Goal: Transaction & Acquisition: Purchase product/service

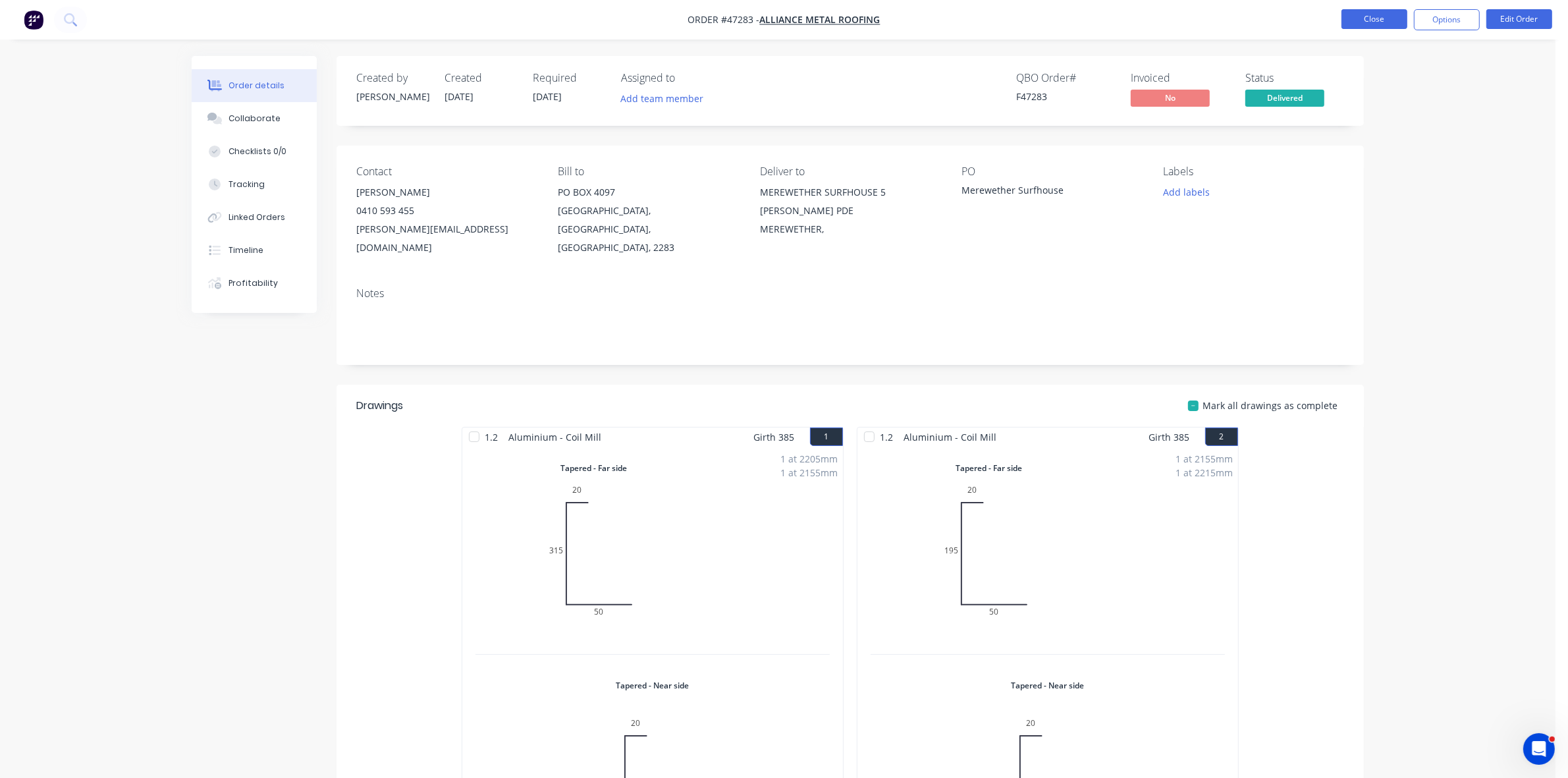
click at [1388, 24] on button "Close" at bounding box center [1374, 19] width 66 height 20
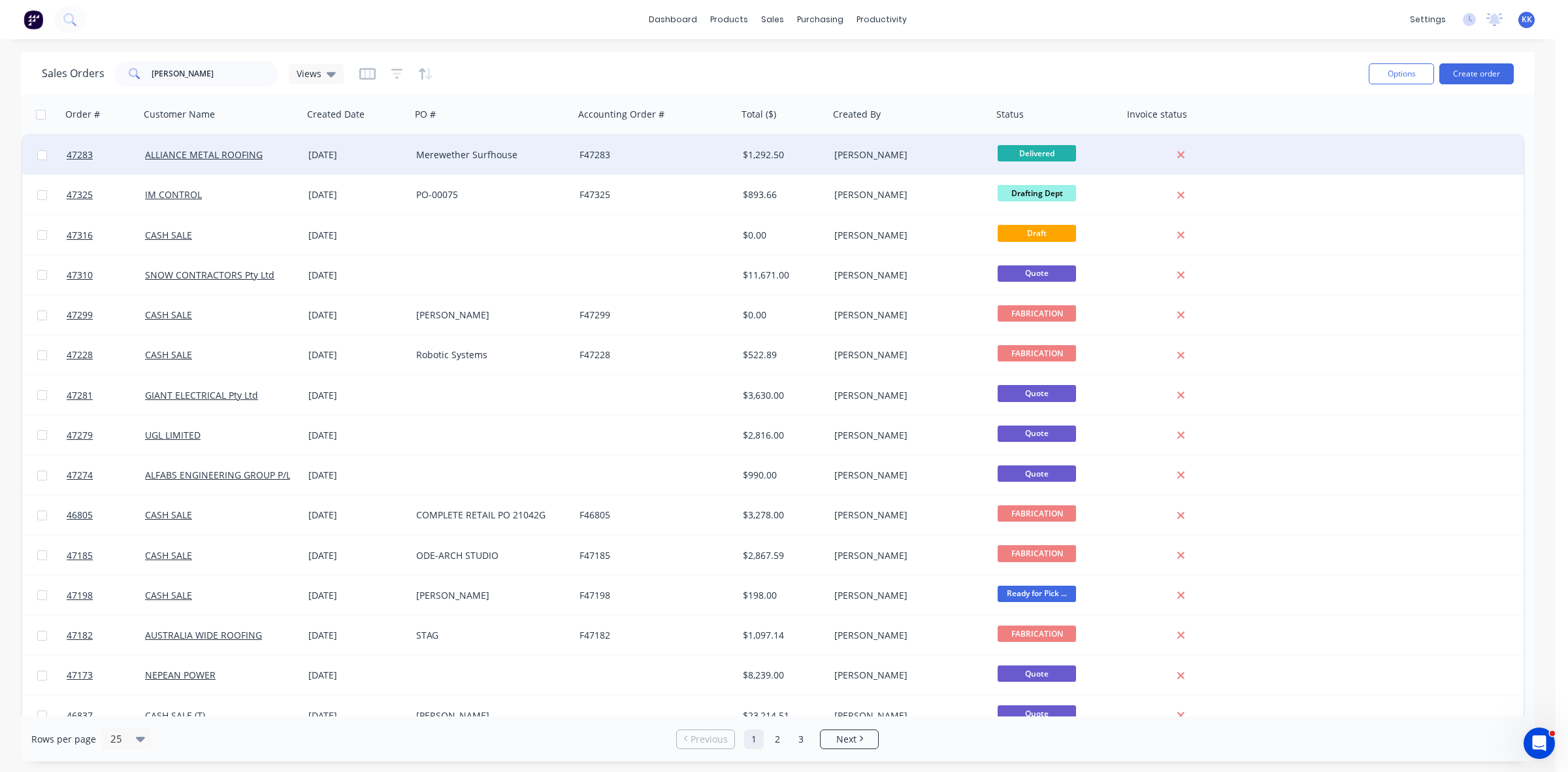
click at [434, 160] on div "Merewether Surfhouse" at bounding box center [488, 155] width 145 height 13
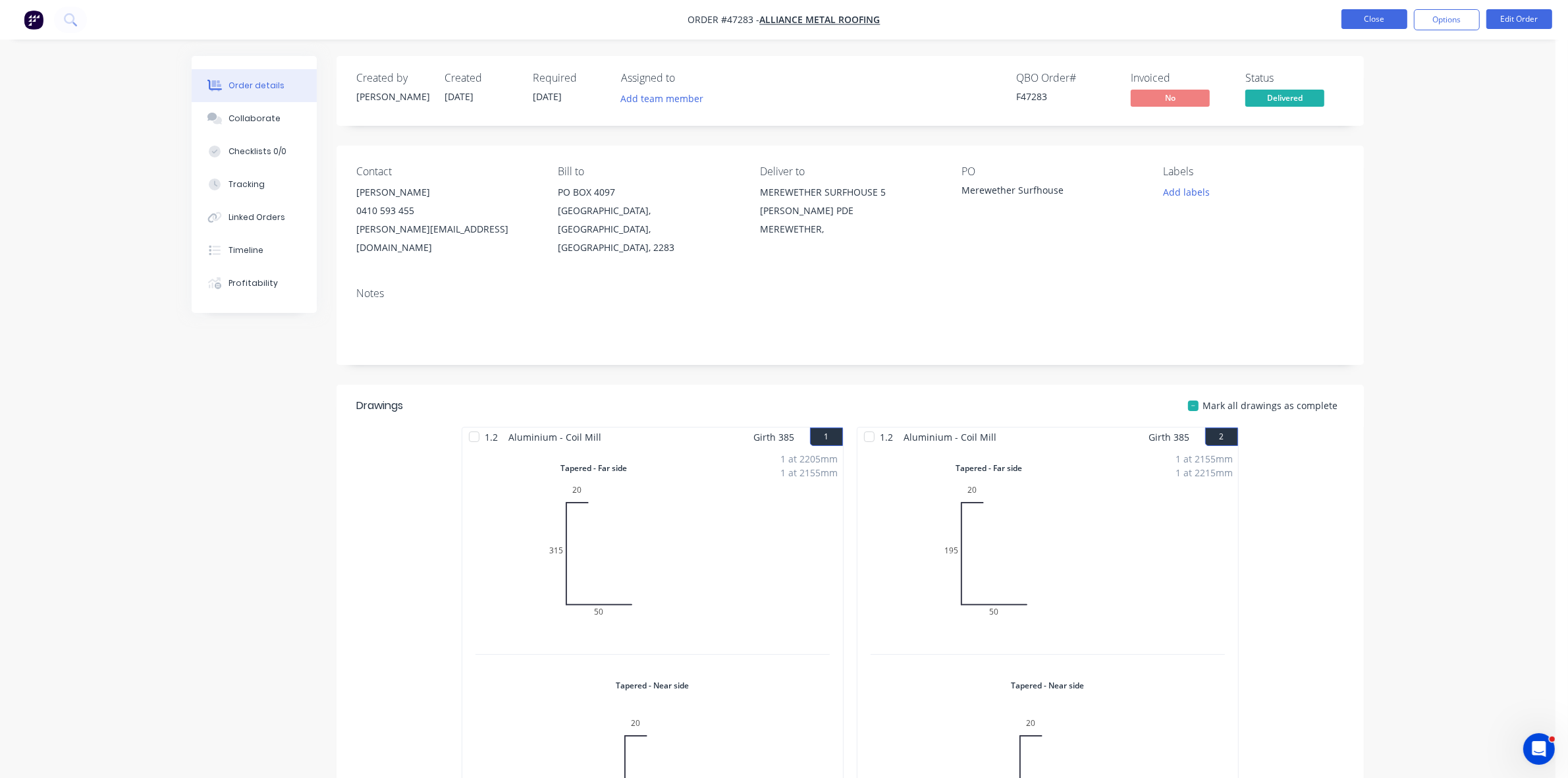
click at [1359, 15] on button "Close" at bounding box center [1374, 19] width 66 height 20
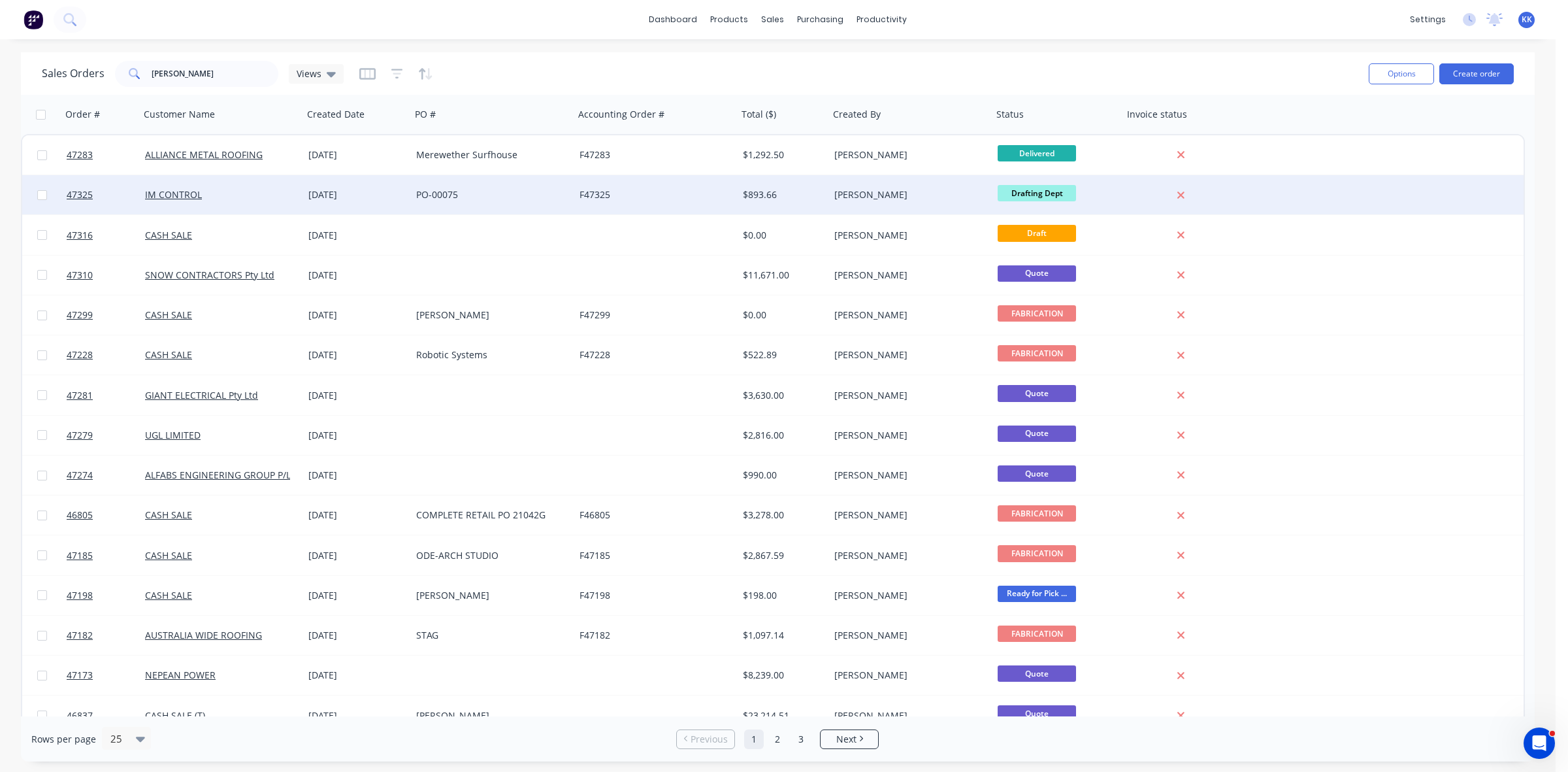
click at [580, 188] on div "F47325" at bounding box center [652, 194] width 145 height 13
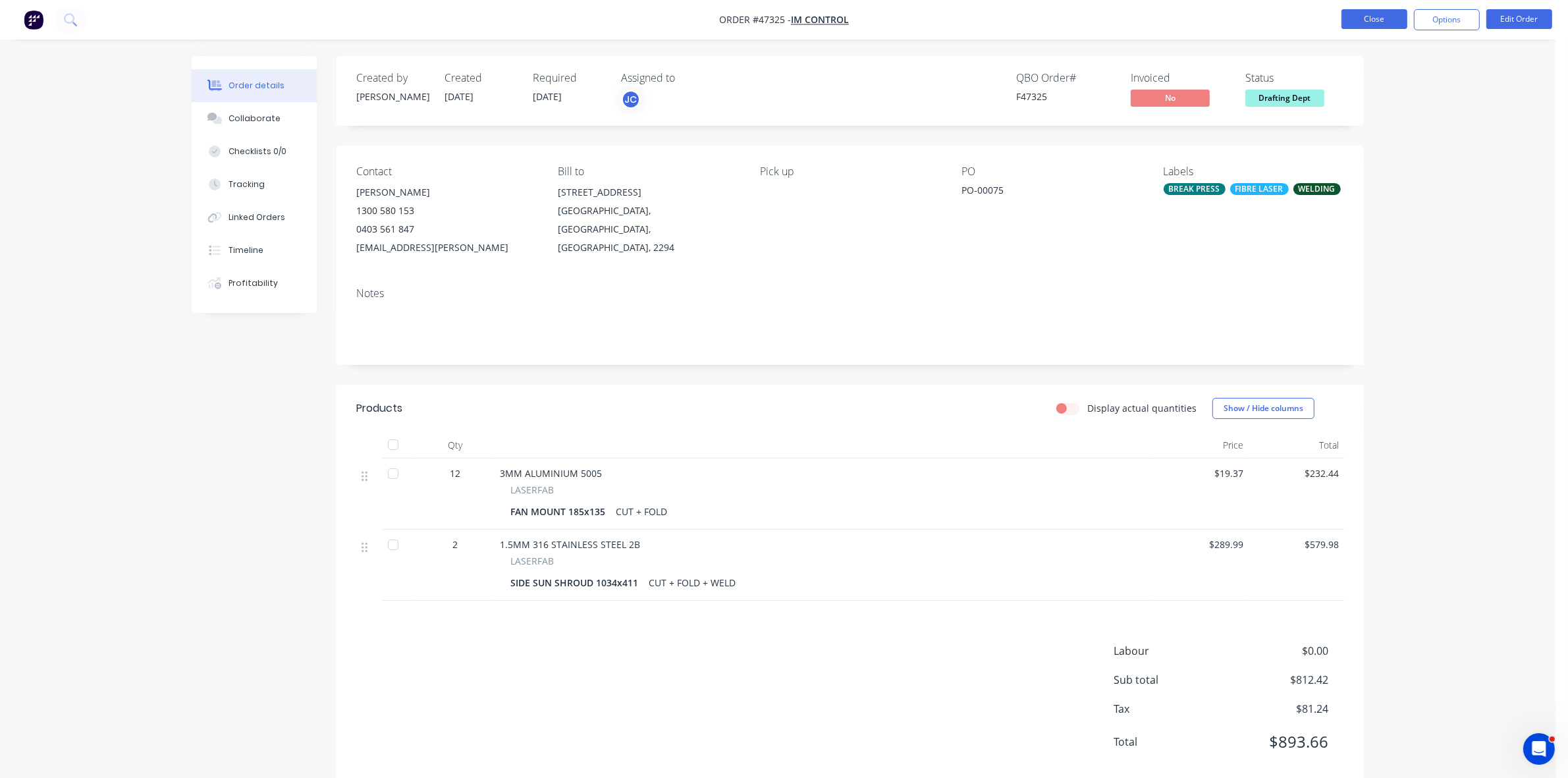
click at [1385, 15] on button "Close" at bounding box center [1374, 19] width 66 height 20
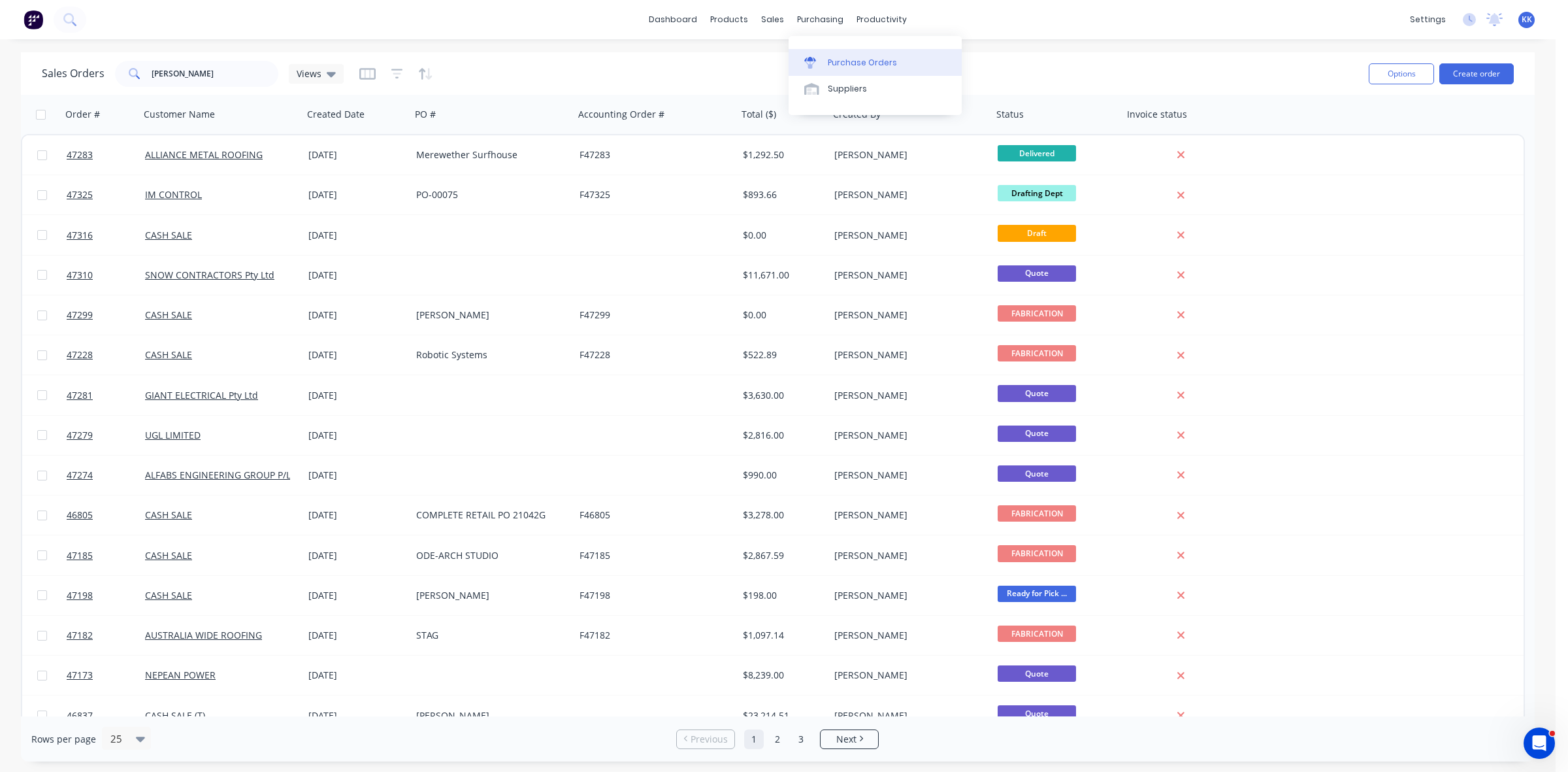
click at [841, 64] on div "Purchase Orders" at bounding box center [862, 63] width 69 height 12
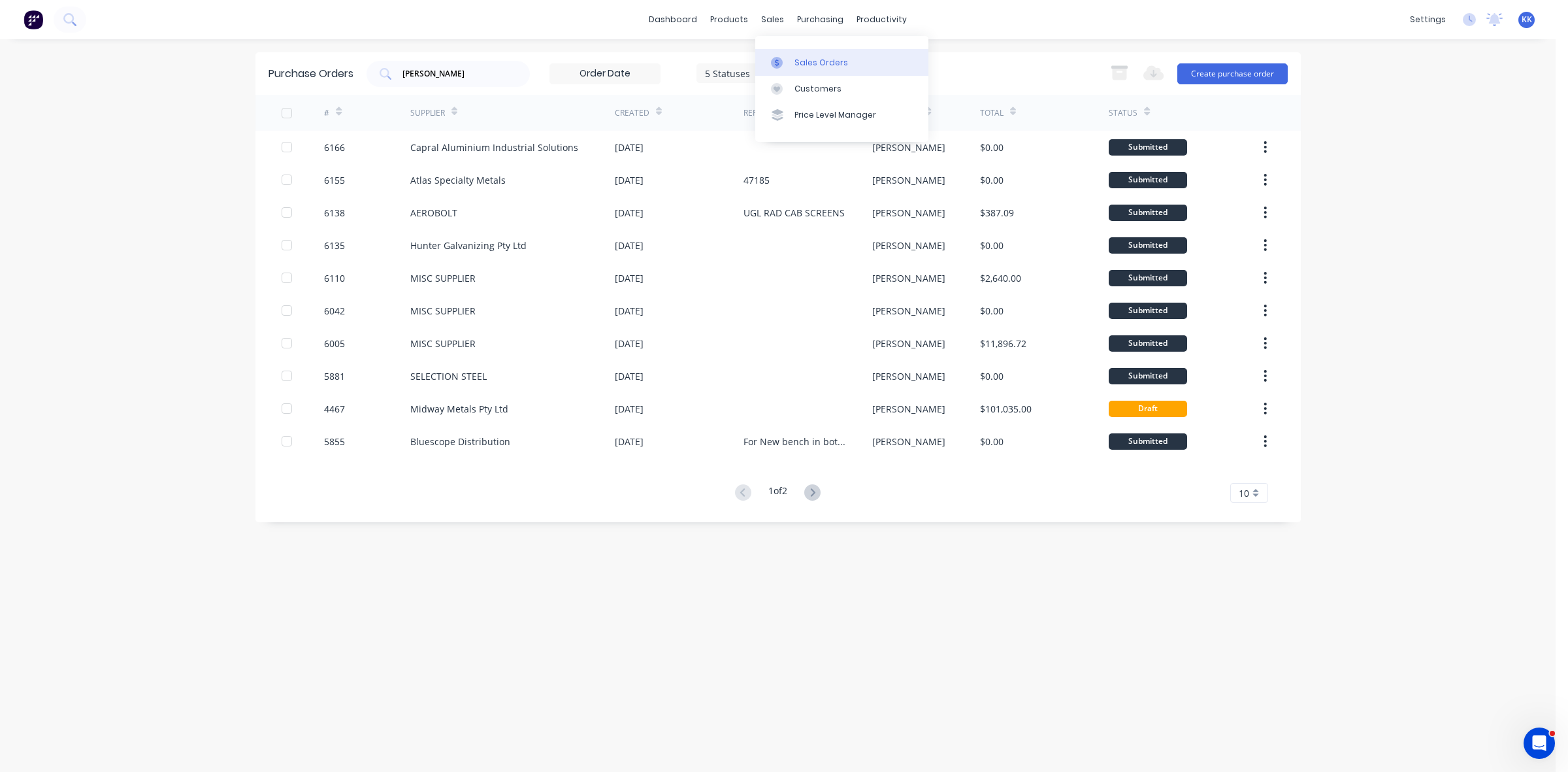
click at [789, 61] on div at bounding box center [781, 63] width 20 height 12
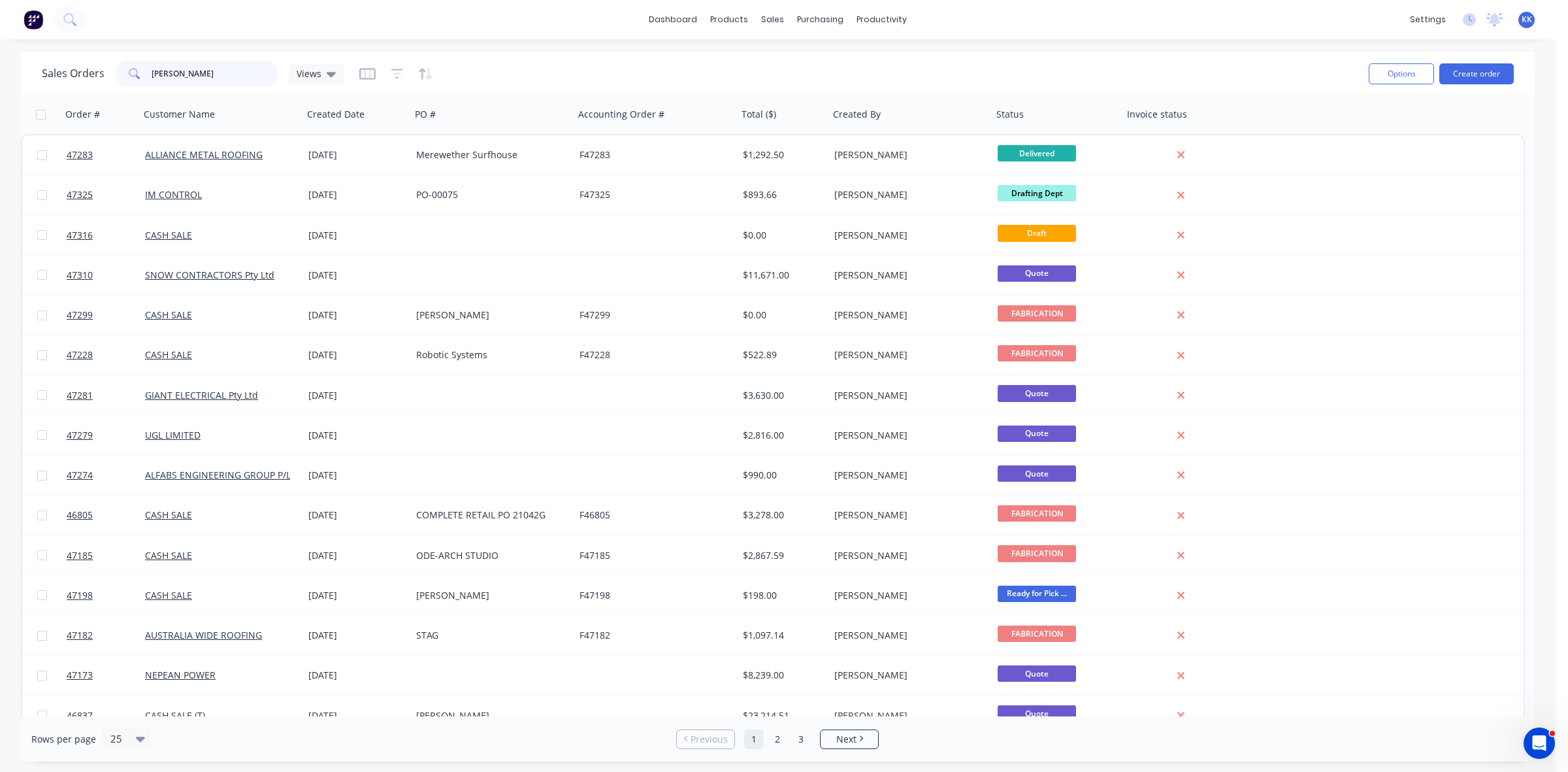
drag, startPoint x: 183, startPoint y: 67, endPoint x: 107, endPoint y: 69, distance: 76.0
click at [107, 69] on div "Sales Orders [PERSON_NAME] Views" at bounding box center [192, 74] width 302 height 26
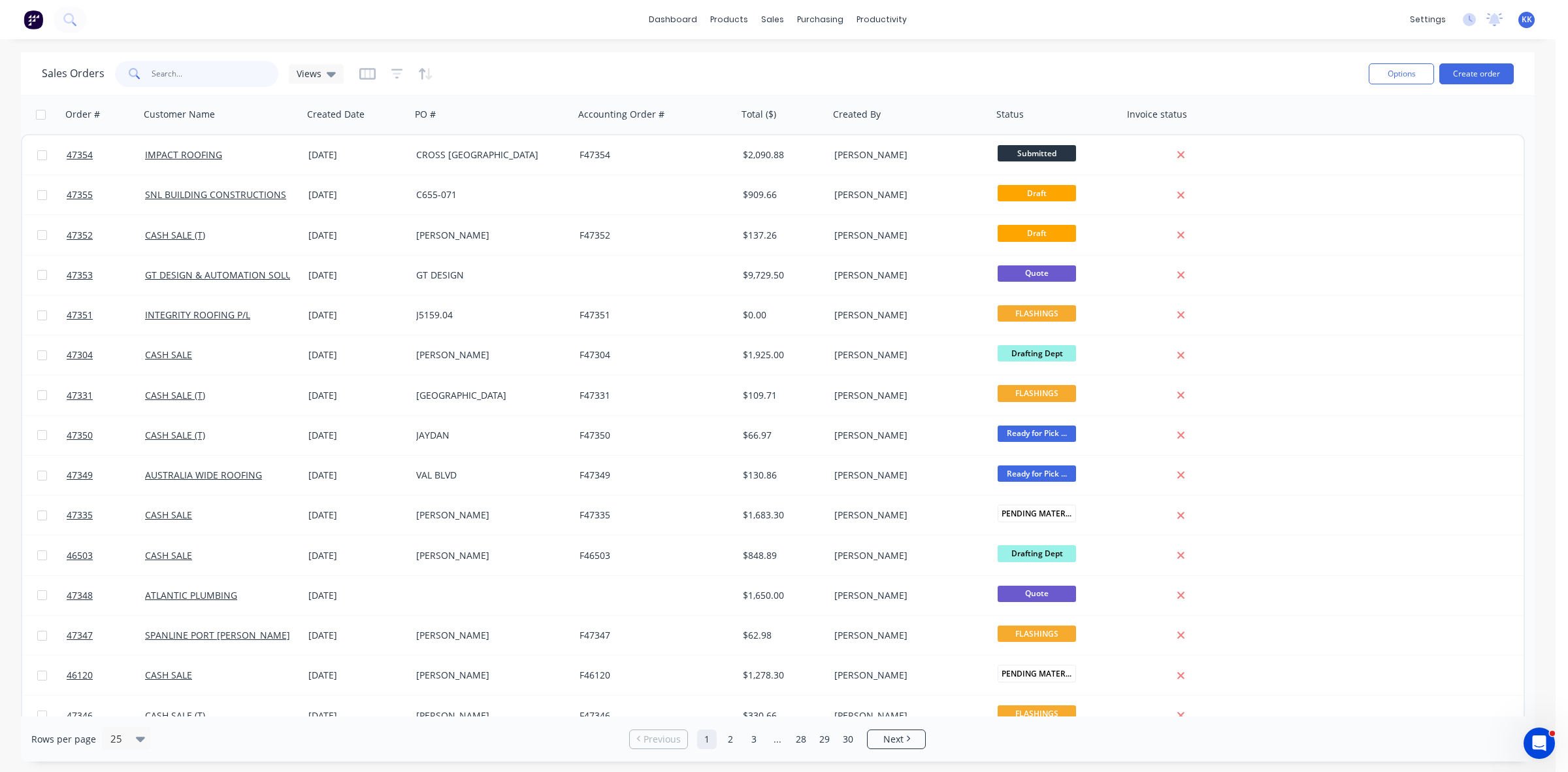
click at [217, 79] on input "text" at bounding box center [215, 74] width 127 height 26
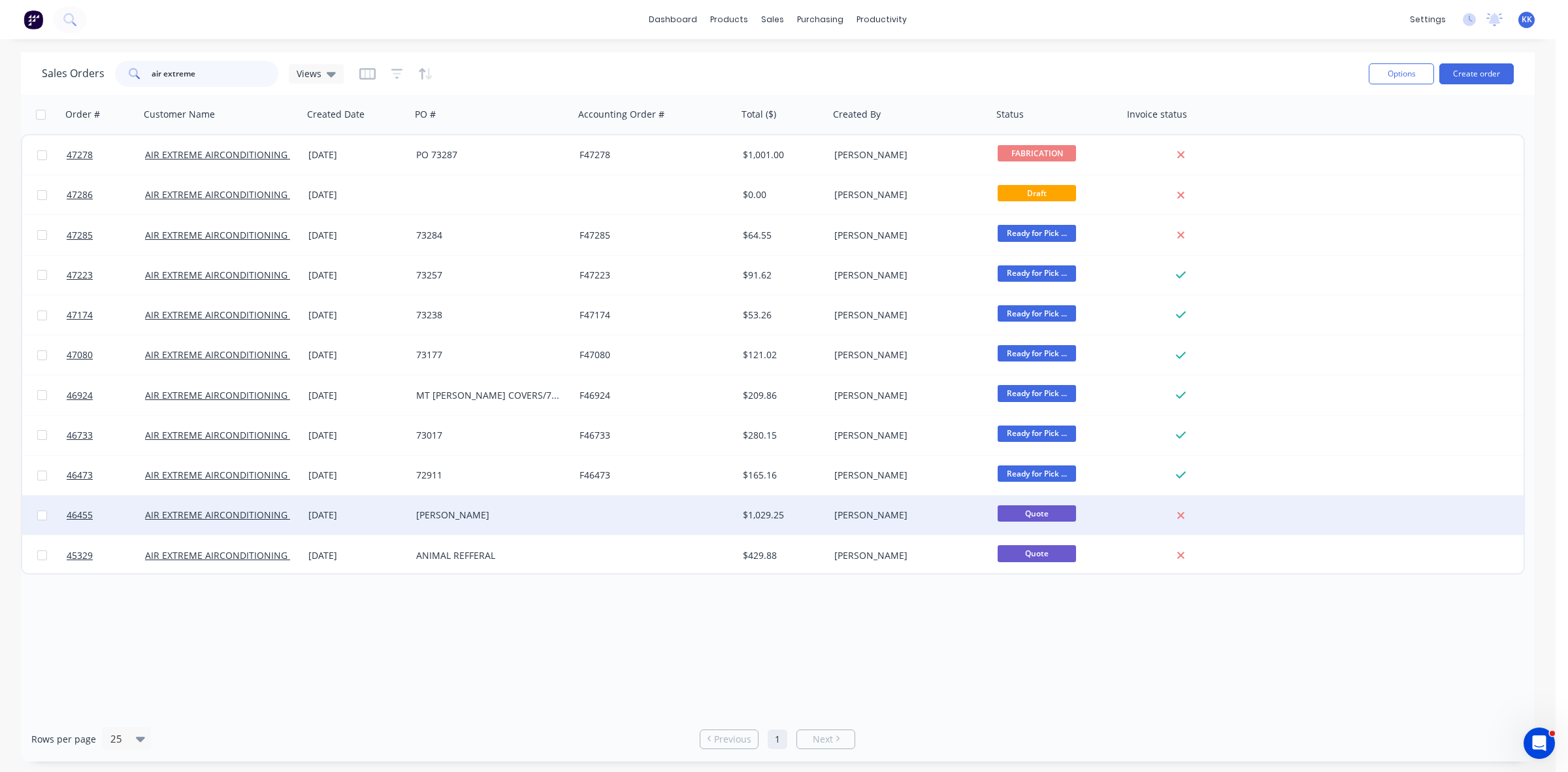
type input "air extreme"
click at [606, 528] on div at bounding box center [656, 515] width 163 height 39
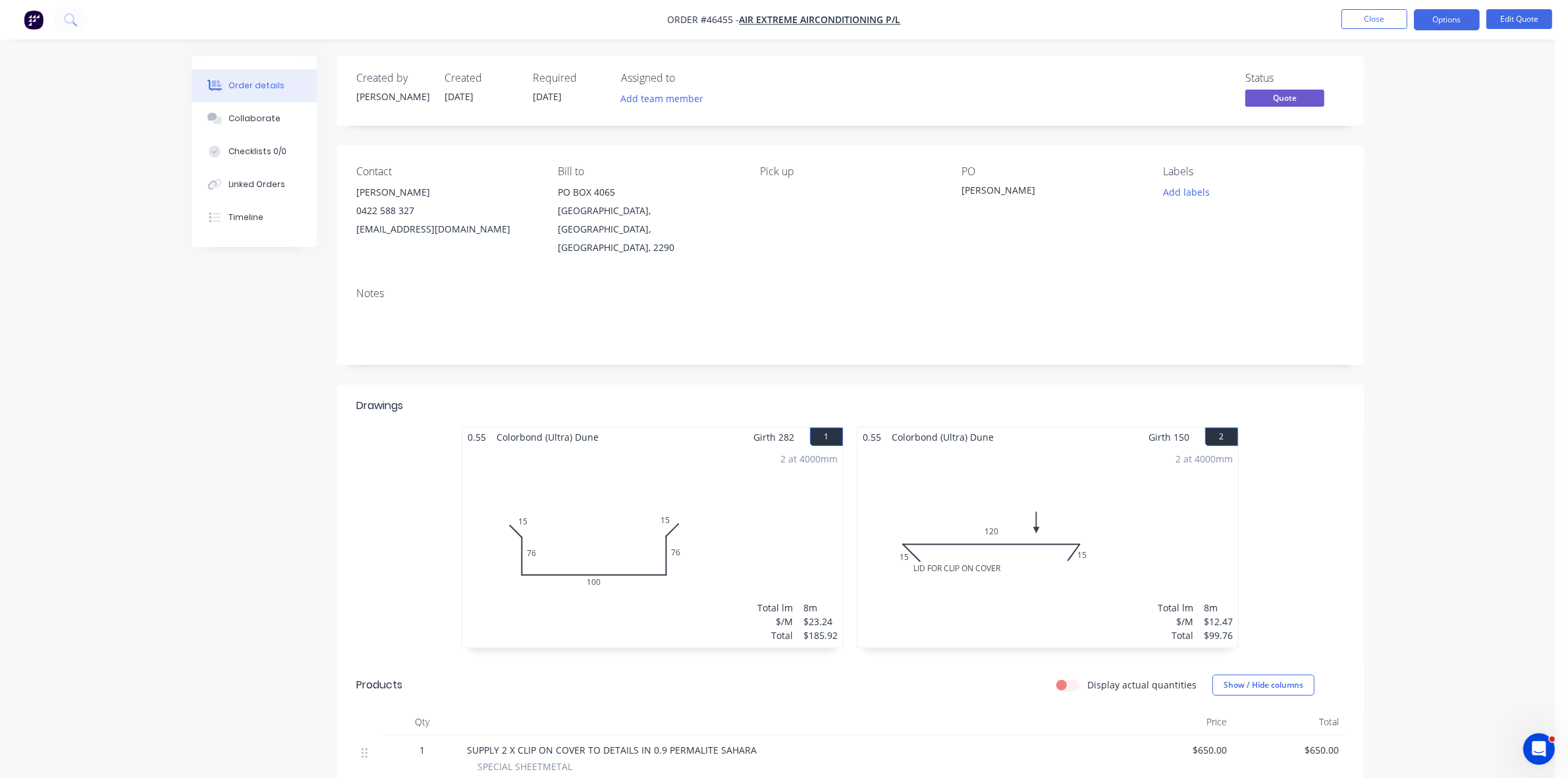
scroll to position [216, 0]
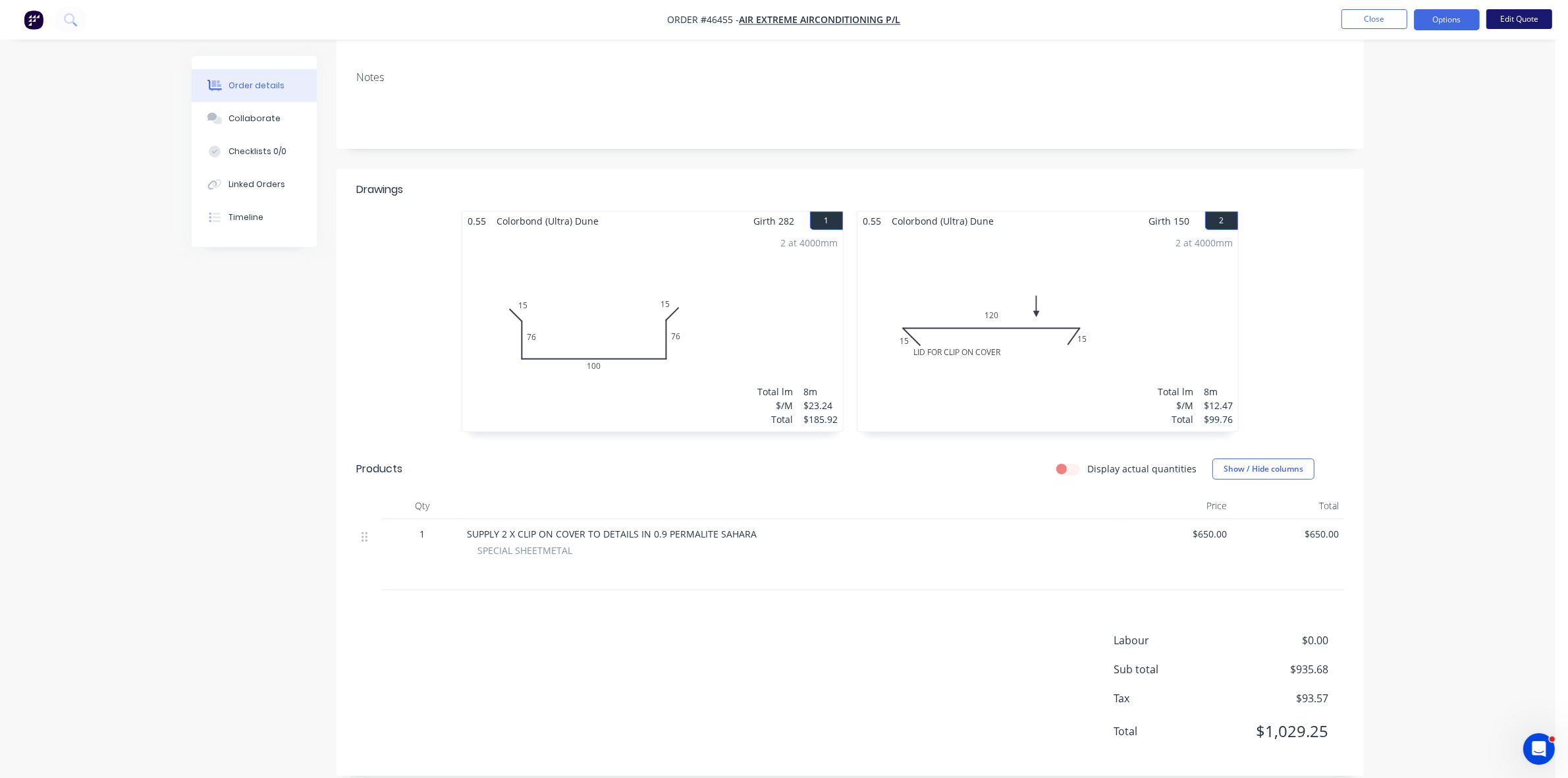
click at [1535, 23] on button "Edit Quote" at bounding box center [1519, 19] width 66 height 20
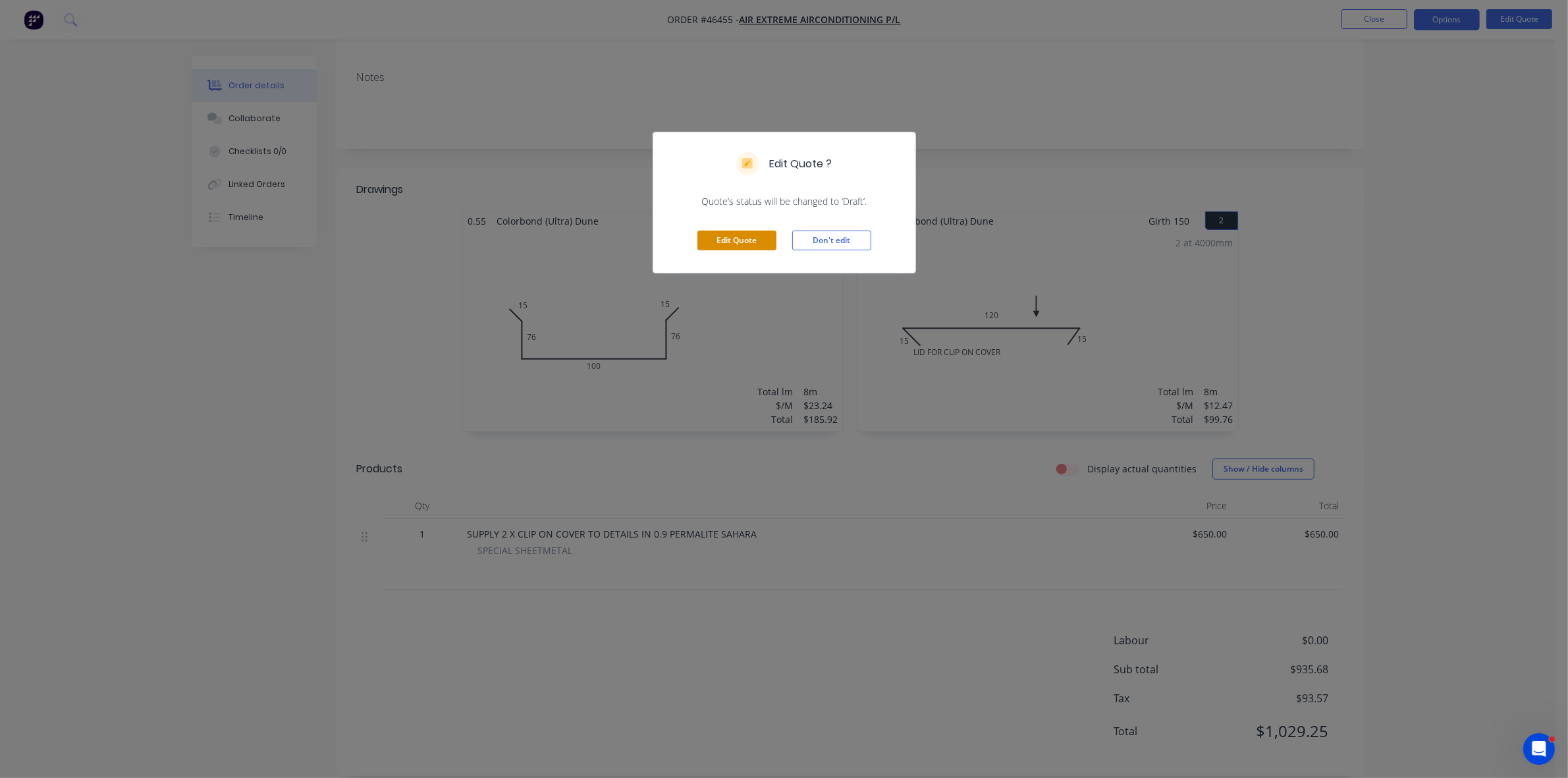
drag, startPoint x: 761, startPoint y: 239, endPoint x: 740, endPoint y: 237, distance: 21.1
click at [760, 239] on button "Edit Quote" at bounding box center [736, 240] width 79 height 20
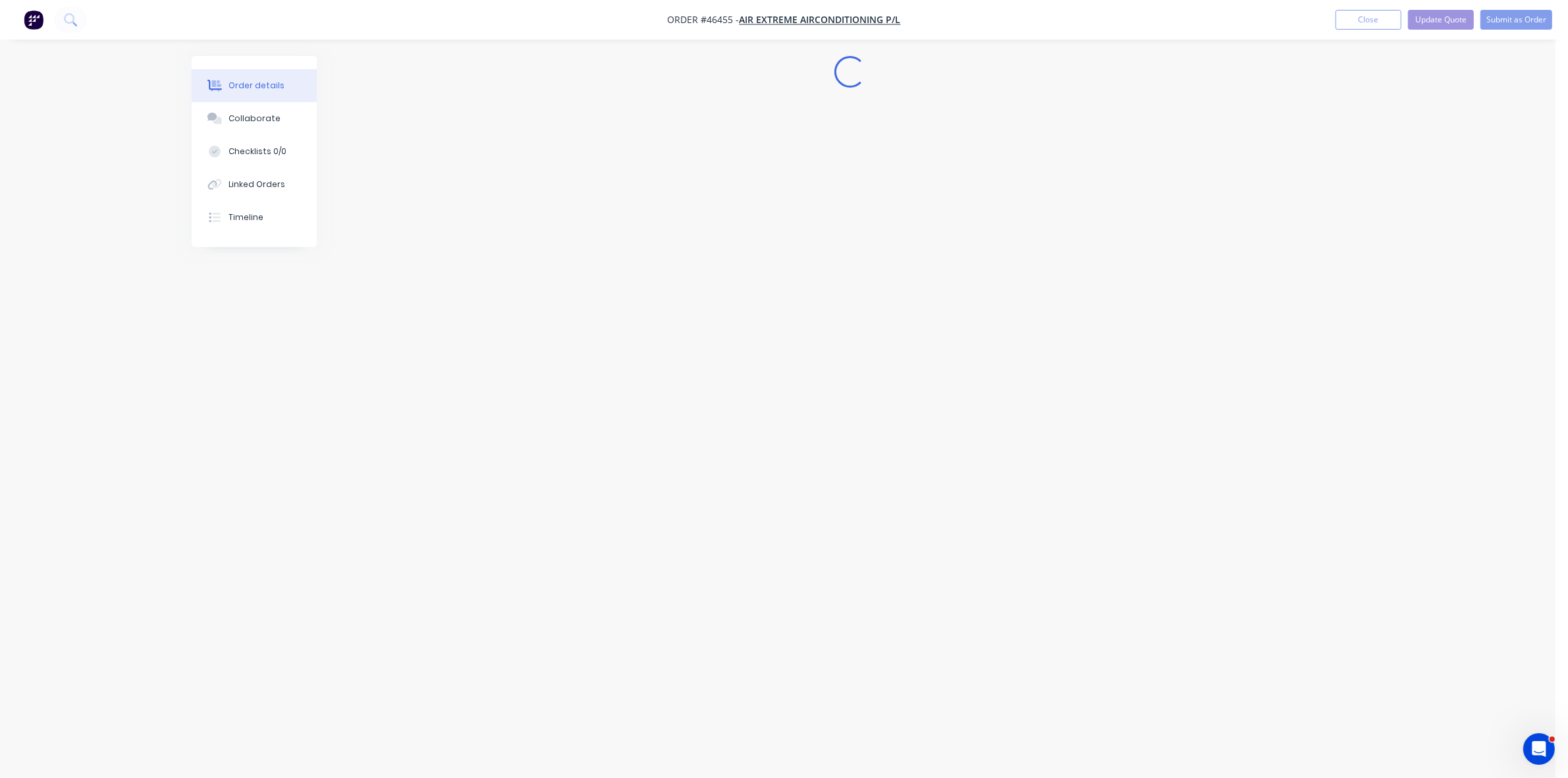
scroll to position [0, 0]
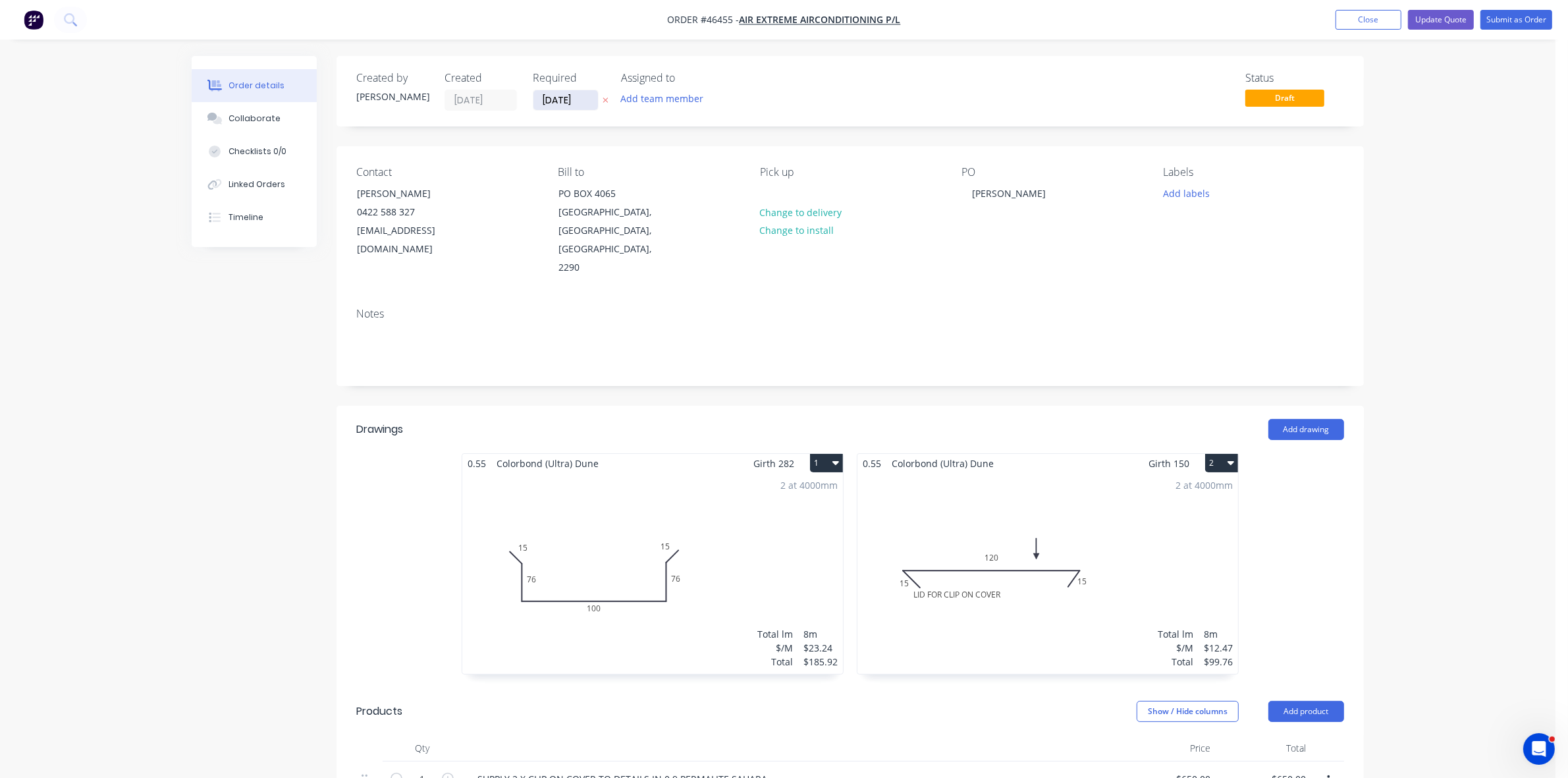
click at [573, 92] on input "[DATE]" at bounding box center [566, 99] width 65 height 20
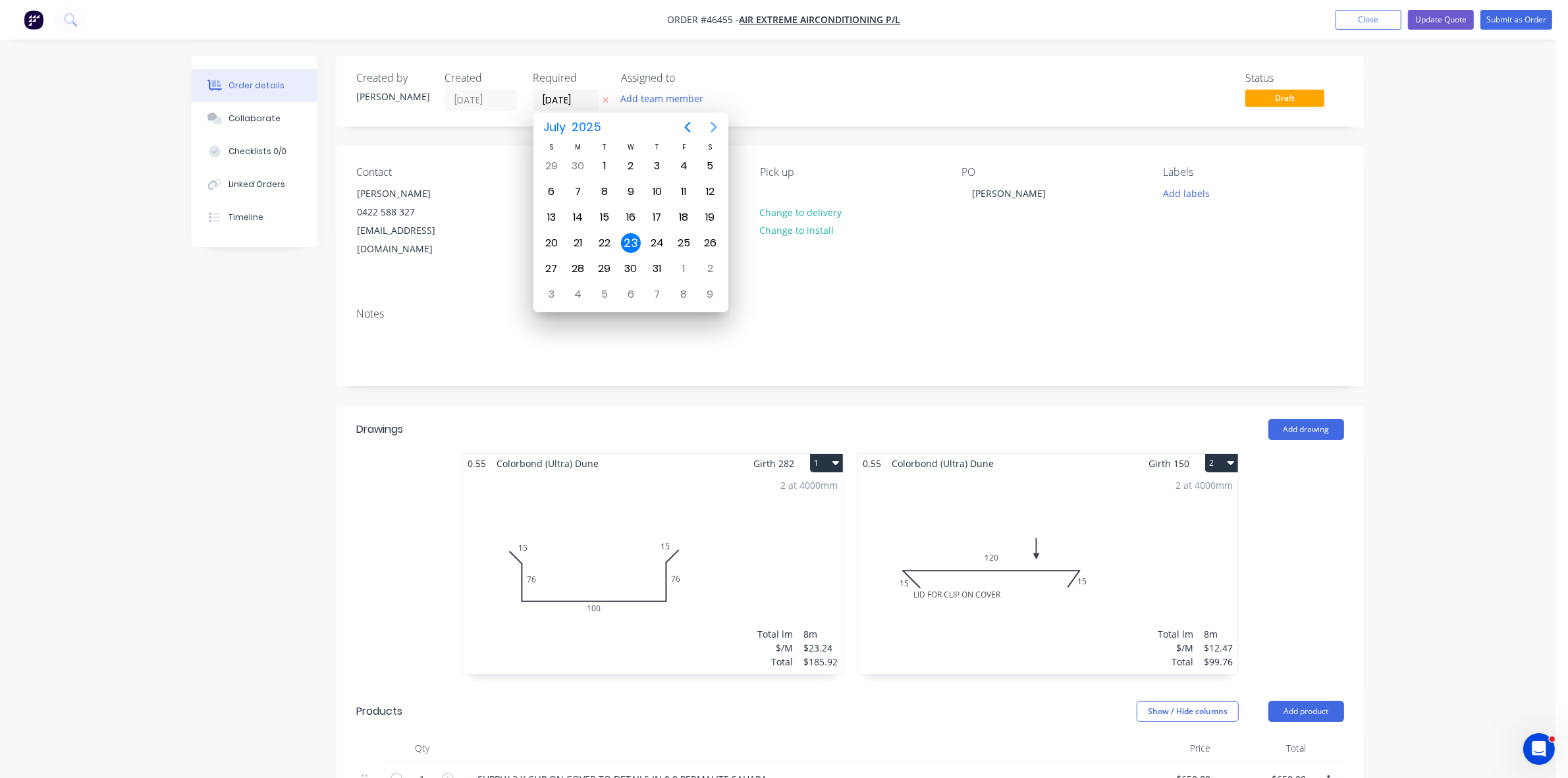
click at [715, 132] on icon "Next page" at bounding box center [713, 127] width 15 height 15
click at [686, 288] on div "5" at bounding box center [683, 294] width 20 height 20
type input "[DATE]"
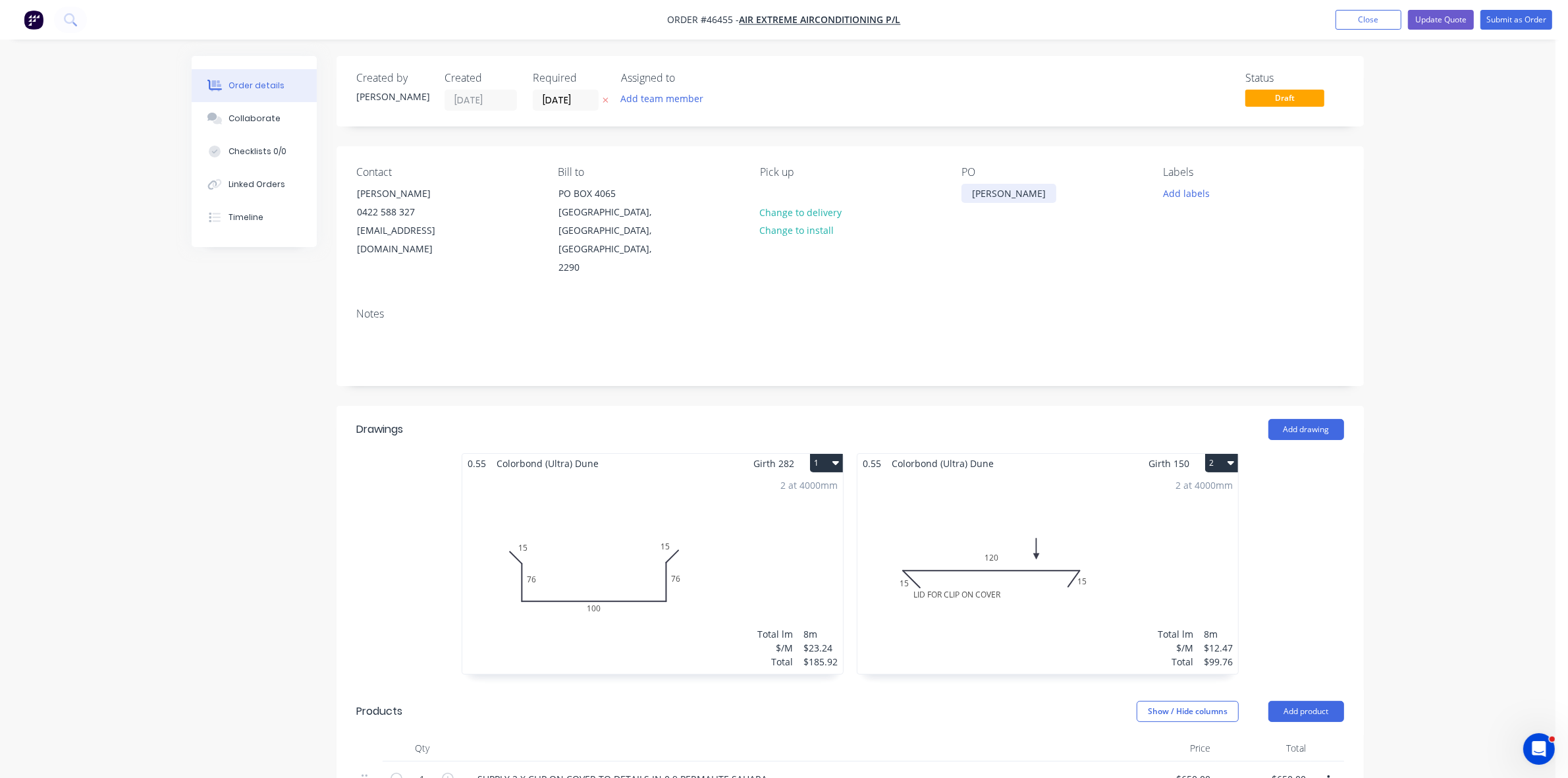
drag, startPoint x: 1081, startPoint y: 193, endPoint x: 971, endPoint y: 192, distance: 110.0
click at [971, 192] on div "[PERSON_NAME]" at bounding box center [1009, 193] width 95 height 19
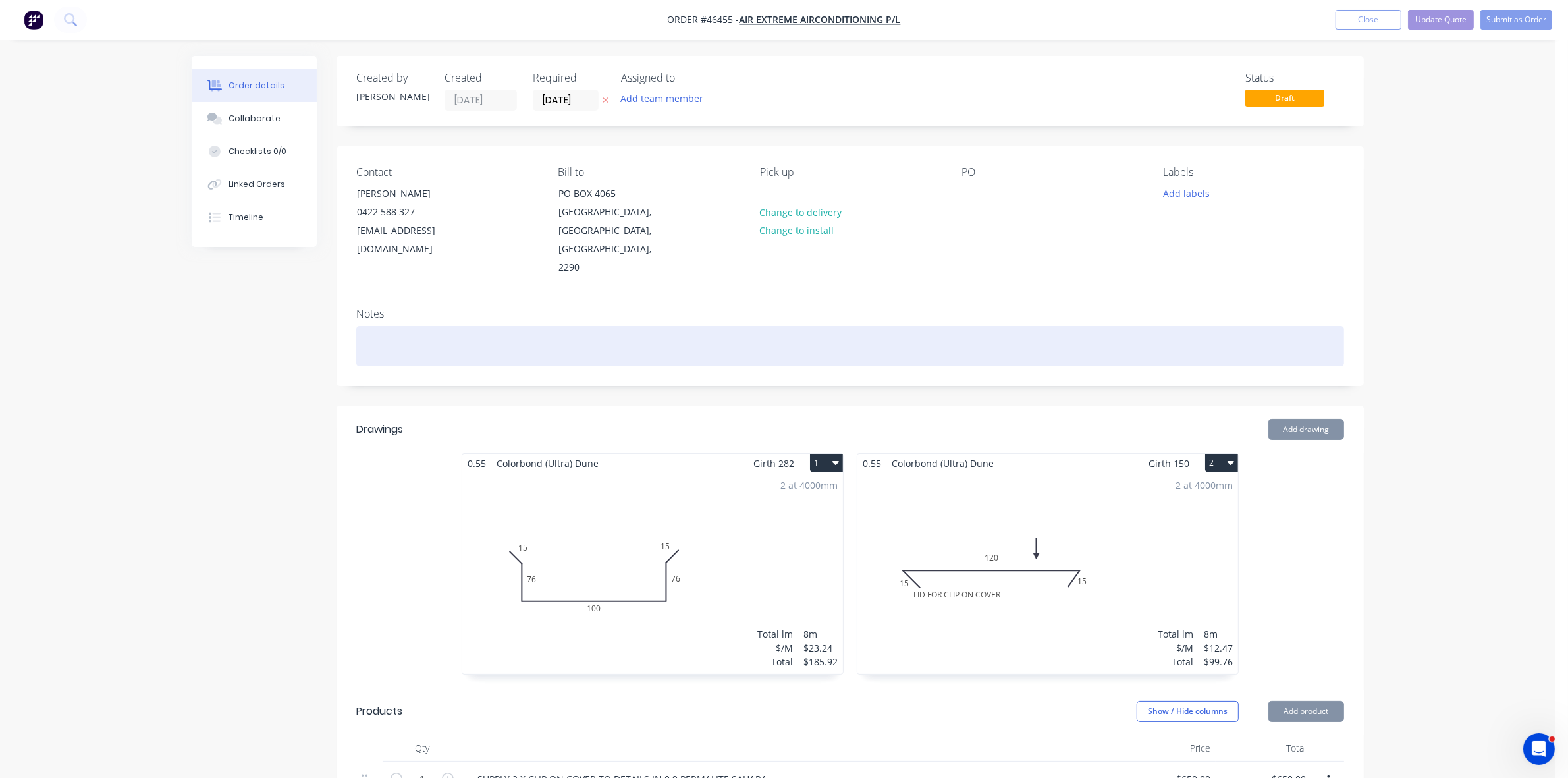
click at [419, 326] on div at bounding box center [850, 346] width 988 height 41
paste div
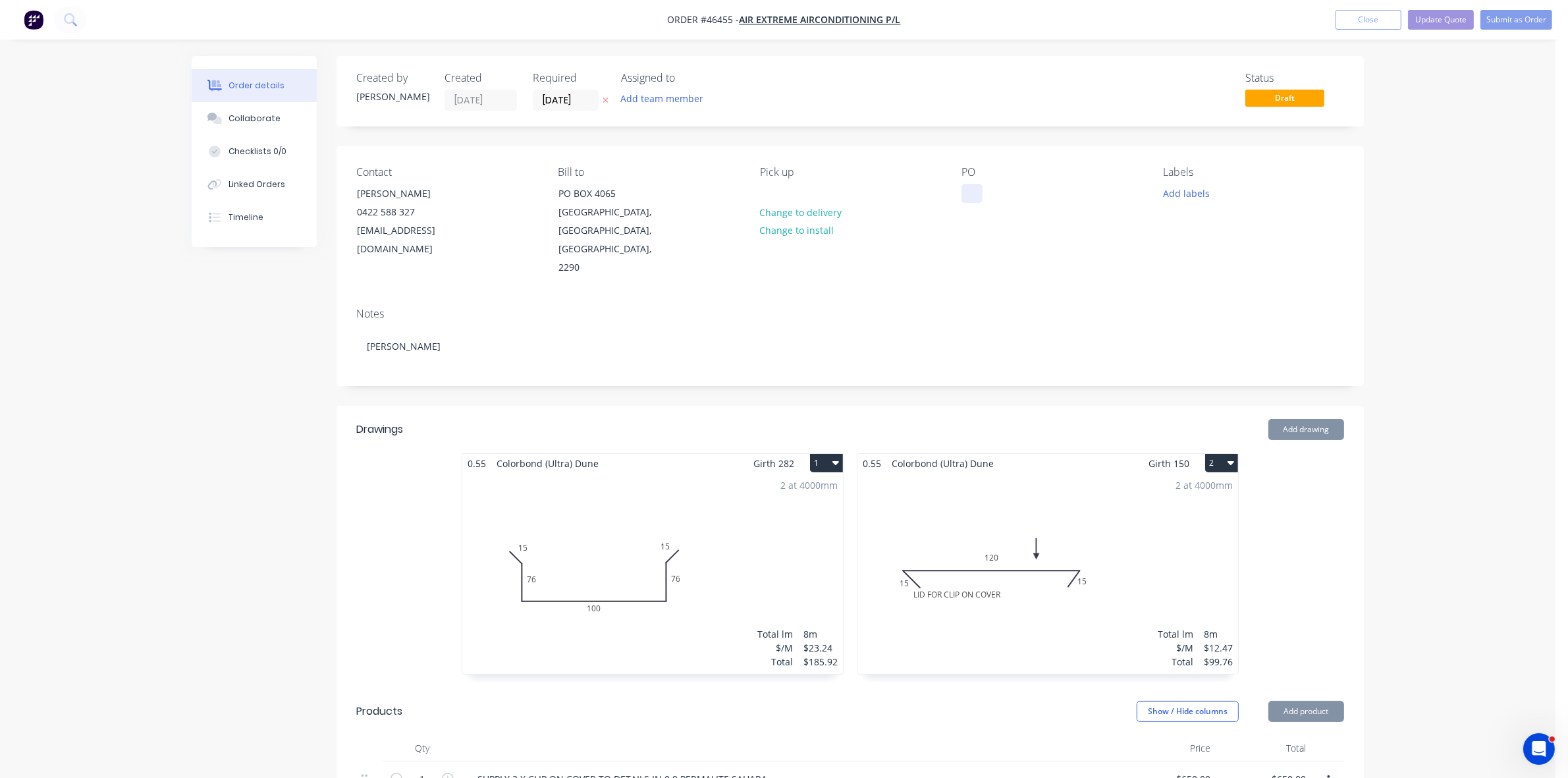
click at [971, 189] on div at bounding box center [972, 193] width 21 height 19
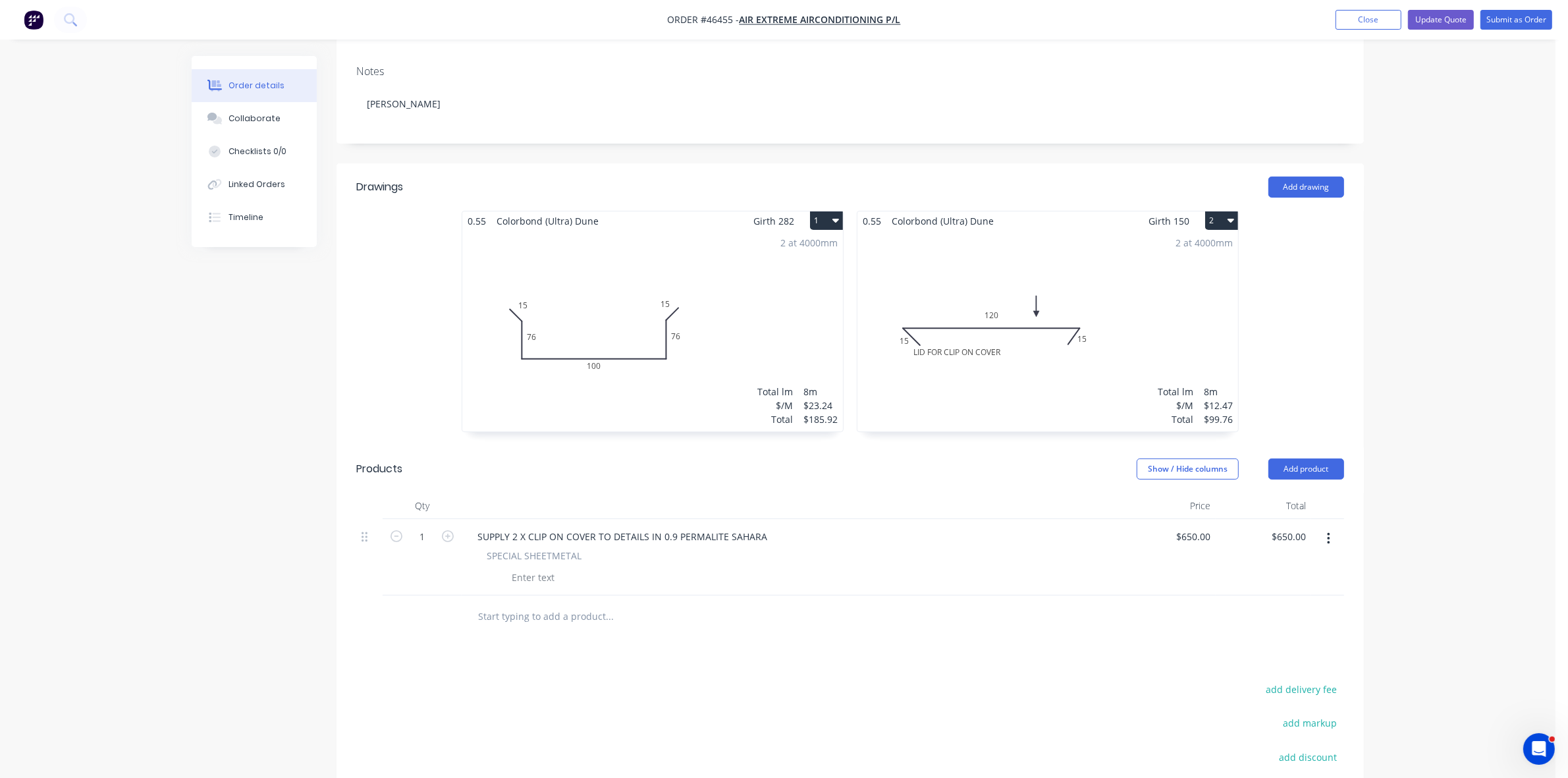
scroll to position [247, 0]
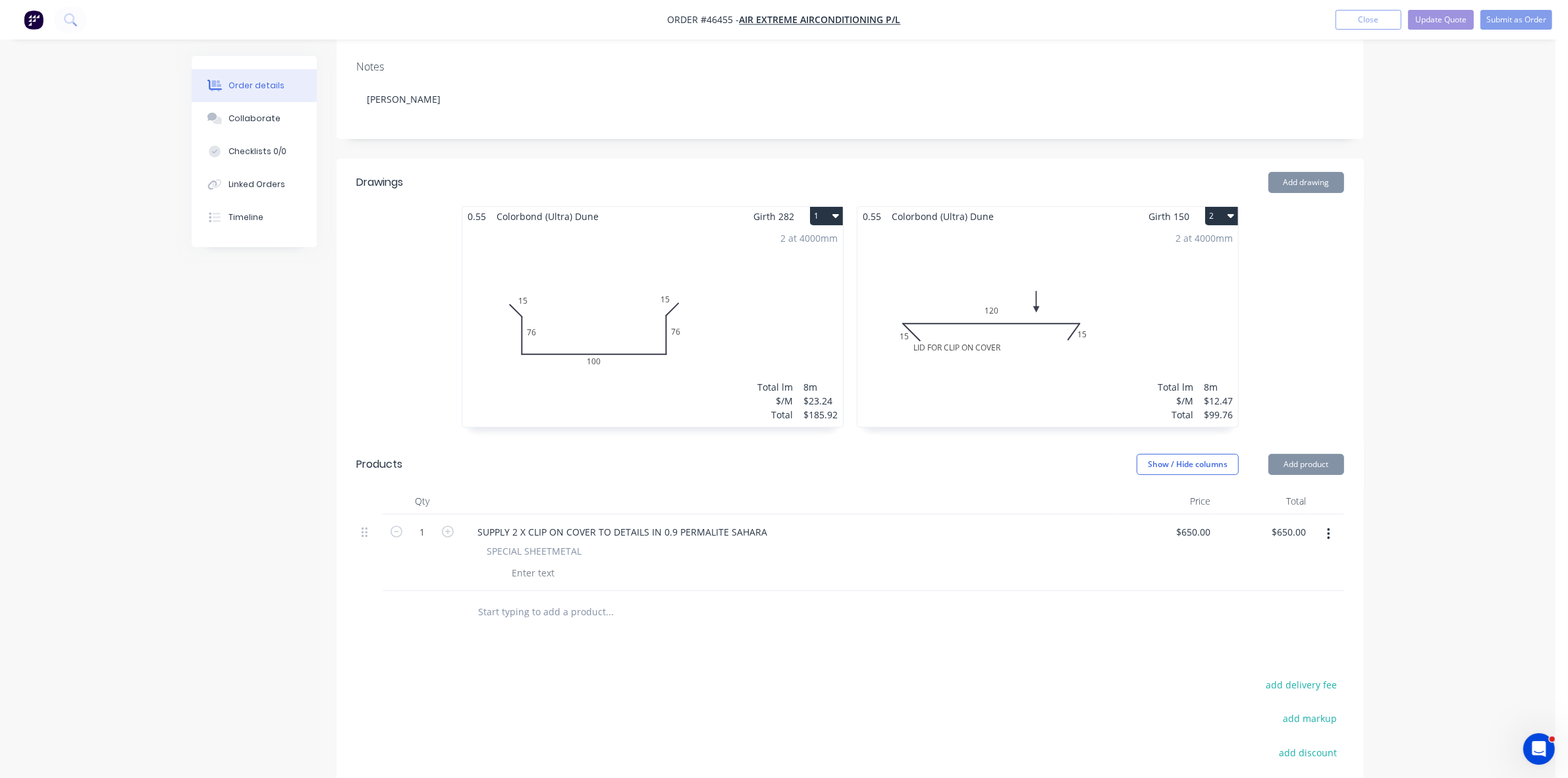
click at [547, 563] on div at bounding box center [533, 572] width 53 height 19
click at [543, 563] on div at bounding box center [533, 572] width 53 height 19
click at [827, 207] on button "1" at bounding box center [826, 216] width 33 height 18
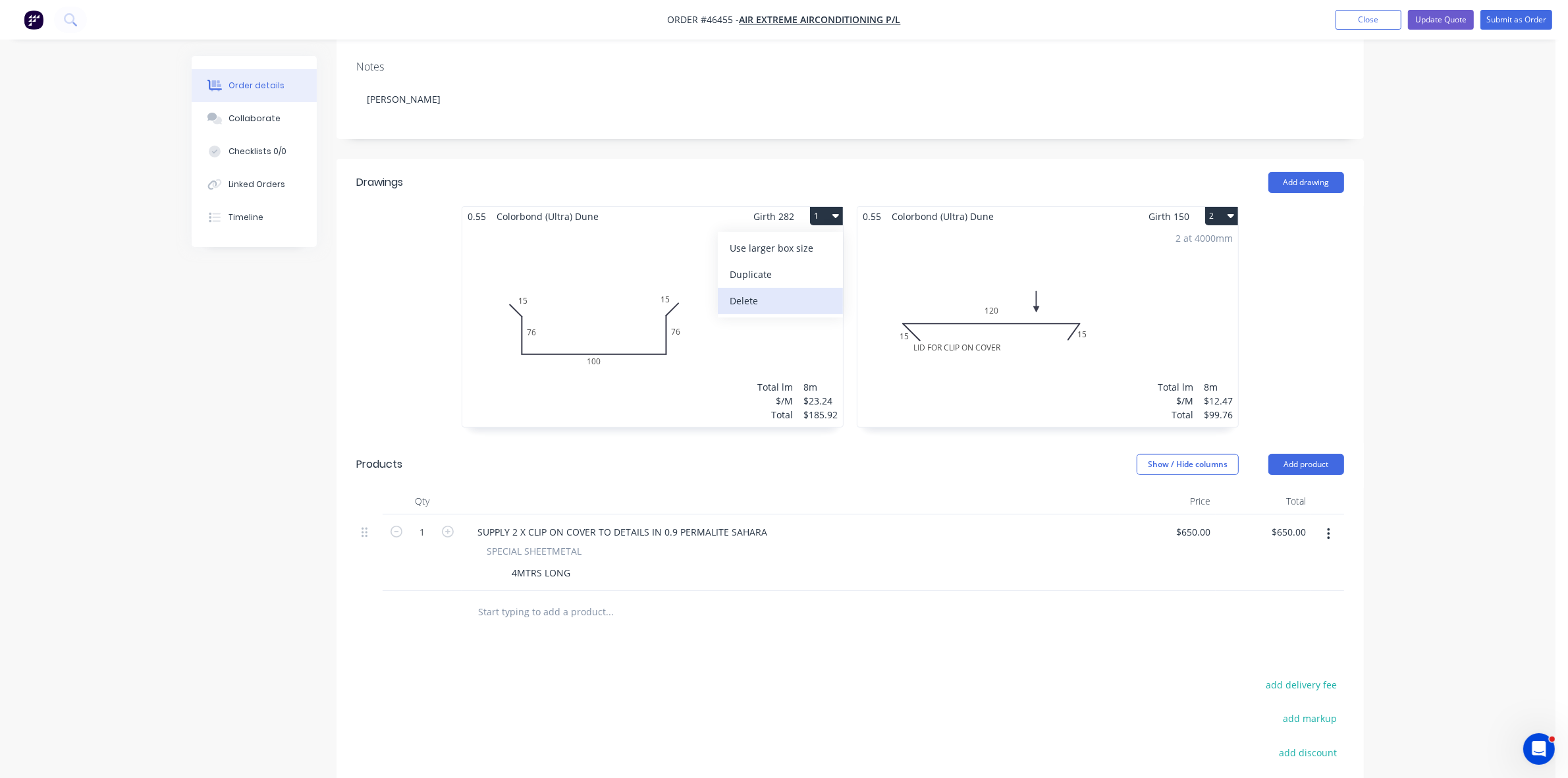
click at [765, 291] on div "Delete" at bounding box center [780, 301] width 102 height 19
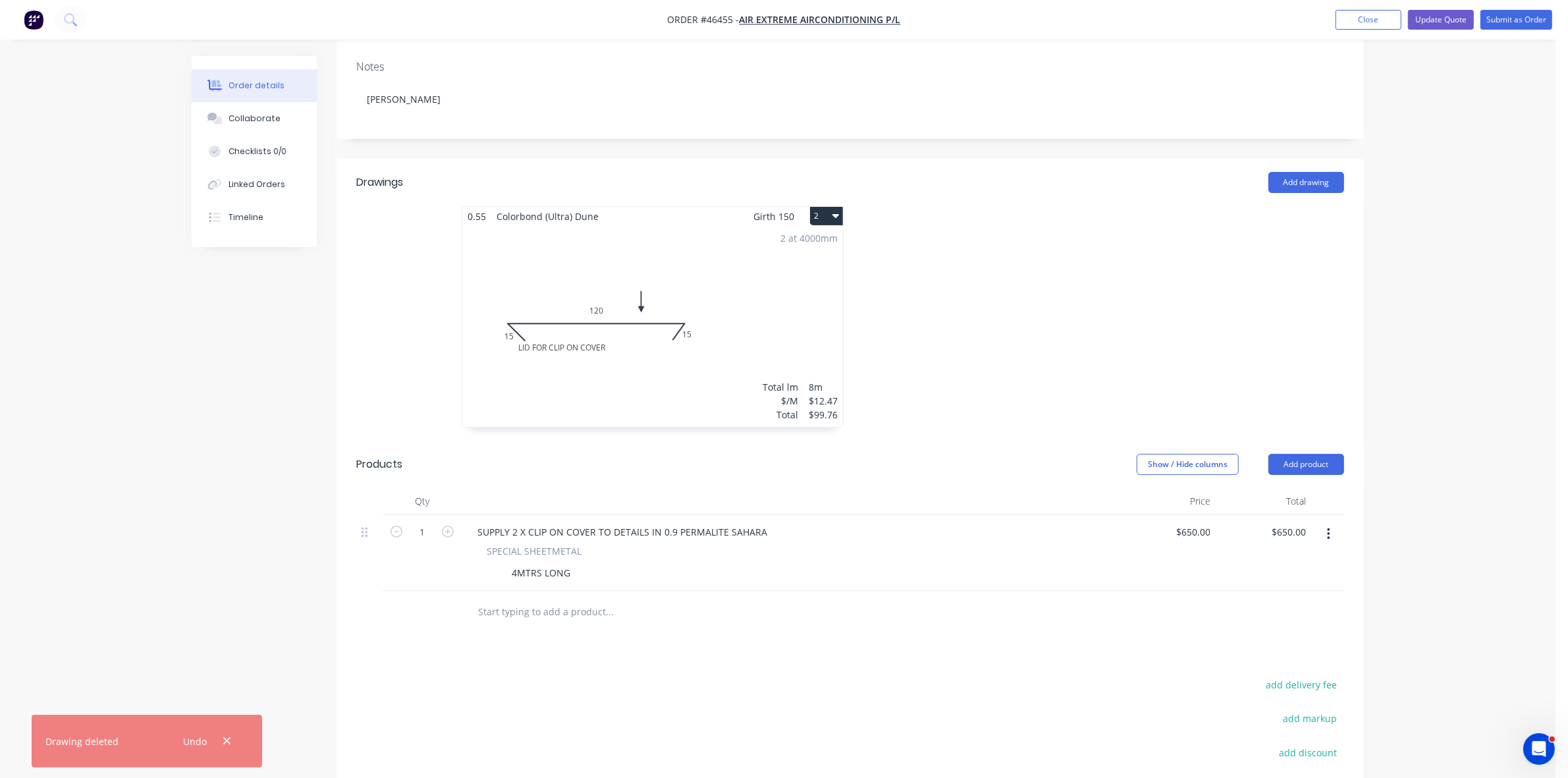
click at [820, 207] on button "2" at bounding box center [826, 216] width 33 height 18
click at [791, 291] on div "Delete" at bounding box center [780, 301] width 102 height 19
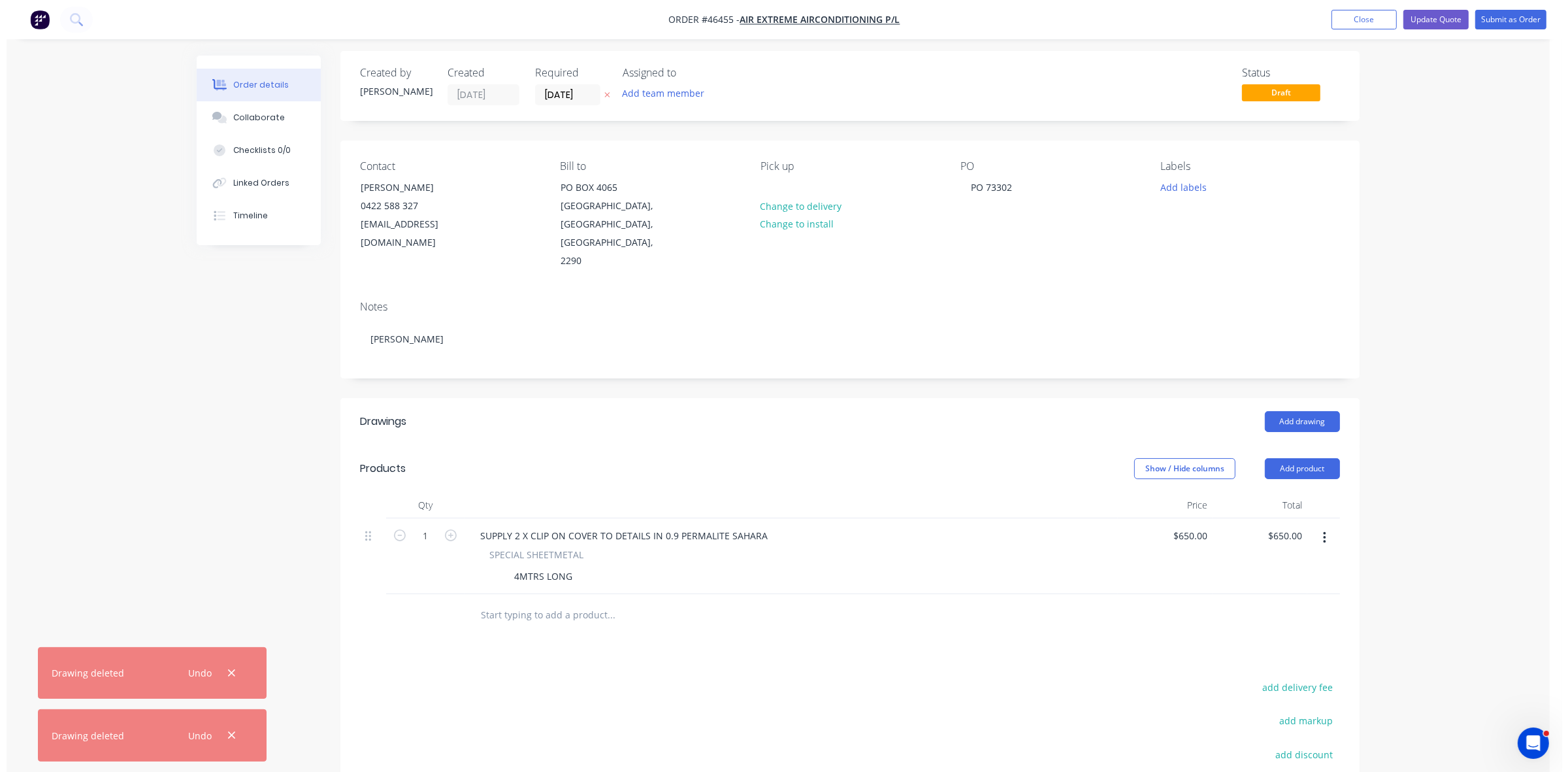
scroll to position [0, 0]
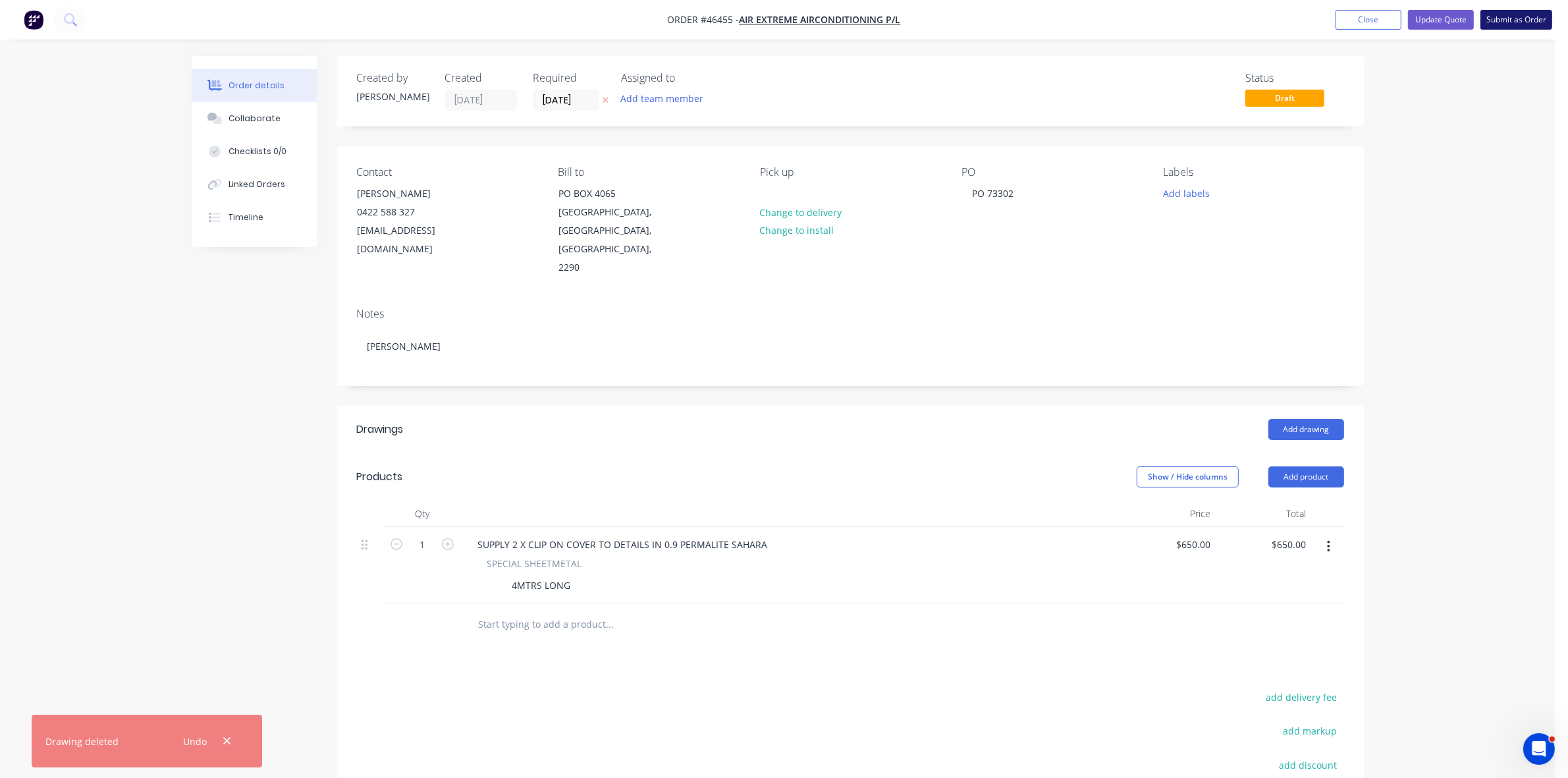
click at [1520, 24] on button "Submit as Order" at bounding box center [1516, 19] width 71 height 20
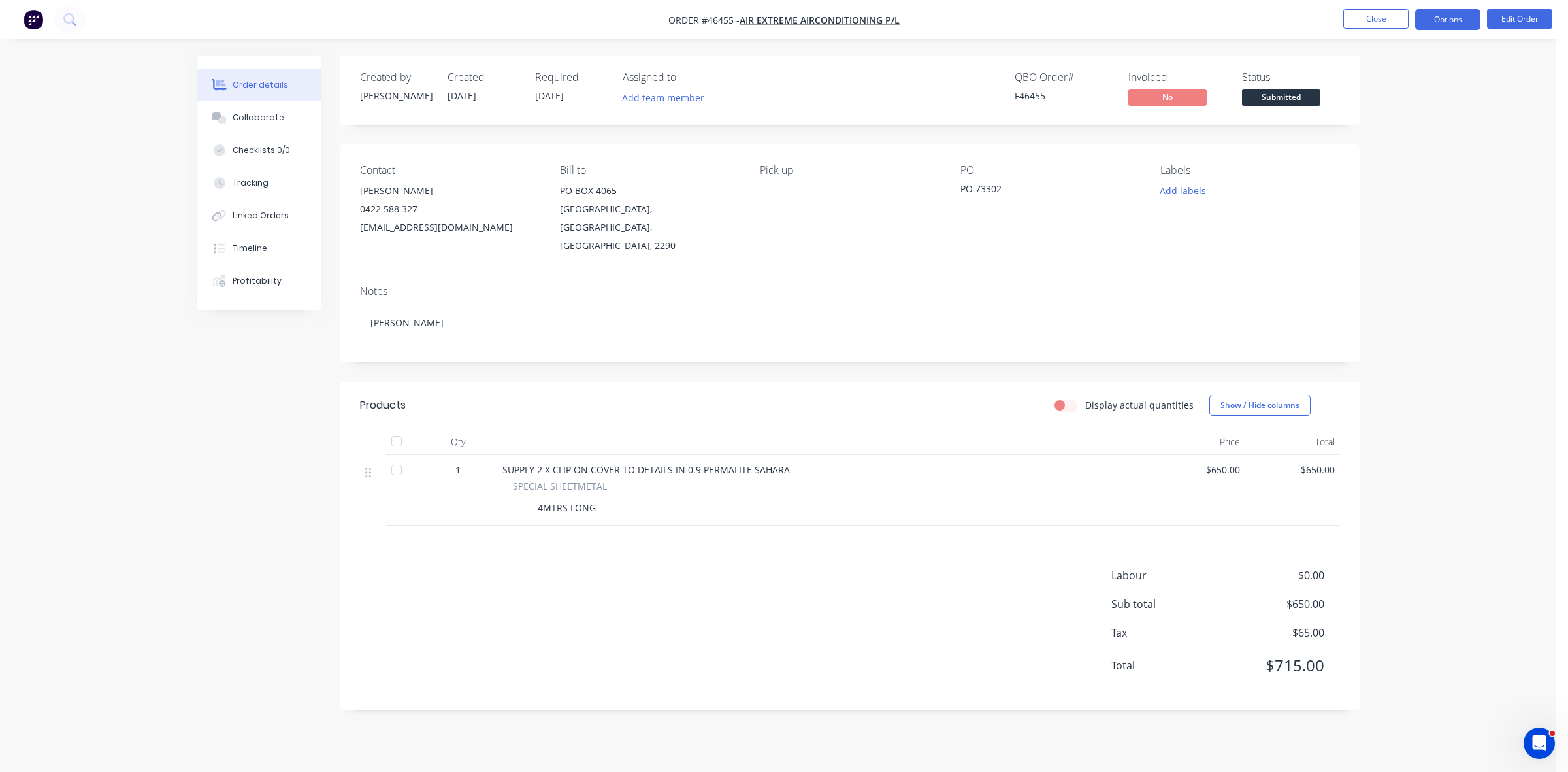
click at [1438, 21] on button "Options" at bounding box center [1447, 20] width 65 height 21
click at [1373, 161] on div "Work Order" at bounding box center [1409, 158] width 120 height 19
click at [1374, 128] on div "Without pricing" at bounding box center [1409, 132] width 120 height 19
click at [1292, 96] on span "Submitted" at bounding box center [1281, 97] width 78 height 16
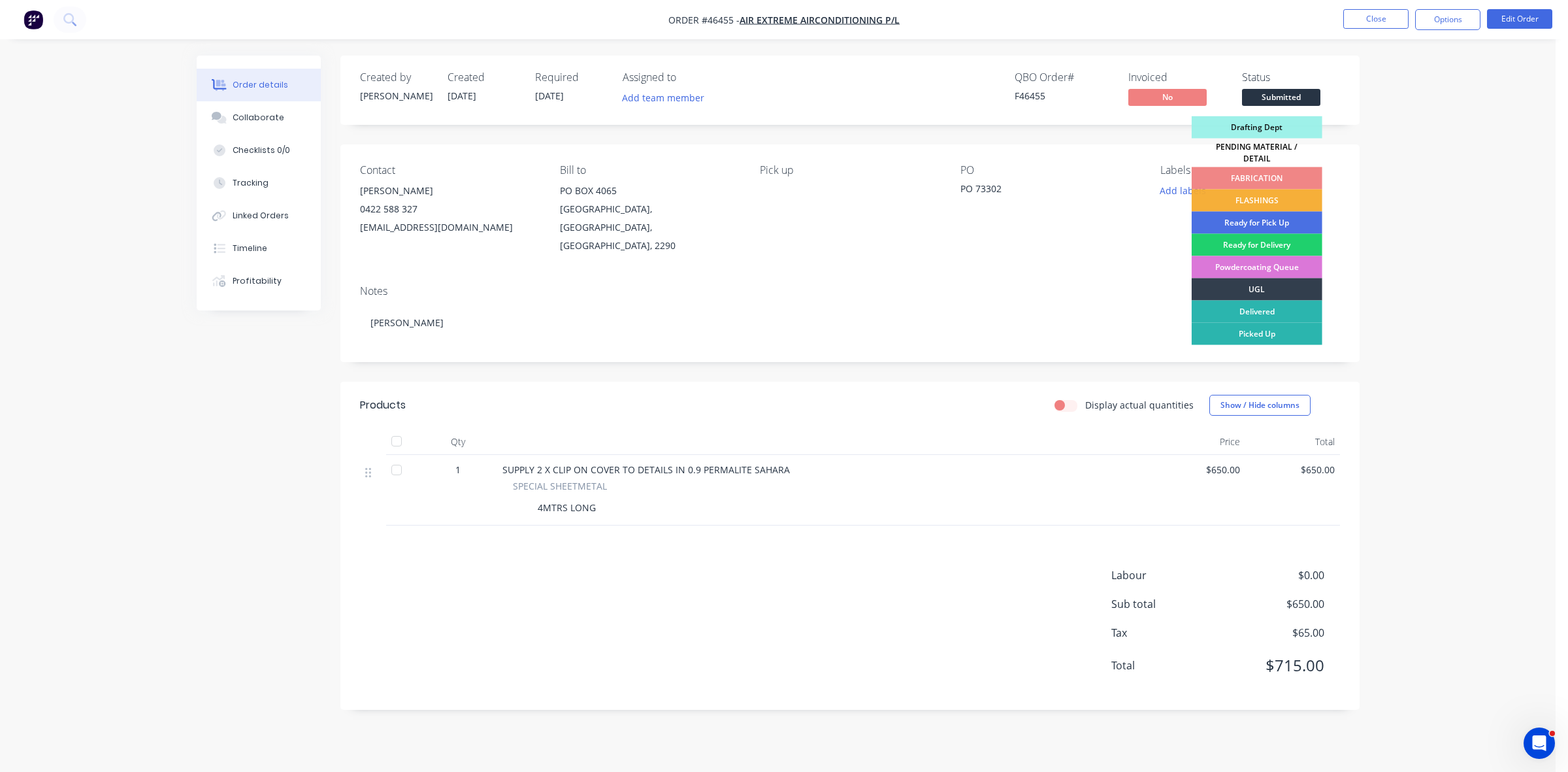
click at [1277, 148] on div "PENDING MATERIAL / DETAIL" at bounding box center [1257, 152] width 131 height 29
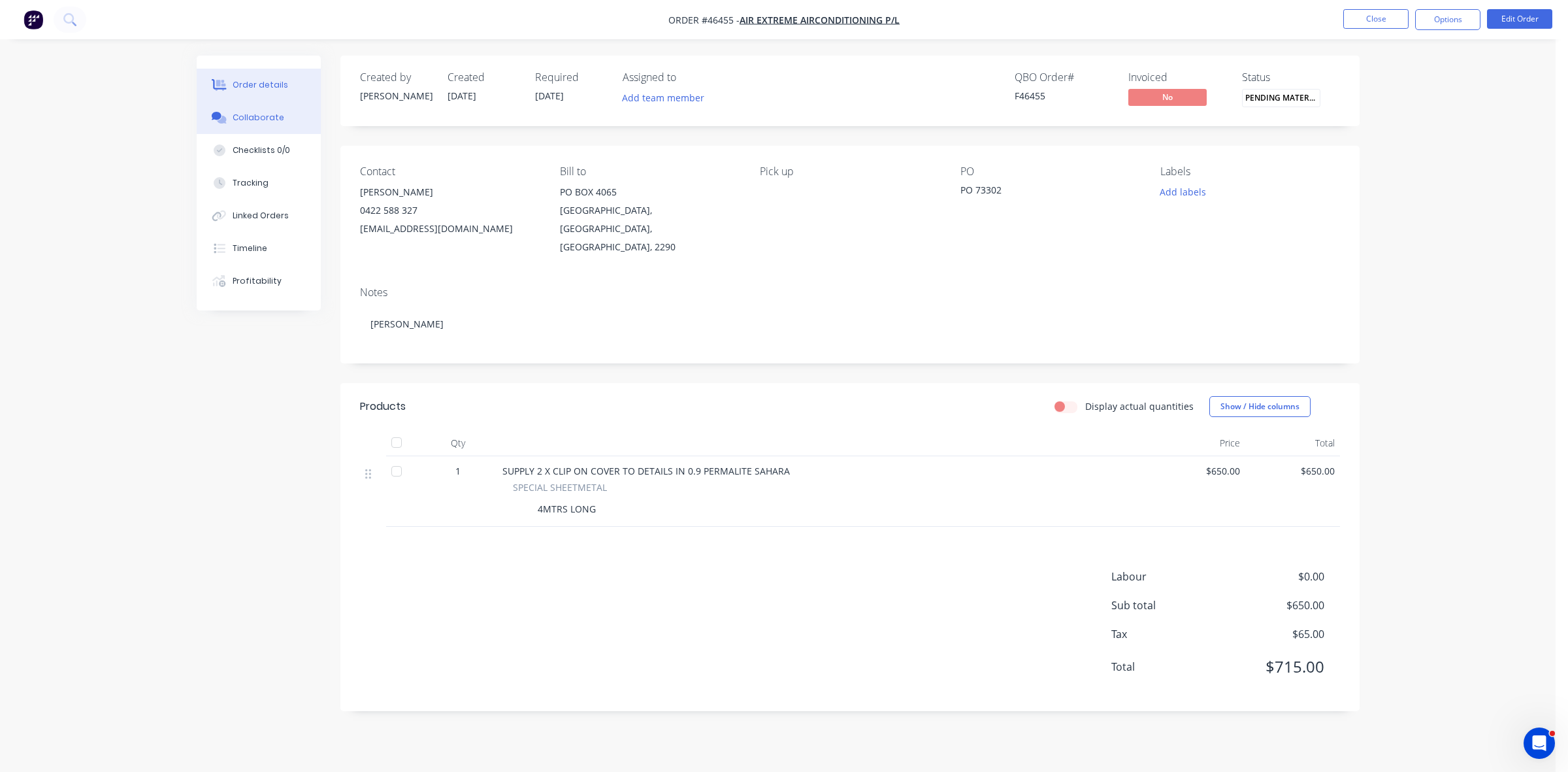
click at [249, 115] on div "Collaborate" at bounding box center [258, 118] width 52 height 12
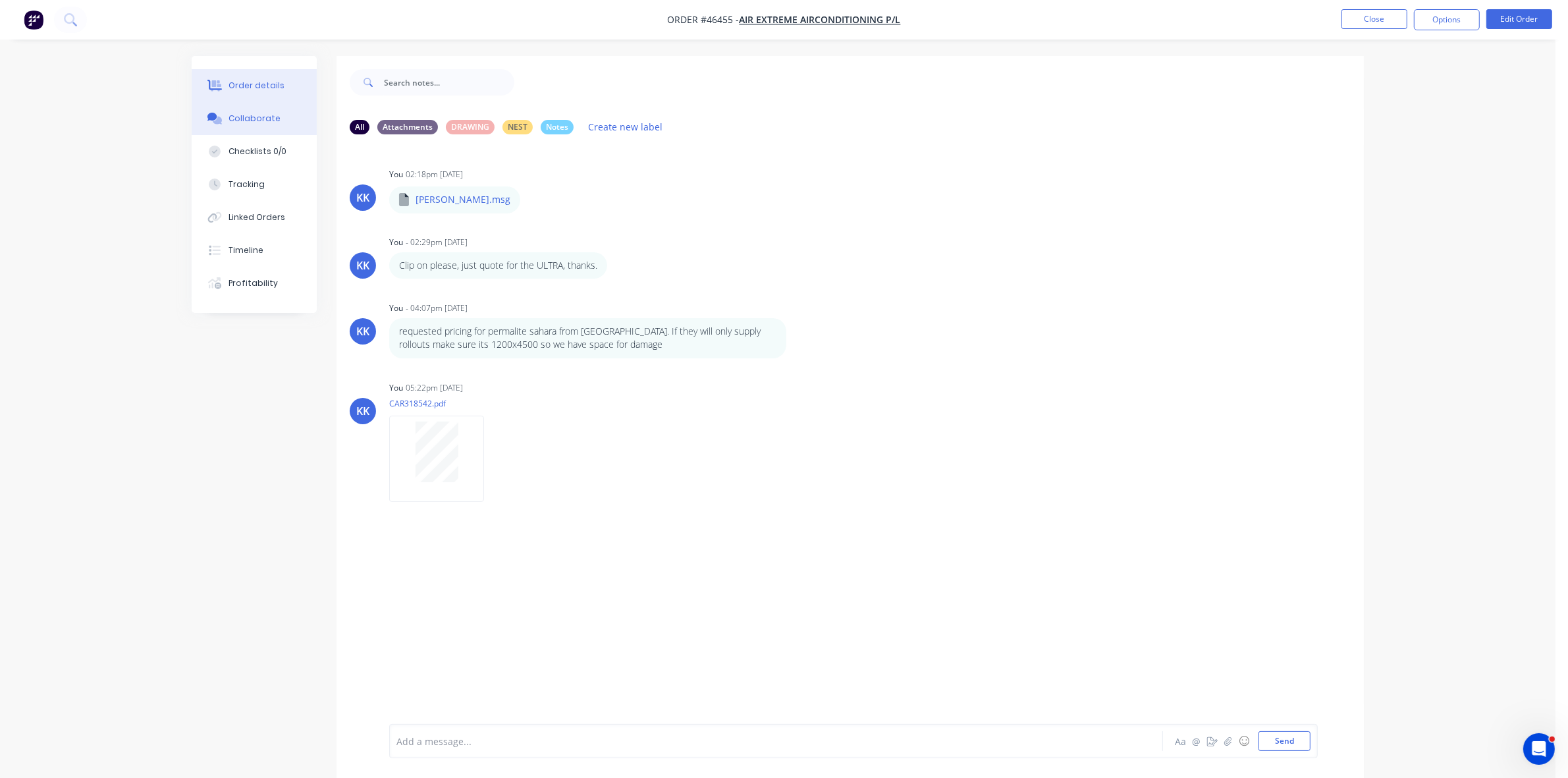
click at [272, 80] on div "Order details" at bounding box center [256, 85] width 56 height 12
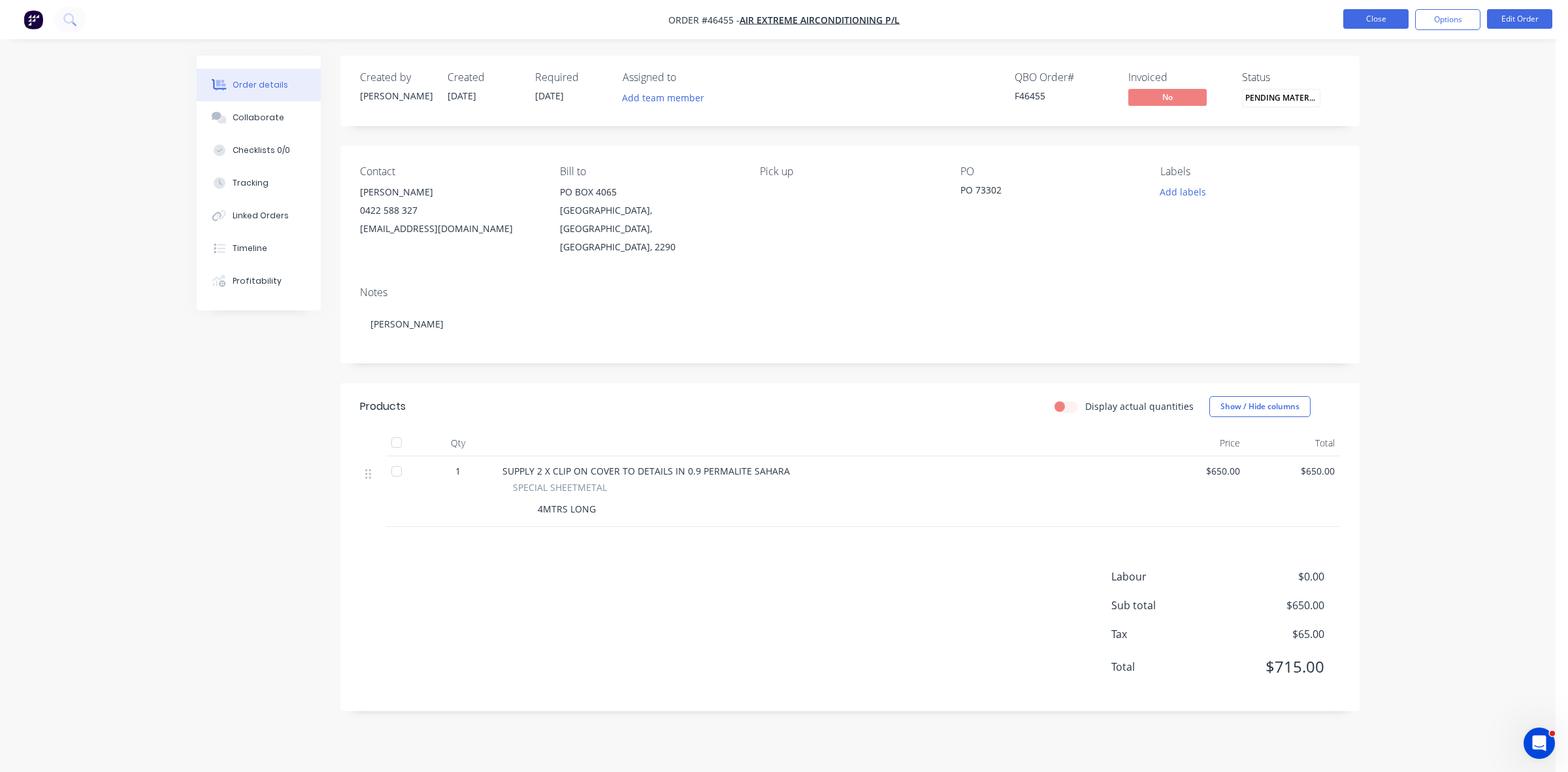
click at [1376, 17] on button "Close" at bounding box center [1376, 19] width 65 height 20
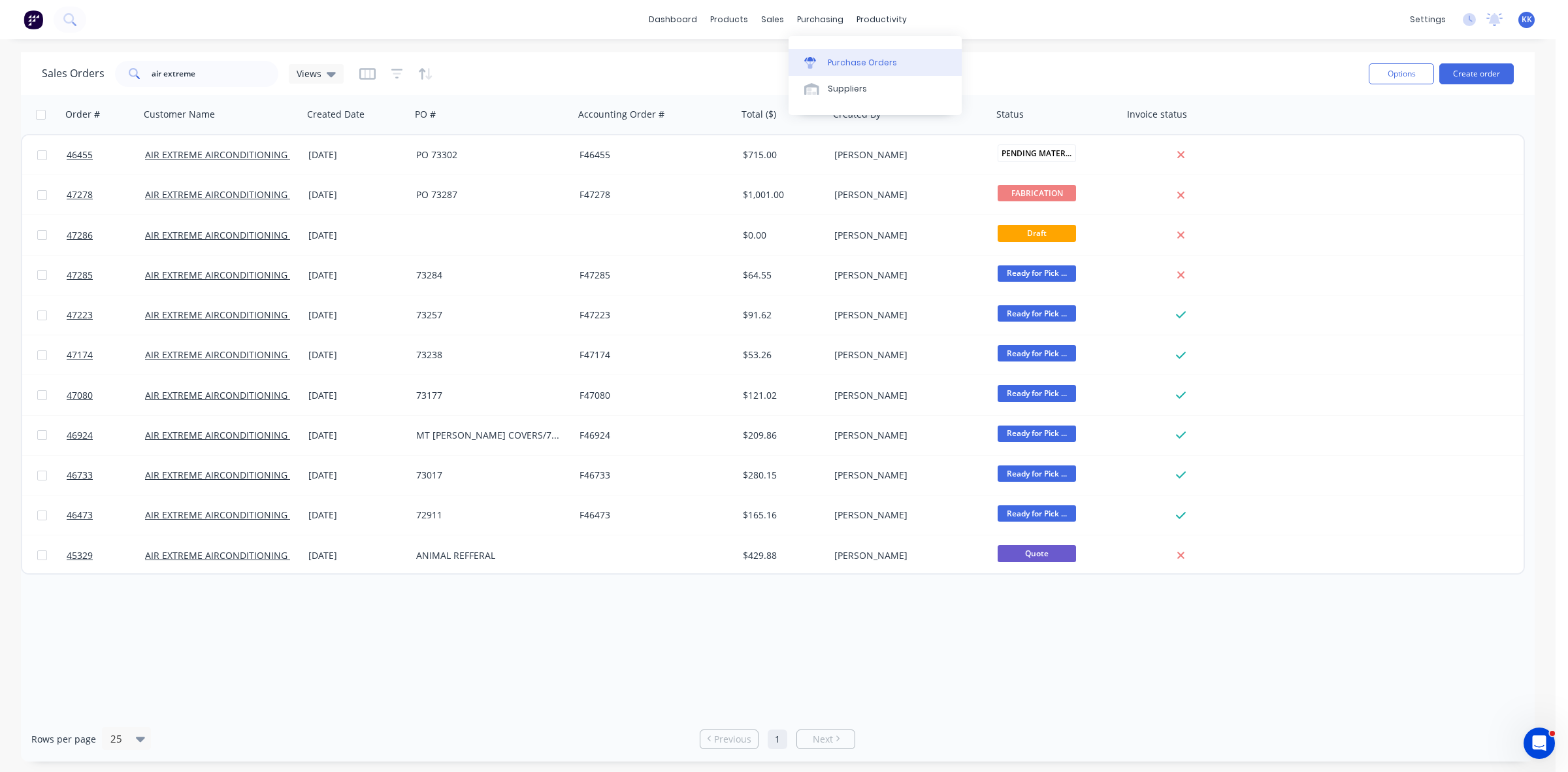
click at [845, 66] on div "Purchase Orders" at bounding box center [862, 63] width 69 height 12
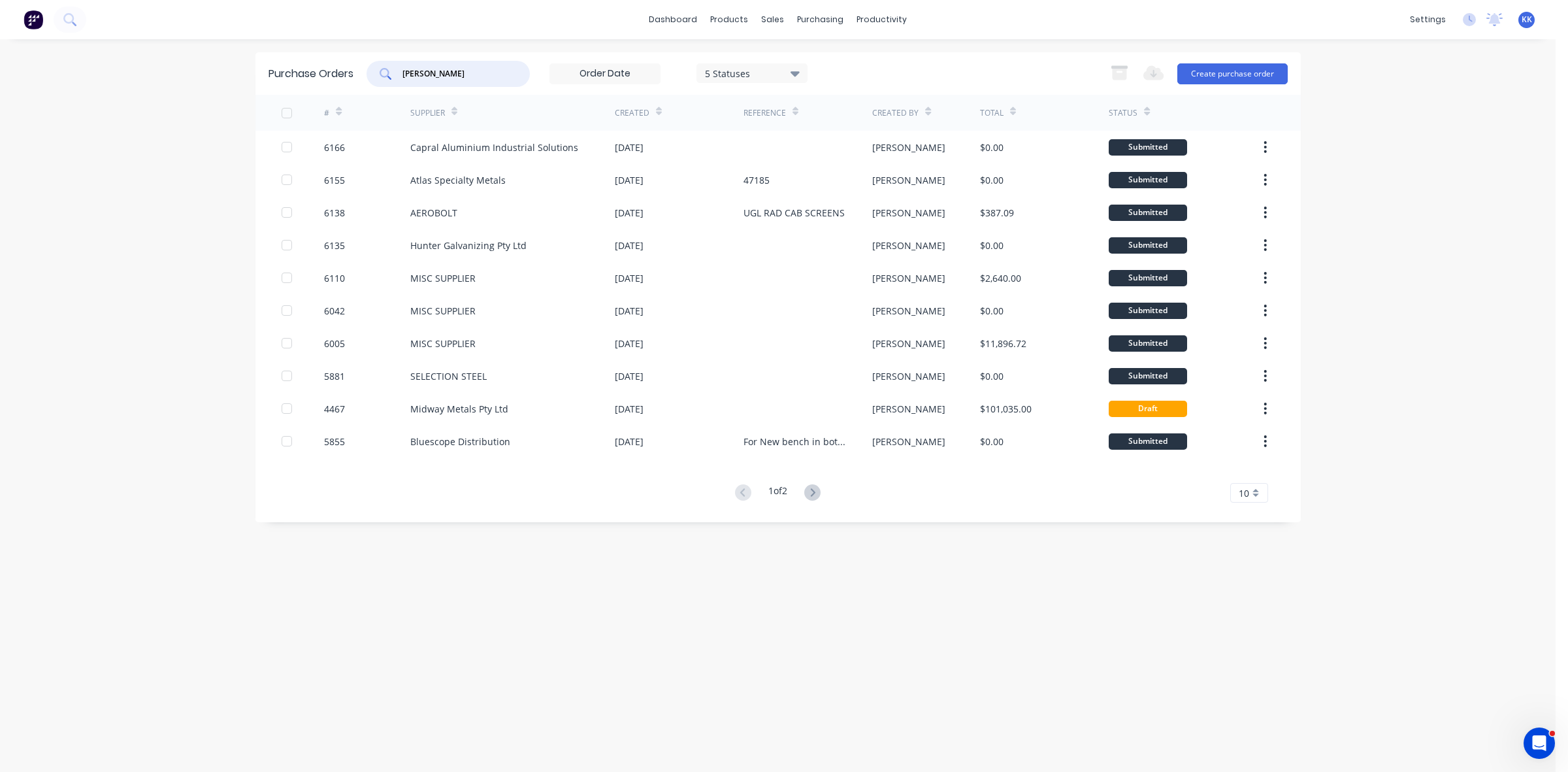
drag, startPoint x: 450, startPoint y: 74, endPoint x: 346, endPoint y: 63, distance: 104.6
click at [346, 63] on div "Purchase Orders josh 5 Statuses 5 Statuses Export to Excel (XLSX) Create purcha…" at bounding box center [778, 73] width 1045 height 42
click at [1216, 72] on button "Create purchase order" at bounding box center [1232, 74] width 110 height 21
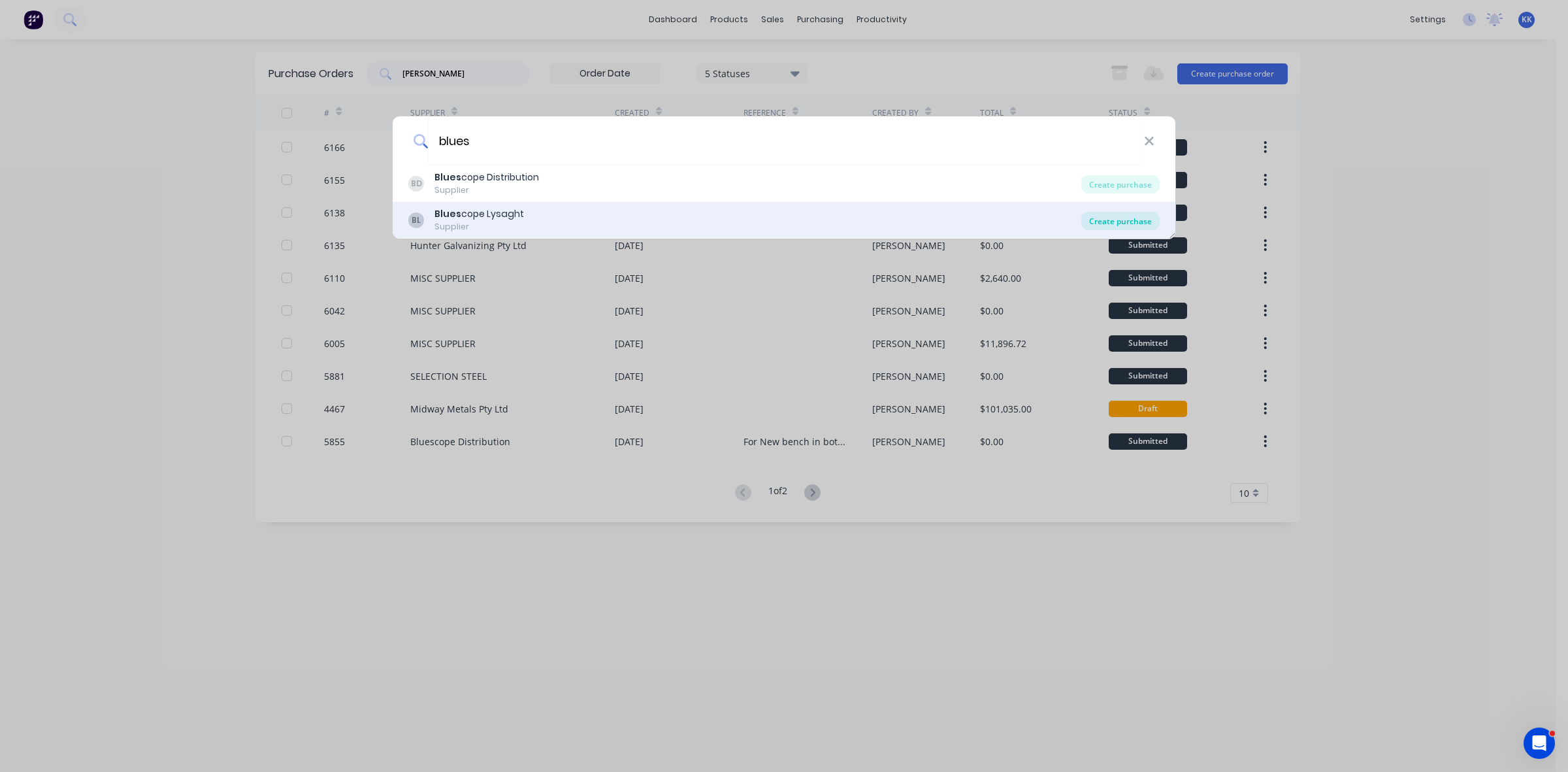
type input "blues"
click at [1117, 216] on div "Create purchase" at bounding box center [1120, 221] width 78 height 18
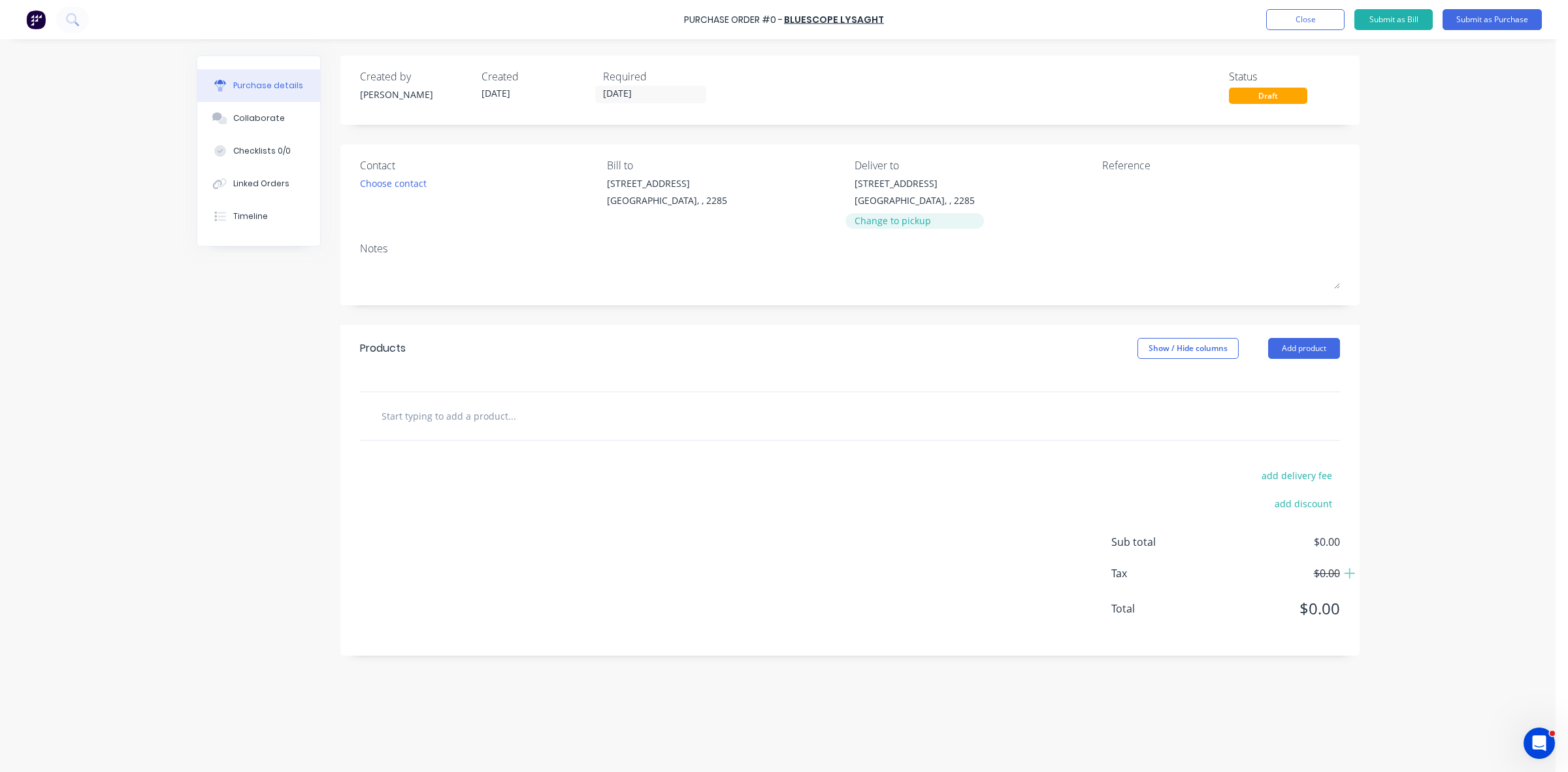
click at [909, 217] on div "Change to pickup" at bounding box center [914, 220] width 120 height 14
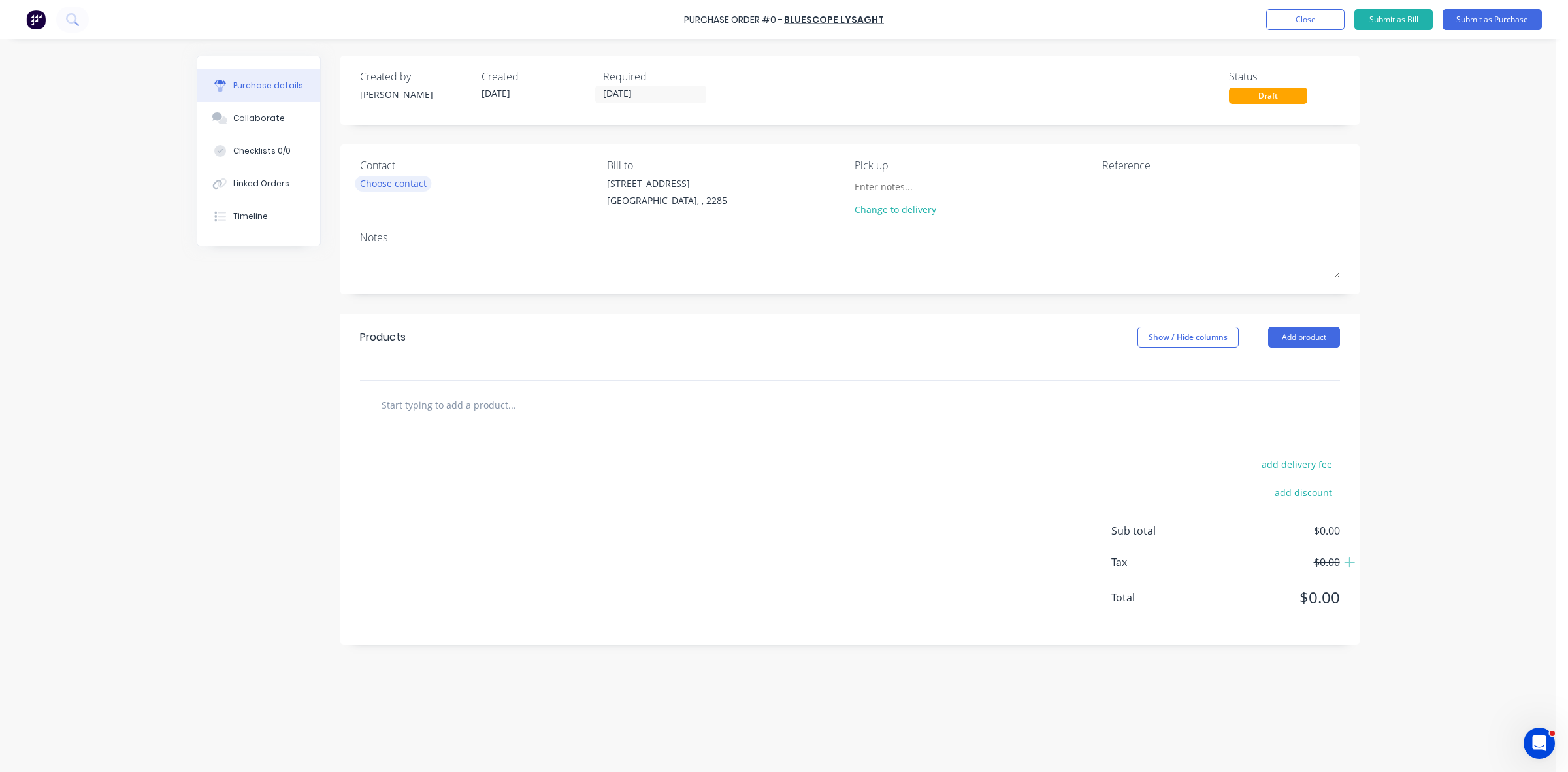
click at [407, 181] on div "Choose contact" at bounding box center [393, 183] width 67 height 14
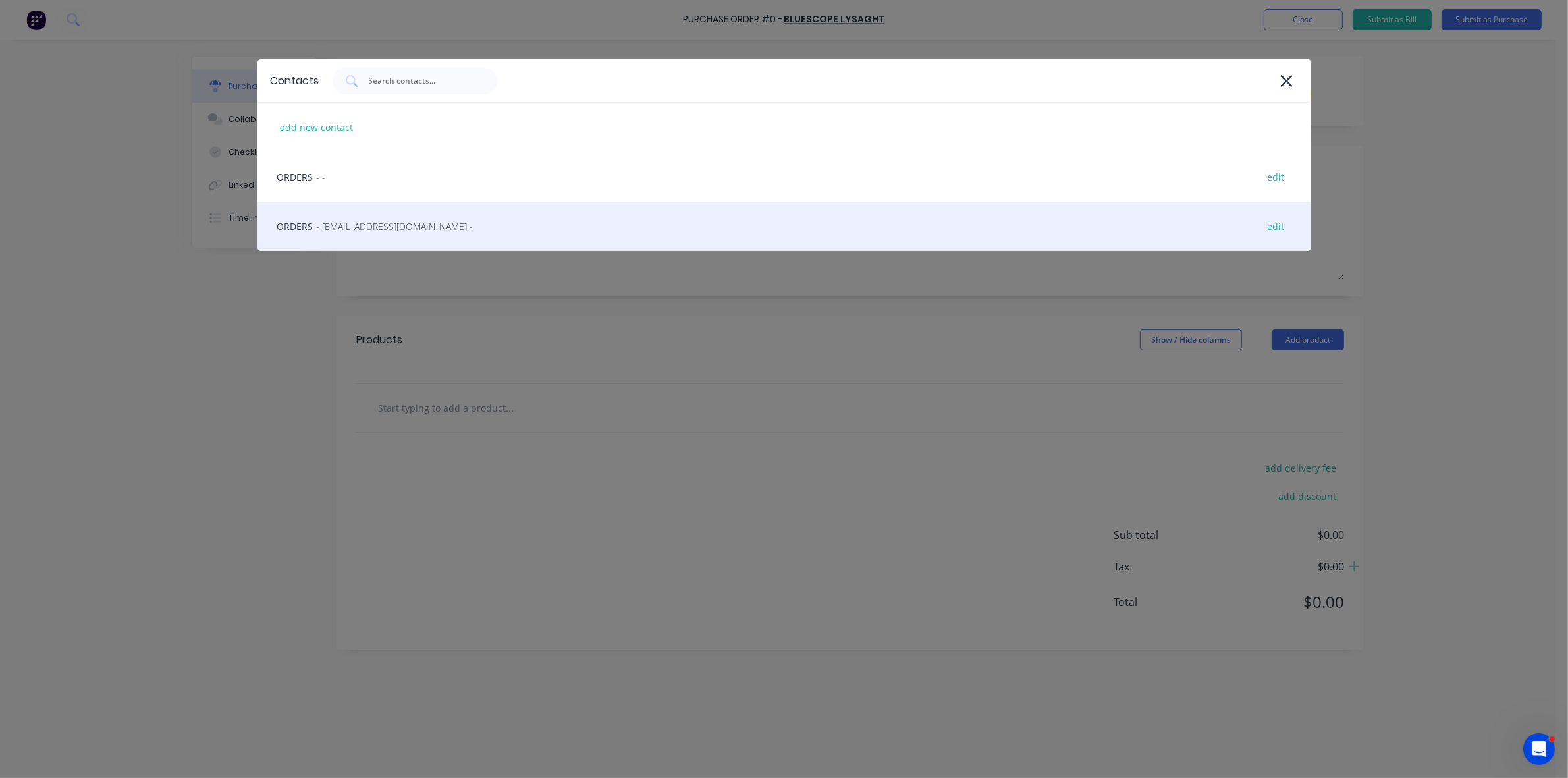
click at [400, 229] on span "- [EMAIL_ADDRESS][DOMAIN_NAME] -" at bounding box center [395, 226] width 157 height 14
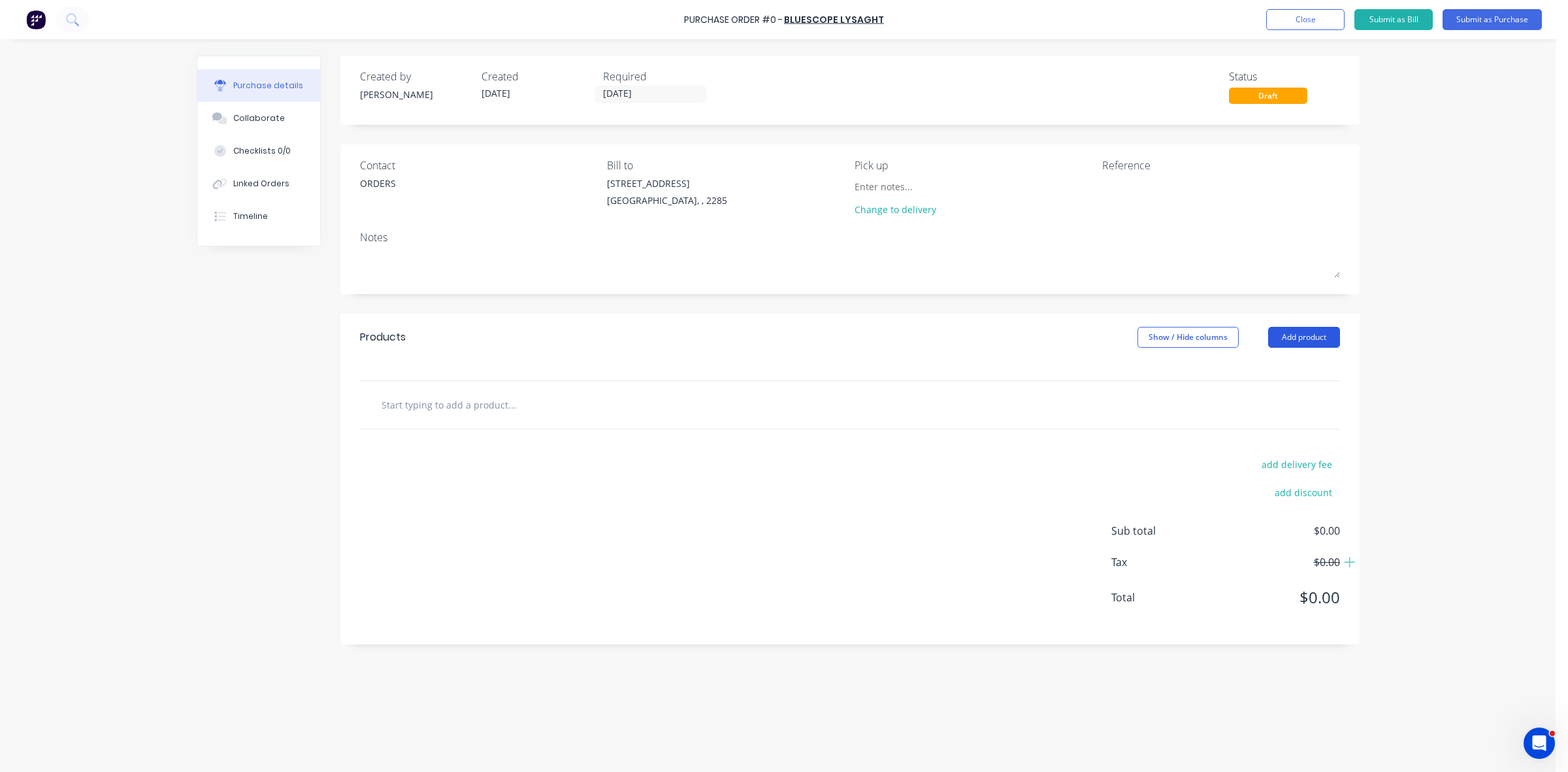
click at [1305, 344] on button "Add product" at bounding box center [1304, 337] width 72 height 21
click at [1300, 366] on div "Product catalogue" at bounding box center [1278, 371] width 101 height 19
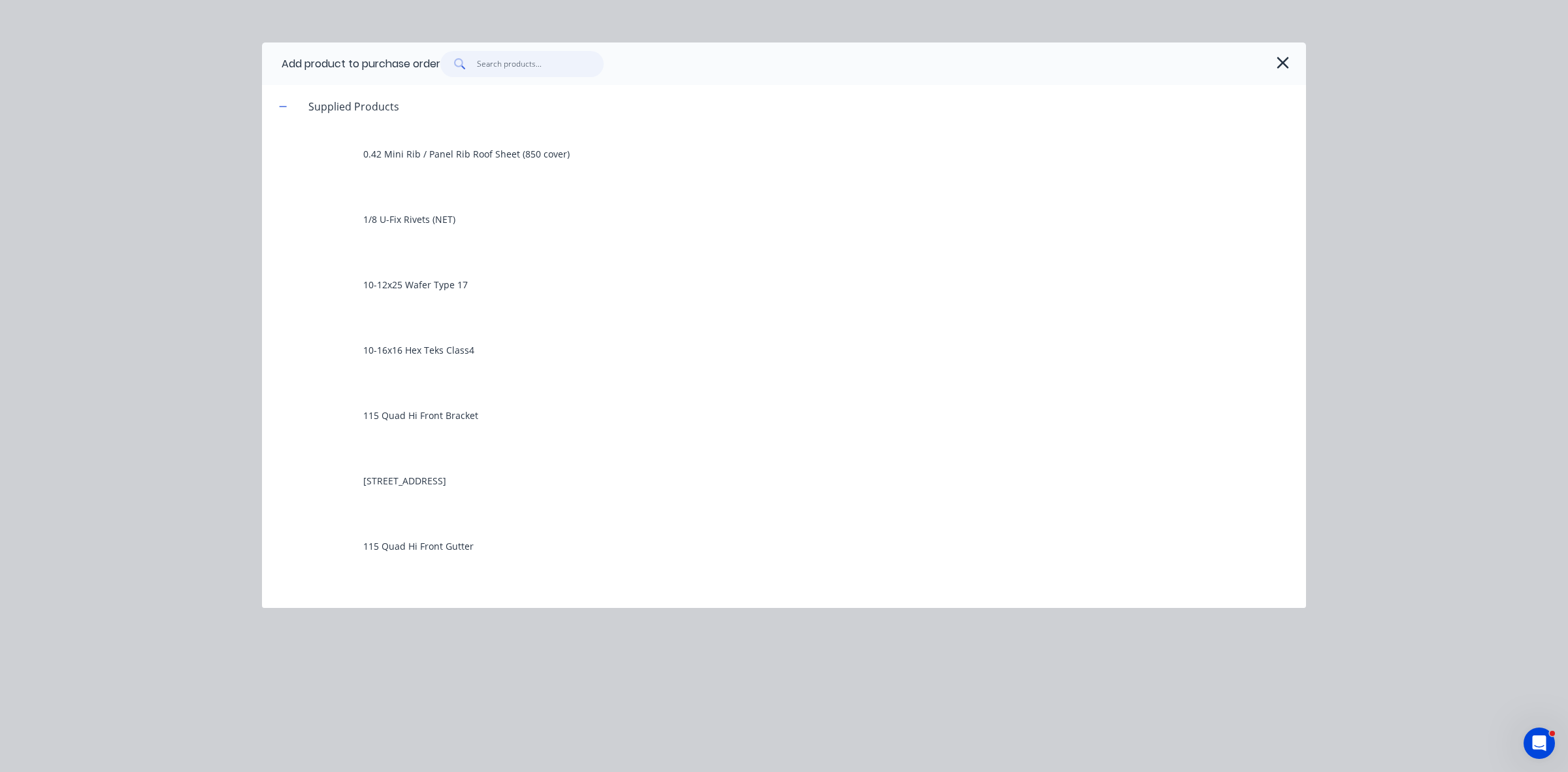
click at [518, 67] on input "text" at bounding box center [540, 64] width 127 height 26
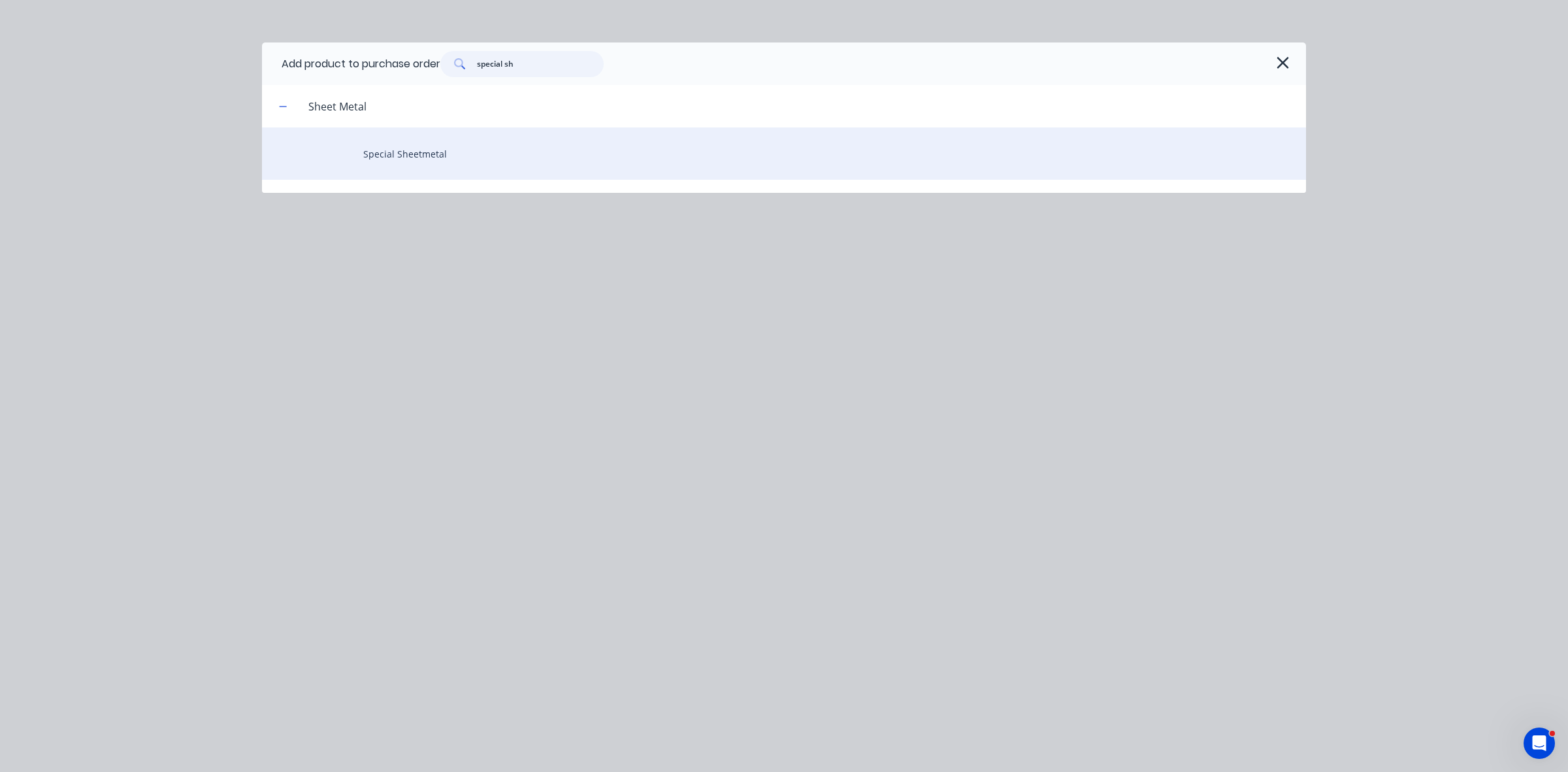
type input "special sh"
click at [395, 155] on div "Special Sheetmetal" at bounding box center [784, 153] width 1044 height 52
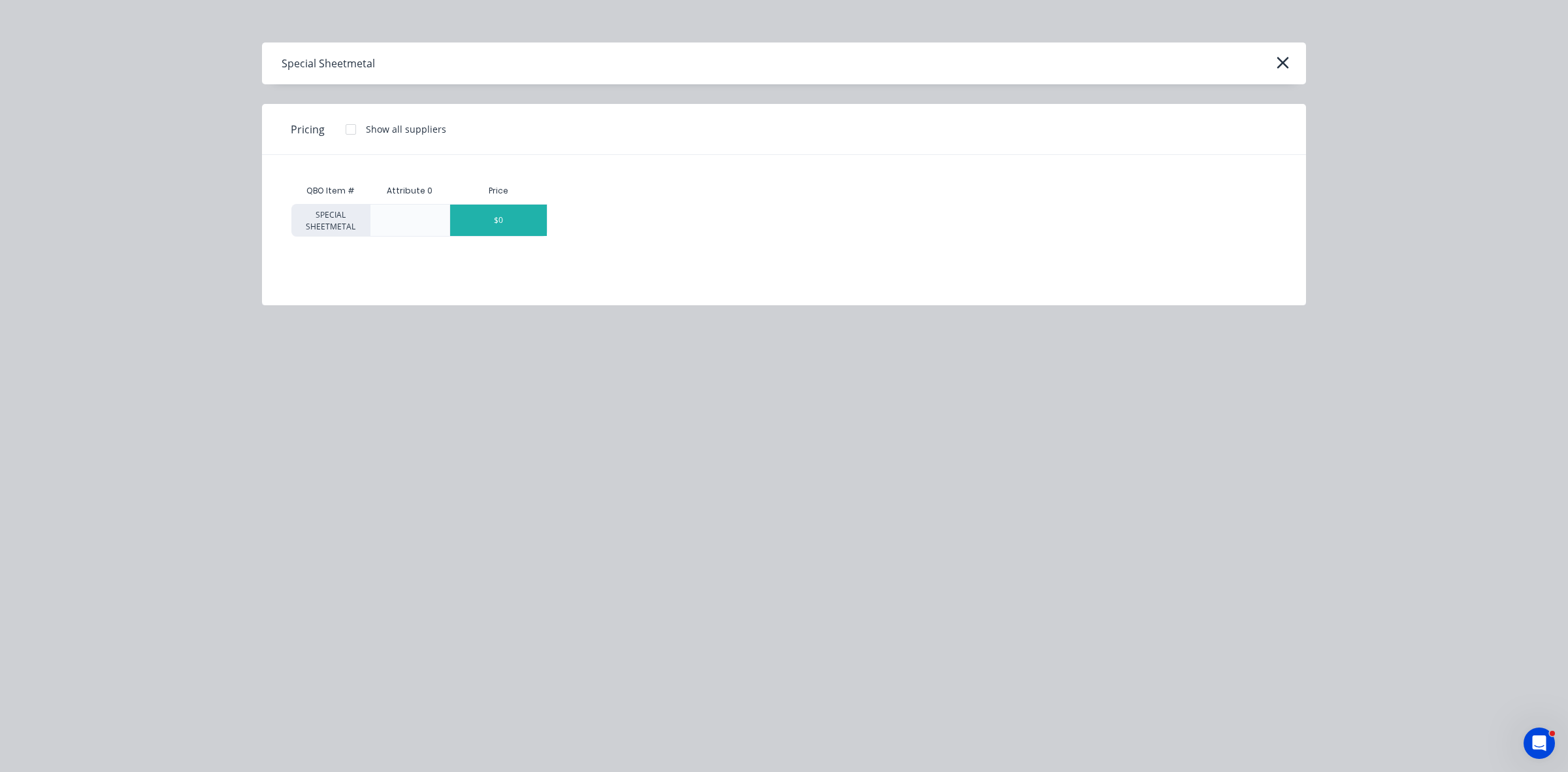
click at [532, 230] on div "$0" at bounding box center [499, 220] width 96 height 31
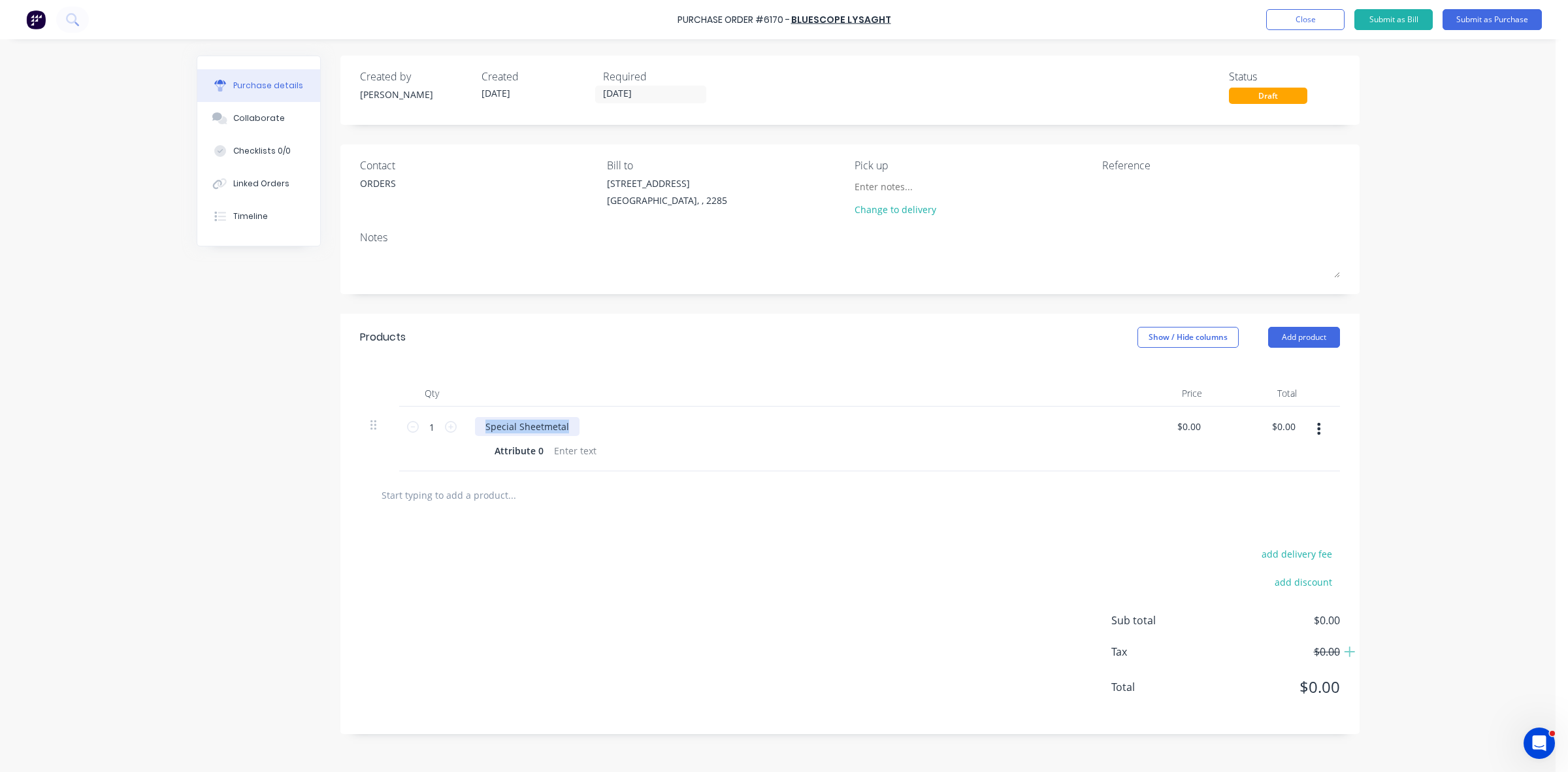
drag, startPoint x: 569, startPoint y: 423, endPoint x: 428, endPoint y: 374, distance: 149.3
click at [469, 412] on div "Special Sheetmetal Attribute 0" at bounding box center [791, 439] width 654 height 64
click at [545, 431] on div "0.9 PERMALITE FLASHINGS" at bounding box center [543, 426] width 136 height 19
click at [545, 428] on div "0.9 PERMALITE FLASHINGS" at bounding box center [543, 426] width 136 height 19
click at [520, 452] on div "Attribute 0" at bounding box center [518, 450] width 59 height 19
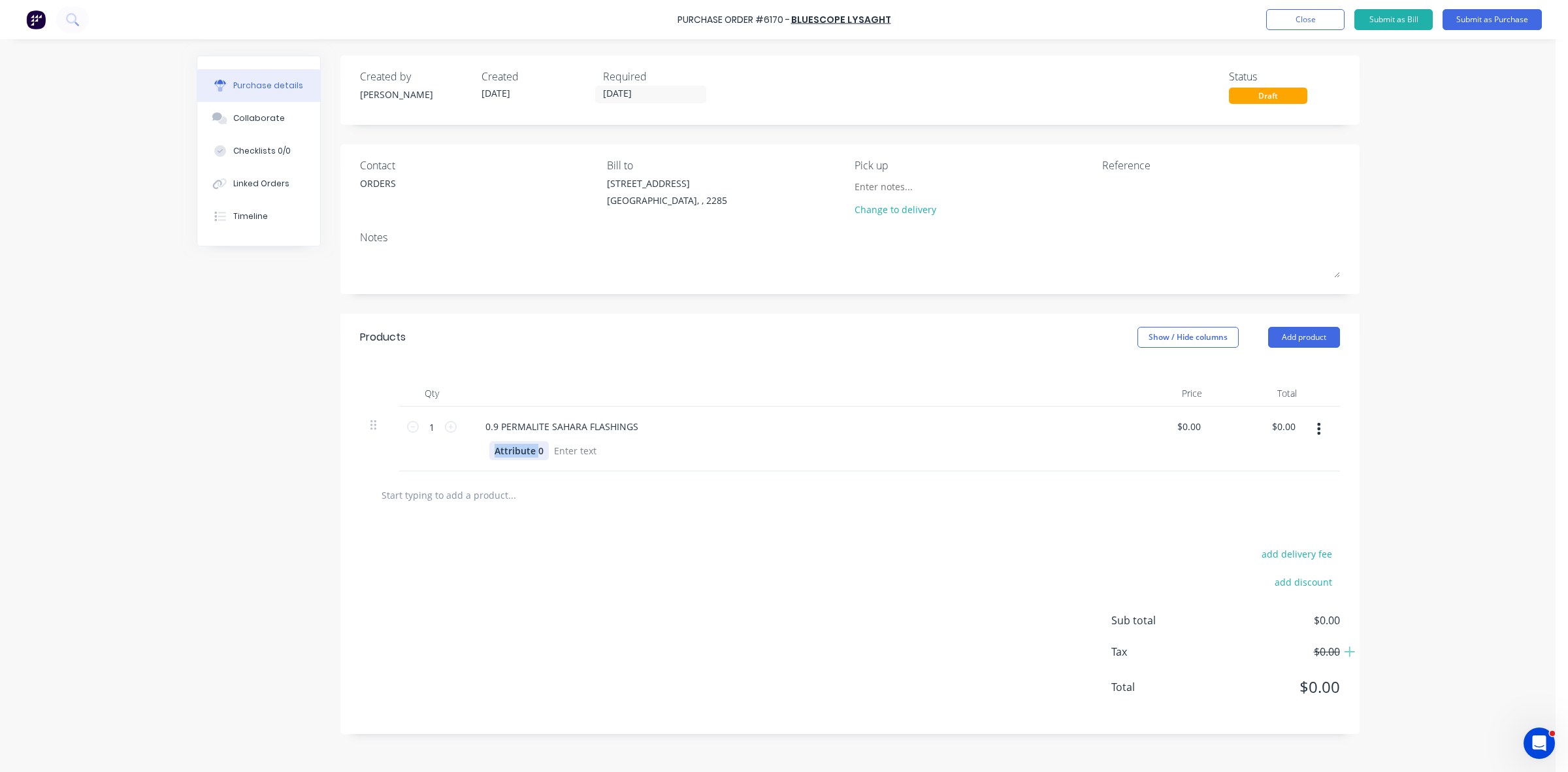
click at [520, 452] on div "Attribute 0" at bounding box center [518, 450] width 59 height 19
click at [593, 447] on div at bounding box center [578, 450] width 53 height 19
click at [1282, 426] on input "0.00" at bounding box center [1283, 426] width 30 height 19
click at [1282, 426] on input "0.00" at bounding box center [1286, 426] width 25 height 19
type input "471.92"
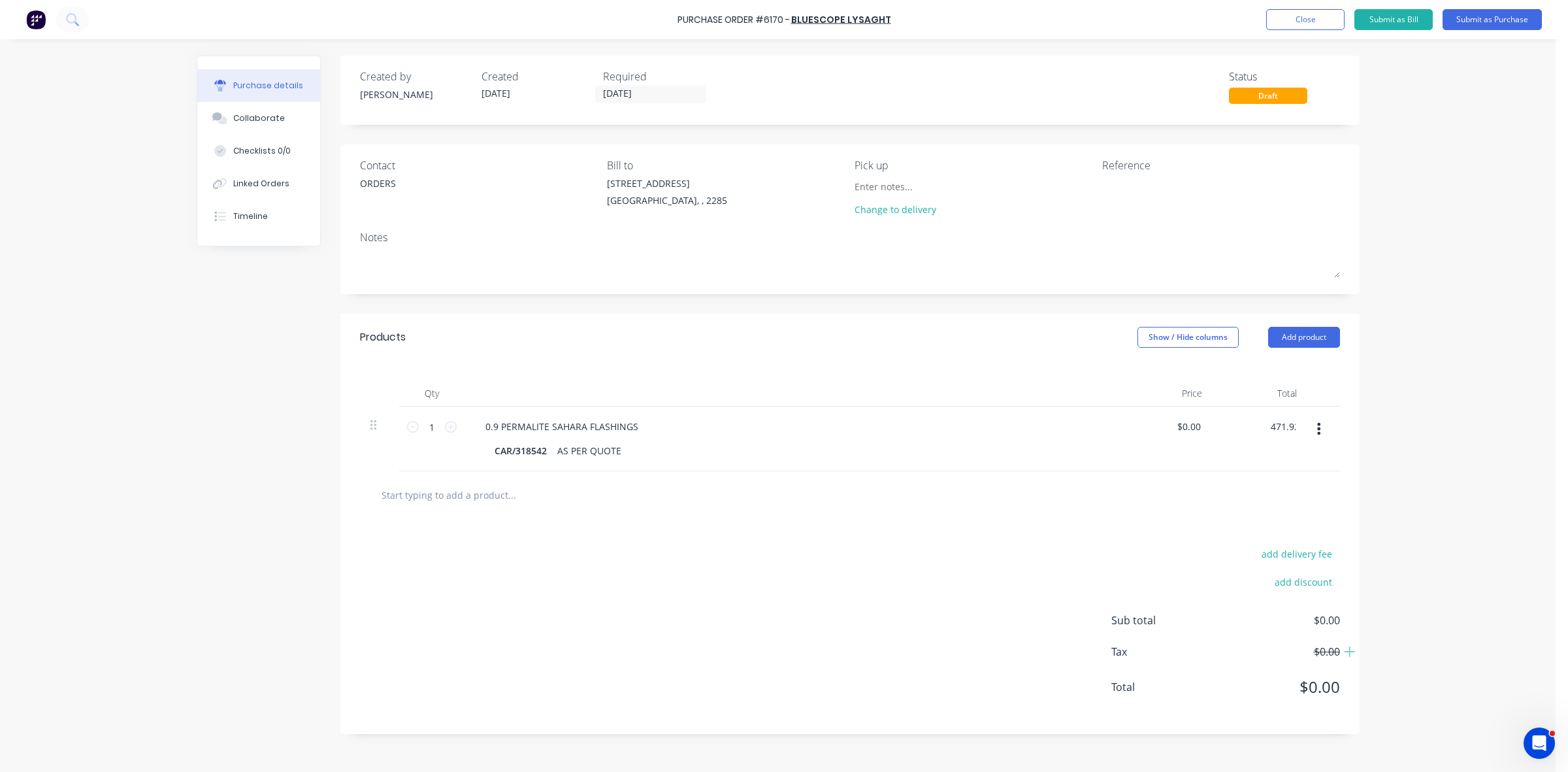
type input "$471.92"
click at [1135, 180] on textarea at bounding box center [1183, 191] width 163 height 29
type textarea "CAR/318542"
type textarea "x"
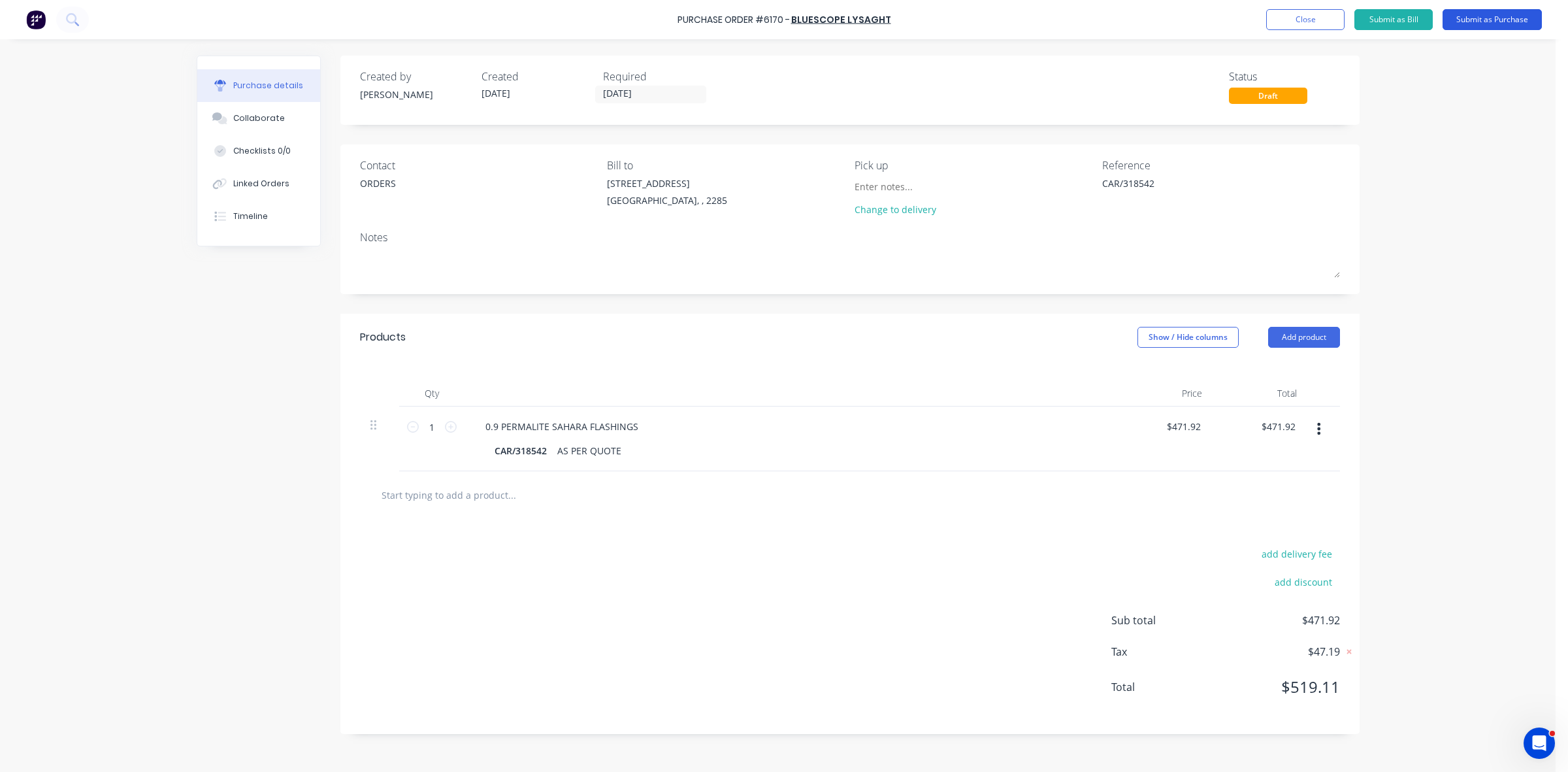
type textarea "CAR/318542"
click at [1506, 21] on button "Submit as Purchase" at bounding box center [1492, 20] width 99 height 21
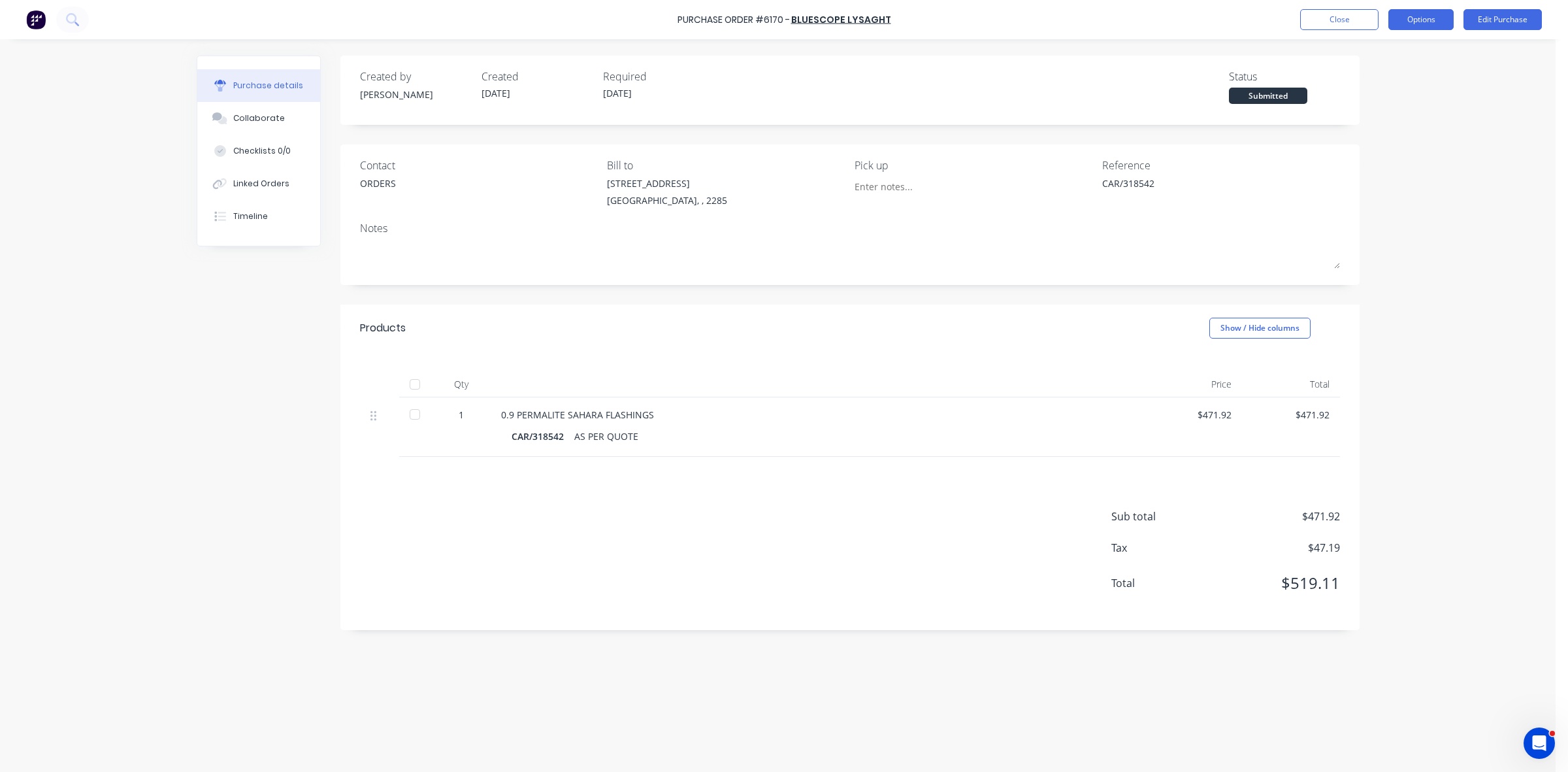
click at [1425, 21] on button "Options" at bounding box center [1420, 20] width 65 height 21
click at [1412, 48] on div "Print / Email" at bounding box center [1392, 53] width 101 height 19
click at [1398, 102] on div "Without pricing" at bounding box center [1392, 105] width 101 height 19
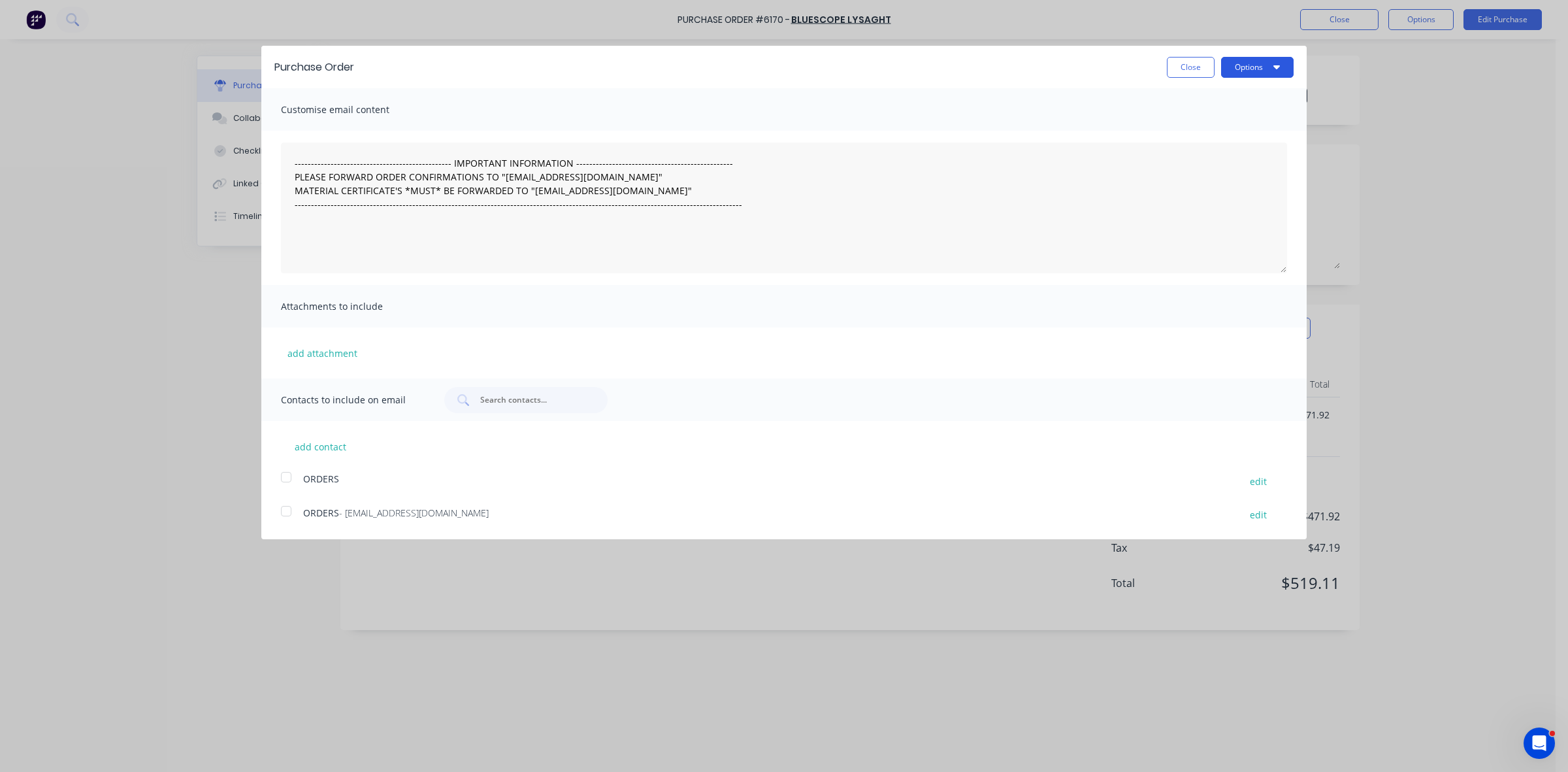
click at [1250, 67] on button "Options" at bounding box center [1257, 67] width 72 height 21
click at [1242, 93] on div "Print" at bounding box center [1232, 100] width 101 height 19
click at [1209, 70] on button "Close" at bounding box center [1190, 67] width 48 height 21
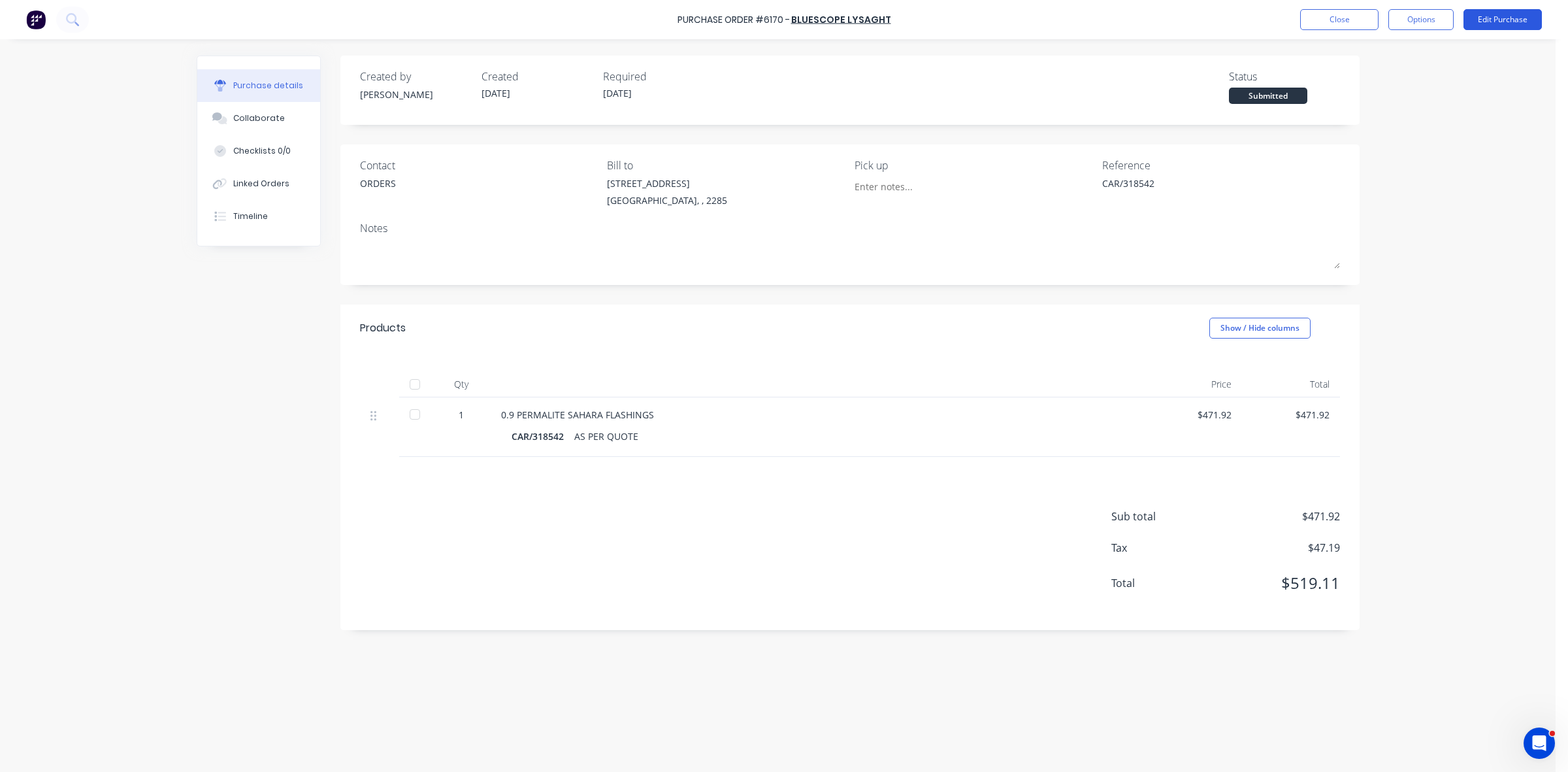
click at [1491, 23] on button "Edit Purchase" at bounding box center [1502, 20] width 78 height 21
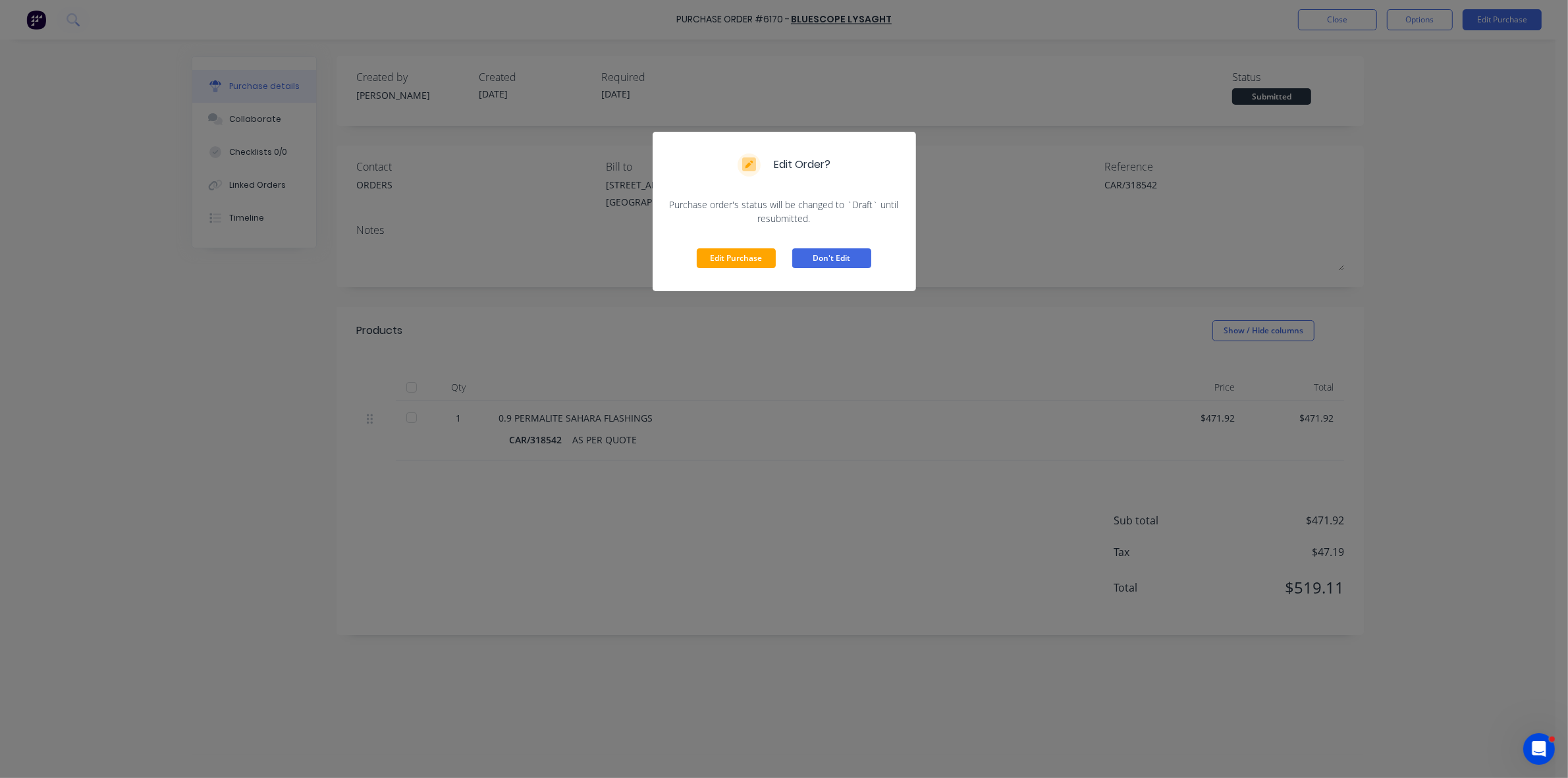
click at [833, 252] on button "Don't Edit" at bounding box center [831, 258] width 79 height 20
type textarea "x"
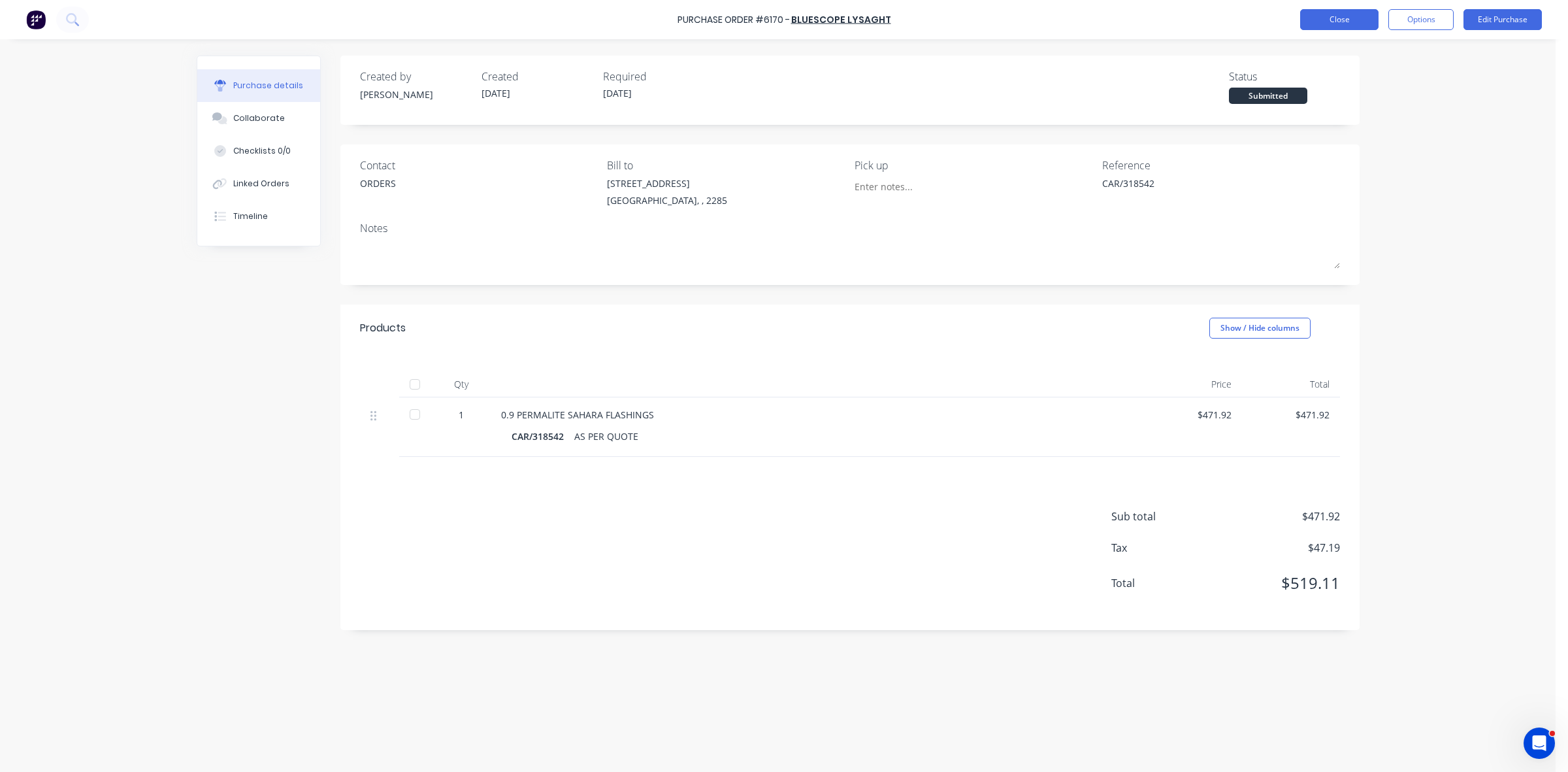
click at [1328, 21] on button "Close" at bounding box center [1339, 20] width 78 height 21
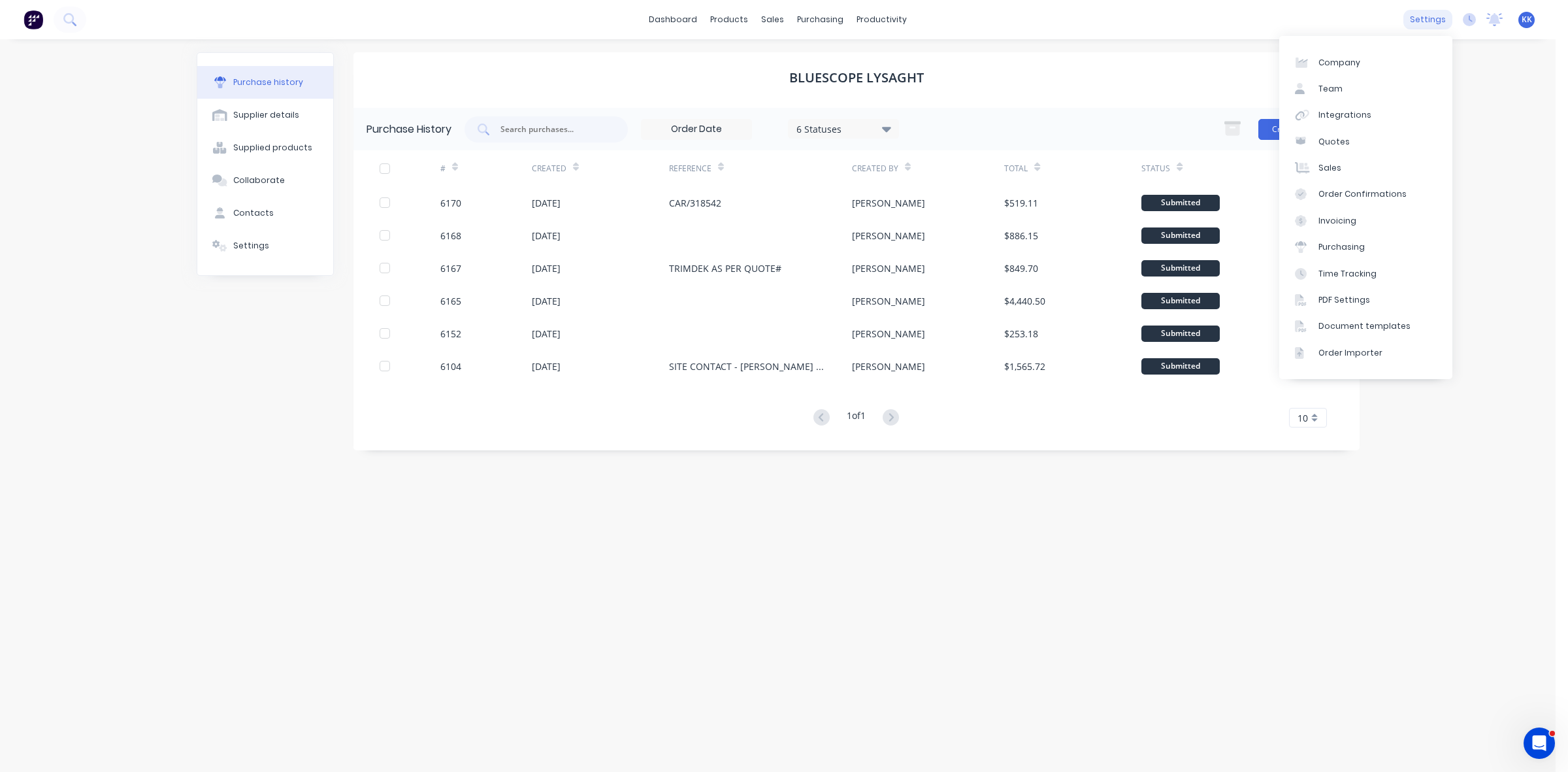
click at [1437, 23] on div "settings" at bounding box center [1428, 19] width 49 height 20
click at [1341, 89] on link "Team" at bounding box center [1366, 89] width 173 height 26
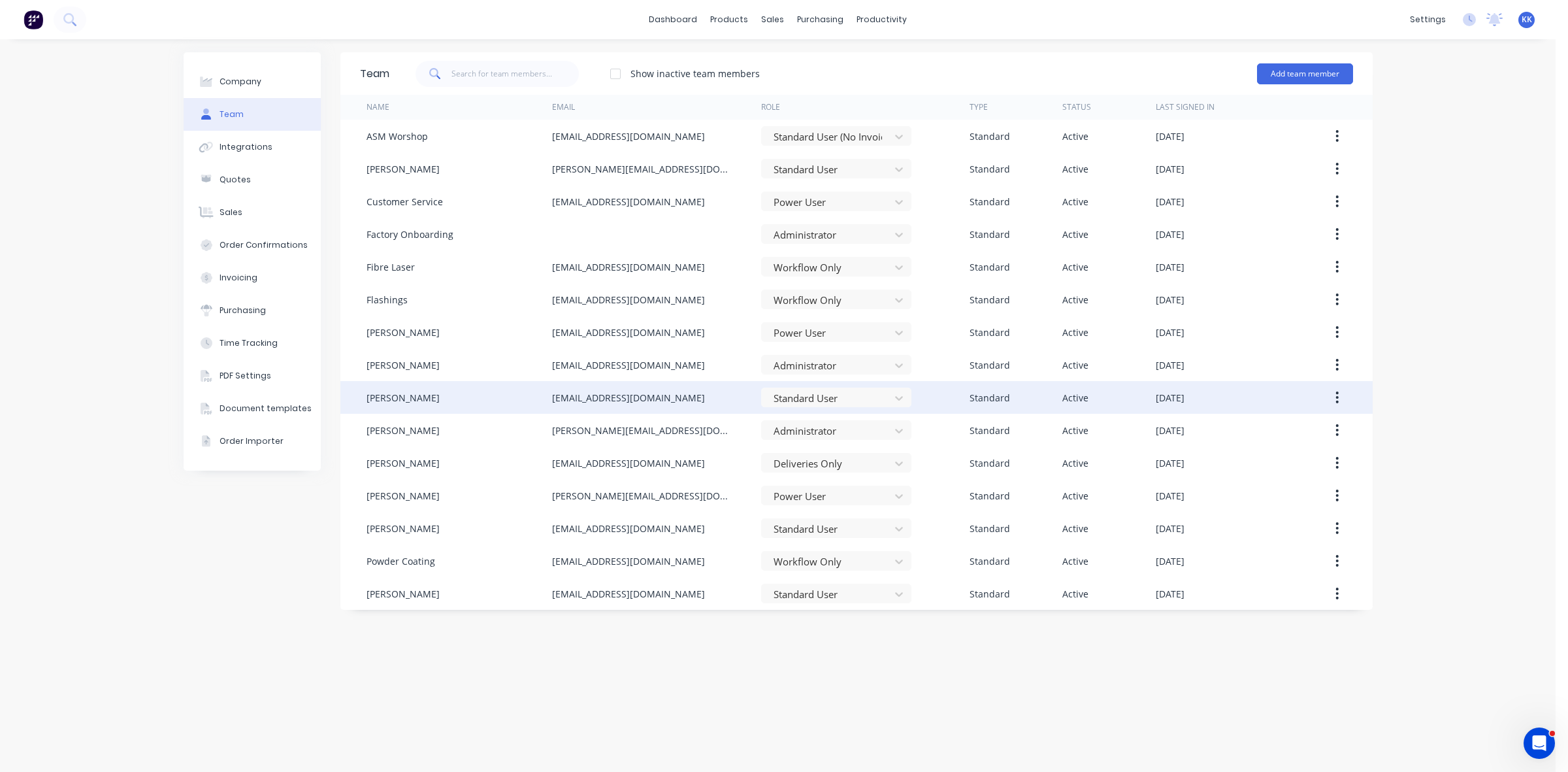
click at [1337, 398] on icon "button" at bounding box center [1337, 398] width 3 height 15
click at [1308, 426] on div "Edit" at bounding box center [1291, 431] width 101 height 19
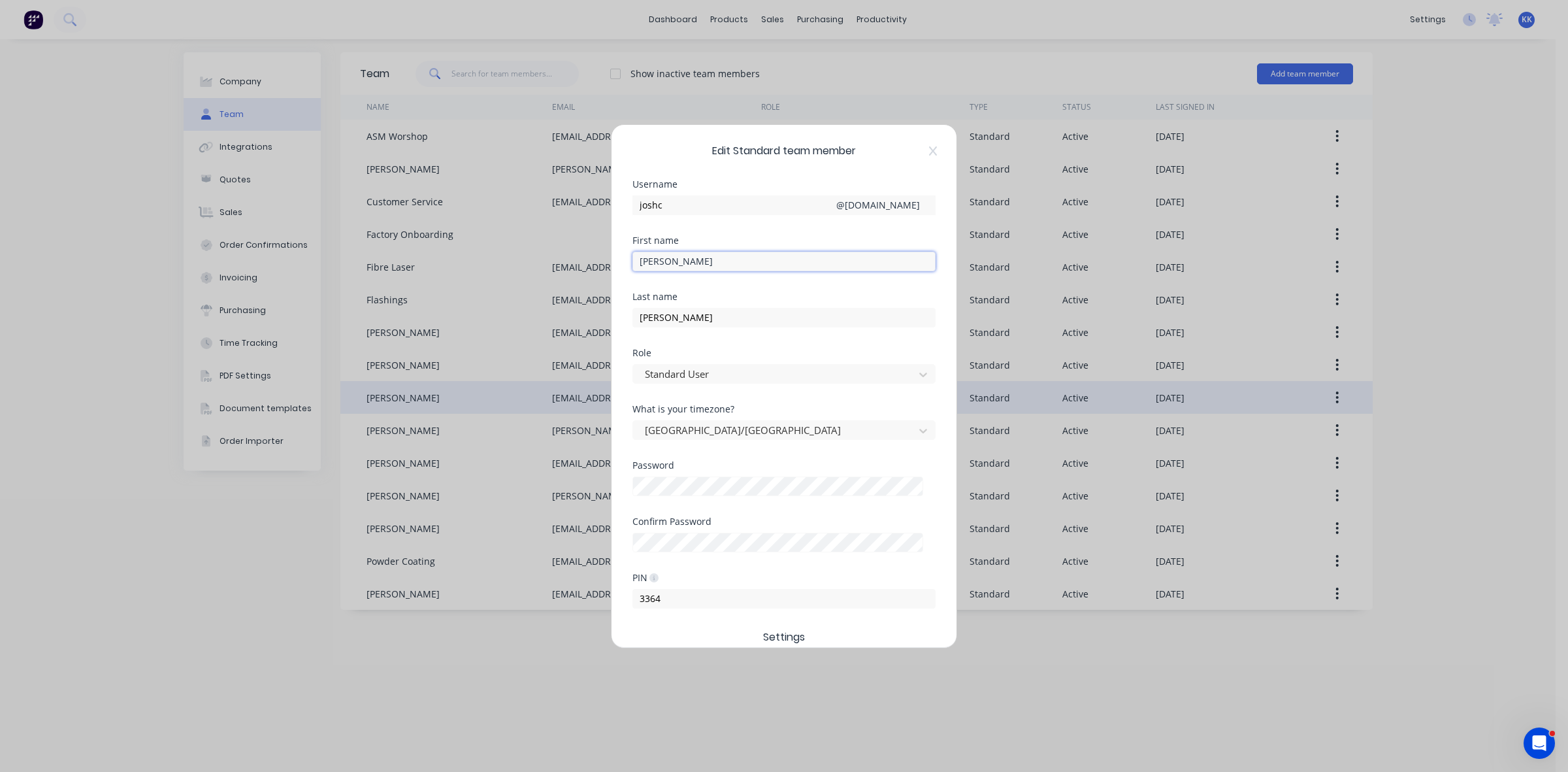
click at [697, 253] on input "[PERSON_NAME]" at bounding box center [784, 261] width 303 height 20
click at [687, 260] on input "[PERSON_NAME]" at bounding box center [784, 261] width 303 height 20
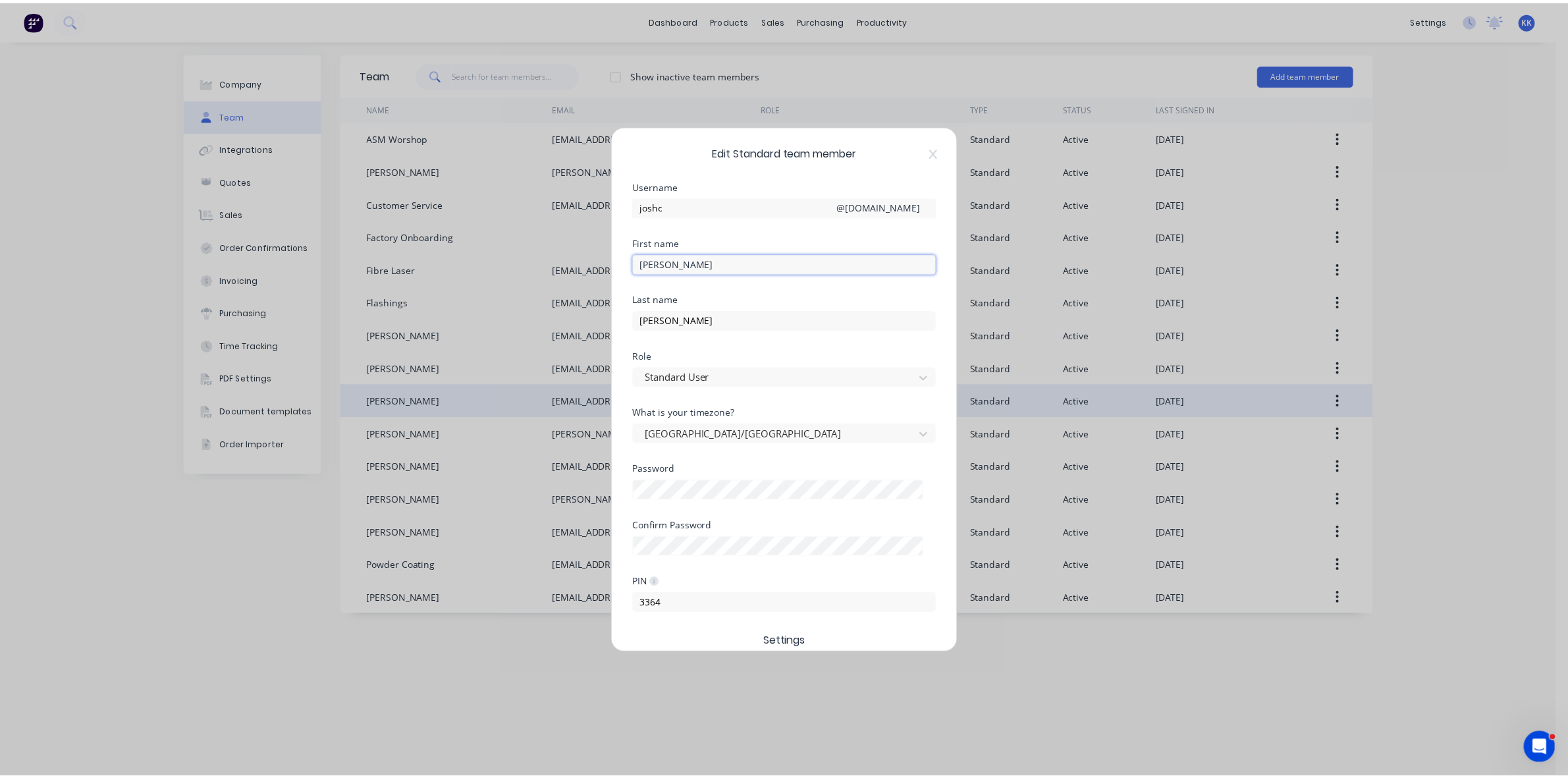
scroll to position [217, 0]
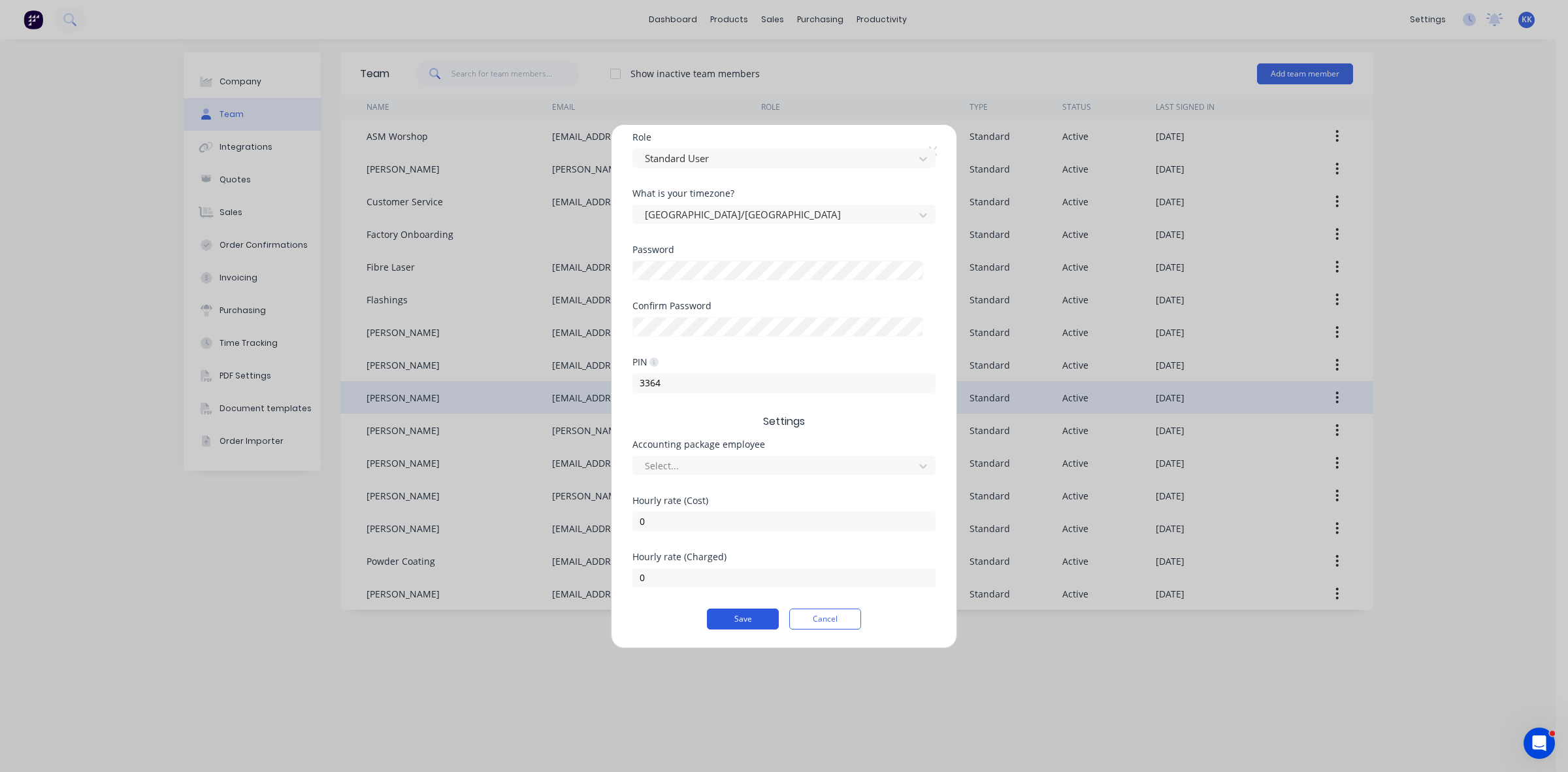
type input "[PERSON_NAME]"
click at [746, 618] on button "Save" at bounding box center [743, 618] width 72 height 21
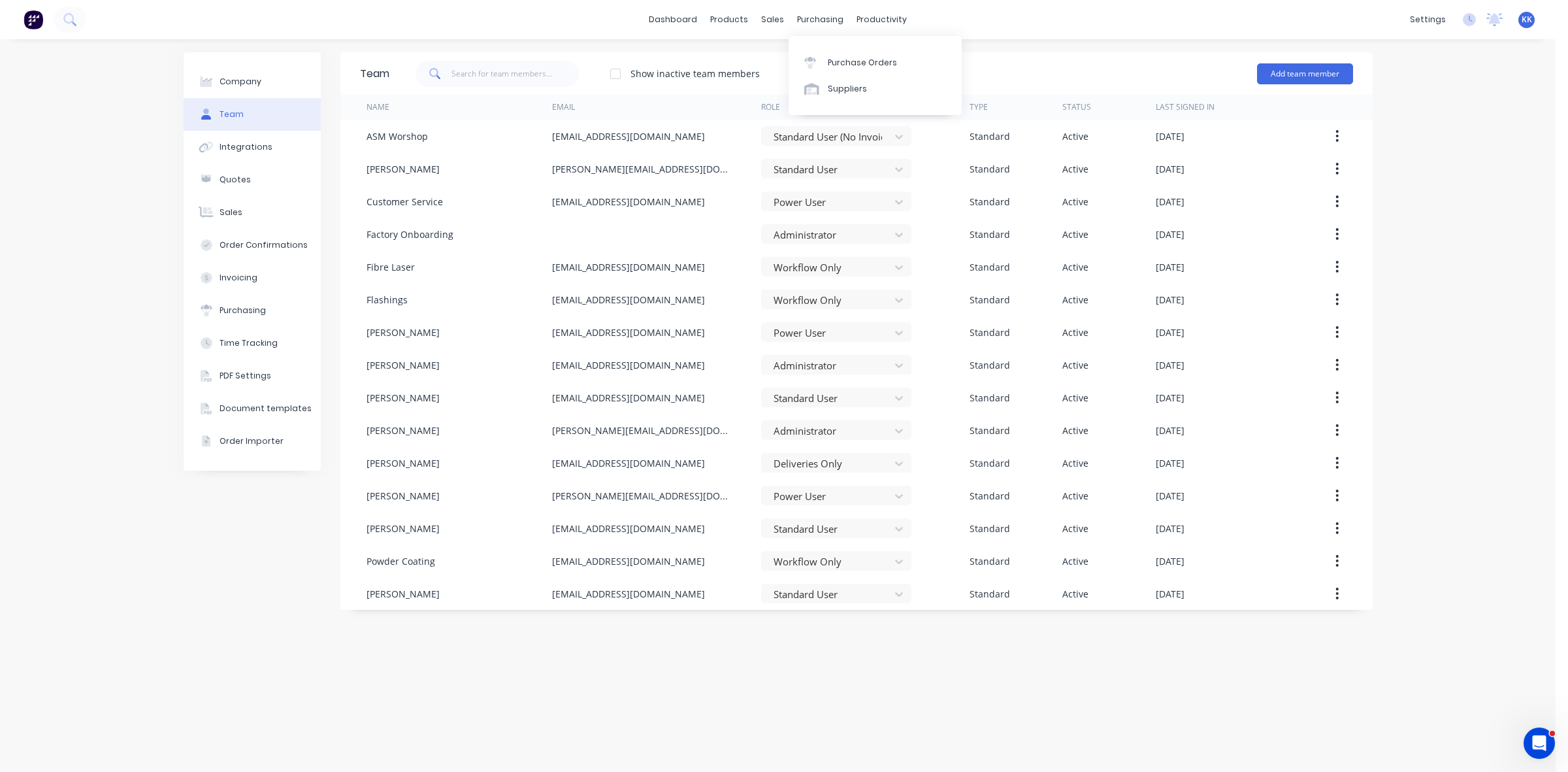
drag, startPoint x: 830, startPoint y: 41, endPoint x: 833, endPoint y: 56, distance: 15.3
click at [830, 42] on div "Purchase Orders Suppliers" at bounding box center [875, 75] width 173 height 79
click at [833, 56] on link "Purchase Orders" at bounding box center [875, 62] width 173 height 26
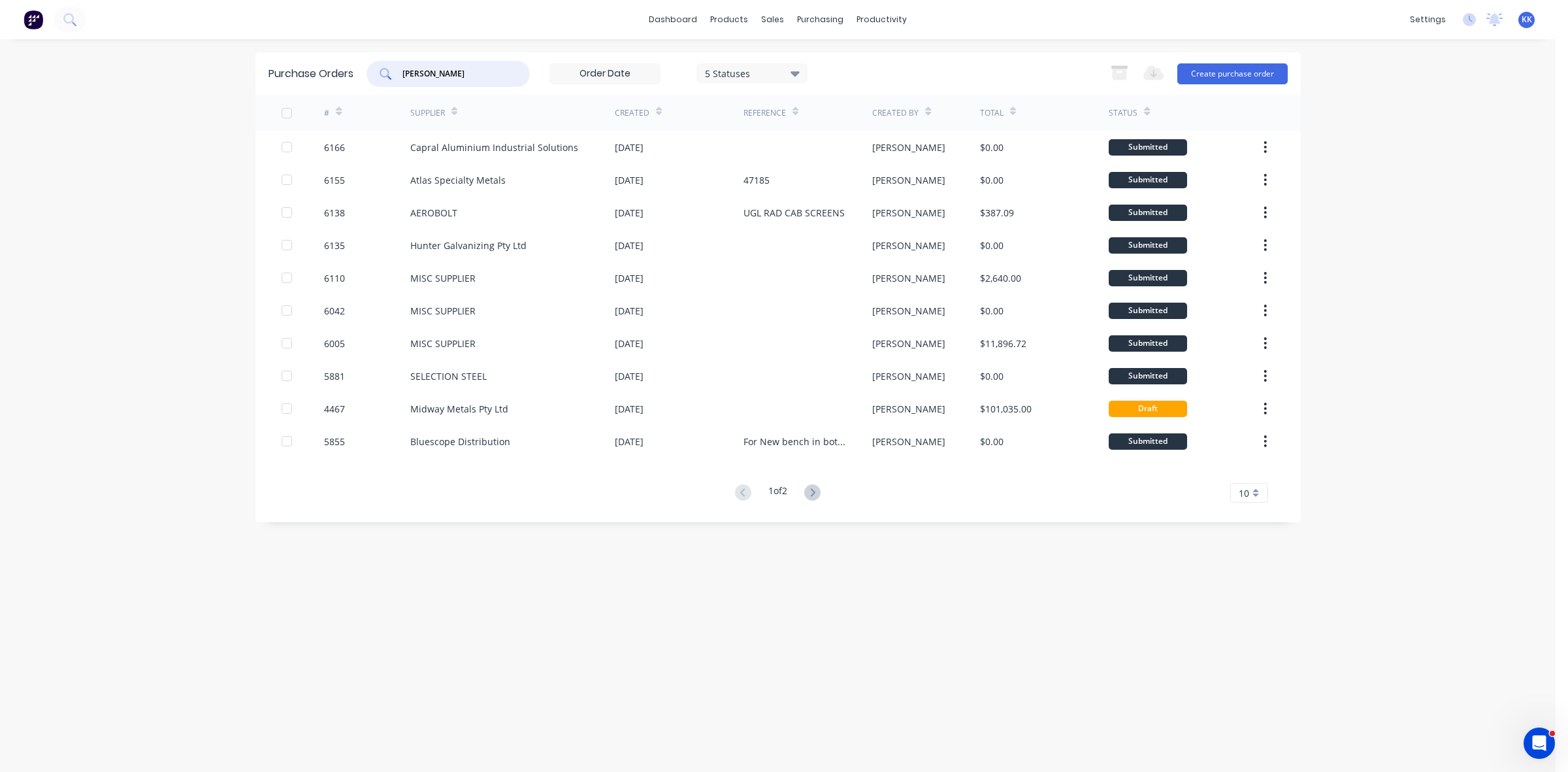
drag, startPoint x: 378, startPoint y: 72, endPoint x: 352, endPoint y: 56, distance: 30.5
click at [355, 70] on div "Purchase Orders josh 5 Statuses 5 Statuses Export to Excel (XLSX) Create purcha…" at bounding box center [778, 73] width 1045 height 42
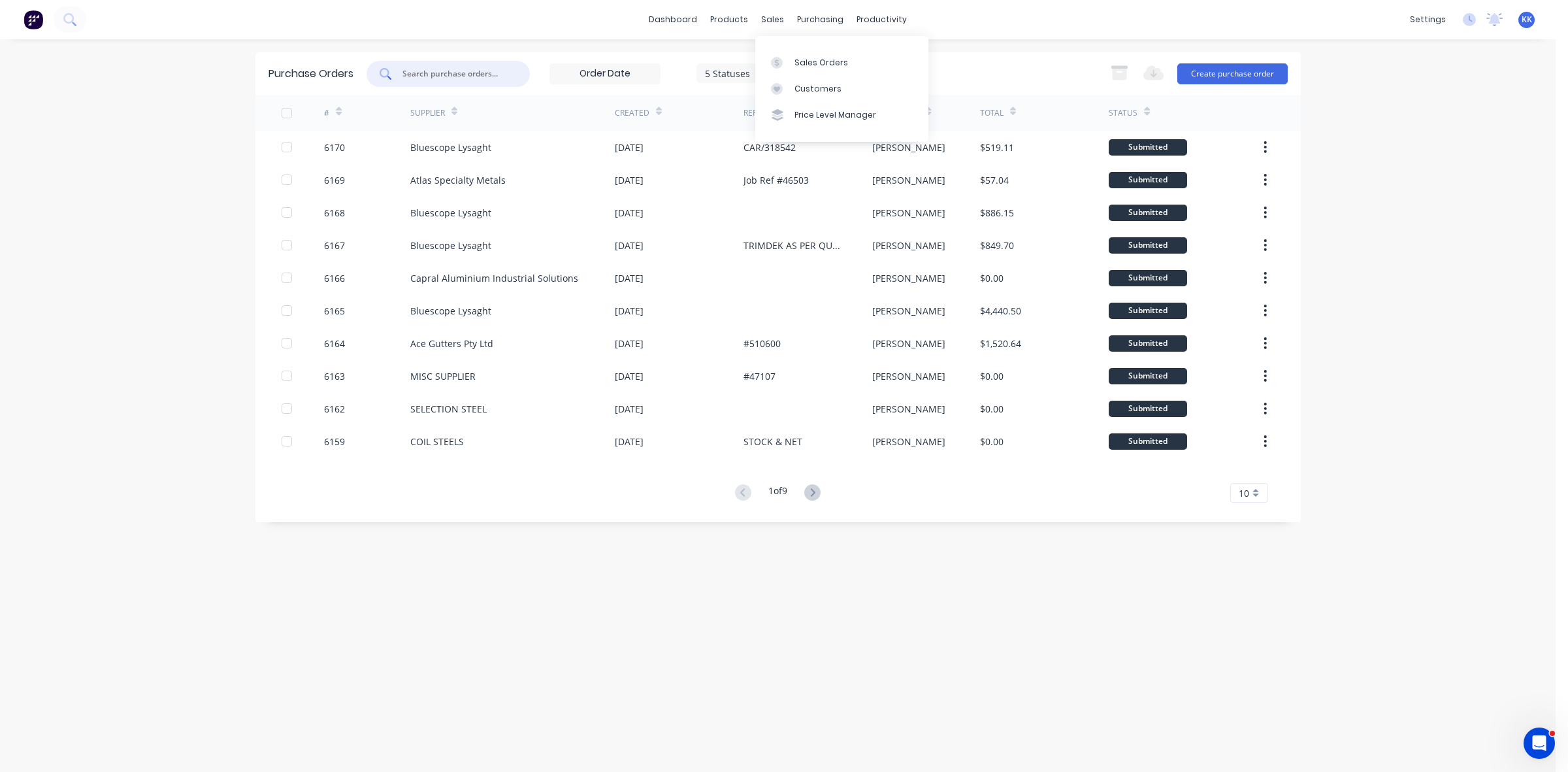
click at [796, 46] on div "Sales Orders Customers Price Level Manager" at bounding box center [841, 88] width 173 height 105
click at [797, 49] on link "Sales Orders" at bounding box center [841, 62] width 173 height 26
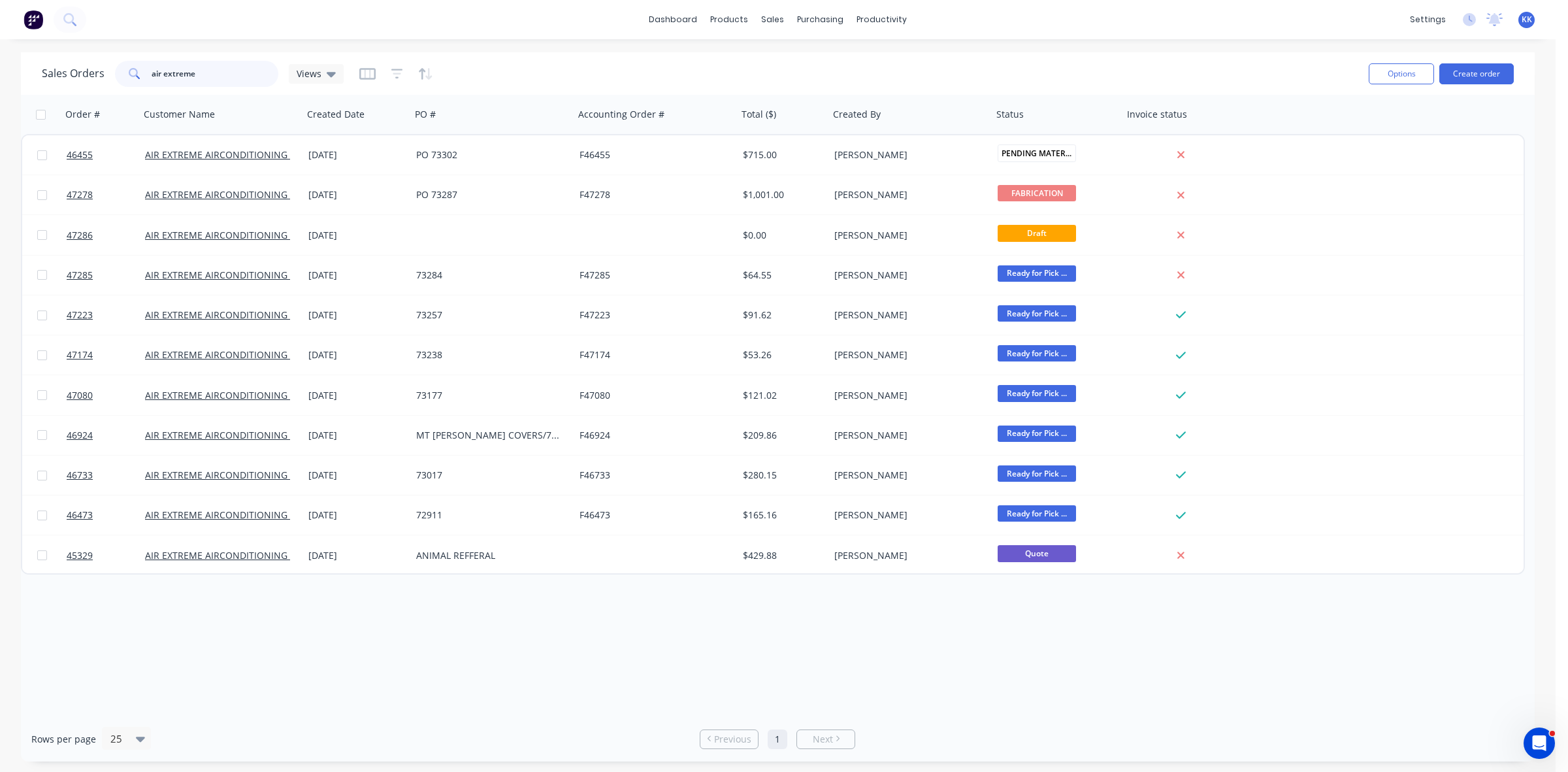
drag, startPoint x: 216, startPoint y: 80, endPoint x: 120, endPoint y: 83, distance: 96.0
click at [120, 83] on div "air extreme" at bounding box center [196, 74] width 163 height 26
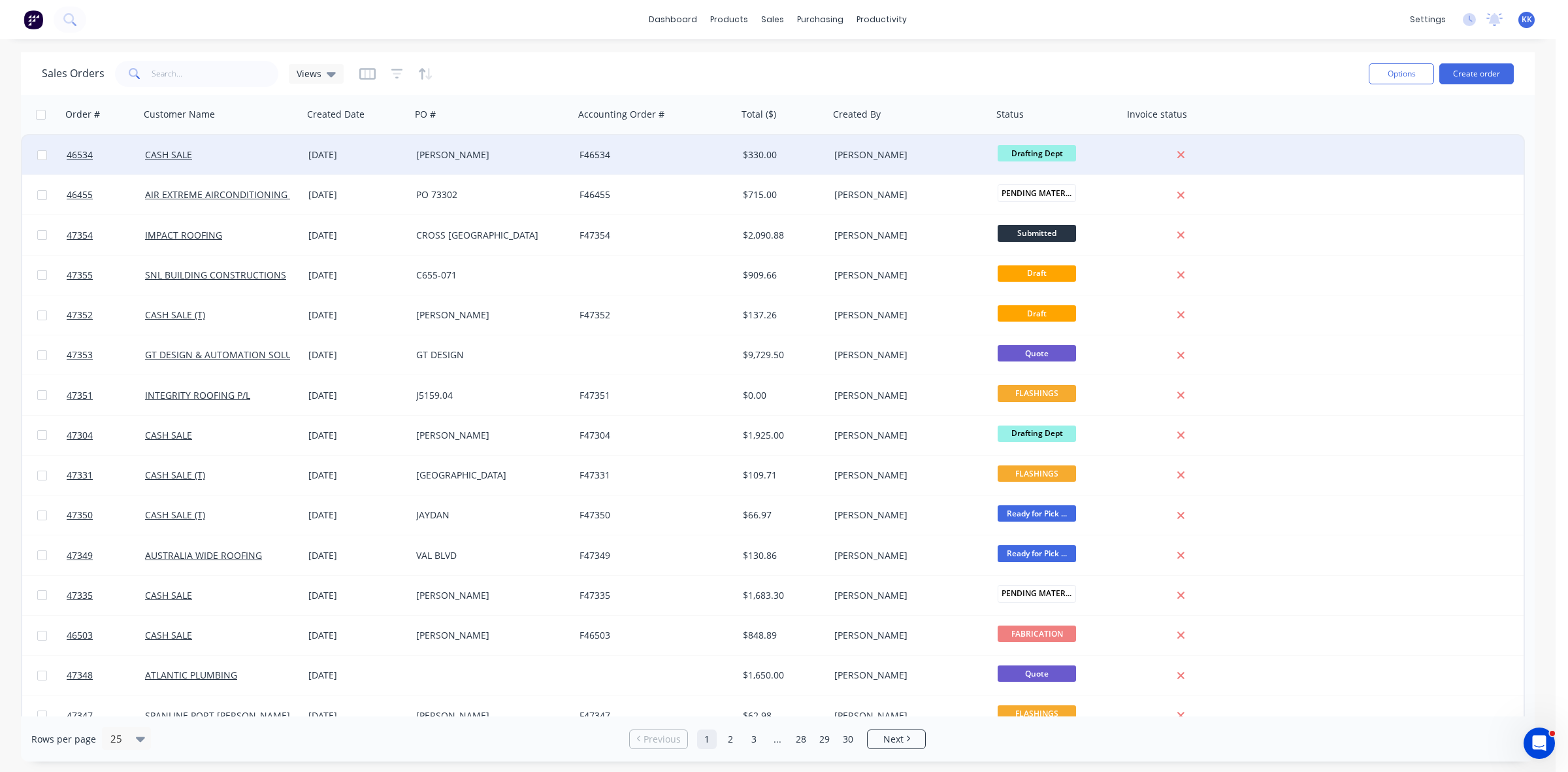
click at [596, 151] on div "F46534" at bounding box center [652, 155] width 145 height 13
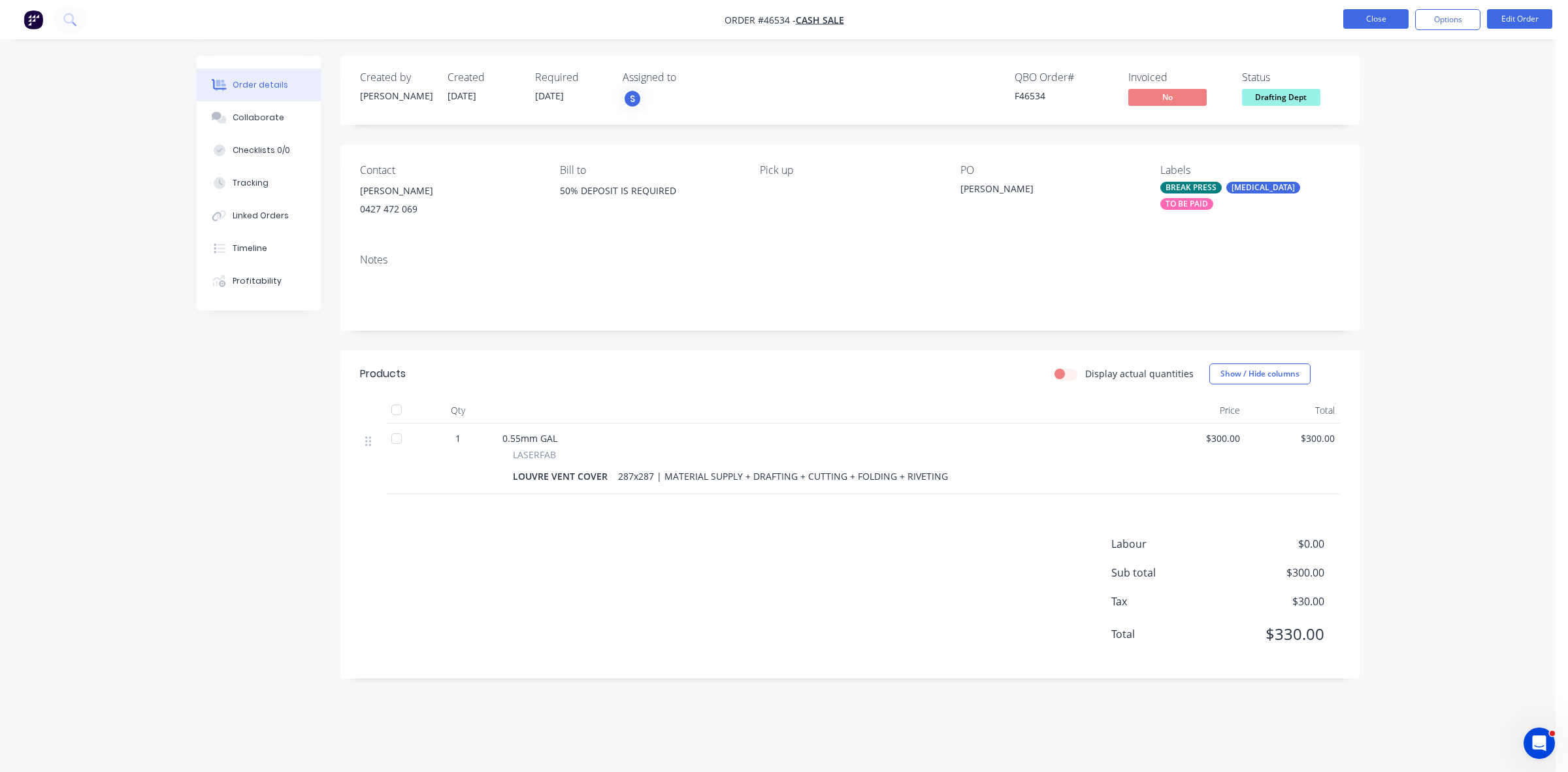
click at [1387, 23] on button "Close" at bounding box center [1376, 19] width 65 height 20
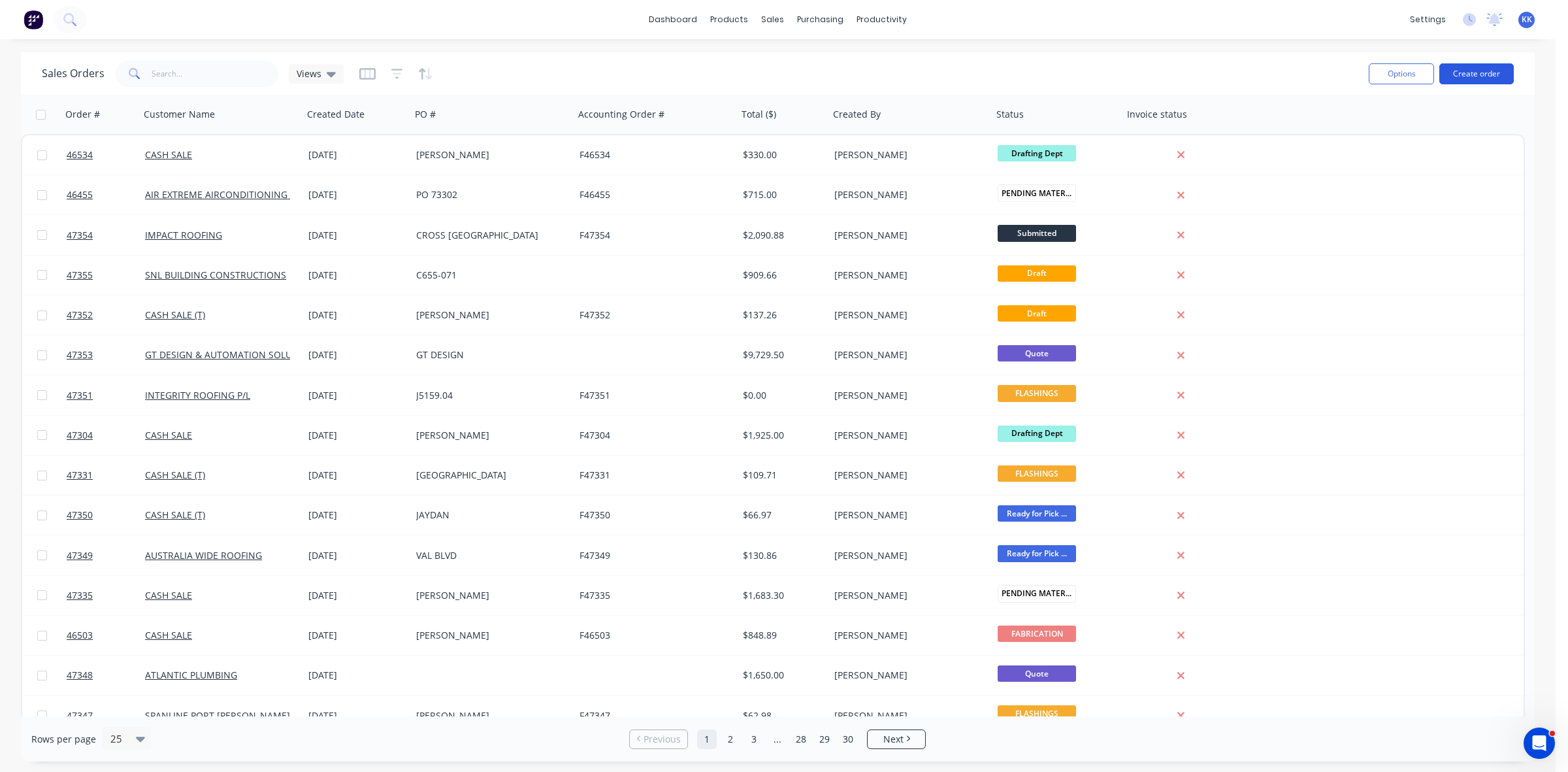
click at [1484, 82] on button "Create order" at bounding box center [1477, 74] width 75 height 21
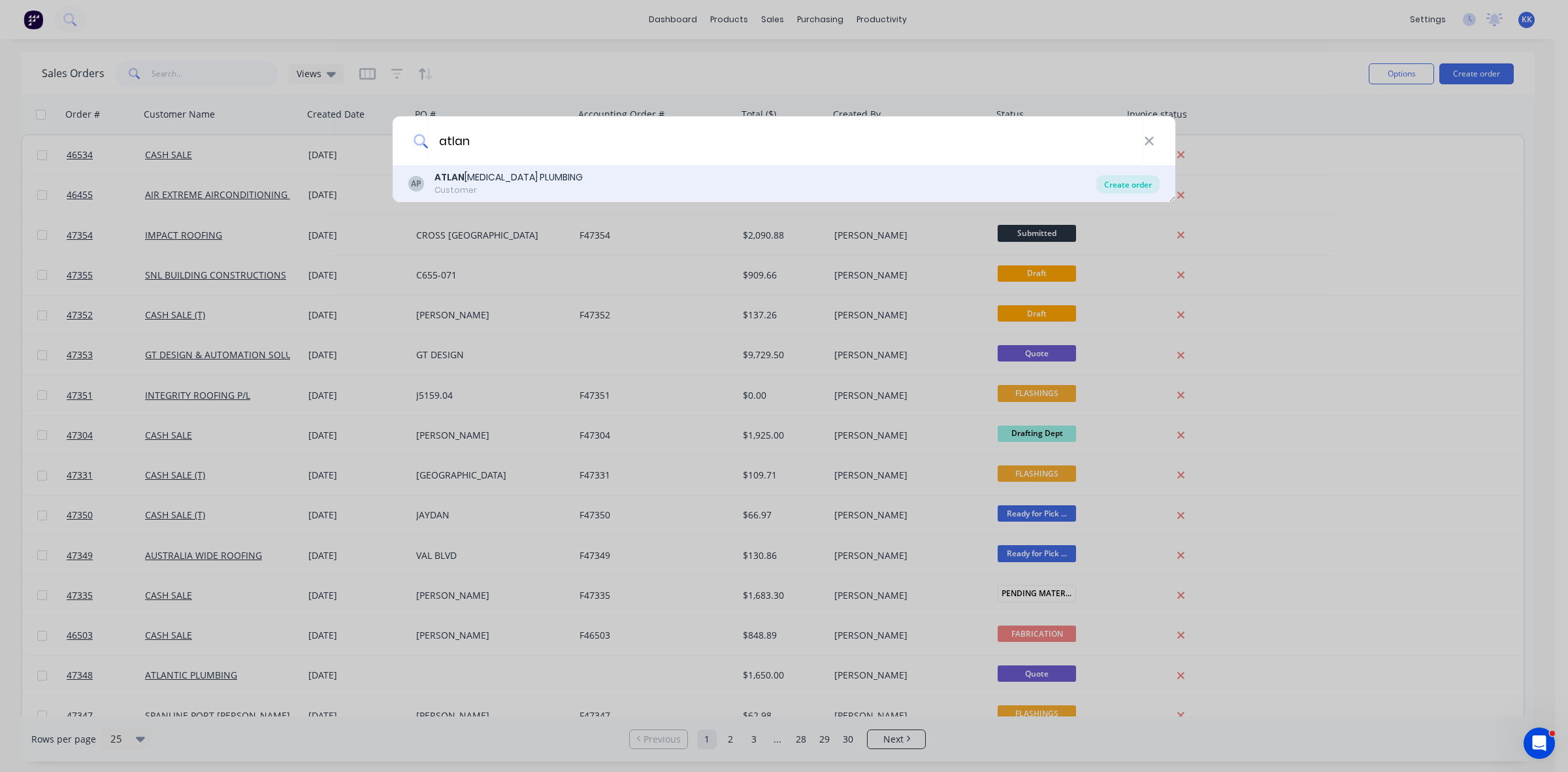
type input "atlan"
click at [1140, 180] on div "Create order" at bounding box center [1128, 184] width 64 height 18
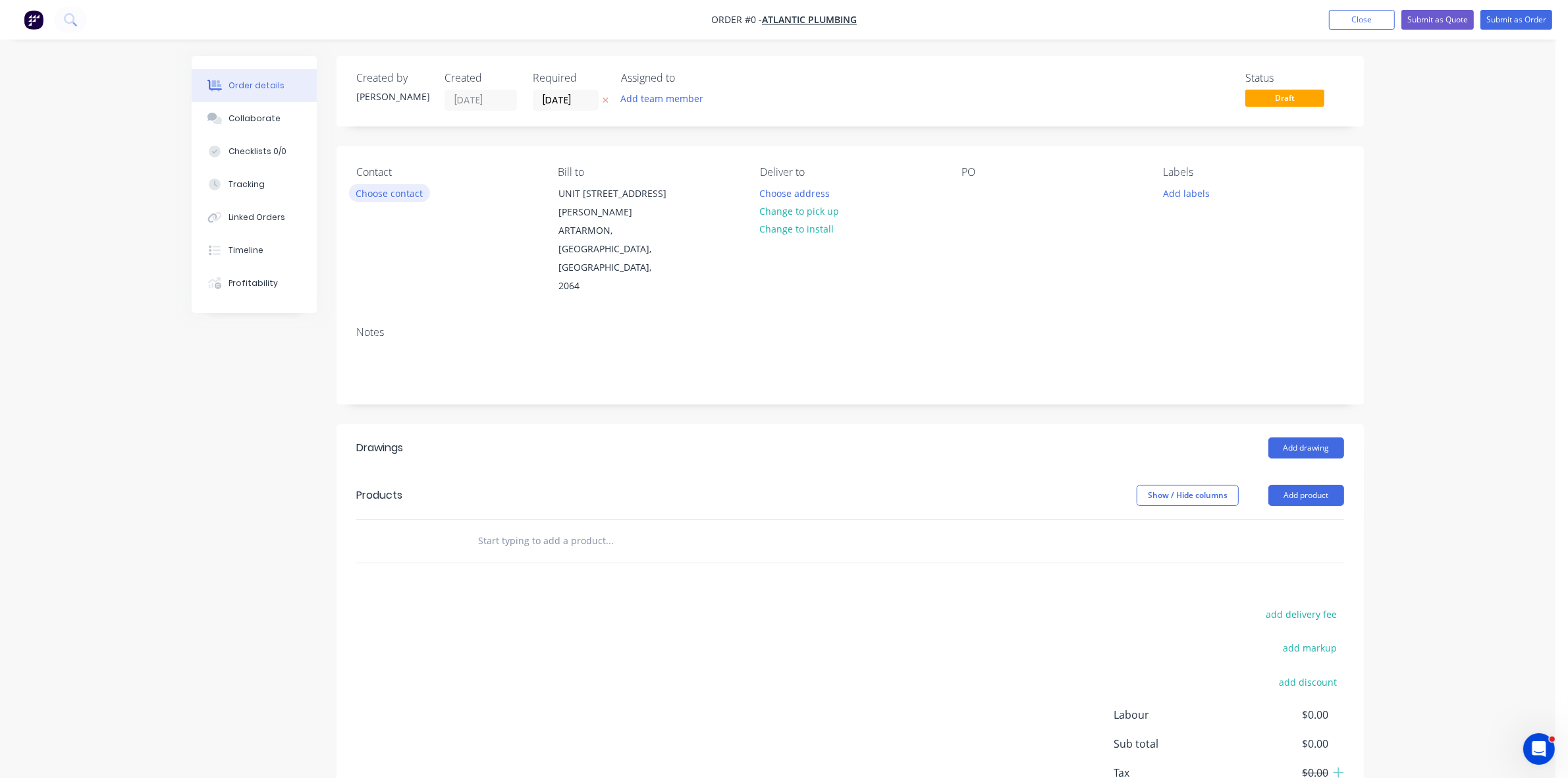
click at [400, 195] on button "Choose contact" at bounding box center [390, 192] width 81 height 18
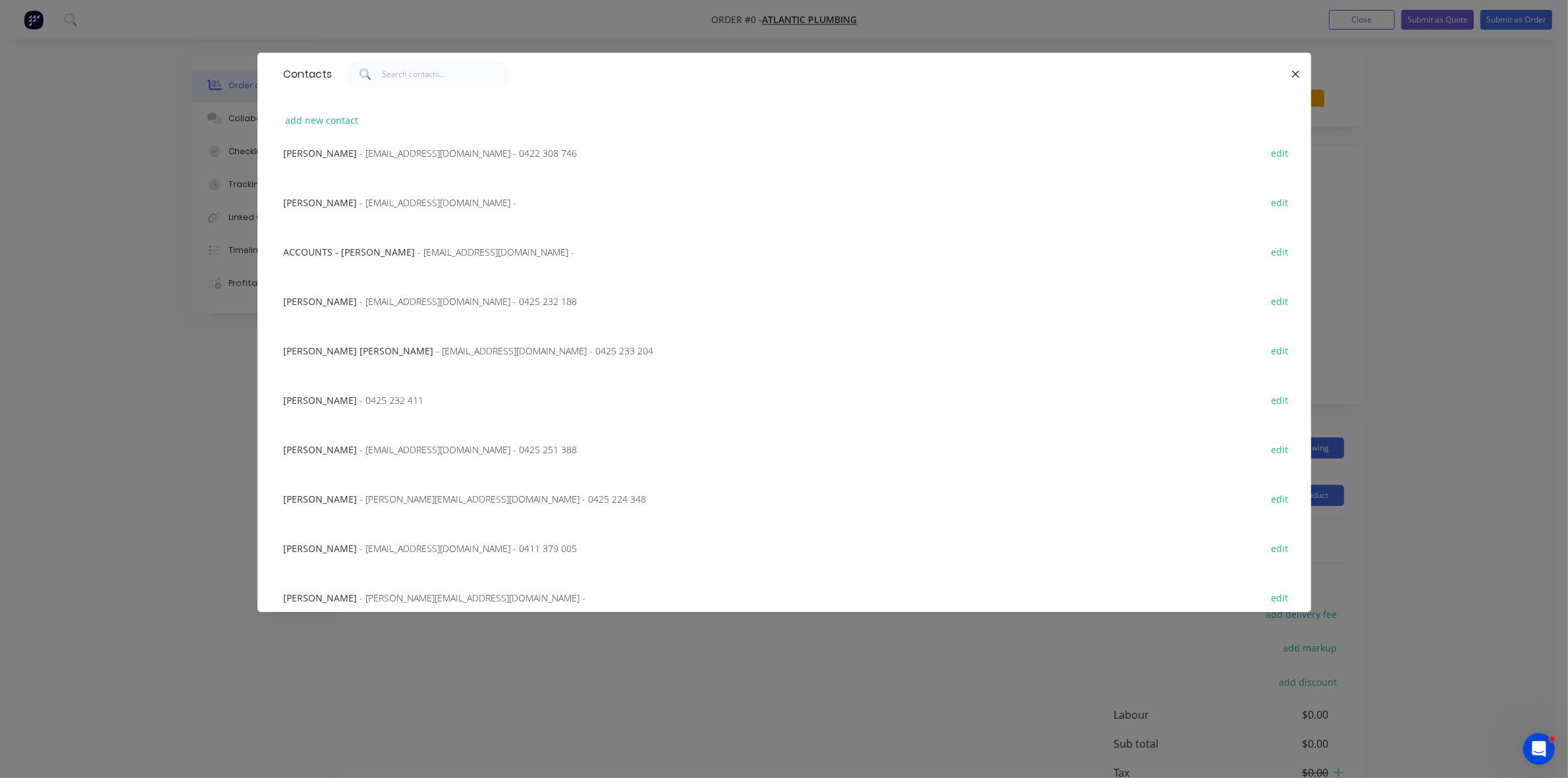
scroll to position [126, 0]
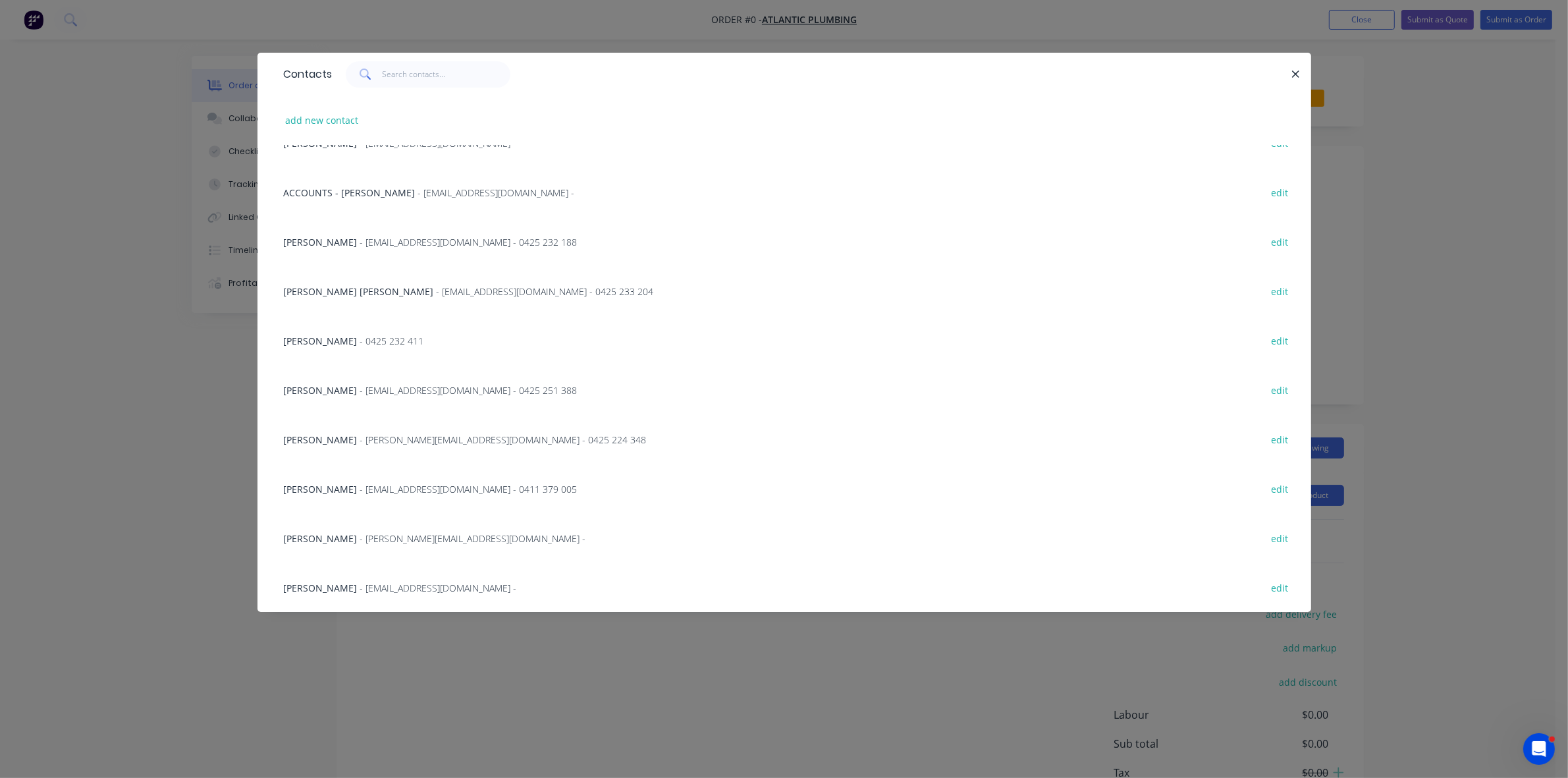
click at [402, 530] on div "[PERSON_NAME] Del Barrio - [EMAIL_ADDRESS][DOMAIN_NAME] - edit" at bounding box center [784, 537] width 1014 height 49
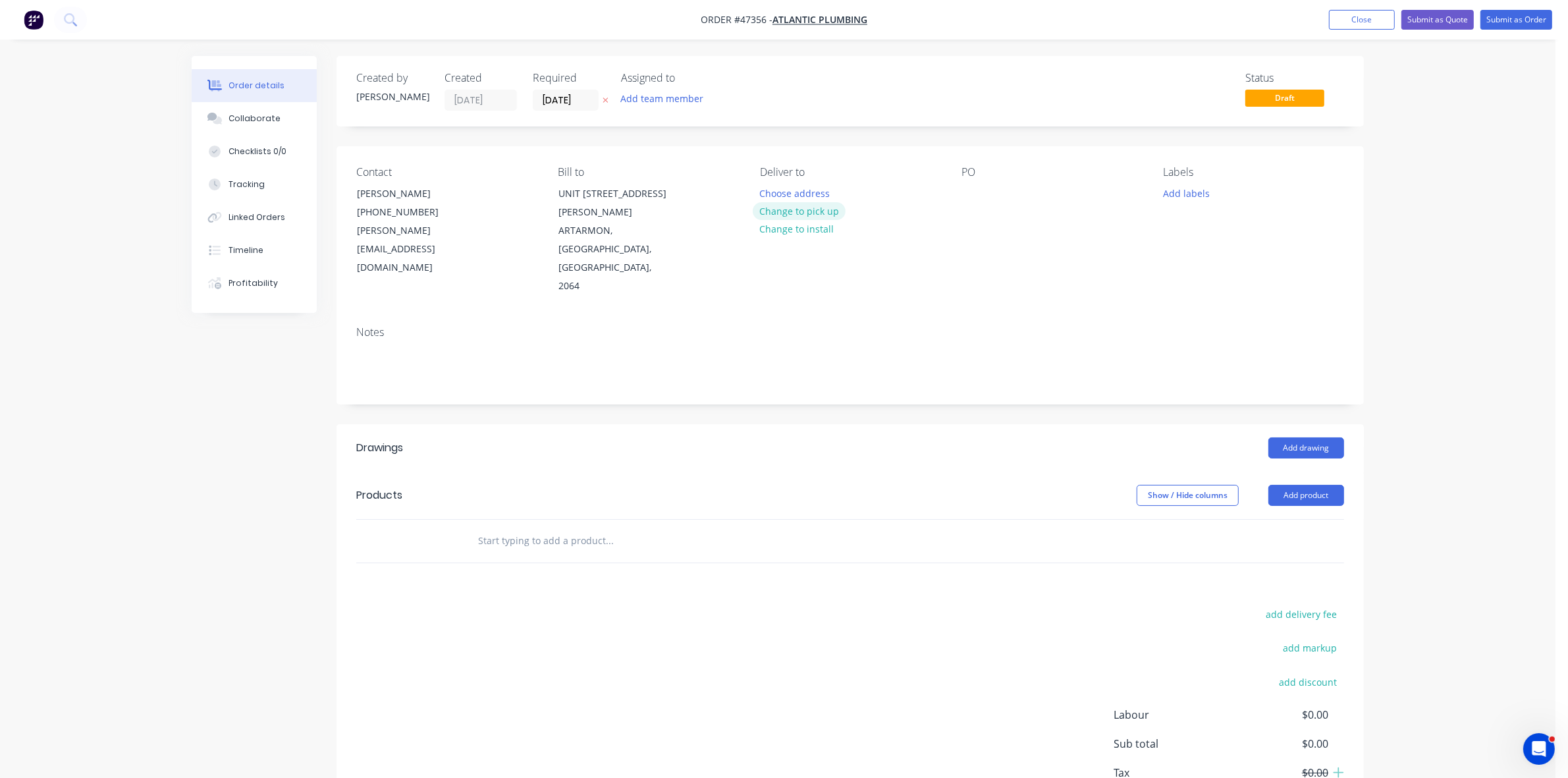
click at [822, 212] on button "Change to pick up" at bounding box center [799, 211] width 94 height 18
click at [973, 198] on div at bounding box center [972, 193] width 21 height 19
click at [1299, 485] on button "Add product" at bounding box center [1306, 495] width 76 height 21
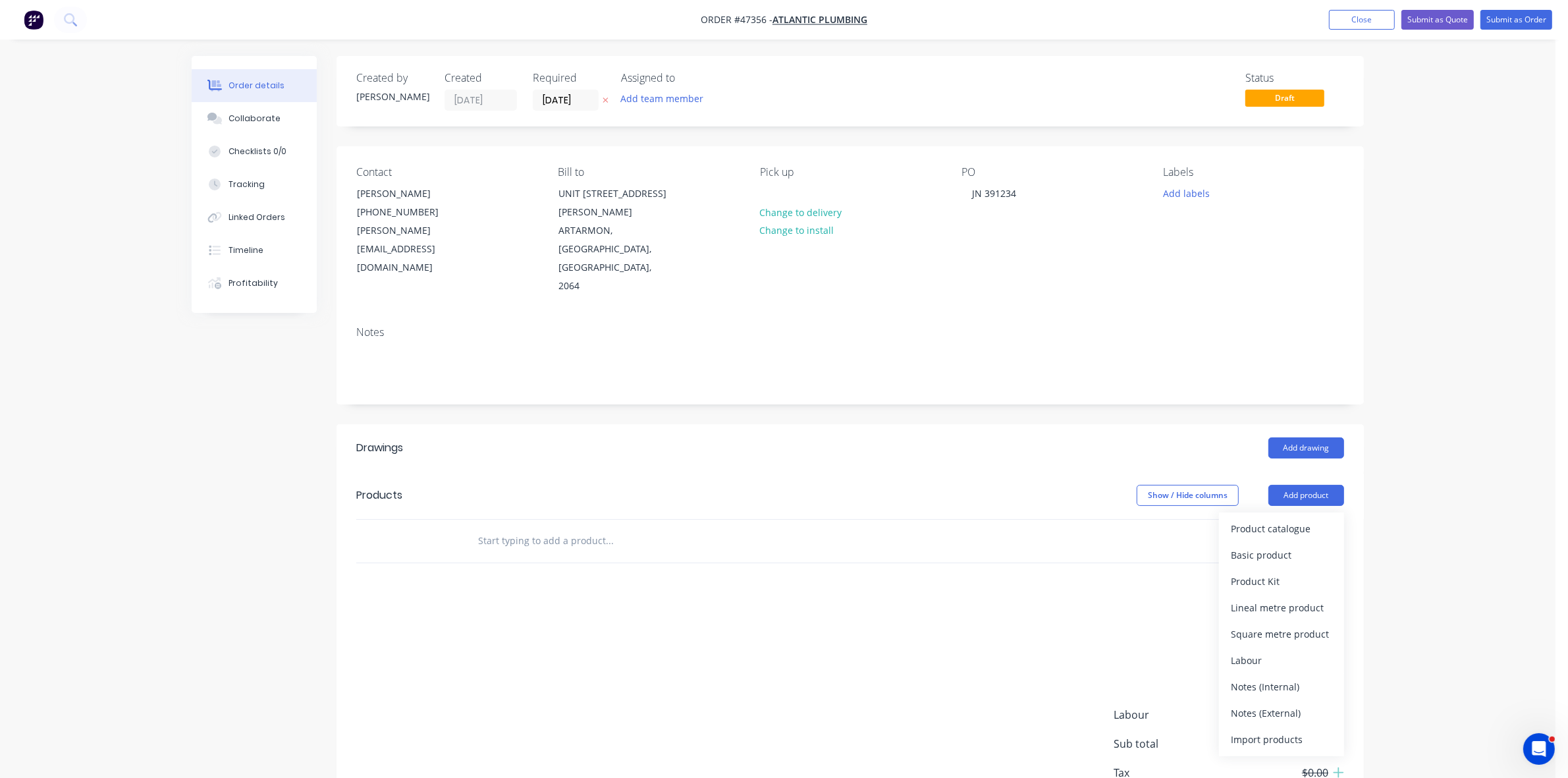
click at [1296, 519] on div "Product catalogue" at bounding box center [1281, 528] width 102 height 19
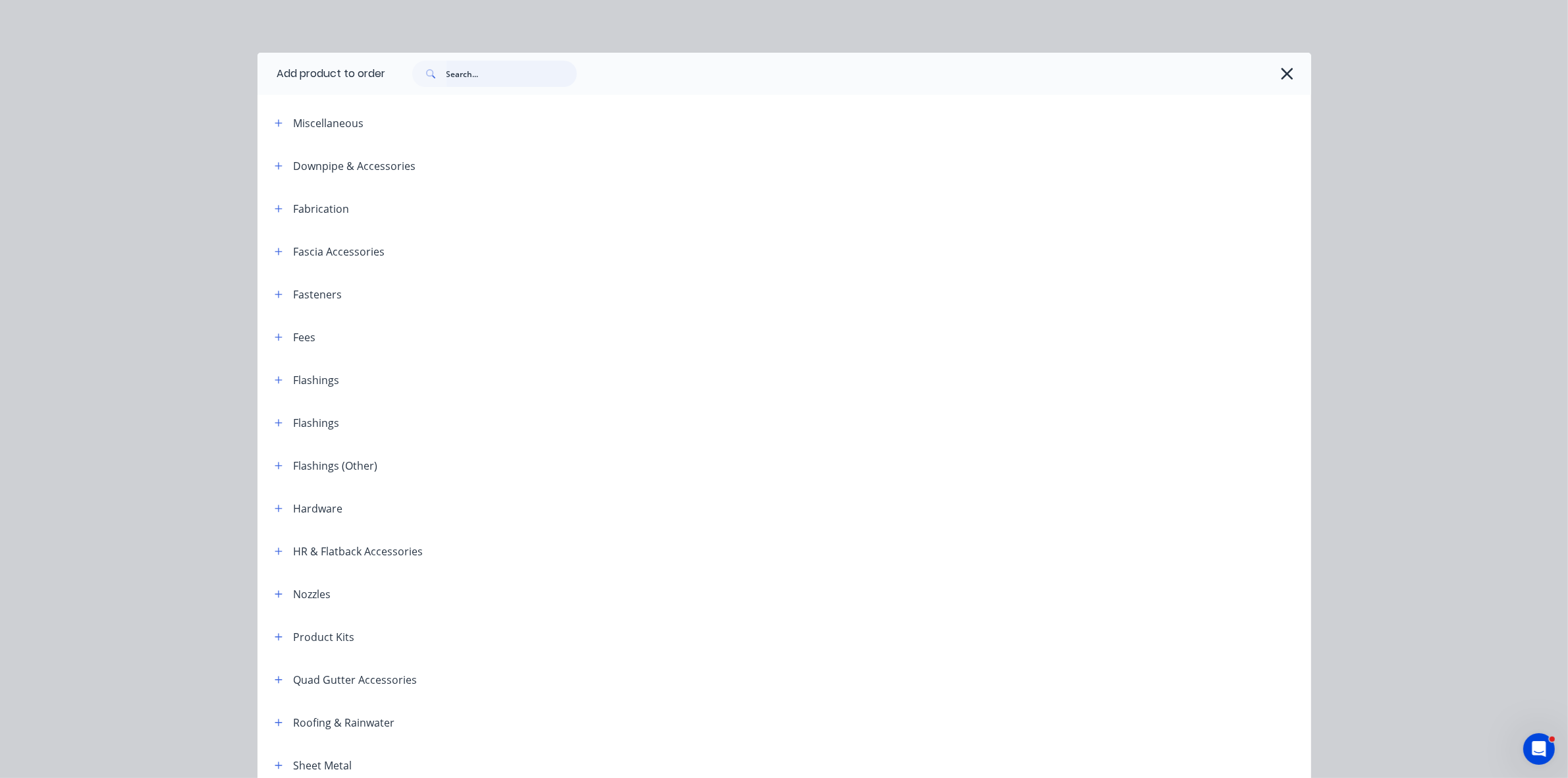
click at [498, 77] on input "text" at bounding box center [511, 74] width 130 height 27
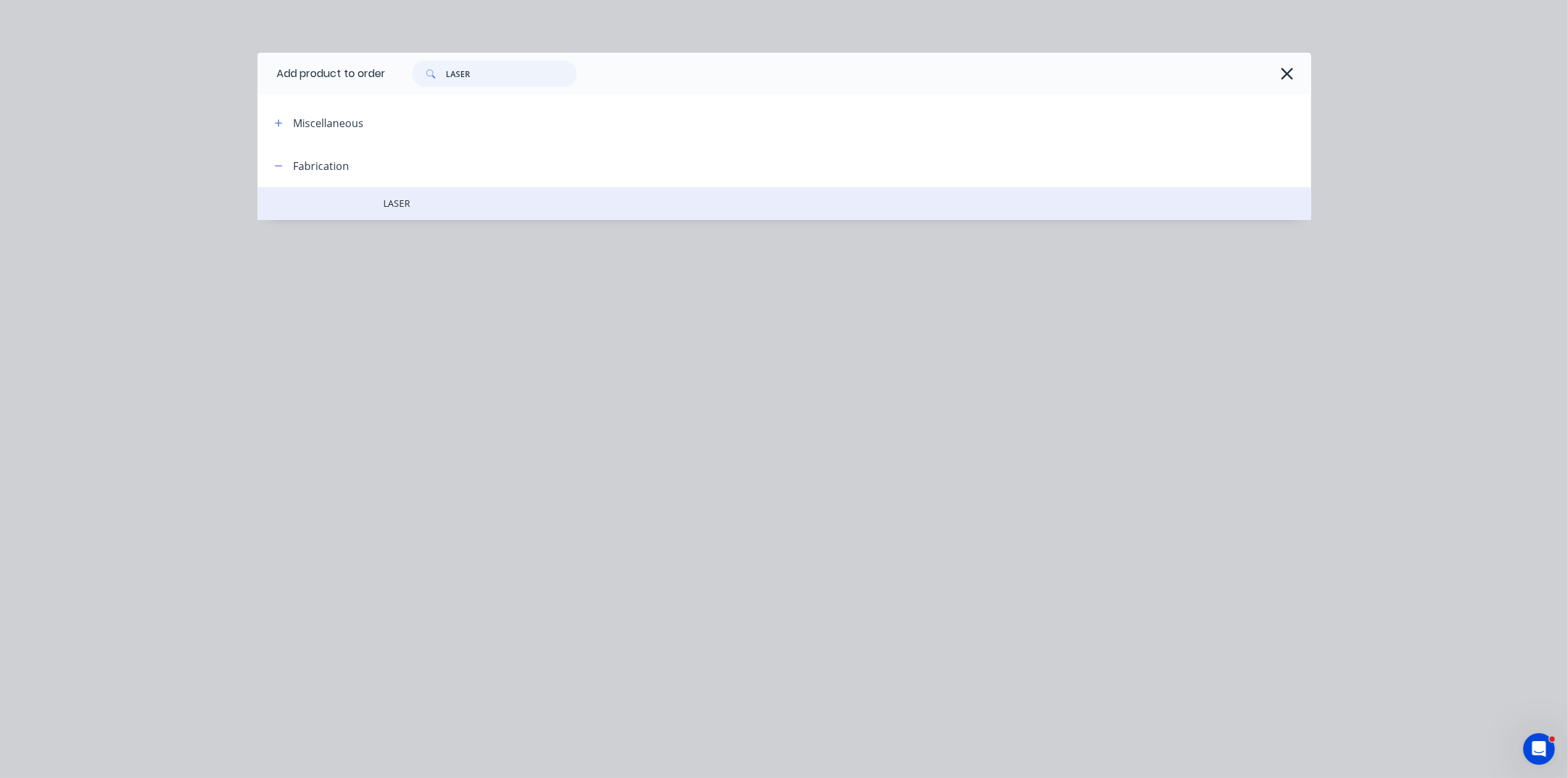
type input "LASER"
click at [455, 193] on td "LASER" at bounding box center [847, 203] width 927 height 33
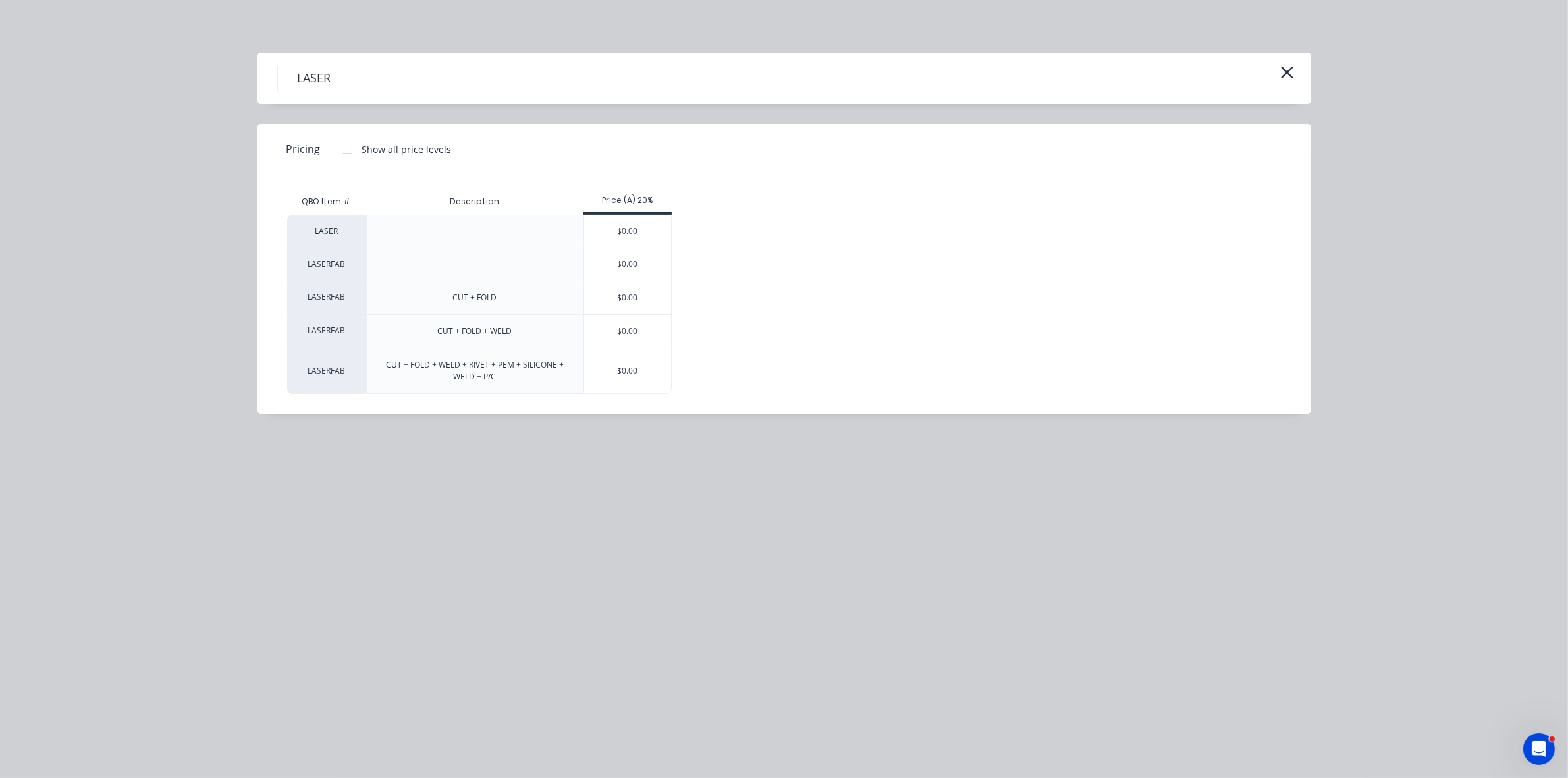
drag, startPoint x: 619, startPoint y: 242, endPoint x: 617, endPoint y: 268, distance: 26.1
click at [617, 241] on div "$0.00" at bounding box center [628, 231] width 88 height 32
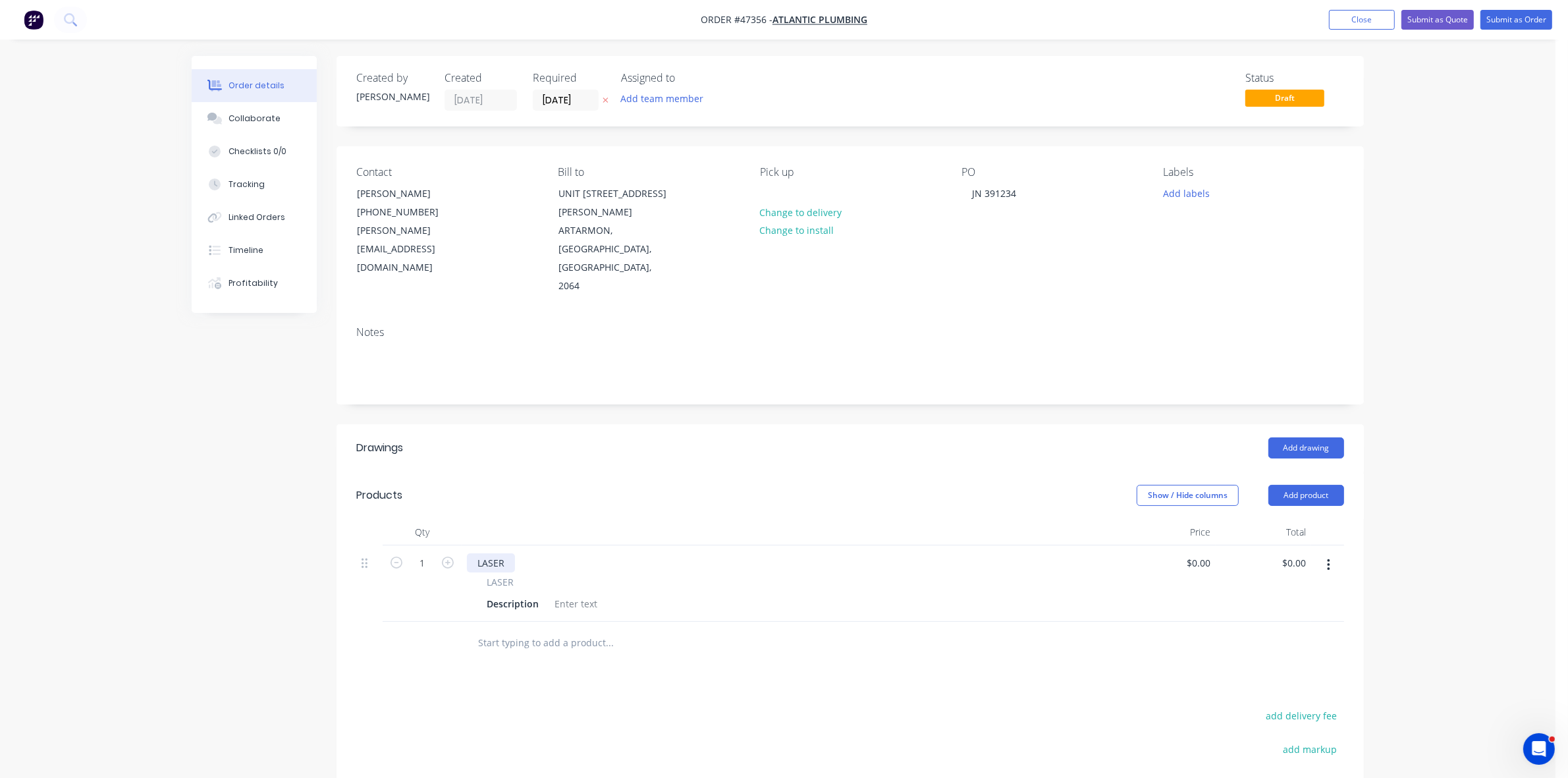
click at [511, 553] on div "LASER" at bounding box center [491, 563] width 48 height 19
click at [527, 594] on div "Description" at bounding box center [512, 603] width 63 height 19
click at [495, 594] on div "Description" at bounding box center [512, 603] width 63 height 19
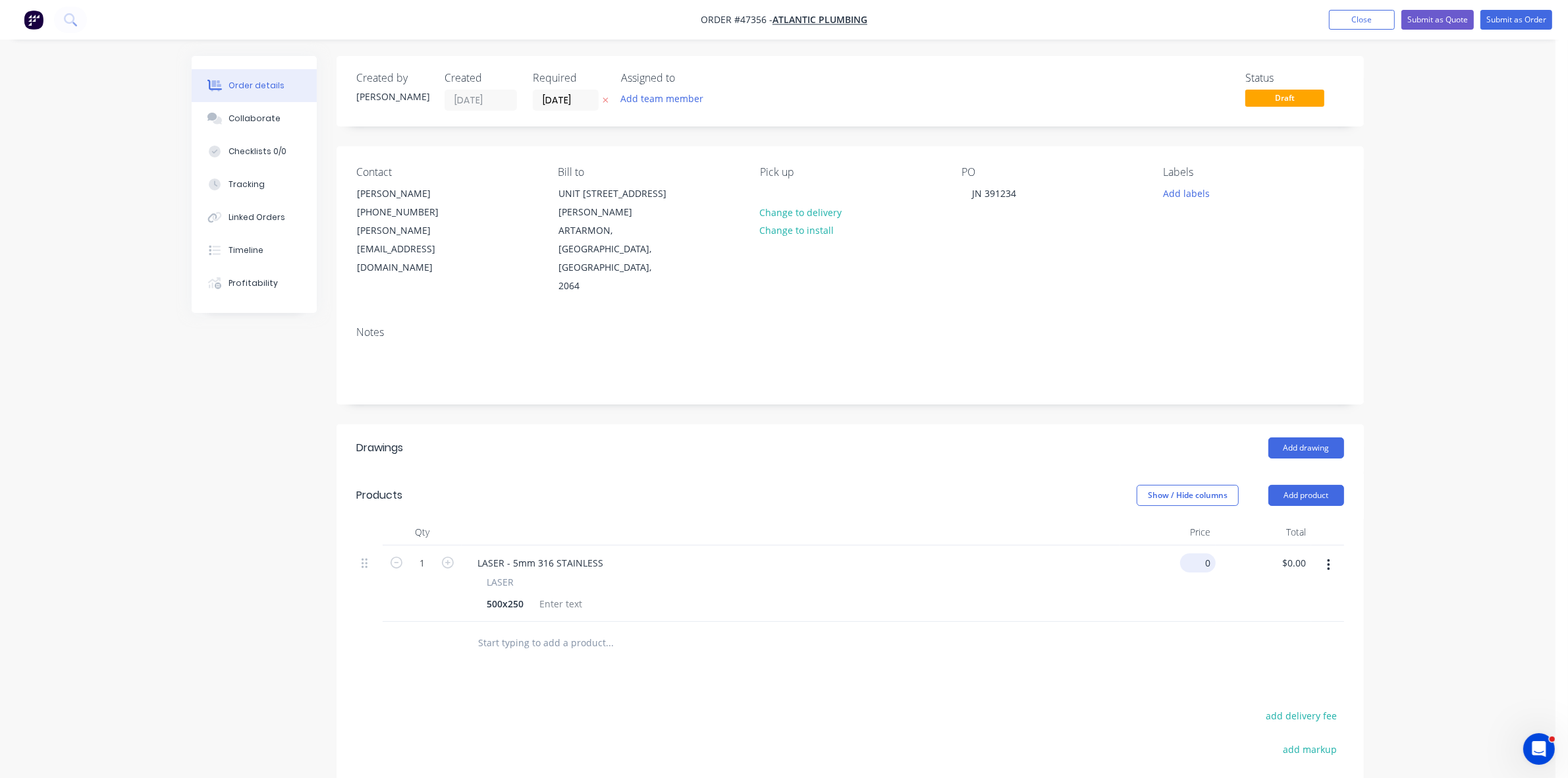
click at [1207, 553] on input "0" at bounding box center [1200, 563] width 30 height 19
type input "$260.00"
click at [567, 594] on div at bounding box center [561, 603] width 53 height 19
click at [565, 594] on div at bounding box center [561, 603] width 53 height 19
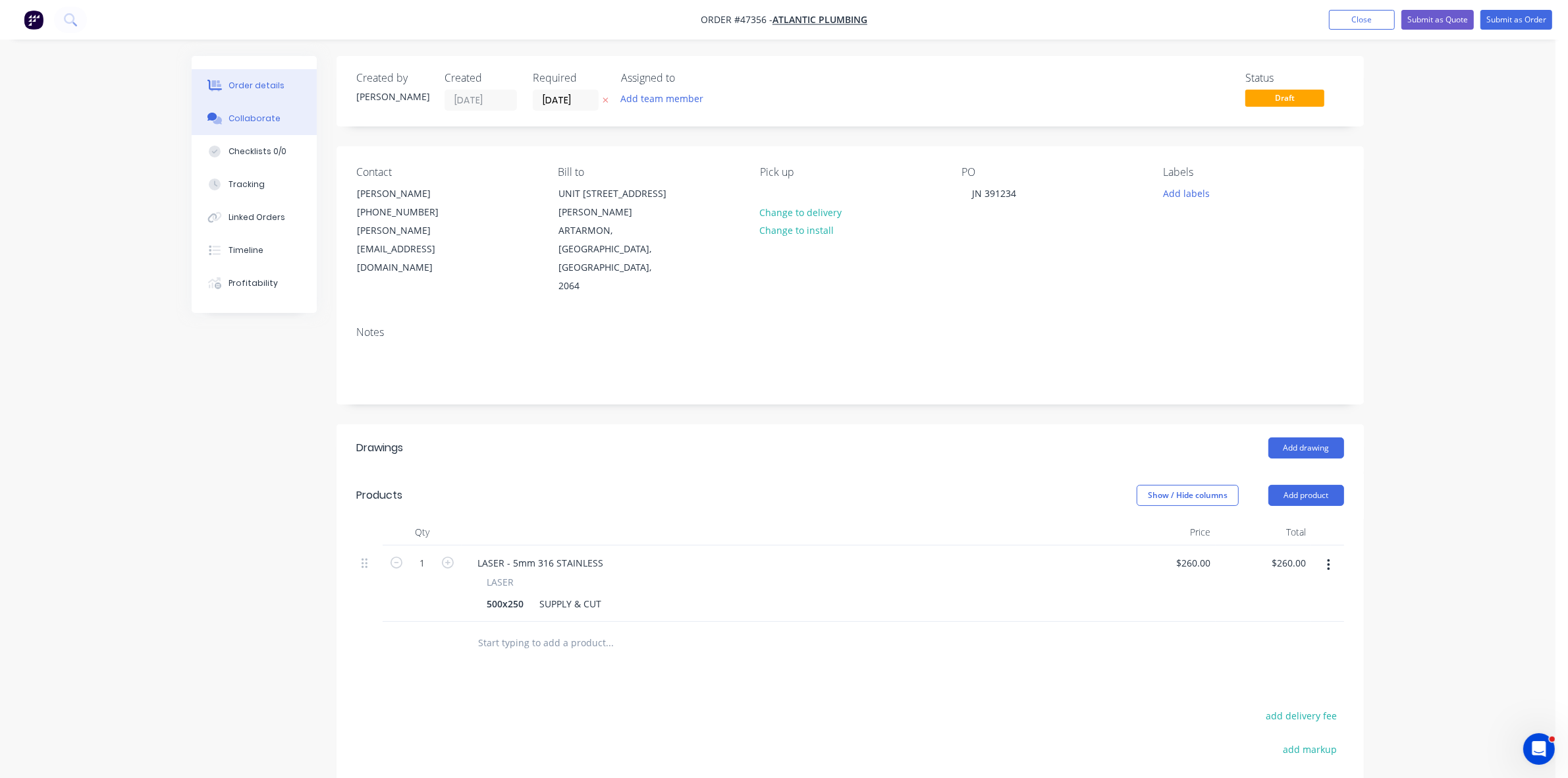
click at [251, 117] on div "Collaborate" at bounding box center [254, 119] width 52 height 12
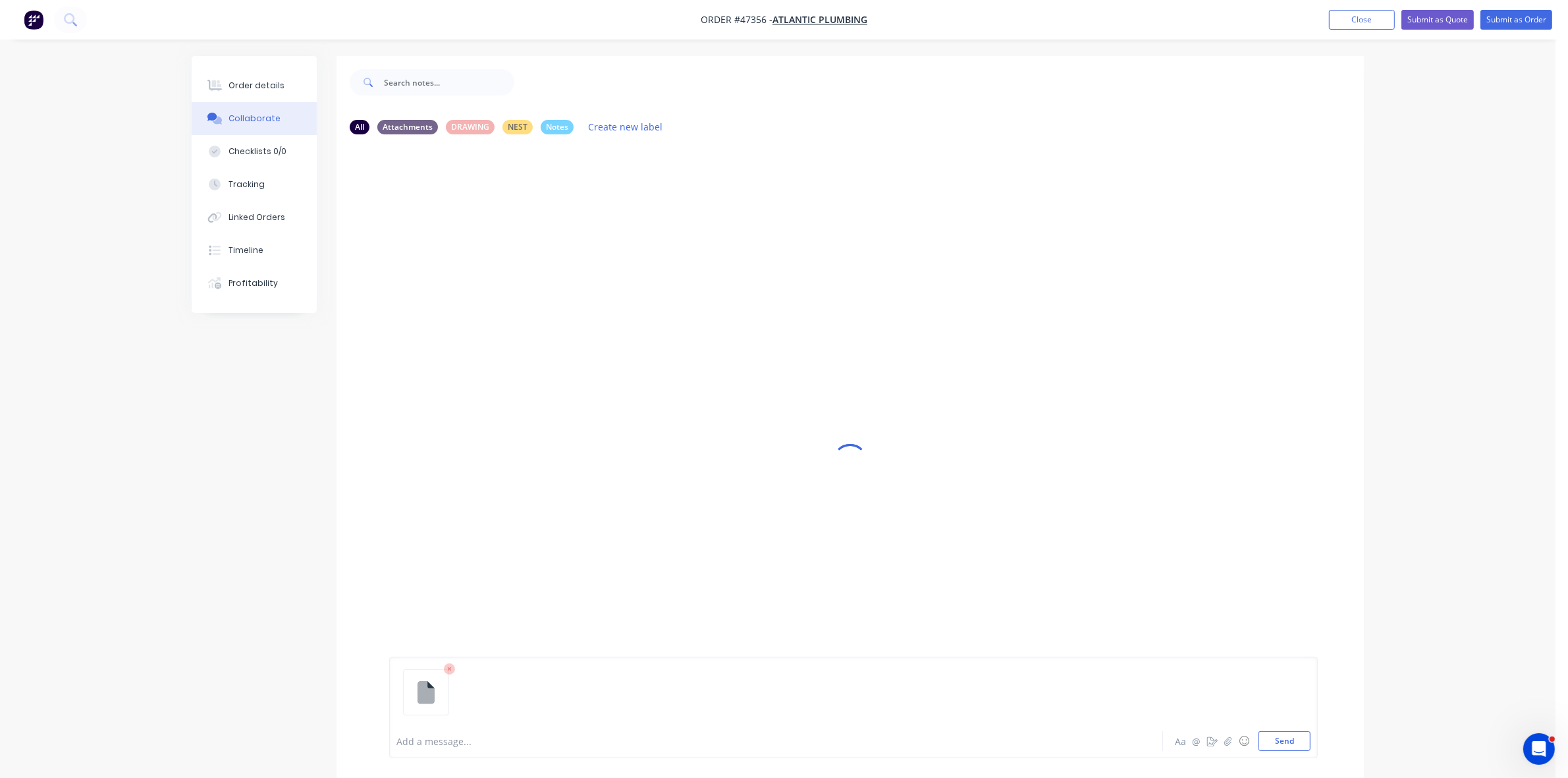
click at [433, 735] on div at bounding box center [739, 741] width 685 height 14
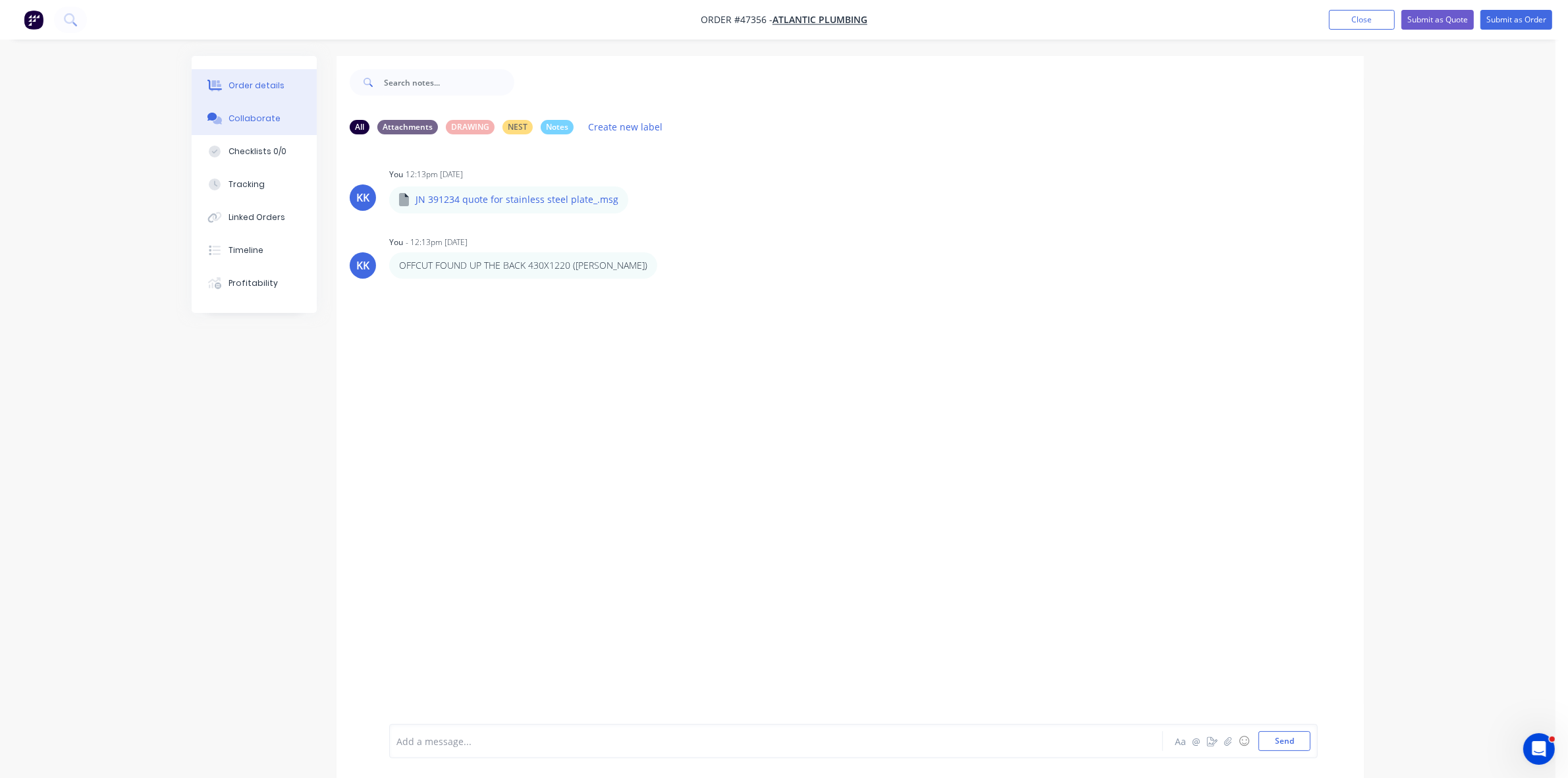
click at [284, 83] on button "Order details" at bounding box center [254, 85] width 125 height 33
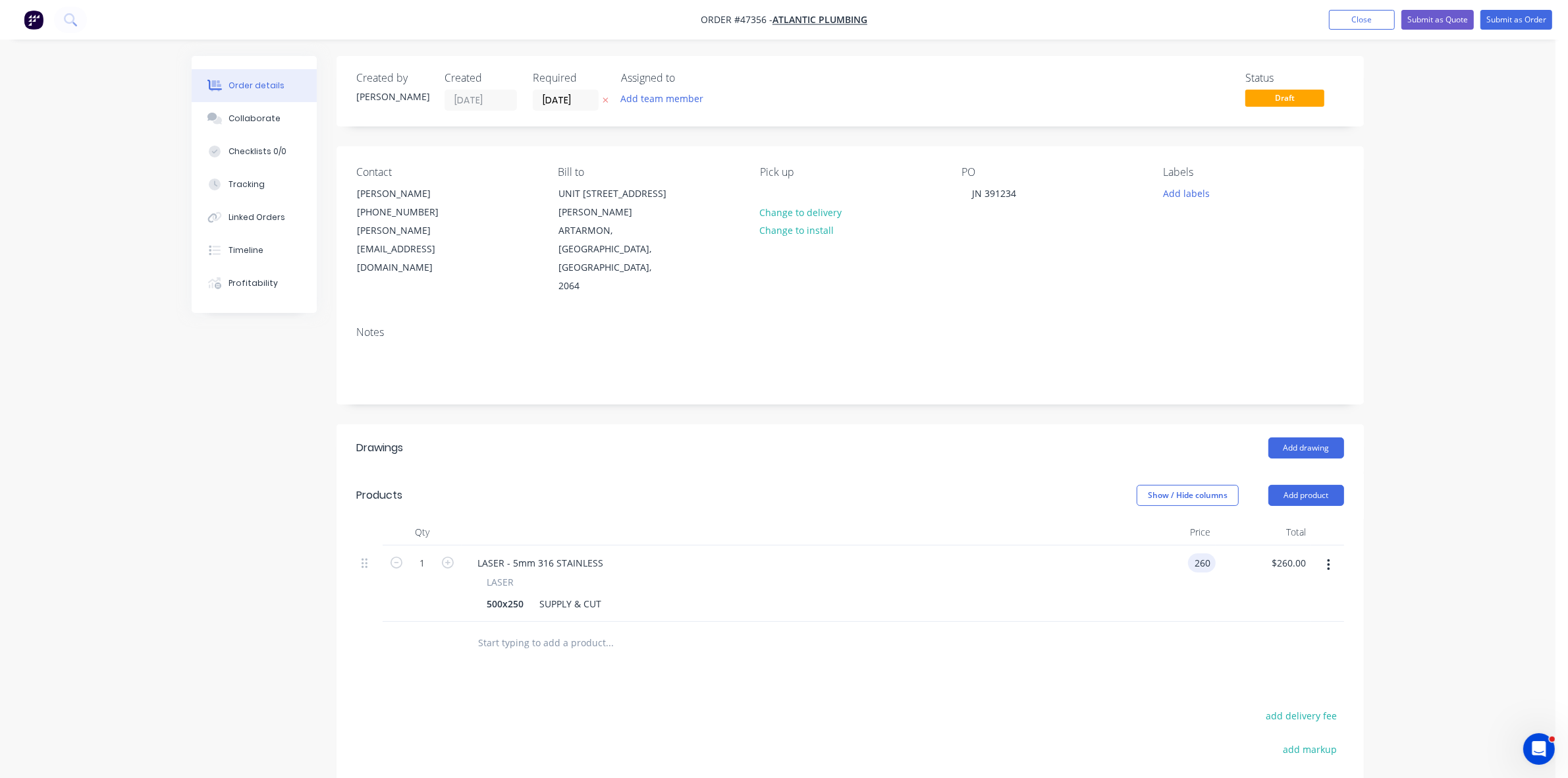
click at [1189, 553] on div "260 260" at bounding box center [1202, 563] width 28 height 19
type input "$340.00"
click at [1193, 553] on div "340 $340.00" at bounding box center [1194, 563] width 41 height 19
type input "$280.00"
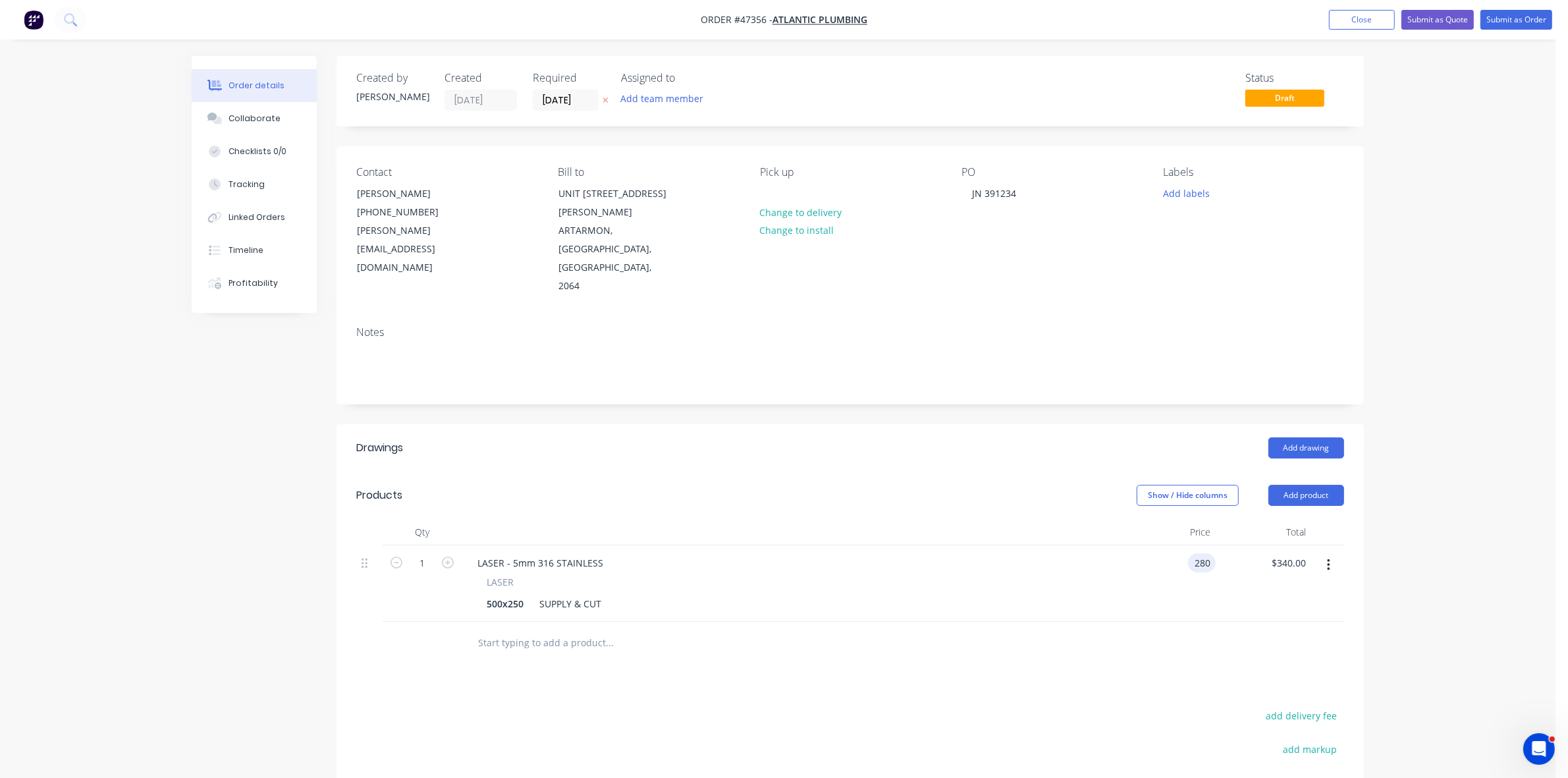
type input "$280.00"
click at [1054, 622] on div at bounding box center [850, 643] width 988 height 43
click at [1443, 24] on button "Submit as Quote" at bounding box center [1438, 19] width 72 height 20
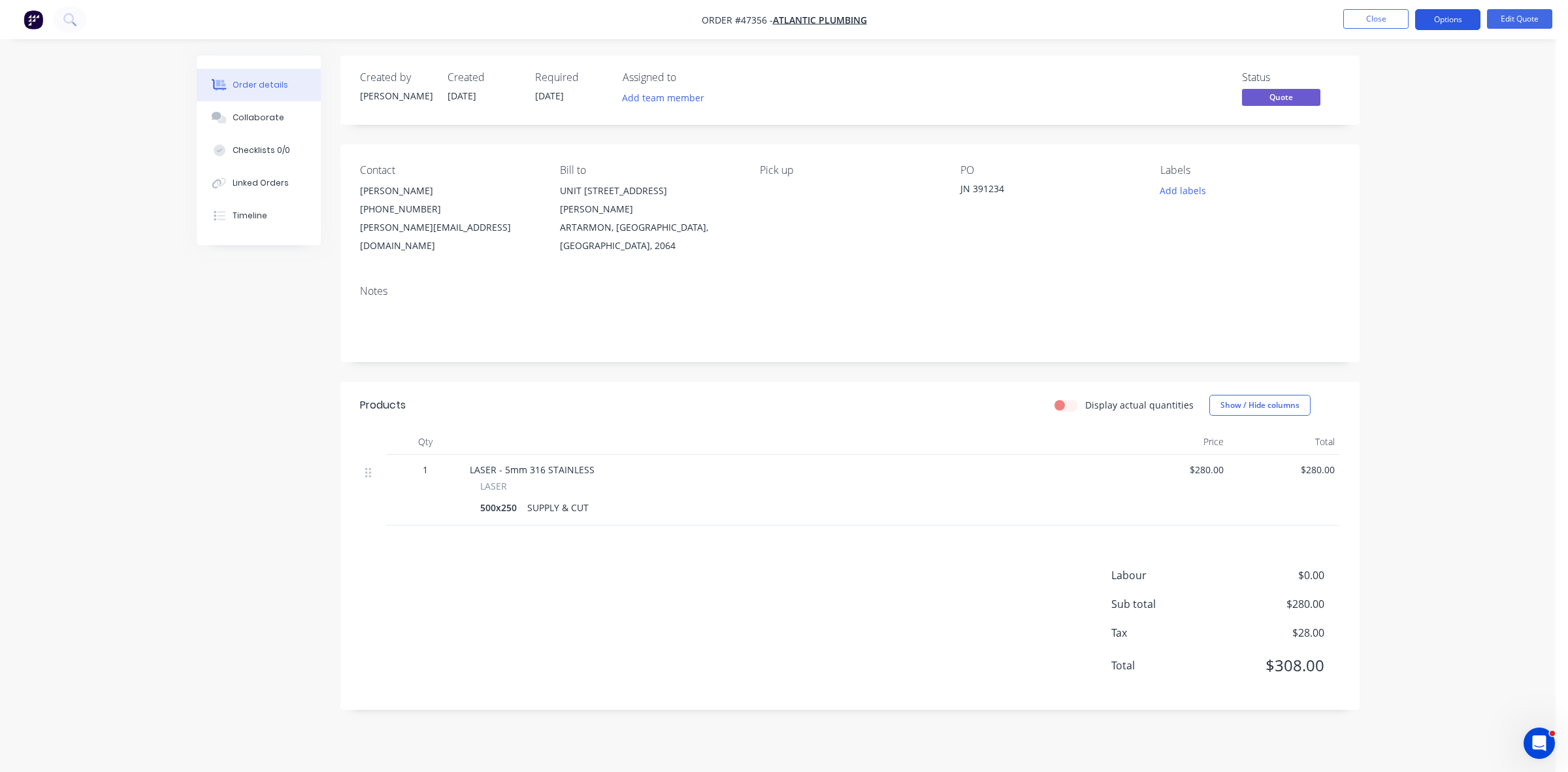
click at [1439, 21] on button "Options" at bounding box center [1447, 20] width 65 height 21
click at [1395, 76] on div "Quote" at bounding box center [1409, 80] width 120 height 19
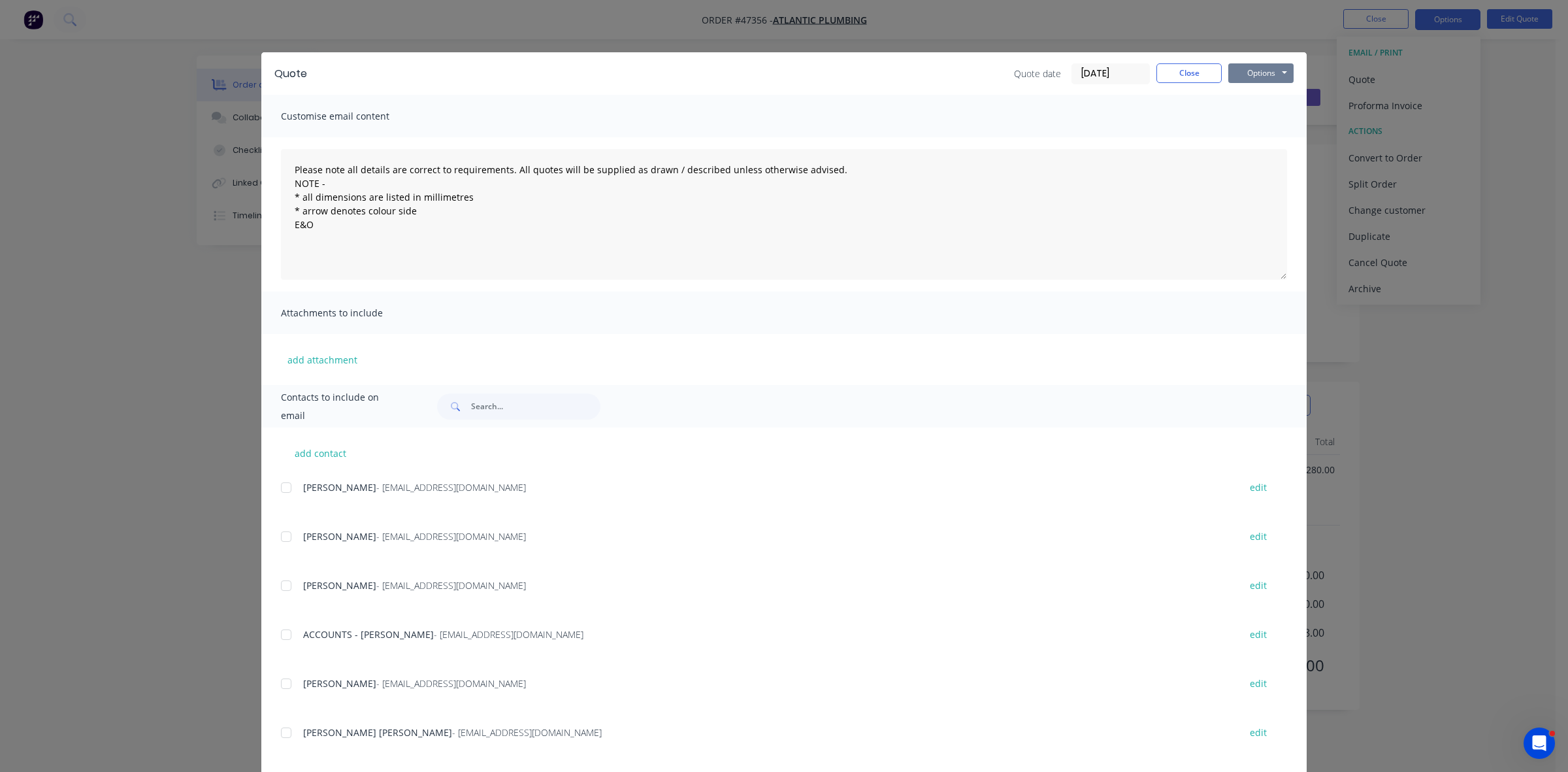
click at [1265, 70] on button "Options" at bounding box center [1260, 73] width 65 height 20
click at [1245, 121] on button "Print" at bounding box center [1270, 118] width 83 height 21
click at [1183, 72] on button "Close" at bounding box center [1189, 73] width 65 height 20
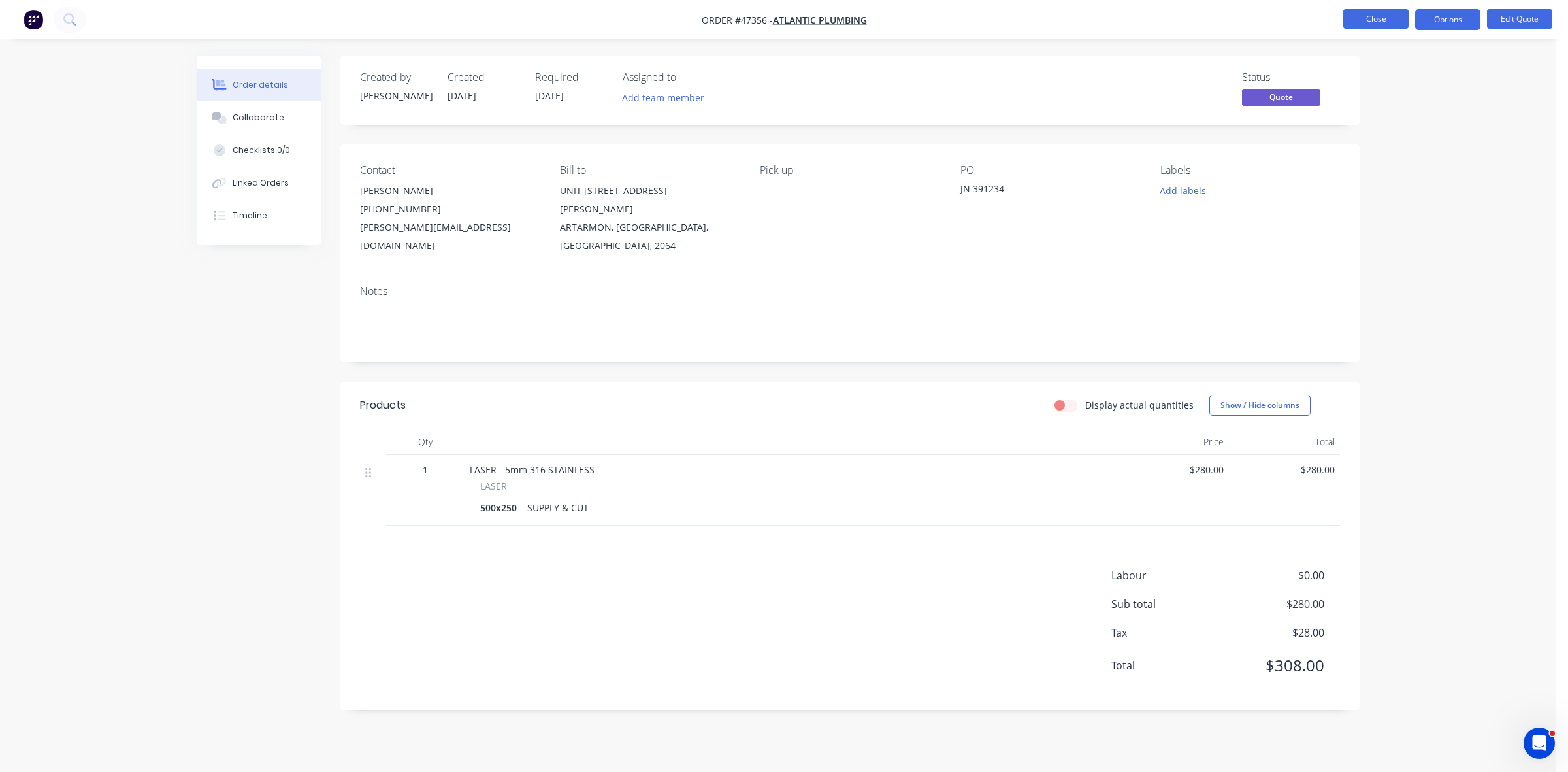
click at [1380, 24] on button "Close" at bounding box center [1376, 19] width 65 height 20
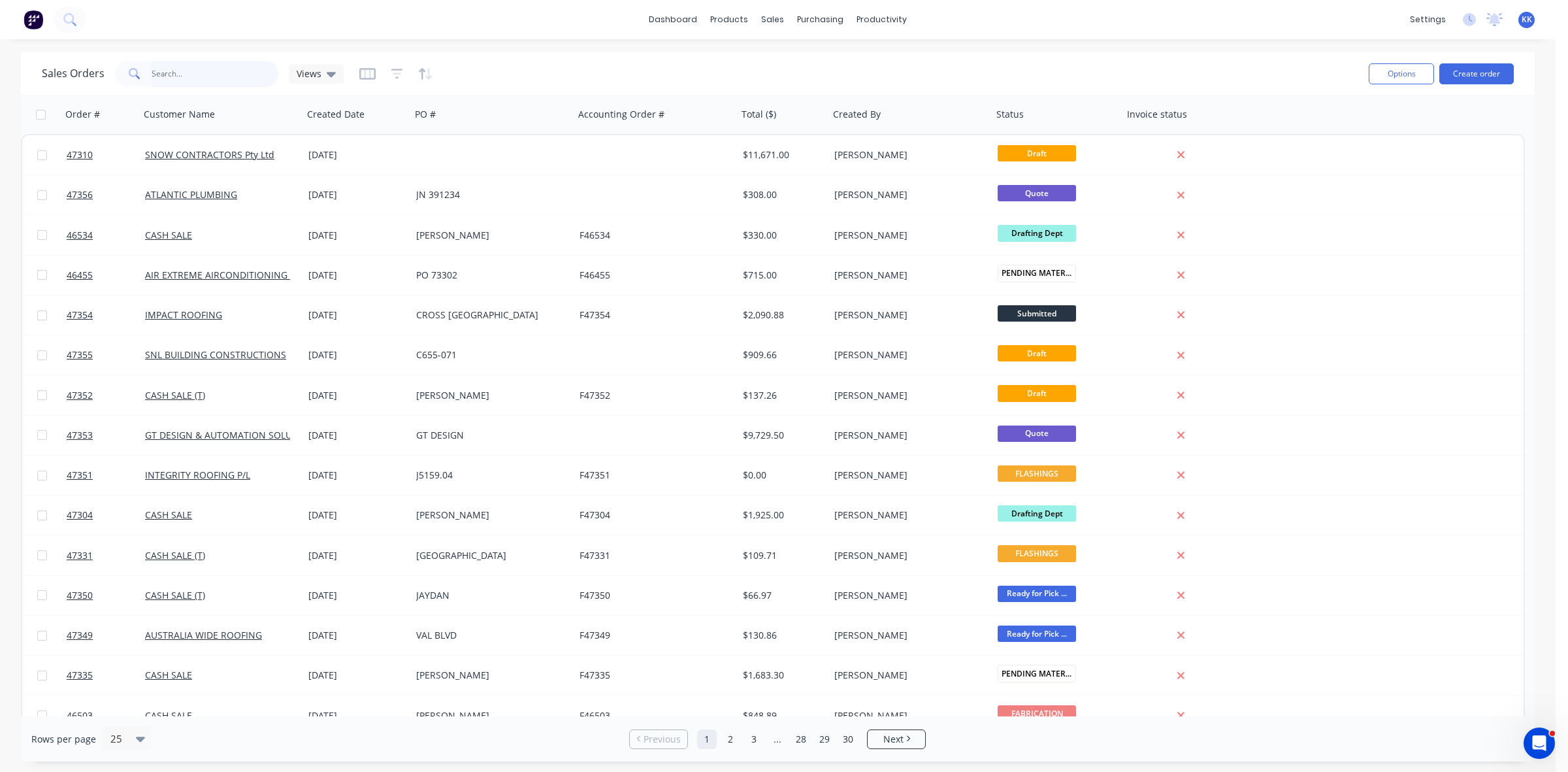
click at [164, 74] on input "text" at bounding box center [215, 74] width 127 height 26
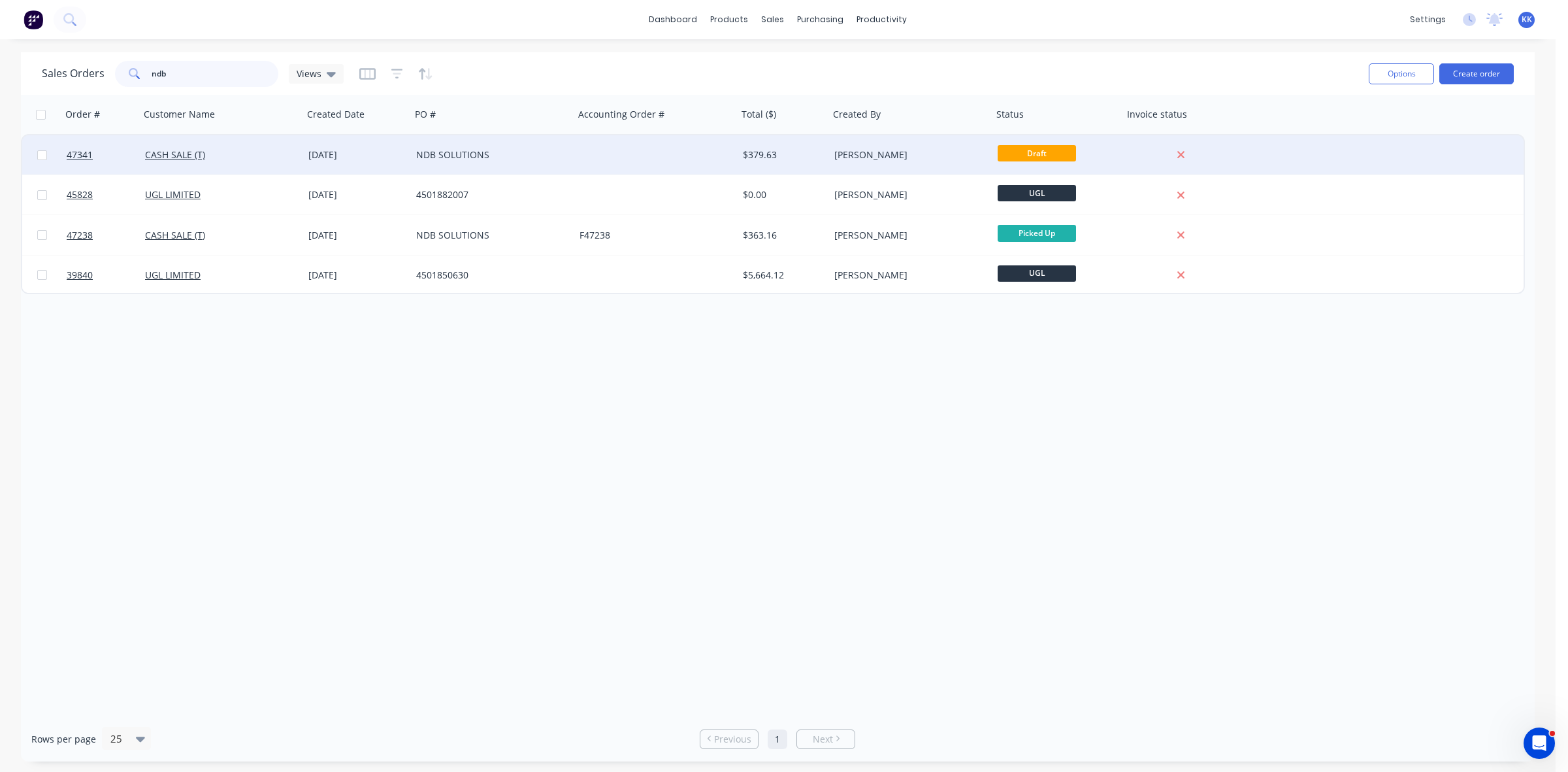
type input "ndb"
click at [294, 154] on div "CASH SALE (T)" at bounding box center [221, 155] width 153 height 13
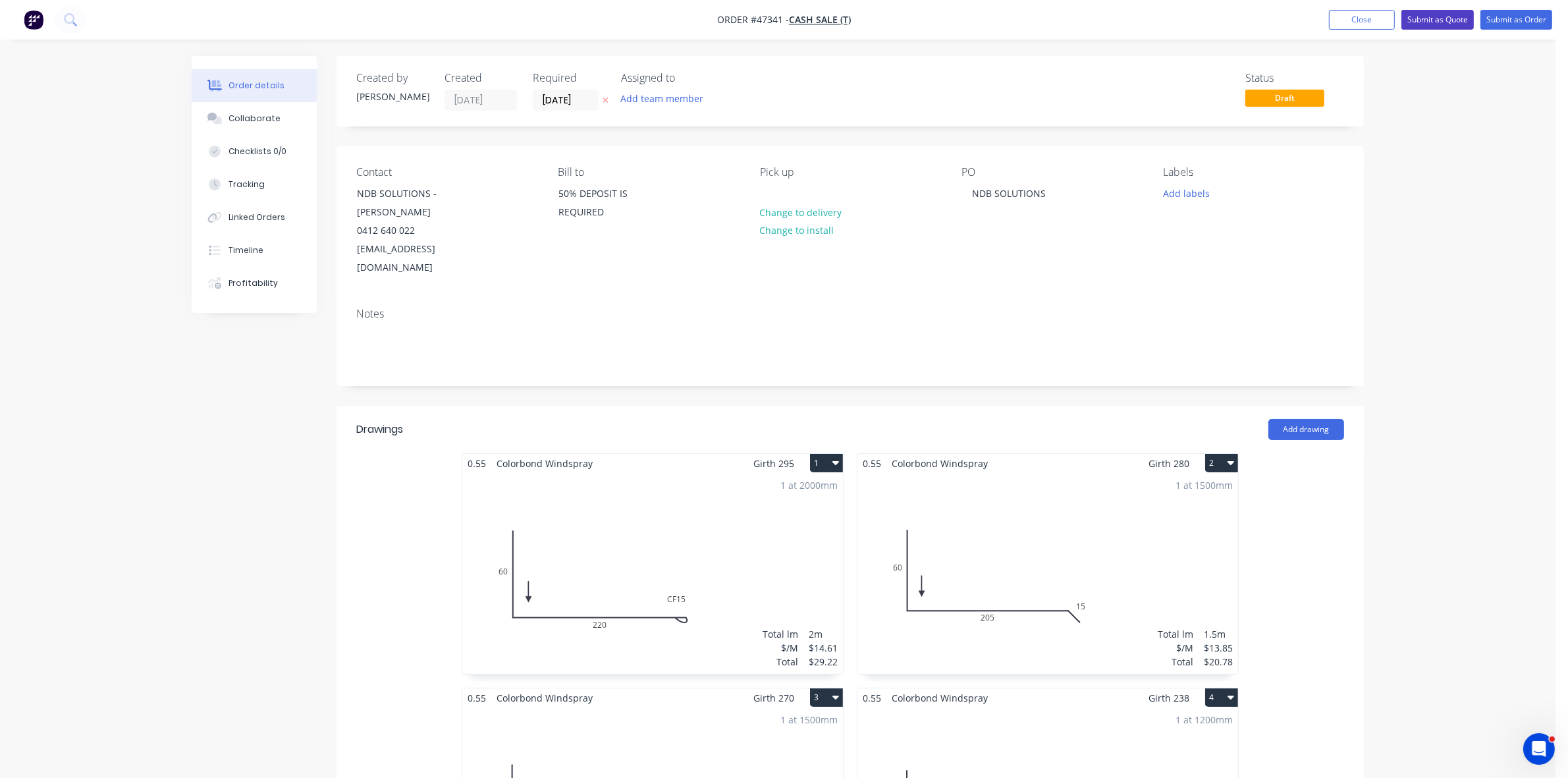
click at [1436, 27] on button "Submit as Quote" at bounding box center [1438, 19] width 72 height 20
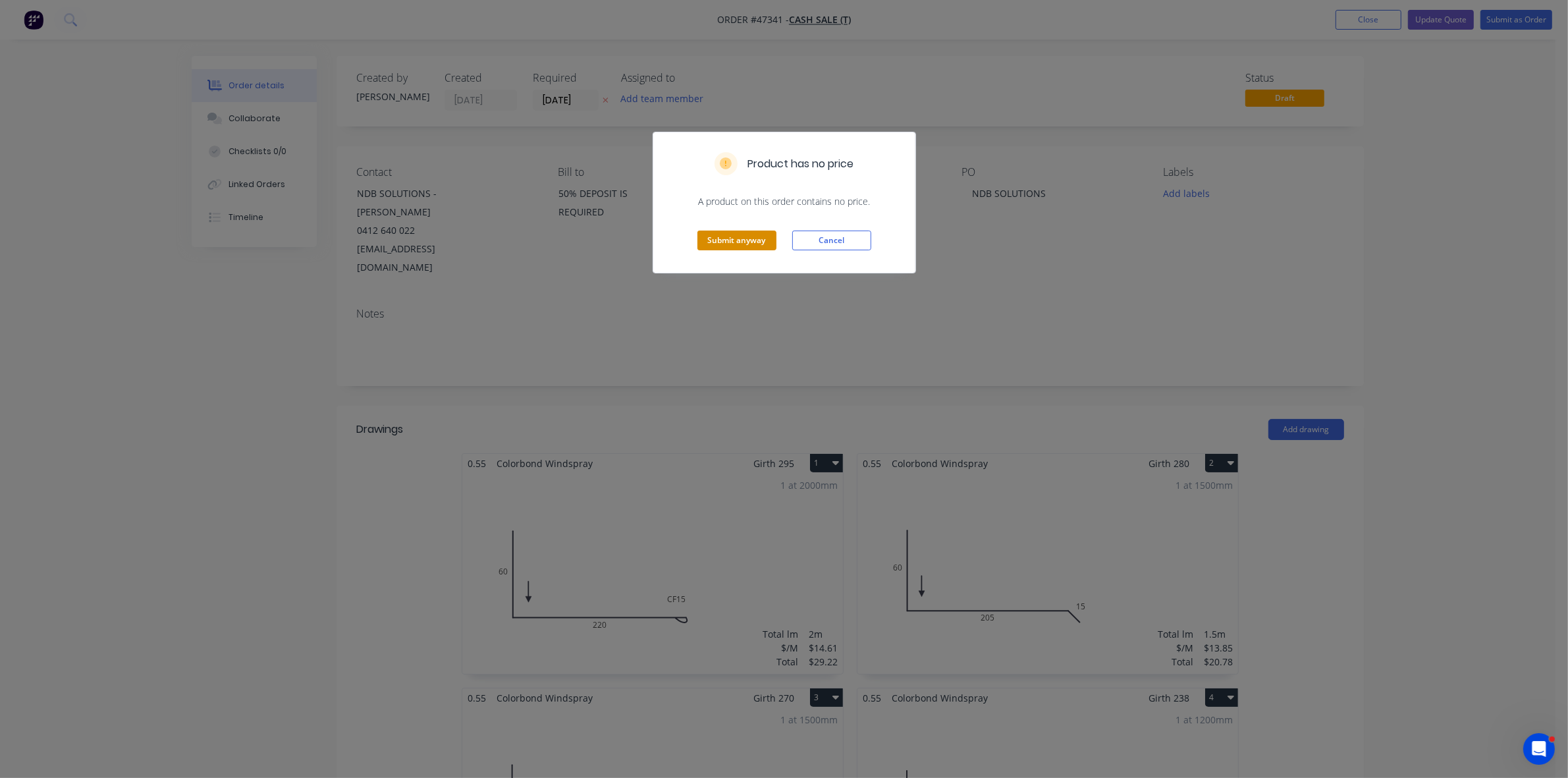
click at [745, 239] on button "Submit anyway" at bounding box center [736, 240] width 79 height 20
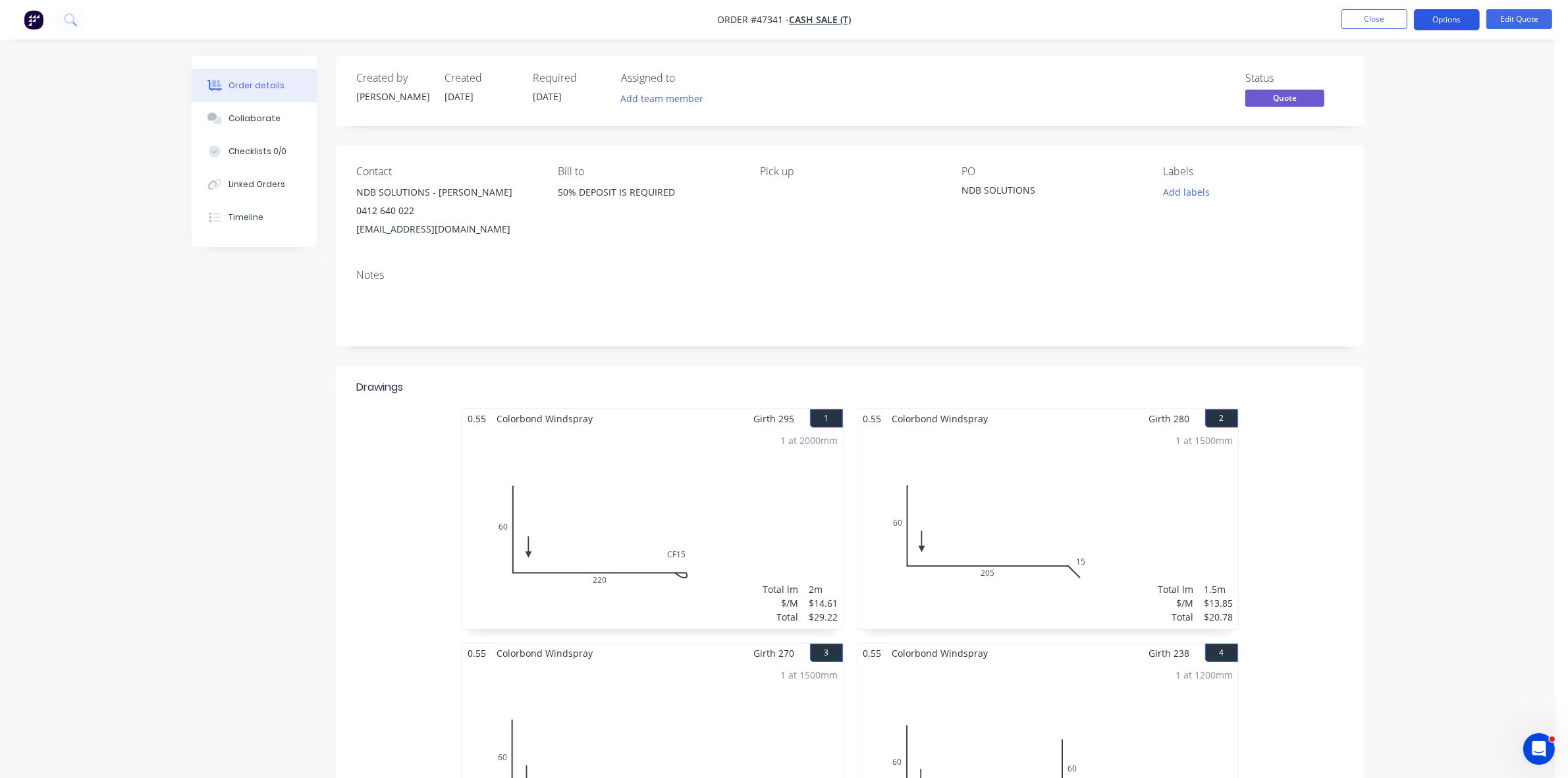
click at [1433, 18] on button "Options" at bounding box center [1446, 20] width 66 height 21
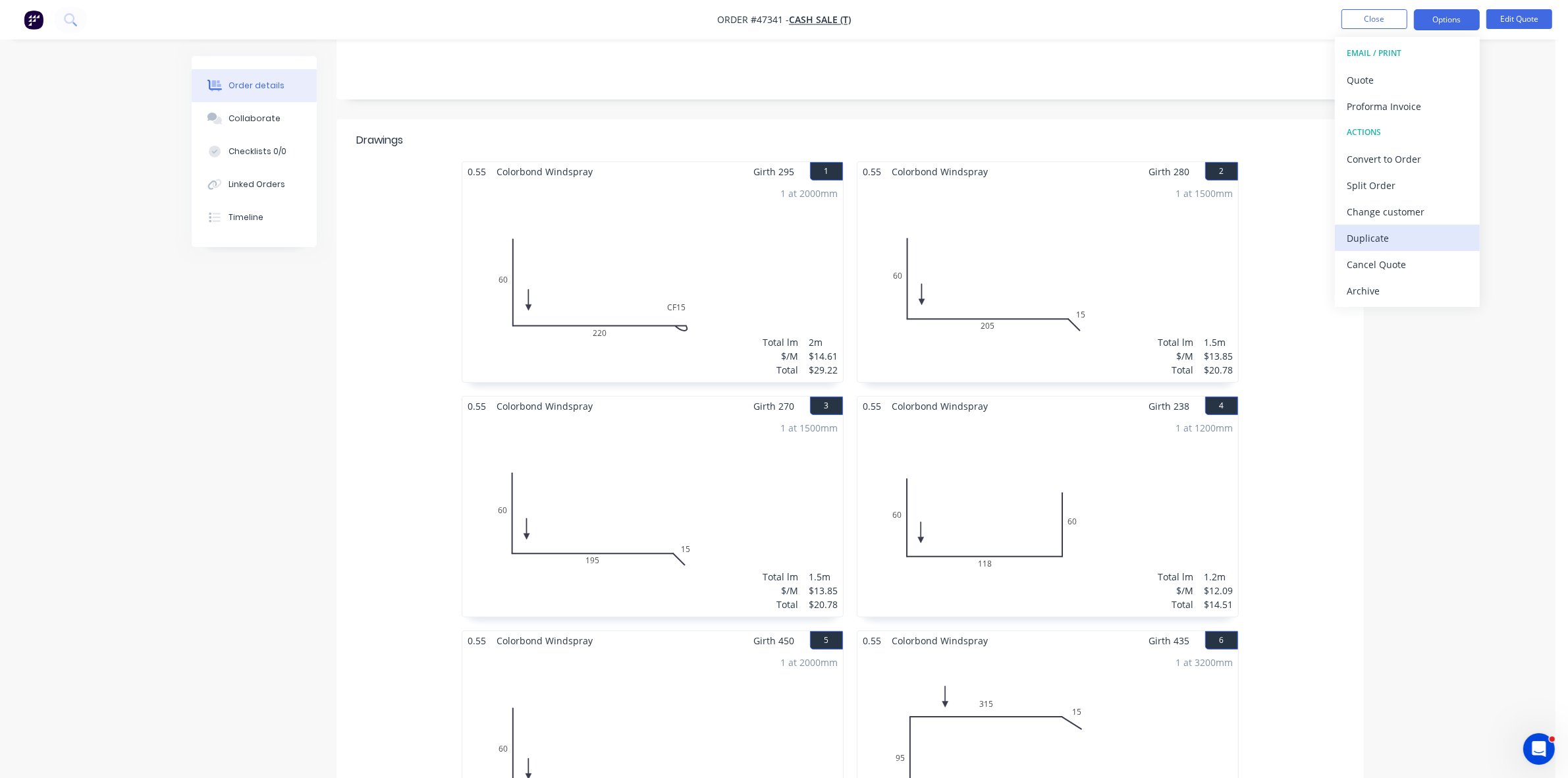
scroll to position [740, 0]
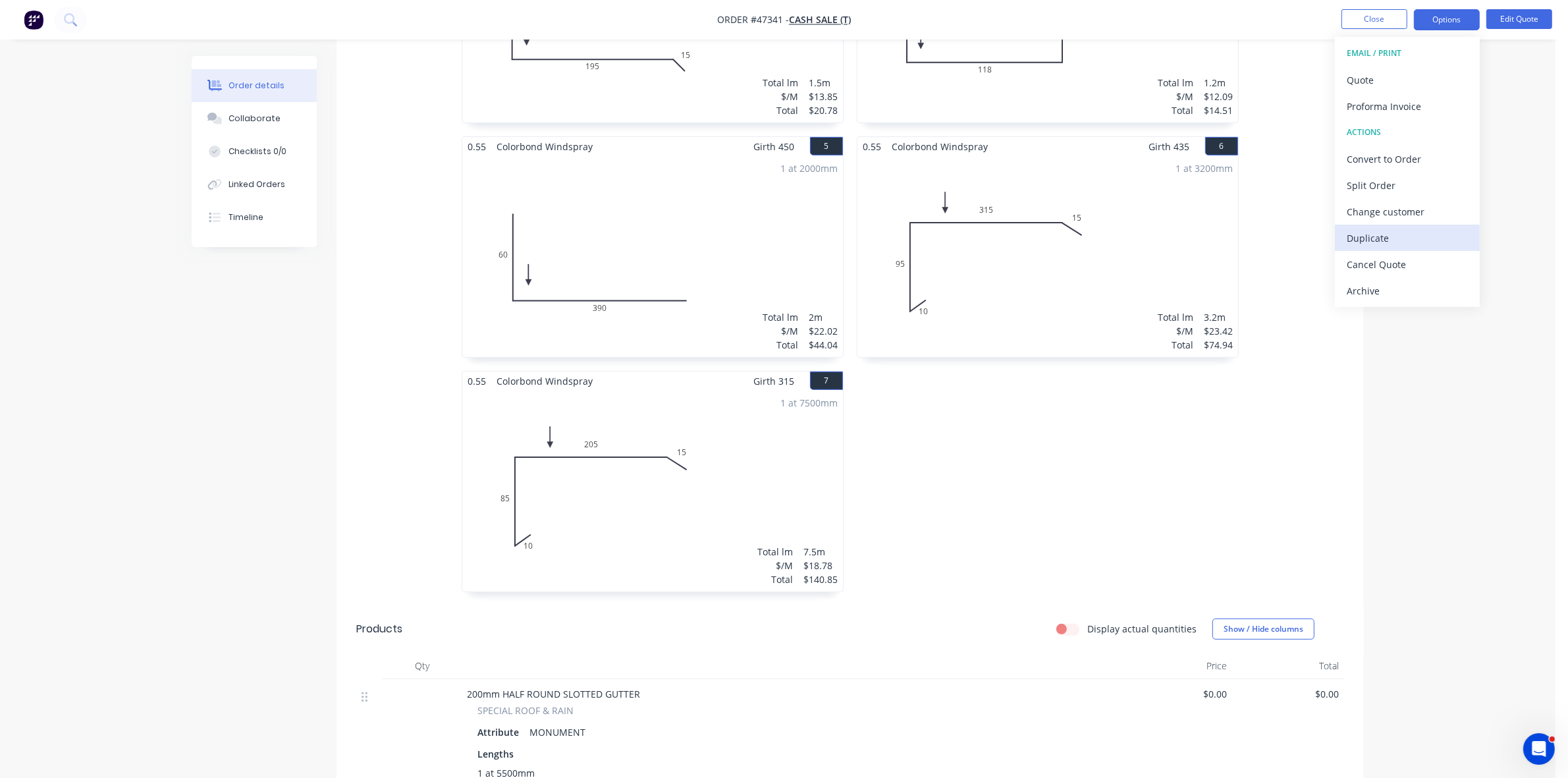
click at [1383, 239] on div "Duplicate" at bounding box center [1407, 238] width 121 height 19
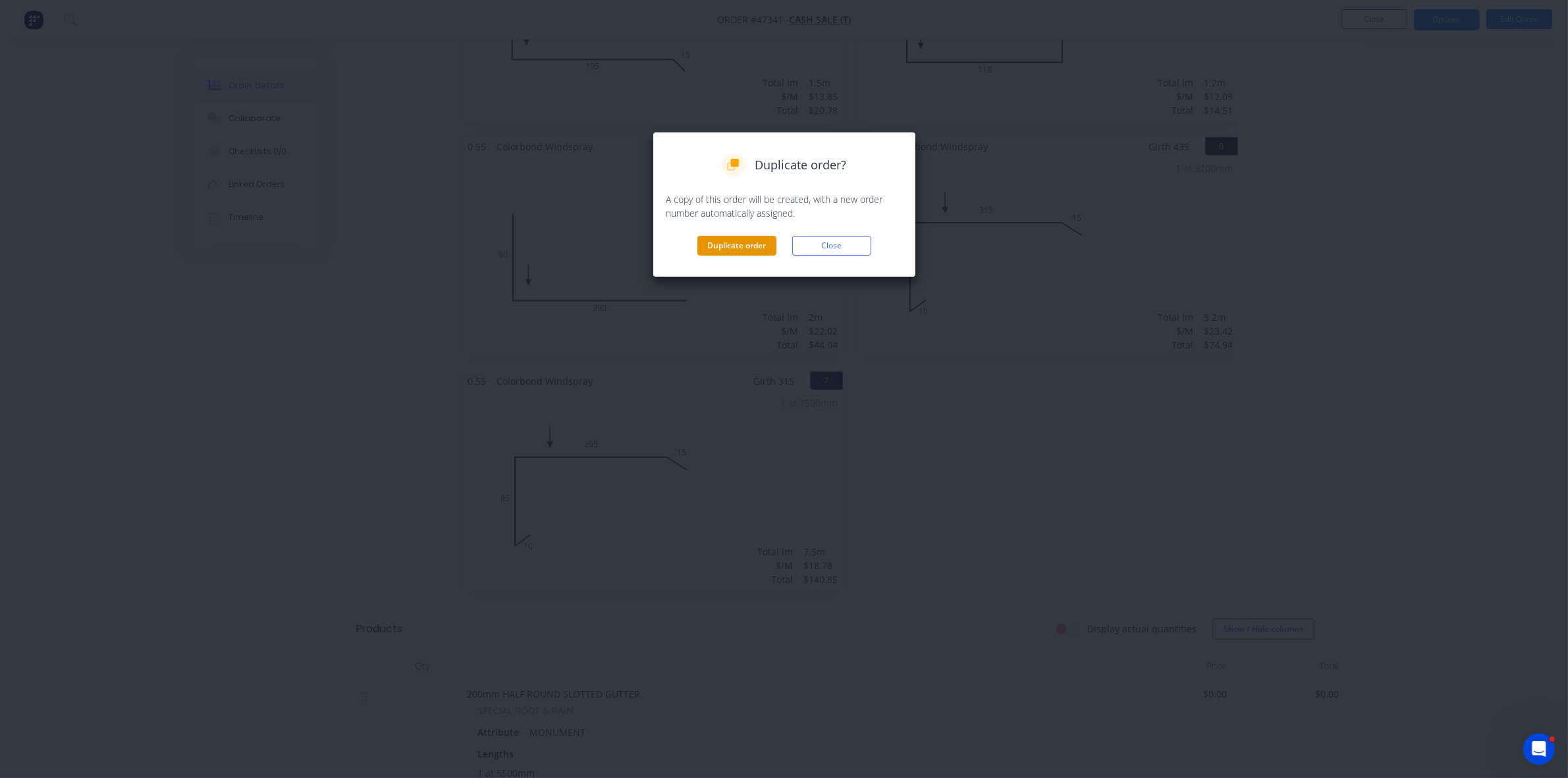
click at [766, 244] on button "Duplicate order" at bounding box center [736, 245] width 79 height 20
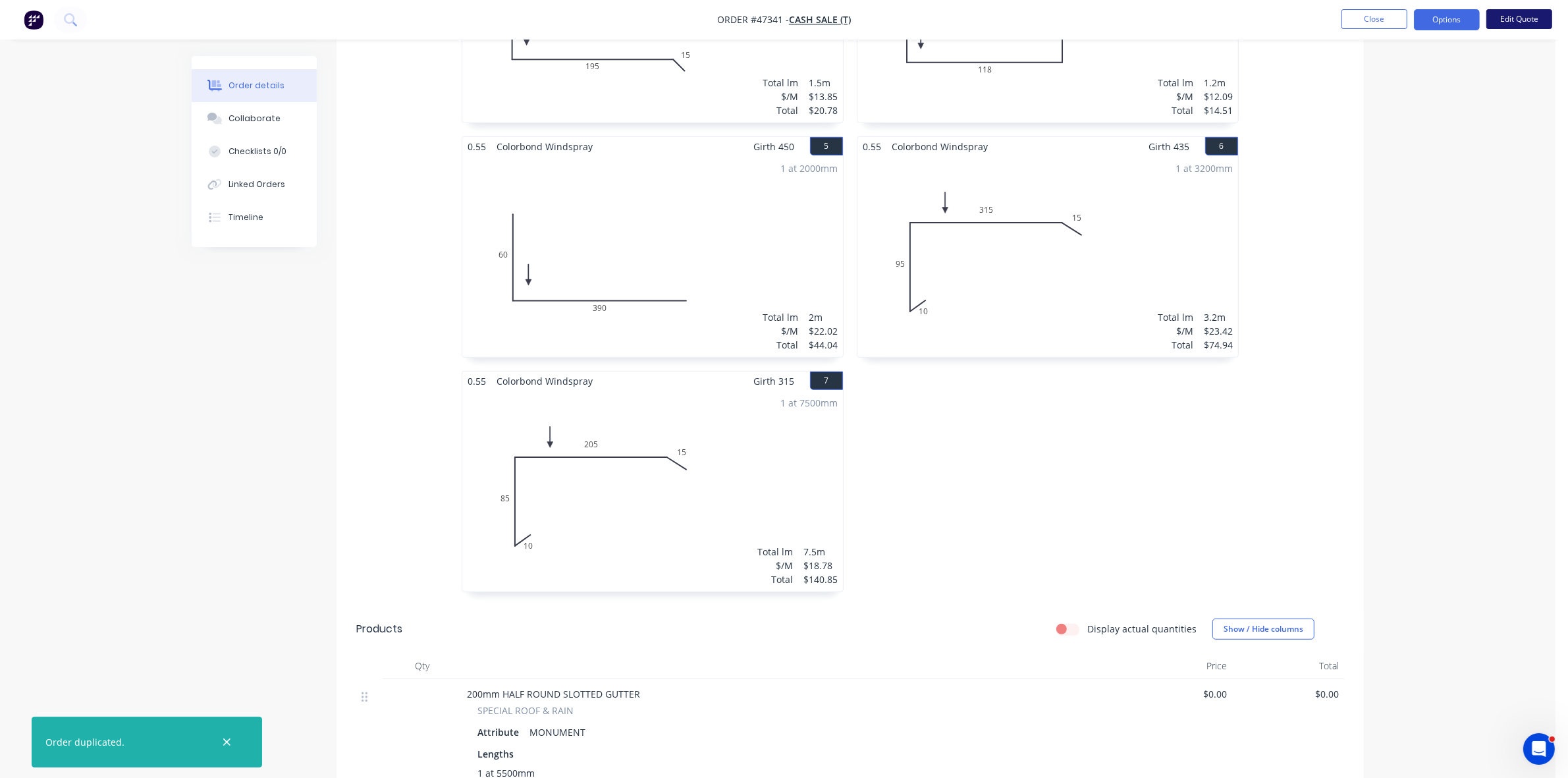
click at [1542, 20] on button "Edit Quote" at bounding box center [1519, 19] width 66 height 20
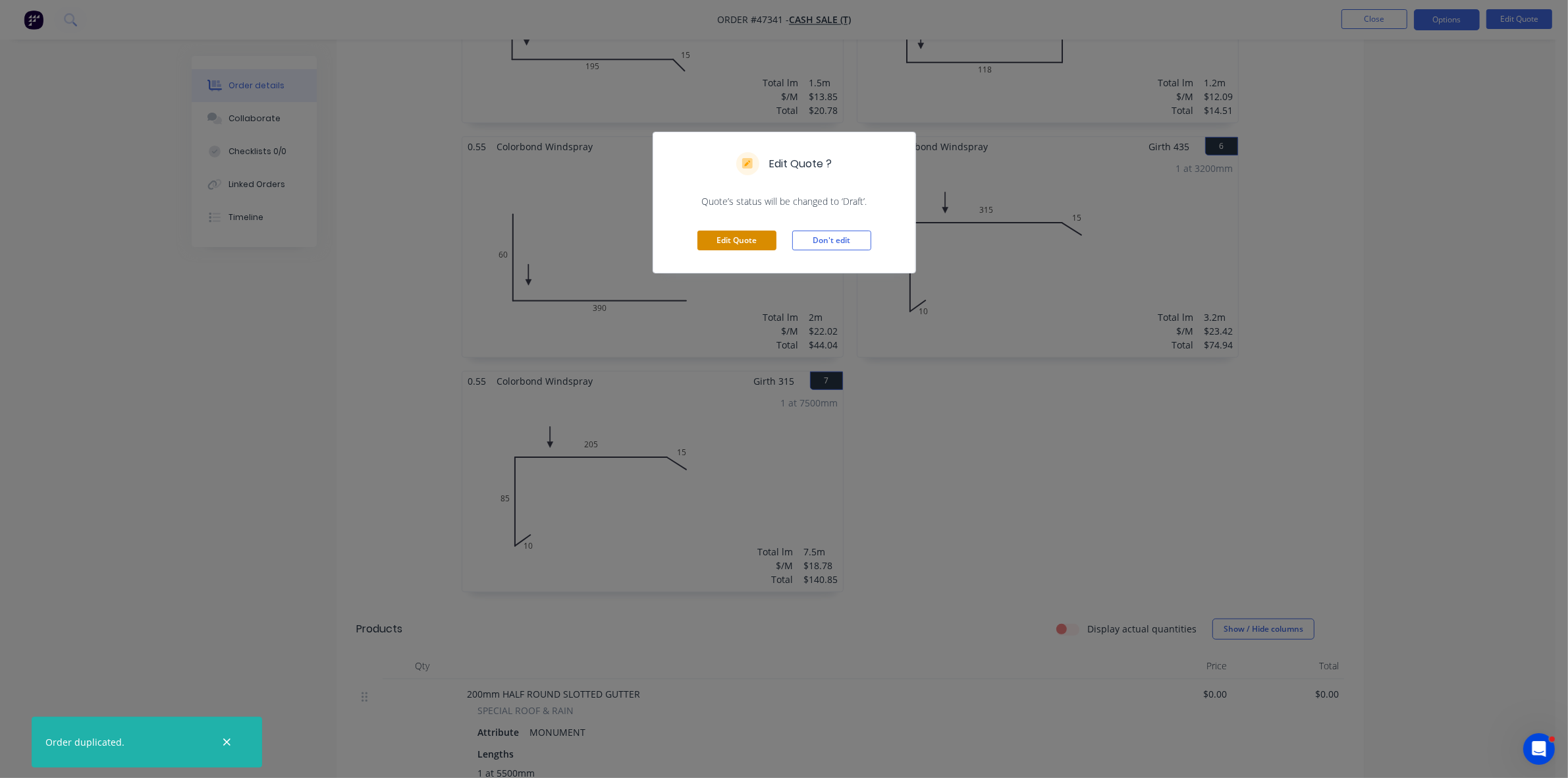
click at [733, 245] on button "Edit Quote" at bounding box center [736, 240] width 79 height 20
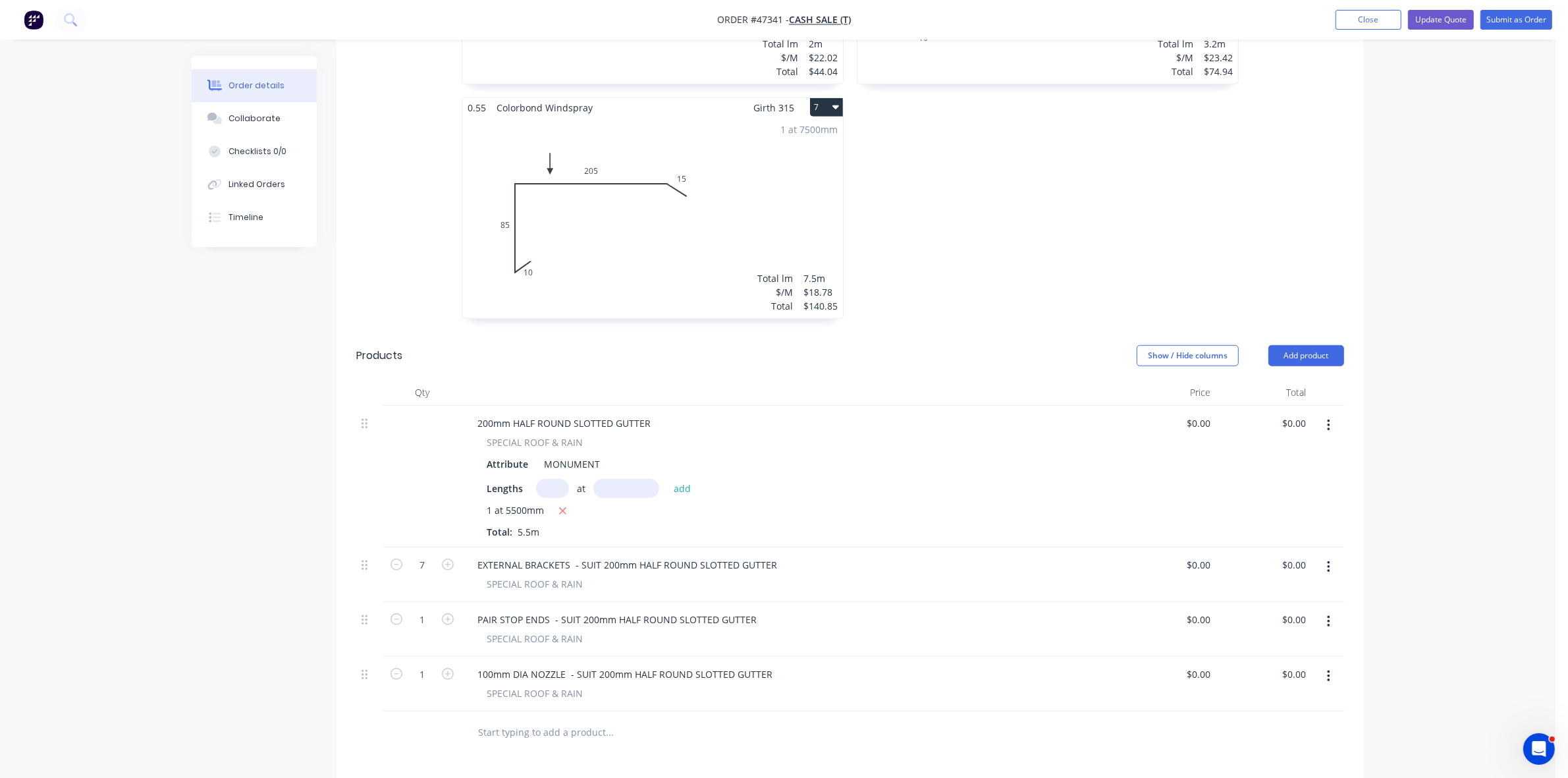
scroll to position [1070, 0]
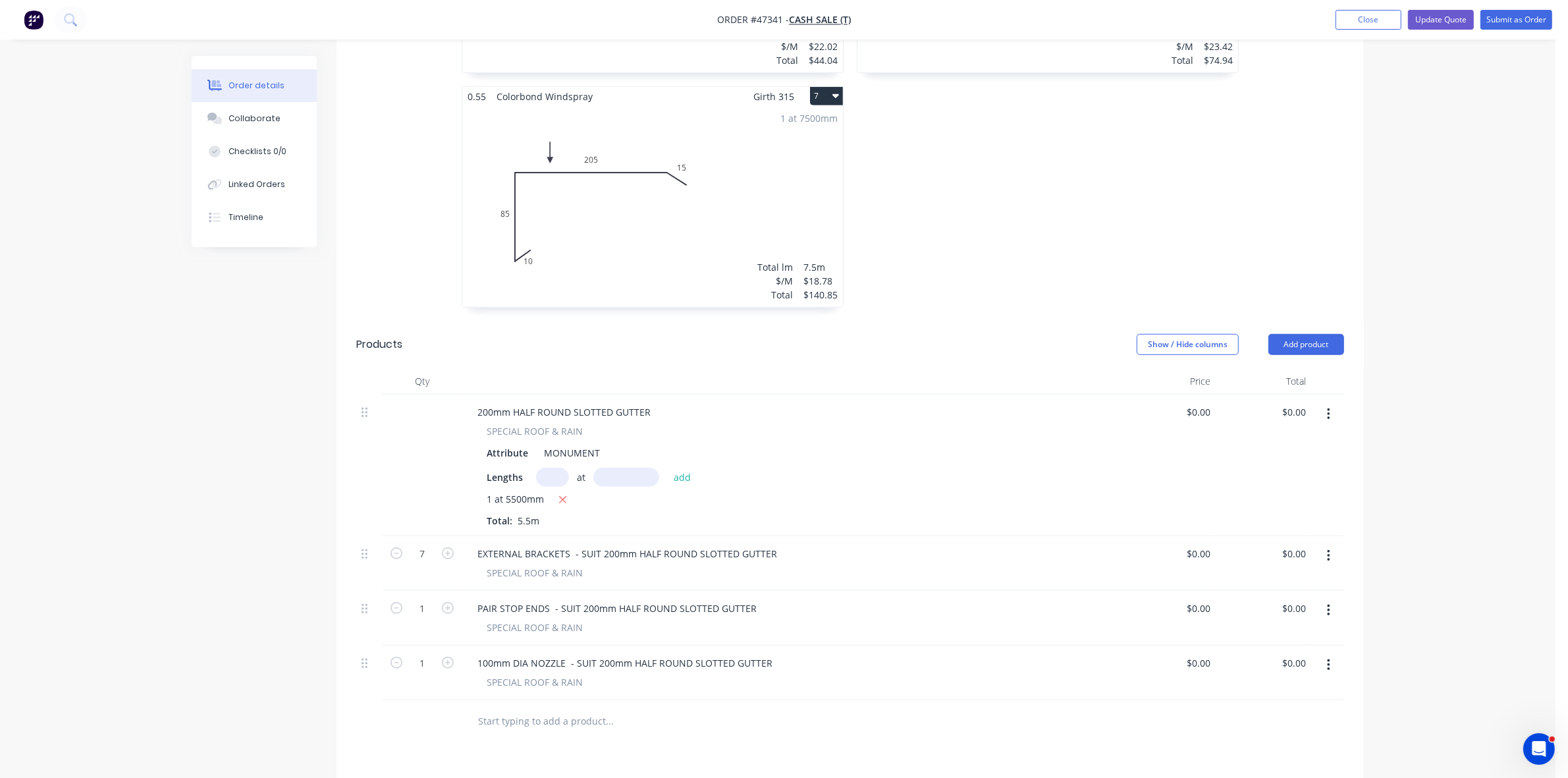
click at [1330, 402] on button "button" at bounding box center [1329, 414] width 31 height 24
click at [1267, 518] on div "Delete" at bounding box center [1281, 528] width 102 height 19
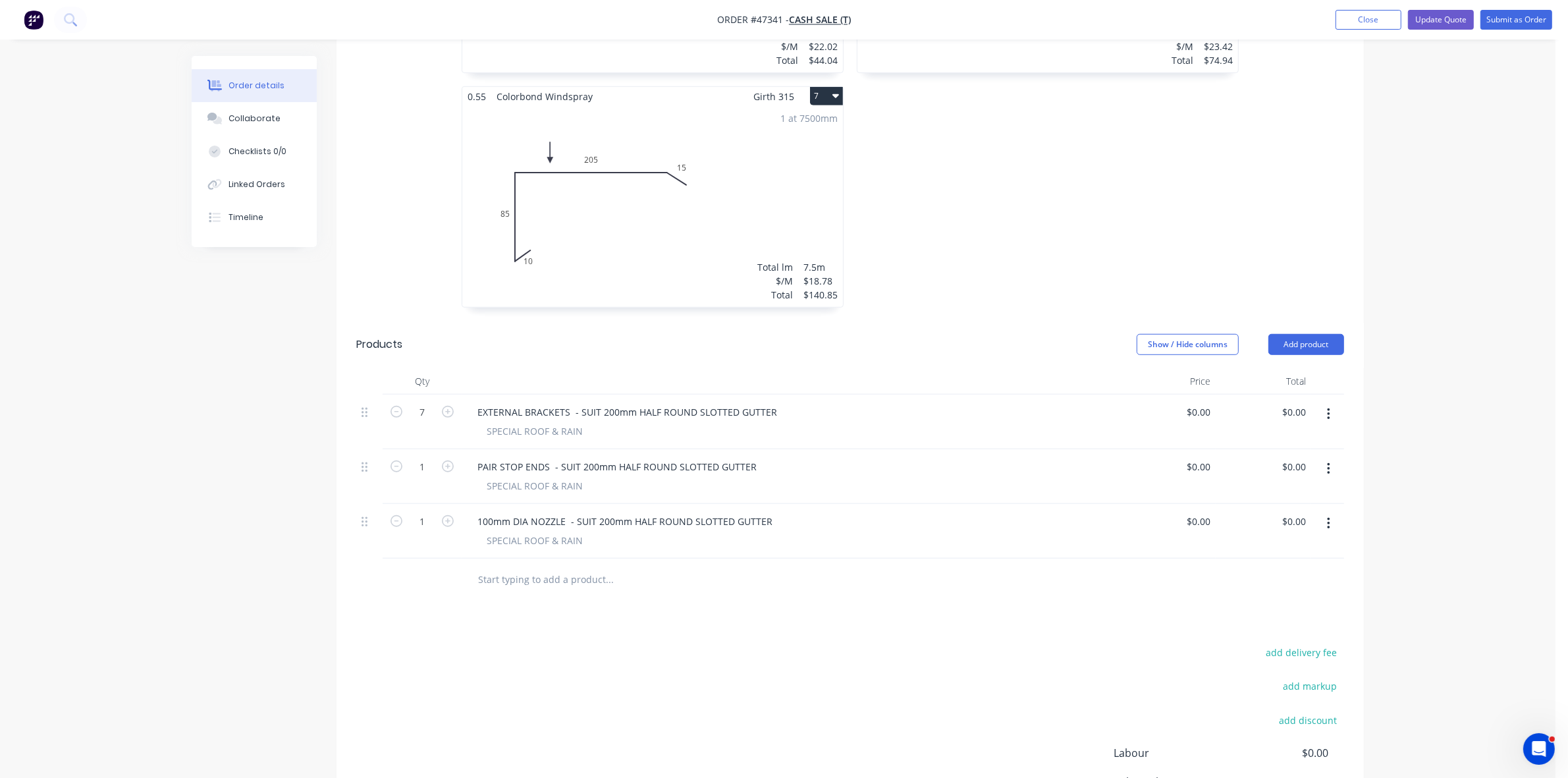
click at [1331, 402] on button "button" at bounding box center [1329, 414] width 31 height 24
click at [1255, 518] on div "Delete" at bounding box center [1281, 528] width 102 height 19
drag, startPoint x: 1329, startPoint y: 393, endPoint x: 1317, endPoint y: 407, distance: 18.4
click at [1329, 408] on icon "button" at bounding box center [1329, 414] width 3 height 12
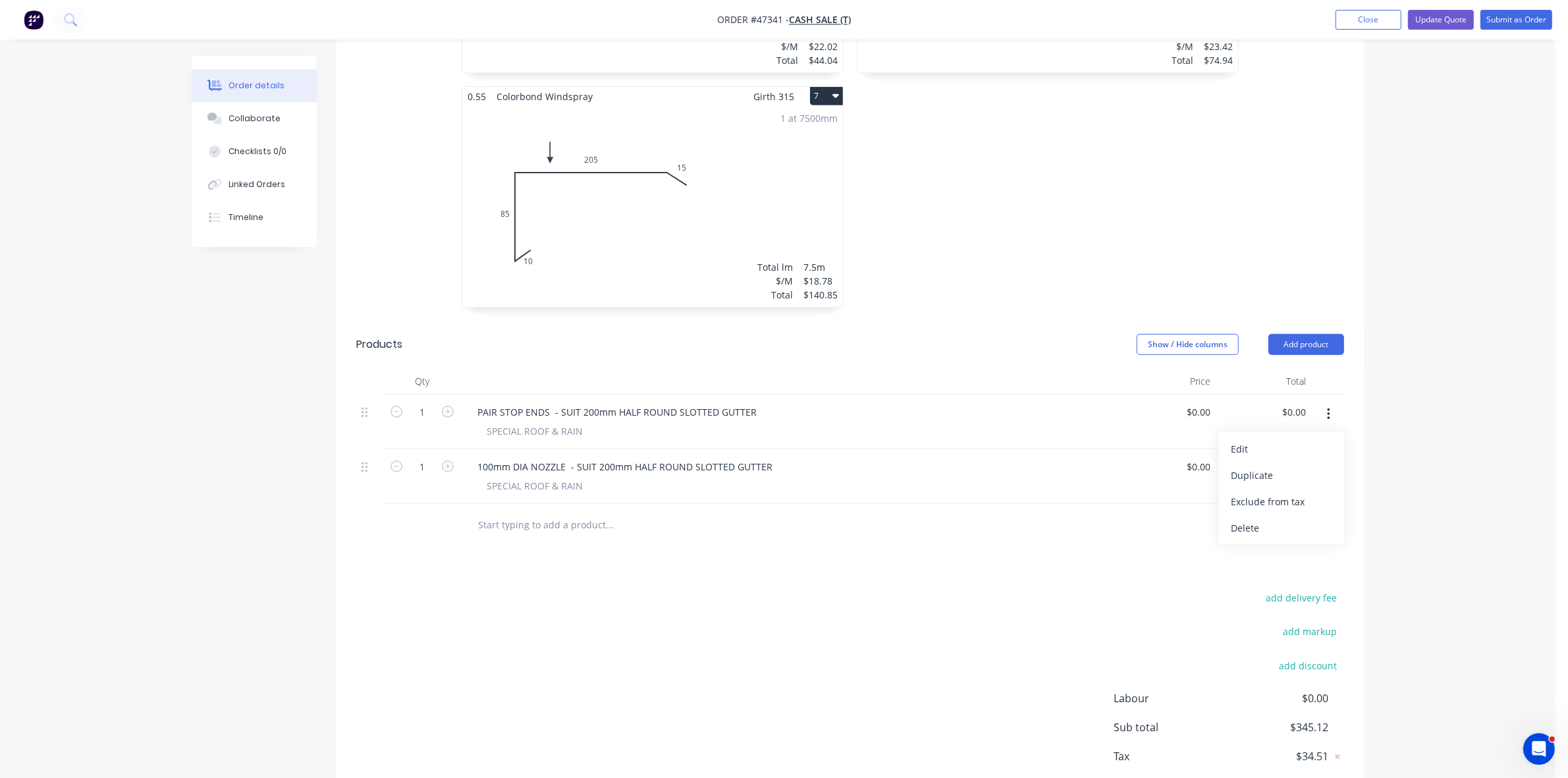
click at [1260, 520] on div "Delete" at bounding box center [1281, 528] width 102 height 19
click at [1330, 402] on button "button" at bounding box center [1329, 414] width 31 height 24
click at [1255, 518] on div "Delete" at bounding box center [1281, 528] width 102 height 19
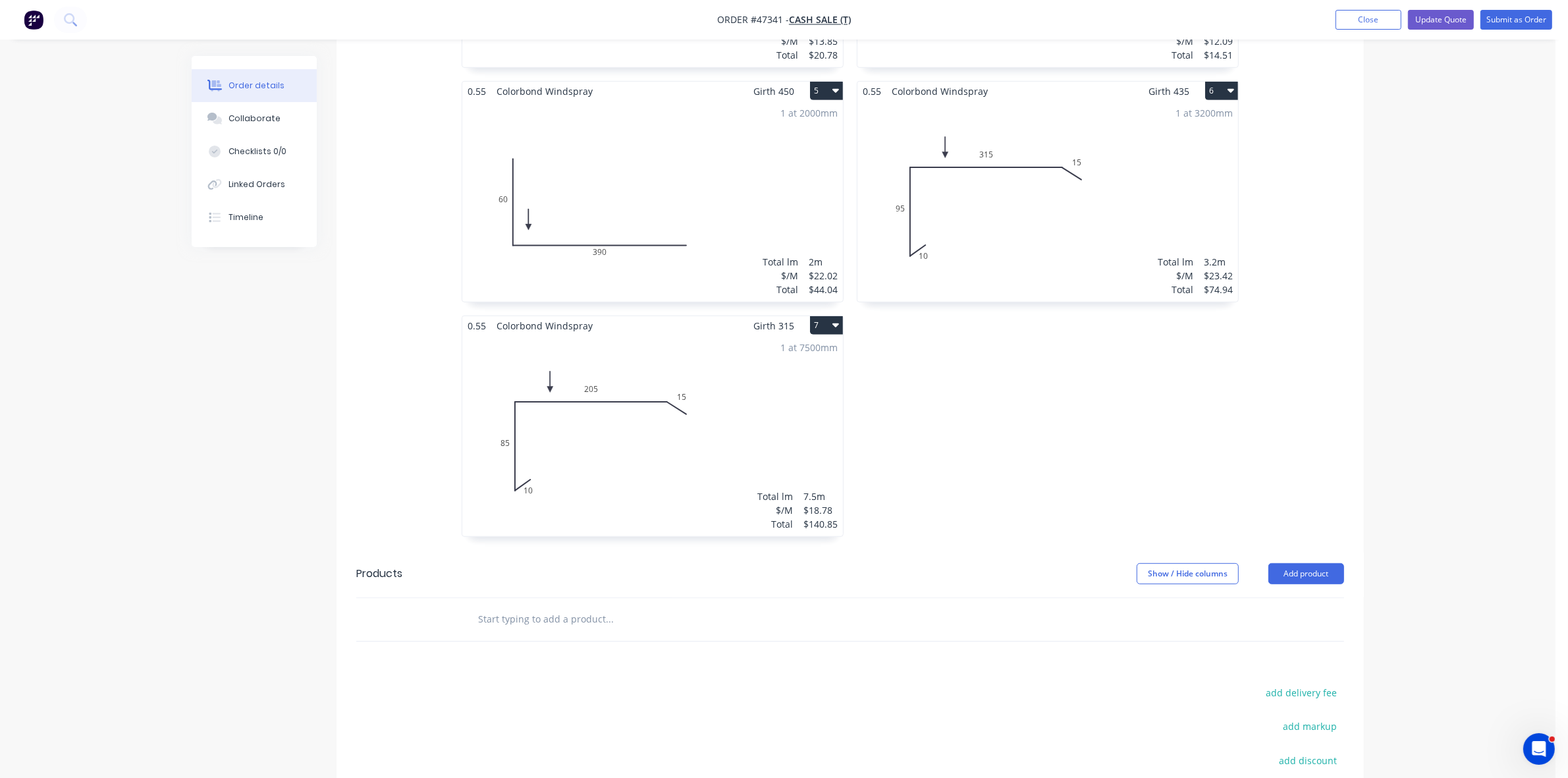
scroll to position [666, 0]
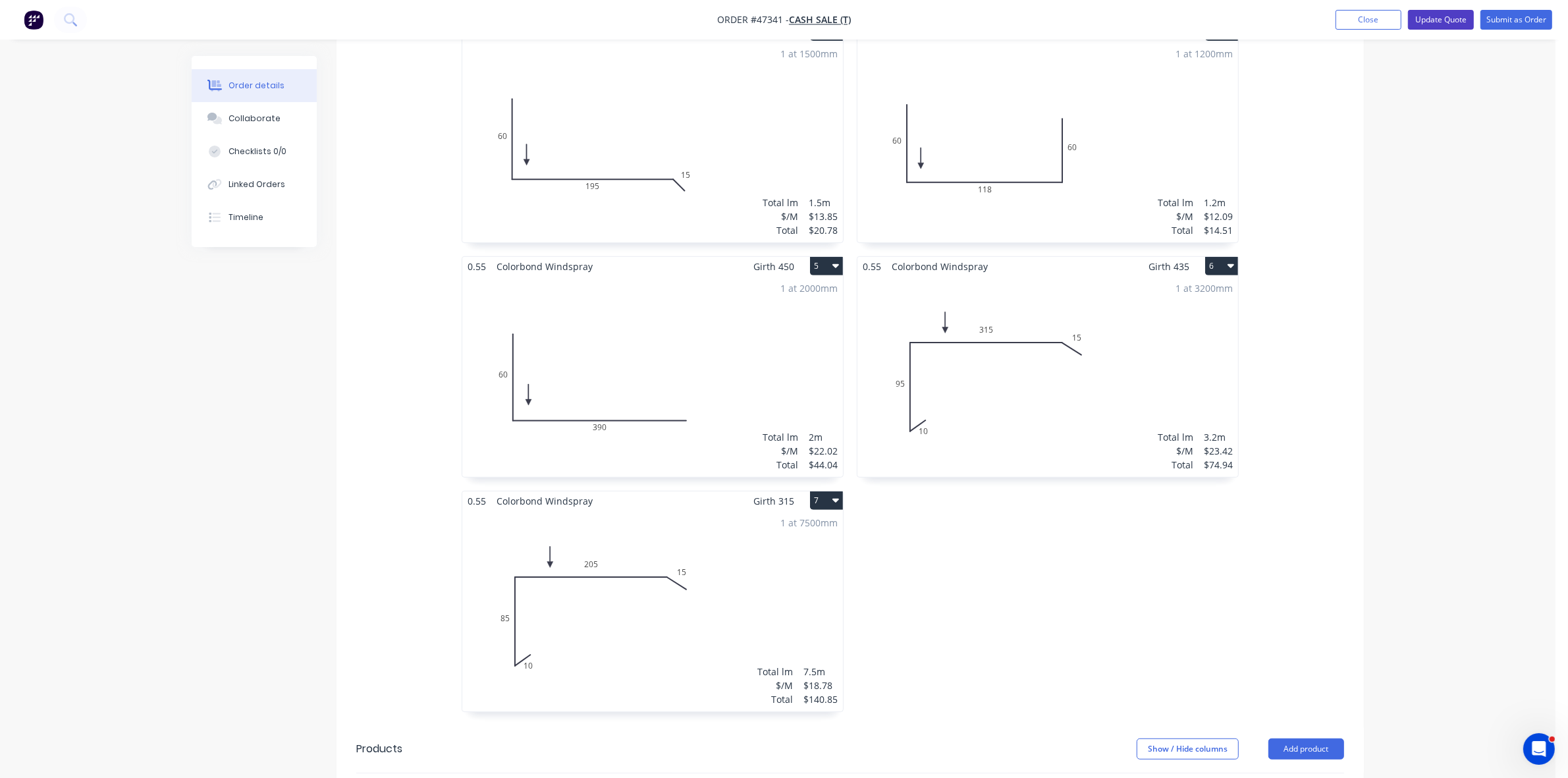
click at [1457, 17] on button "Update Quote" at bounding box center [1441, 19] width 66 height 20
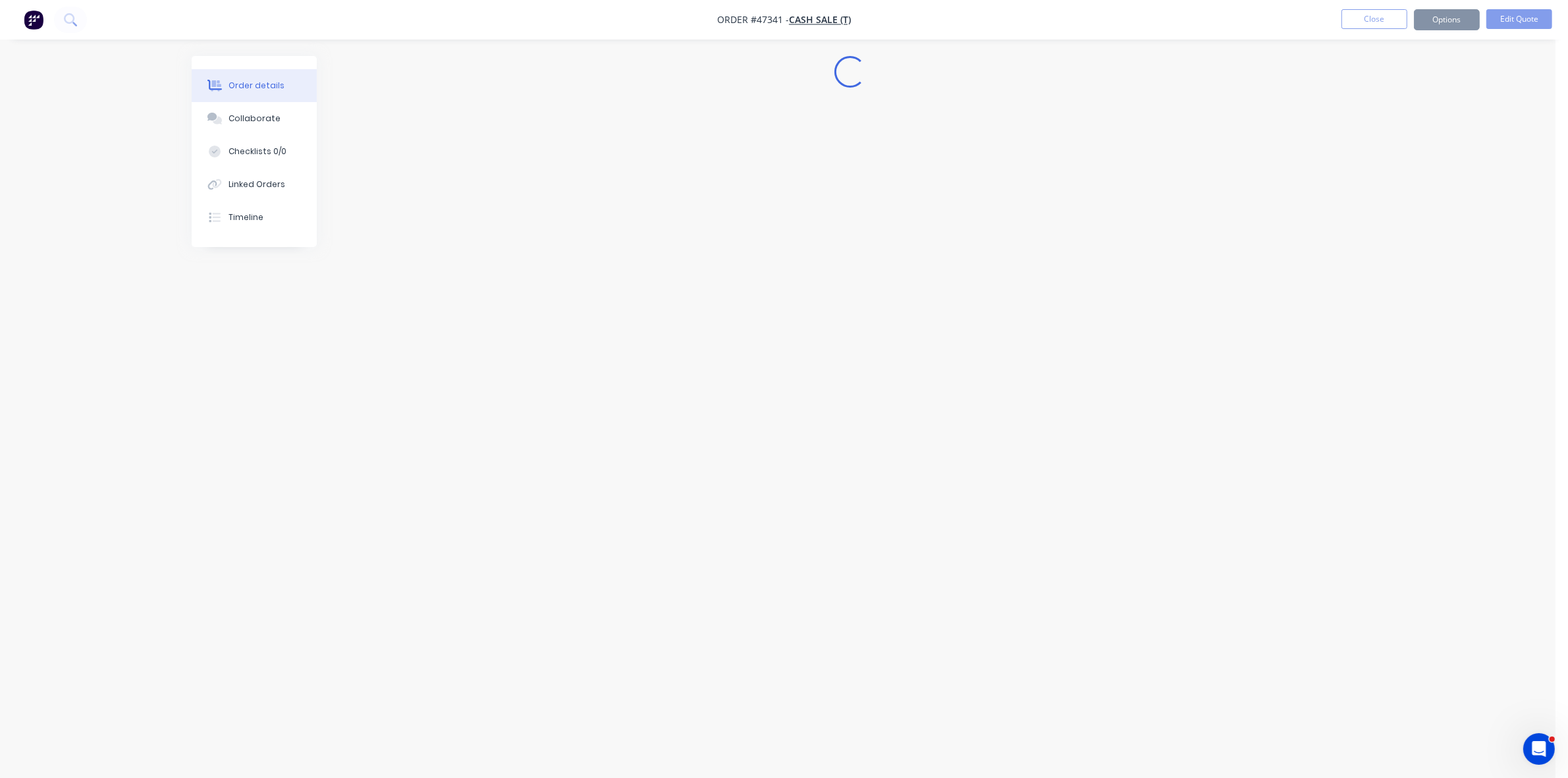
scroll to position [0, 0]
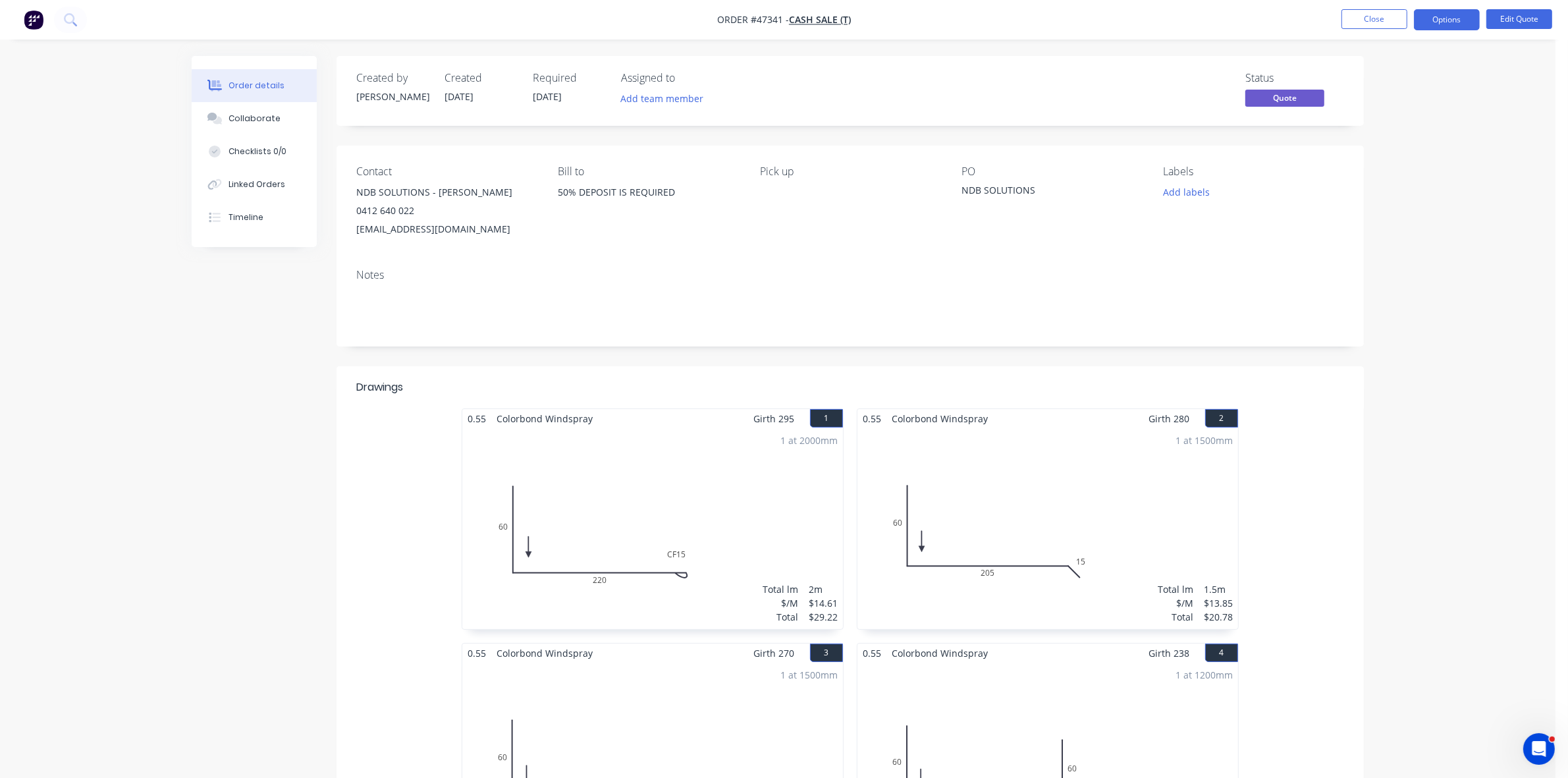
click at [1457, 17] on button "Options" at bounding box center [1446, 20] width 66 height 21
click at [1365, 73] on div "Quote" at bounding box center [1407, 80] width 121 height 19
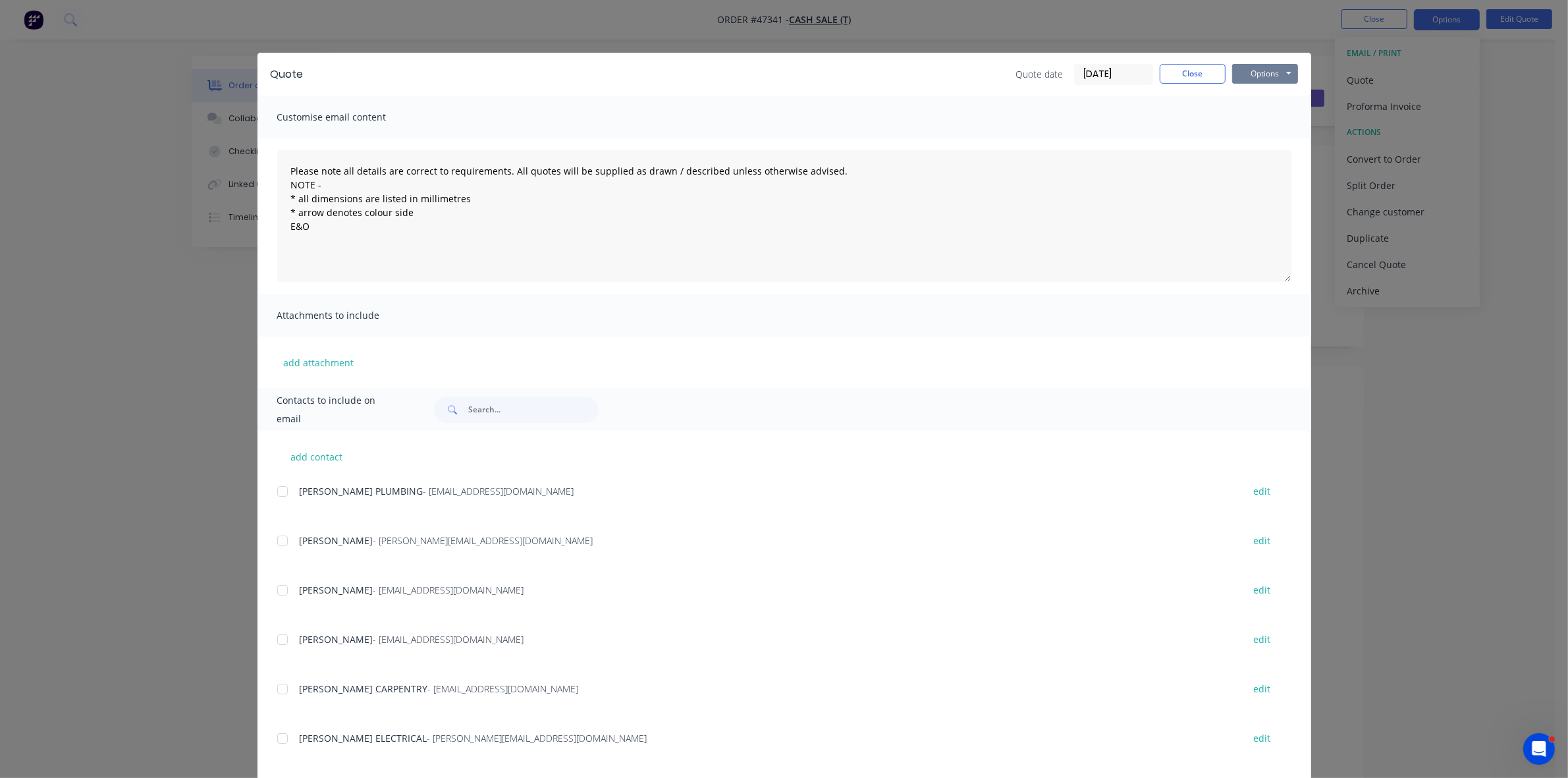
drag, startPoint x: 1273, startPoint y: 69, endPoint x: 1268, endPoint y: 80, distance: 12.1
click at [1271, 70] on button "Options" at bounding box center [1264, 74] width 66 height 20
click at [1264, 120] on button "Print" at bounding box center [1274, 119] width 84 height 21
click at [1169, 83] on button "Close" at bounding box center [1192, 74] width 66 height 20
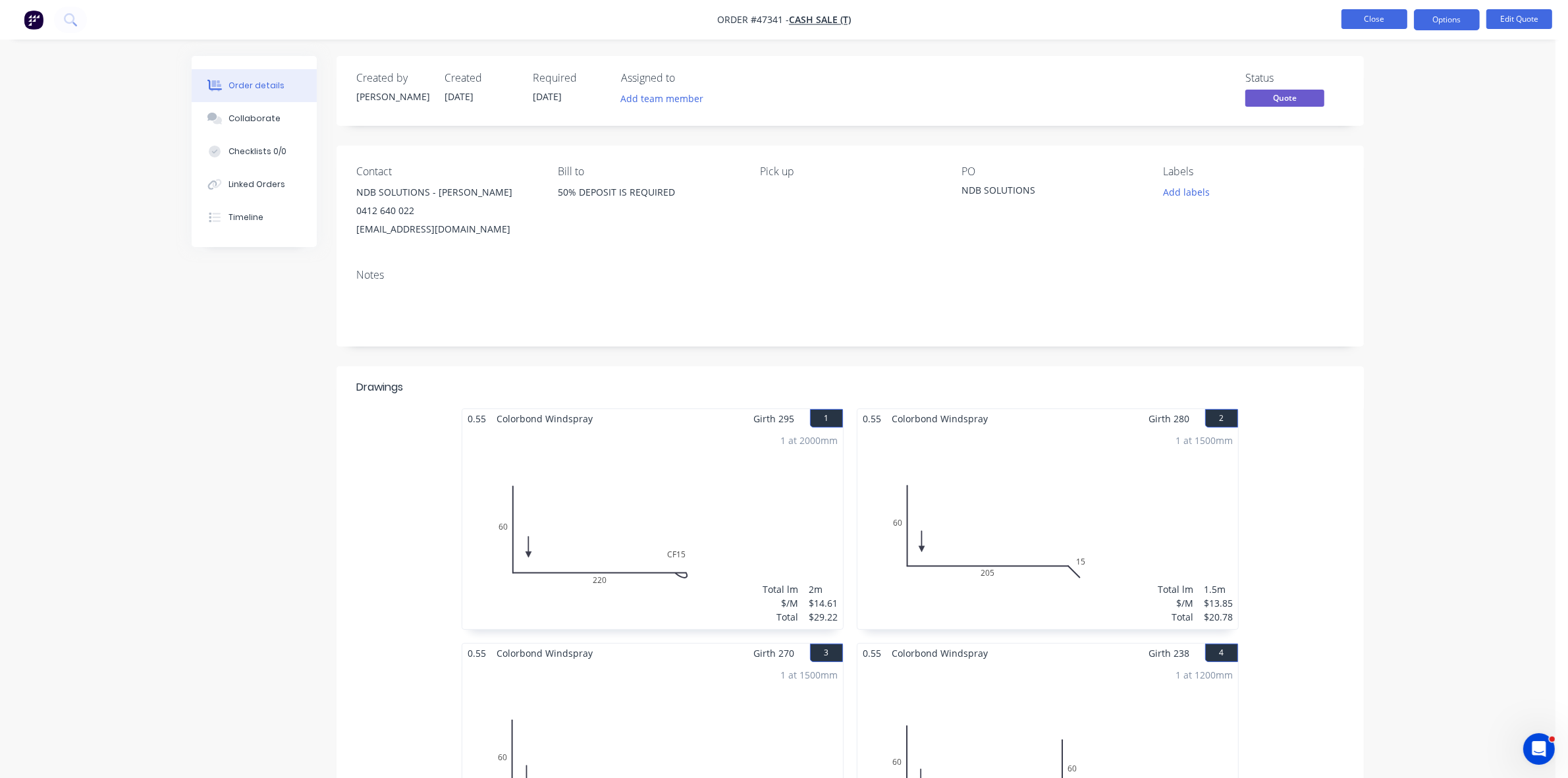
click at [1351, 25] on button "Close" at bounding box center [1374, 19] width 66 height 20
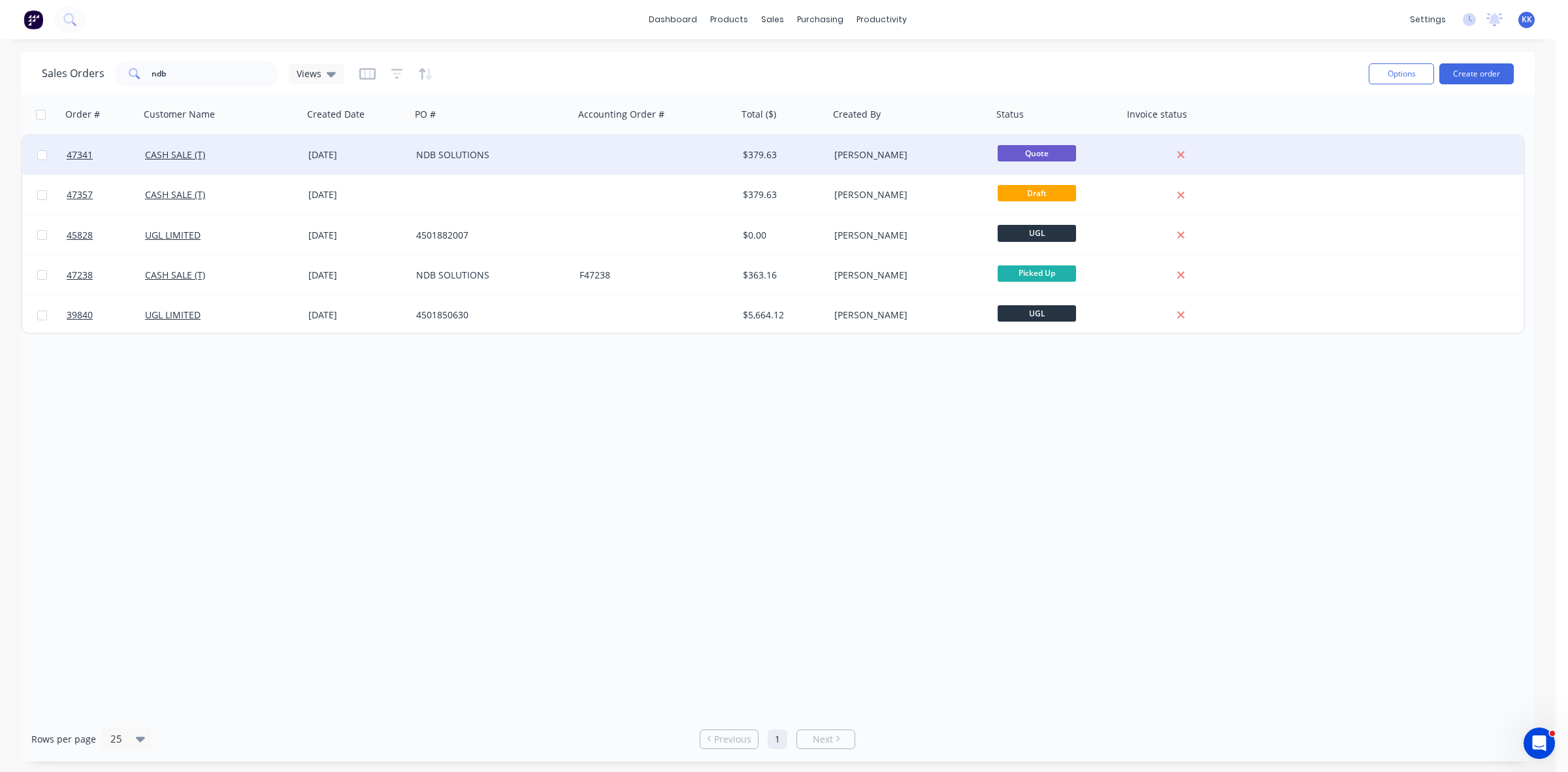
click at [703, 161] on div at bounding box center [656, 155] width 163 height 39
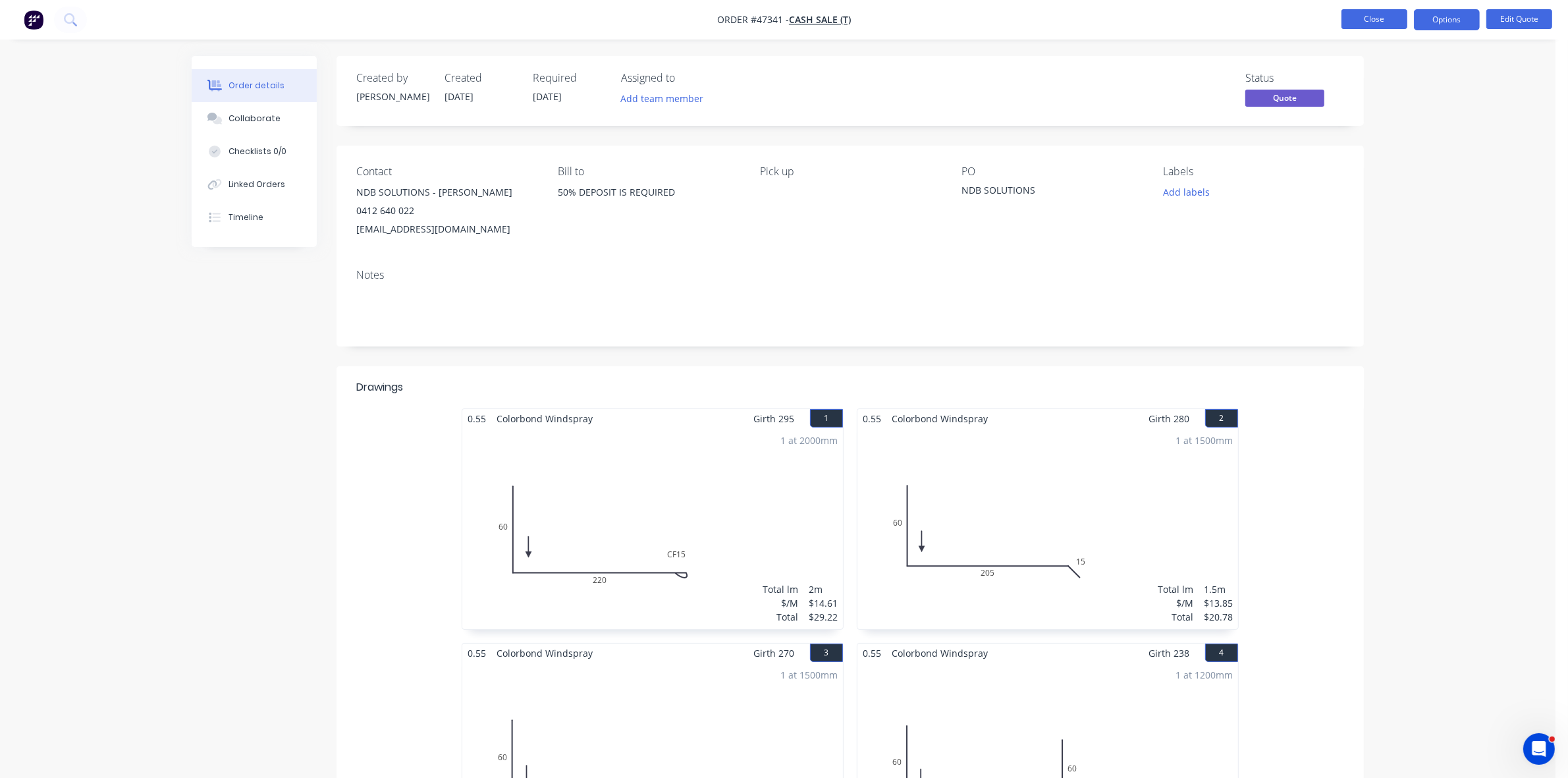
click at [1385, 17] on button "Close" at bounding box center [1374, 19] width 66 height 20
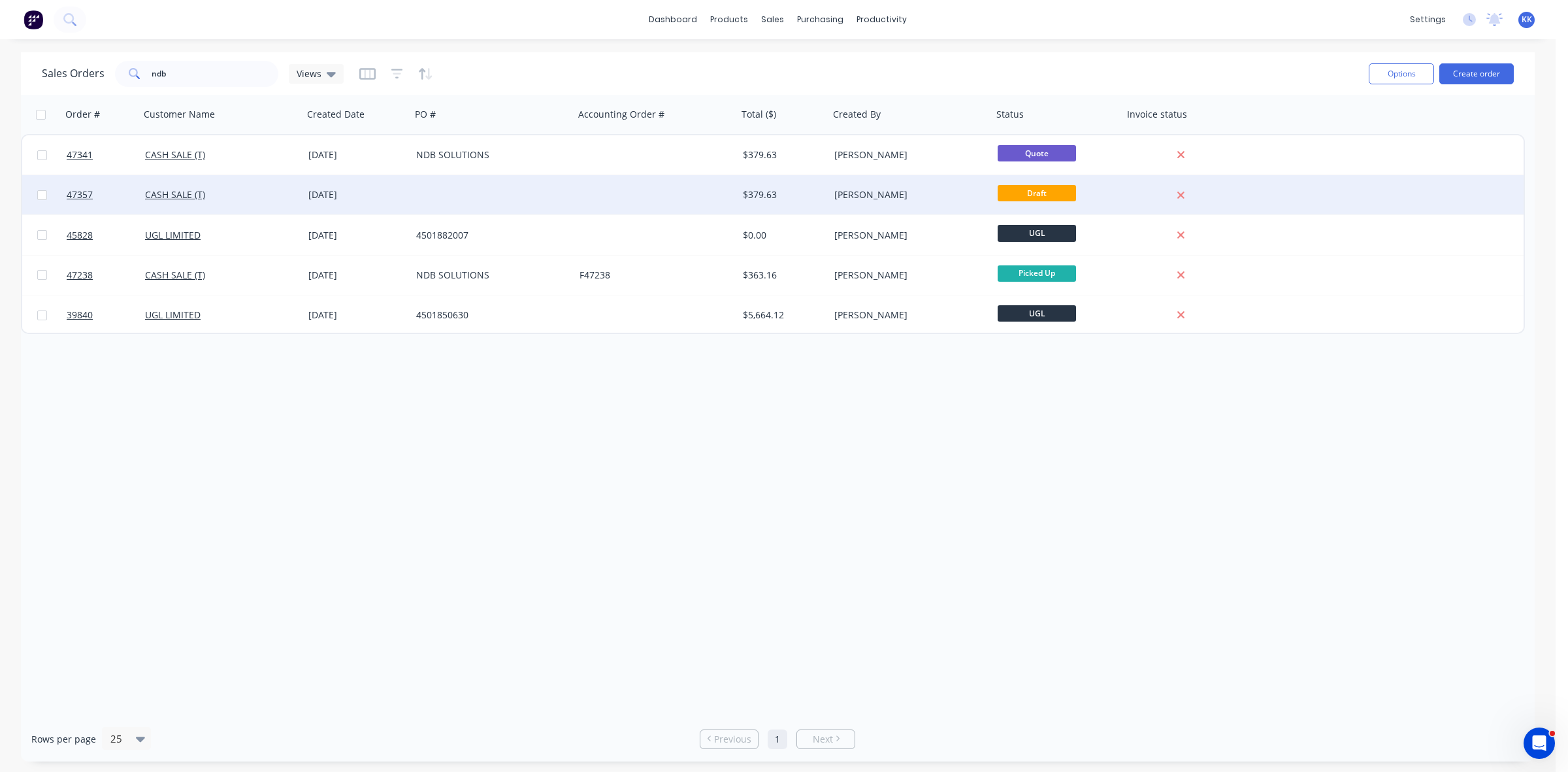
click at [765, 200] on div "$379.63" at bounding box center [783, 195] width 91 height 39
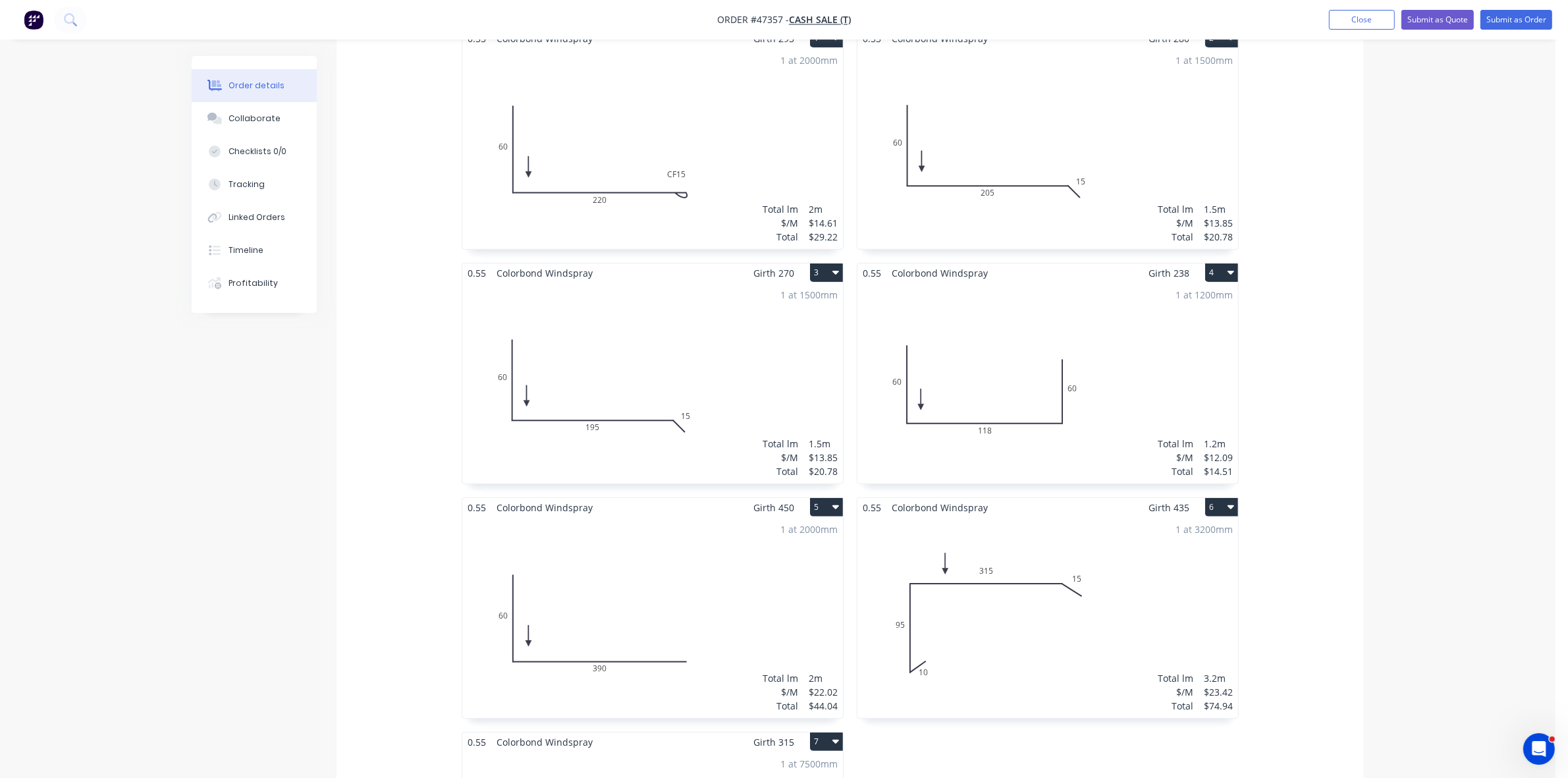
scroll to position [329, 0]
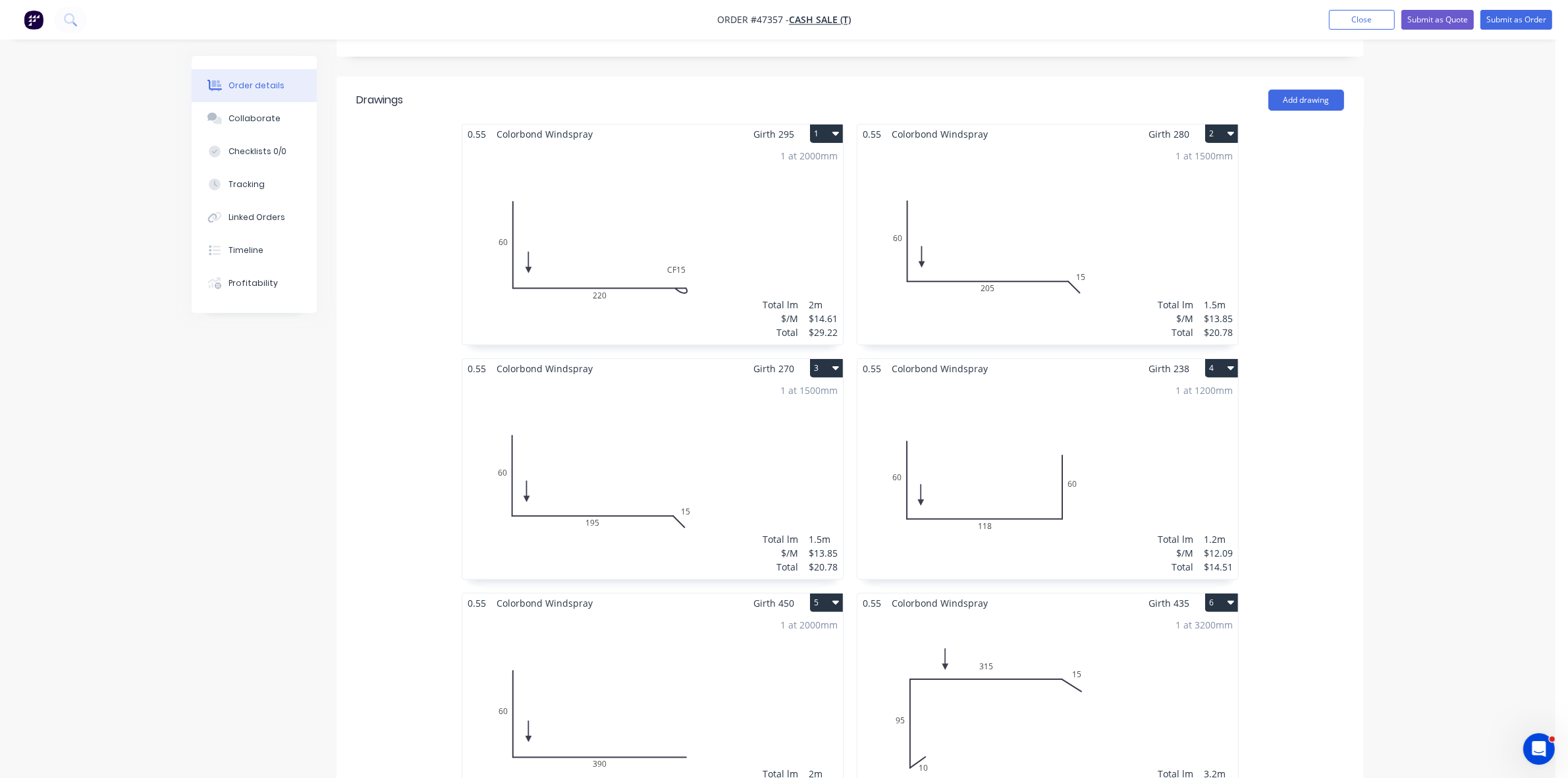
click at [833, 127] on icon "button" at bounding box center [836, 133] width 7 height 10
click at [783, 208] on div "Delete" at bounding box center [780, 218] width 102 height 19
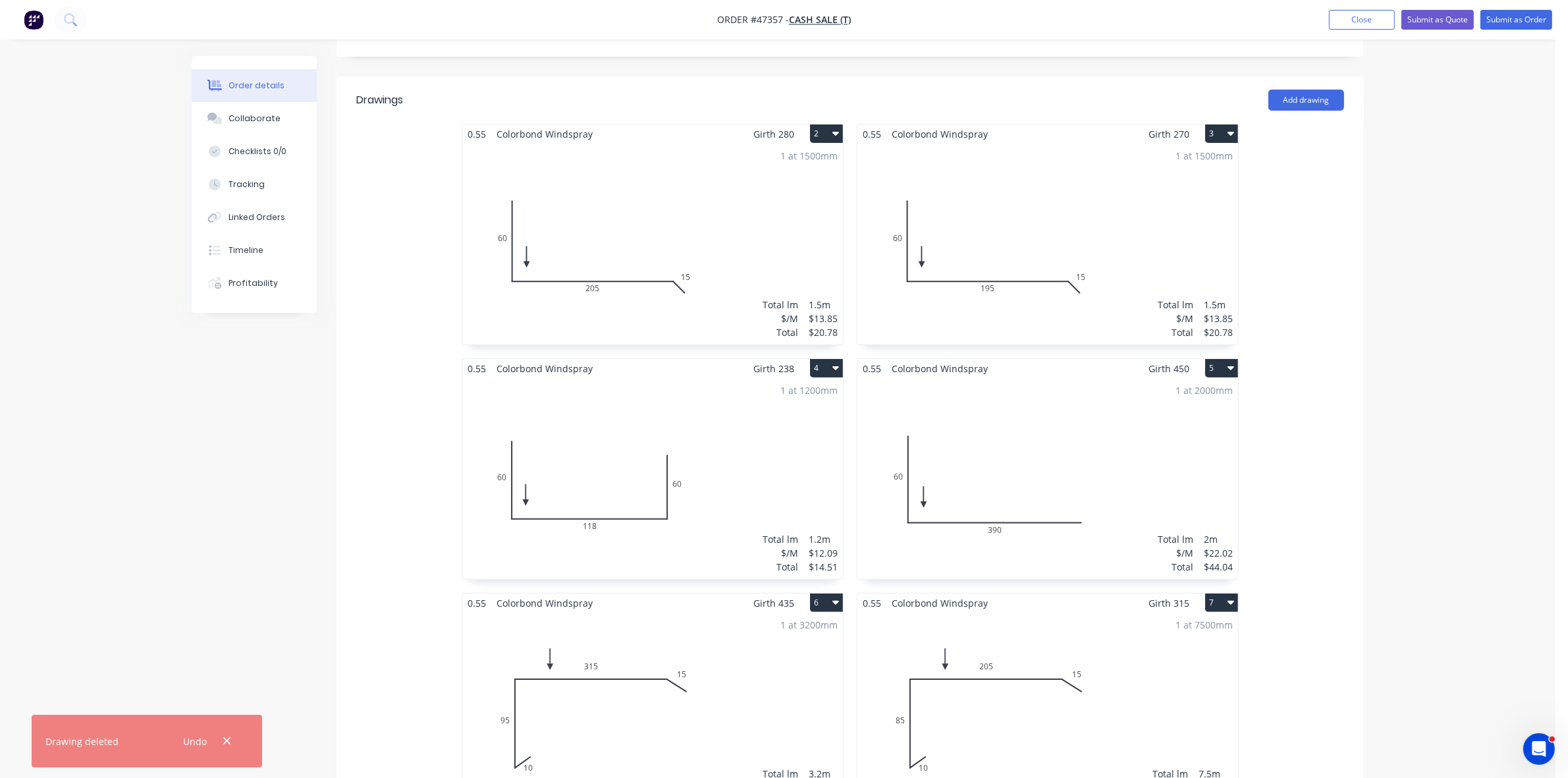
click at [815, 125] on button "2" at bounding box center [826, 133] width 33 height 18
click at [778, 208] on div "Delete" at bounding box center [780, 218] width 102 height 19
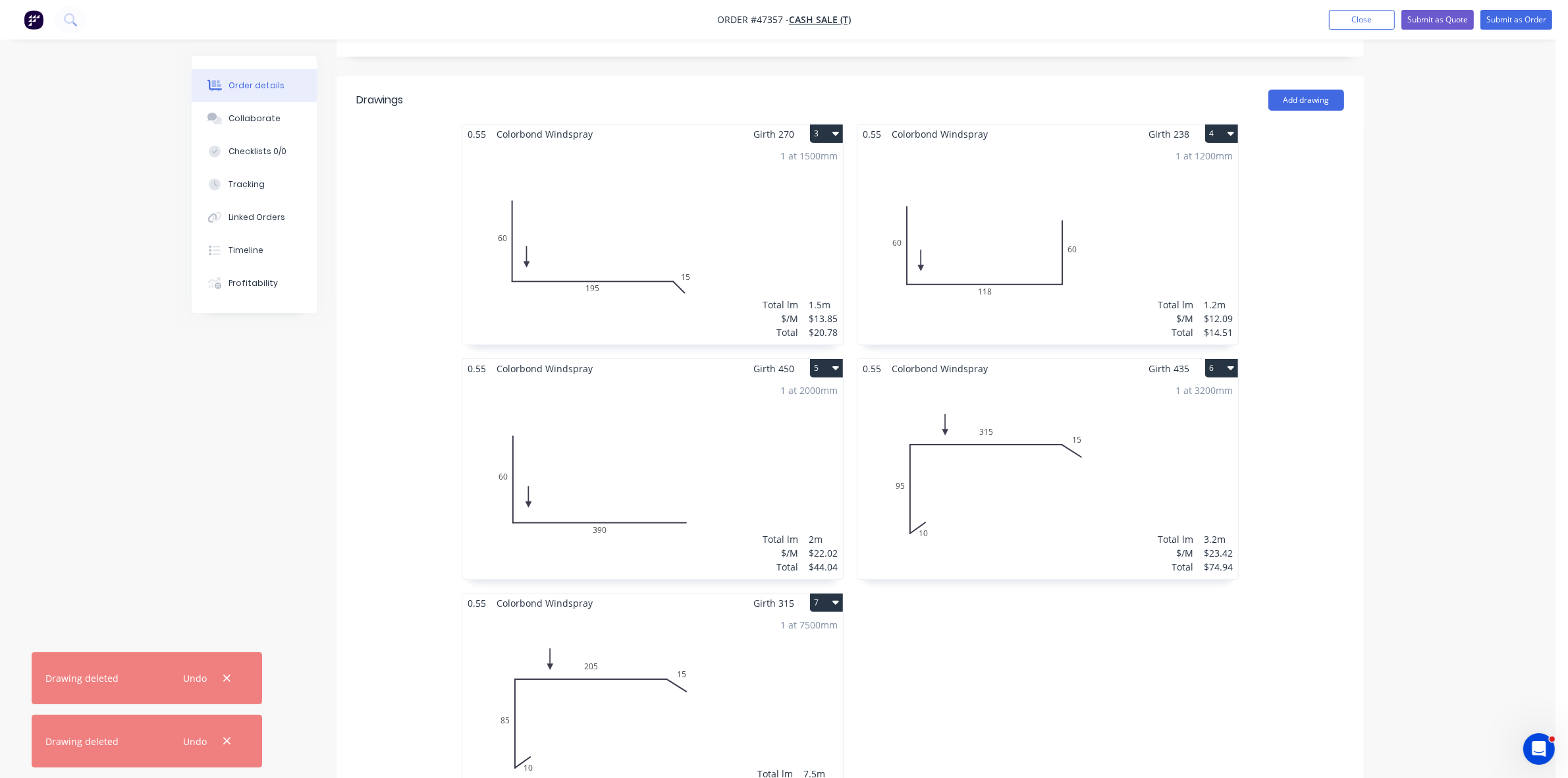
click at [821, 125] on button "3" at bounding box center [826, 133] width 33 height 18
click at [761, 211] on button "Delete" at bounding box center [780, 219] width 125 height 27
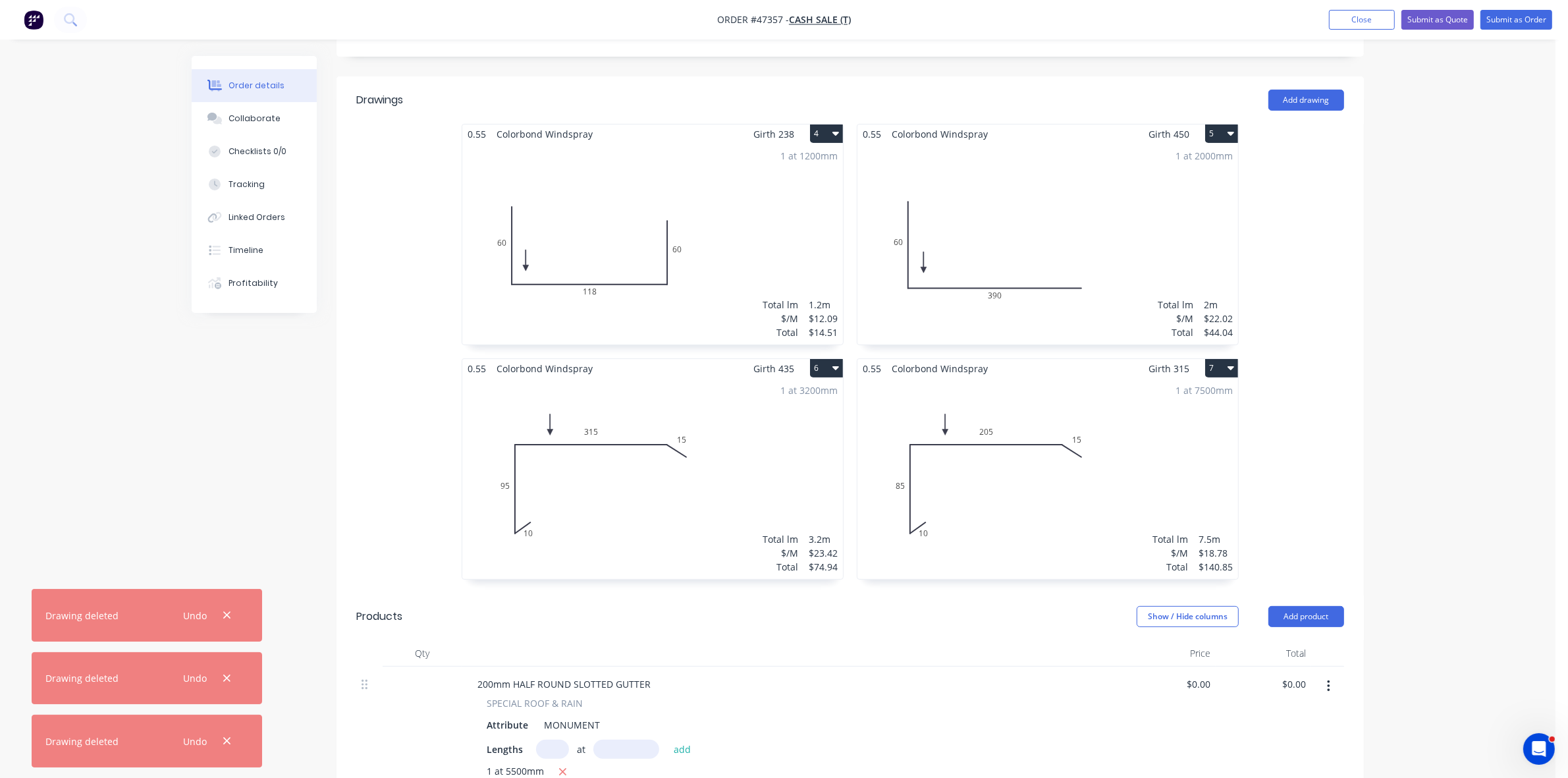
drag, startPoint x: 820, startPoint y: 120, endPoint x: 815, endPoint y: 127, distance: 8.6
click at [820, 125] on button "4" at bounding box center [826, 133] width 33 height 18
click at [768, 208] on div "Delete" at bounding box center [780, 218] width 102 height 19
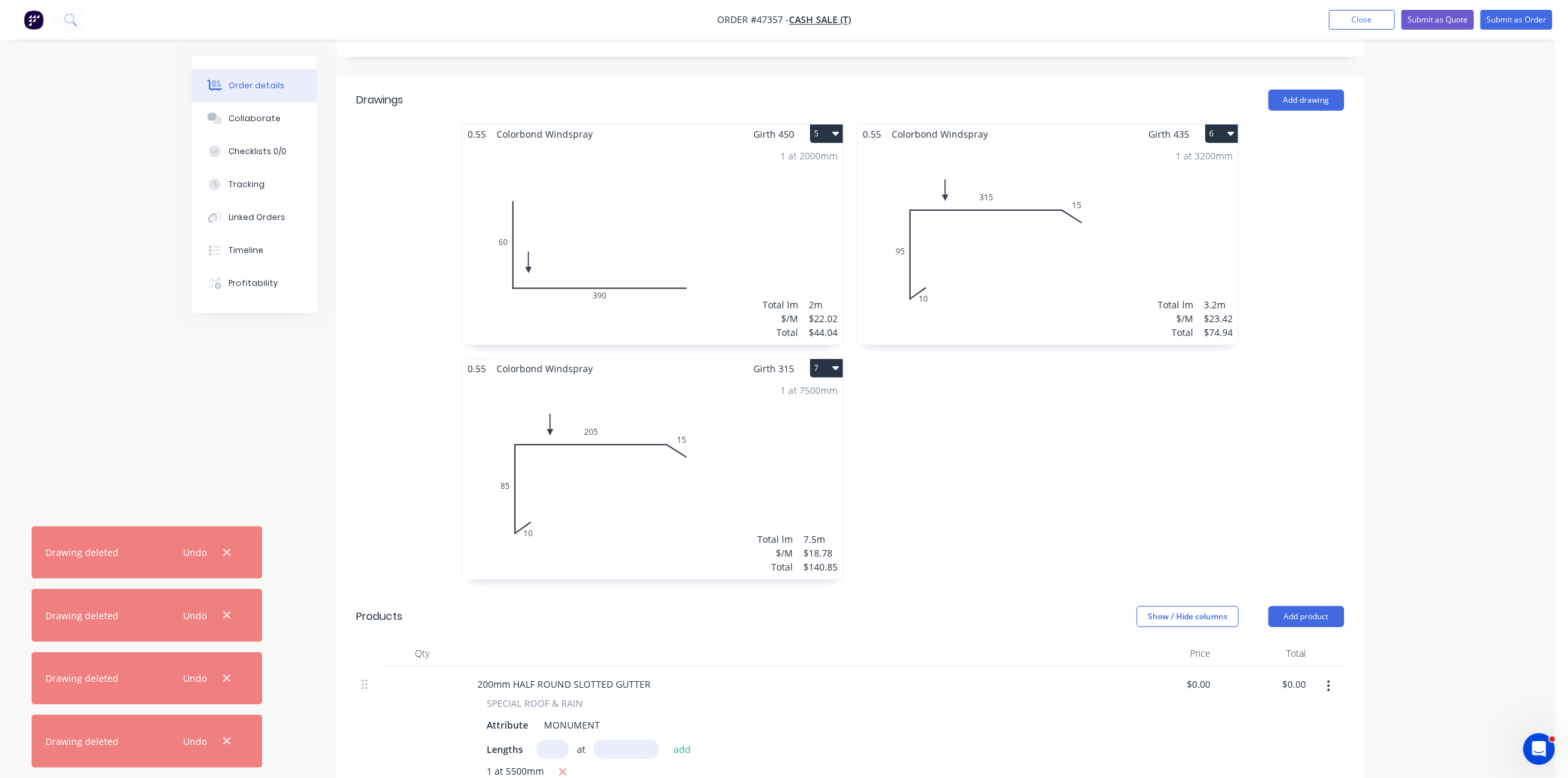
click at [817, 125] on button "5" at bounding box center [826, 133] width 33 height 18
click at [757, 208] on div "Delete" at bounding box center [780, 218] width 102 height 19
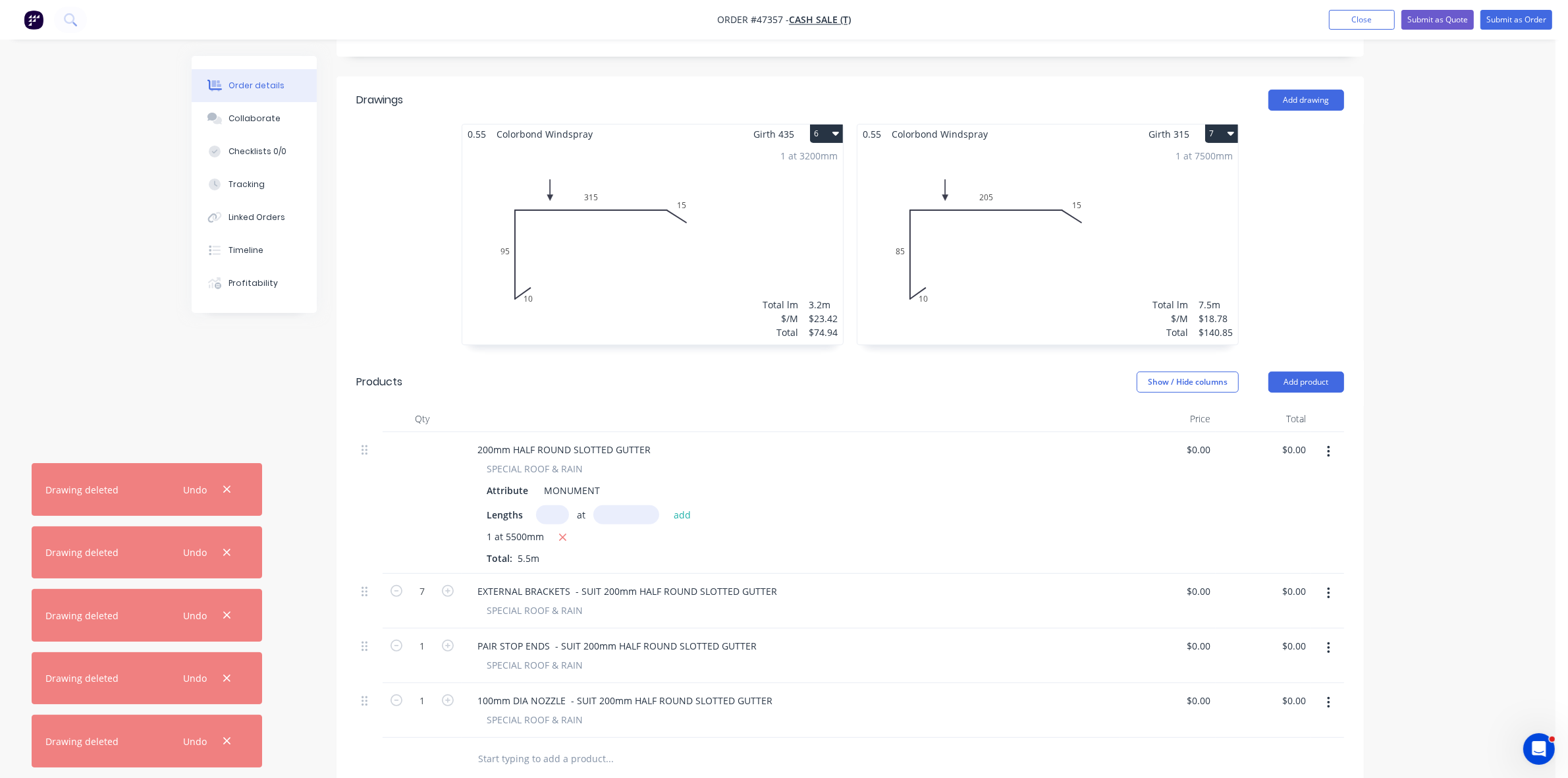
click at [824, 125] on button "6" at bounding box center [826, 133] width 33 height 18
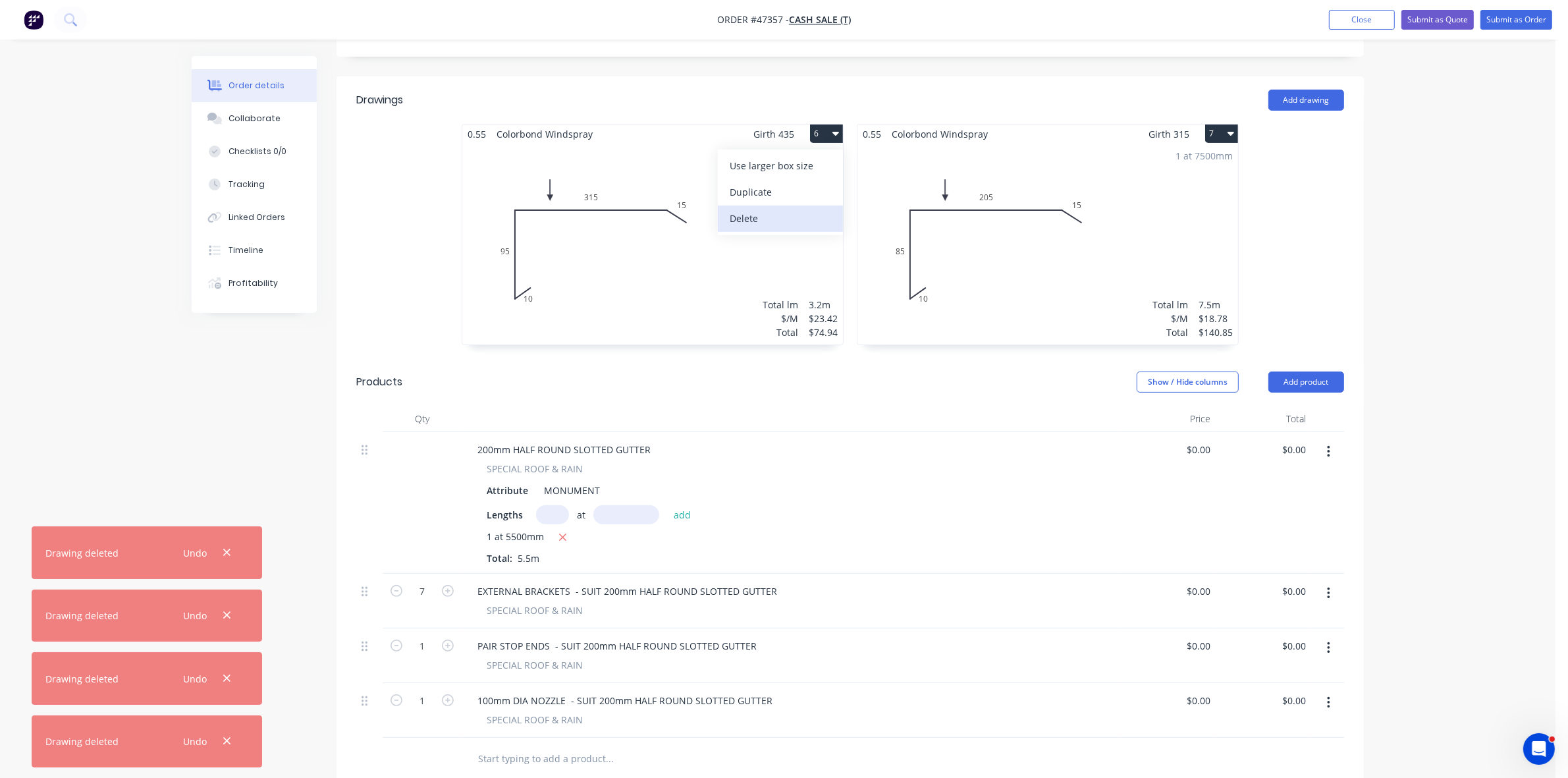
click at [779, 208] on div "Delete" at bounding box center [780, 218] width 102 height 19
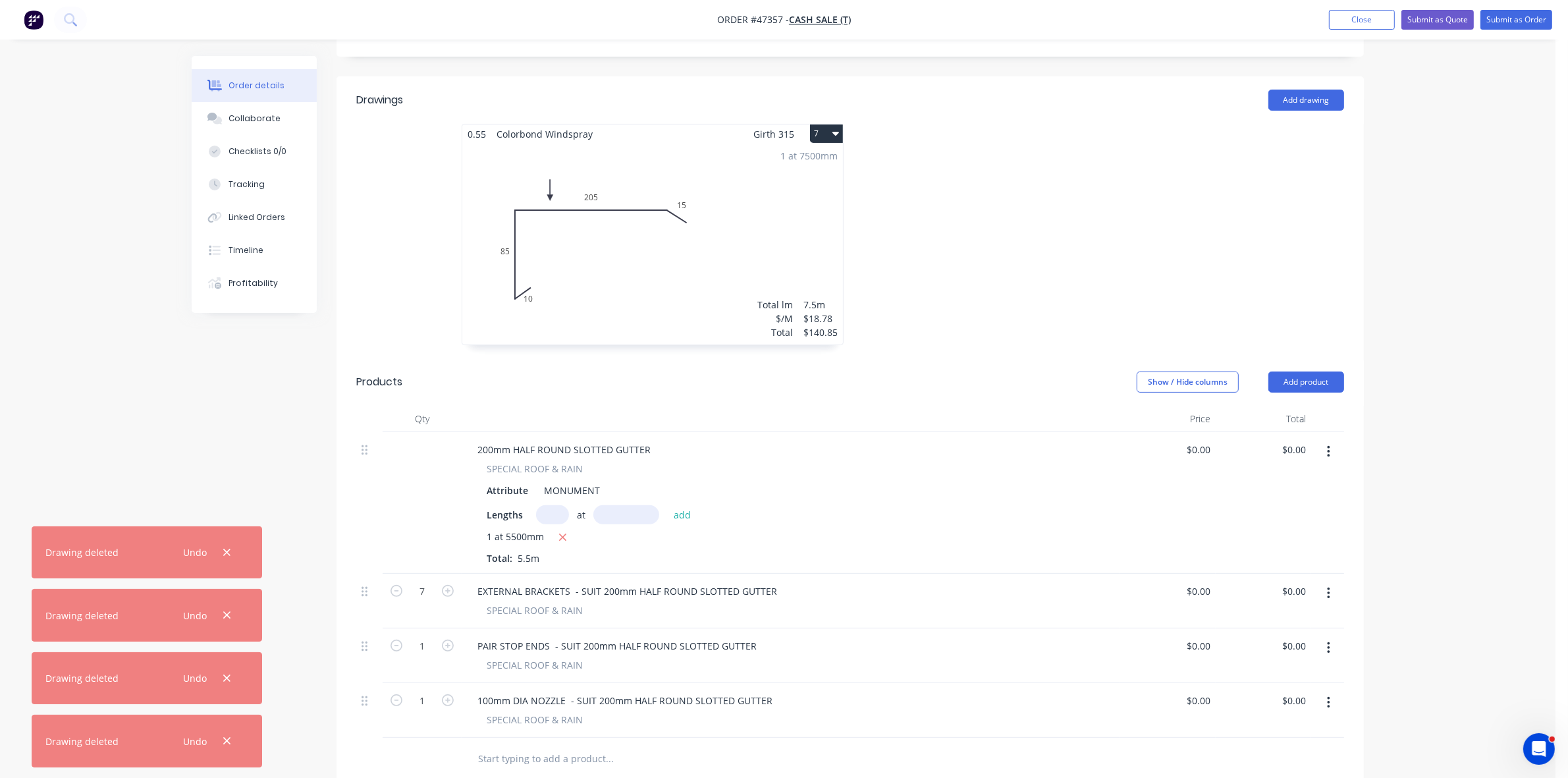
click at [814, 125] on button "7" at bounding box center [826, 133] width 33 height 18
click at [771, 208] on div "Delete" at bounding box center [780, 218] width 102 height 19
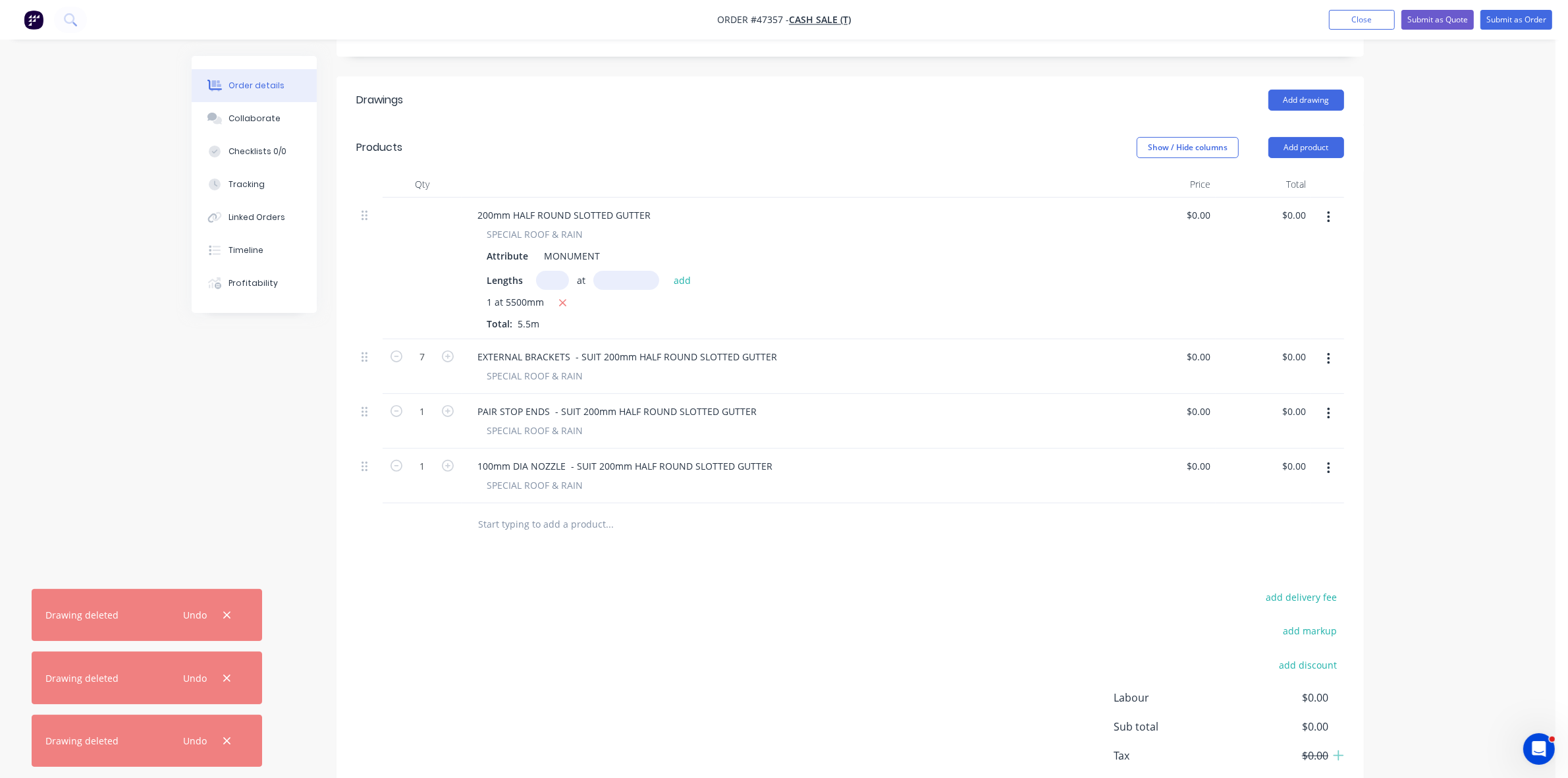
drag, startPoint x: 281, startPoint y: 124, endPoint x: 1, endPoint y: 142, distance: 280.6
click at [281, 124] on button "Collaborate" at bounding box center [254, 119] width 125 height 33
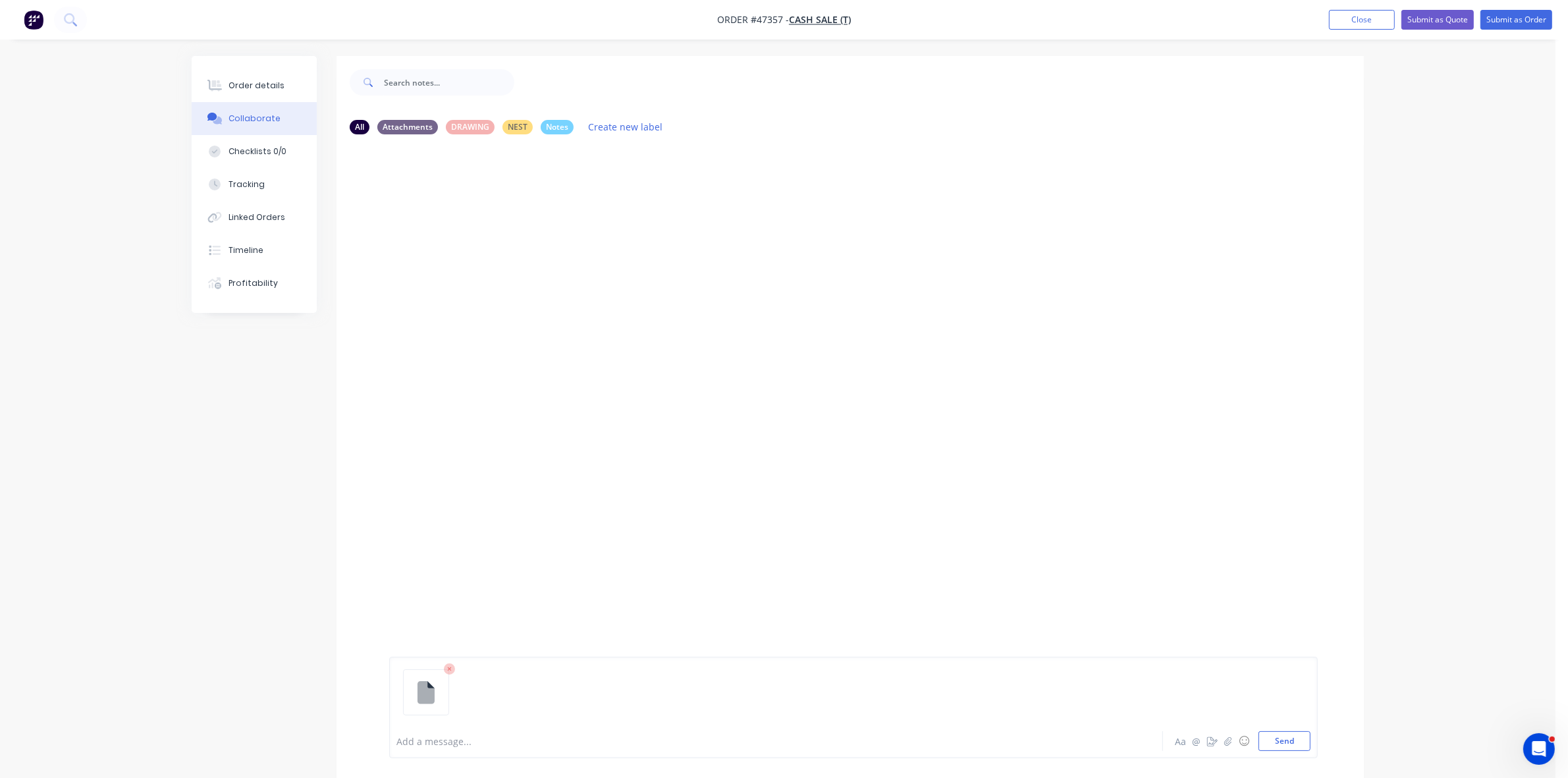
click at [432, 743] on div at bounding box center [739, 741] width 685 height 14
drag, startPoint x: 1364, startPoint y: 21, endPoint x: 1273, endPoint y: 0, distance: 93.4
click at [1357, 20] on button "Close" at bounding box center [1362, 19] width 66 height 20
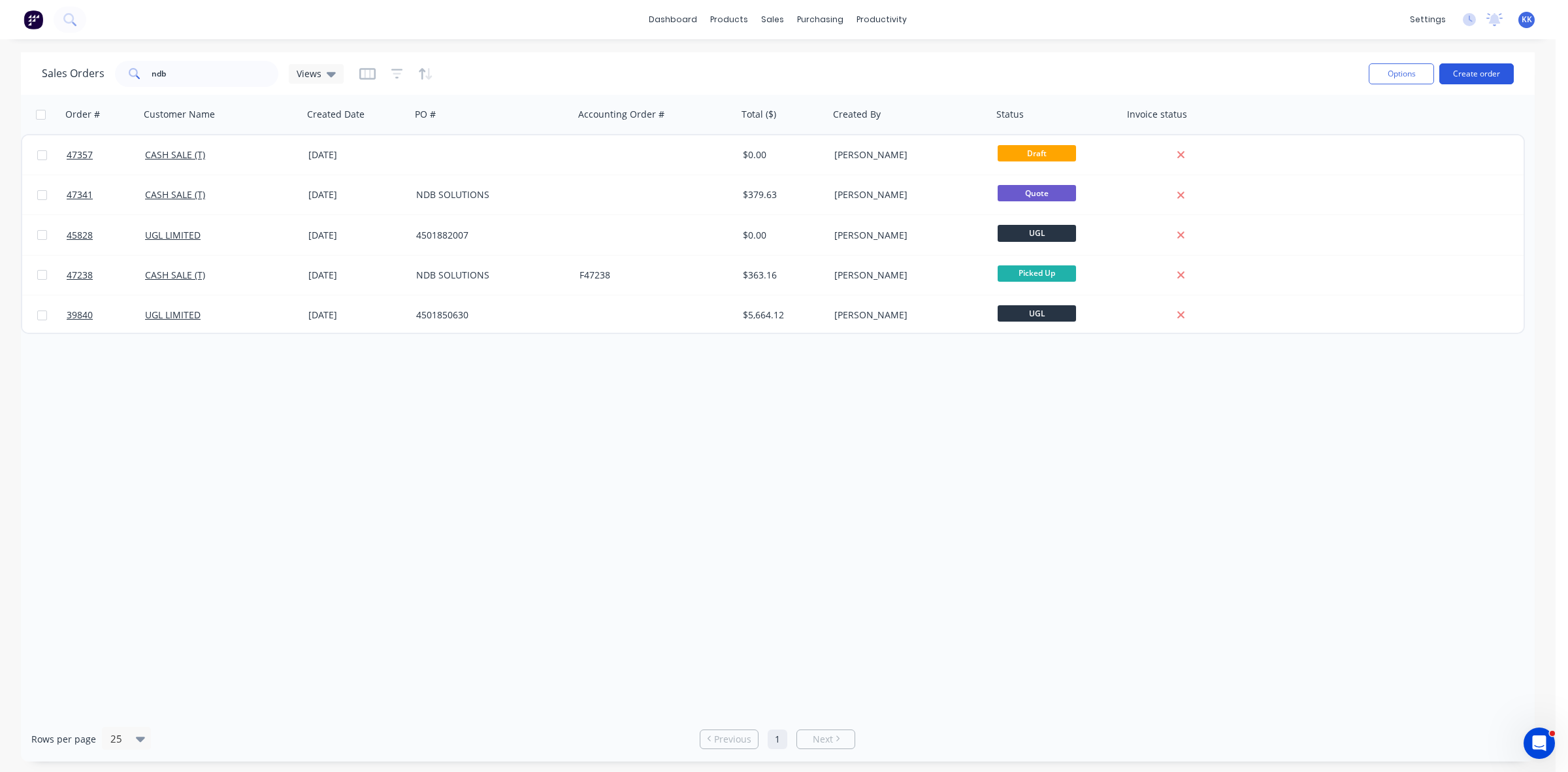
click at [1488, 74] on button "Create order" at bounding box center [1477, 74] width 75 height 21
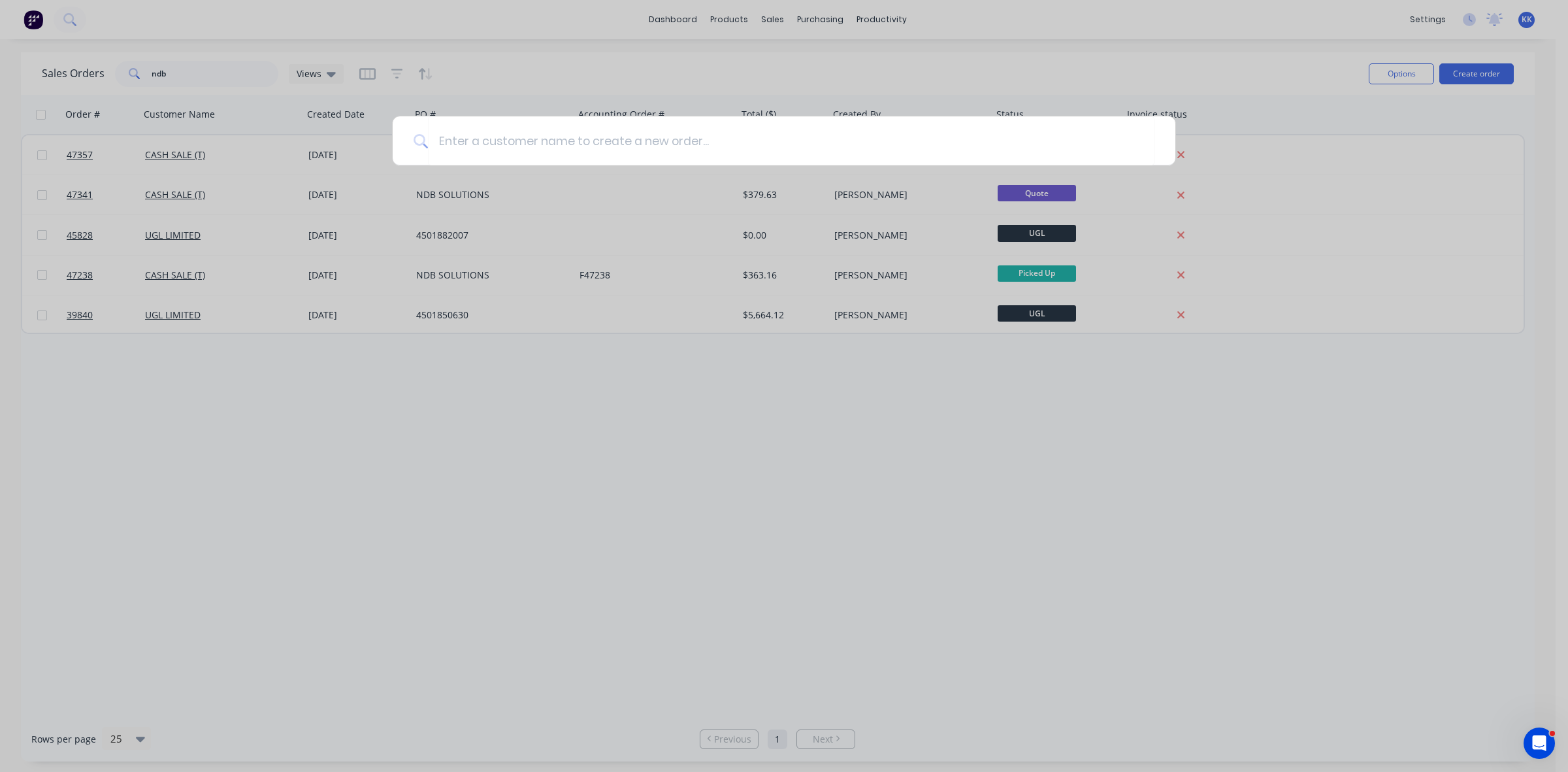
type input "b"
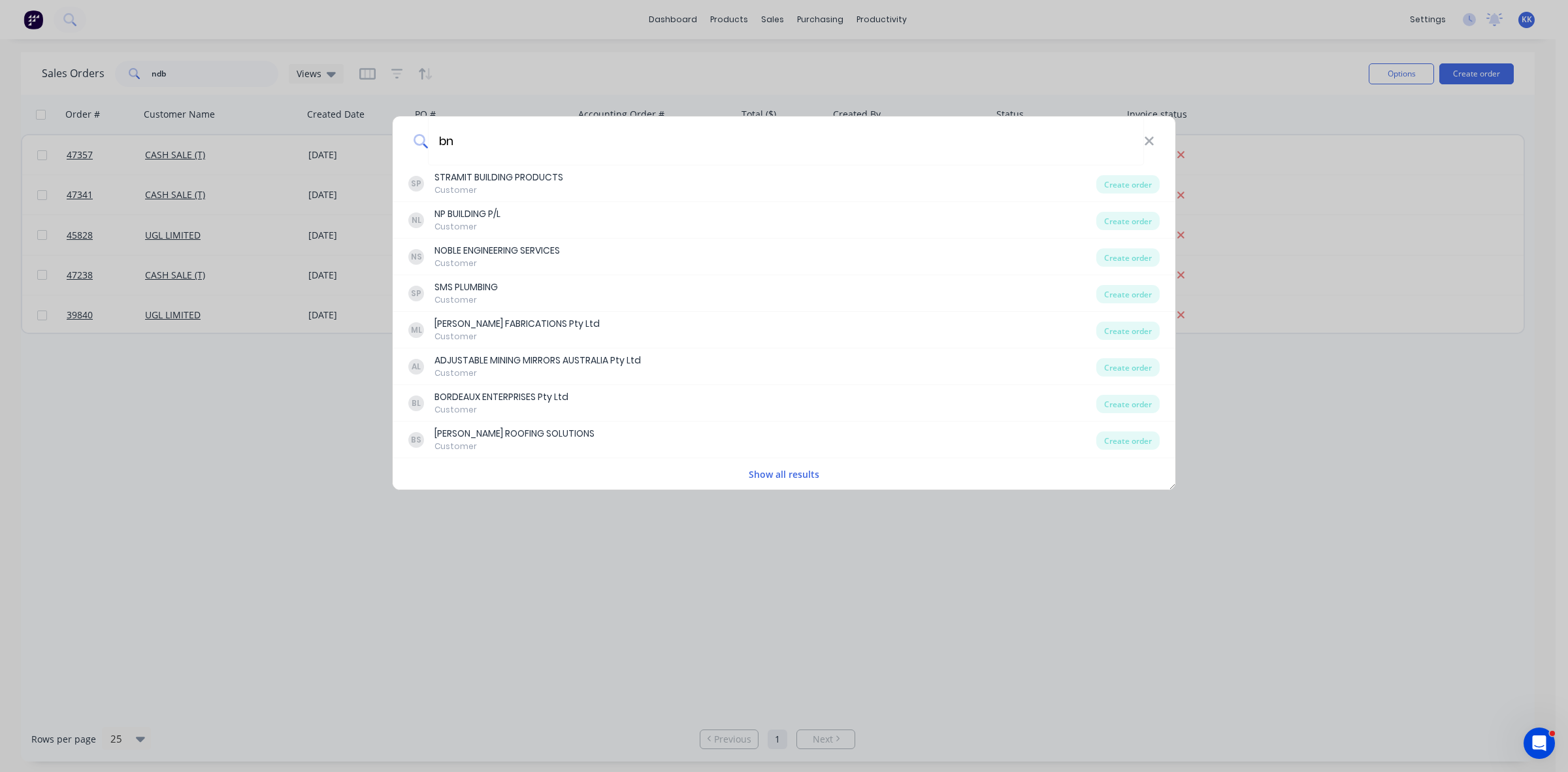
type input "b"
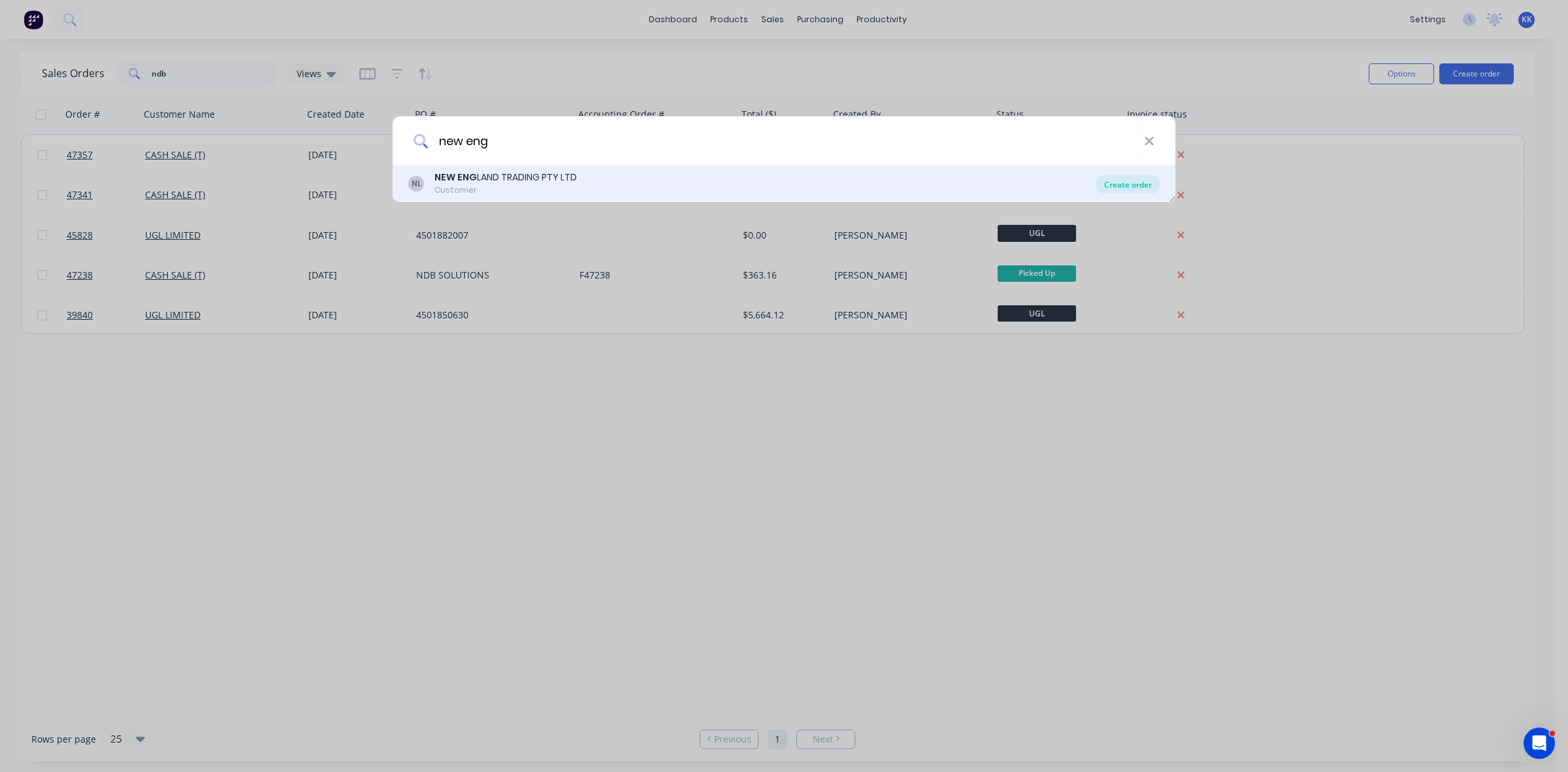
type input "new eng"
click at [1135, 188] on div "Create order" at bounding box center [1128, 184] width 64 height 18
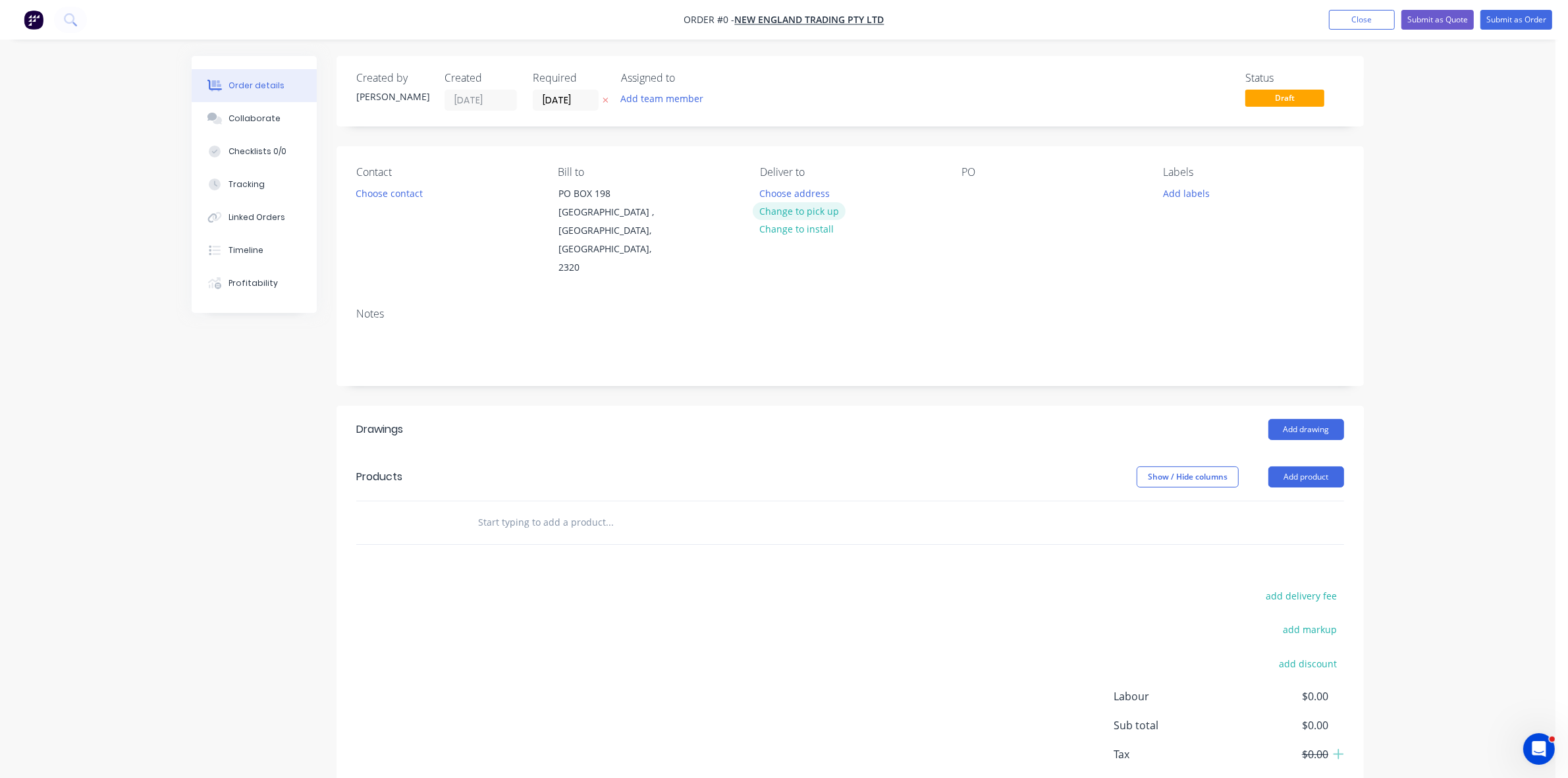
click at [823, 206] on button "Change to pick up" at bounding box center [799, 211] width 94 height 18
click at [413, 192] on button "Choose contact" at bounding box center [390, 192] width 81 height 18
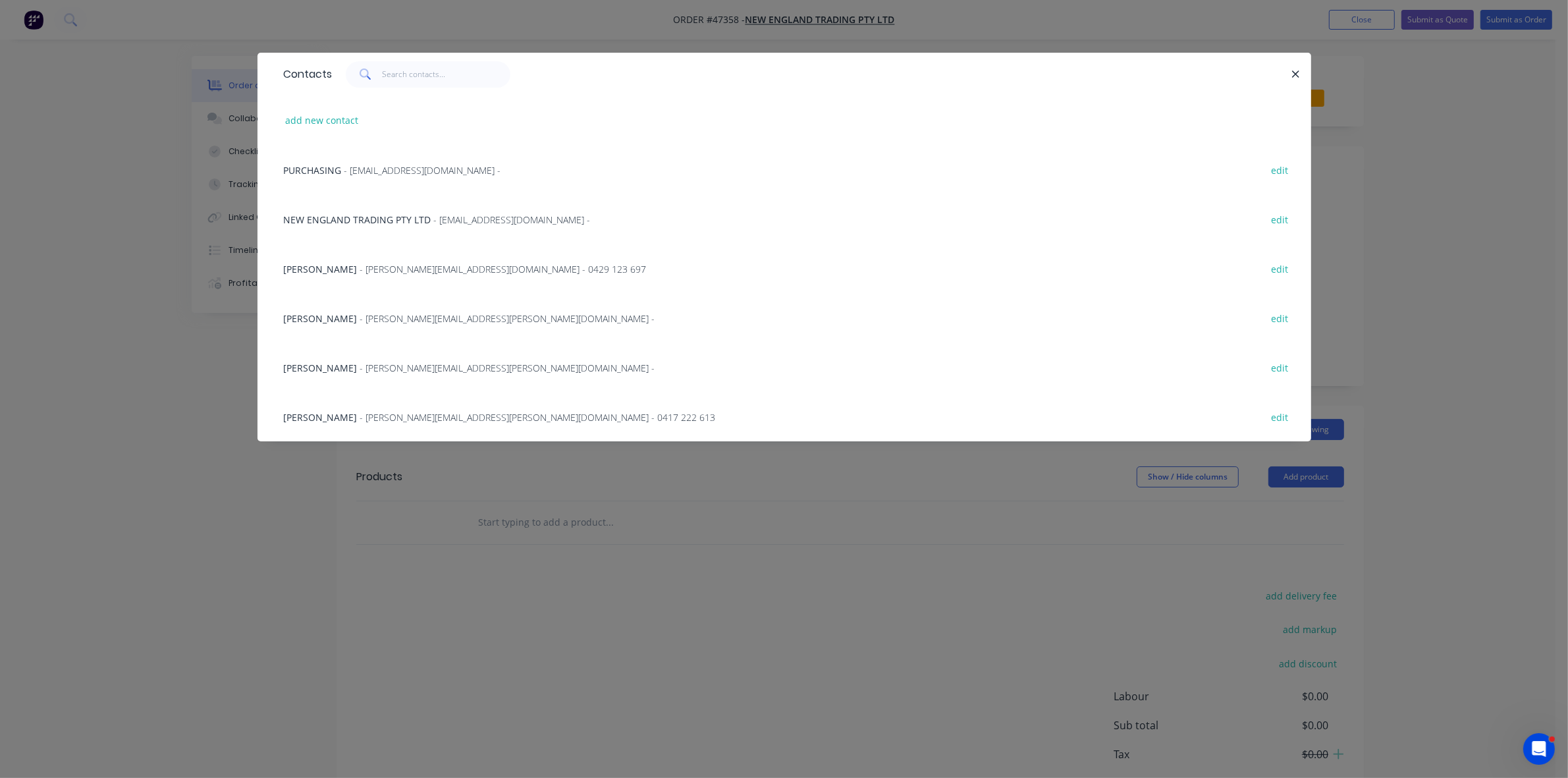
click at [410, 170] on span "- [EMAIL_ADDRESS][DOMAIN_NAME] -" at bounding box center [422, 170] width 157 height 13
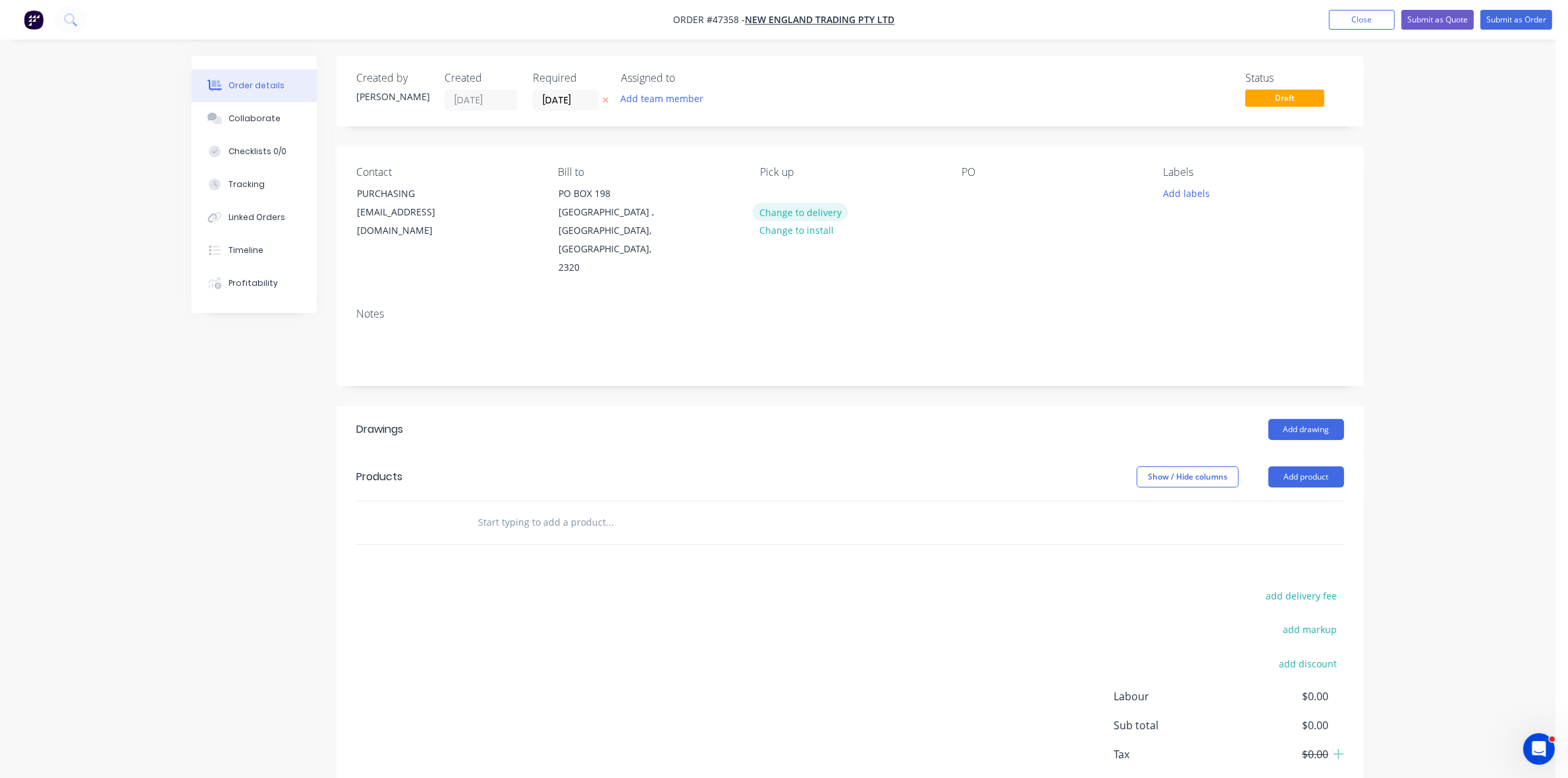
click at [818, 213] on button "Change to delivery" at bounding box center [801, 211] width 96 height 18
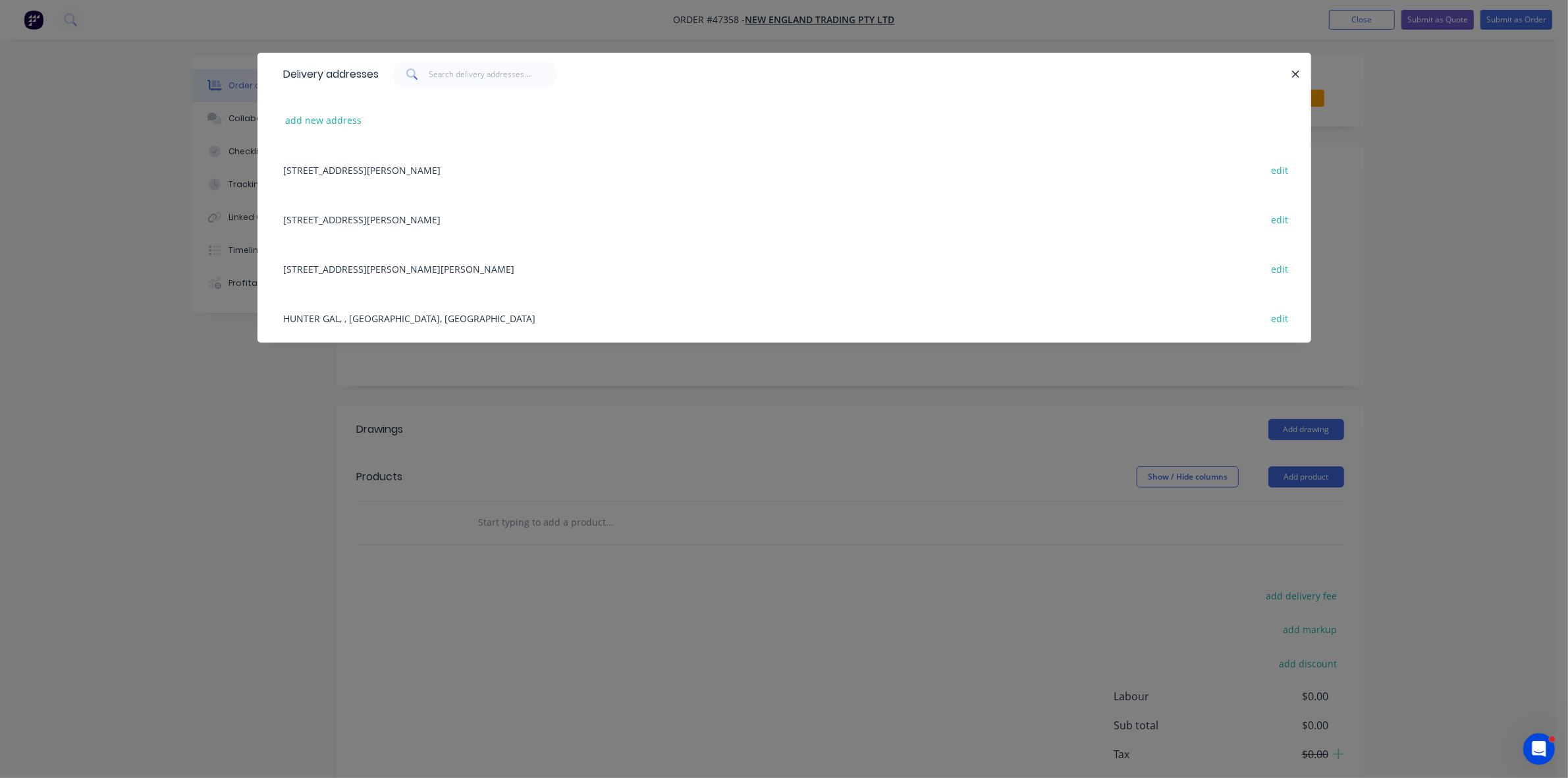
click at [375, 222] on div "[STREET_ADDRESS][PERSON_NAME] edit" at bounding box center [784, 219] width 1014 height 49
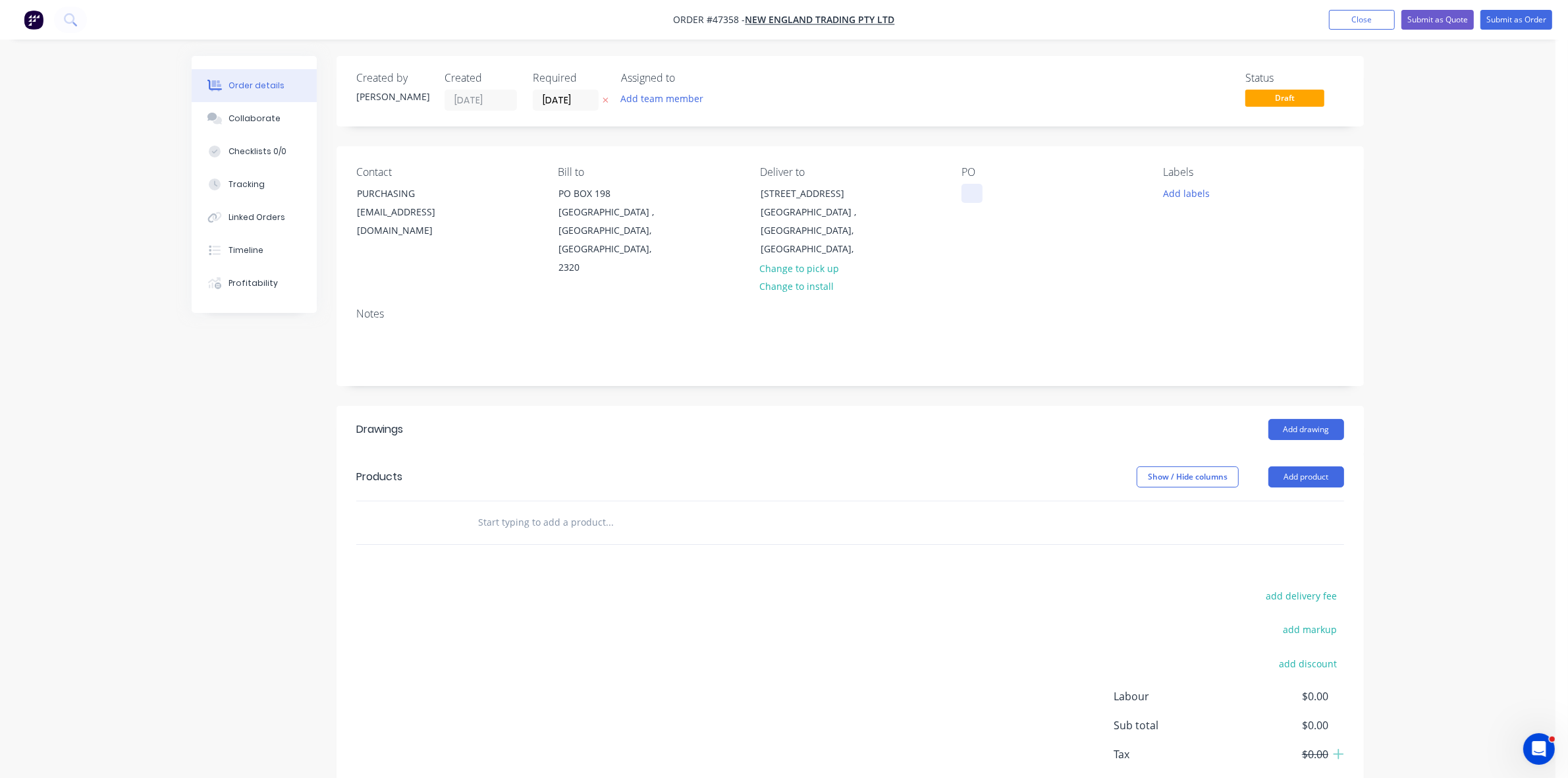
click at [976, 200] on div at bounding box center [972, 193] width 21 height 19
click at [570, 94] on input "[DATE]" at bounding box center [566, 99] width 65 height 20
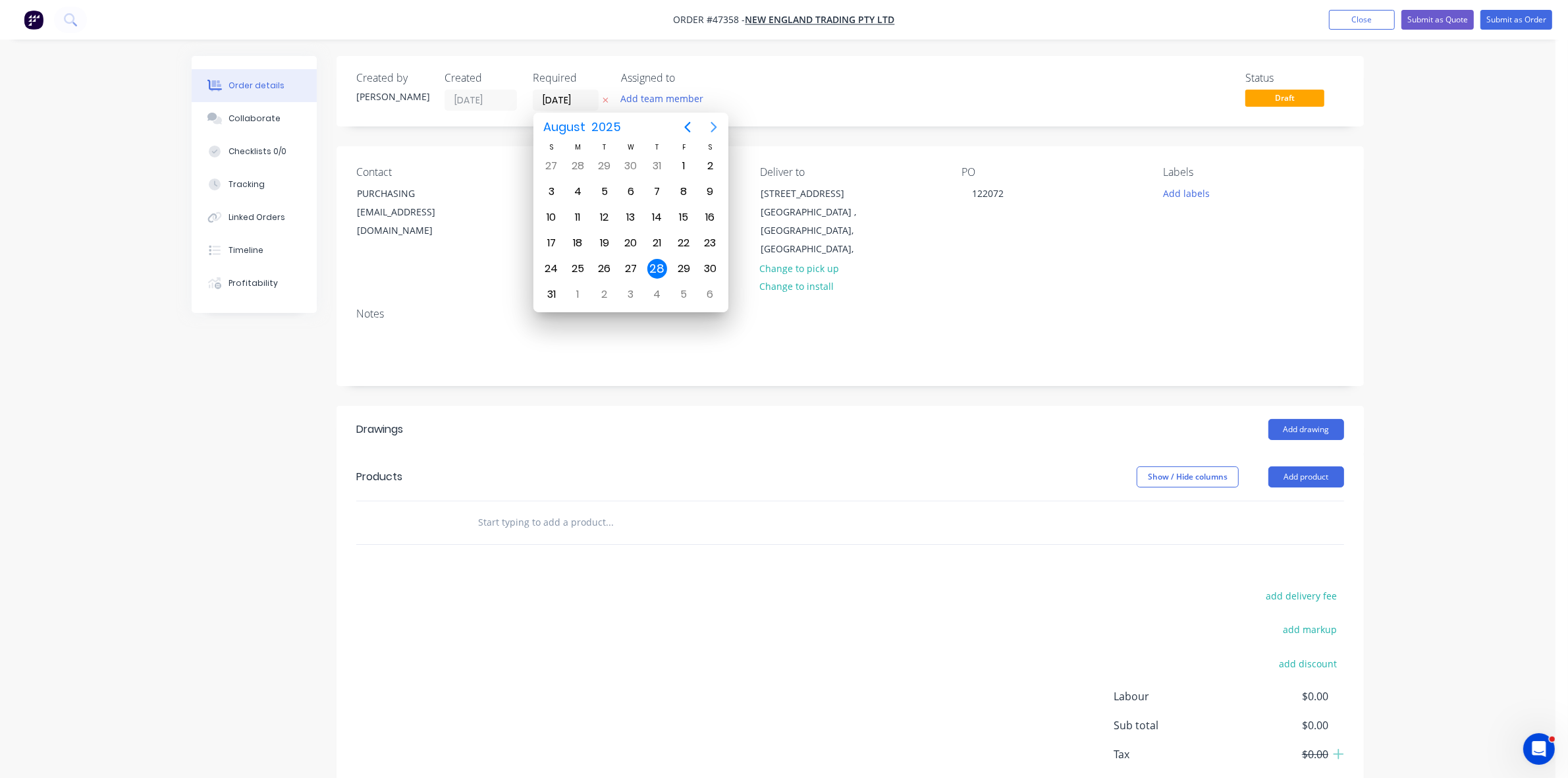
click at [716, 129] on icon "Next page" at bounding box center [713, 127] width 15 height 15
click at [581, 262] on div "29" at bounding box center [578, 268] width 20 height 20
type input "[DATE]"
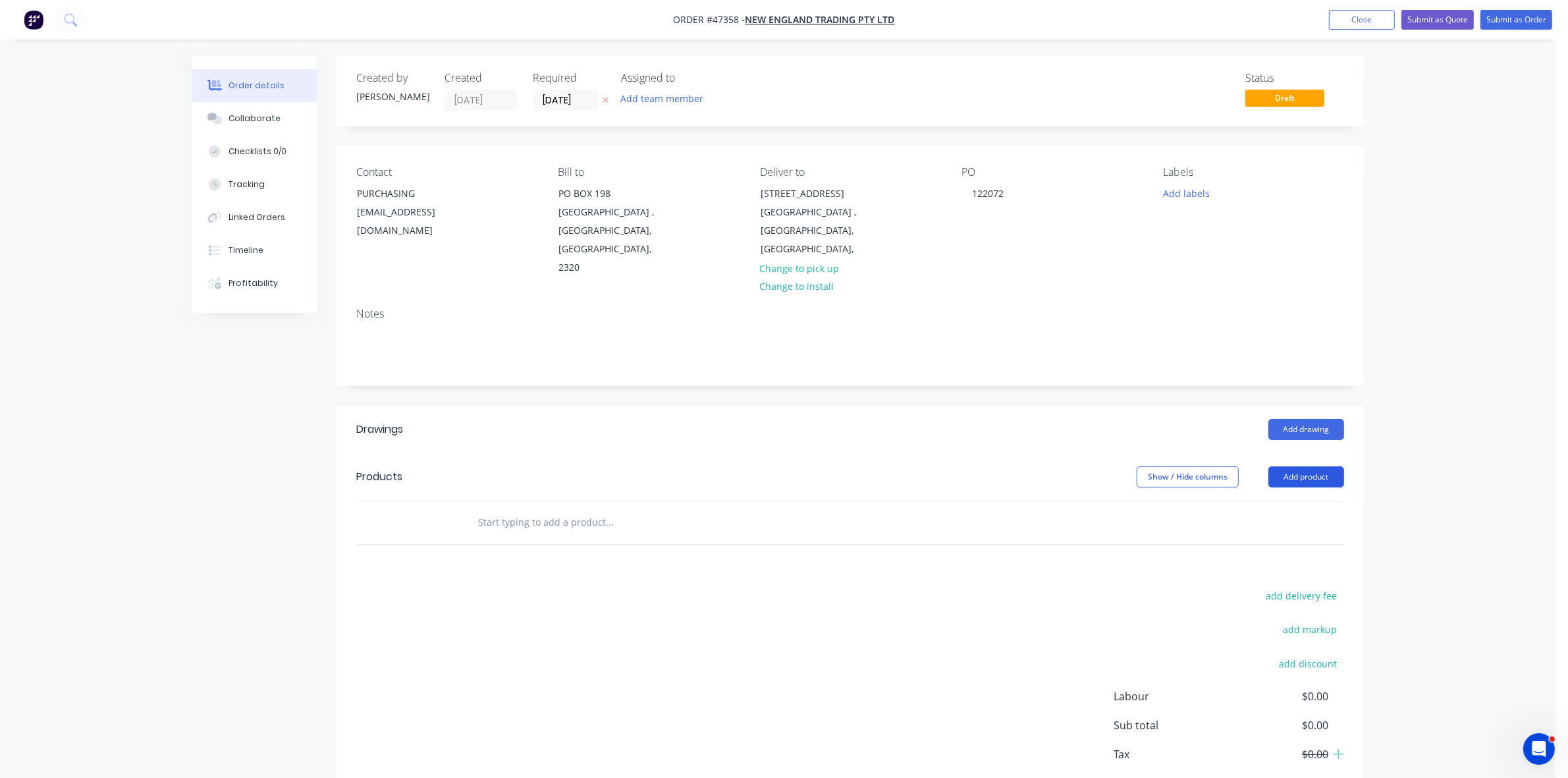
click at [1314, 466] on button "Add product" at bounding box center [1306, 477] width 76 height 21
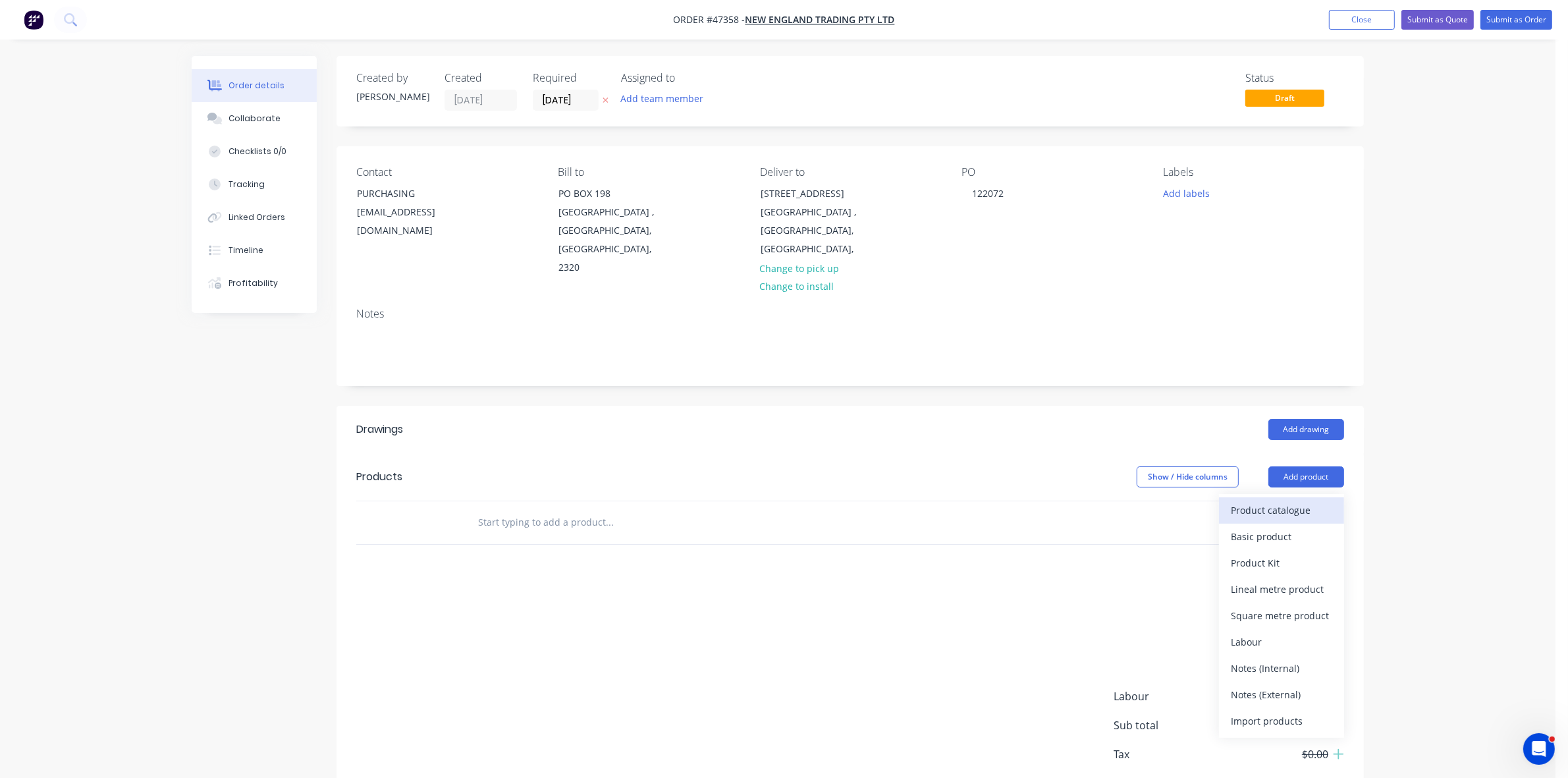
click at [1296, 500] on div "Product catalogue" at bounding box center [1281, 510] width 102 height 19
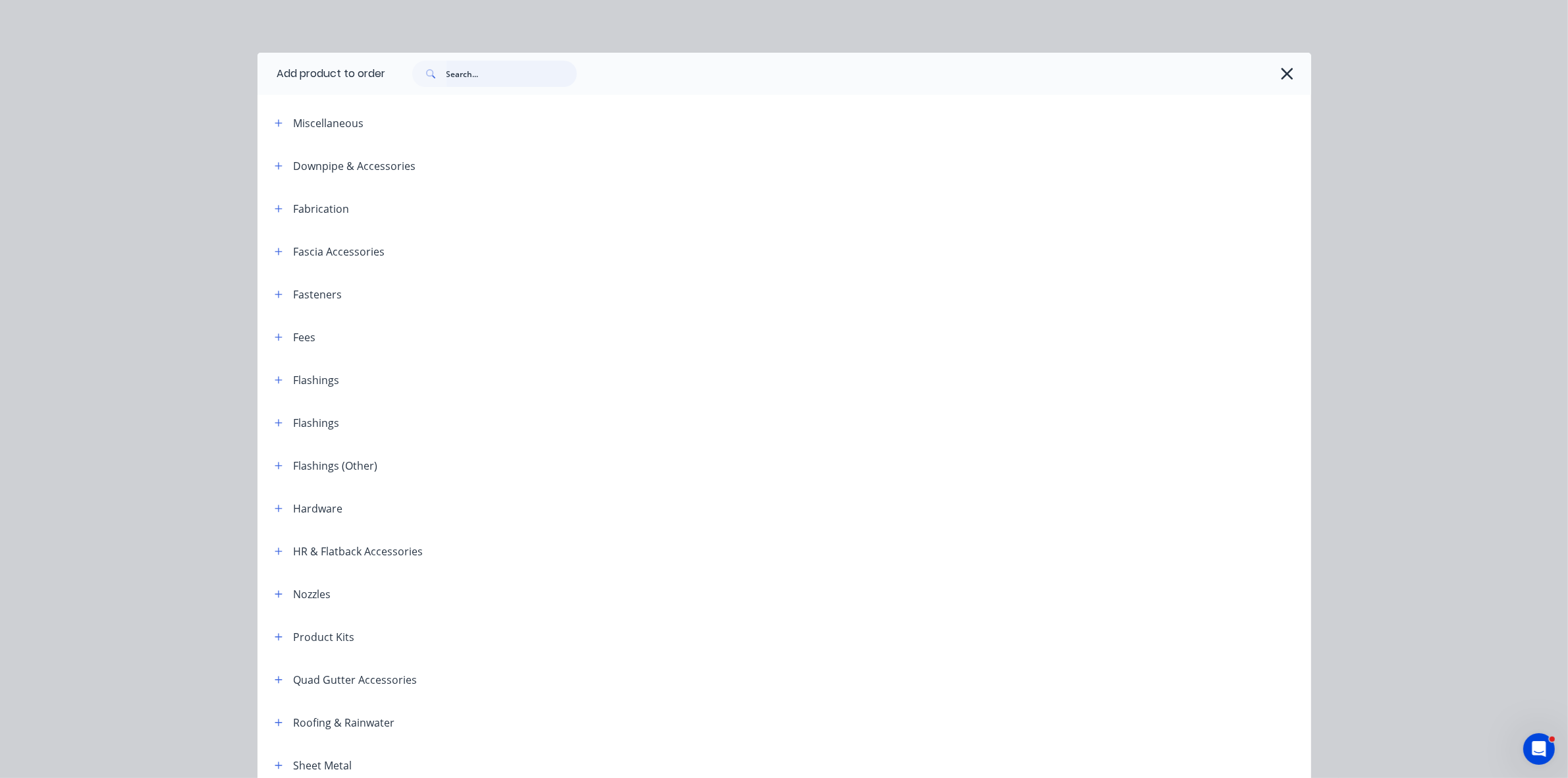
click at [480, 72] on input "text" at bounding box center [511, 74] width 130 height 27
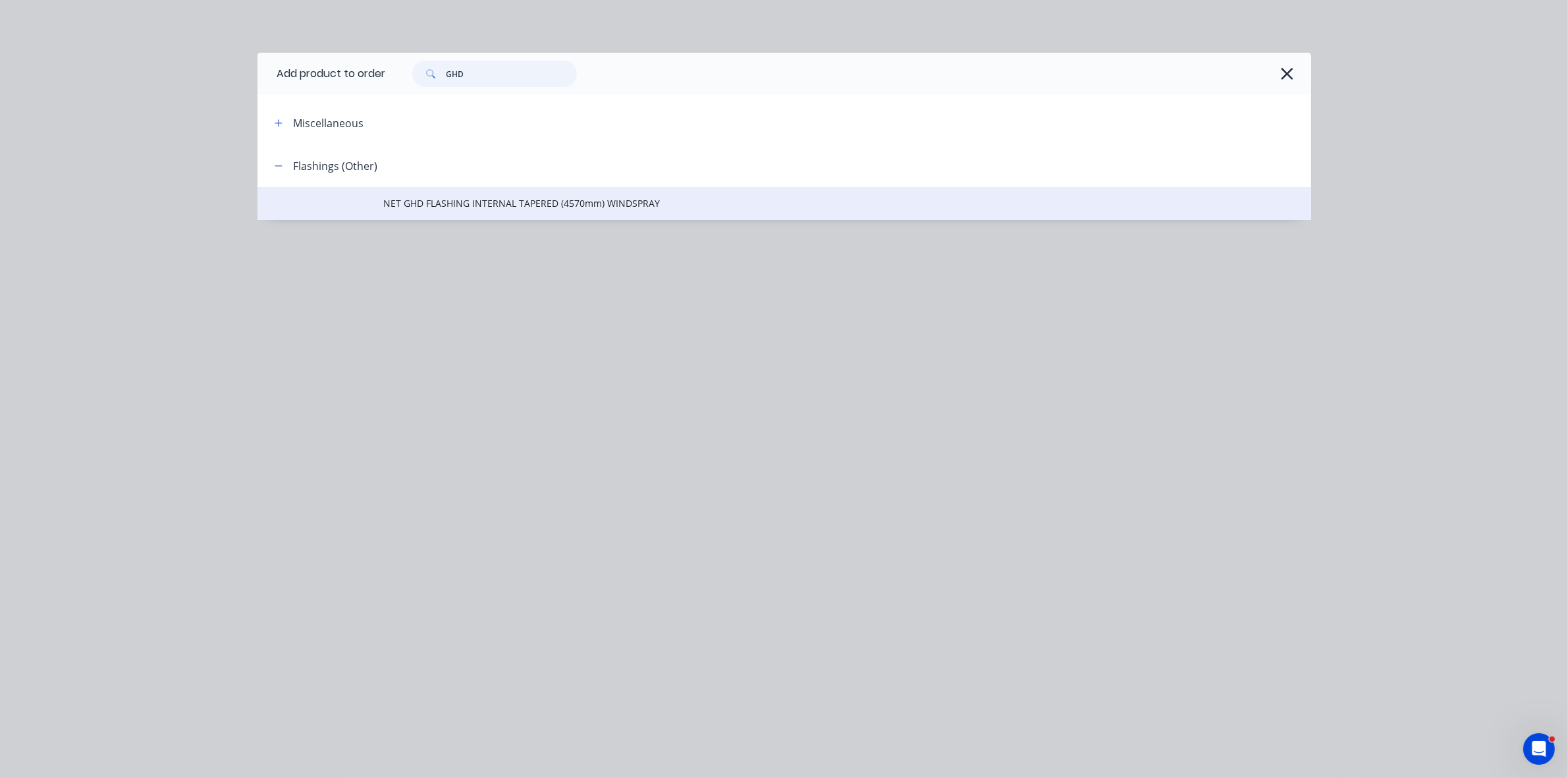
type input "GHD"
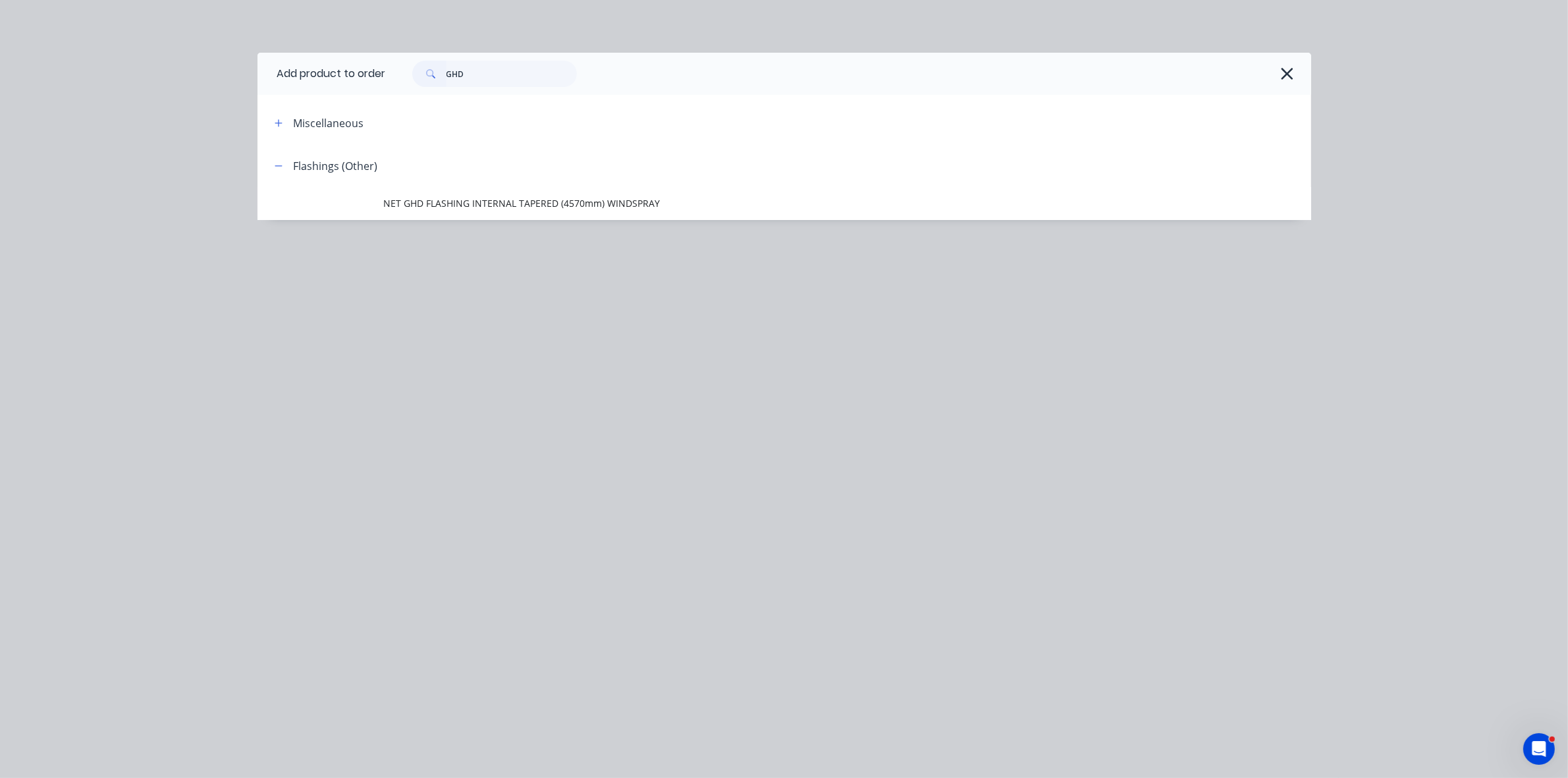
click at [494, 204] on span "NET GHD FLASHING INTERNAL TAPERED (4570mm) WINDSPRAY" at bounding box center [755, 203] width 741 height 14
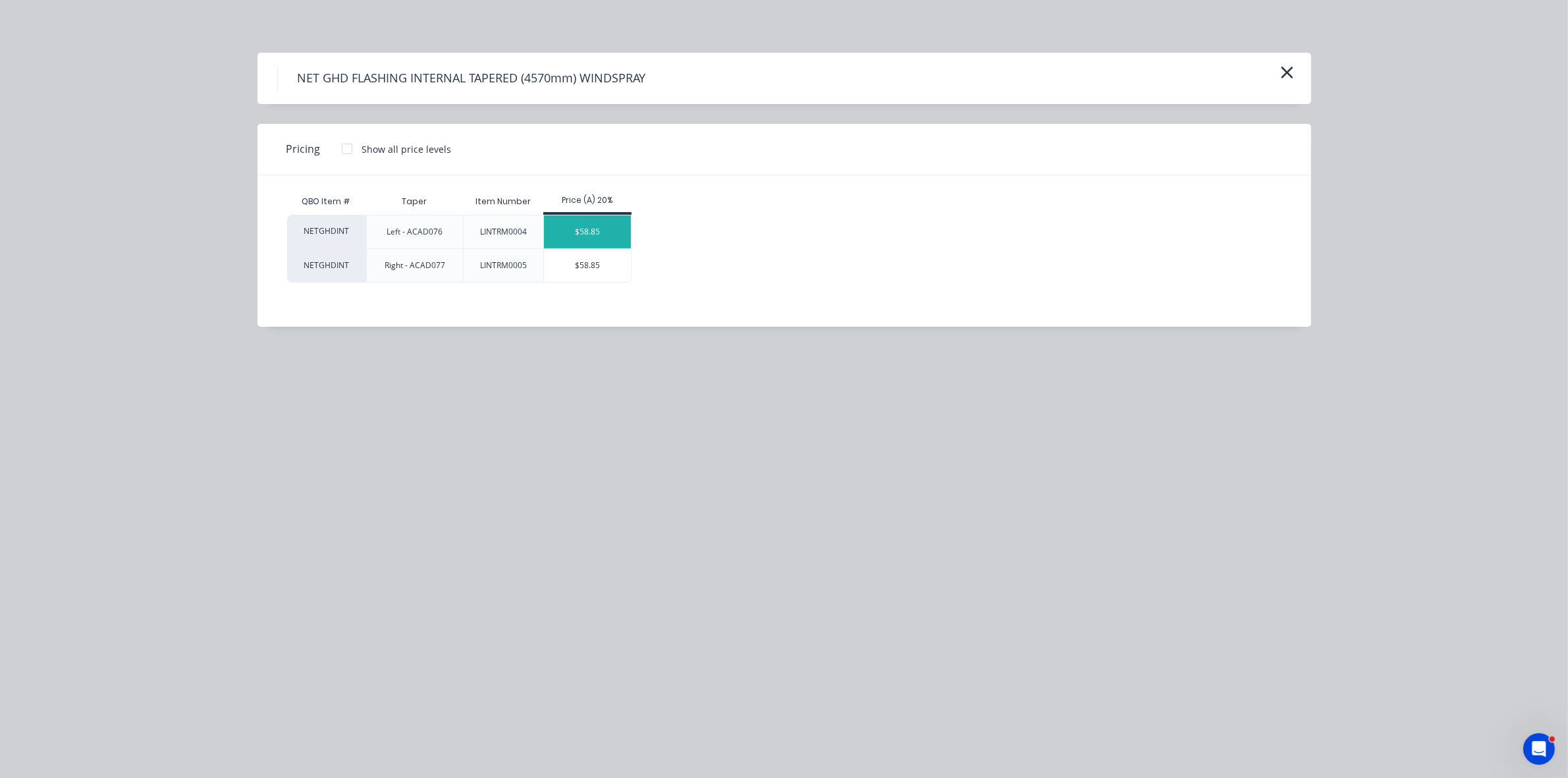
click at [611, 236] on div "$58.85" at bounding box center [587, 231] width 88 height 33
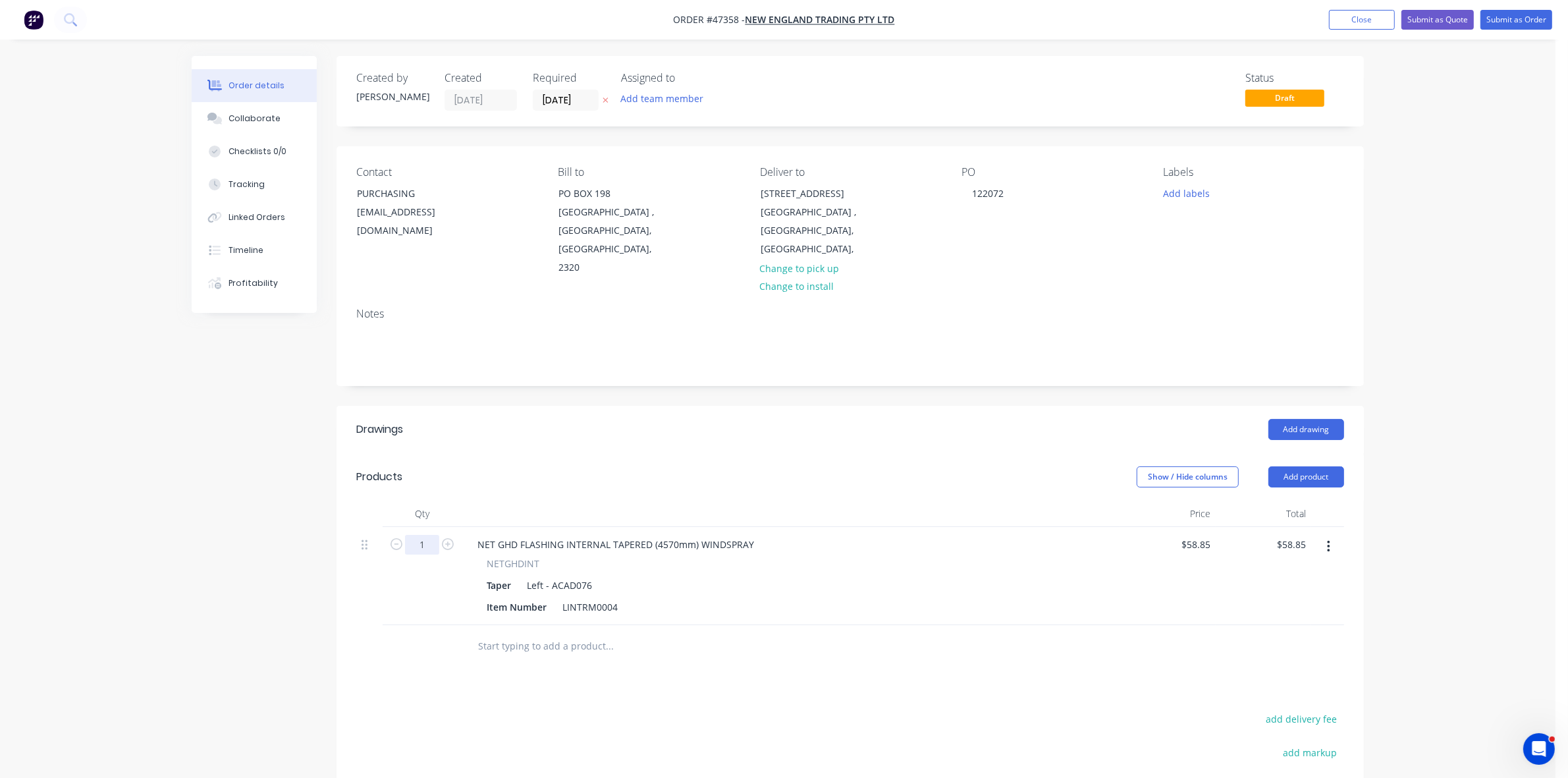
click at [424, 535] on input "1" at bounding box center [422, 544] width 34 height 20
type input "10"
type input "$588.50"
click at [1317, 466] on button "Add product" at bounding box center [1306, 477] width 76 height 21
click at [1295, 500] on div "Product catalogue" at bounding box center [1281, 510] width 102 height 19
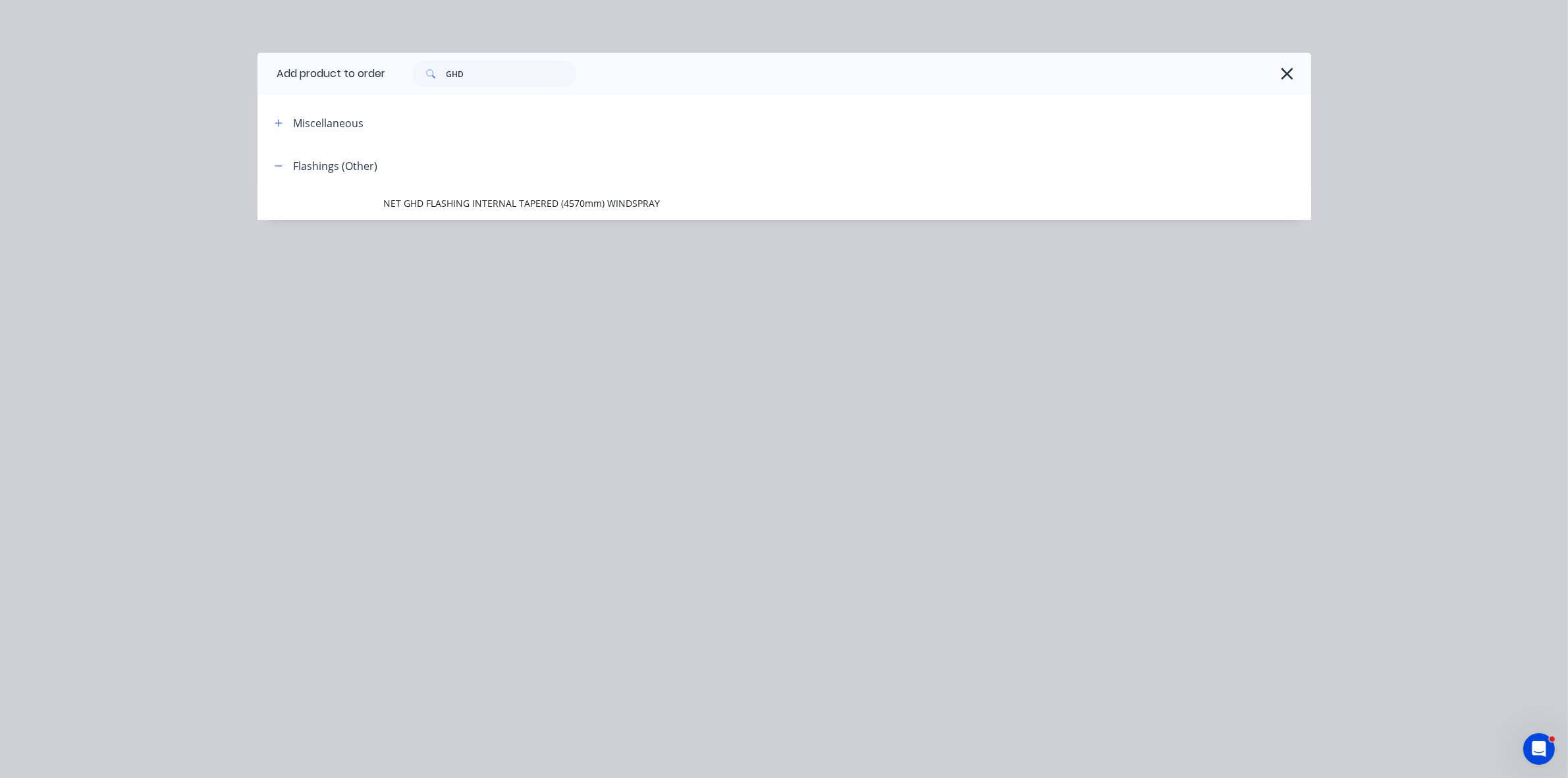
click at [509, 201] on span "NET GHD FLASHING INTERNAL TAPERED (4570mm) WINDSPRAY" at bounding box center [755, 203] width 741 height 14
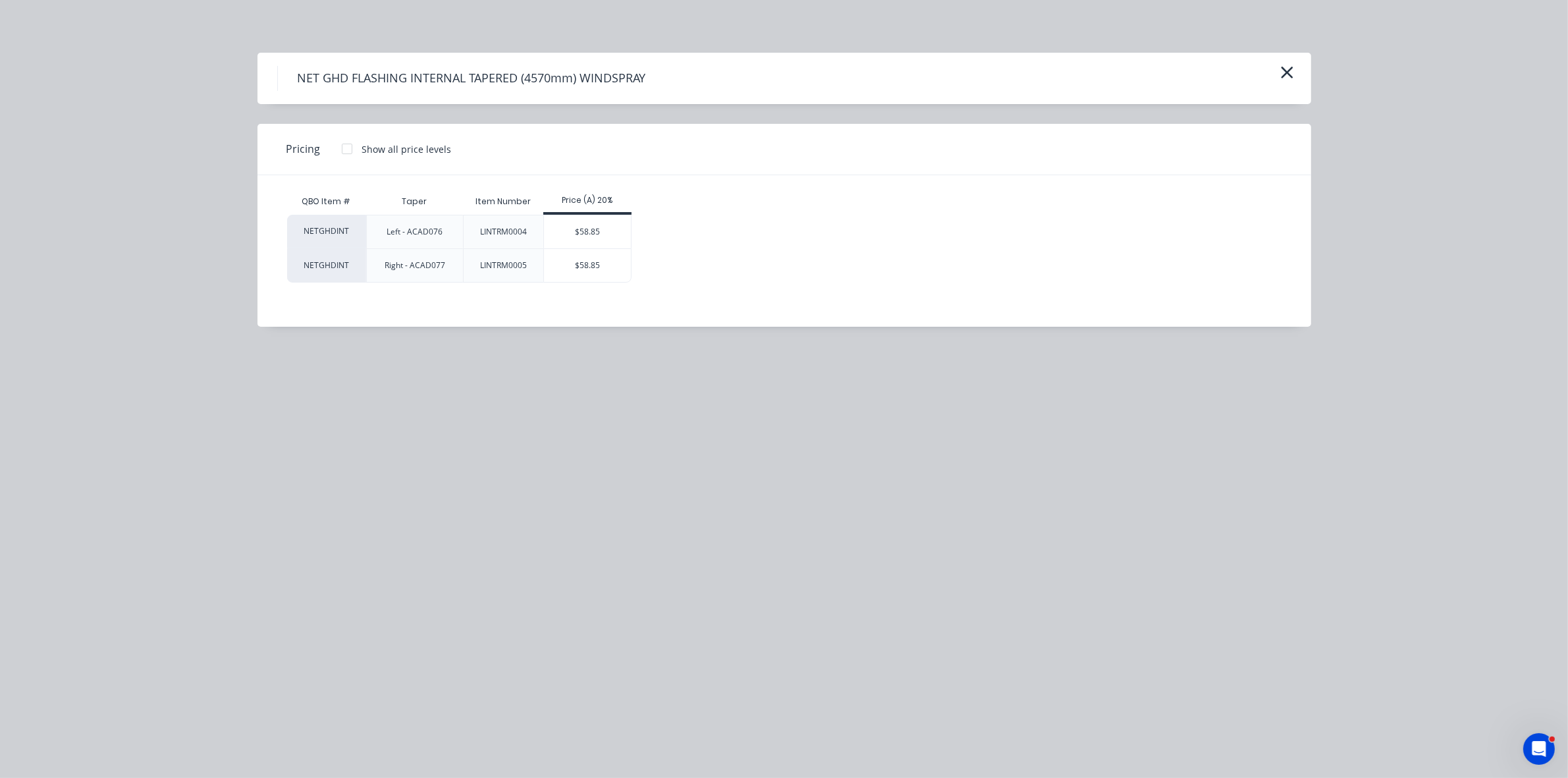
click at [595, 270] on div "$58.85" at bounding box center [587, 265] width 88 height 33
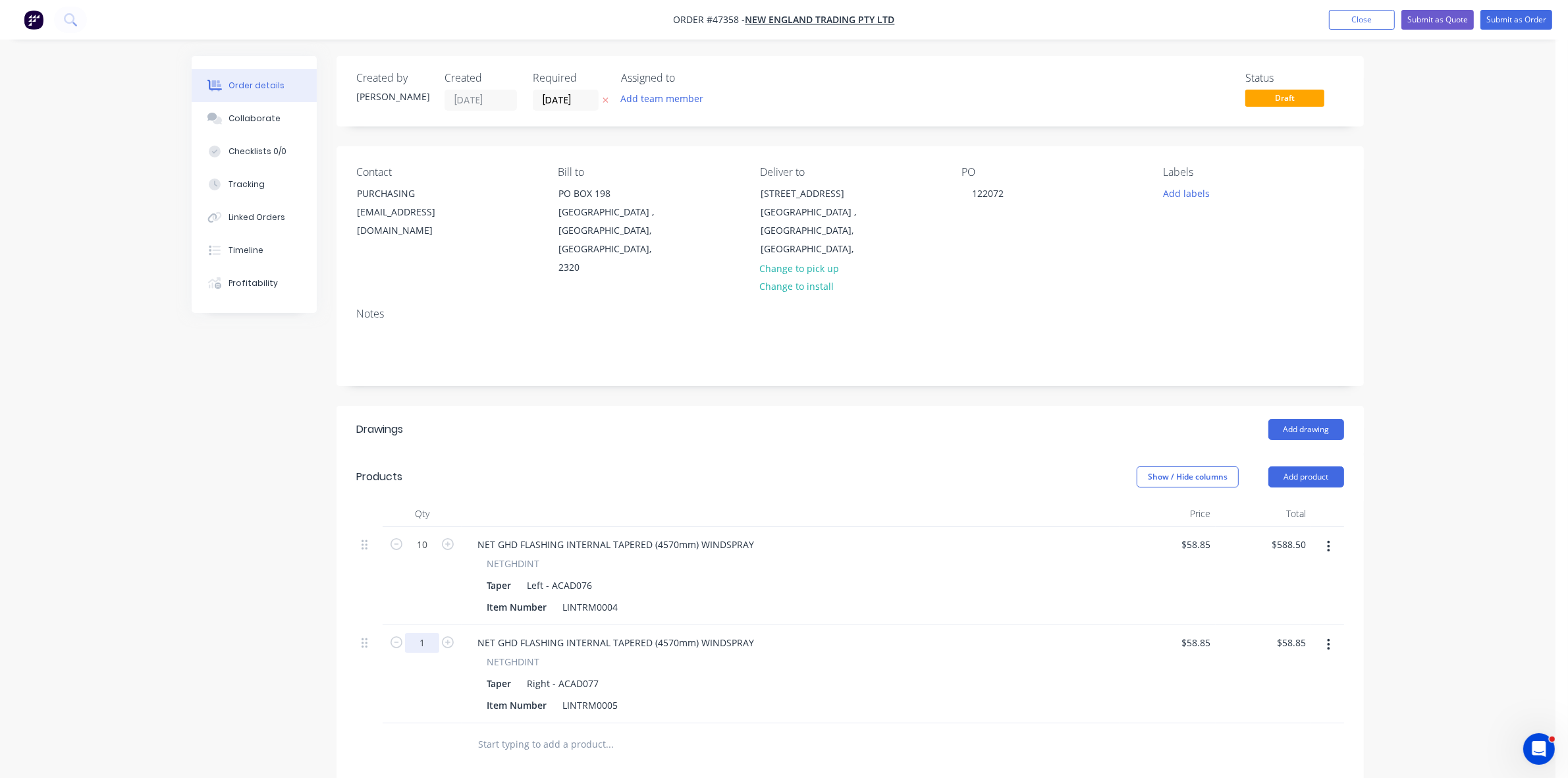
click at [419, 555] on input "1" at bounding box center [422, 544] width 34 height 20
type input "60"
type input "$3,531.00"
click at [1314, 466] on button "Add product" at bounding box center [1306, 477] width 76 height 21
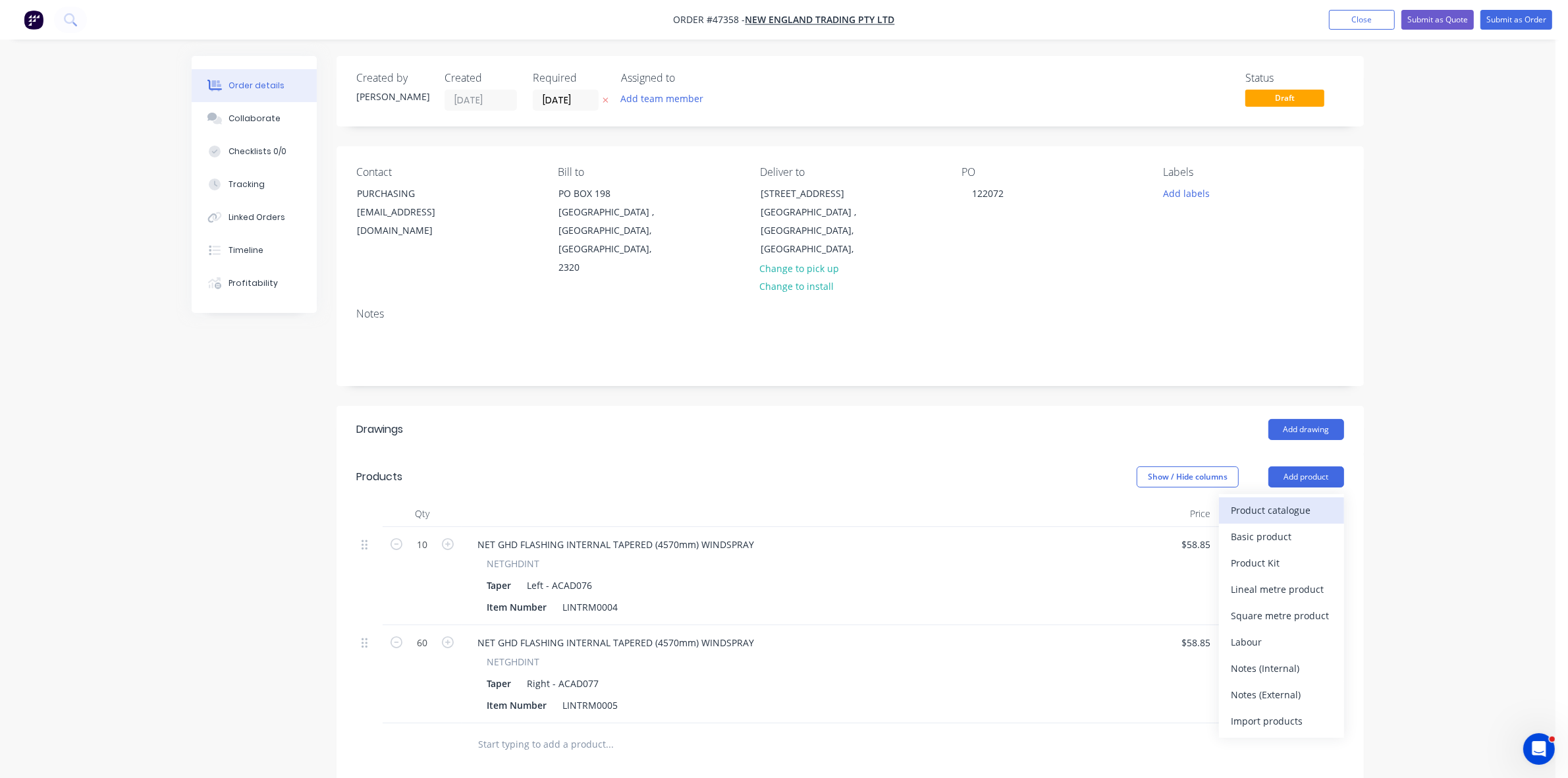
click at [1305, 500] on div "Product catalogue" at bounding box center [1281, 510] width 102 height 19
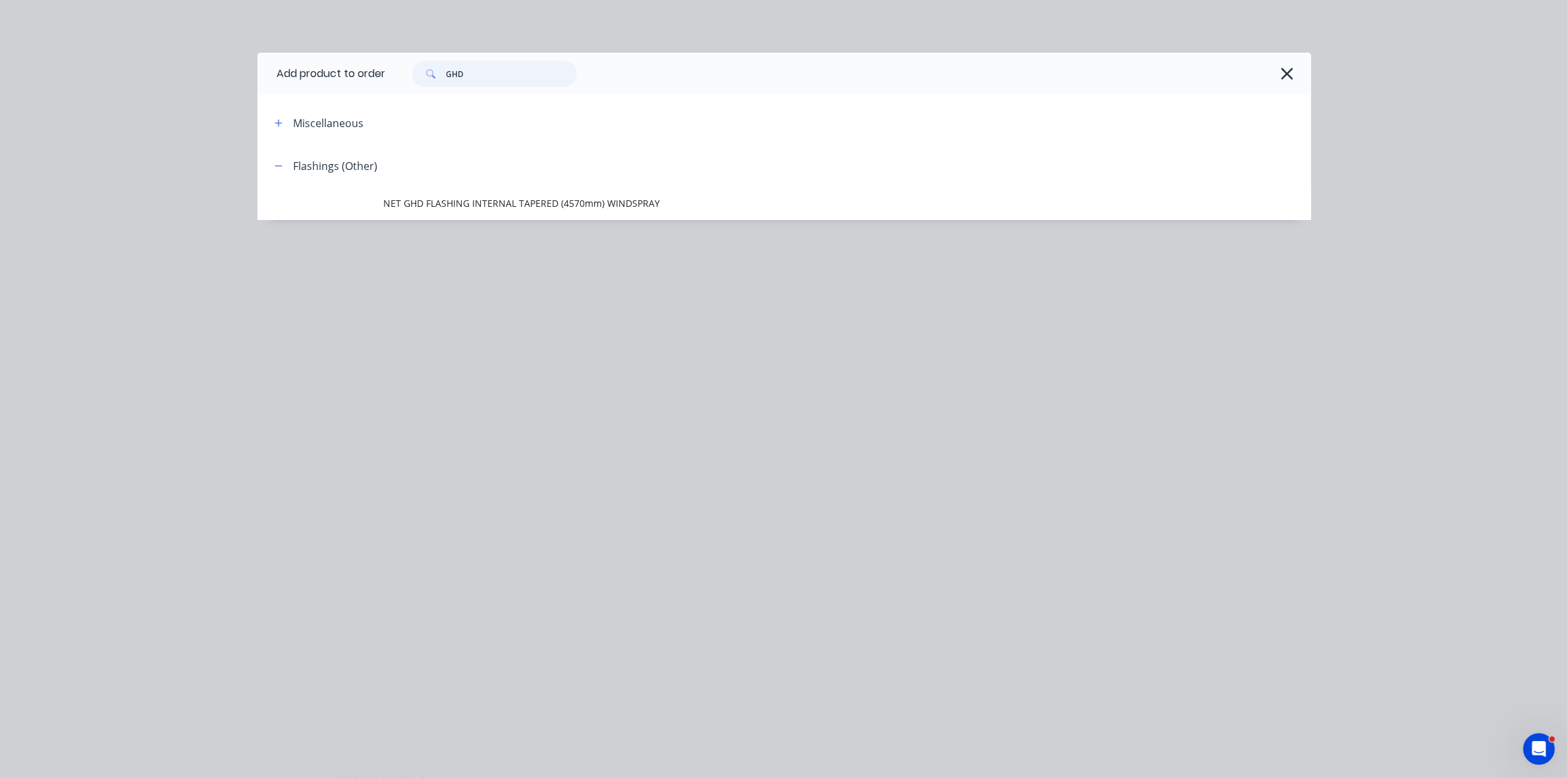
drag, startPoint x: 484, startPoint y: 63, endPoint x: 439, endPoint y: 71, distance: 45.7
click at [439, 71] on div "GHD" at bounding box center [494, 74] width 164 height 27
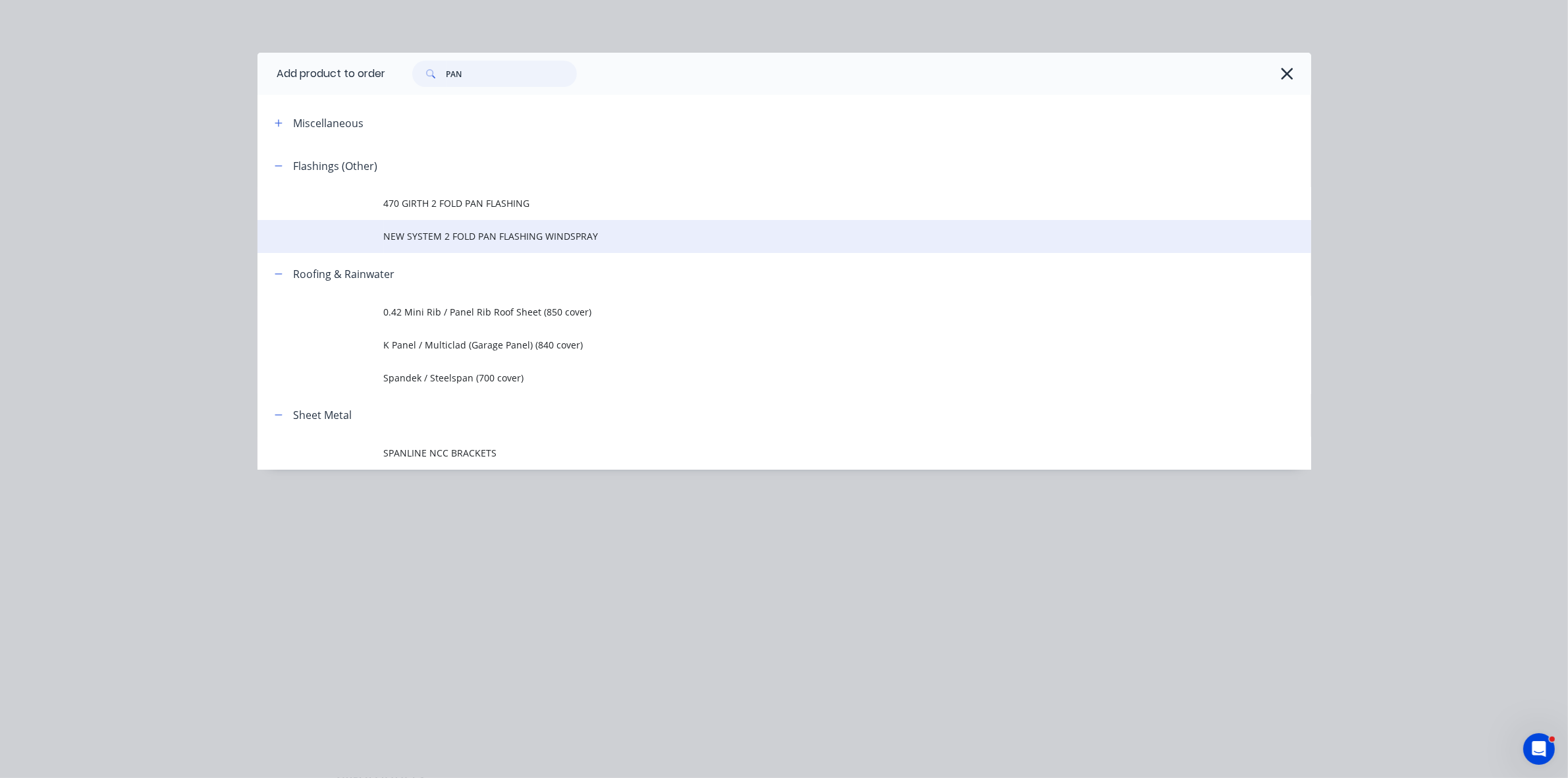
type input "PAN"
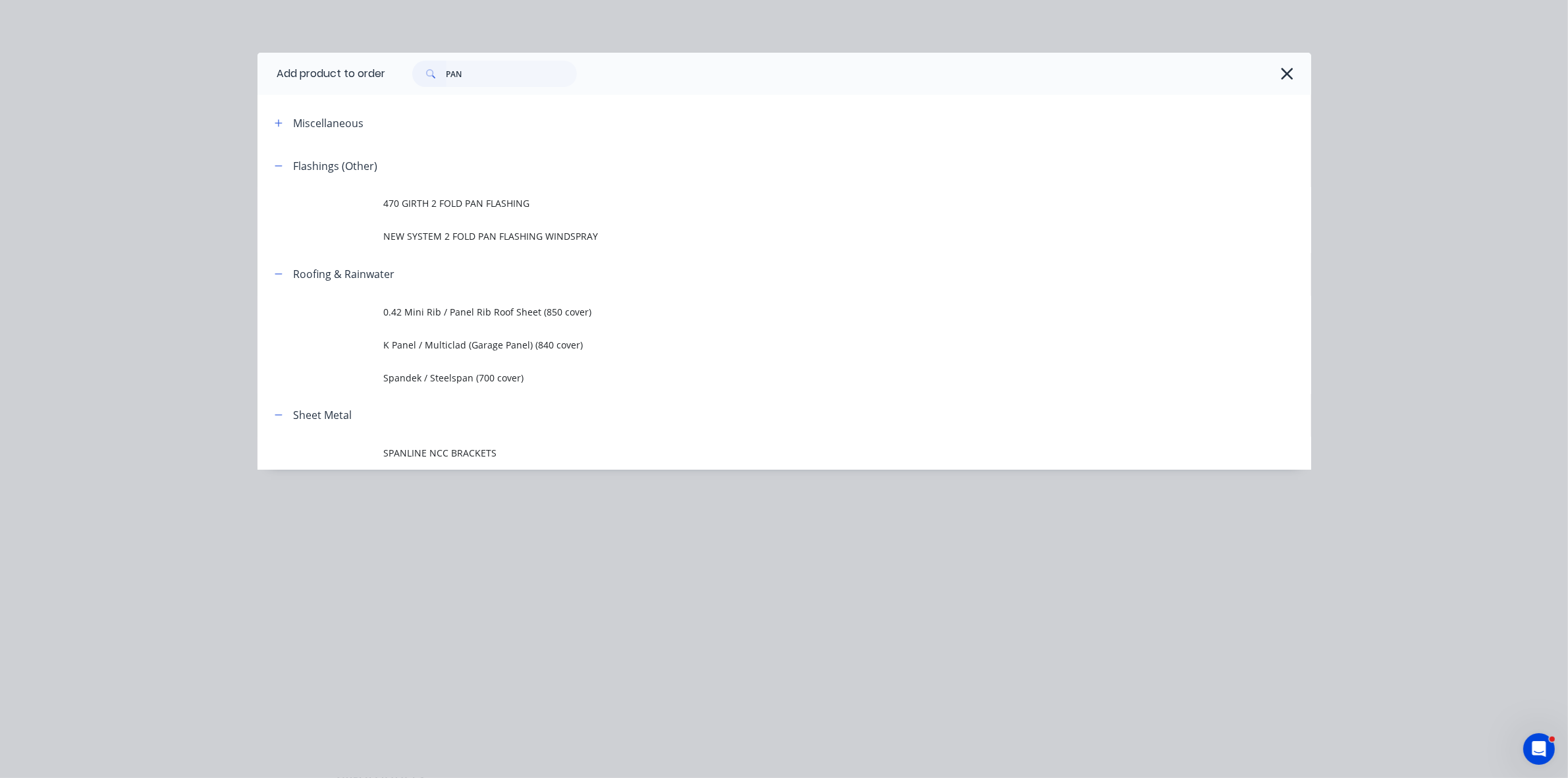
click at [505, 234] on span "NEW SYSTEM 2 FOLD PAN FLASHING WINDSPRAY" at bounding box center [755, 236] width 741 height 14
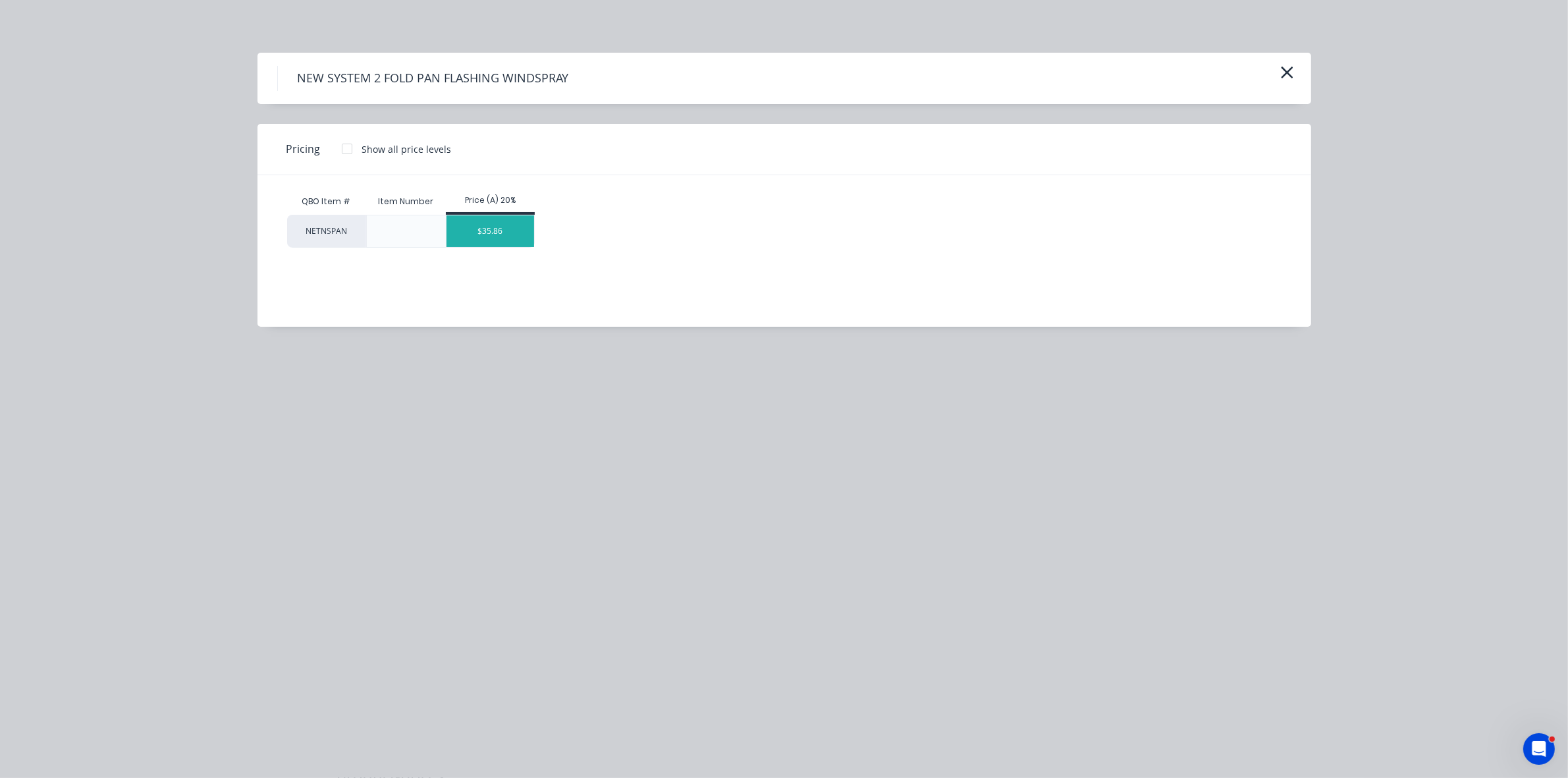
click at [505, 234] on div "$35.86" at bounding box center [490, 231] width 88 height 32
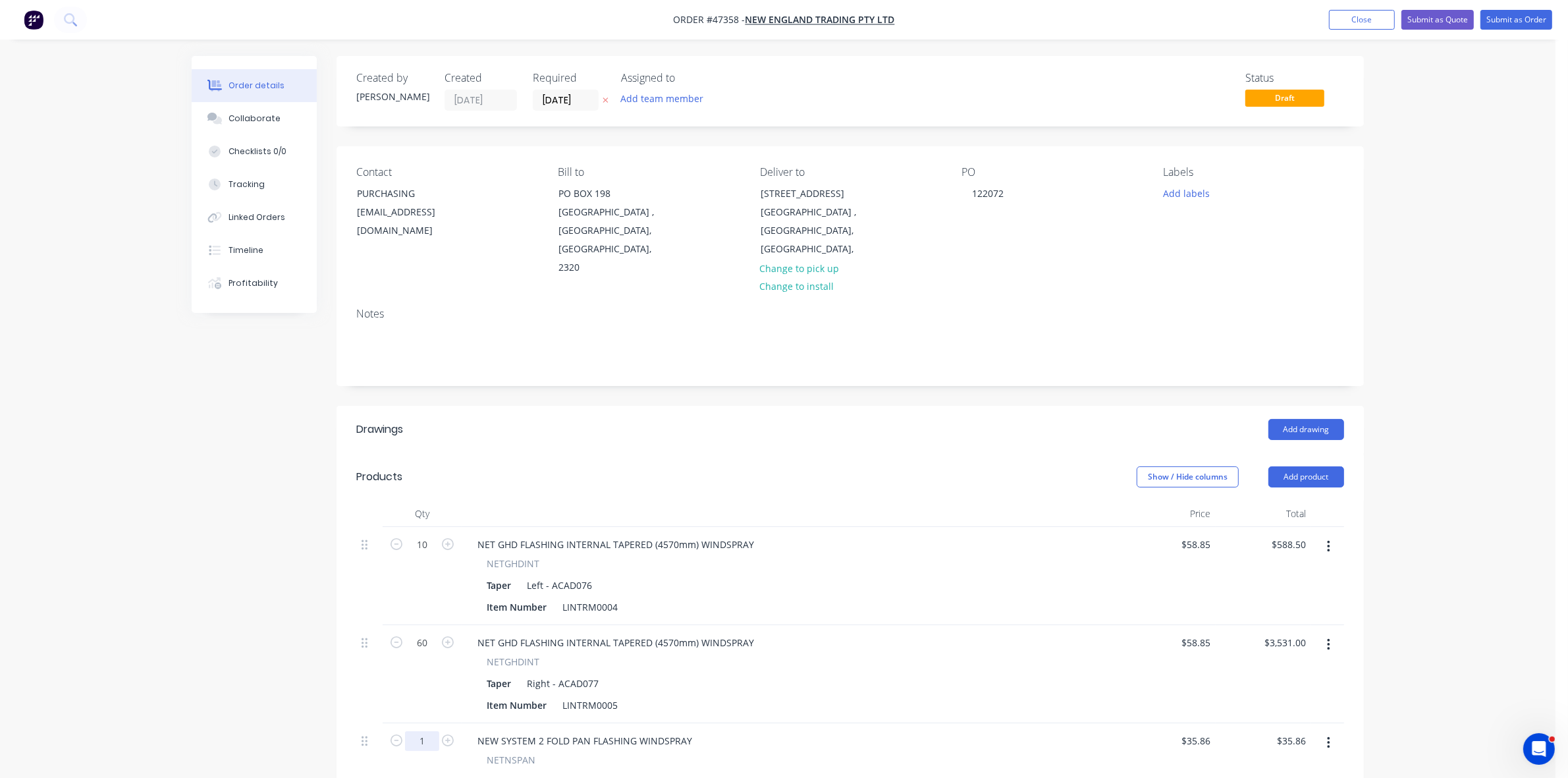
click at [426, 555] on input "1" at bounding box center [422, 544] width 34 height 20
type input "60"
type input "$2,151.60"
click at [1327, 637] on icon "button" at bounding box center [1329, 645] width 3 height 15
click at [1242, 749] on div "Delete" at bounding box center [1281, 758] width 102 height 19
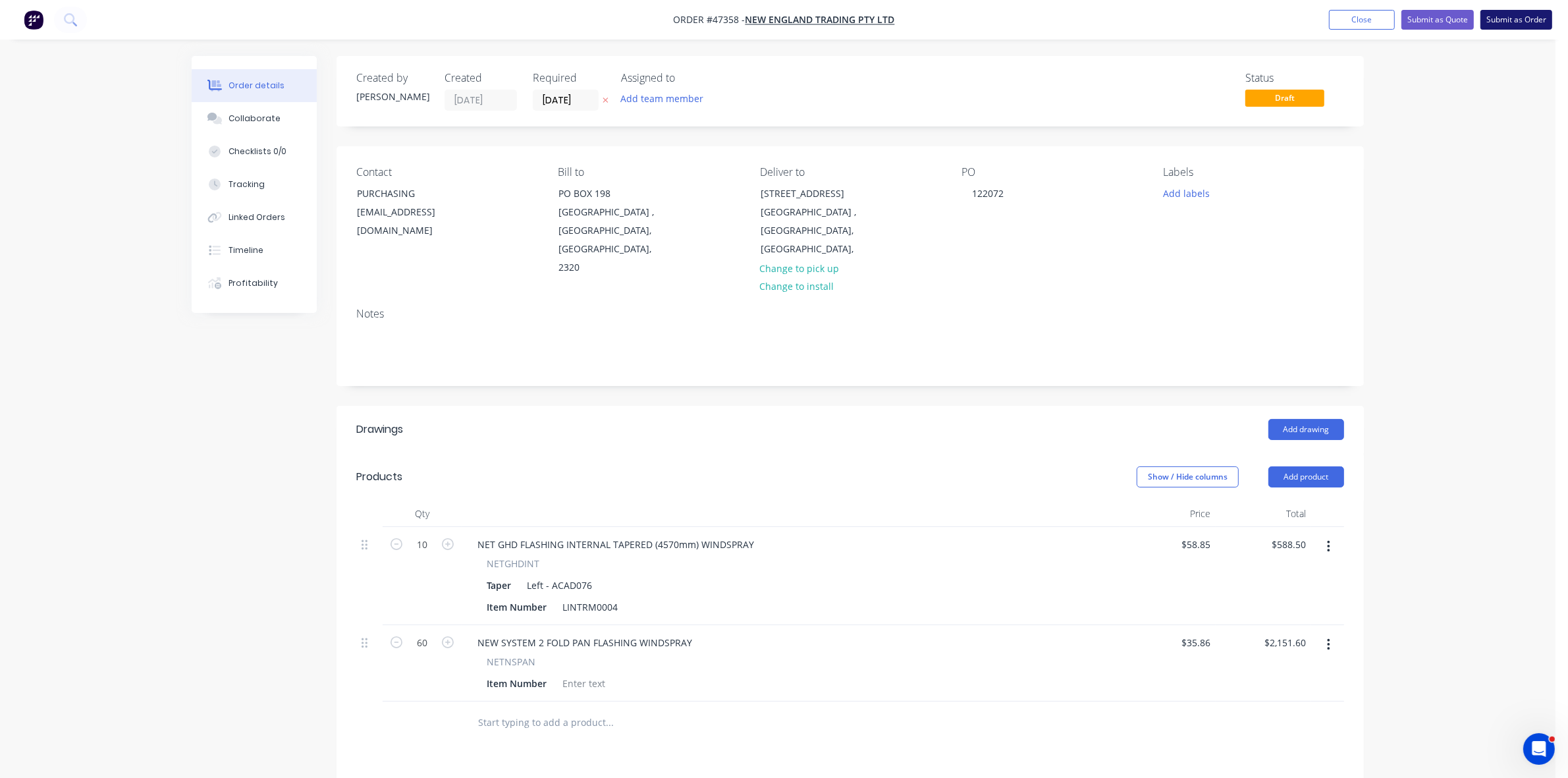
click at [1532, 24] on button "Submit as Order" at bounding box center [1516, 19] width 71 height 20
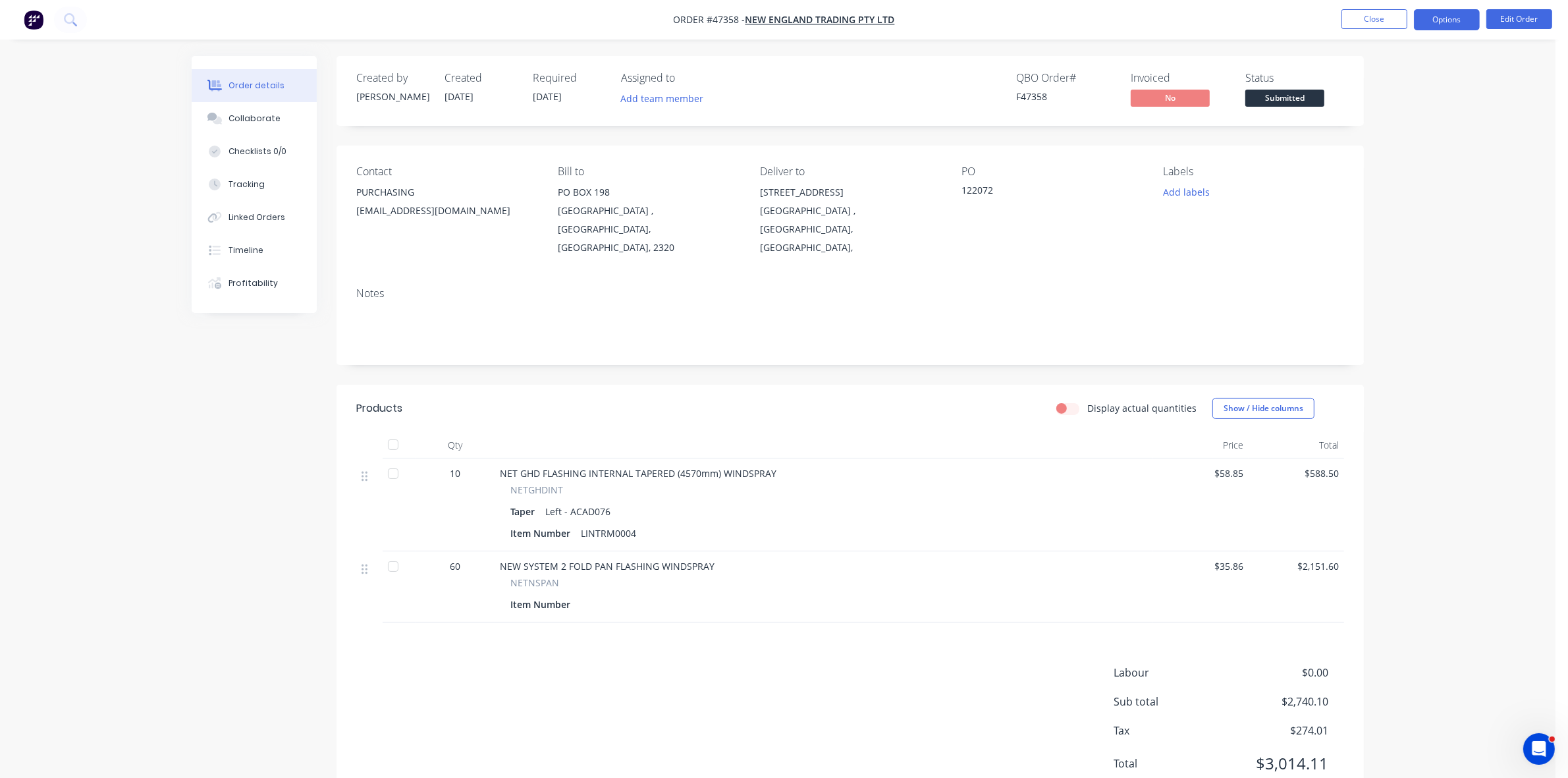
click at [1452, 23] on button "Options" at bounding box center [1446, 20] width 66 height 21
click at [1387, 159] on div "Work Order" at bounding box center [1407, 159] width 121 height 19
click at [1387, 139] on div "Without pricing" at bounding box center [1407, 133] width 121 height 19
click at [1273, 97] on span "Submitted" at bounding box center [1284, 98] width 79 height 16
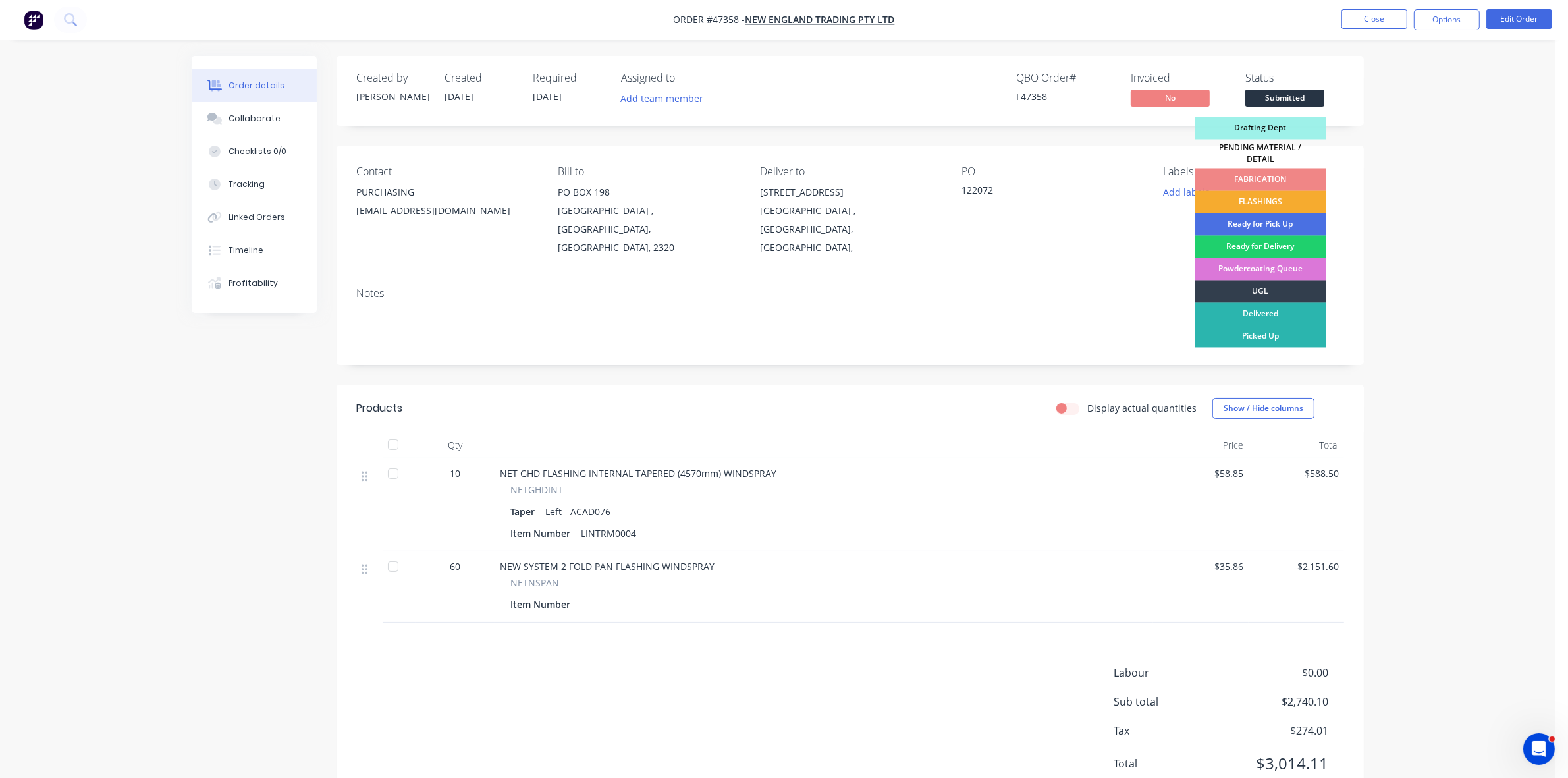
click at [1270, 199] on div "FLASHINGS" at bounding box center [1260, 202] width 132 height 22
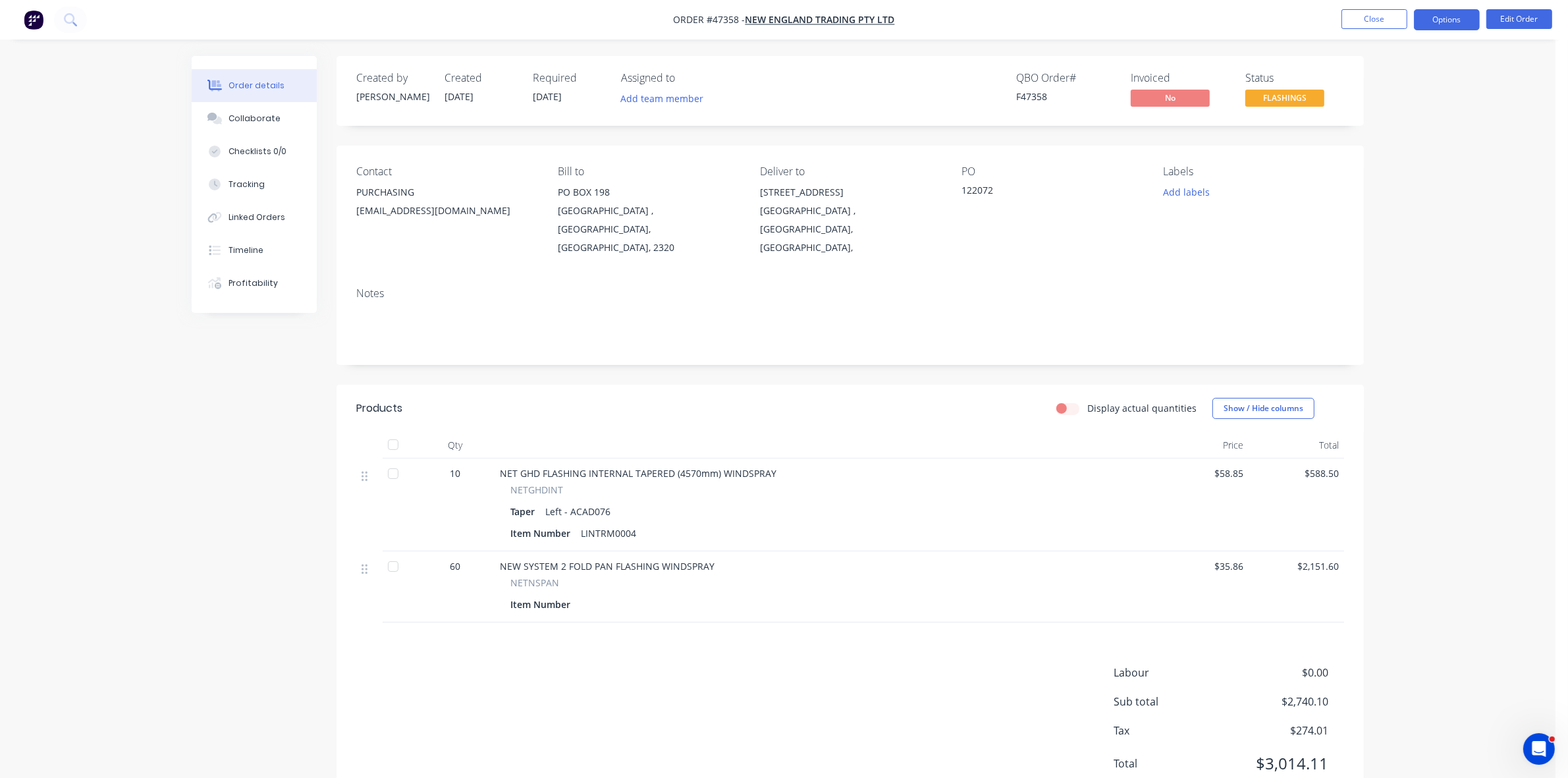
click at [1450, 21] on button "Options" at bounding box center [1446, 20] width 66 height 21
click at [1371, 184] on div "Delivery Docket" at bounding box center [1407, 186] width 121 height 19
click at [1385, 132] on div "Without pricing" at bounding box center [1407, 133] width 121 height 19
click at [1360, 17] on button "Close" at bounding box center [1374, 19] width 66 height 20
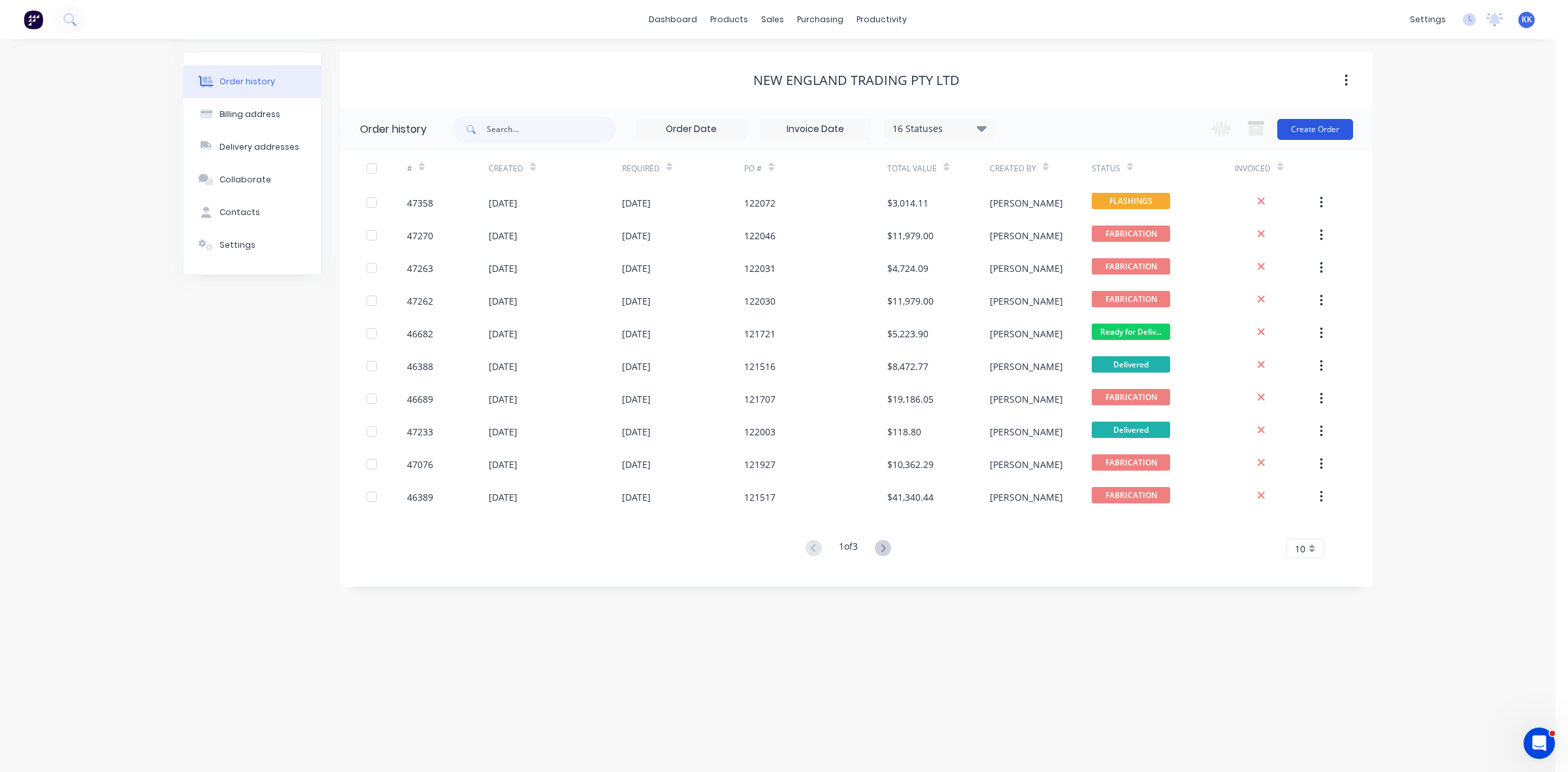
click at [1311, 128] on button "Create Order" at bounding box center [1315, 129] width 76 height 21
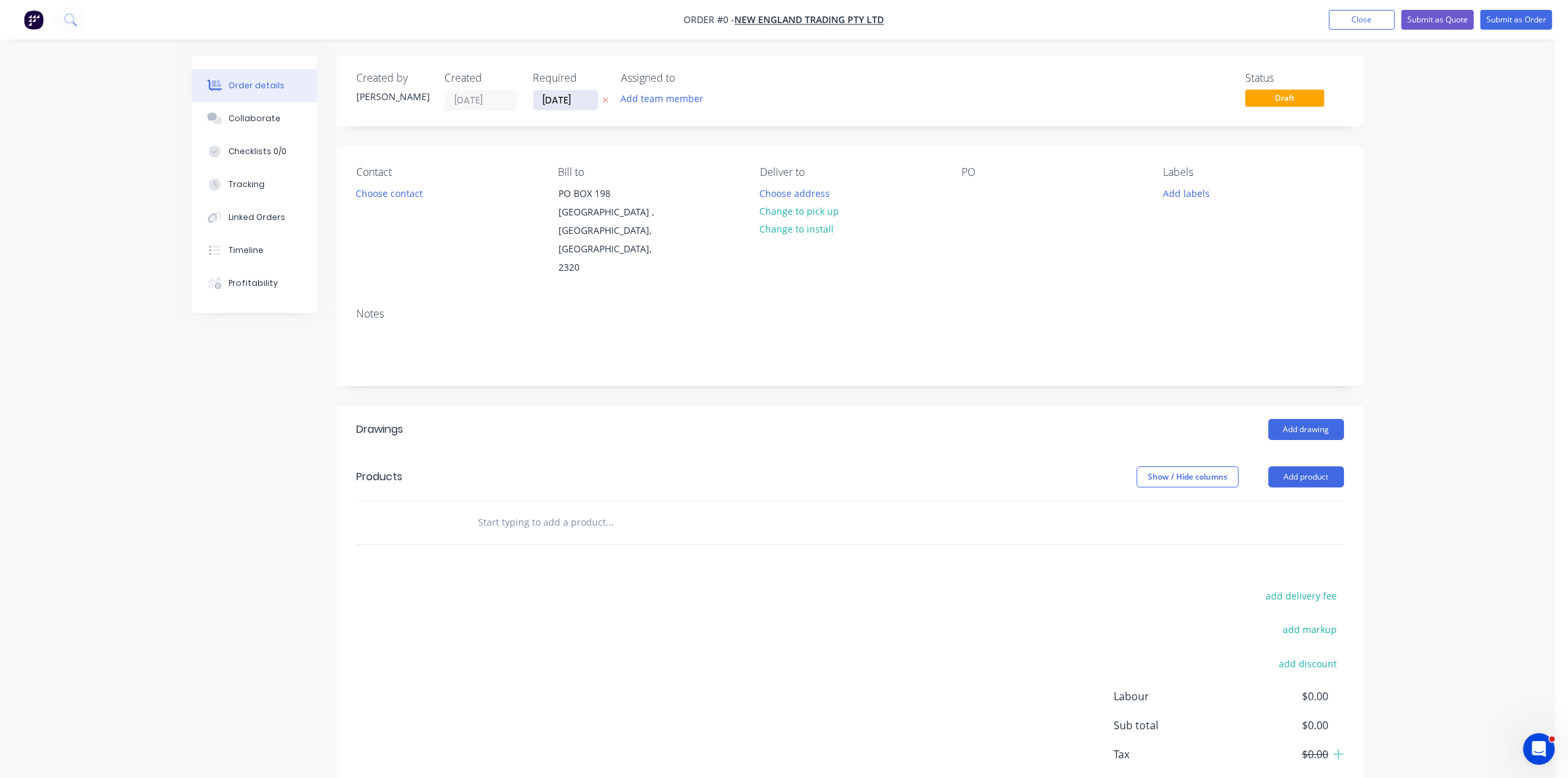
click at [556, 100] on input "[DATE]" at bounding box center [566, 99] width 65 height 20
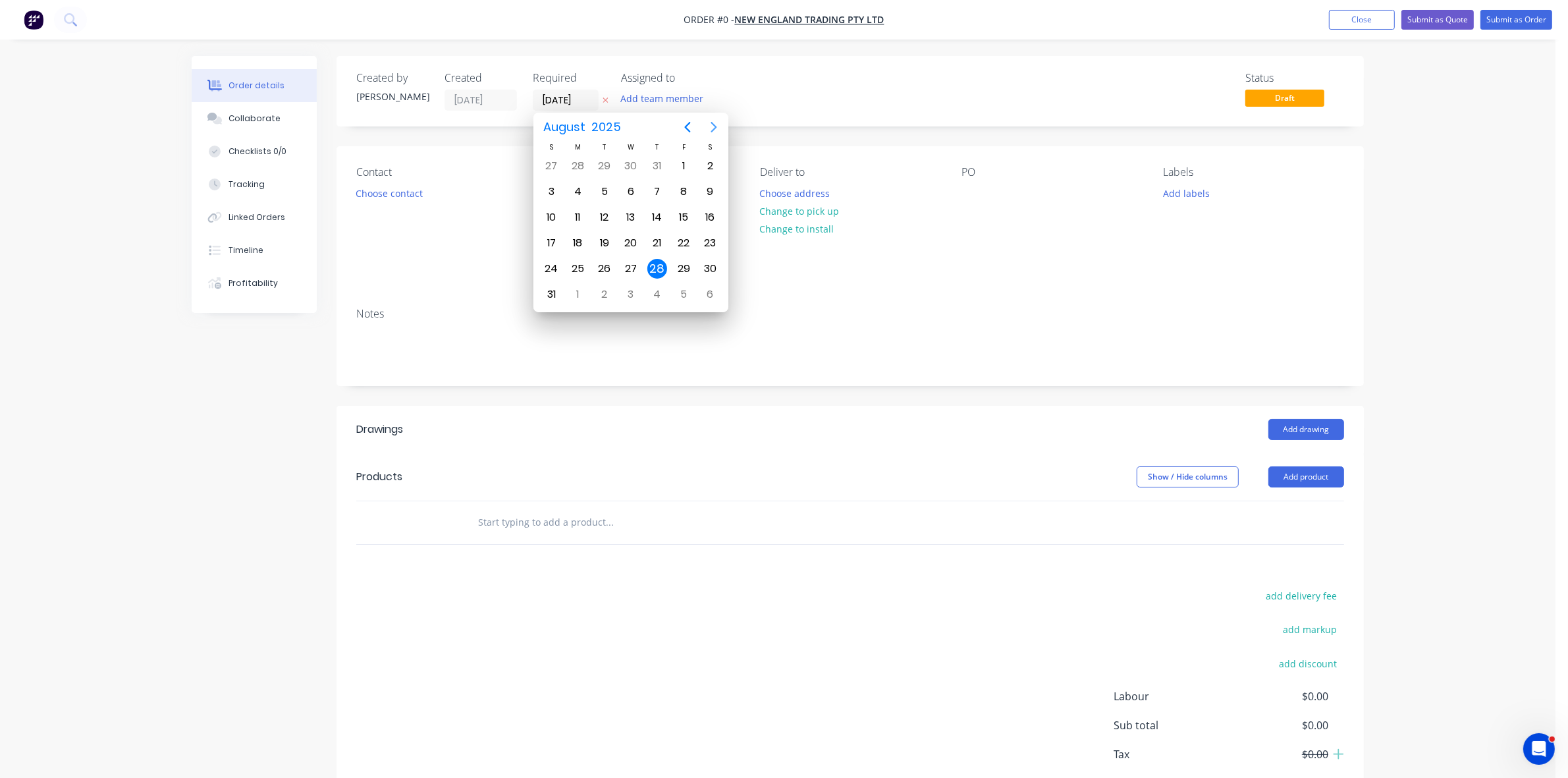
click at [716, 123] on icon "Next page" at bounding box center [713, 127] width 15 height 15
click at [581, 242] on div "22" at bounding box center [578, 242] width 20 height 20
type input "[DATE]"
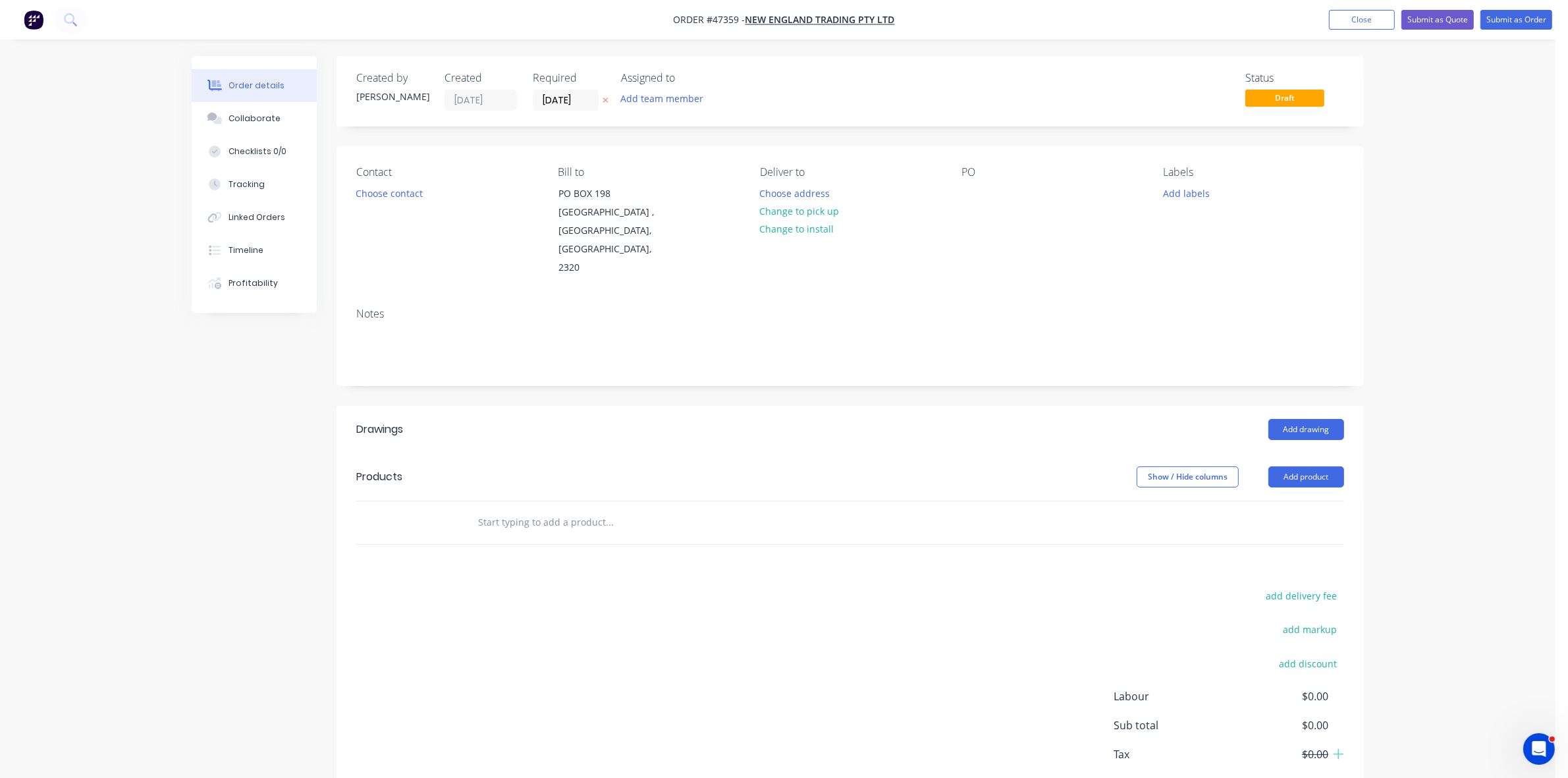
click at [412, 196] on button "Choose contact" at bounding box center [390, 192] width 81 height 18
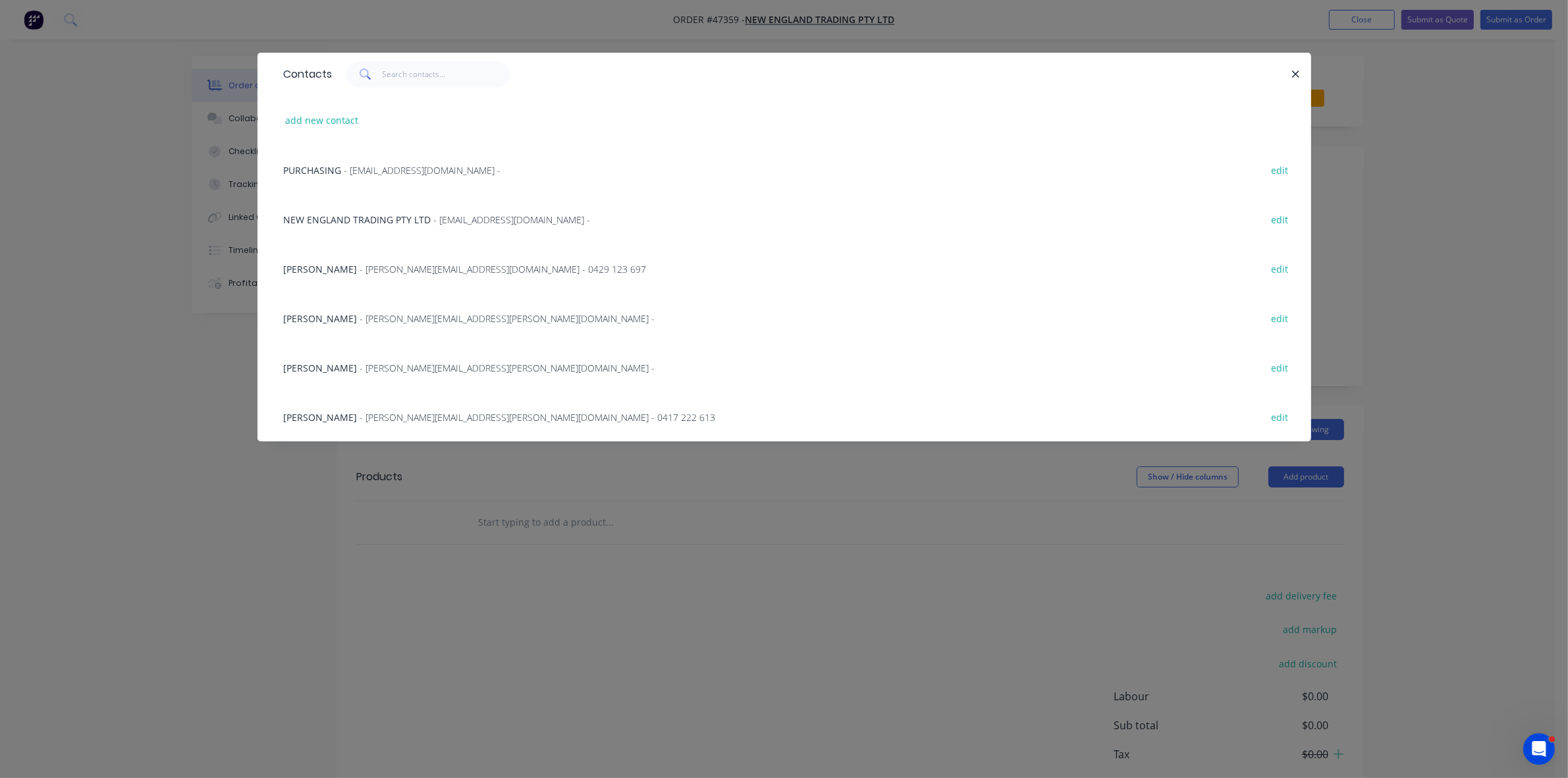
click at [384, 173] on span "- [EMAIL_ADDRESS][DOMAIN_NAME] -" at bounding box center [422, 170] width 157 height 13
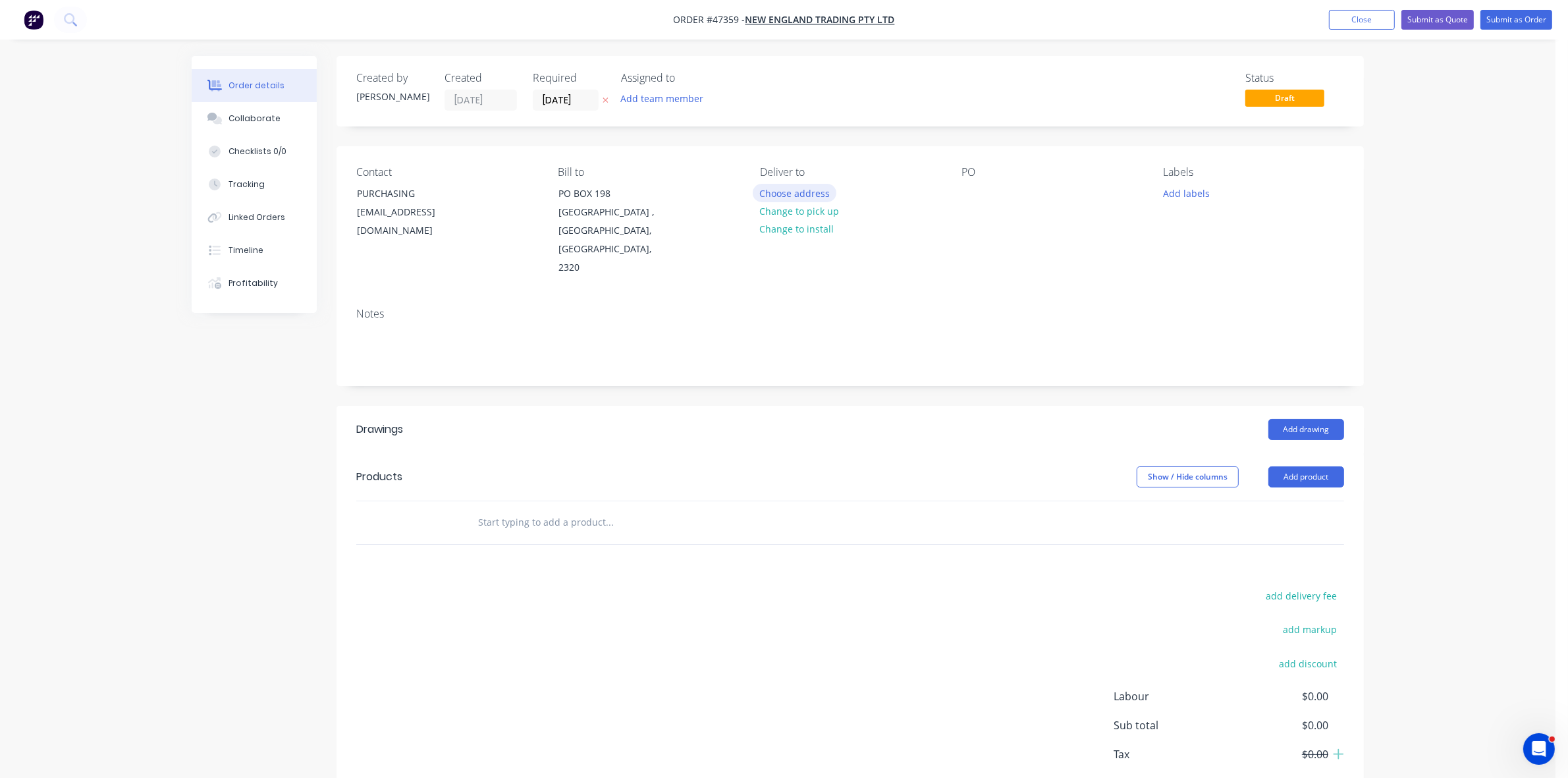
click at [791, 192] on button "Choose address" at bounding box center [795, 192] width 84 height 18
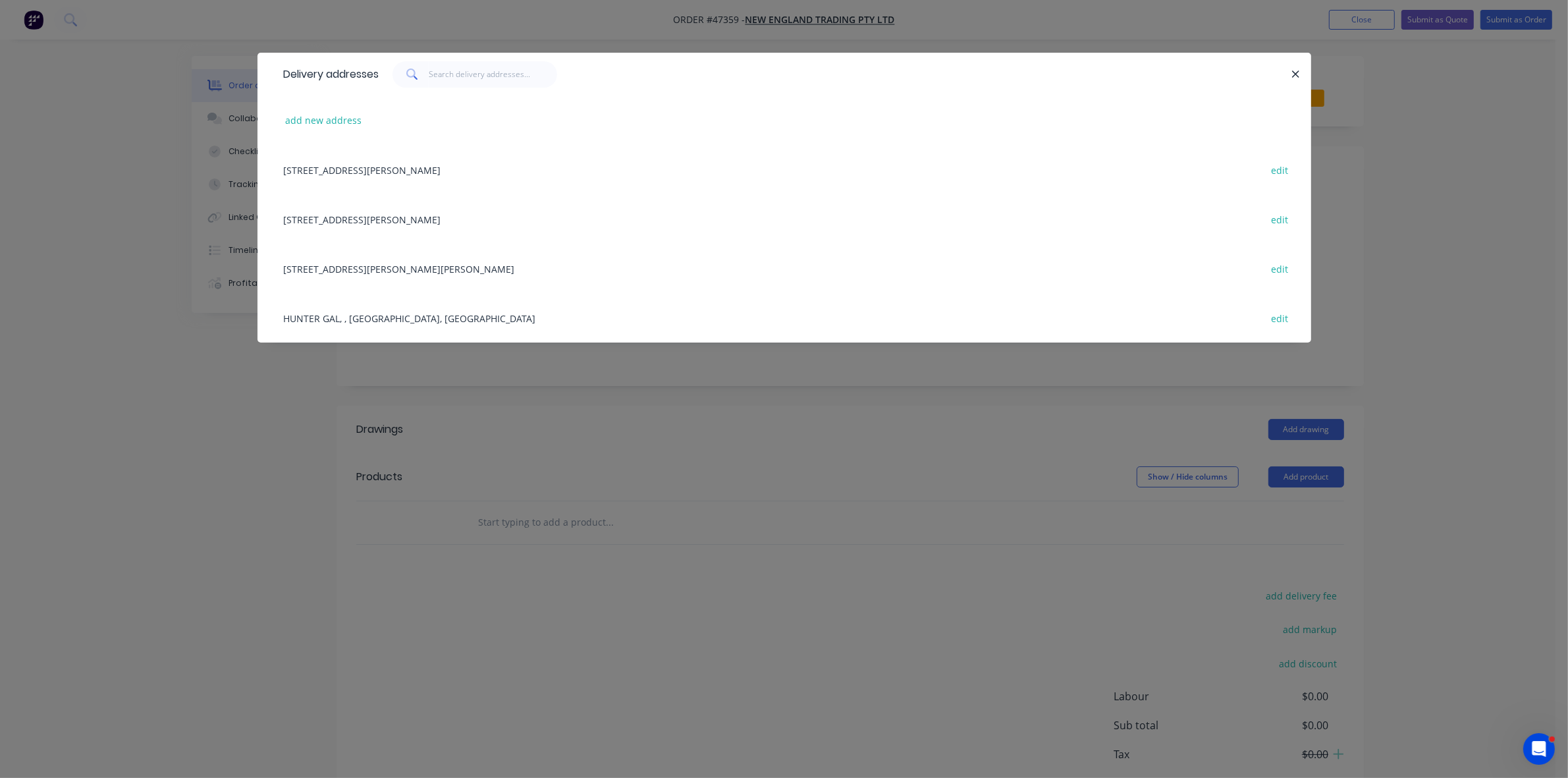
click at [391, 264] on div "[STREET_ADDRESS][PERSON_NAME][PERSON_NAME] edit" at bounding box center [784, 268] width 1014 height 49
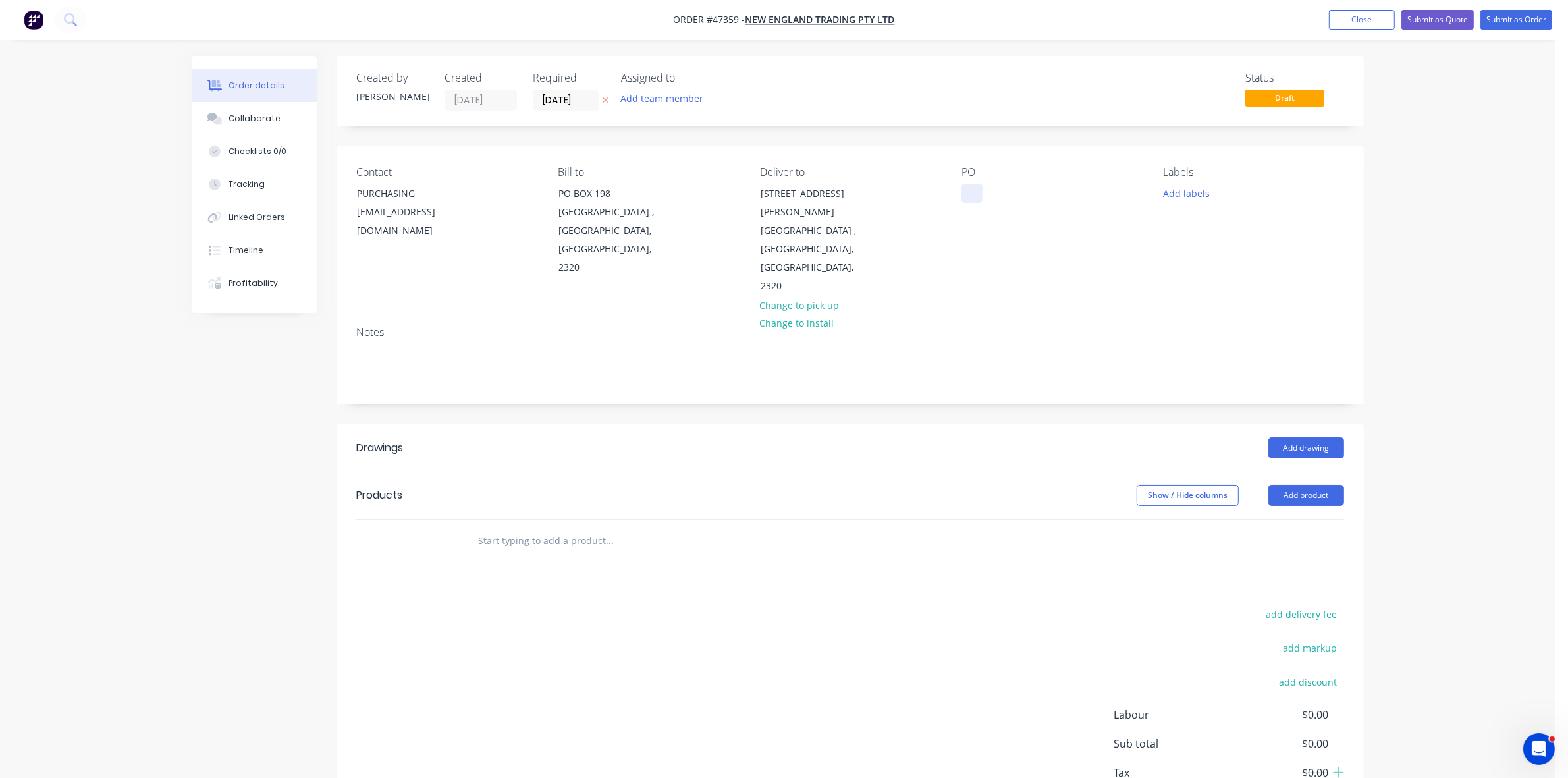
click at [969, 191] on div at bounding box center [972, 193] width 21 height 19
drag, startPoint x: 1292, startPoint y: 460, endPoint x: 1288, endPoint y: 466, distance: 7.2
click at [1291, 485] on button "Add product" at bounding box center [1306, 495] width 76 height 21
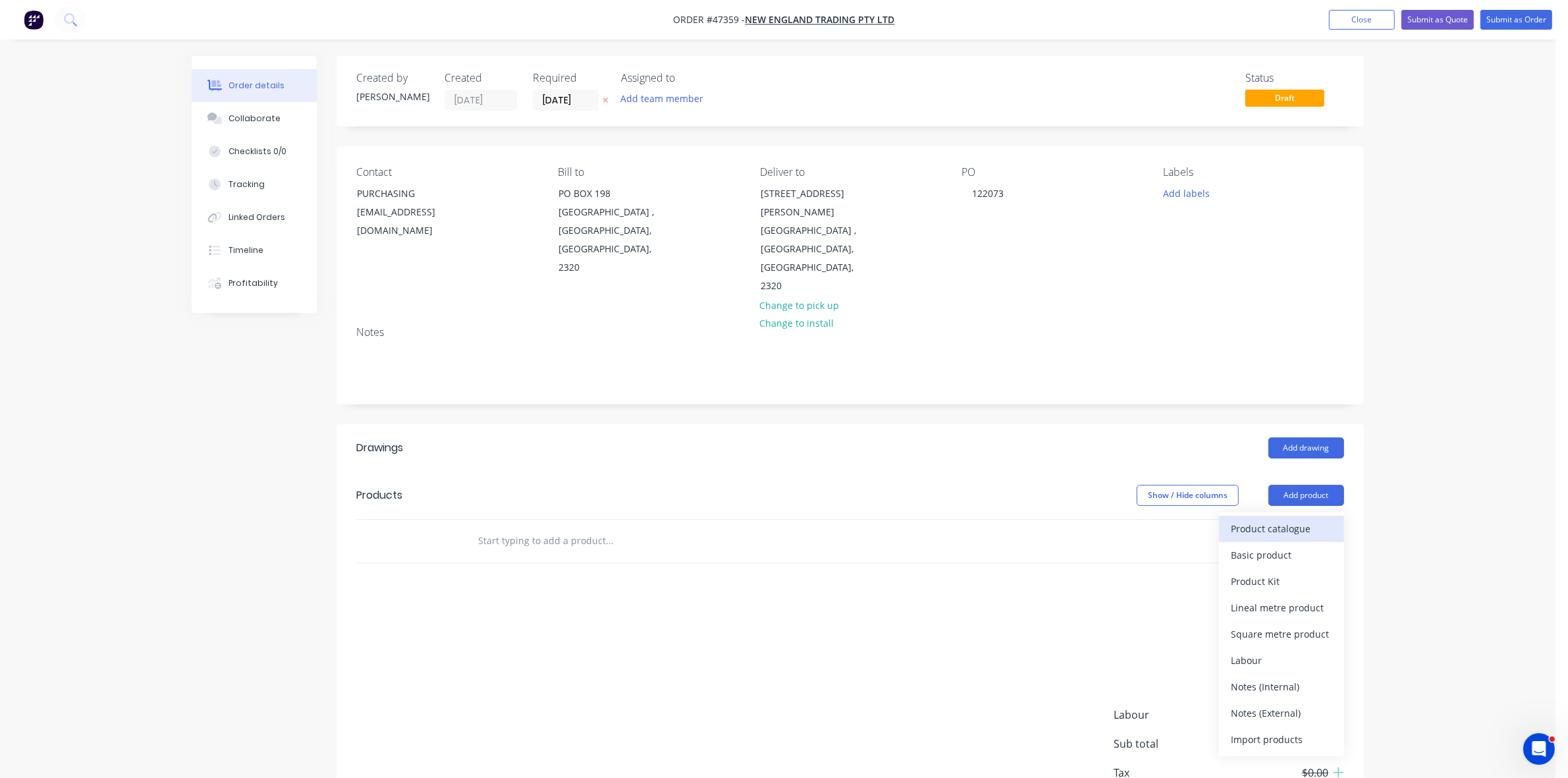
drag, startPoint x: 1284, startPoint y: 472, endPoint x: 1281, endPoint y: 484, distance: 12.4
click at [1281, 519] on div "Product catalogue" at bounding box center [1281, 528] width 102 height 19
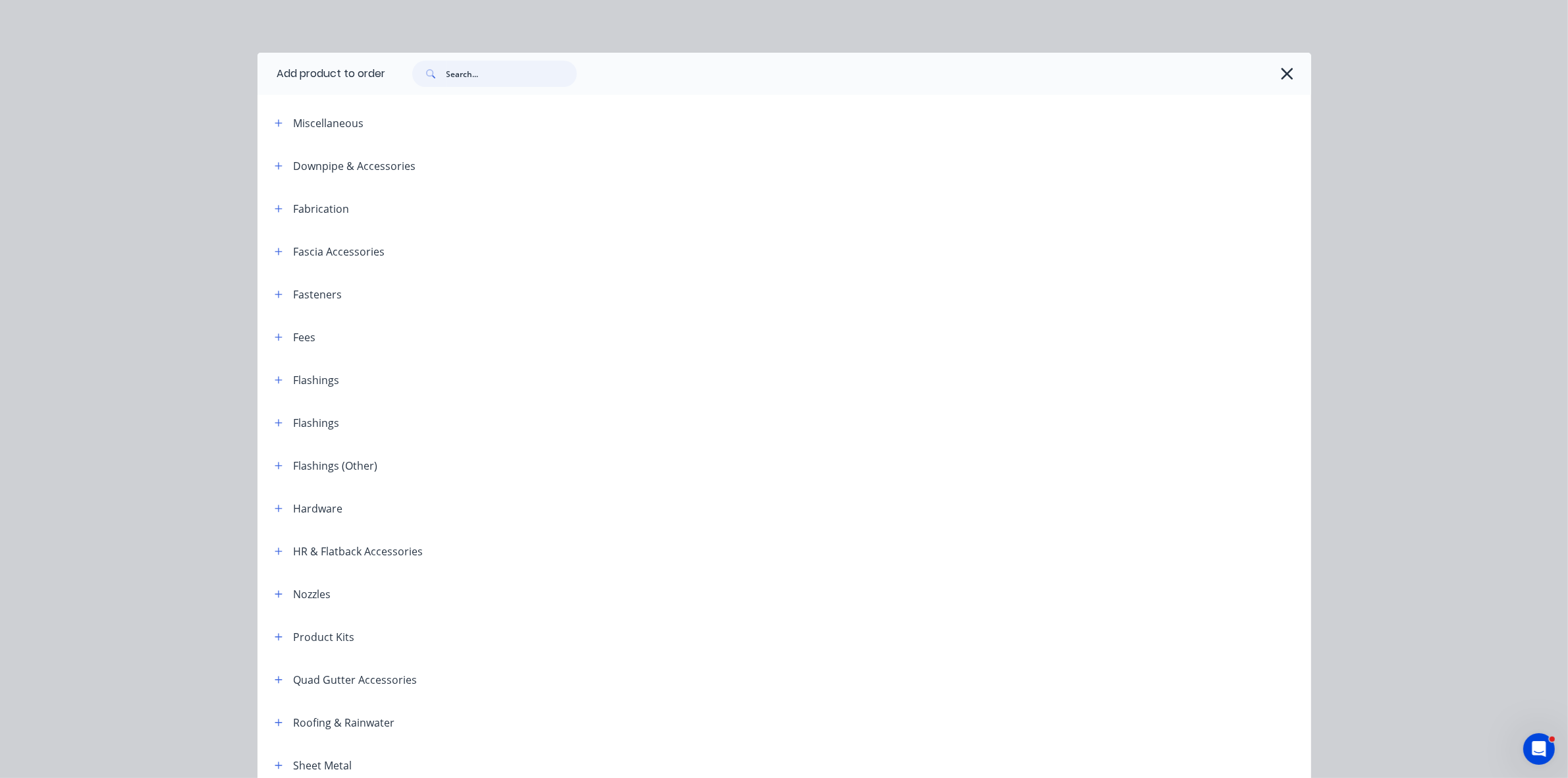
click at [452, 77] on input "text" at bounding box center [511, 74] width 130 height 27
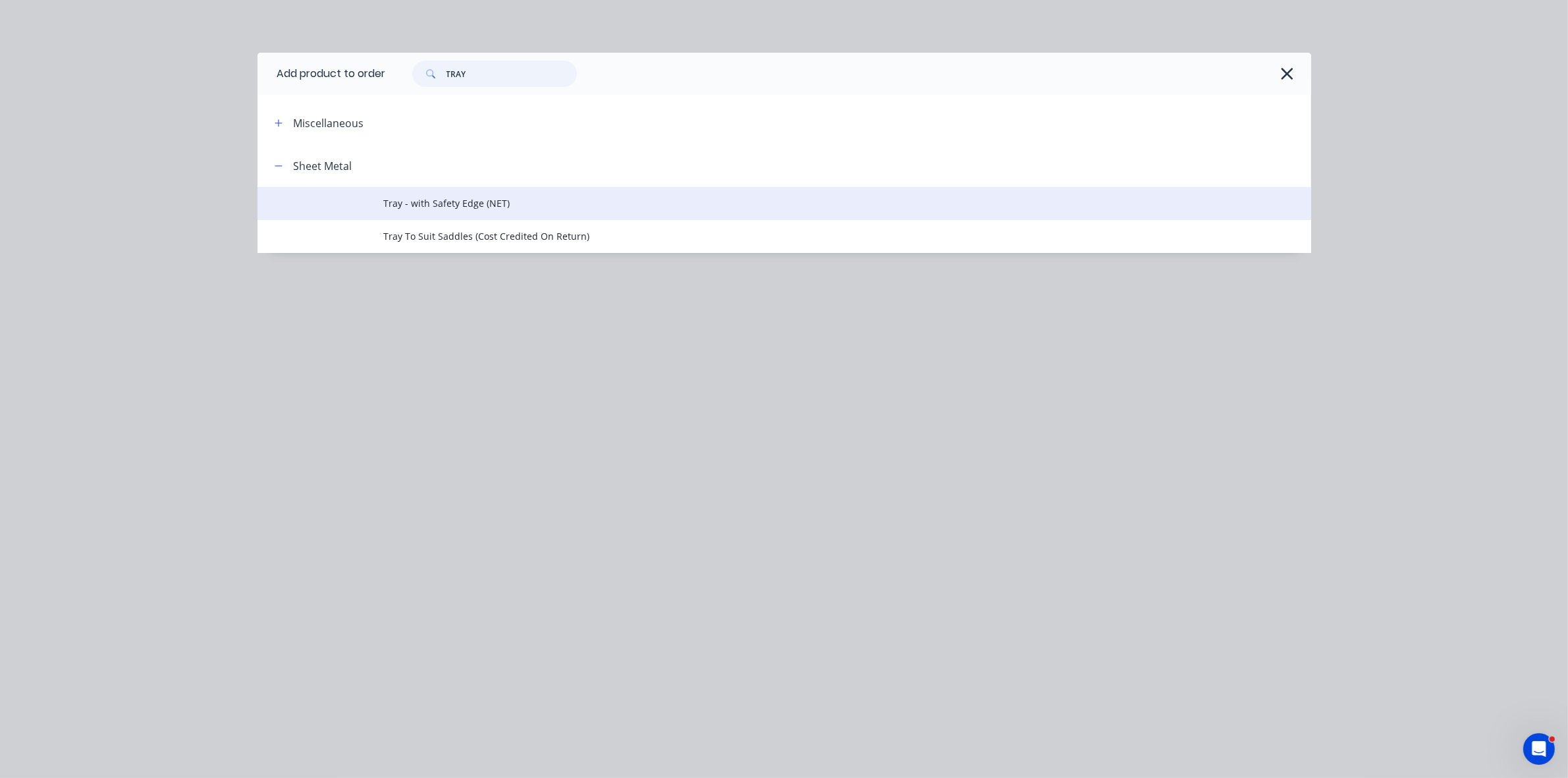
type input "TRAY"
click at [496, 199] on span "Tray - with Safety Edge (NET)" at bounding box center [755, 203] width 741 height 14
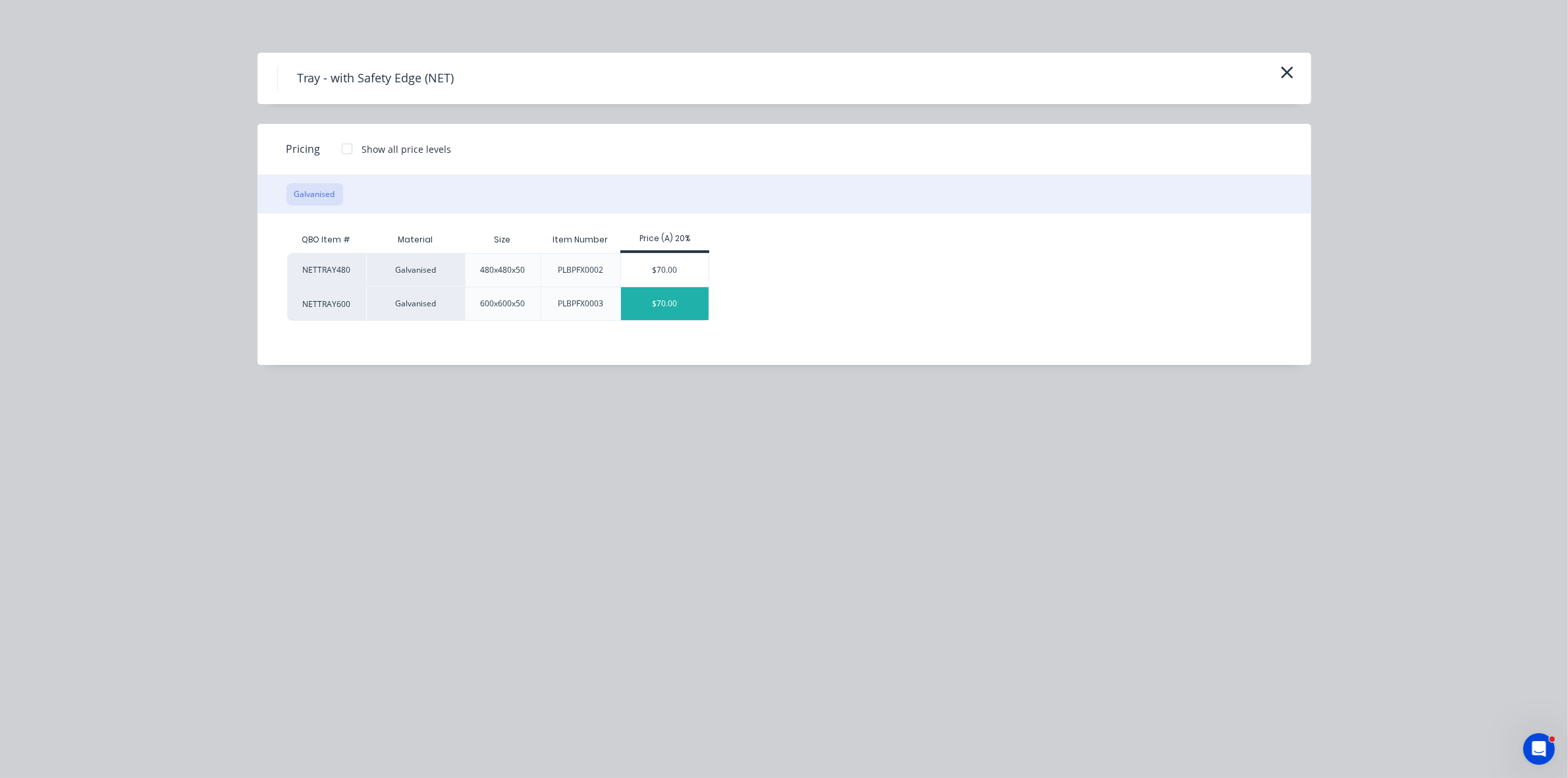
click at [665, 300] on div "$70.00" at bounding box center [665, 304] width 88 height 33
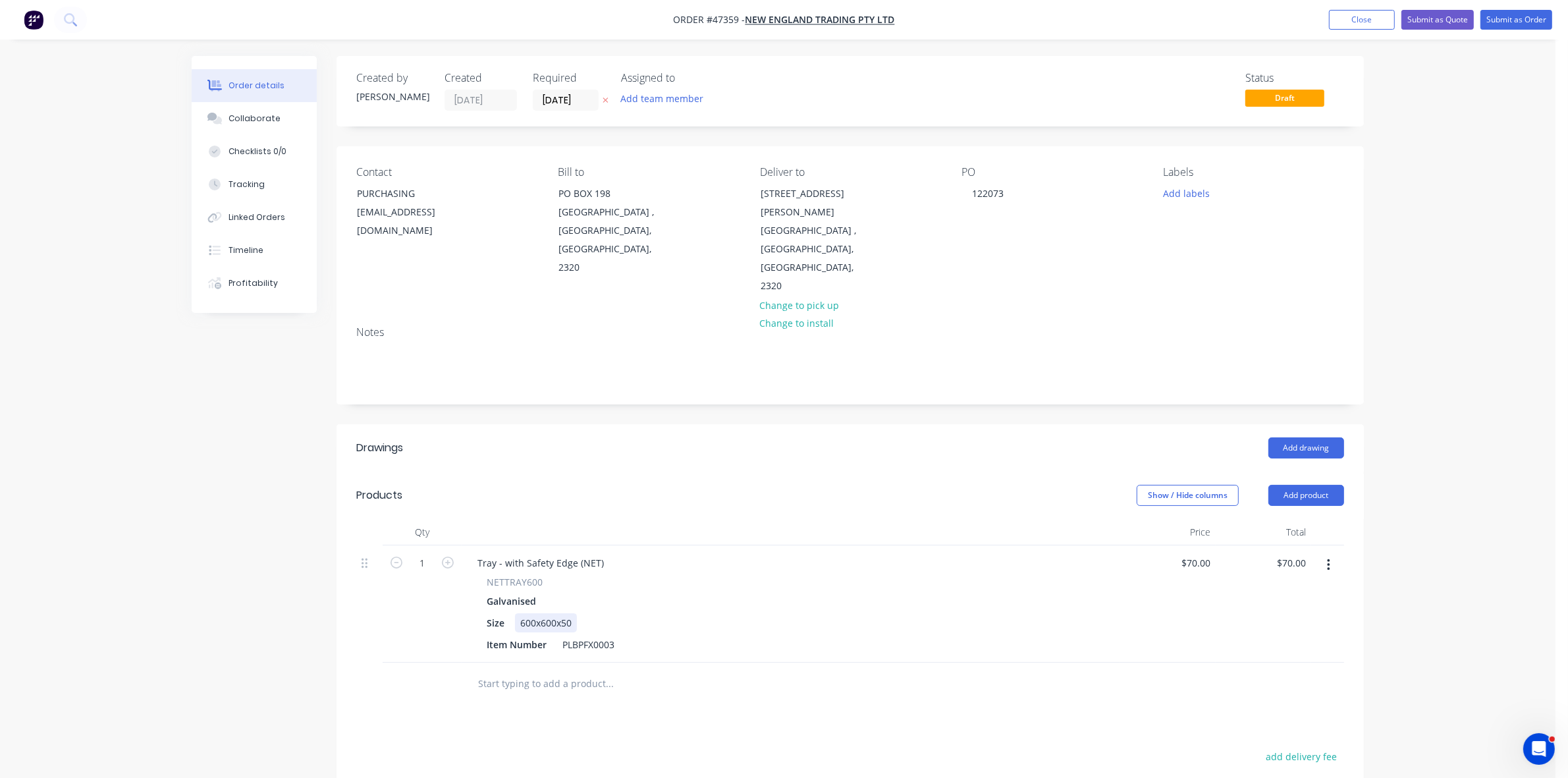
click at [550, 613] on div "600x600x50" at bounding box center [546, 623] width 62 height 19
click at [1322, 485] on button "Add product" at bounding box center [1306, 495] width 76 height 21
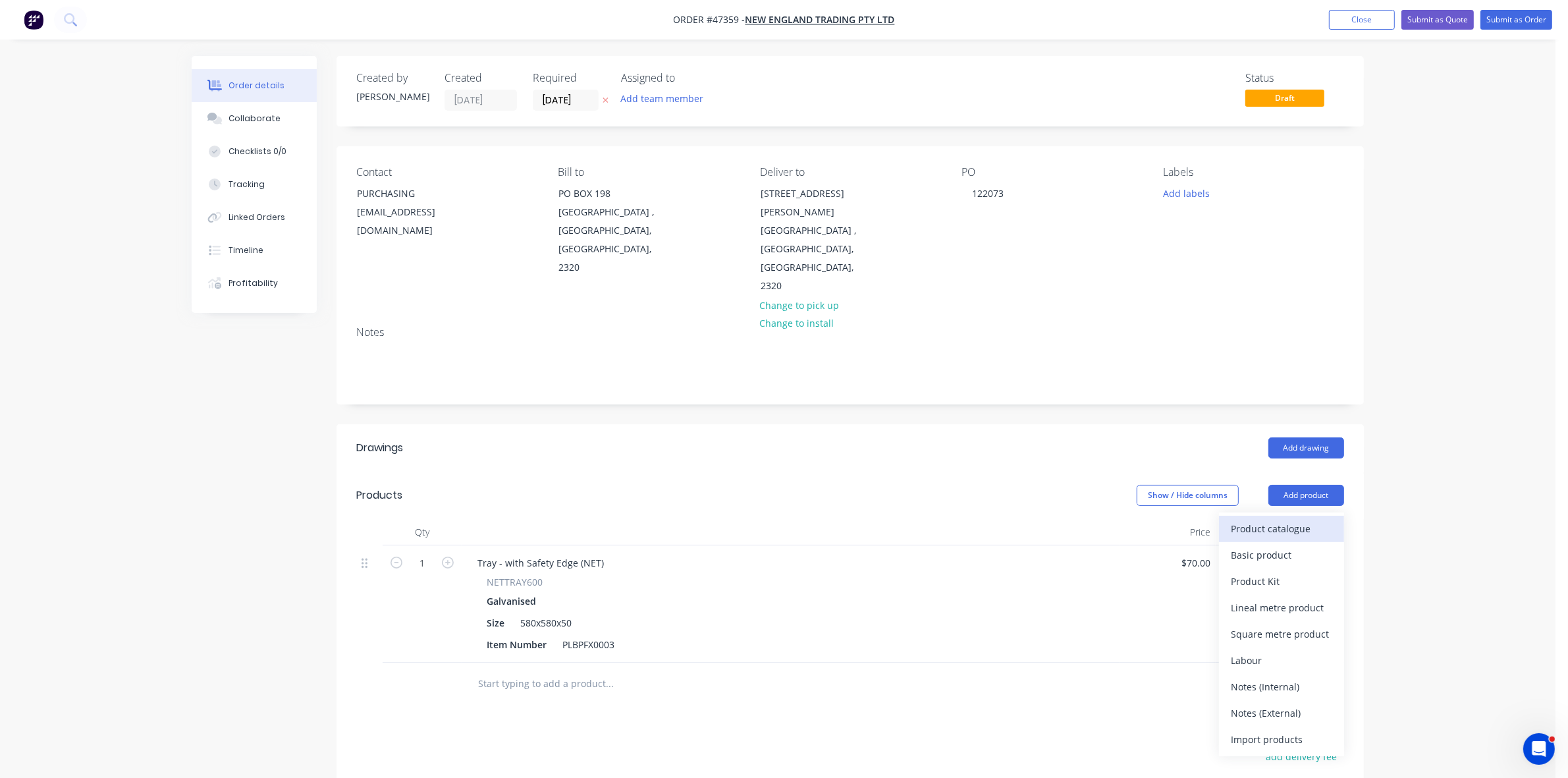
click at [1304, 519] on div "Product catalogue" at bounding box center [1281, 528] width 102 height 19
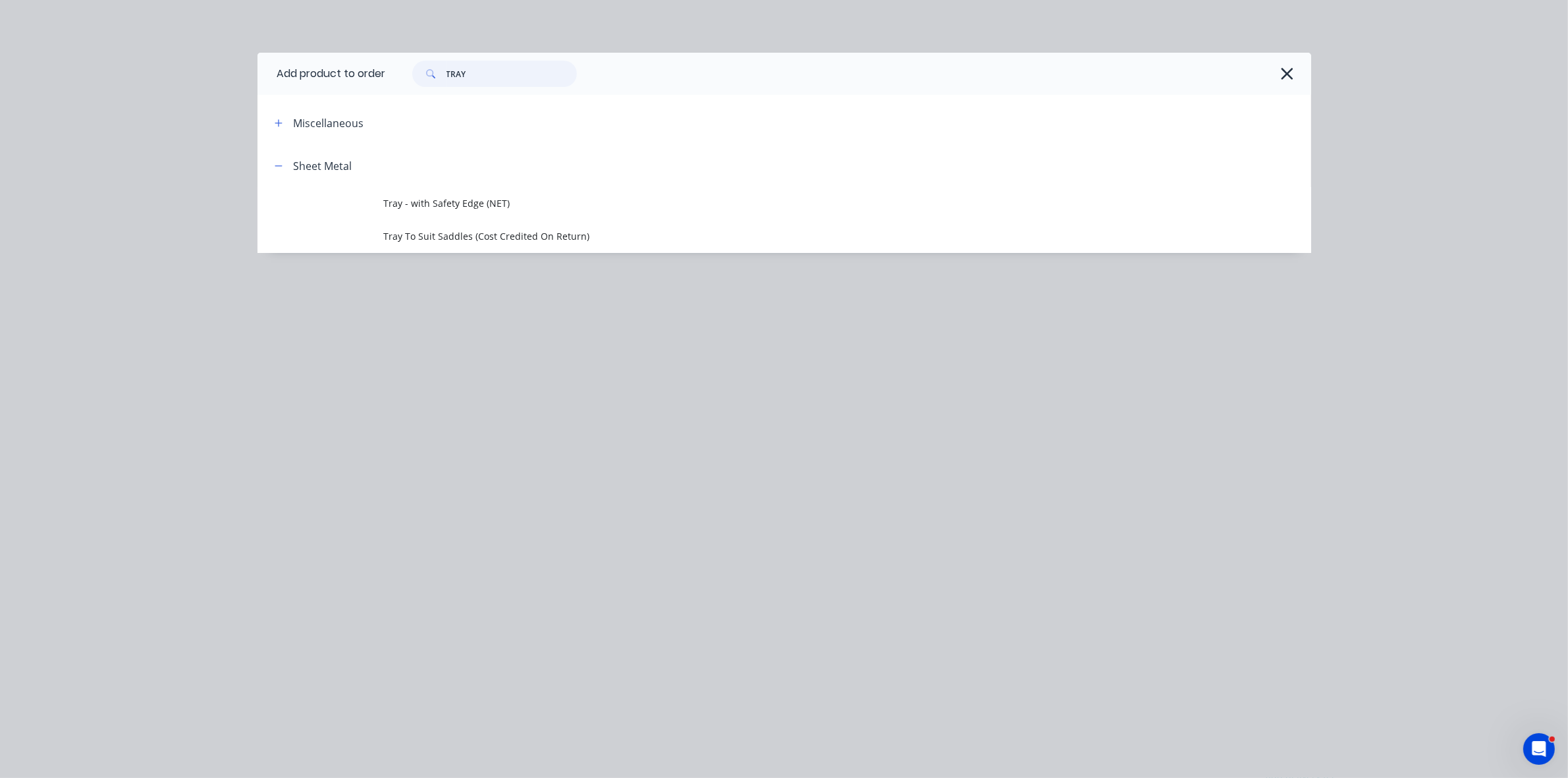
drag, startPoint x: 480, startPoint y: 77, endPoint x: 435, endPoint y: 73, distance: 45.2
click at [435, 73] on div "TRAY" at bounding box center [494, 74] width 164 height 27
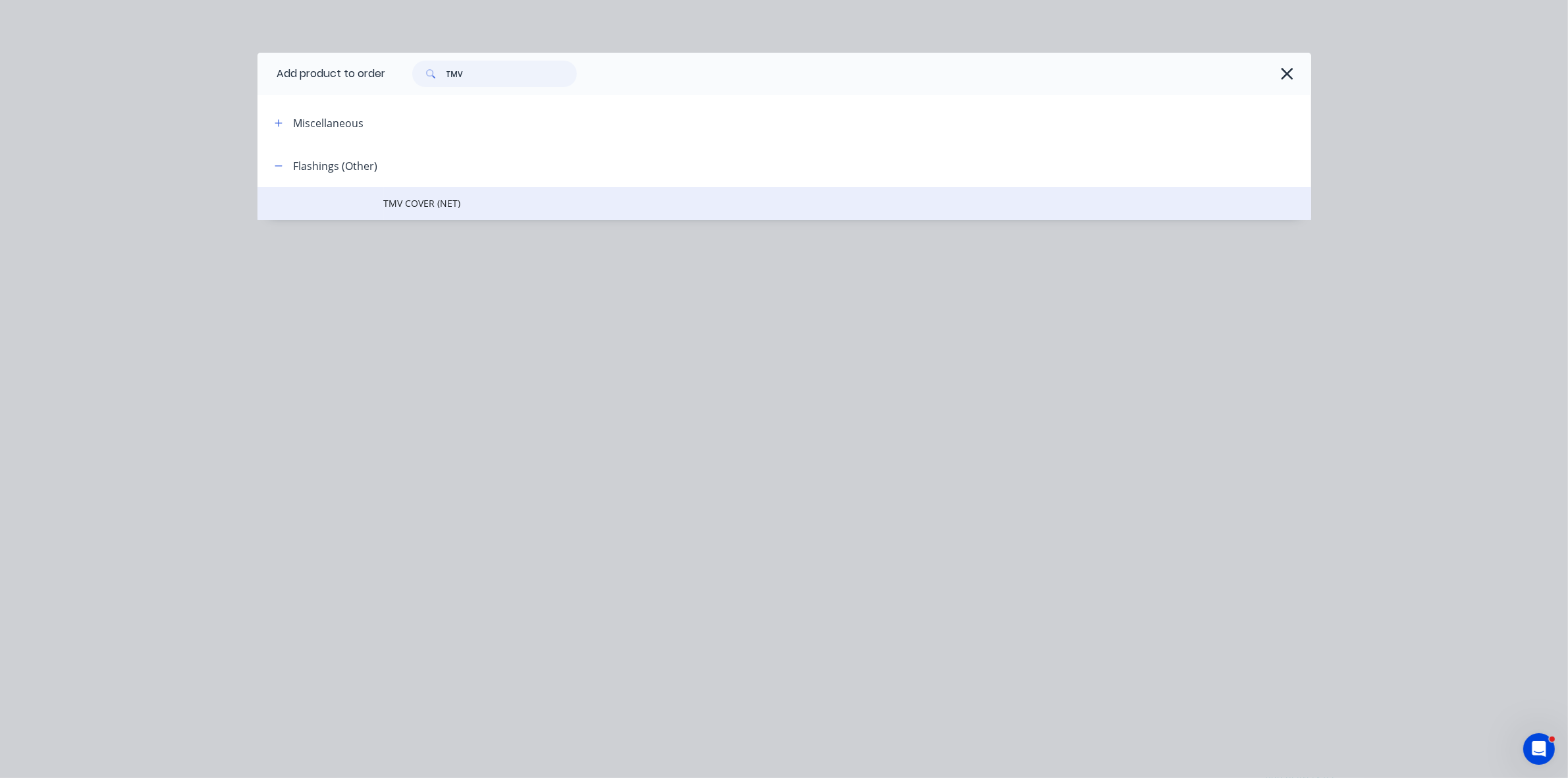
type input "TMV"
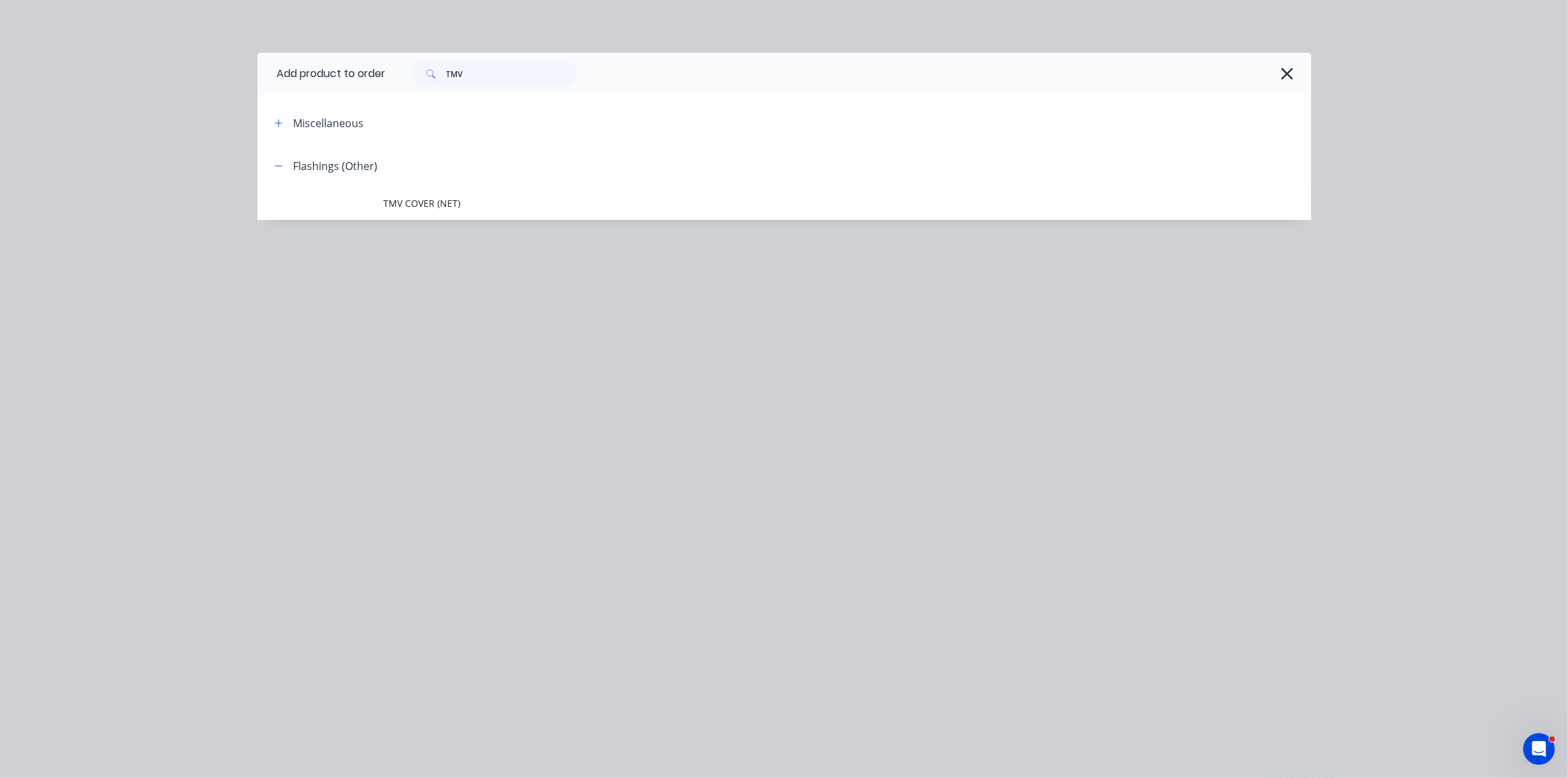
click at [464, 198] on span "TMV COVER (NET)" at bounding box center [755, 203] width 741 height 14
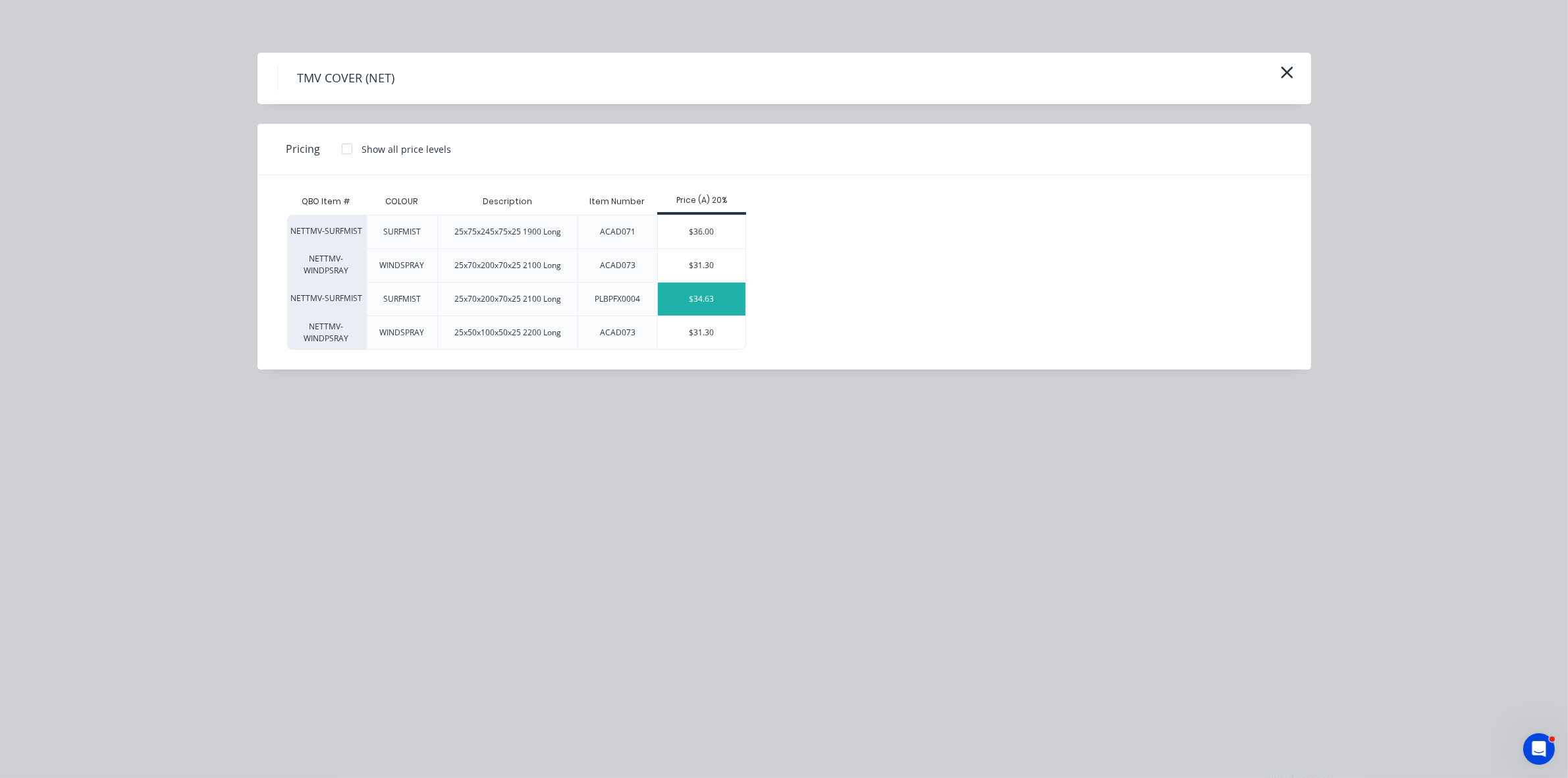
click at [683, 301] on div "$34.63" at bounding box center [701, 298] width 88 height 33
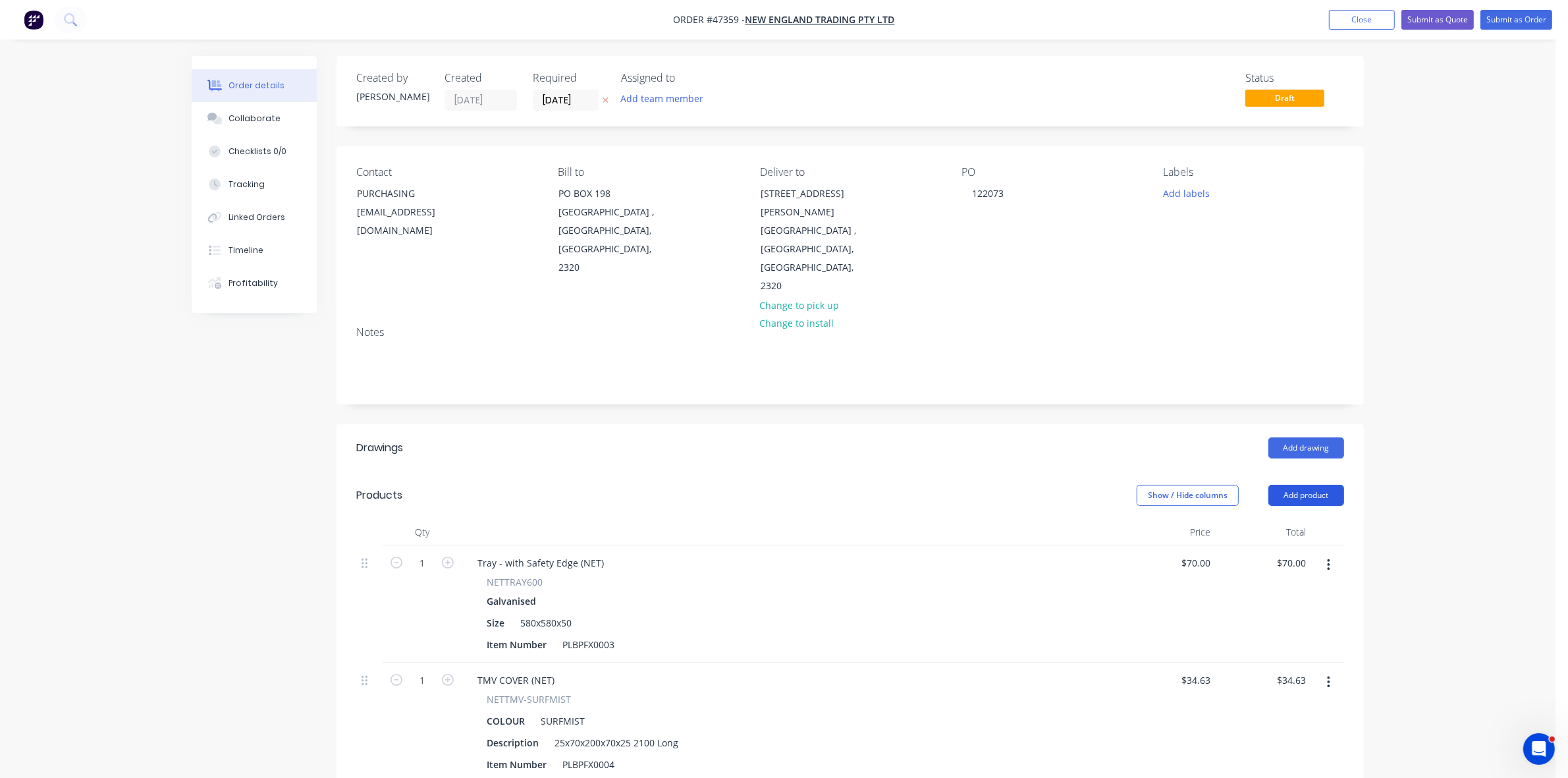
click at [1311, 485] on button "Add product" at bounding box center [1306, 495] width 76 height 21
click at [1301, 519] on div "Product catalogue" at bounding box center [1281, 528] width 102 height 19
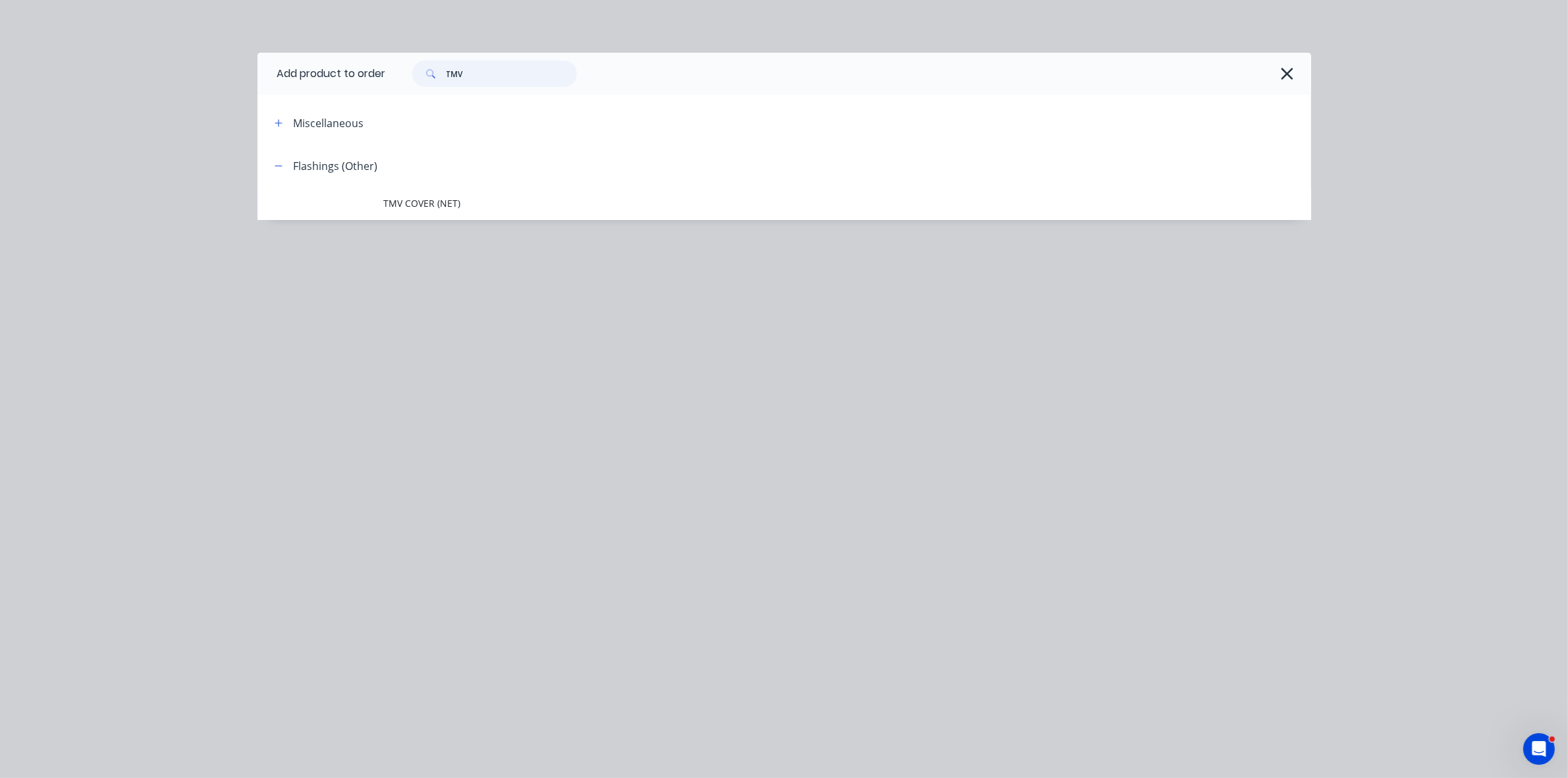
drag, startPoint x: 466, startPoint y: 68, endPoint x: 440, endPoint y: 68, distance: 26.0
click at [441, 68] on div "TMV" at bounding box center [494, 74] width 164 height 27
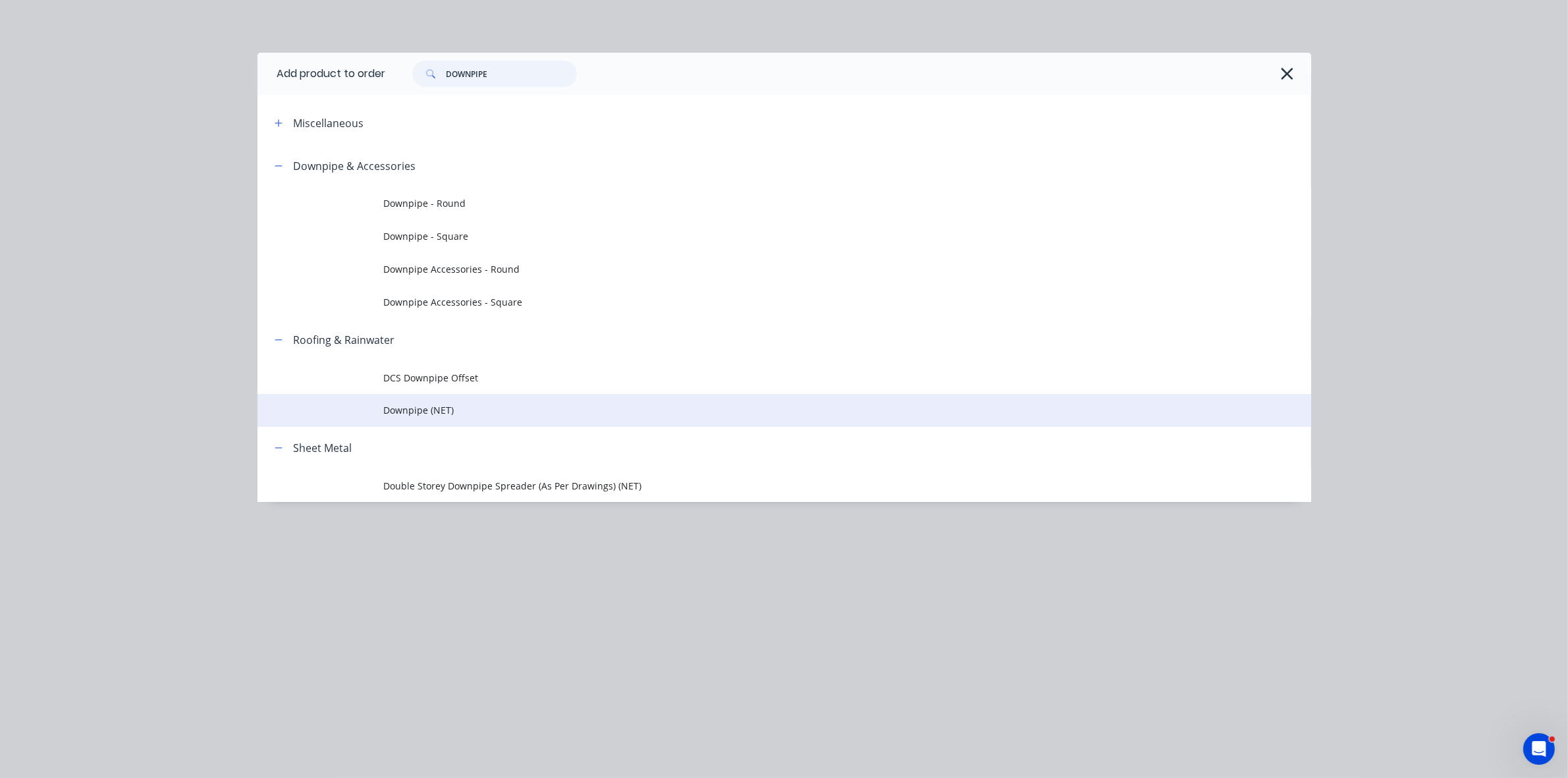
type input "DOWNPIPE"
click at [452, 416] on span "Downpipe (NET)" at bounding box center [755, 410] width 741 height 14
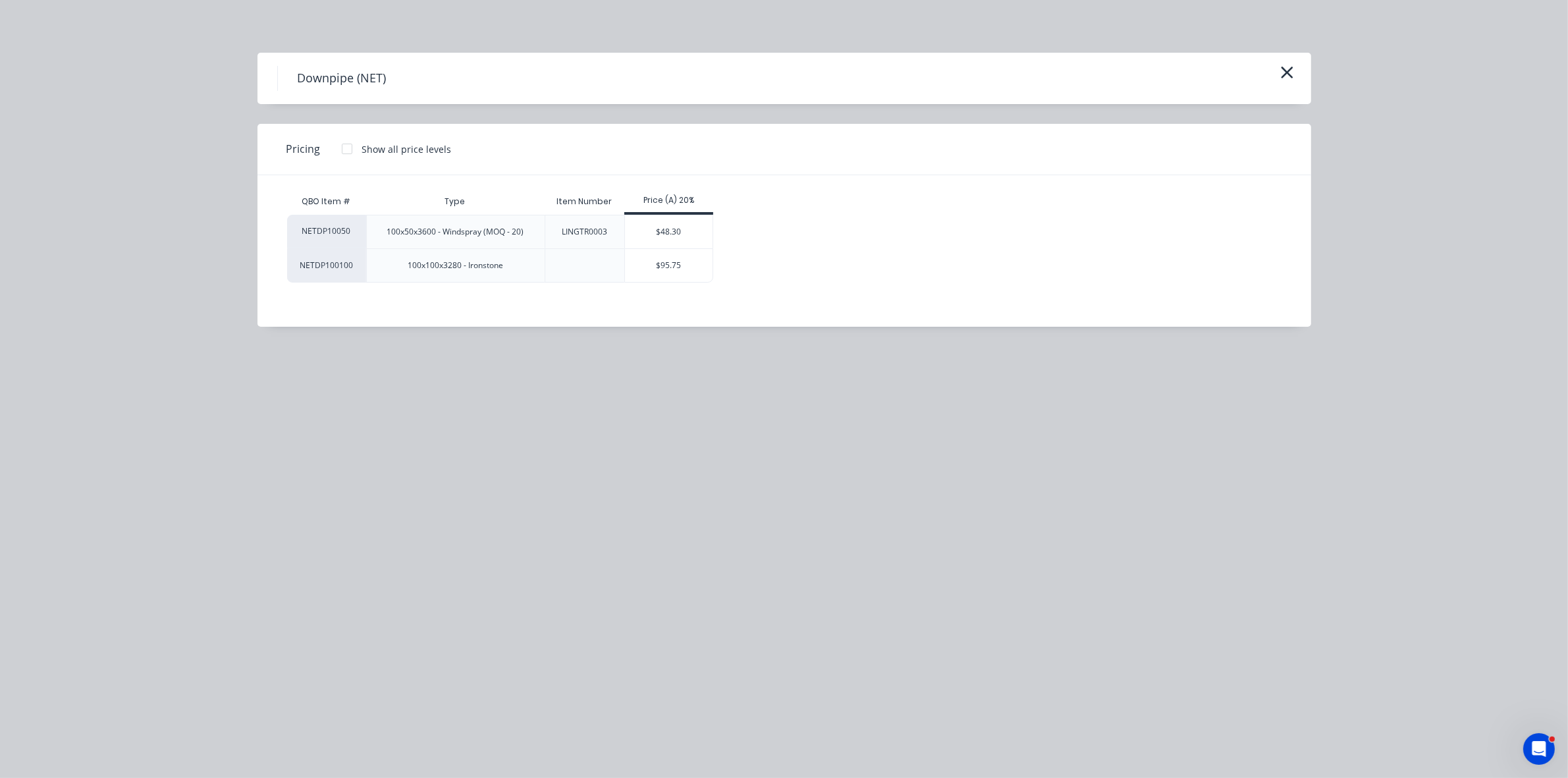
drag, startPoint x: 667, startPoint y: 229, endPoint x: 630, endPoint y: 320, distance: 98.2
click at [667, 228] on div "$48.30" at bounding box center [668, 231] width 88 height 33
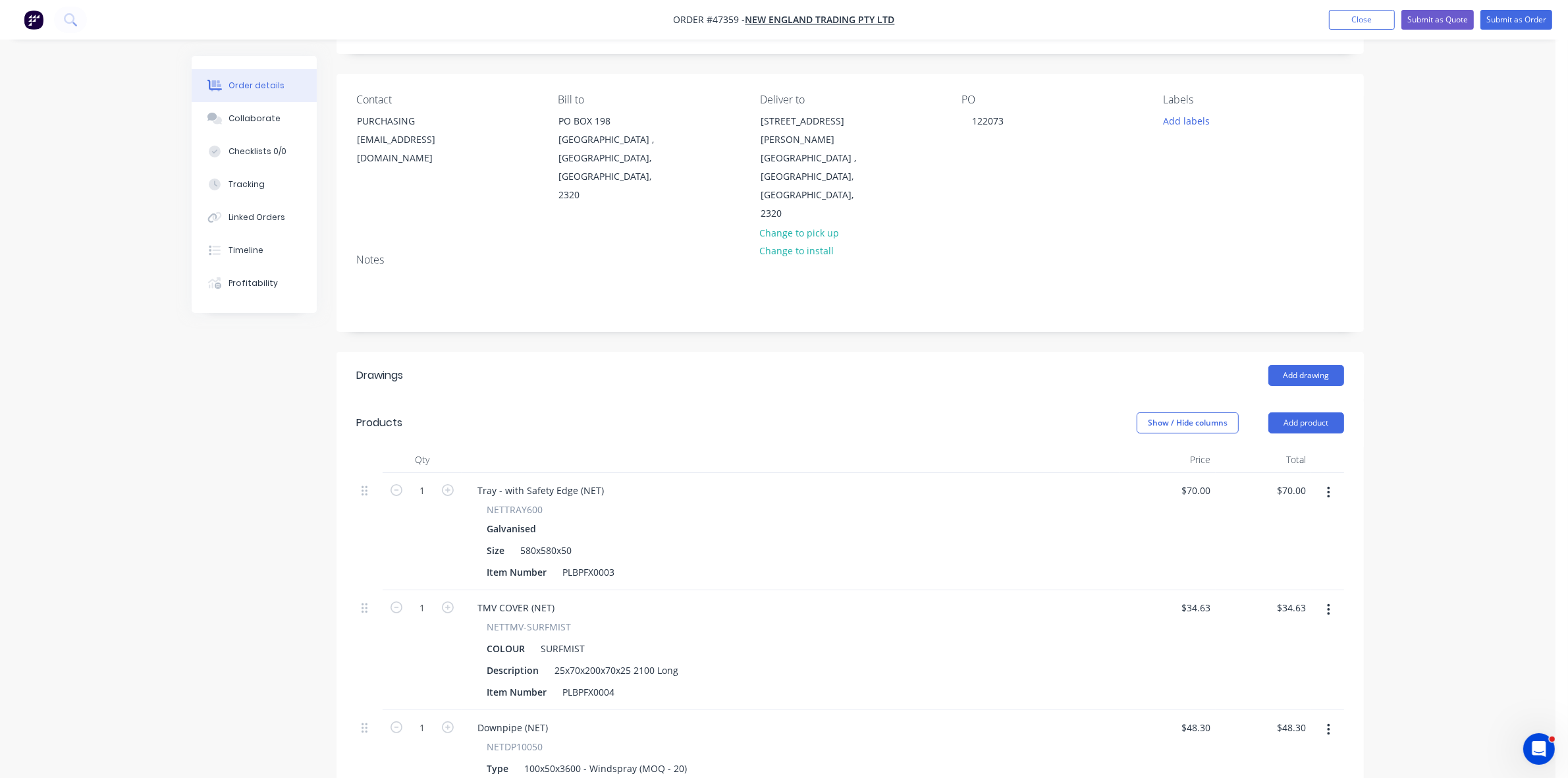
scroll to position [83, 0]
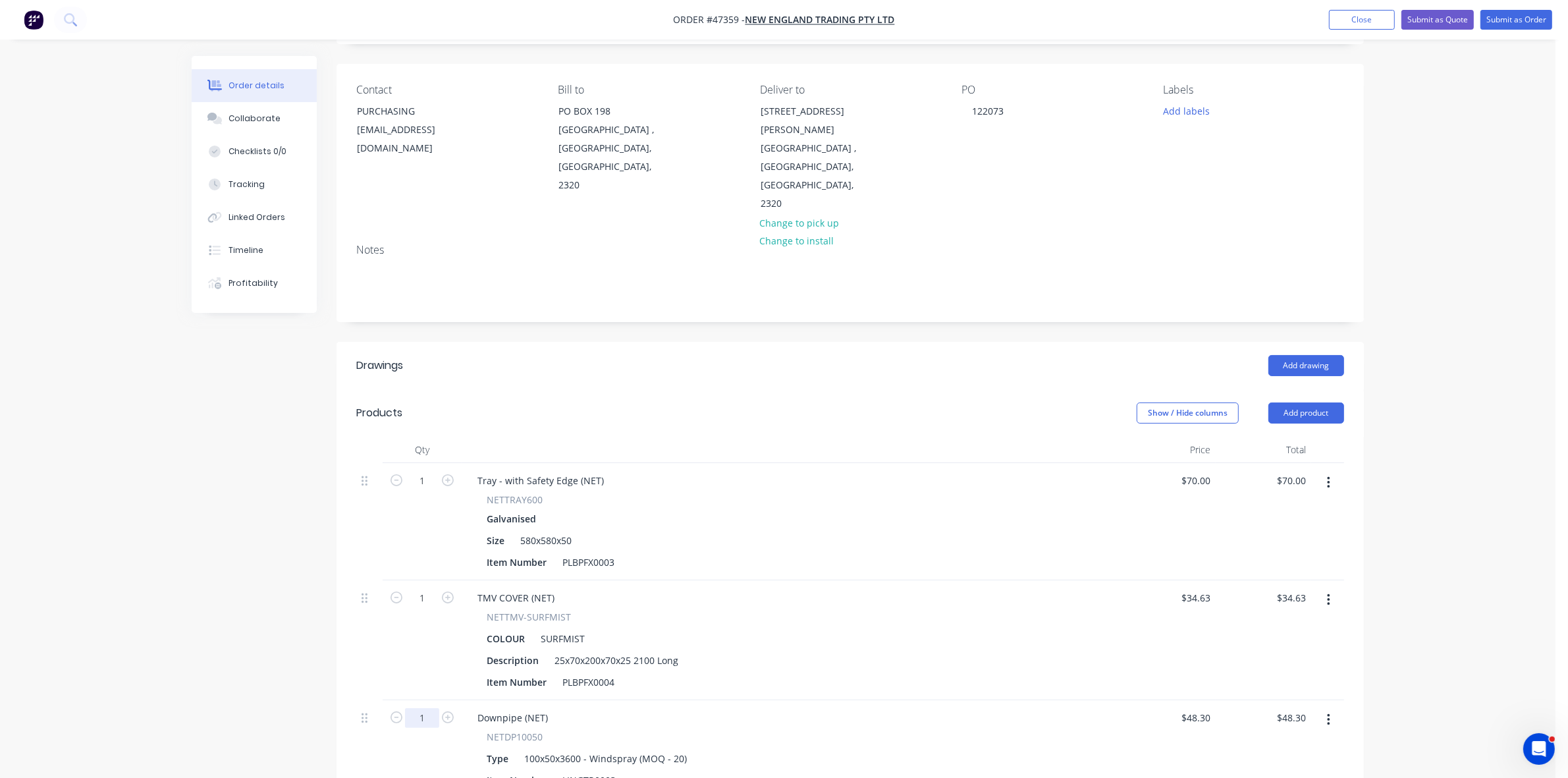
click at [436, 491] on input "1" at bounding box center [422, 480] width 34 height 20
type input "20"
type input "$966.00"
click at [452, 592] on icon "button" at bounding box center [448, 597] width 12 height 12
type input "2"
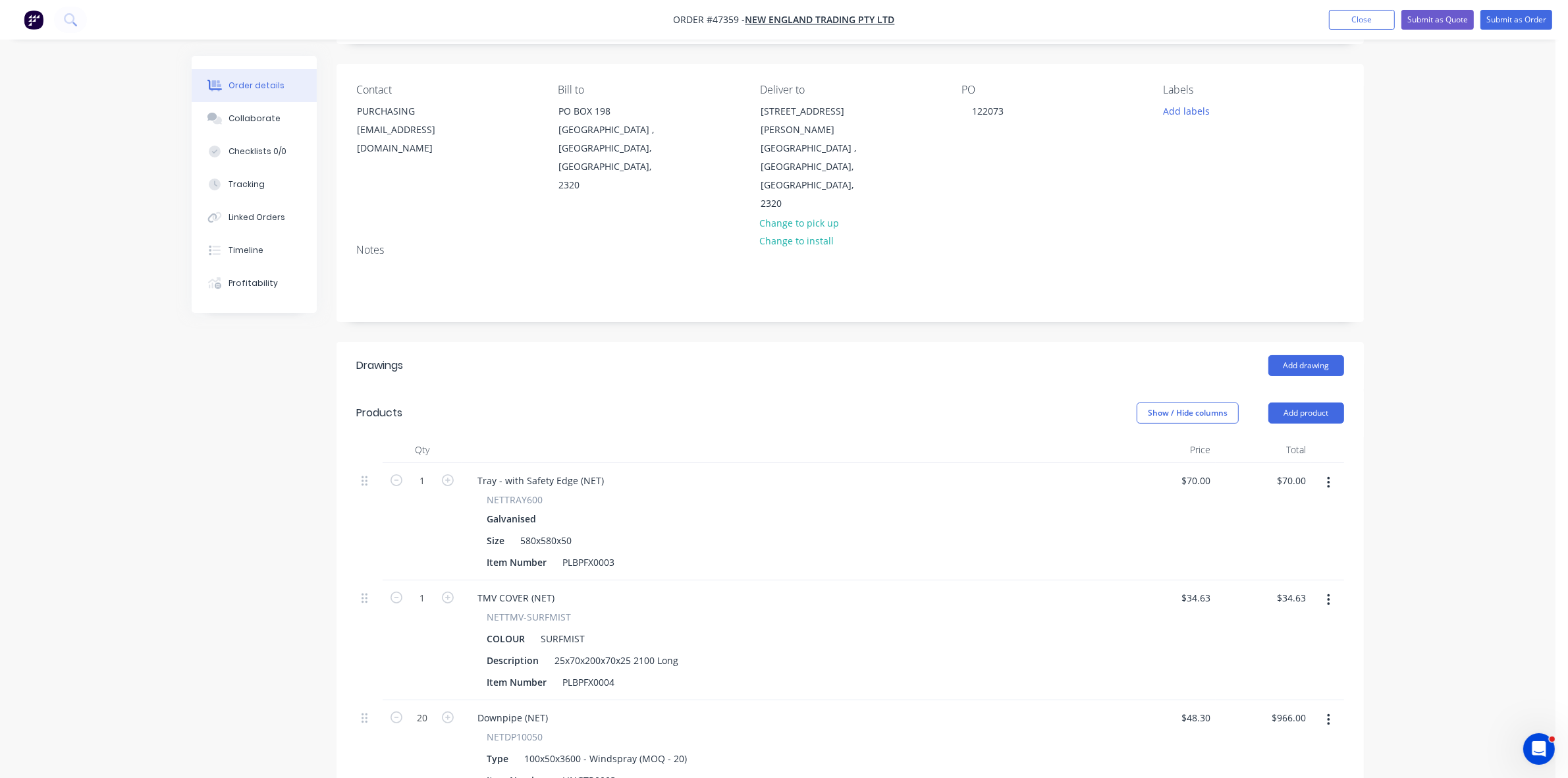
type input "$69.26"
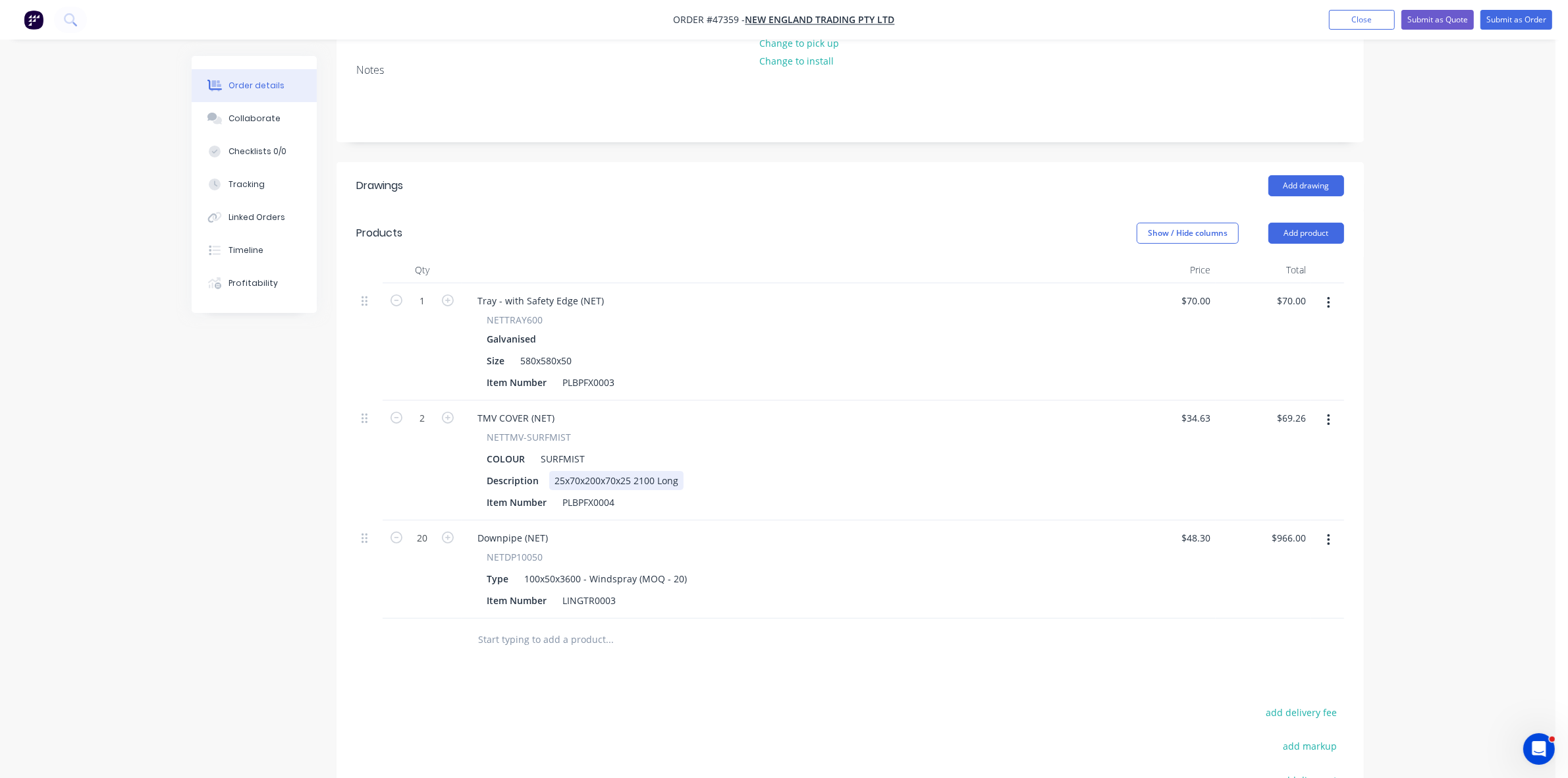
scroll to position [412, 0]
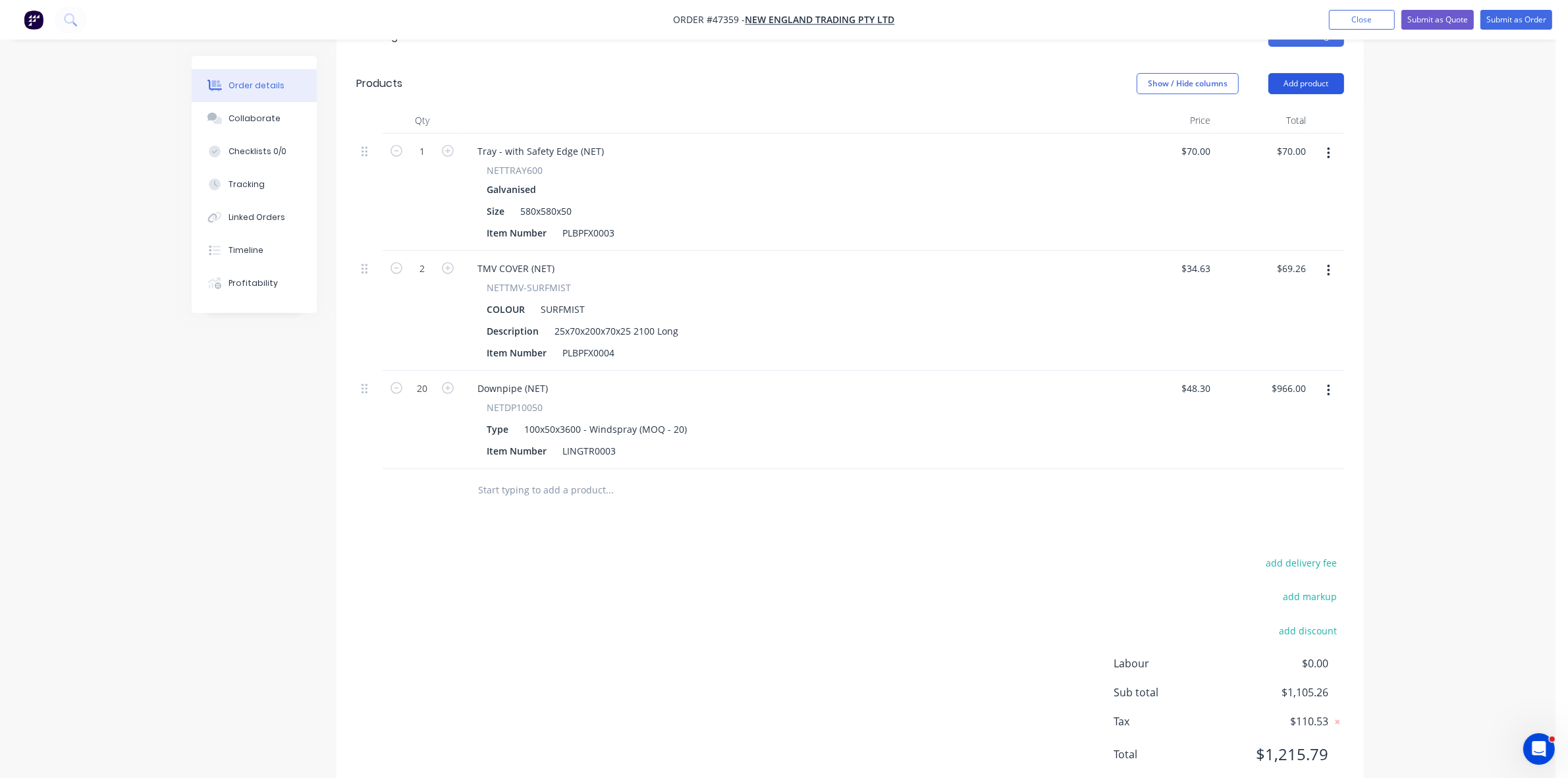
click at [1299, 73] on button "Add product" at bounding box center [1306, 83] width 76 height 21
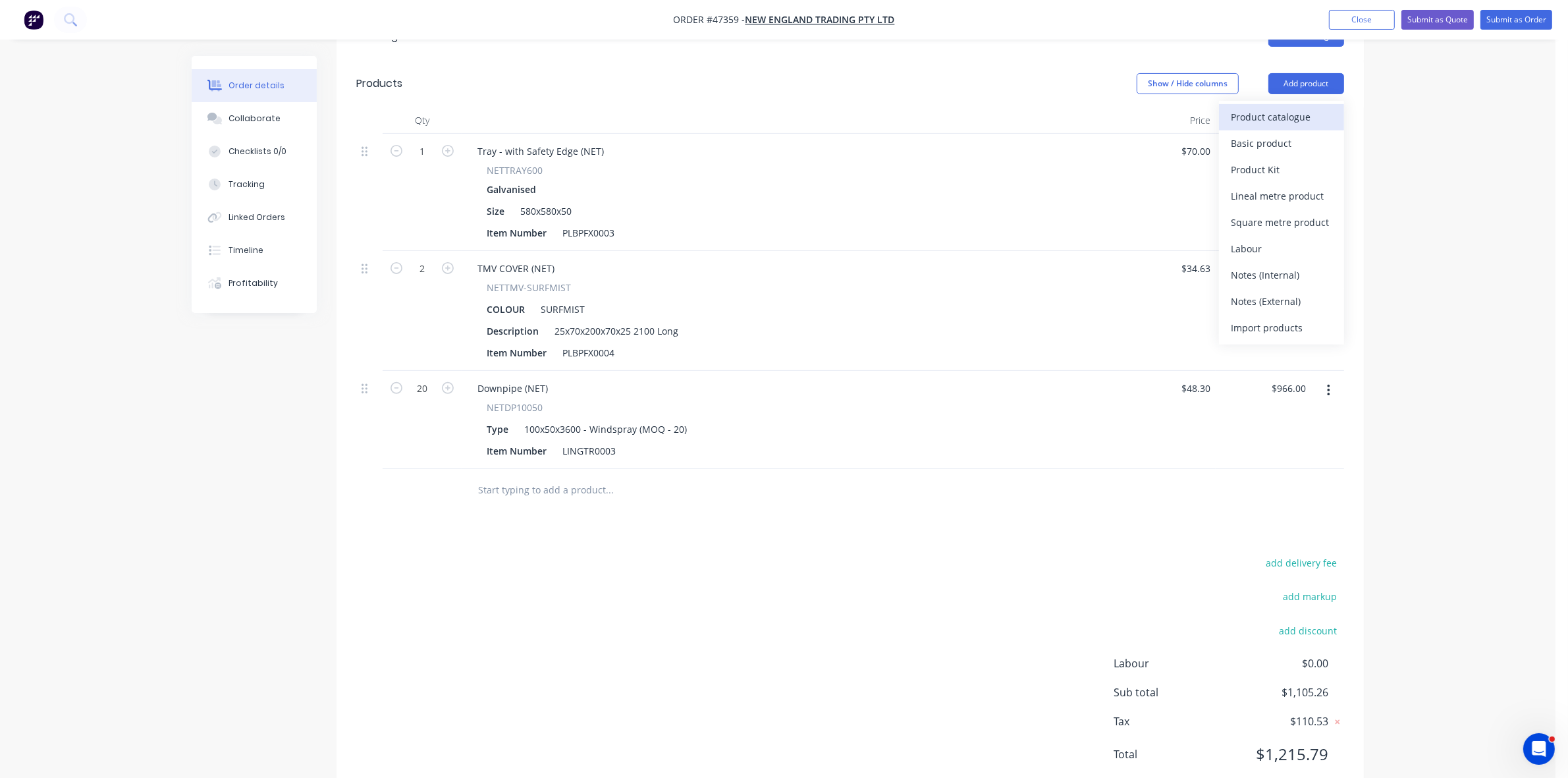
click at [1295, 104] on button "Product catalogue" at bounding box center [1281, 117] width 125 height 27
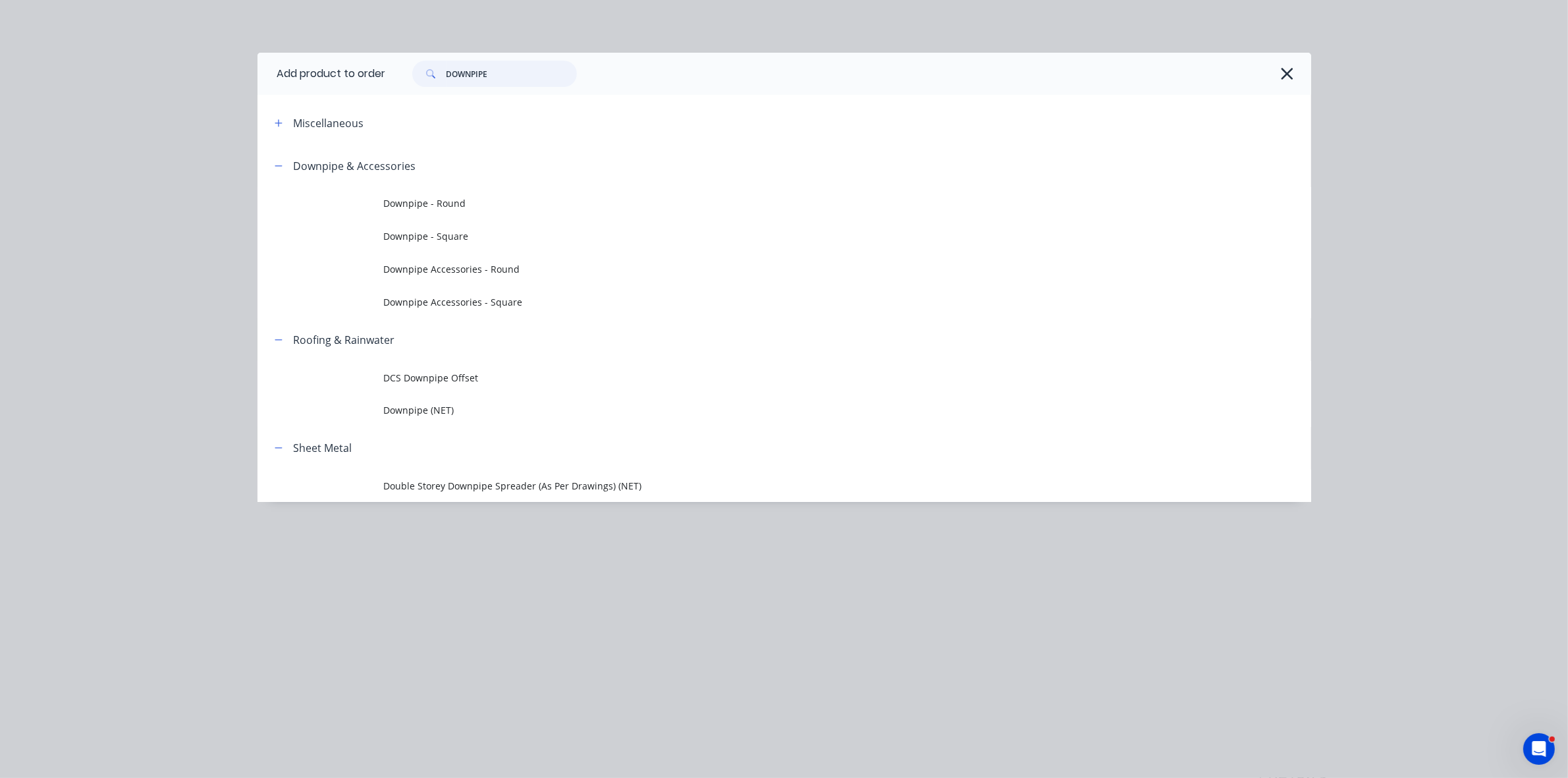
drag, startPoint x: 532, startPoint y: 77, endPoint x: 427, endPoint y: 74, distance: 105.0
click at [427, 74] on div "DOWNPIPE" at bounding box center [494, 74] width 164 height 27
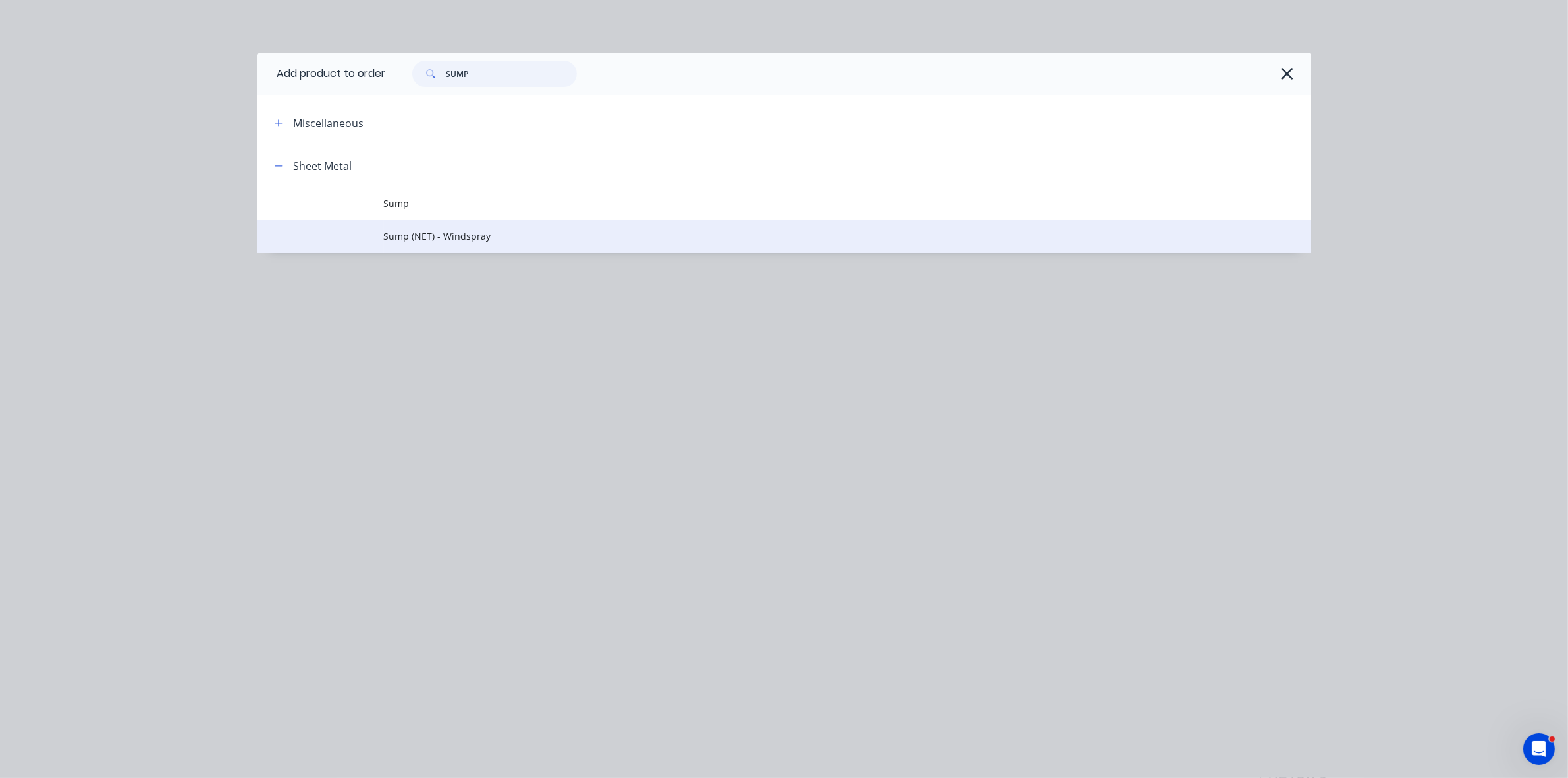
type input "SUMP"
click at [466, 231] on span "Sump (NET) - Windspray" at bounding box center [755, 236] width 741 height 14
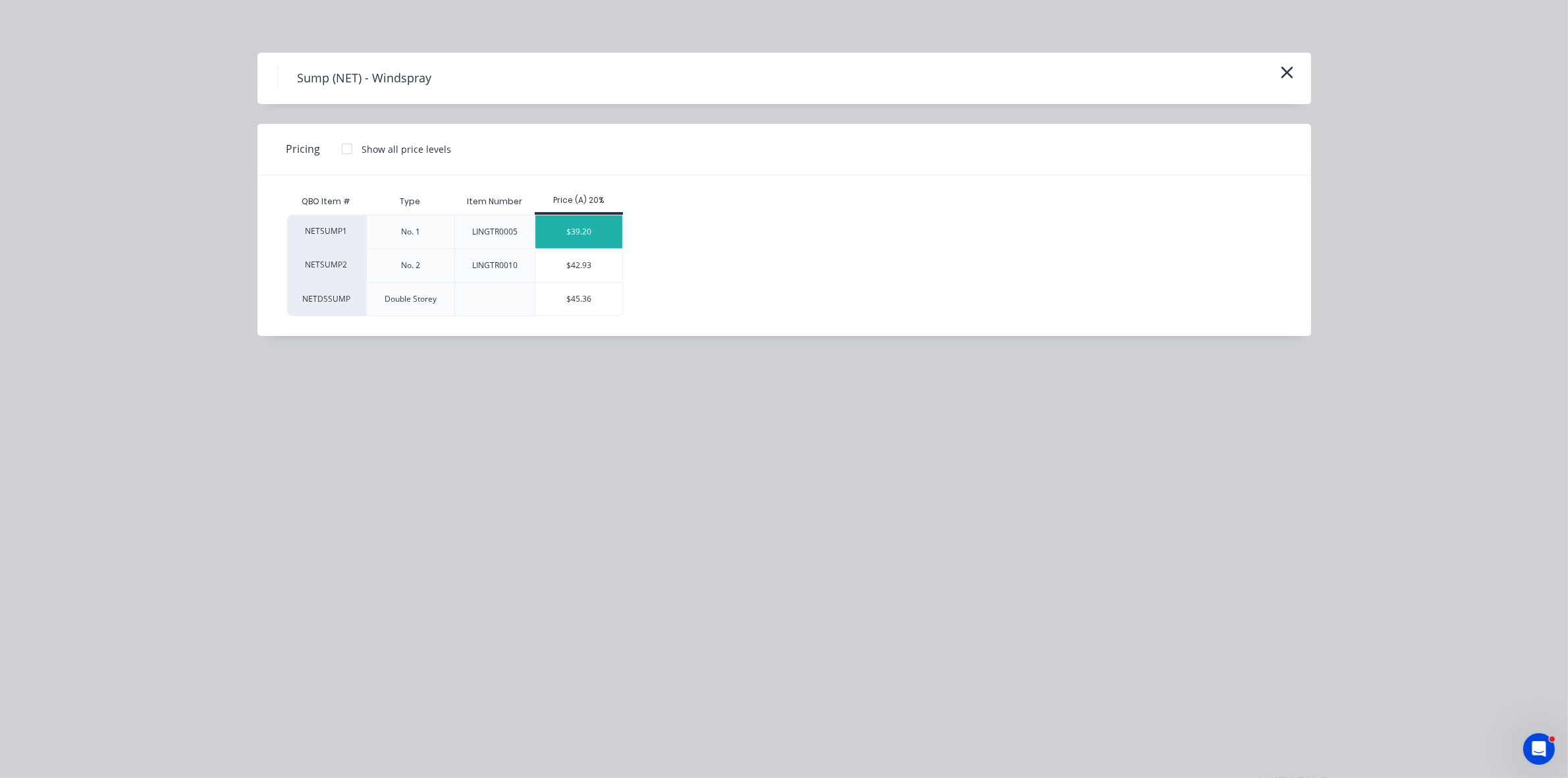
click at [557, 242] on div "$39.20" at bounding box center [579, 231] width 88 height 33
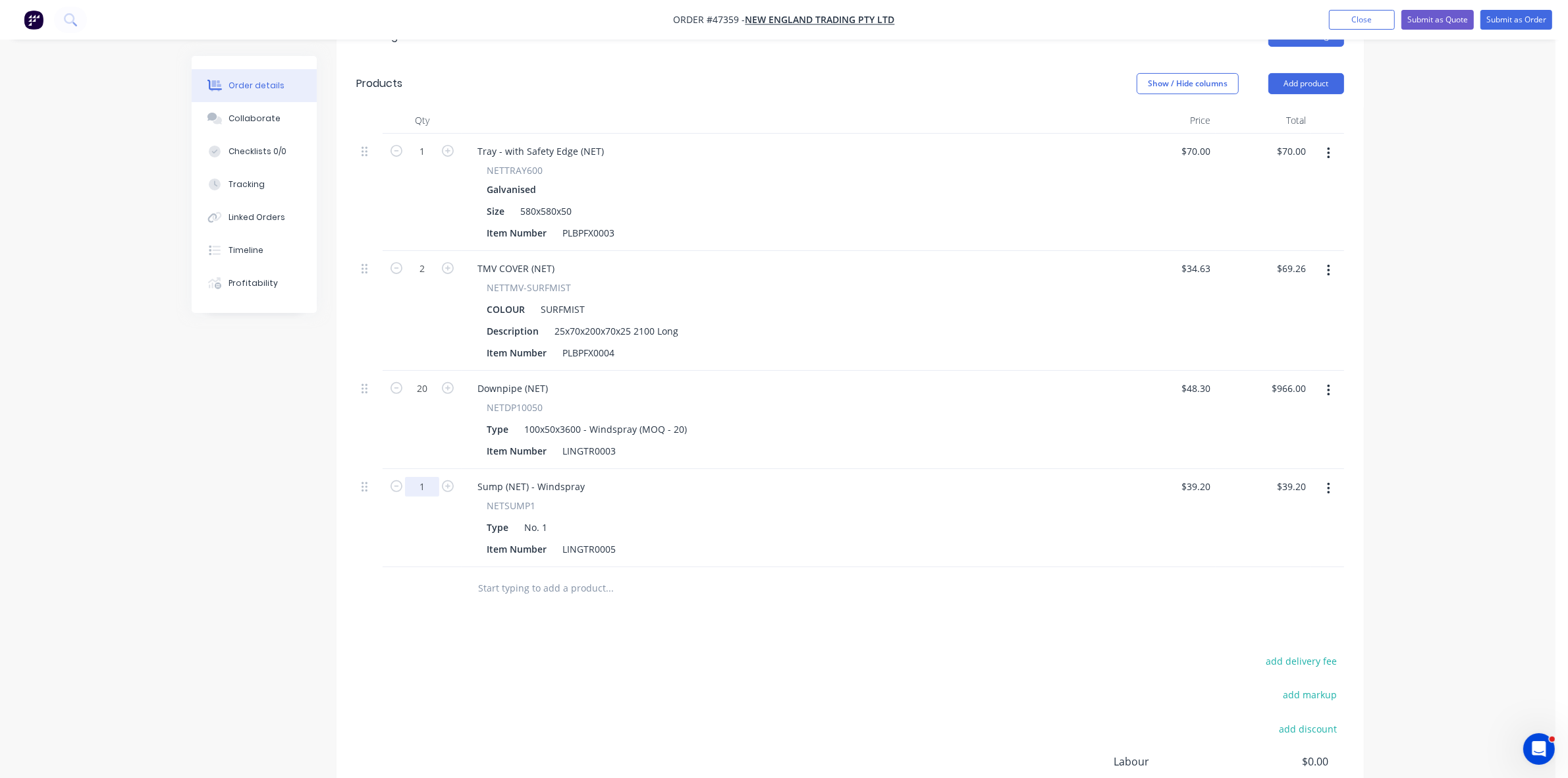
click at [425, 161] on input "1" at bounding box center [422, 151] width 34 height 20
type input "6"
type input "$235.20"
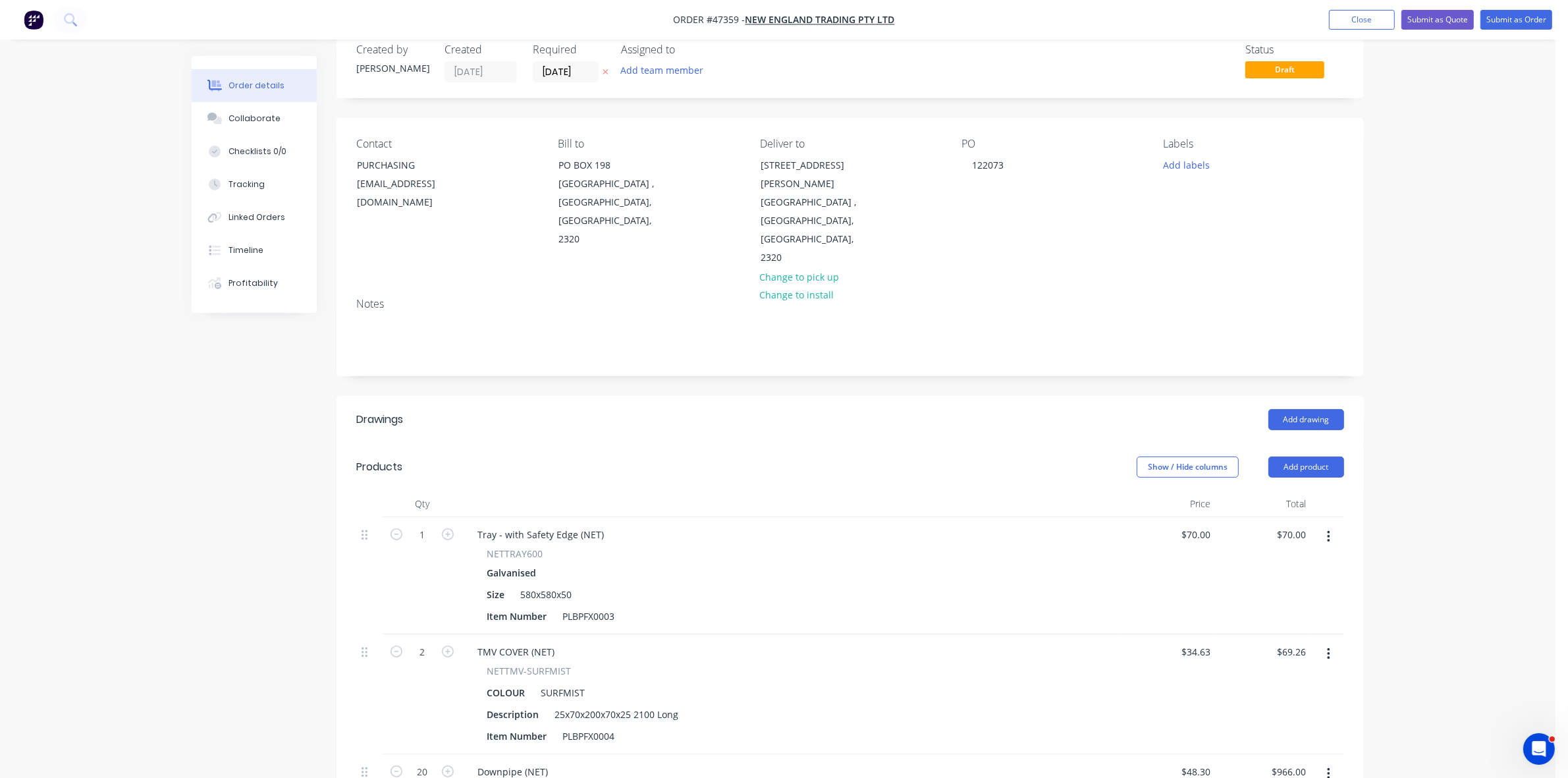
scroll to position [0, 0]
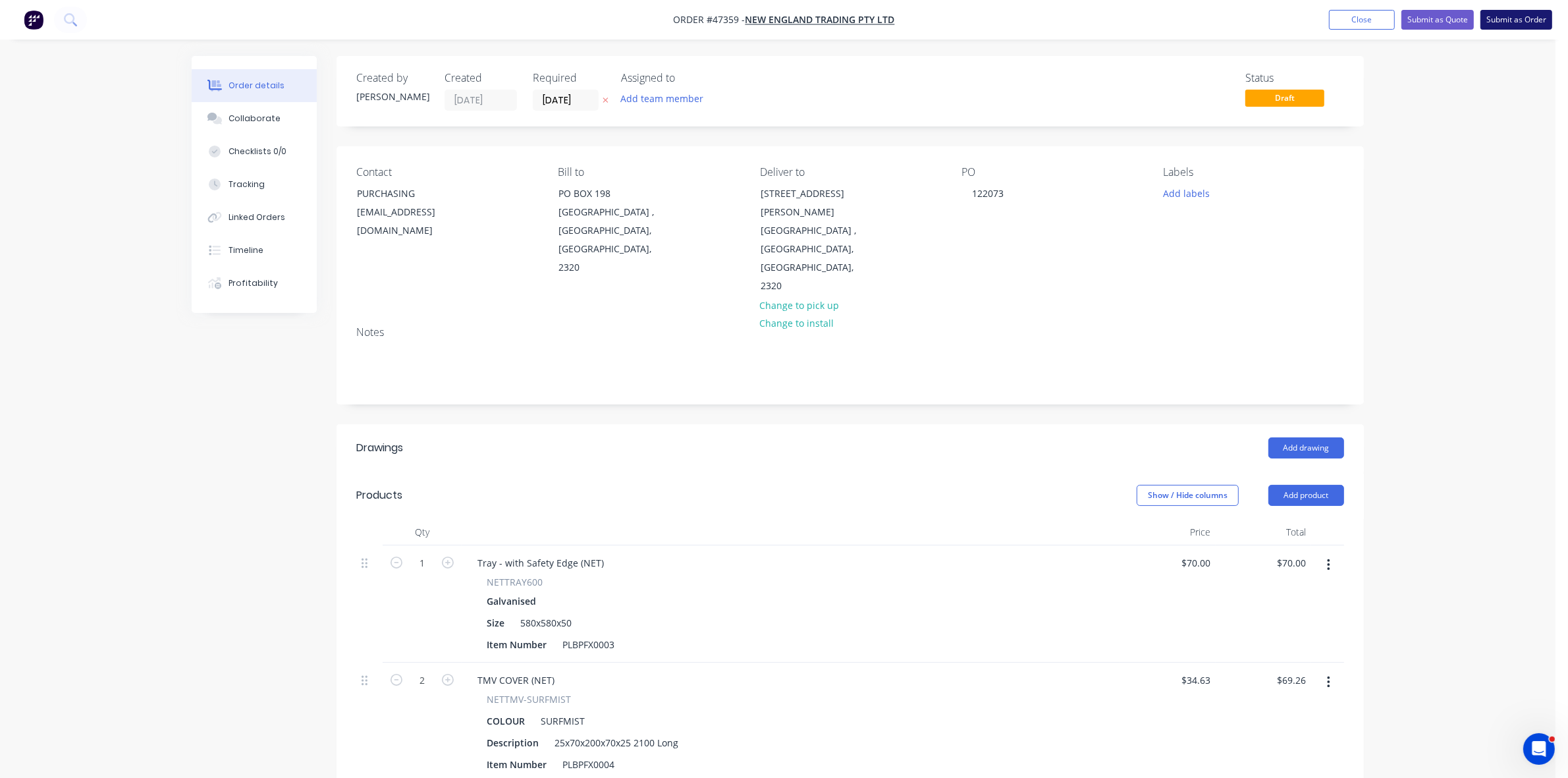
click at [1509, 14] on button "Submit as Order" at bounding box center [1516, 19] width 71 height 20
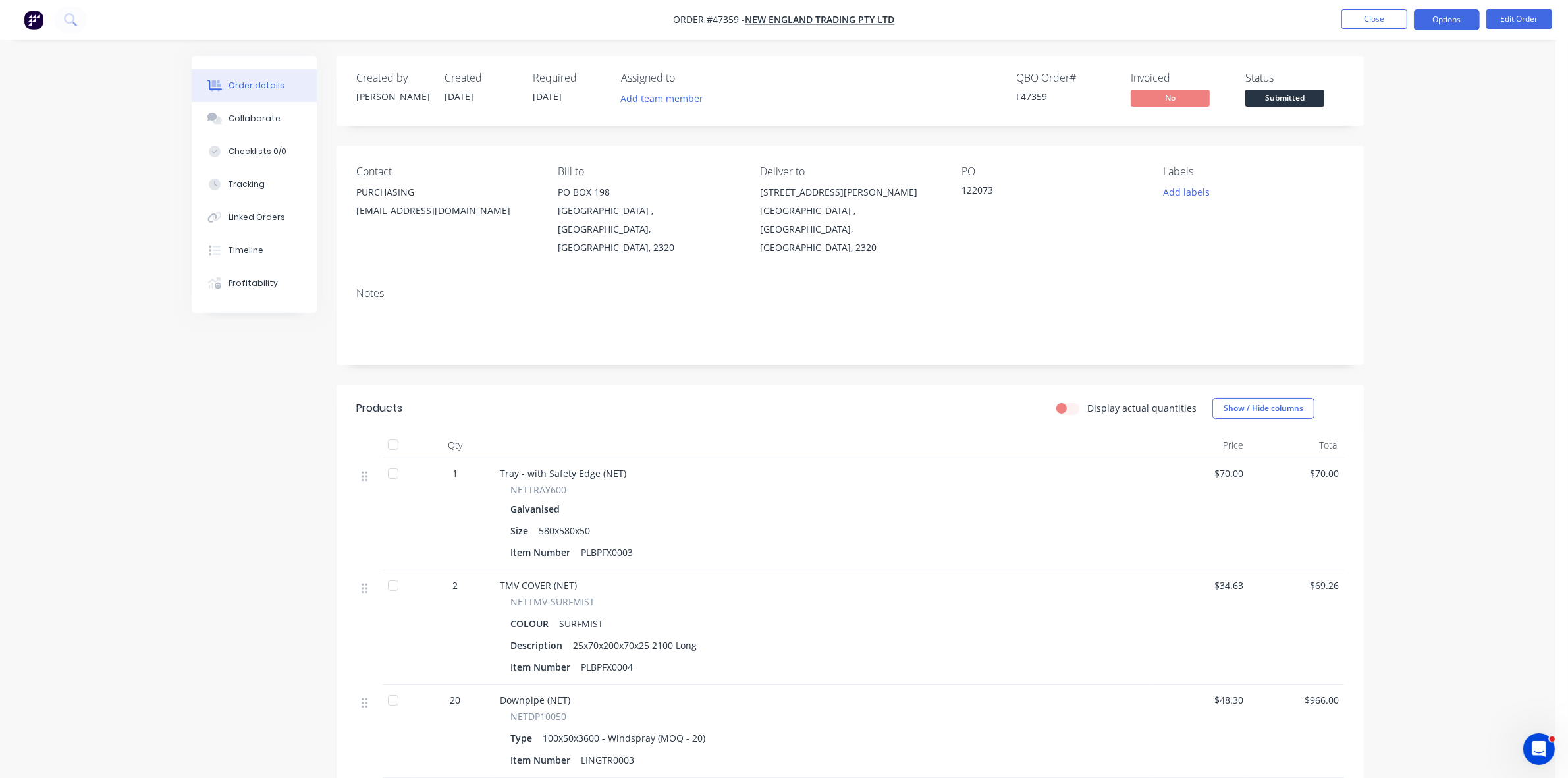
drag, startPoint x: 1463, startPoint y: 17, endPoint x: 1456, endPoint y: 29, distance: 13.9
click at [1463, 17] on button "Options" at bounding box center [1446, 20] width 66 height 21
click at [1374, 164] on div "Work Order" at bounding box center [1407, 159] width 121 height 19
click at [1372, 133] on div "Without pricing" at bounding box center [1407, 133] width 121 height 19
click at [1304, 94] on span "Submitted" at bounding box center [1284, 98] width 79 height 16
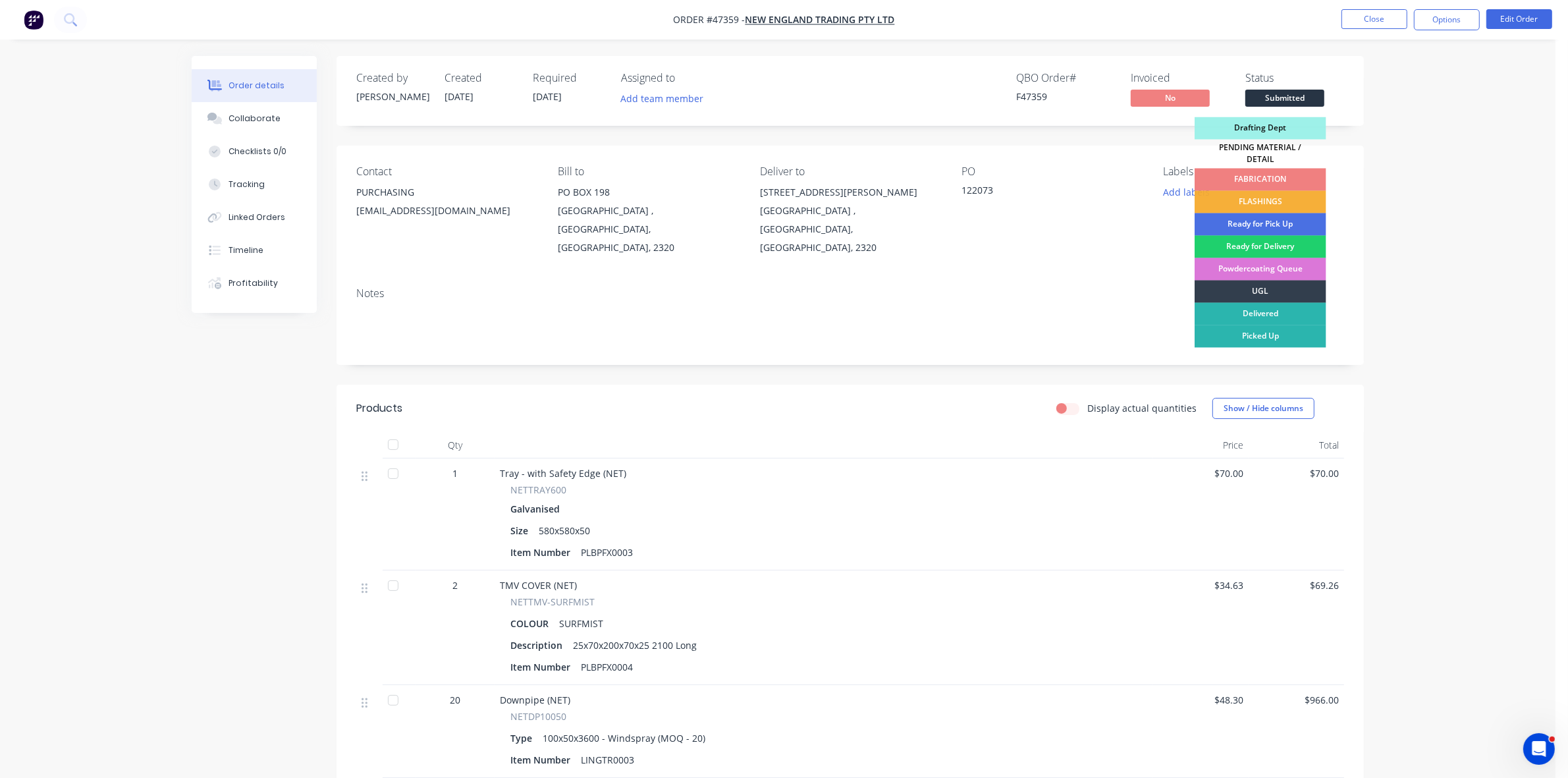
click at [1281, 170] on div "FABRICATION" at bounding box center [1260, 180] width 132 height 22
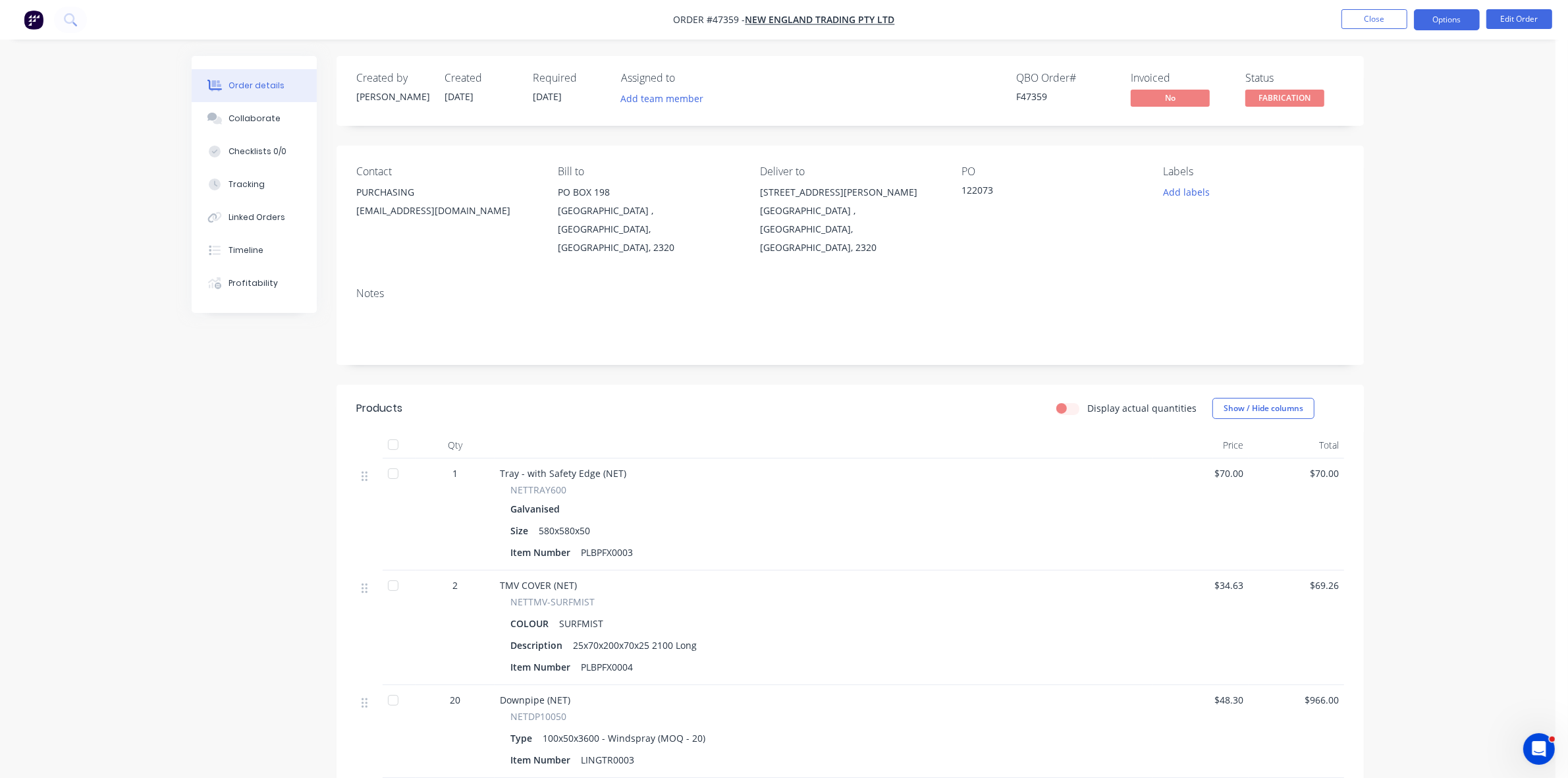
click at [1436, 23] on button "Options" at bounding box center [1446, 20] width 66 height 21
click at [1379, 181] on div "Delivery Docket" at bounding box center [1407, 186] width 121 height 19
click at [1378, 136] on div "Without pricing" at bounding box center [1407, 133] width 121 height 19
click at [1371, 15] on button "Close" at bounding box center [1374, 19] width 66 height 20
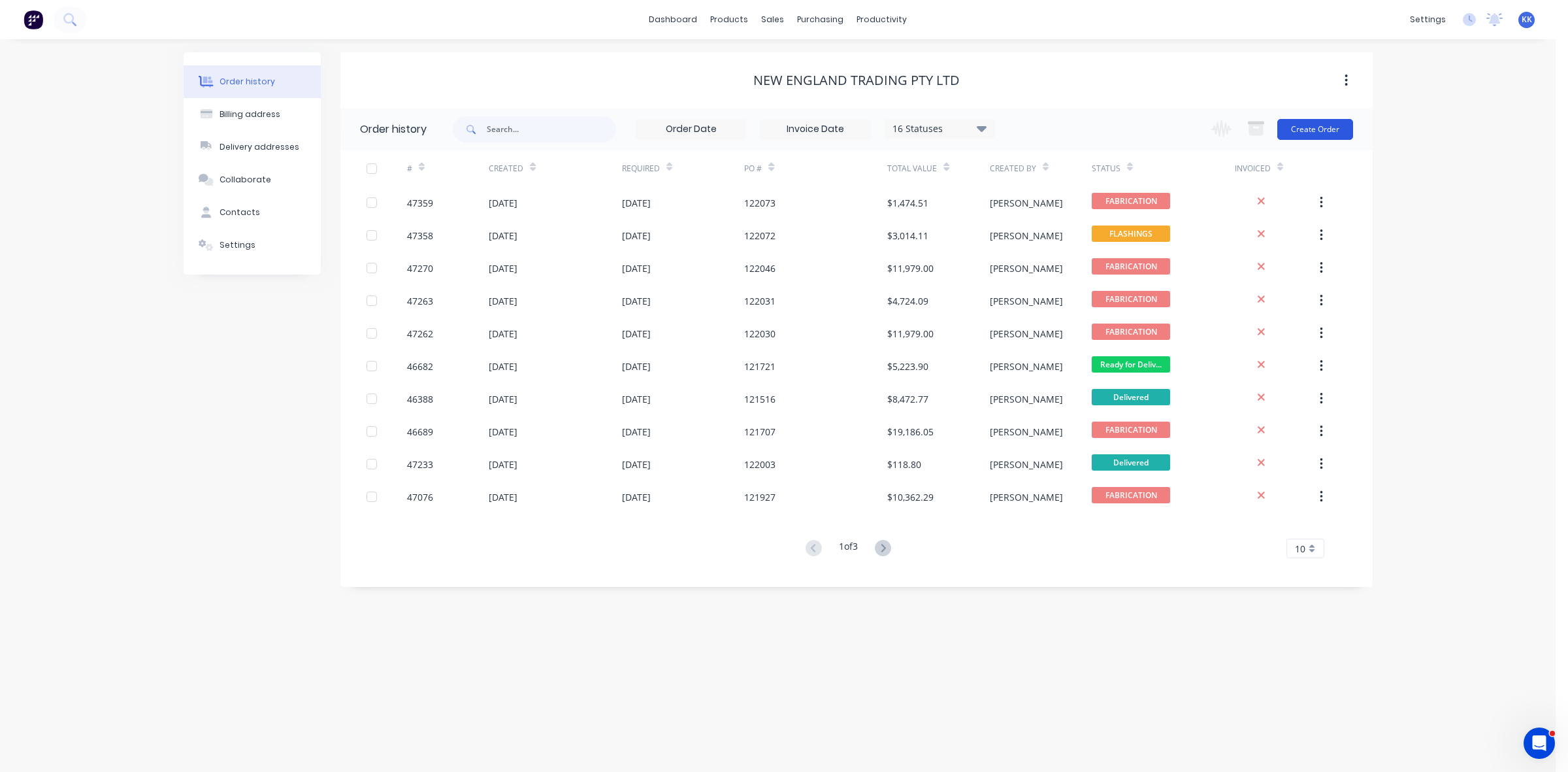
click at [1298, 126] on button "Create Order" at bounding box center [1315, 129] width 76 height 21
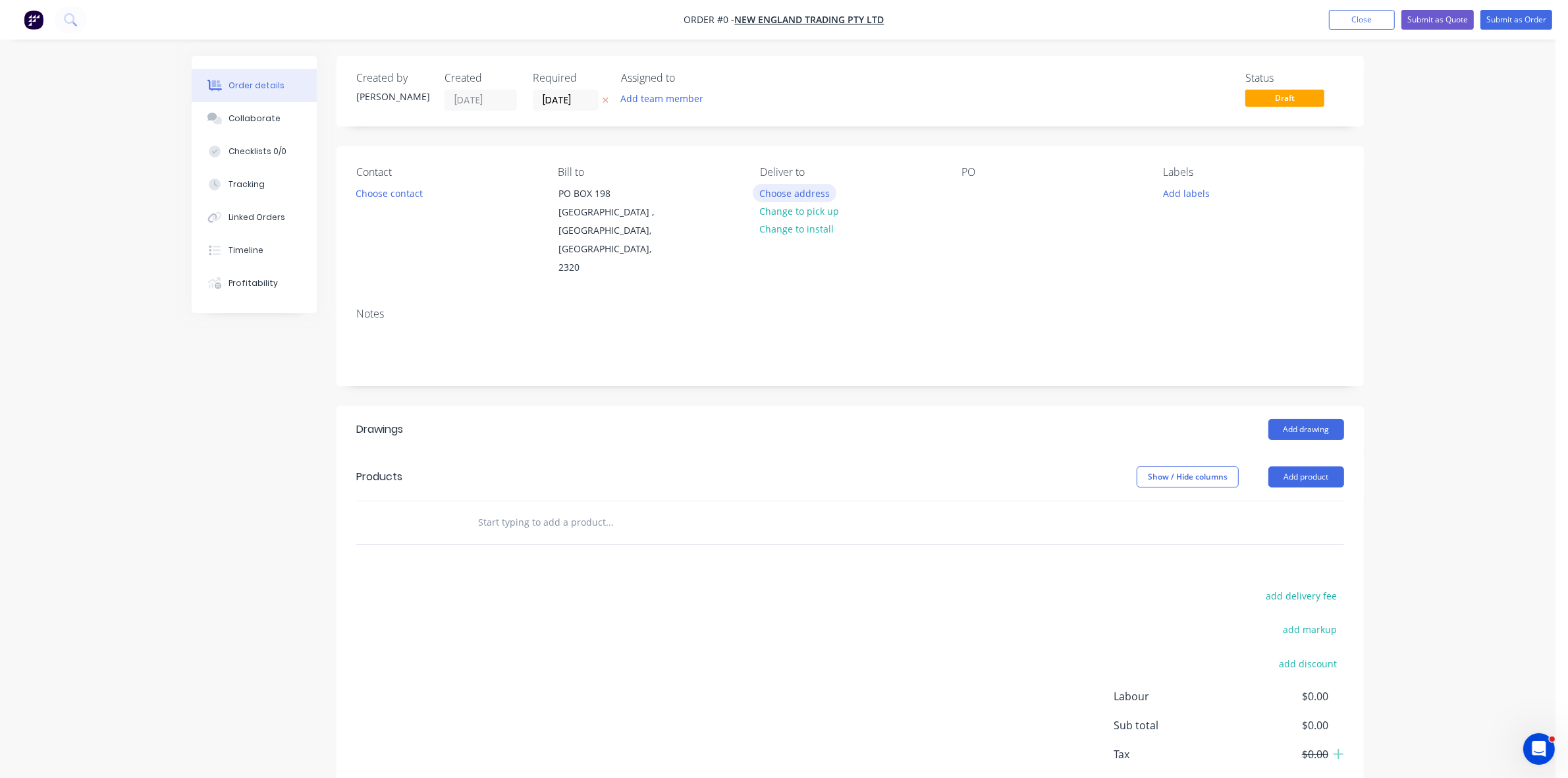
click at [771, 196] on button "Choose address" at bounding box center [795, 192] width 84 height 18
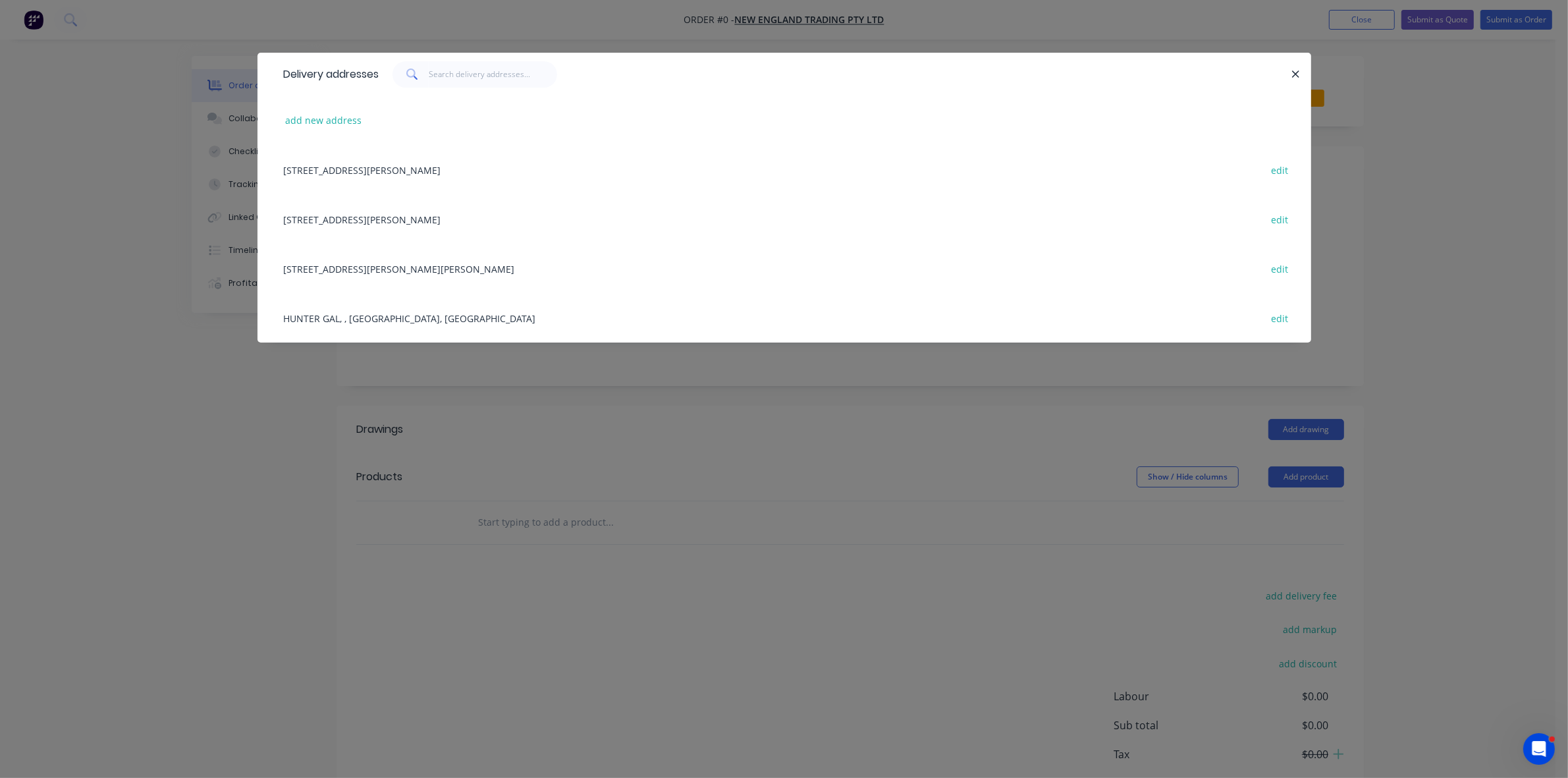
click at [360, 262] on div "[STREET_ADDRESS][PERSON_NAME][PERSON_NAME] edit" at bounding box center [784, 268] width 1014 height 49
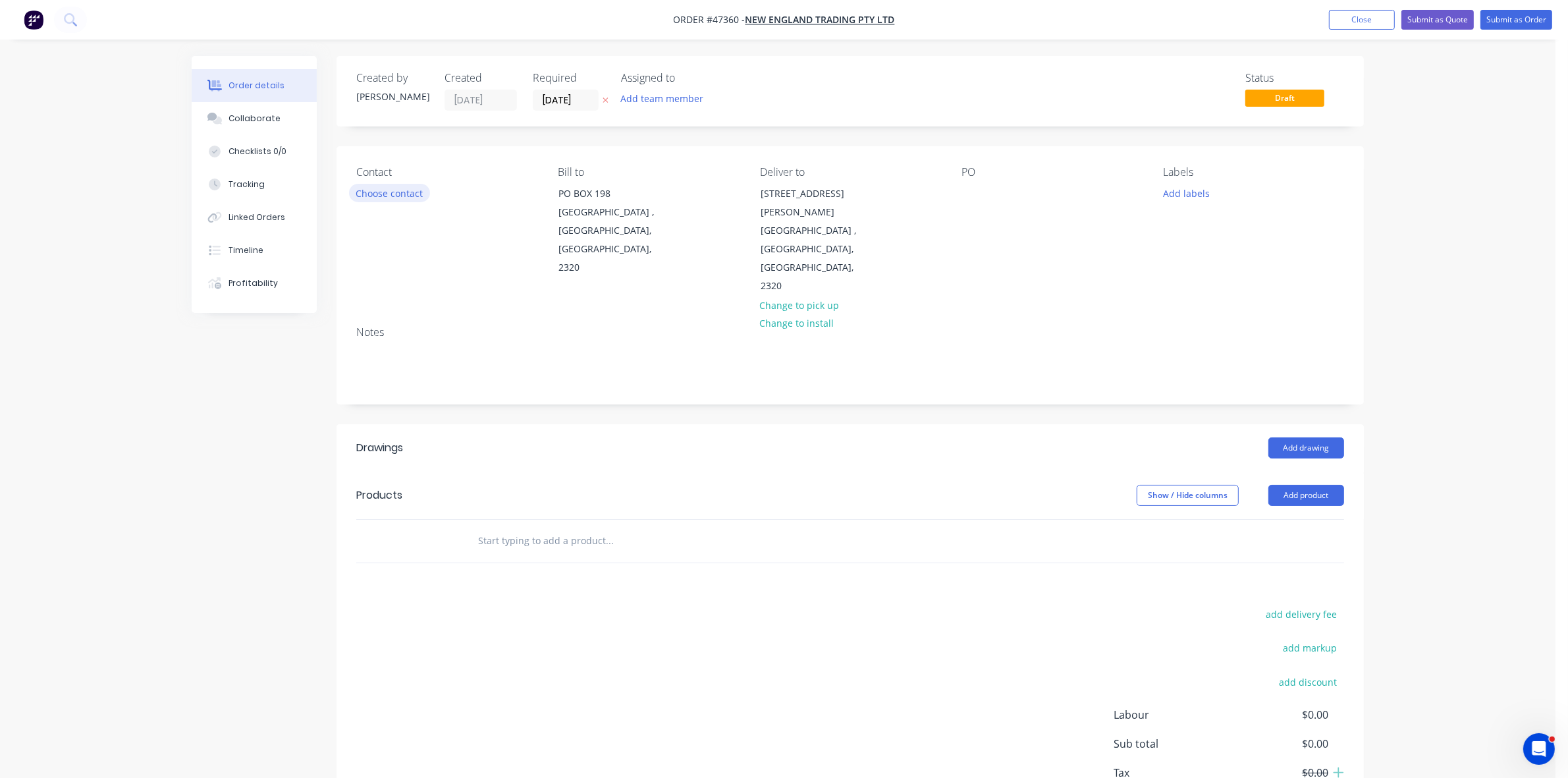
click at [415, 189] on button "Choose contact" at bounding box center [390, 192] width 81 height 18
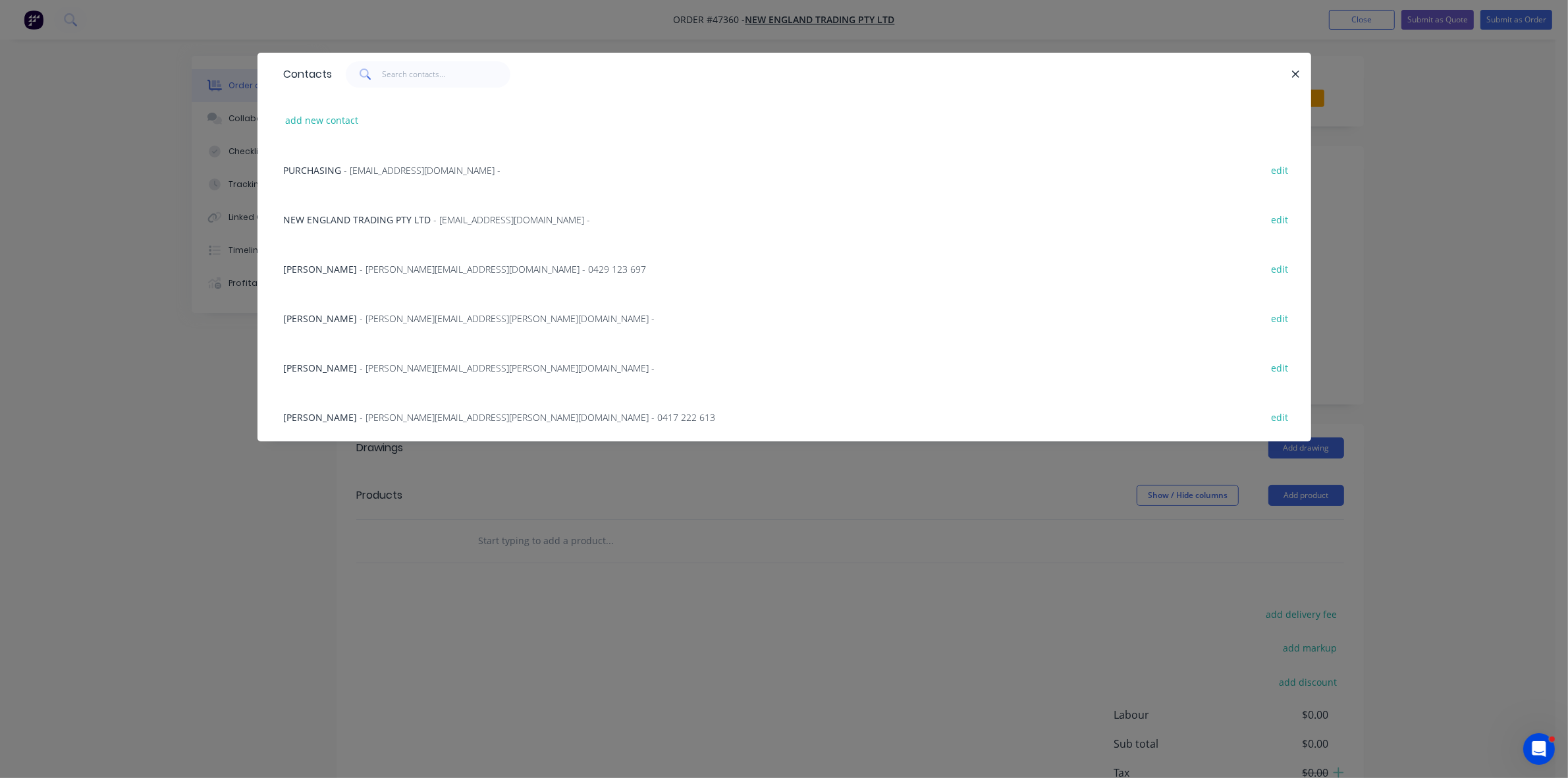
click at [397, 168] on span "- [EMAIL_ADDRESS][DOMAIN_NAME] -" at bounding box center [422, 170] width 157 height 13
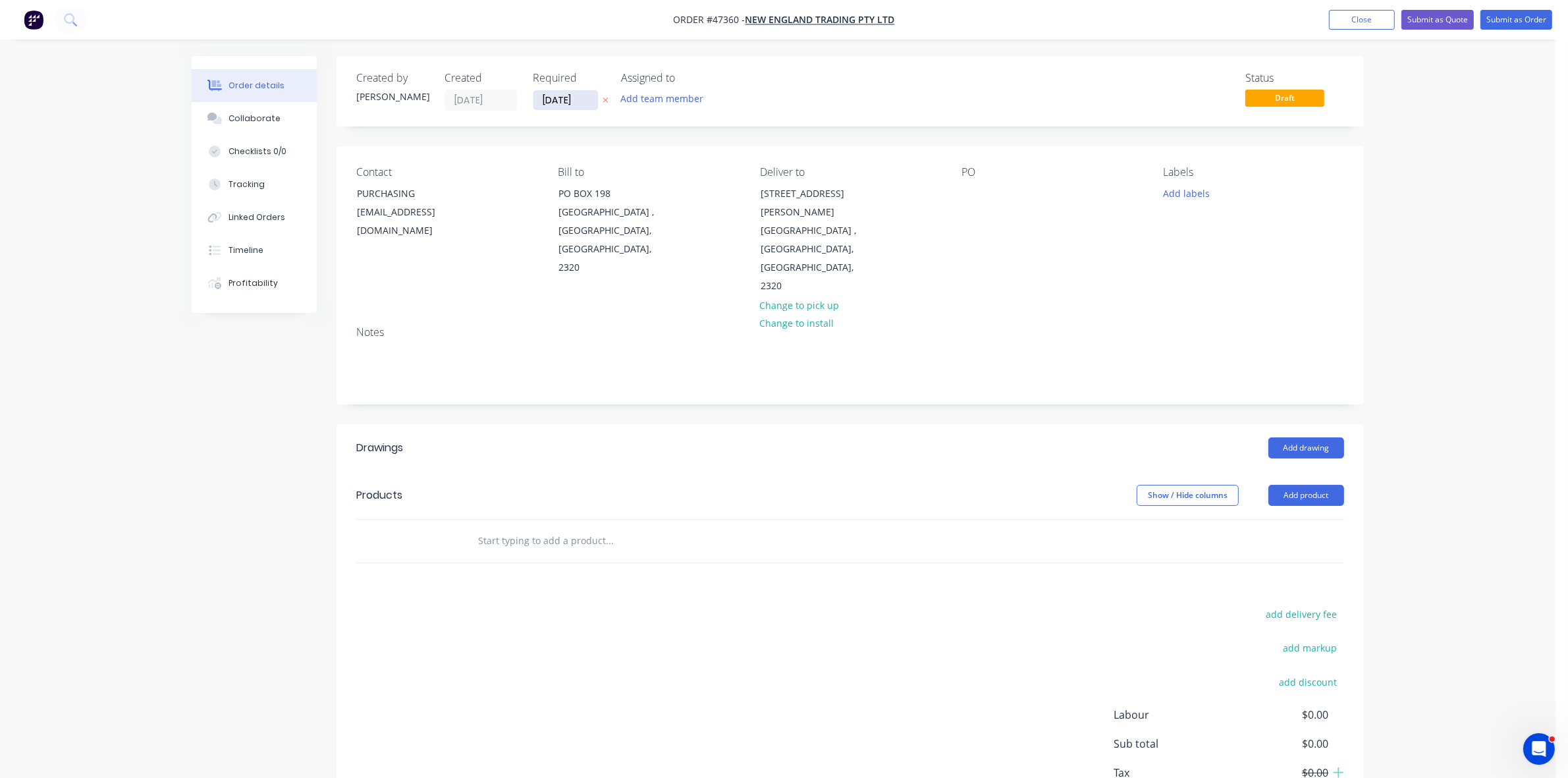
click at [552, 99] on input "[DATE]" at bounding box center [566, 99] width 65 height 20
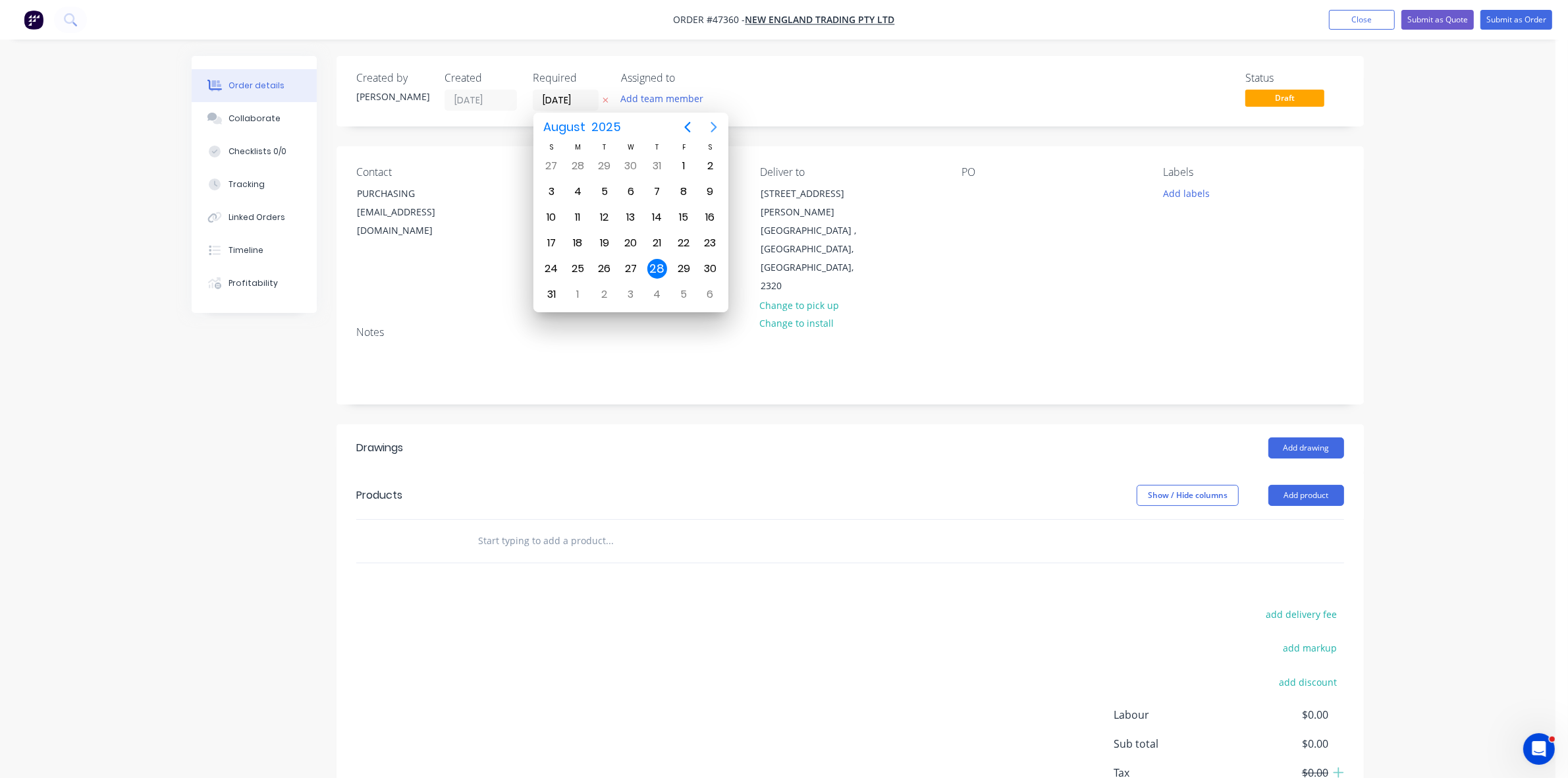
click at [712, 127] on icon "Next page" at bounding box center [713, 127] width 15 height 15
click at [578, 271] on div "29" at bounding box center [578, 268] width 20 height 20
type input "[DATE]"
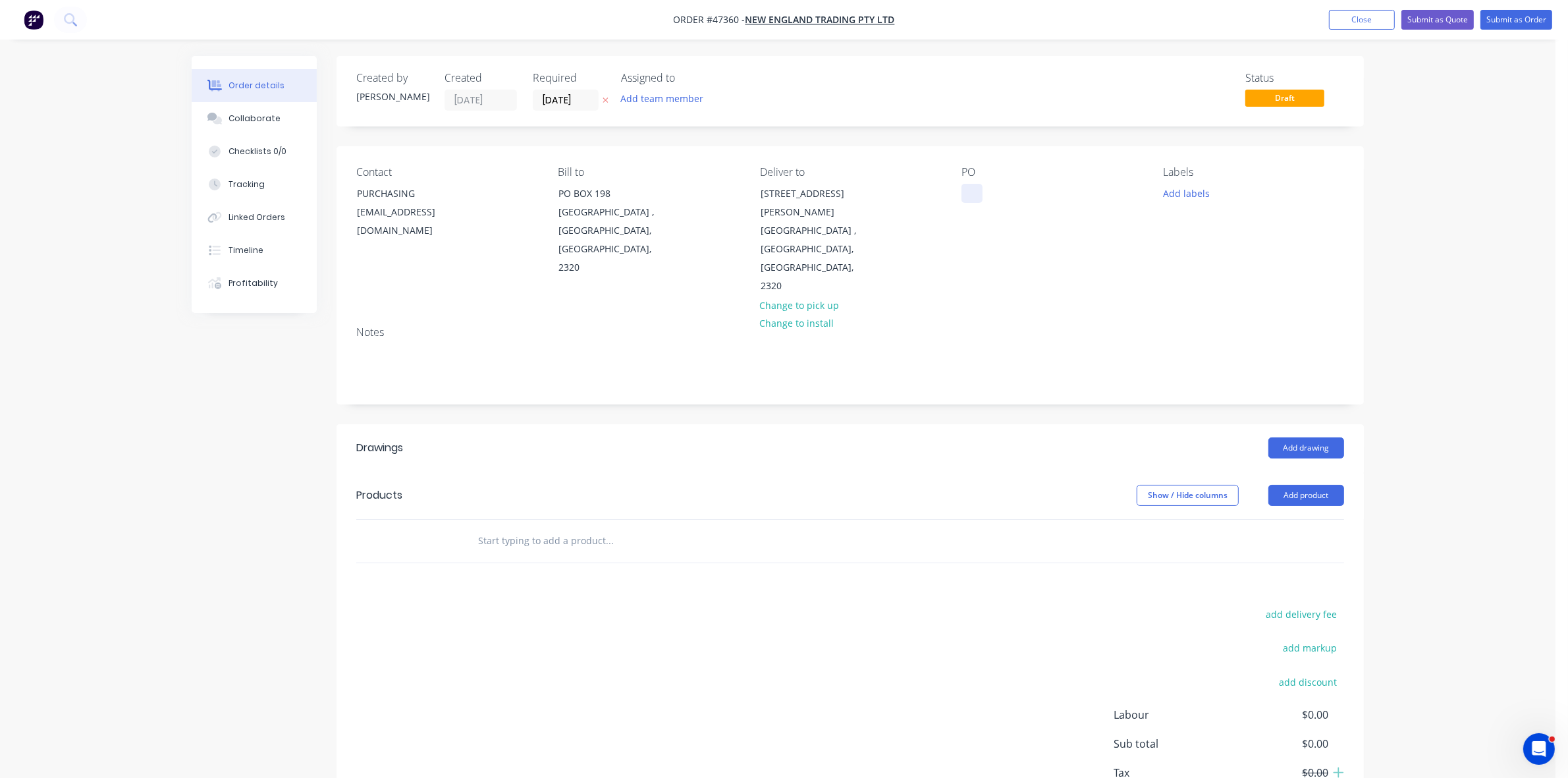
click at [976, 199] on div at bounding box center [972, 193] width 21 height 19
drag, startPoint x: 1292, startPoint y: 461, endPoint x: 1288, endPoint y: 468, distance: 8.1
click at [1292, 485] on button "Add product" at bounding box center [1306, 495] width 76 height 21
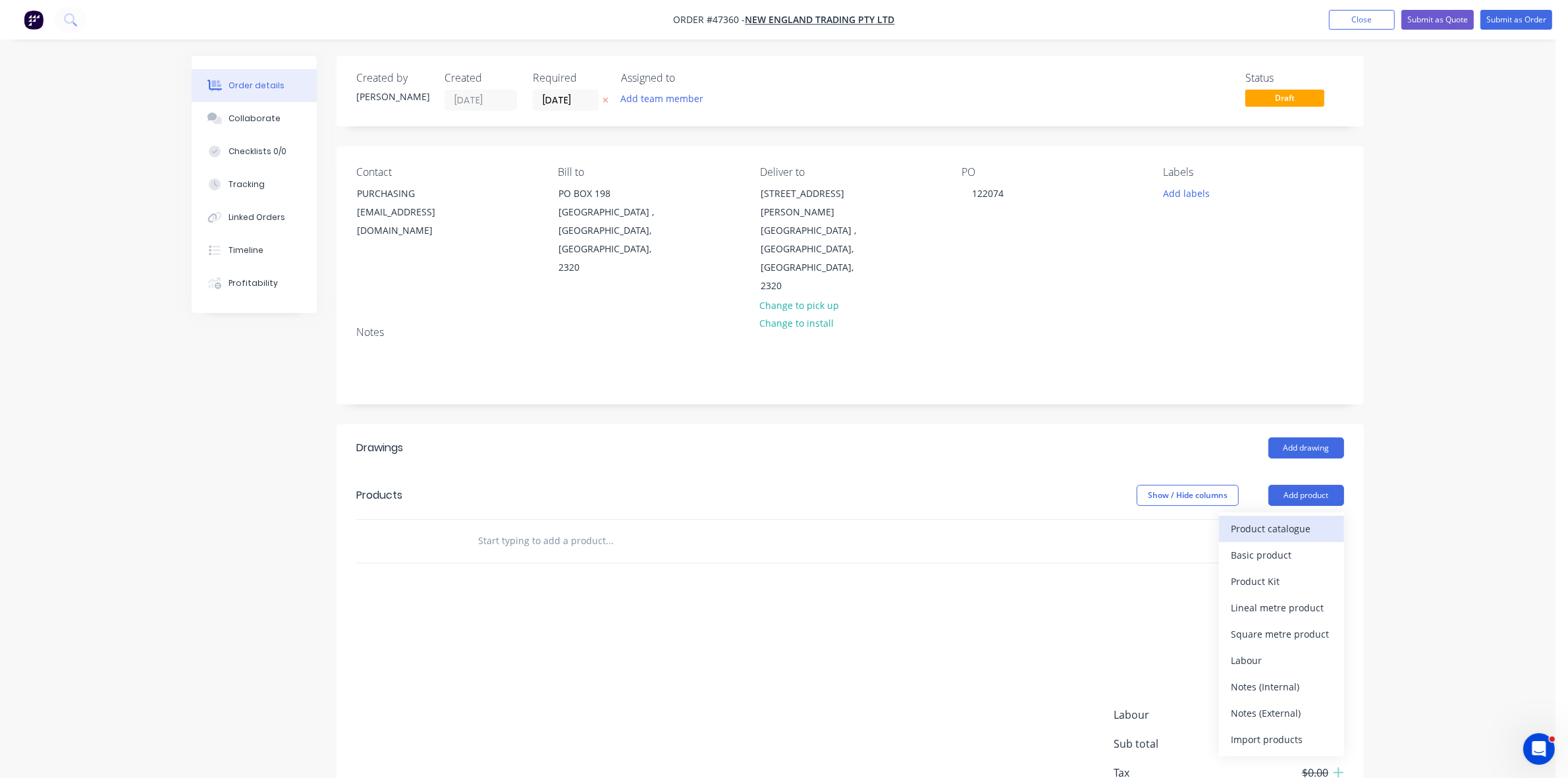
click at [1283, 519] on div "Product catalogue" at bounding box center [1281, 528] width 102 height 19
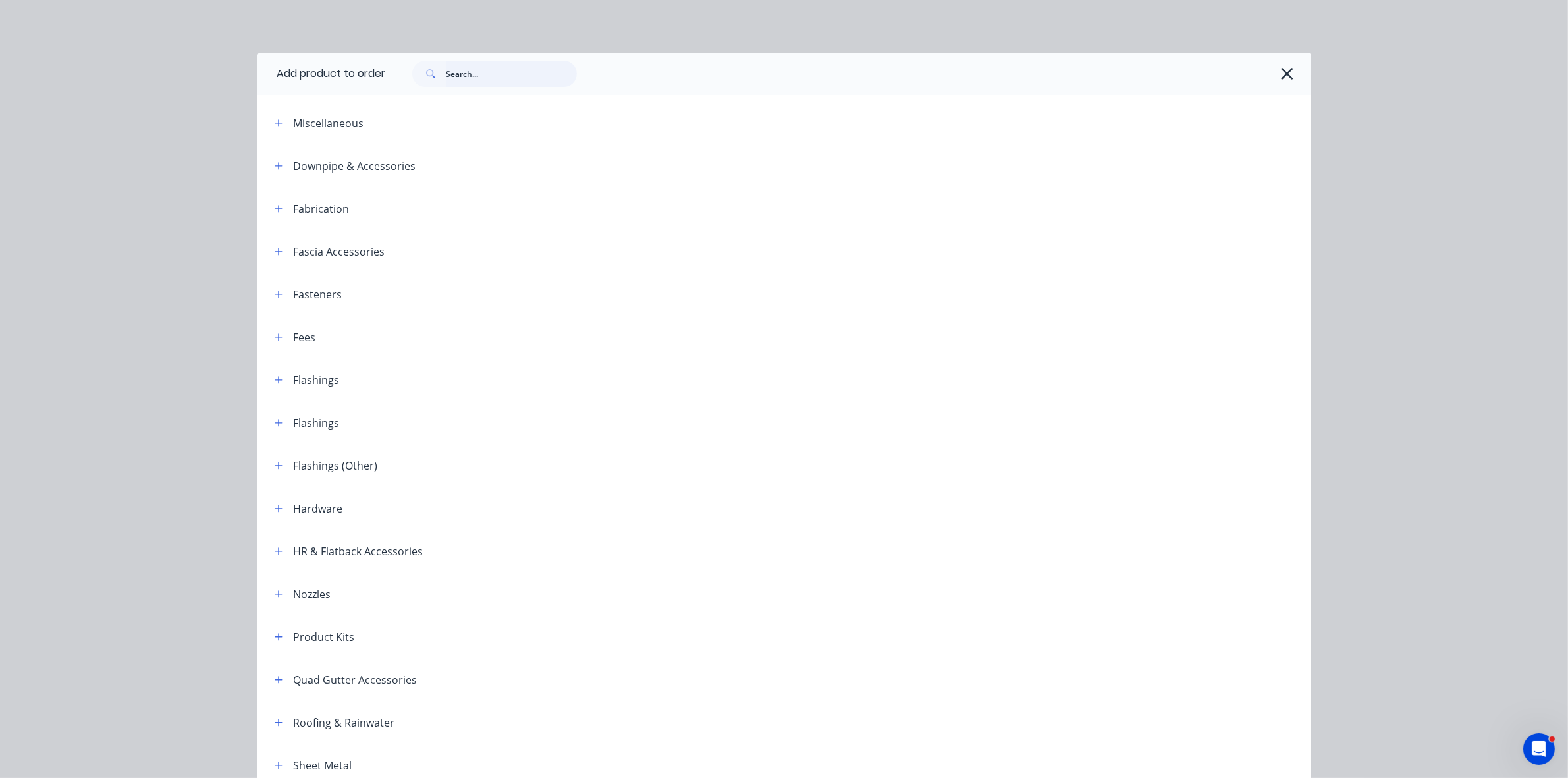
click at [536, 74] on input "text" at bounding box center [511, 74] width 130 height 27
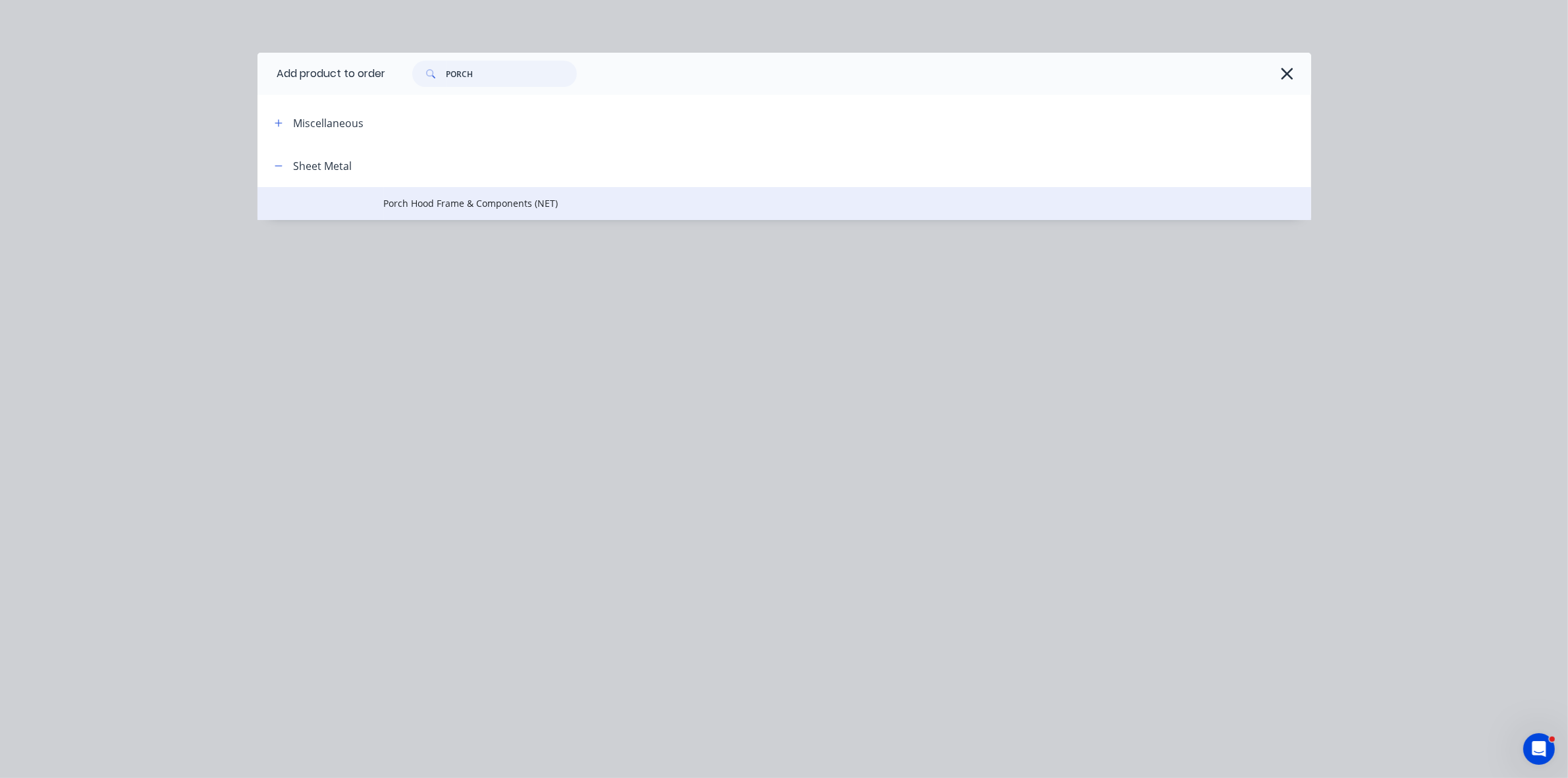
type input "PORCH"
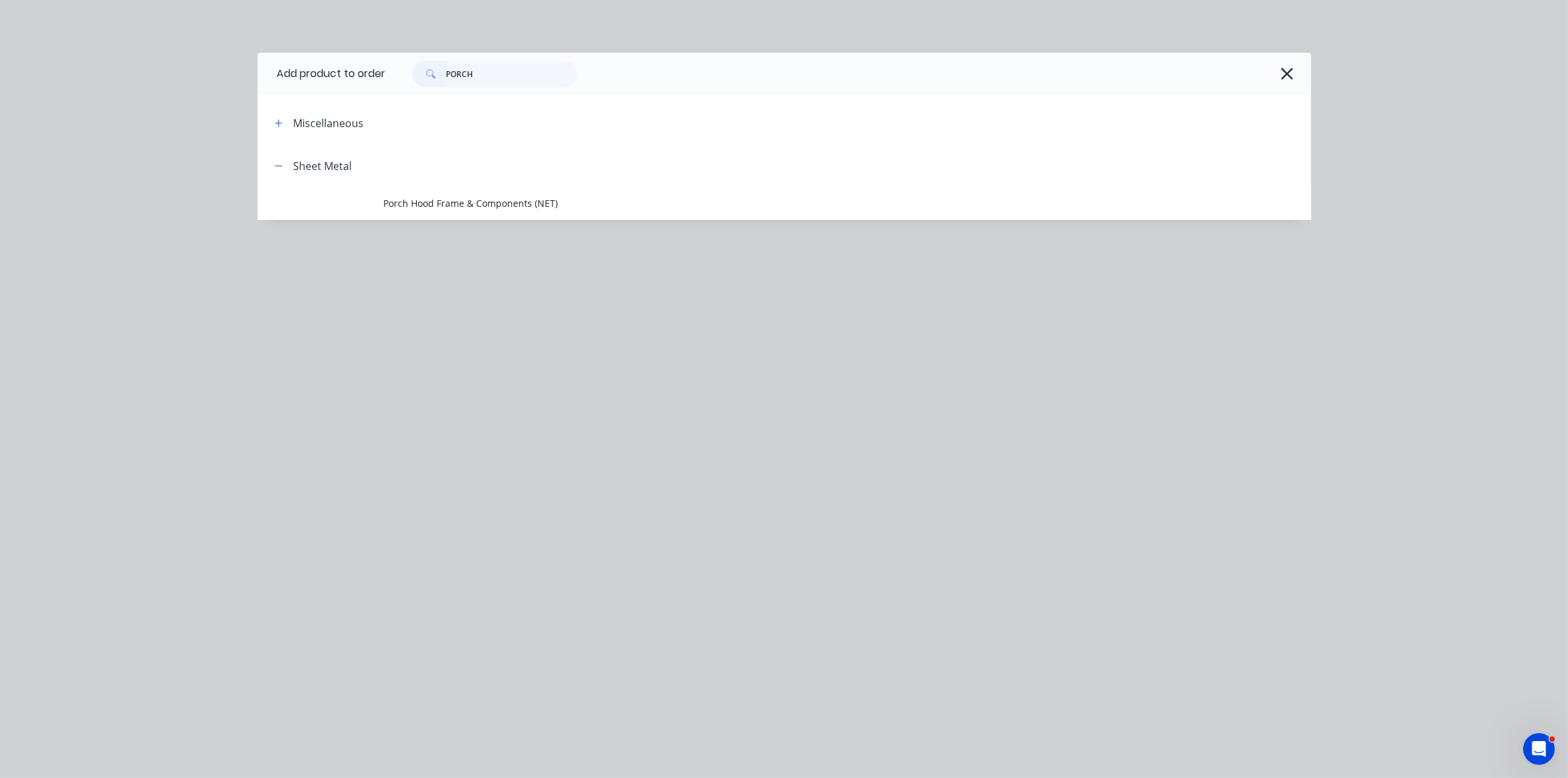
click at [511, 201] on span "Porch Hood Frame & Components (NET)" at bounding box center [755, 203] width 741 height 14
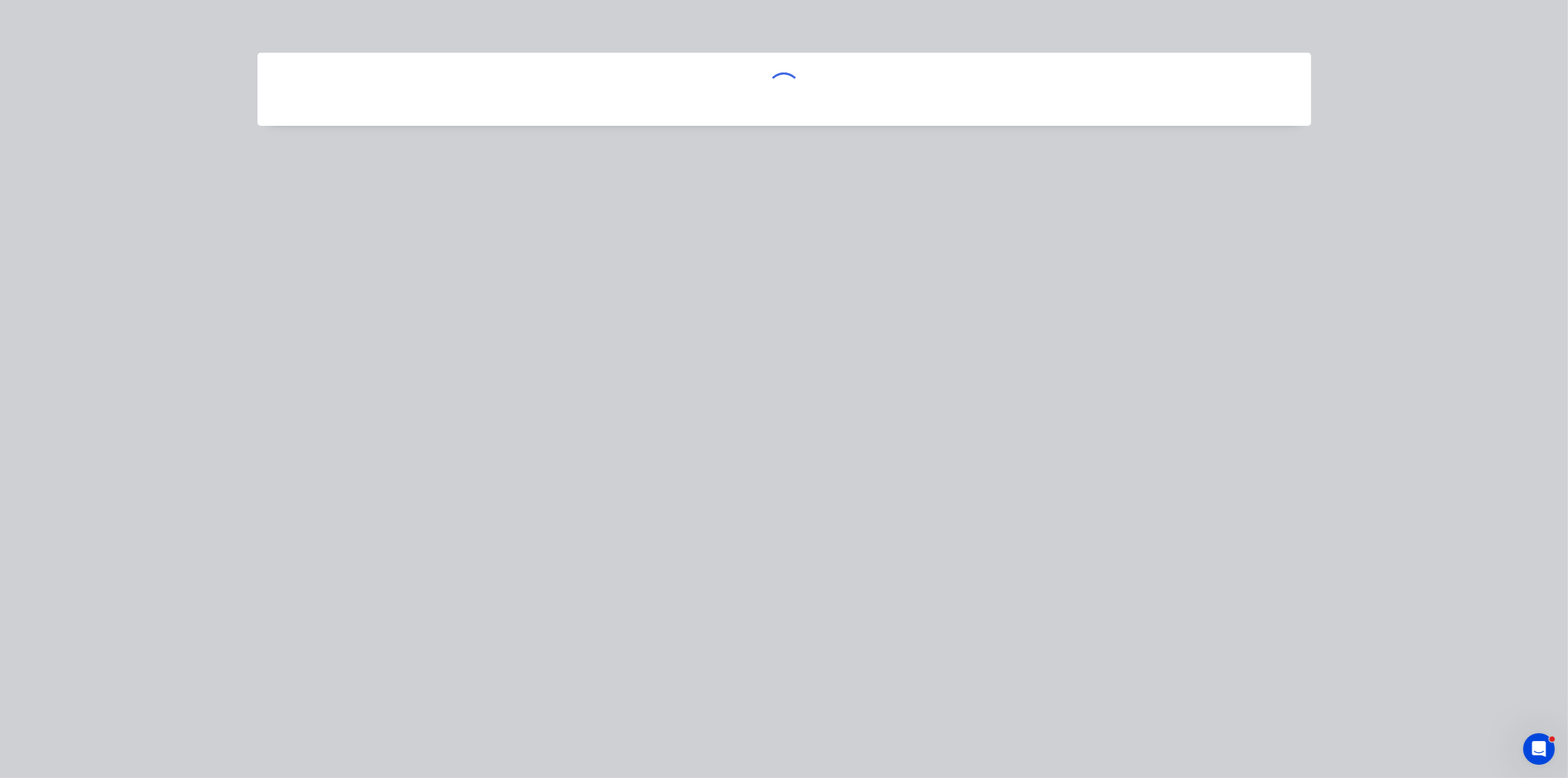
click at [511, 201] on div at bounding box center [784, 389] width 1568 height 778
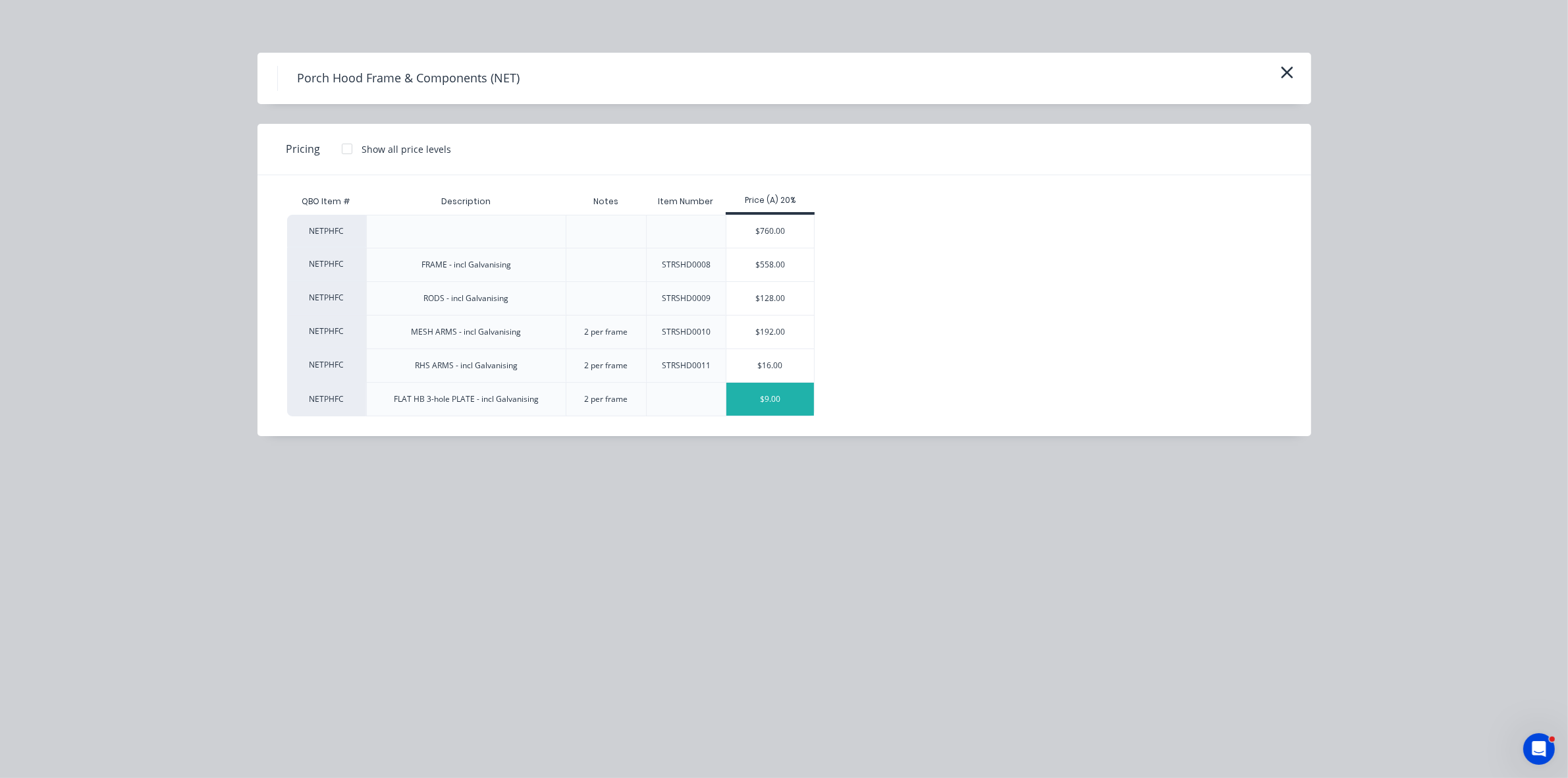
click at [794, 403] on div "$9.00" at bounding box center [770, 399] width 88 height 33
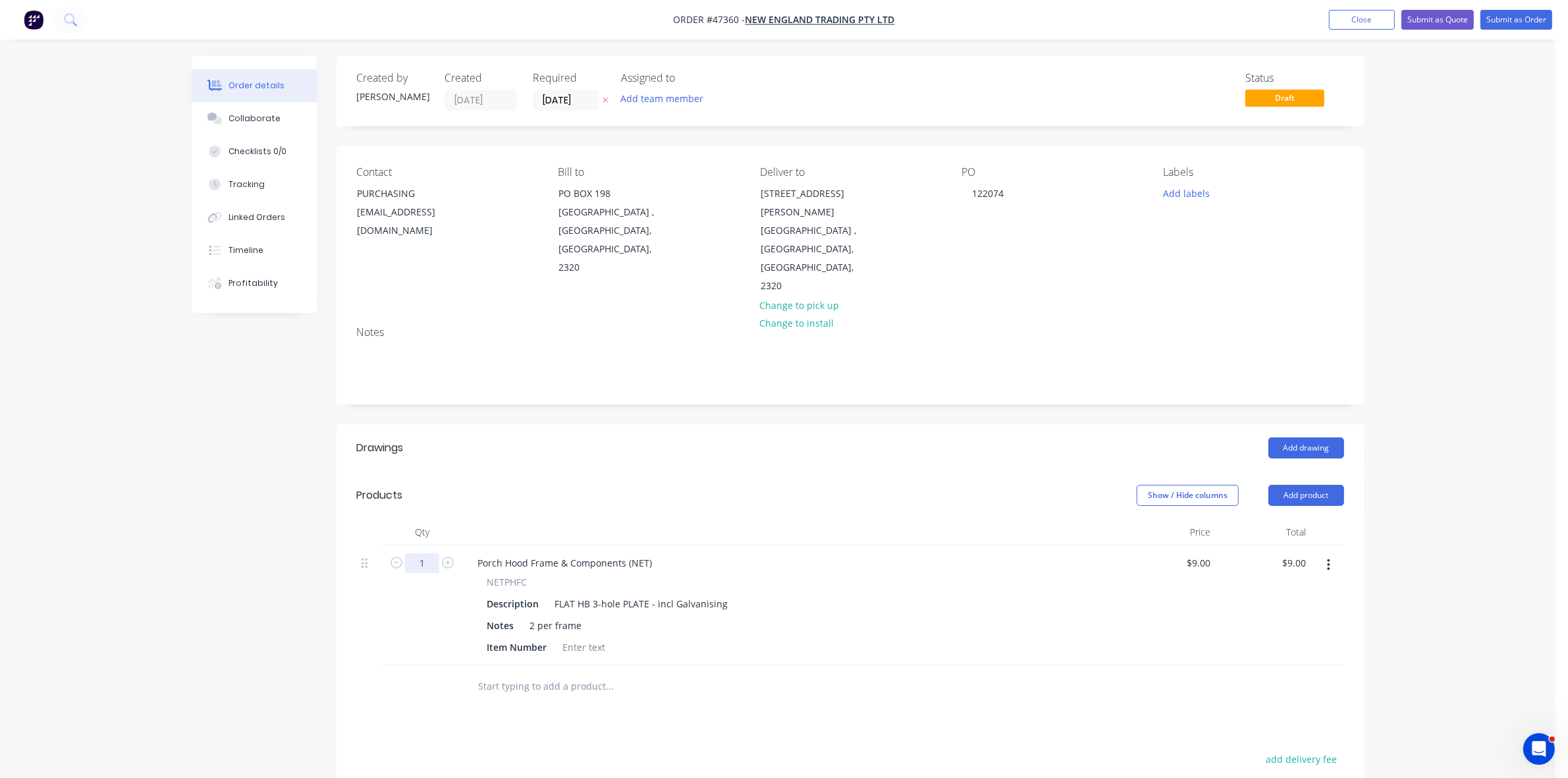
click at [429, 553] on input "1" at bounding box center [422, 563] width 34 height 20
type input "30"
type input "$270.00"
click at [600, 637] on div at bounding box center [584, 647] width 53 height 19
type input "$9.00"
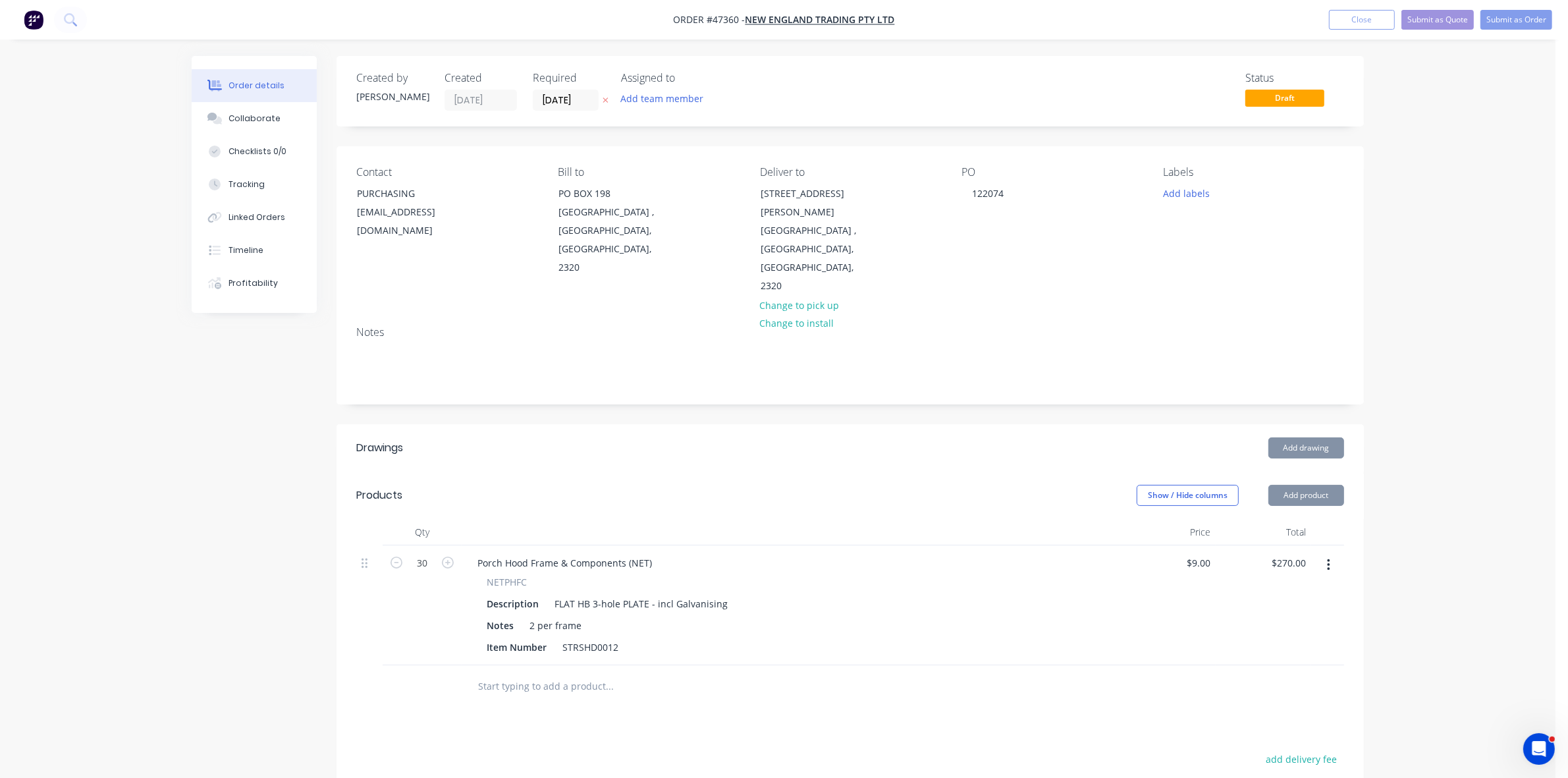
click at [1294, 481] on header "Products Show / Hide columns Add product" at bounding box center [850, 495] width 1027 height 47
click at [1298, 485] on button "Add product" at bounding box center [1306, 495] width 76 height 21
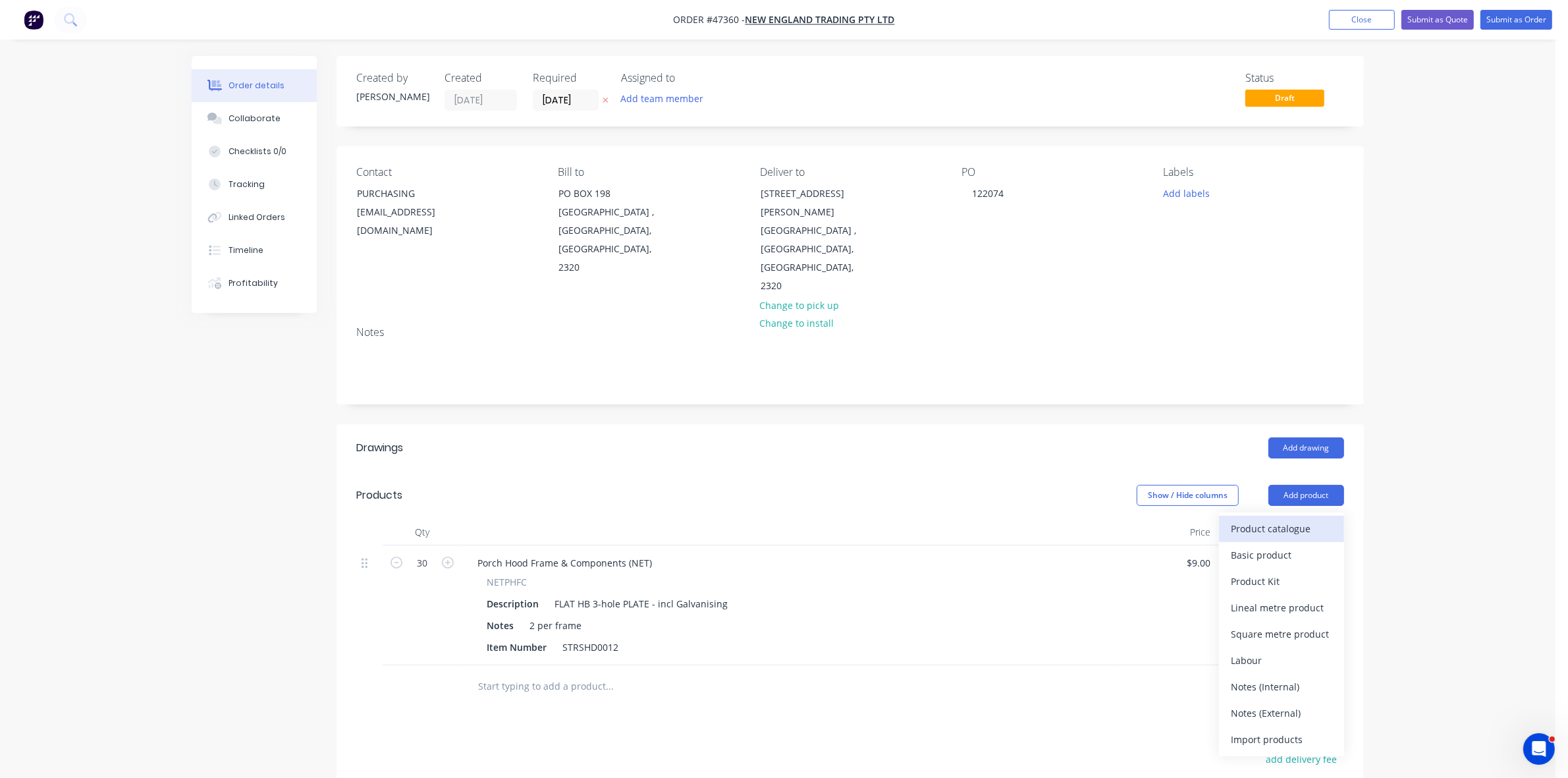
click at [1292, 516] on button "Product catalogue" at bounding box center [1281, 529] width 125 height 27
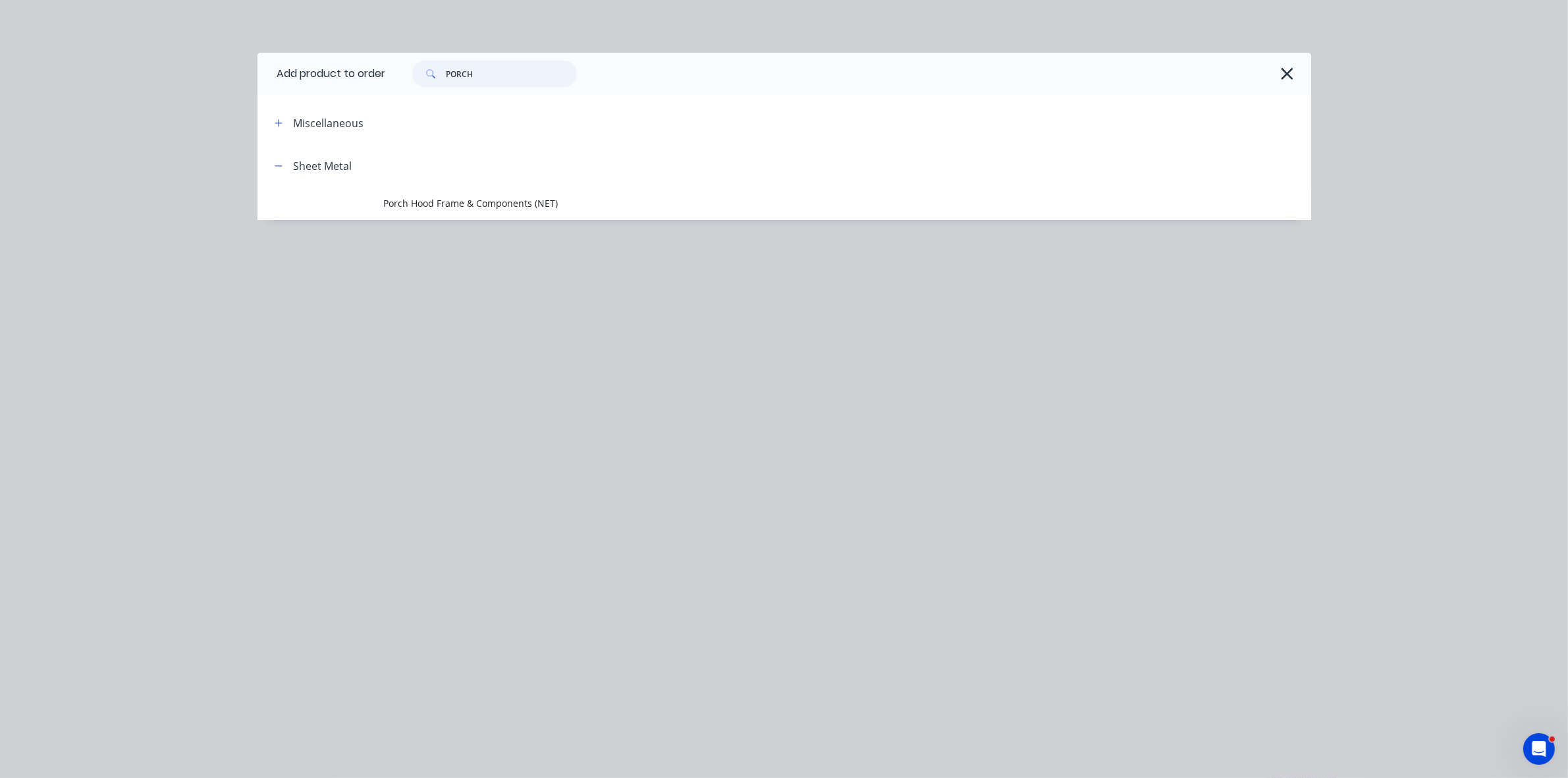
drag, startPoint x: 488, startPoint y: 72, endPoint x: 436, endPoint y: 69, distance: 52.1
click at [438, 70] on div "PORCH" at bounding box center [494, 74] width 164 height 27
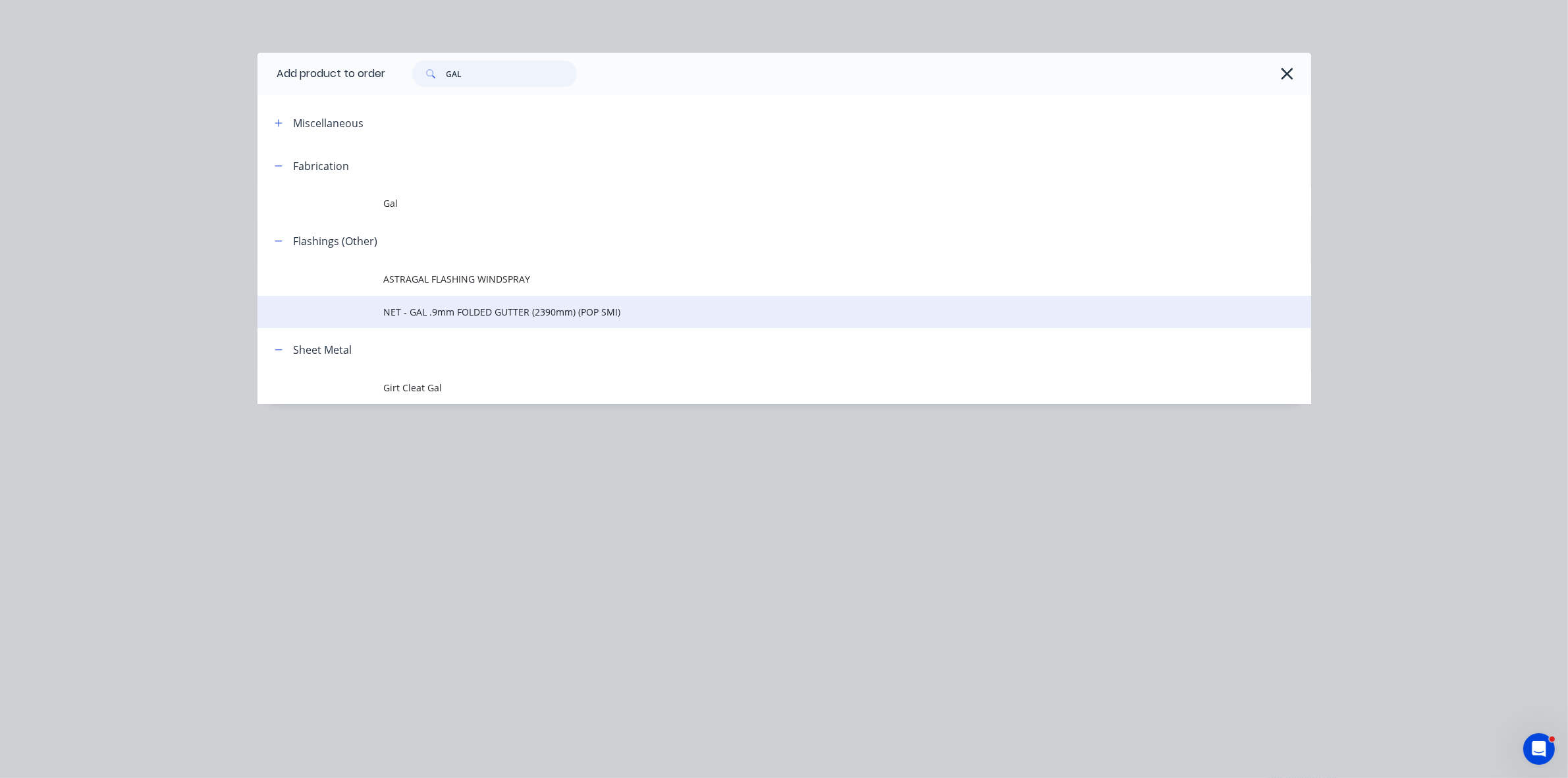
type input "GAL"
click at [452, 312] on span "NET - GAL .9mm FOLDED GUTTER (2390mm) (POP SMI)" at bounding box center [755, 312] width 741 height 14
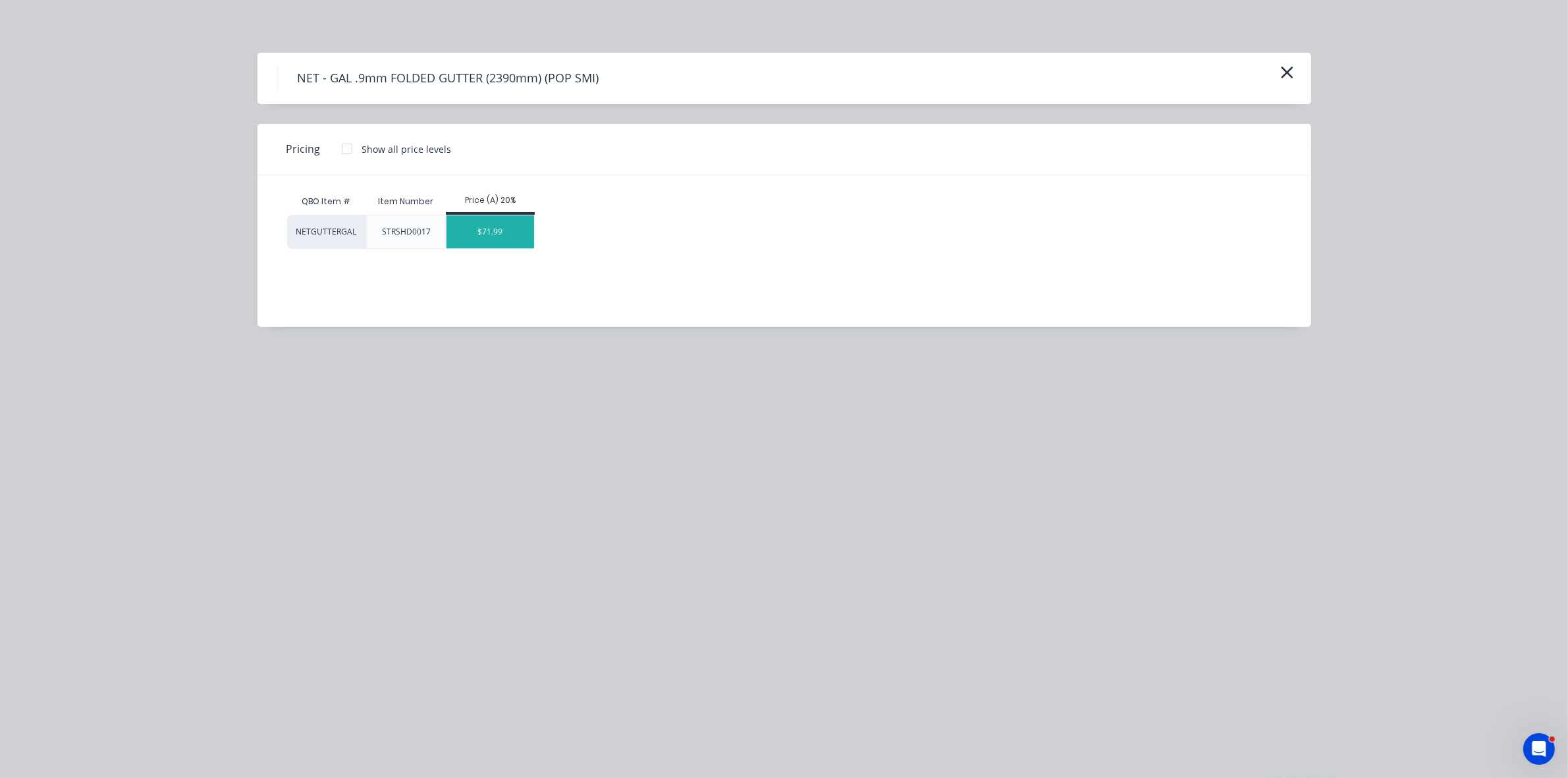
click at [480, 238] on div "$71.99" at bounding box center [490, 231] width 88 height 33
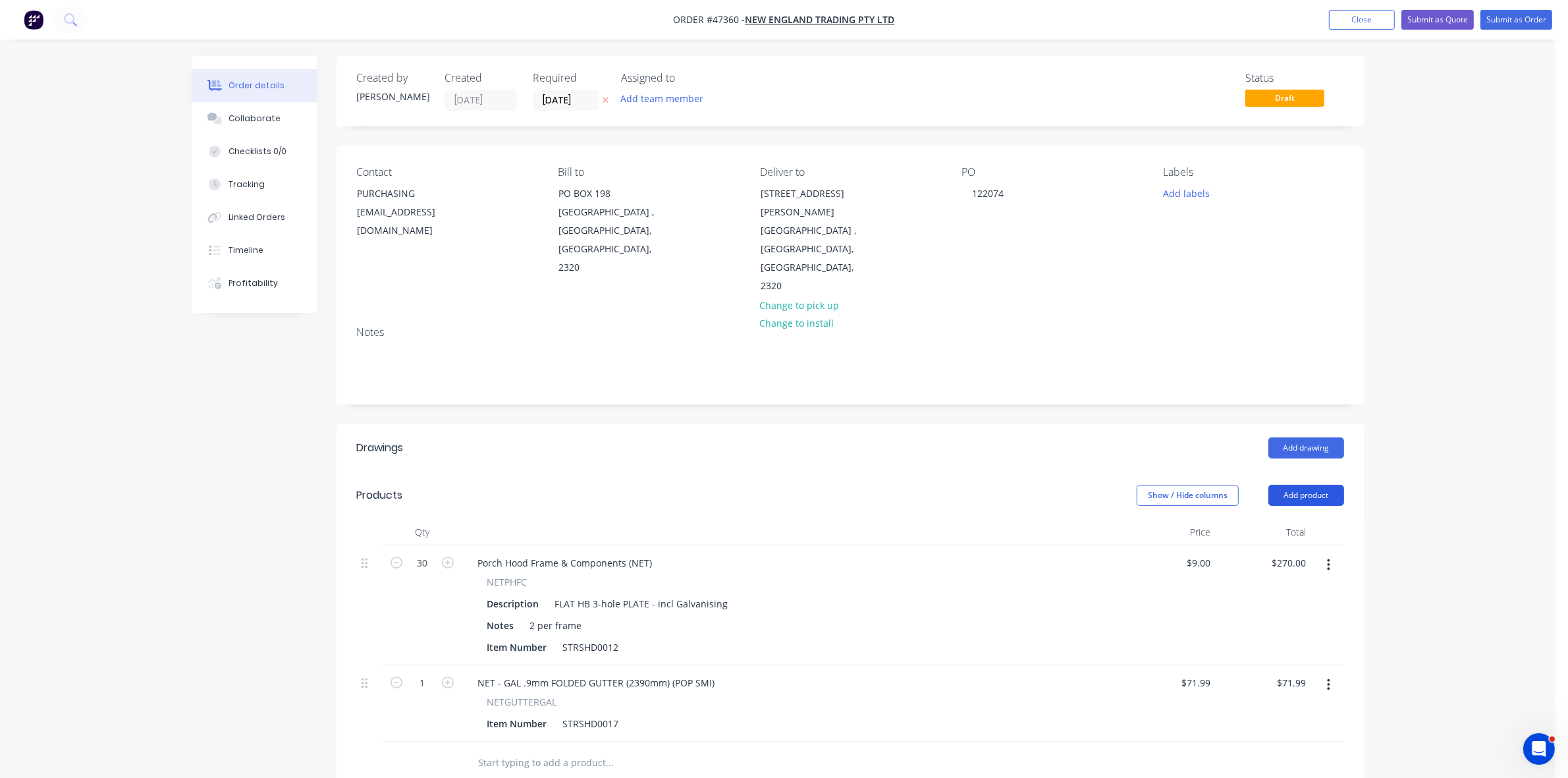
drag, startPoint x: 1325, startPoint y: 455, endPoint x: 1321, endPoint y: 466, distance: 11.7
click at [1323, 485] on button "Add product" at bounding box center [1306, 495] width 76 height 21
click at [1315, 516] on button "Product catalogue" at bounding box center [1281, 529] width 125 height 27
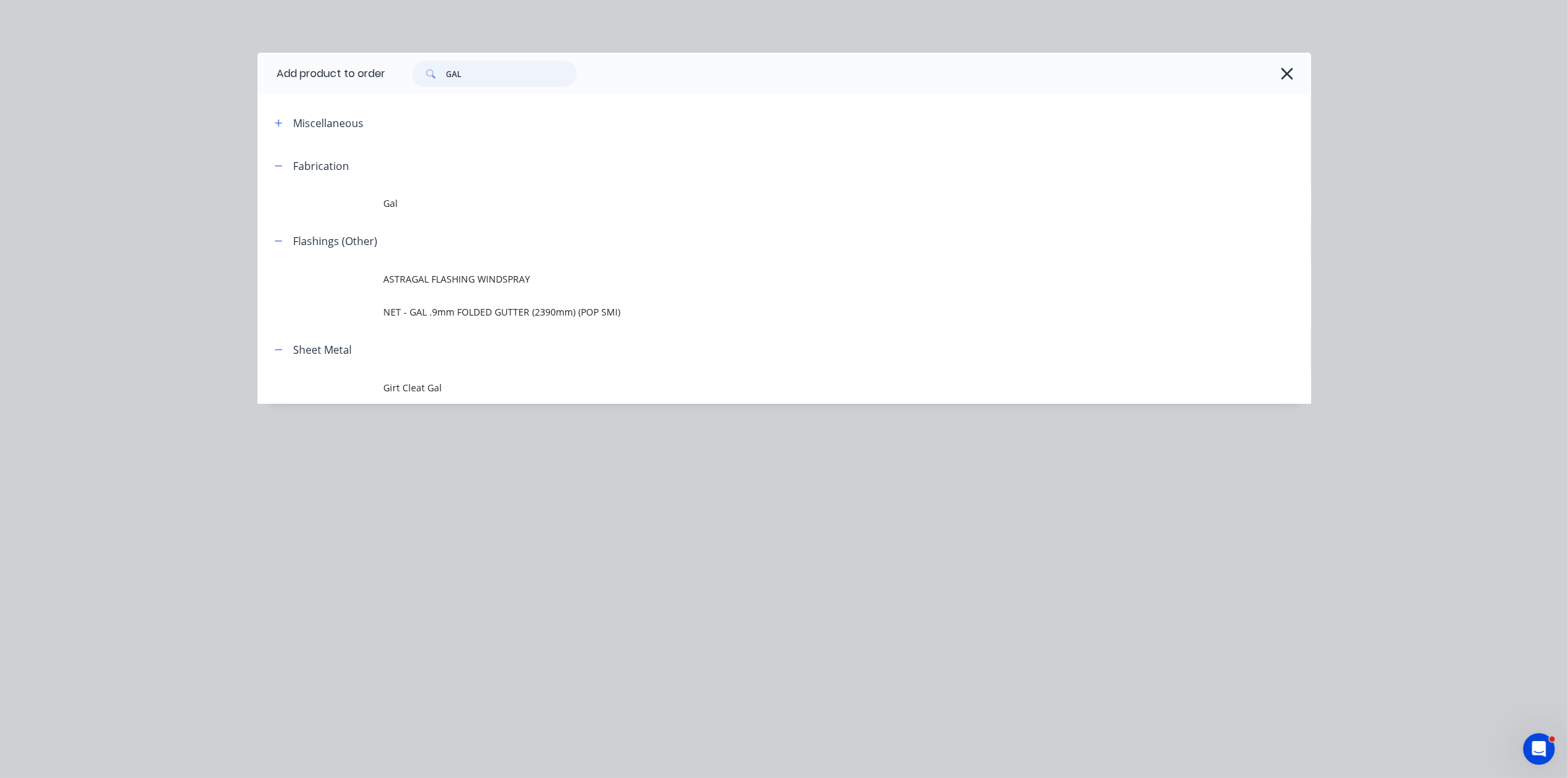
drag, startPoint x: 444, startPoint y: 74, endPoint x: 437, endPoint y: 73, distance: 7.1
click at [437, 73] on div "GAL" at bounding box center [494, 74] width 164 height 27
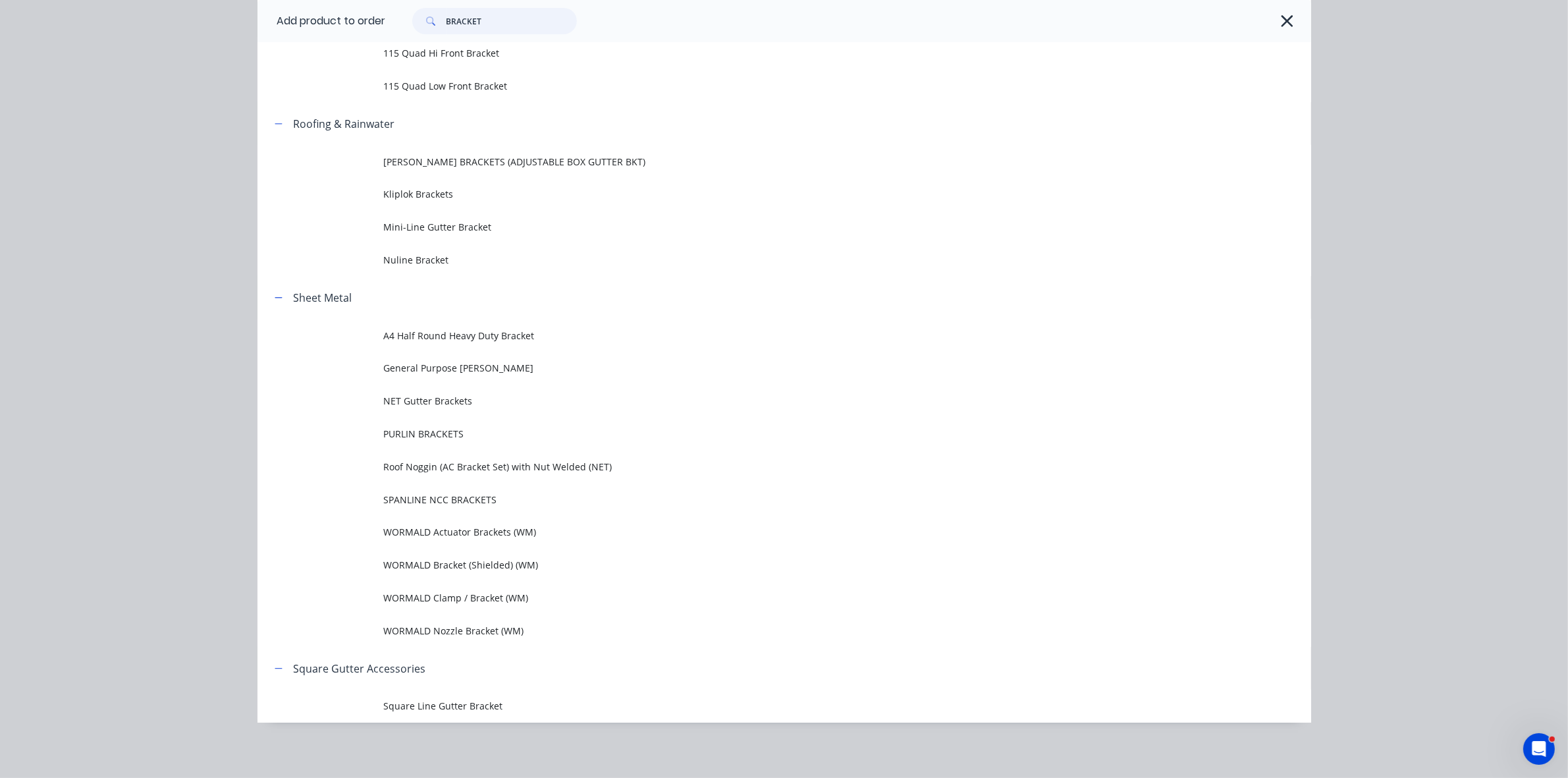
scroll to position [304, 0]
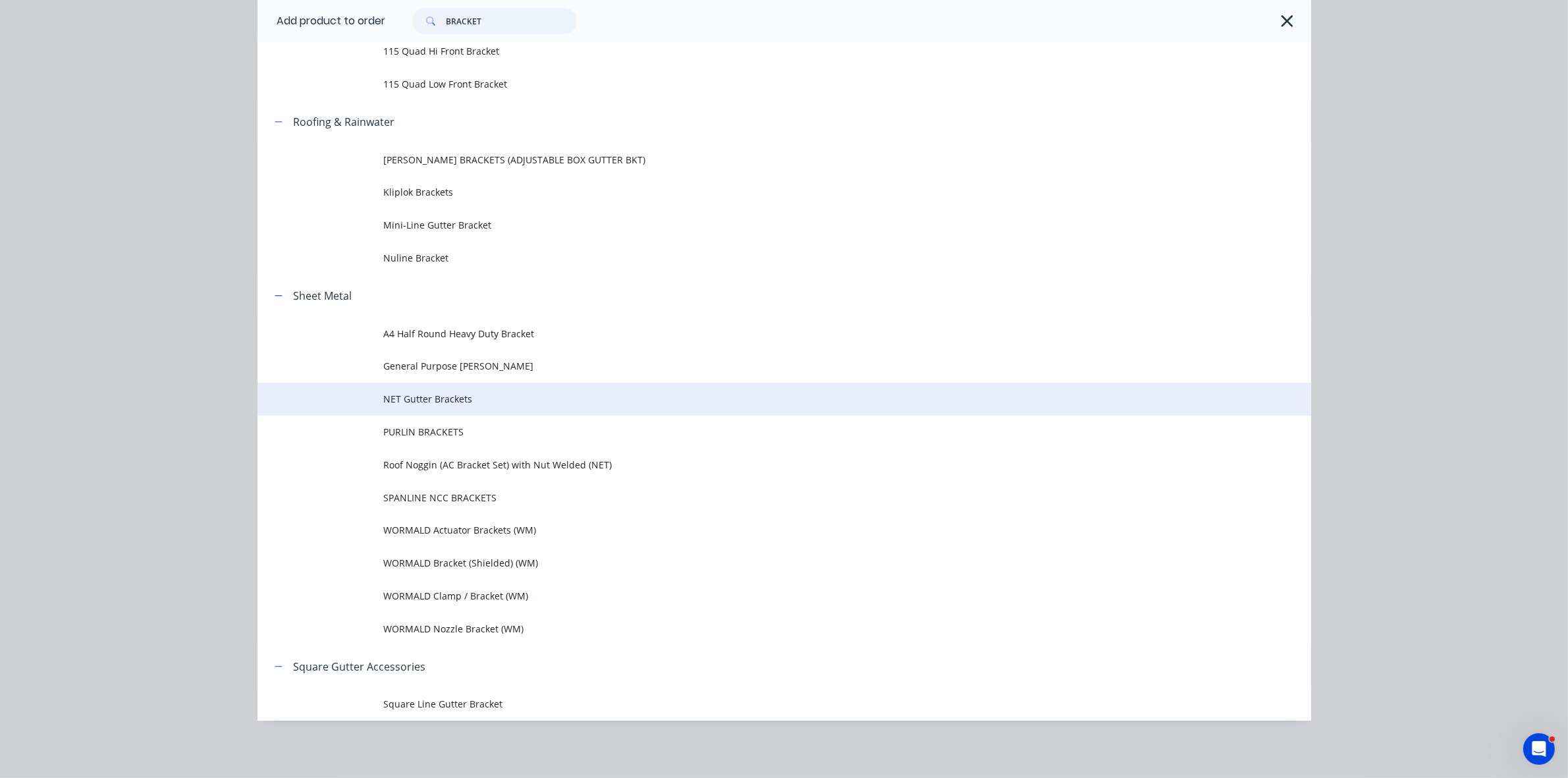
type input "BRACKET"
click at [432, 403] on span "NET Gutter Brackets" at bounding box center [755, 399] width 741 height 14
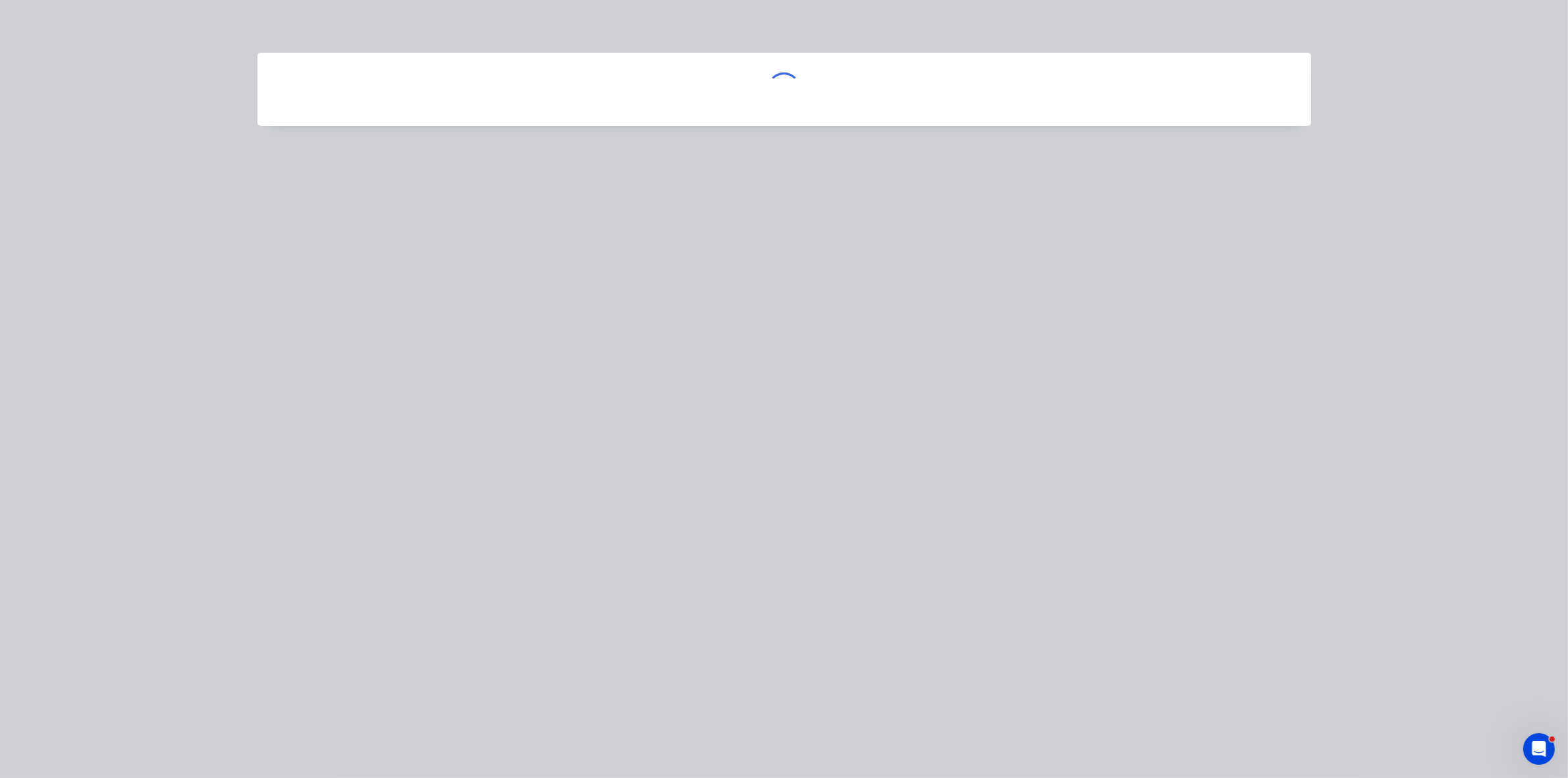
scroll to position [0, 0]
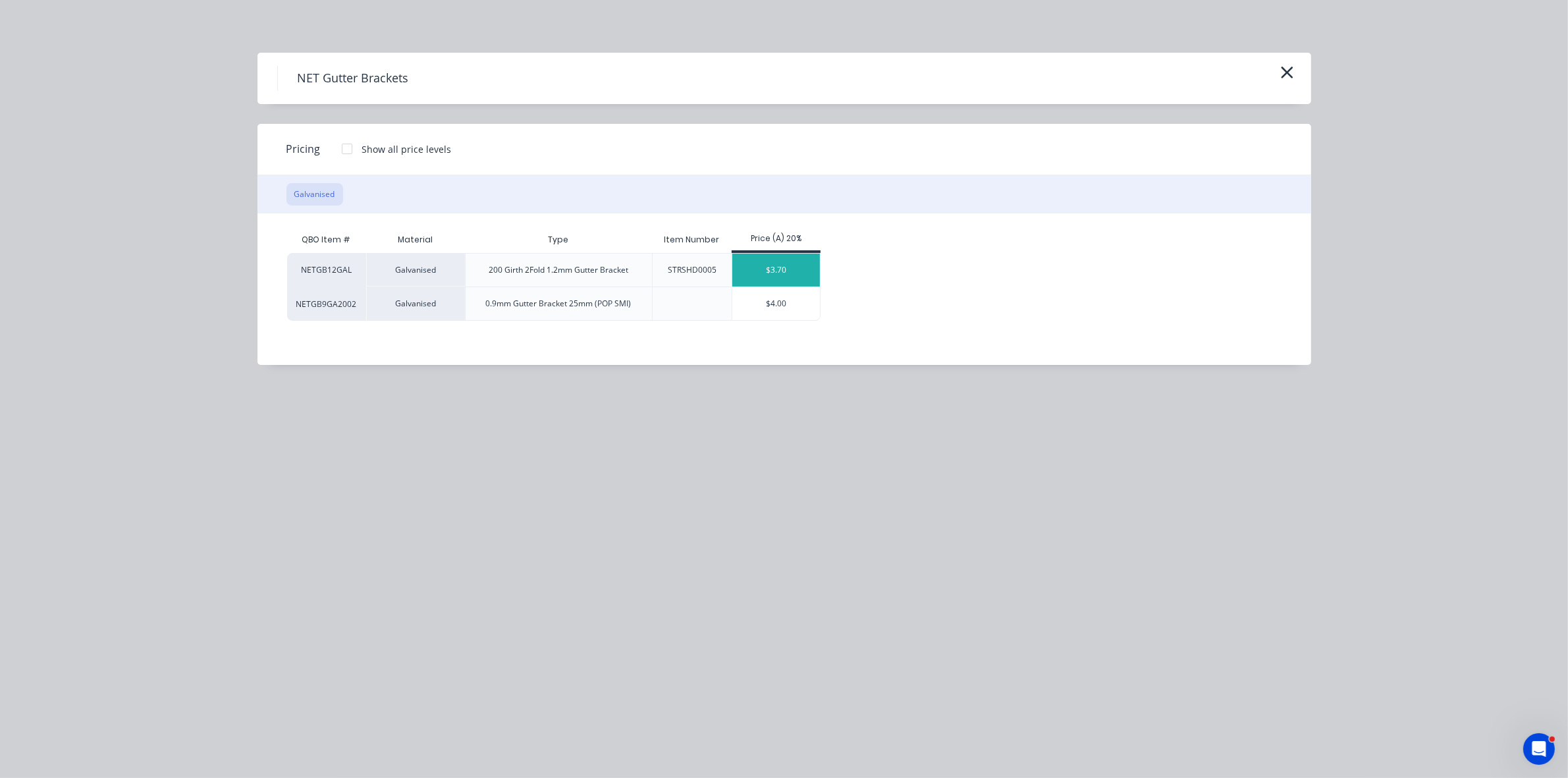
click at [794, 268] on div "$3.70" at bounding box center [776, 270] width 88 height 33
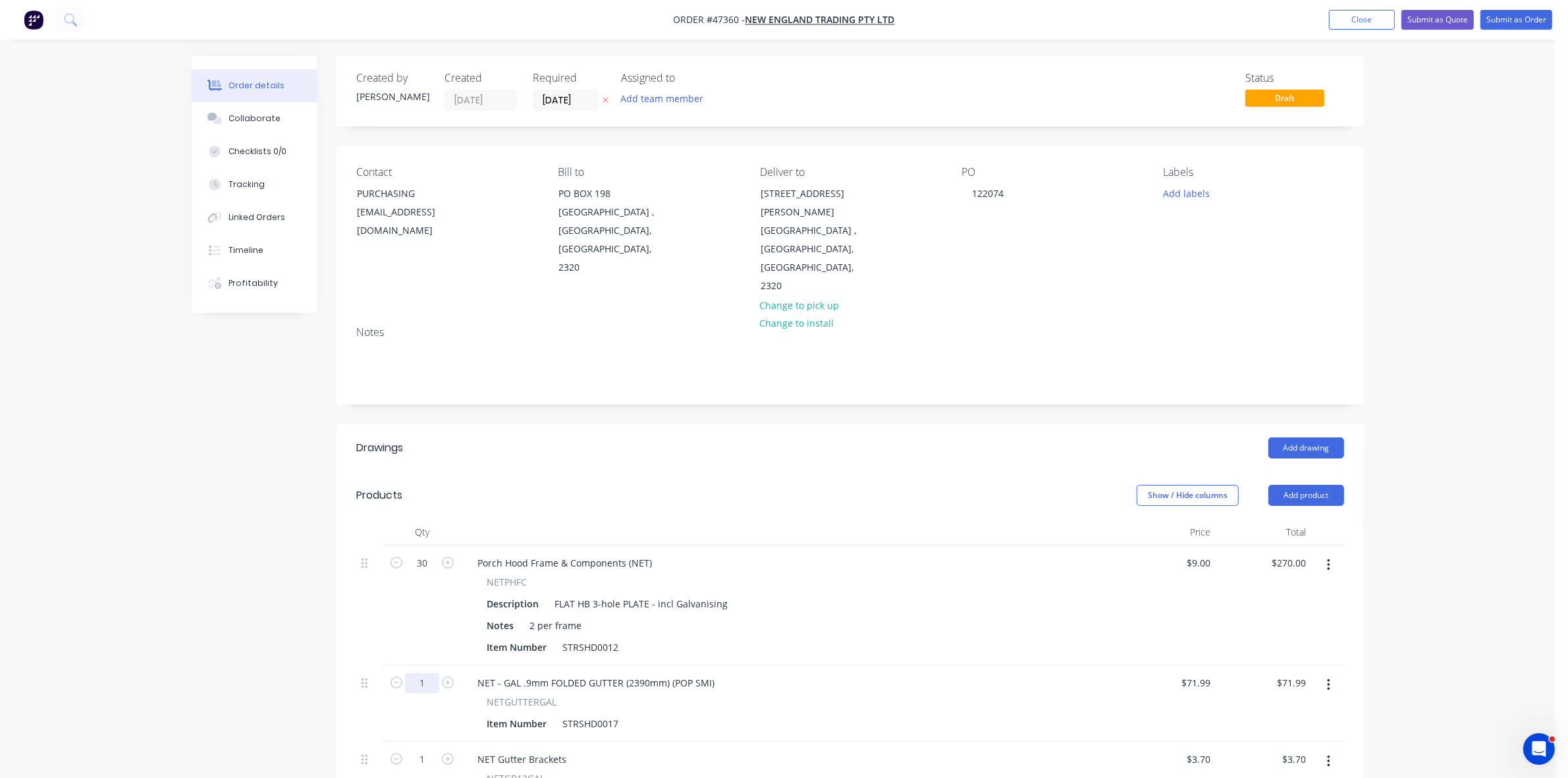
click at [435, 573] on input "1" at bounding box center [422, 563] width 34 height 20
type input "16"
type input "$1,151.84"
click at [430, 573] on input "1" at bounding box center [422, 563] width 34 height 20
type input "30"
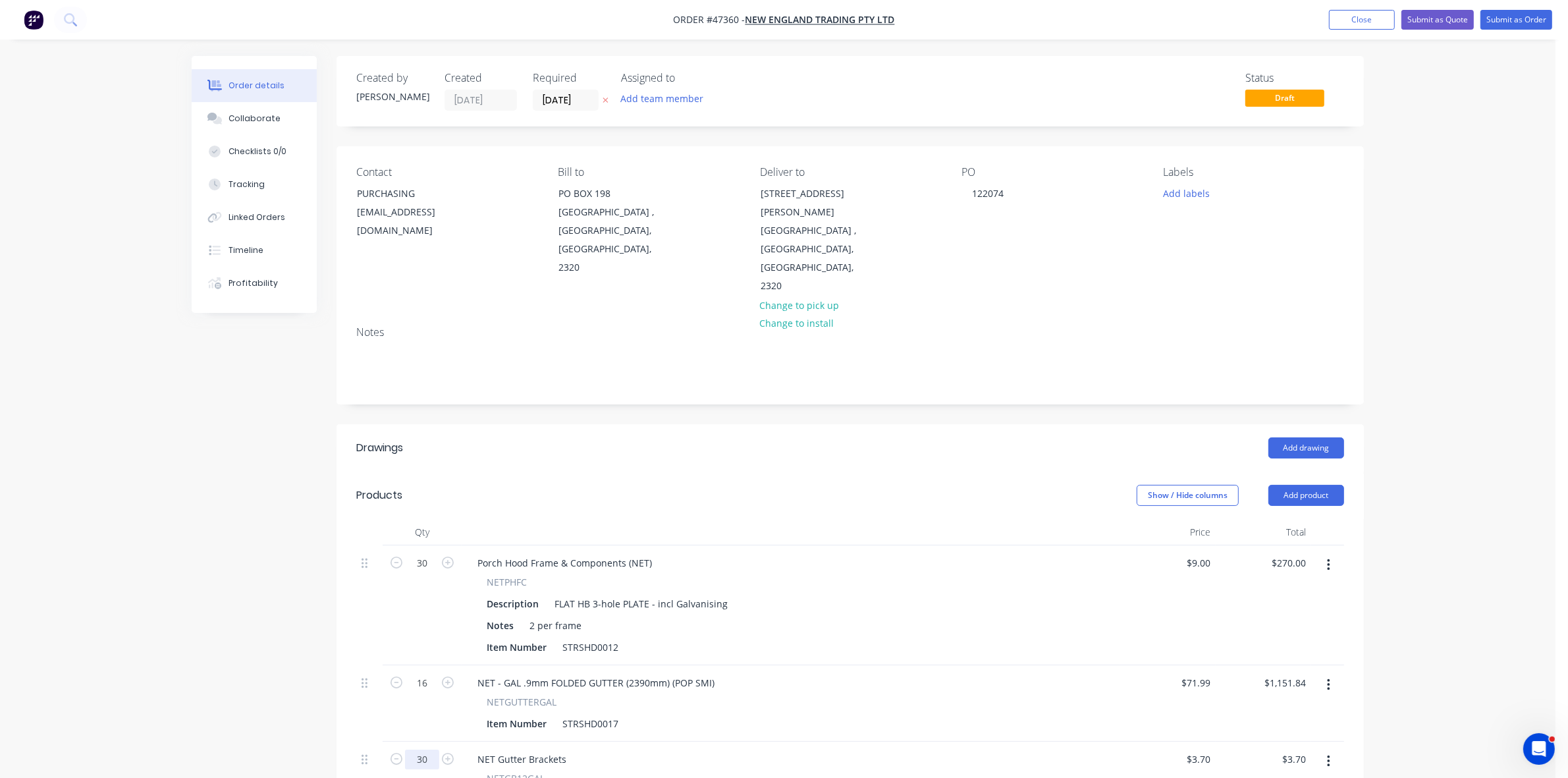
type input "$111.00"
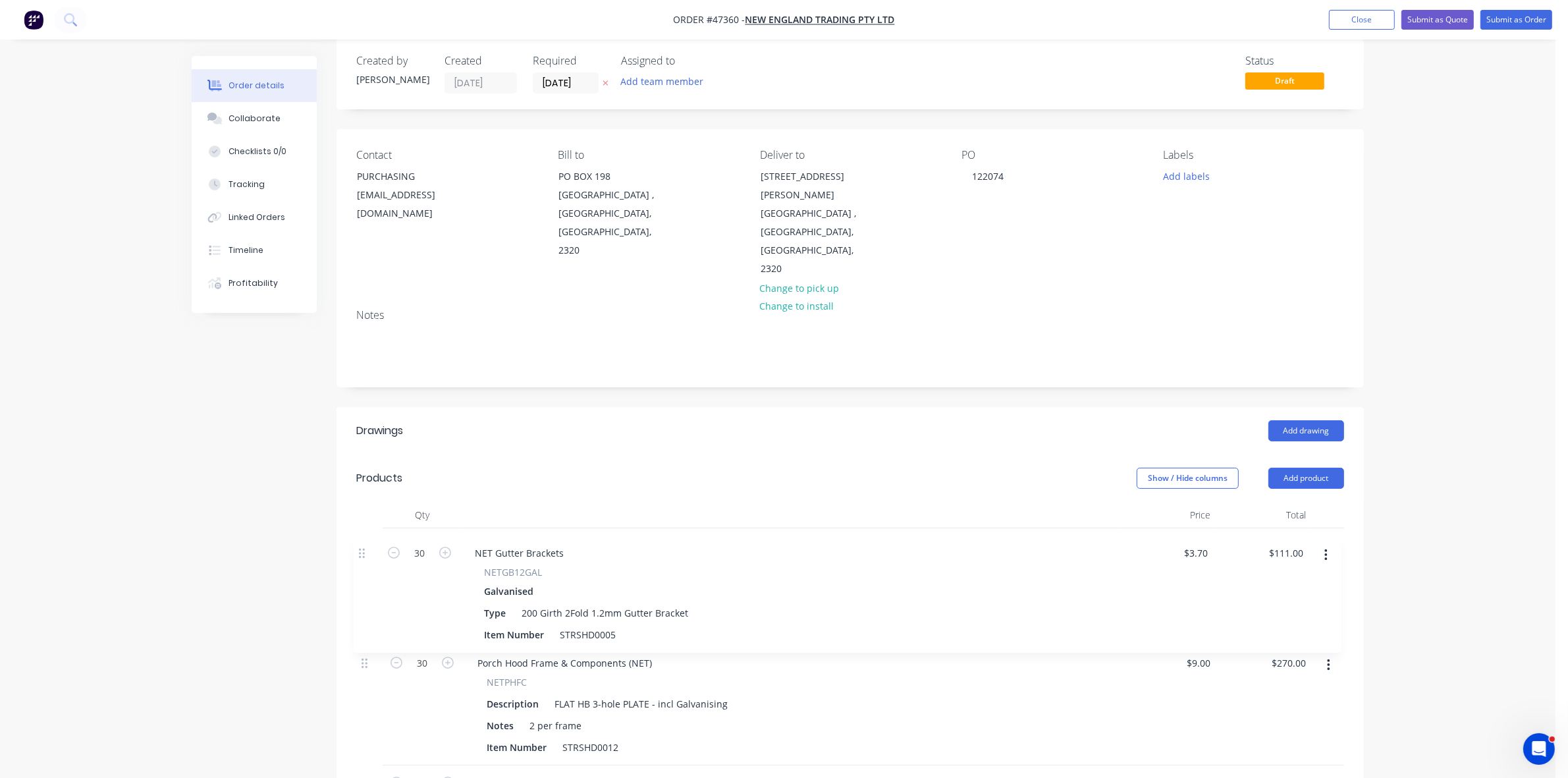
scroll to position [25, 0]
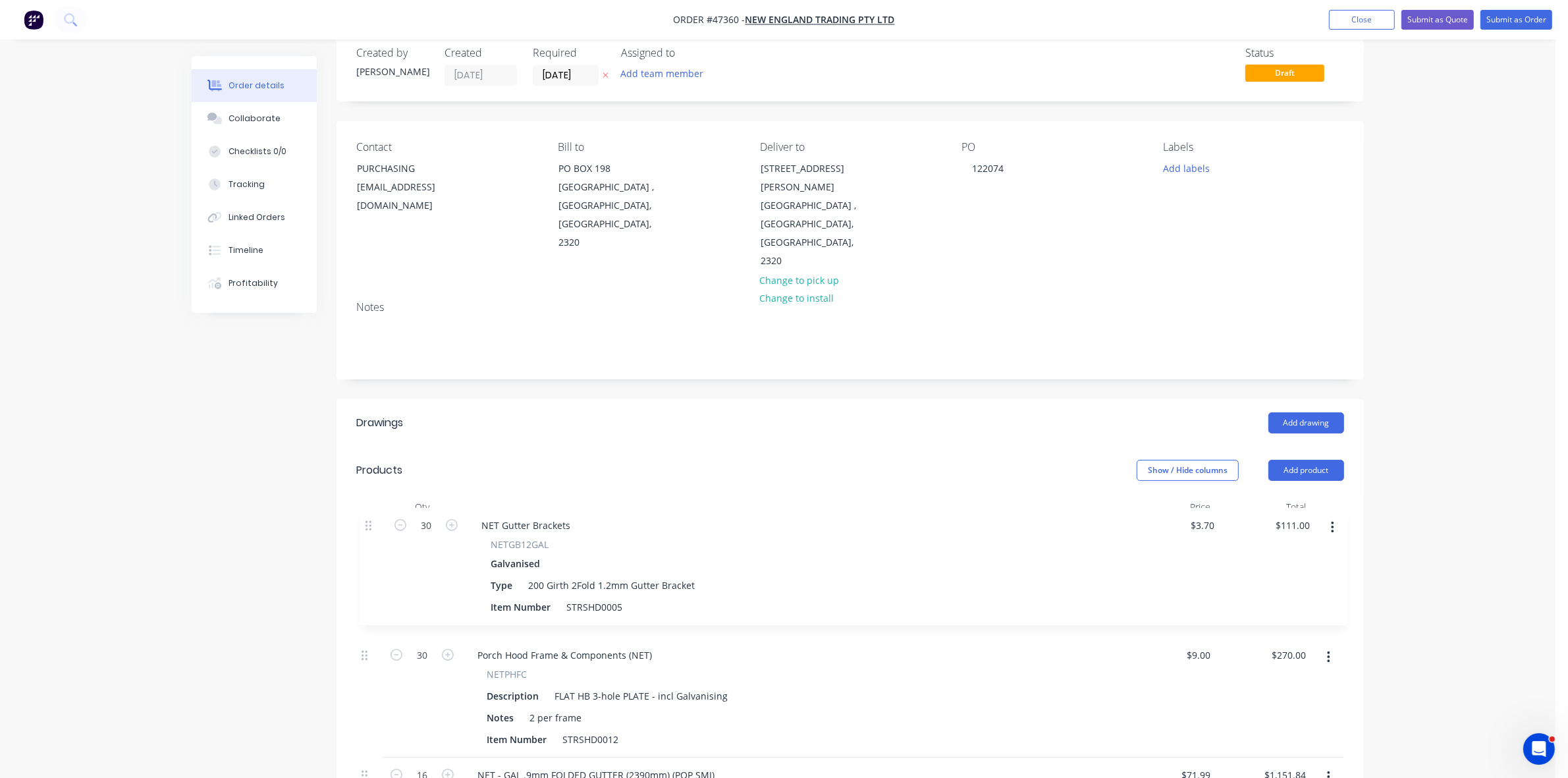
drag, startPoint x: 365, startPoint y: 723, endPoint x: 371, endPoint y: 520, distance: 203.1
click at [371, 520] on div "30 Porch Hood Frame & Components (NET) NETPHFC Description FLAT HB 3-hole PLATE…" at bounding box center [850, 676] width 988 height 313
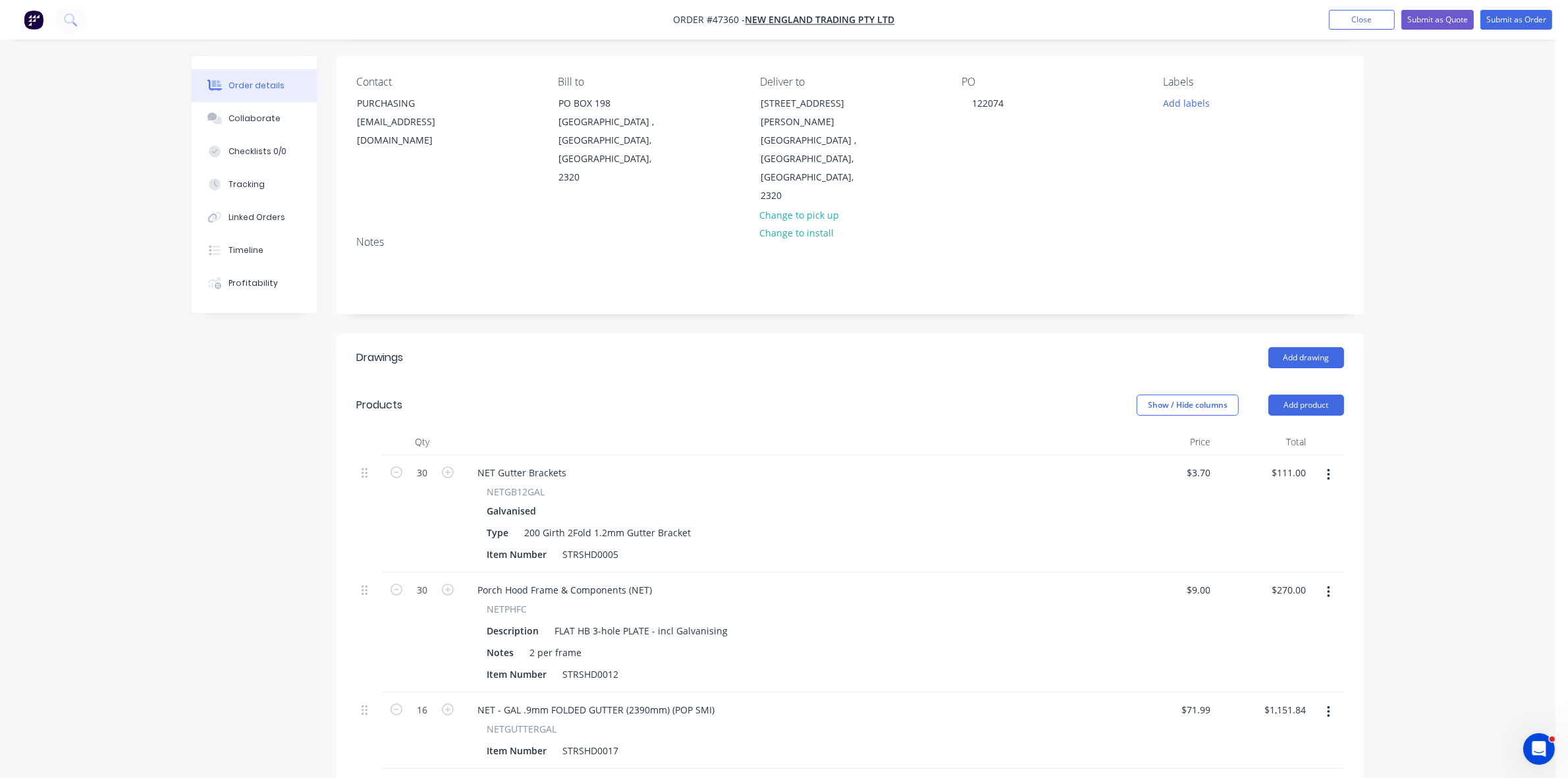
scroll to position [0, 0]
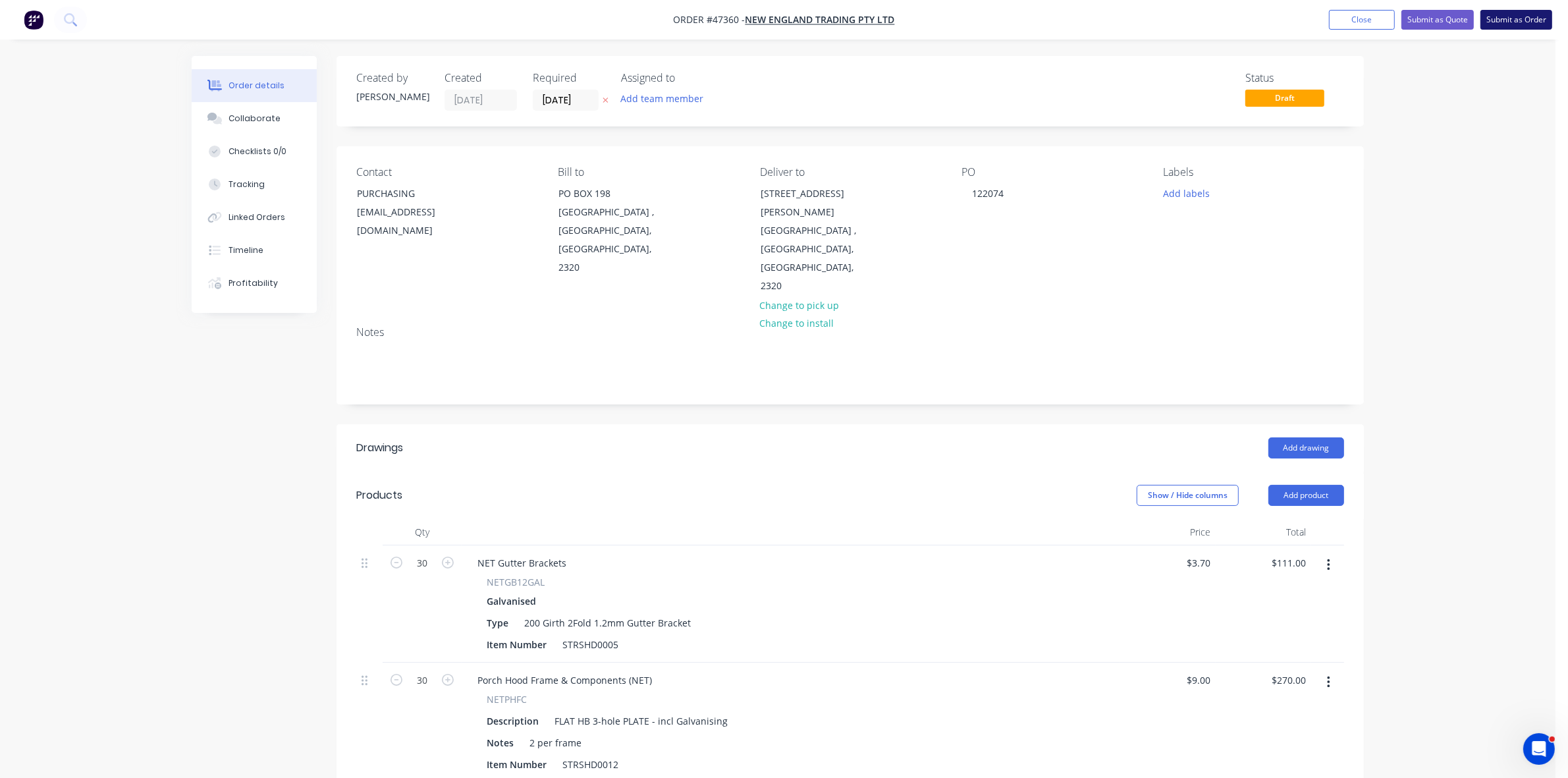
click at [1507, 21] on button "Submit as Order" at bounding box center [1516, 19] width 71 height 20
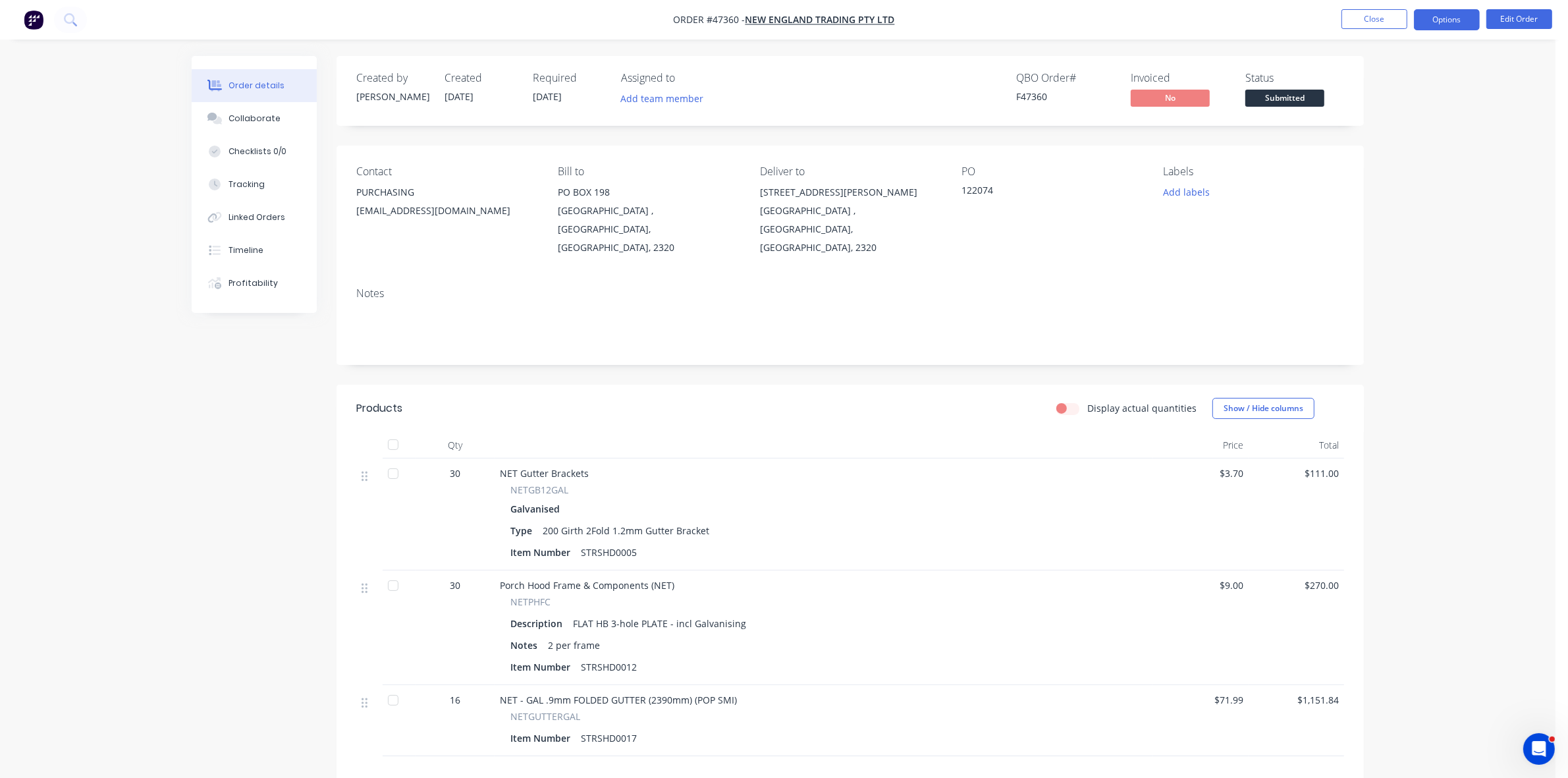
click at [1435, 16] on button "Options" at bounding box center [1446, 20] width 66 height 21
click at [1410, 150] on div "Work Order" at bounding box center [1407, 159] width 121 height 19
click at [1406, 139] on div "Without pricing" at bounding box center [1407, 133] width 121 height 19
click at [1292, 99] on span "Submitted" at bounding box center [1284, 98] width 79 height 16
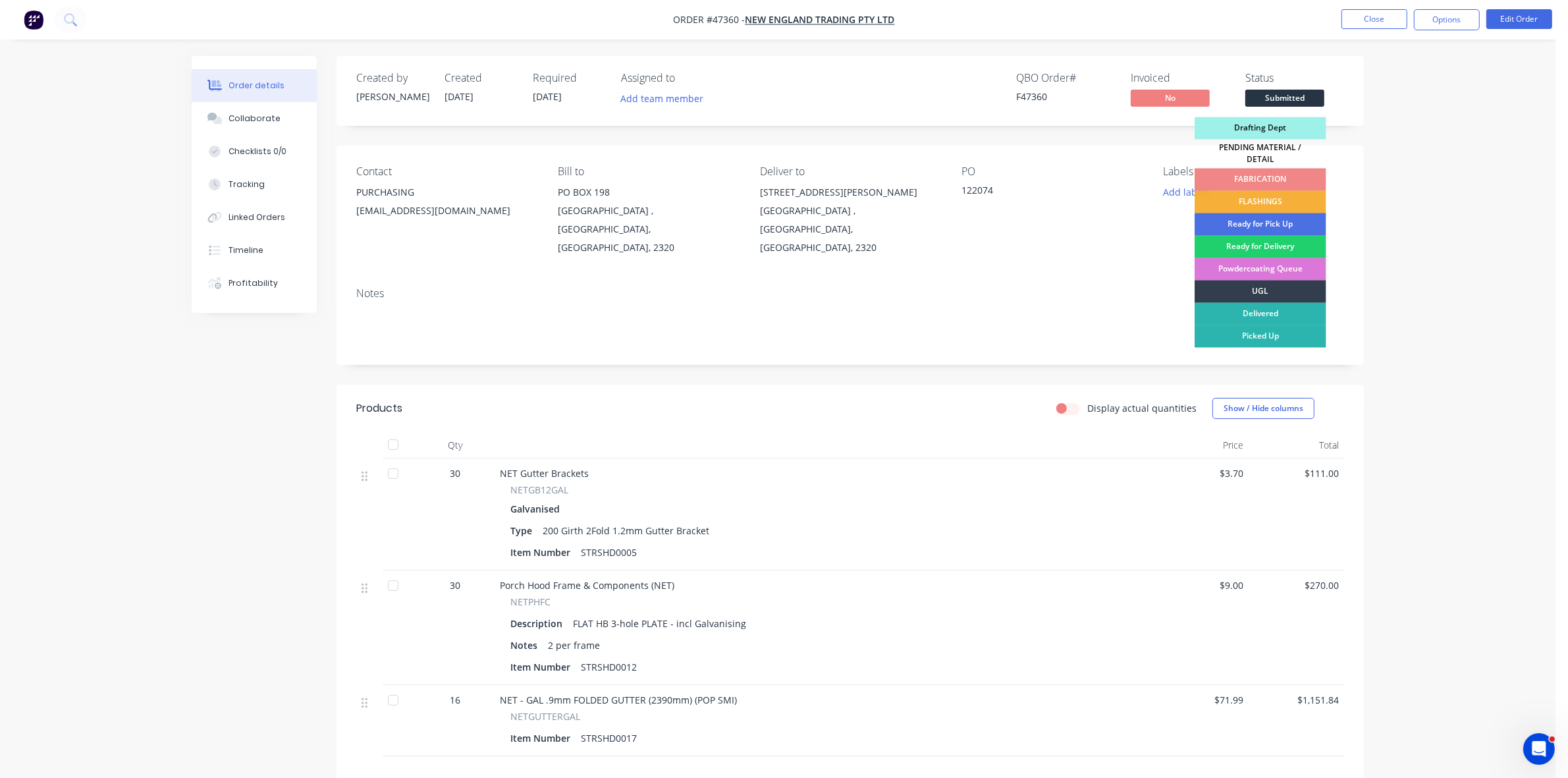
click at [1278, 170] on div "FABRICATION" at bounding box center [1260, 180] width 132 height 22
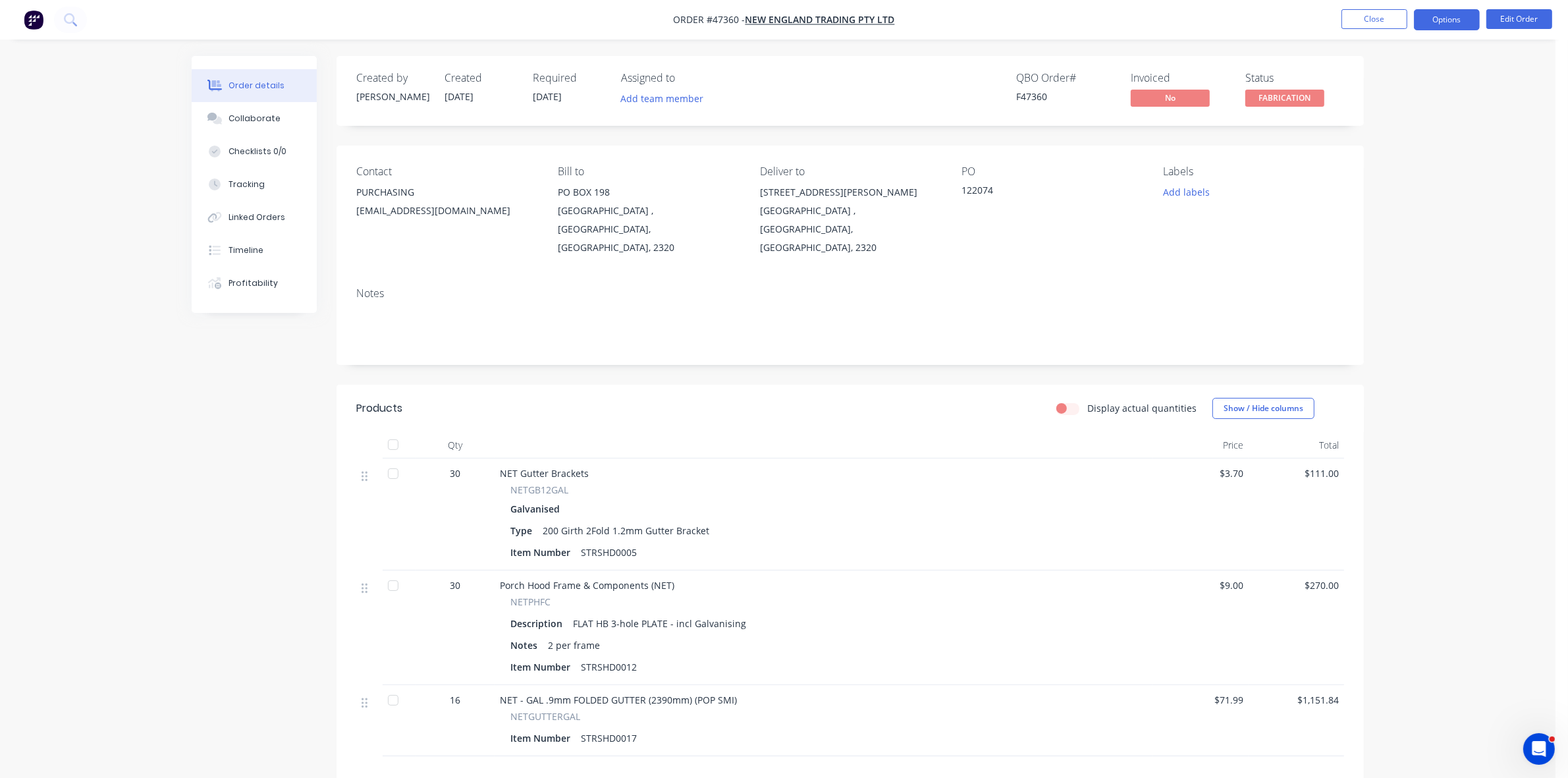
click at [1430, 13] on button "Options" at bounding box center [1446, 20] width 66 height 21
click at [1377, 182] on div "Delivery Docket" at bounding box center [1407, 186] width 121 height 19
click at [1384, 137] on div "Without pricing" at bounding box center [1407, 133] width 121 height 19
drag, startPoint x: 265, startPoint y: 249, endPoint x: 283, endPoint y: 250, distance: 18.0
click at [265, 248] on button "Timeline" at bounding box center [254, 250] width 125 height 33
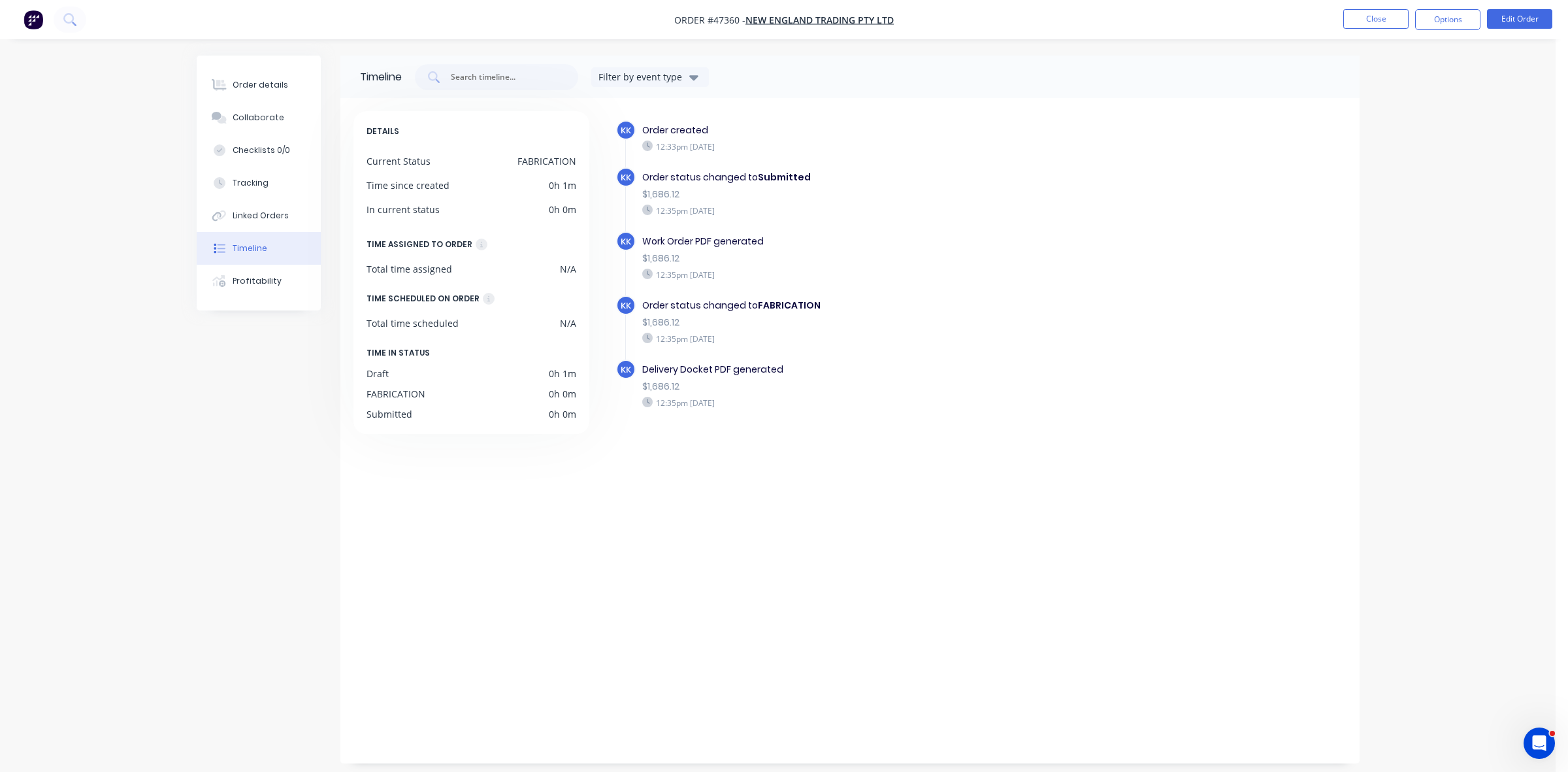
drag, startPoint x: 298, startPoint y: 93, endPoint x: 315, endPoint y: 93, distance: 17.0
click at [296, 93] on button "Order details" at bounding box center [259, 85] width 124 height 33
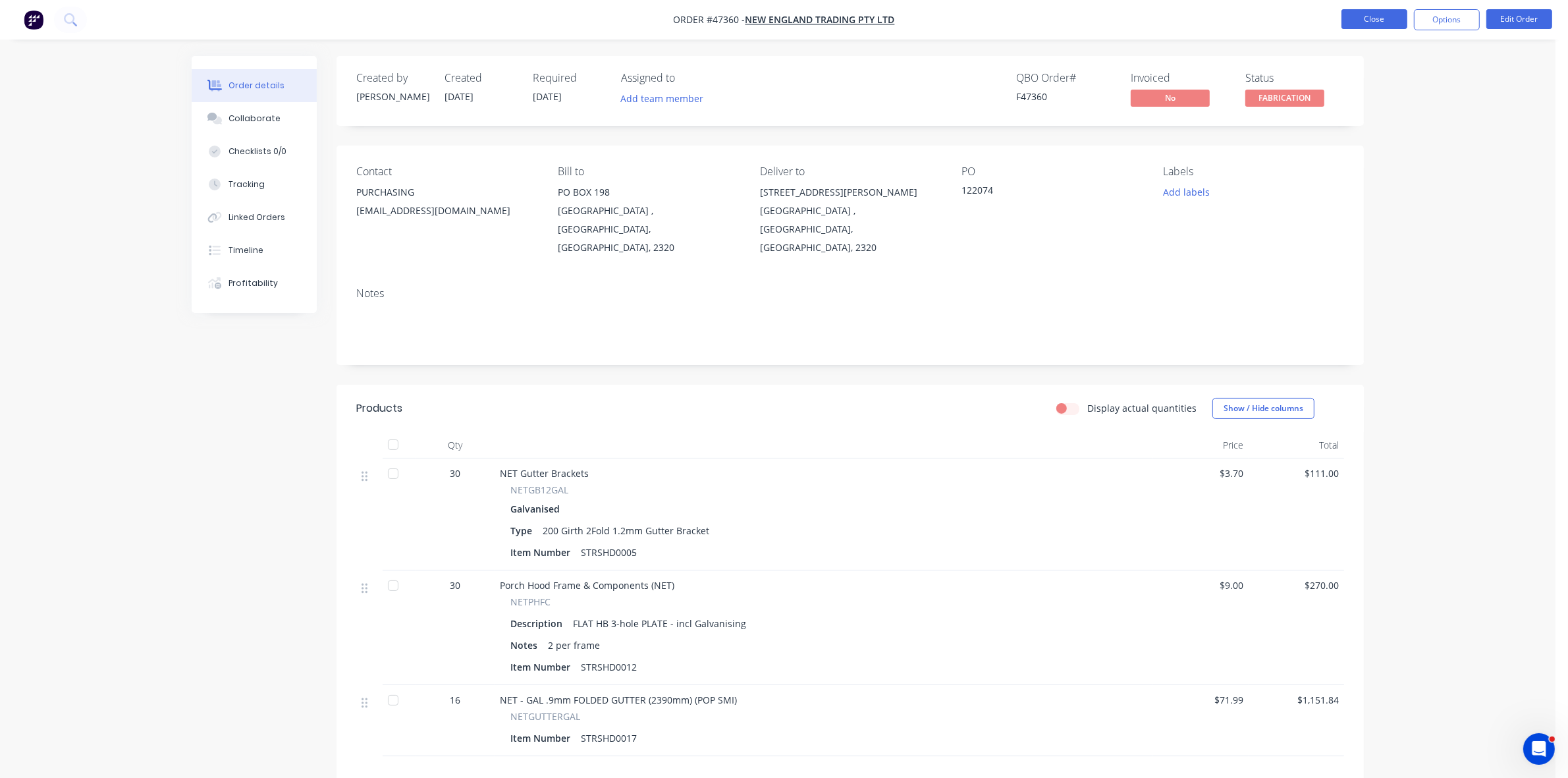
click at [1367, 21] on button "Close" at bounding box center [1374, 19] width 66 height 20
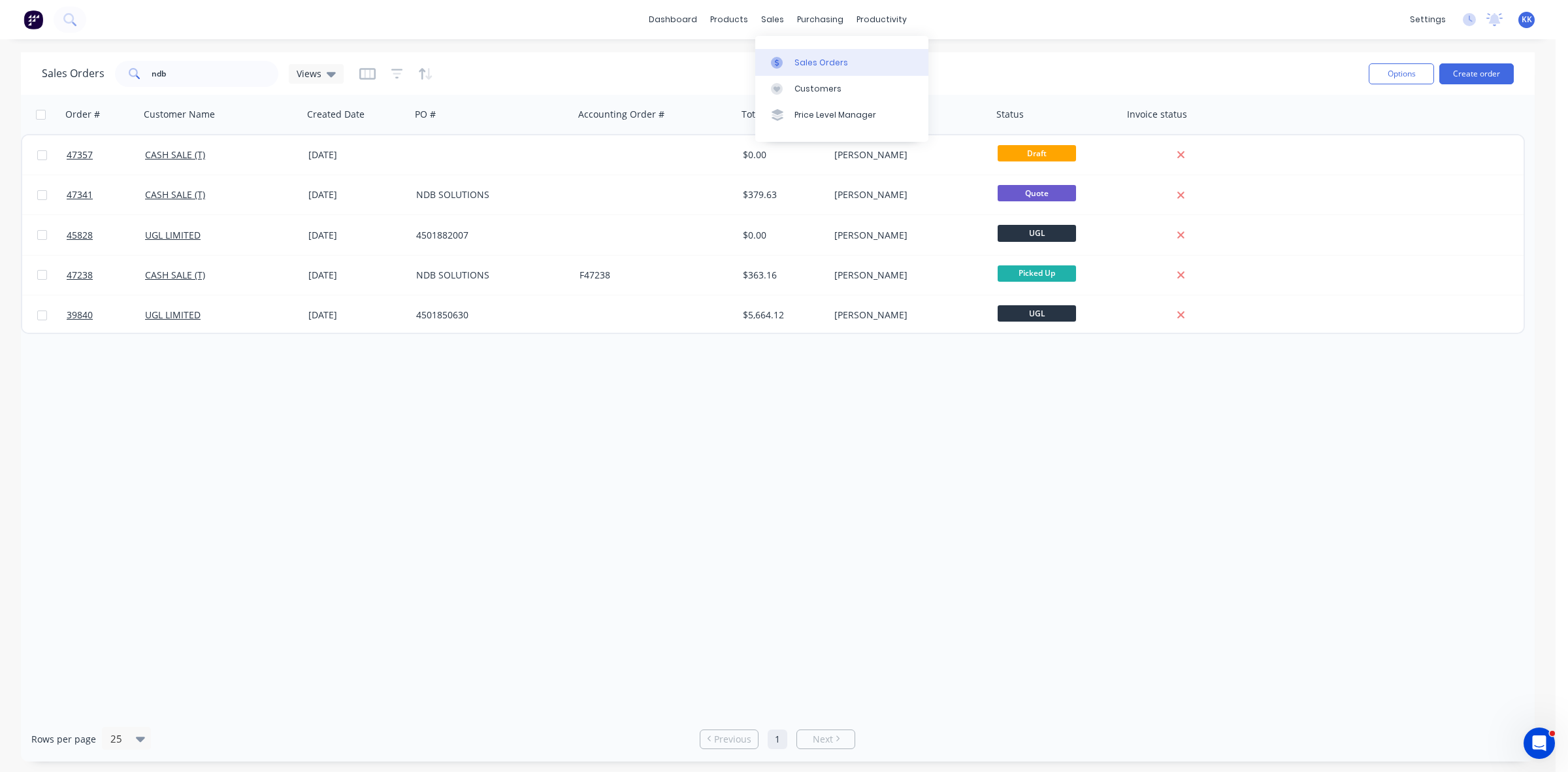
click at [814, 60] on div "Sales Orders" at bounding box center [821, 63] width 53 height 12
drag, startPoint x: 188, startPoint y: 73, endPoint x: 126, endPoint y: 77, distance: 62.1
click at [126, 77] on div "ndb" at bounding box center [196, 74] width 163 height 26
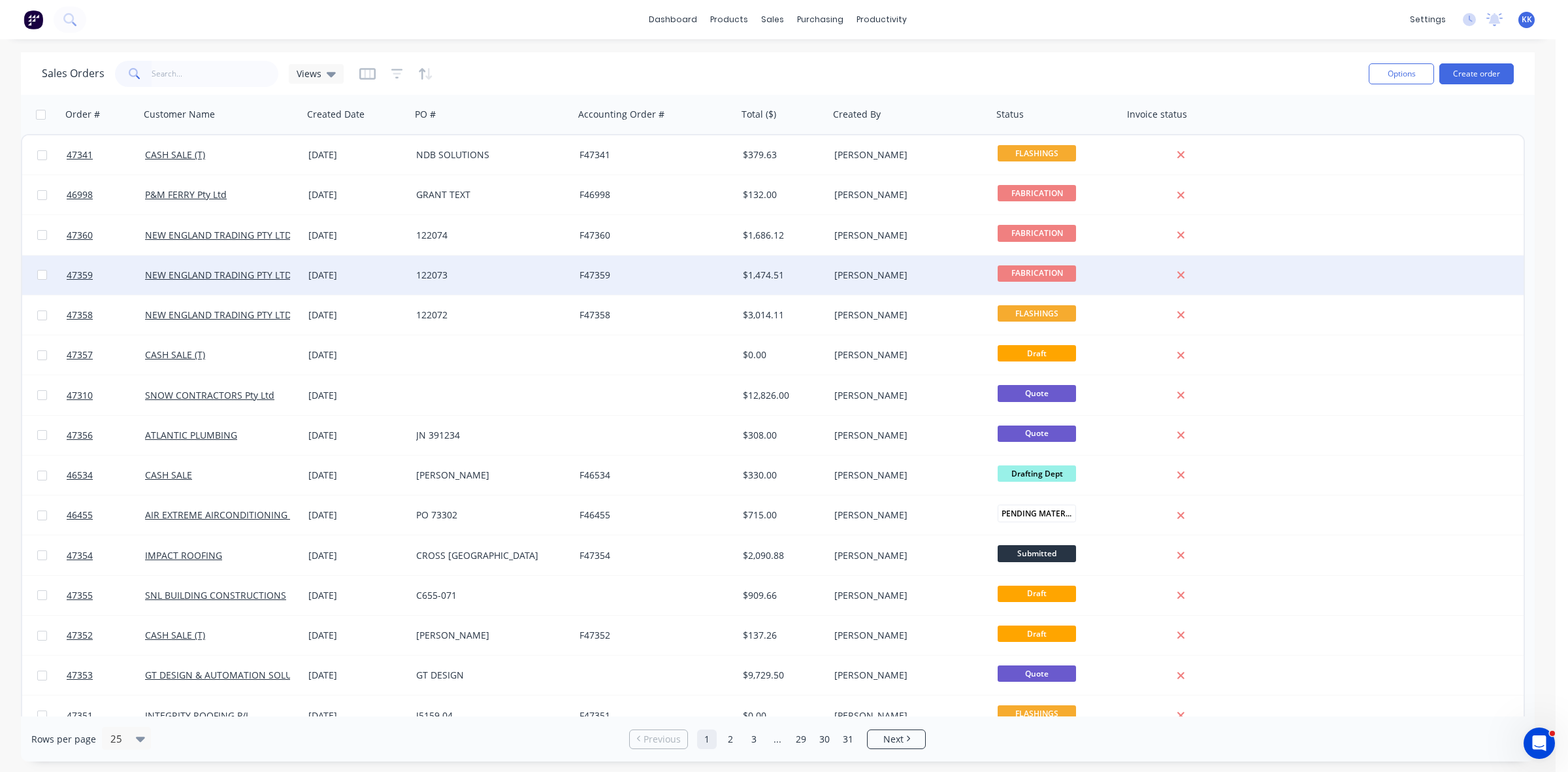
click at [520, 272] on div "122073" at bounding box center [488, 275] width 145 height 13
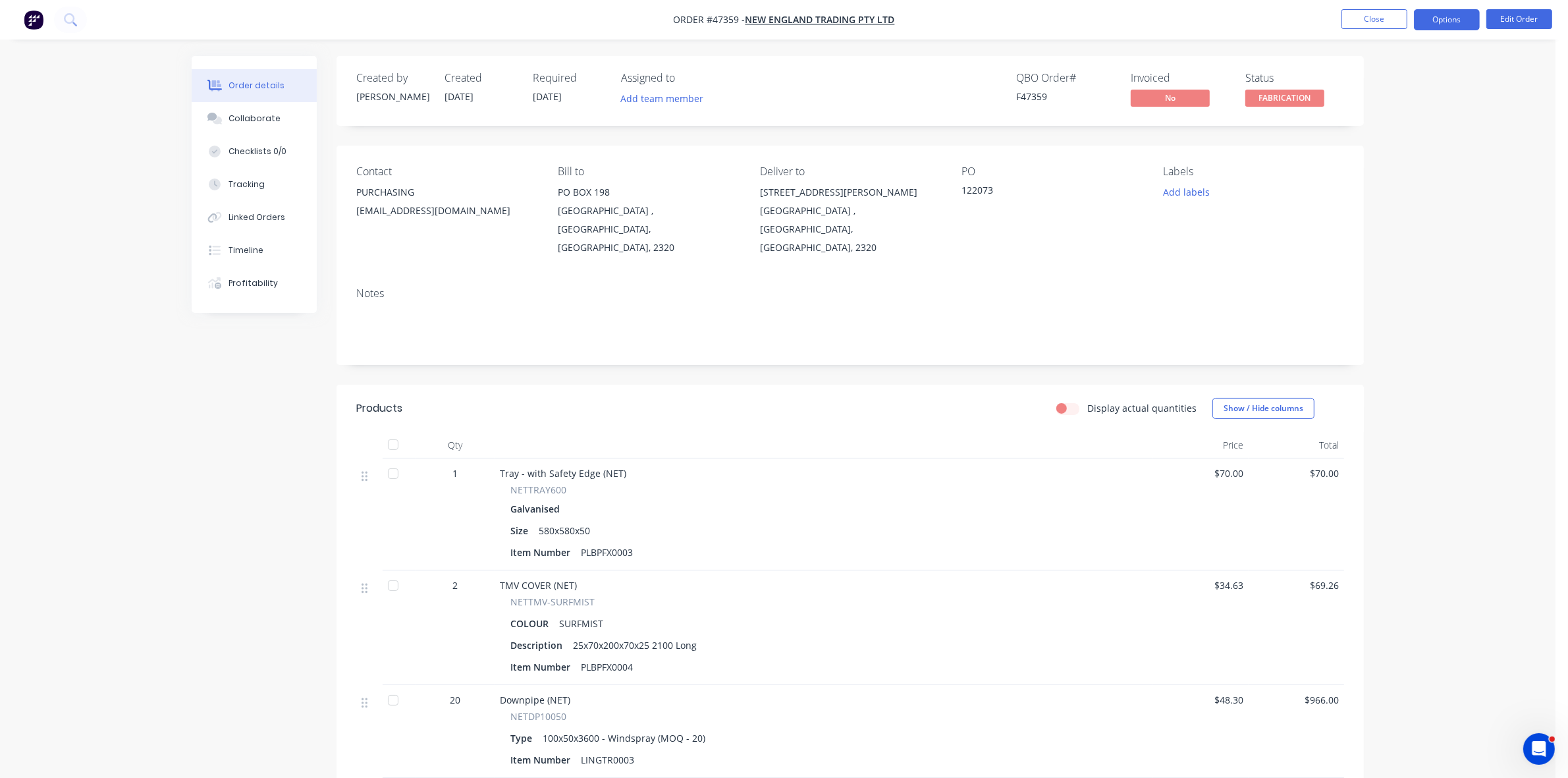
click at [1433, 21] on button "Options" at bounding box center [1446, 20] width 66 height 21
click at [1387, 232] on div "Purchase Products" at bounding box center [1407, 238] width 121 height 19
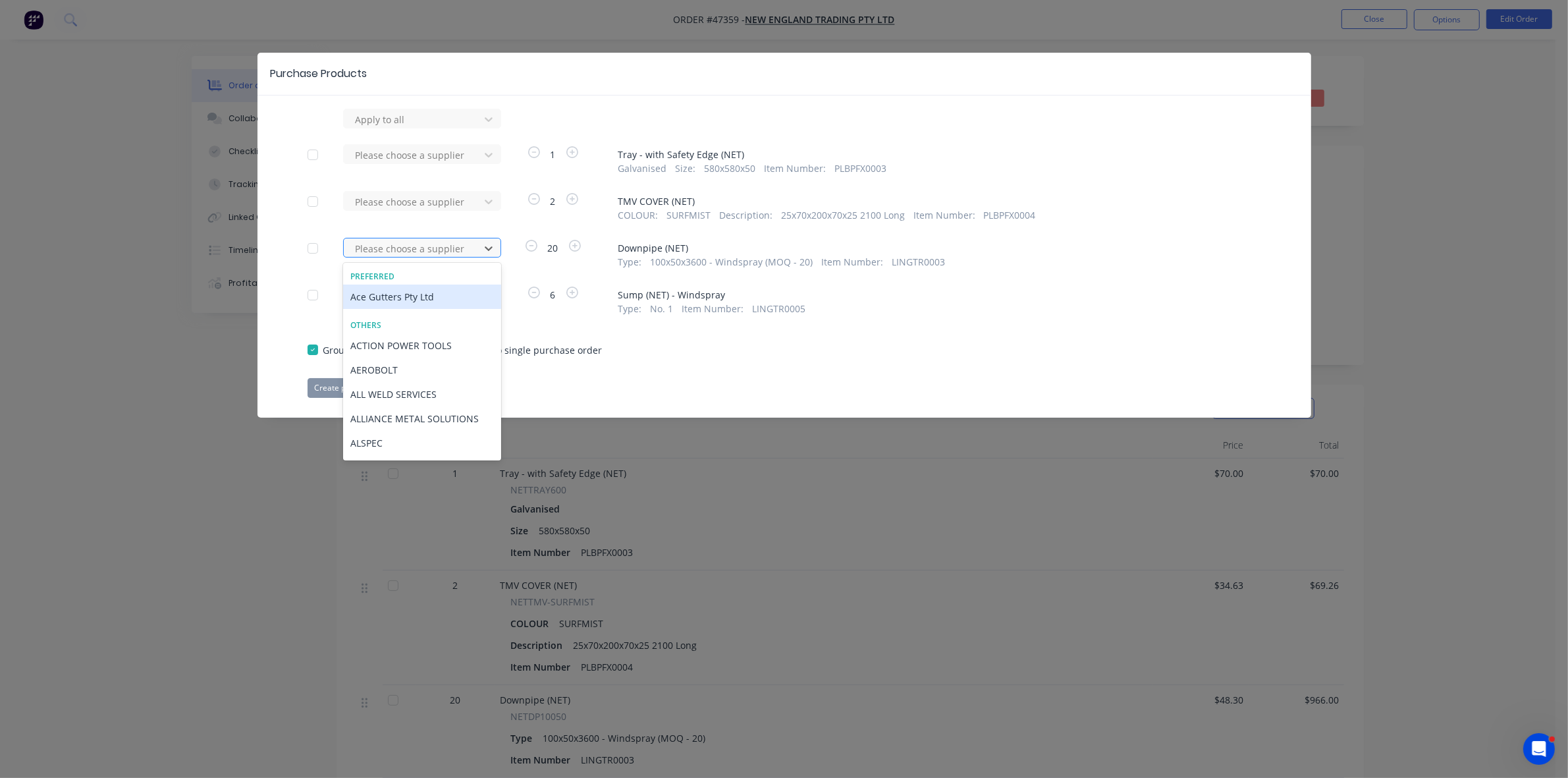
click at [443, 251] on div at bounding box center [413, 248] width 119 height 16
click at [408, 296] on div "Ace Gutters Pty Ltd" at bounding box center [422, 296] width 158 height 24
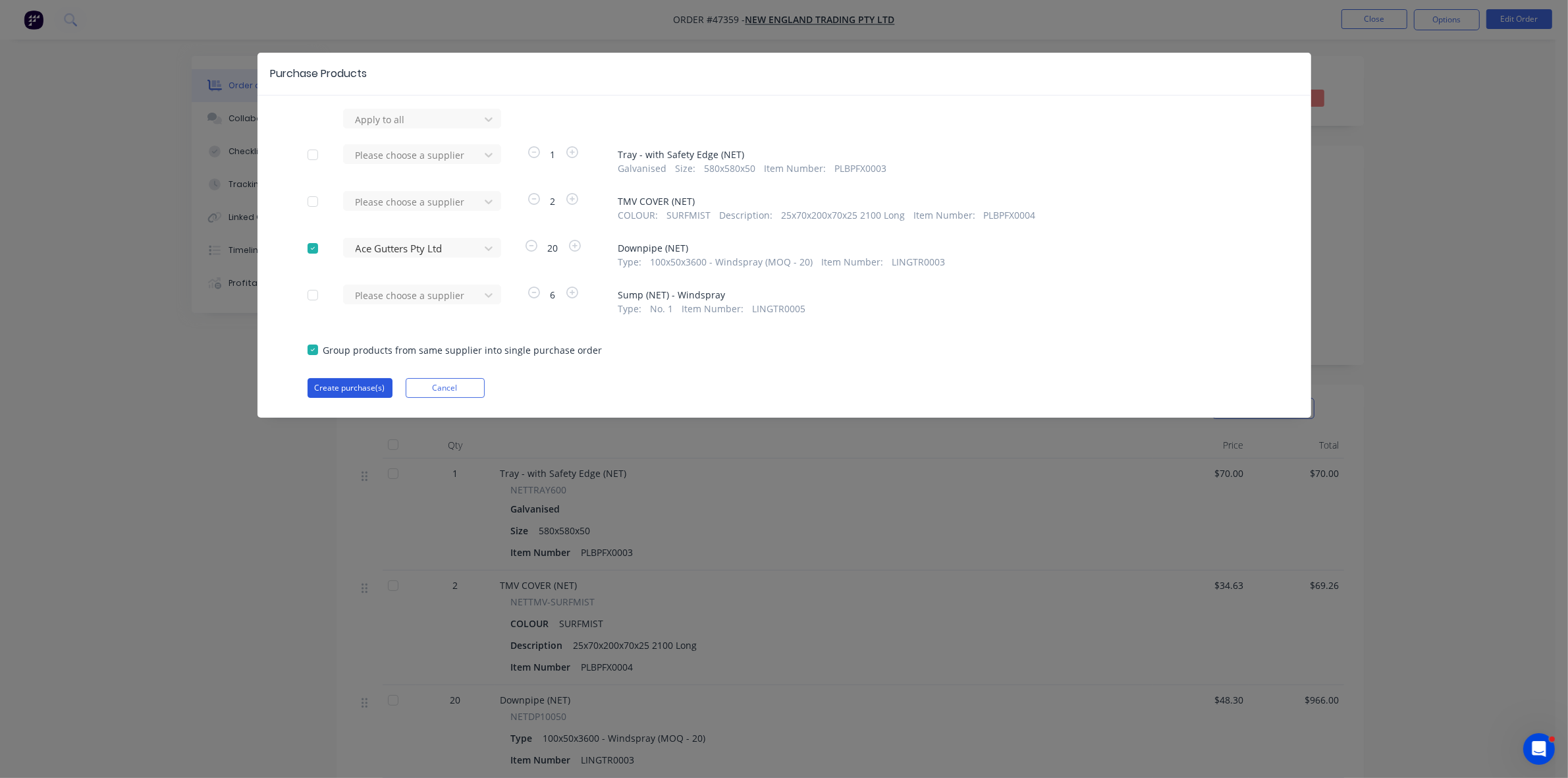
click at [350, 387] on button "Create purchase(s)" at bounding box center [349, 388] width 85 height 20
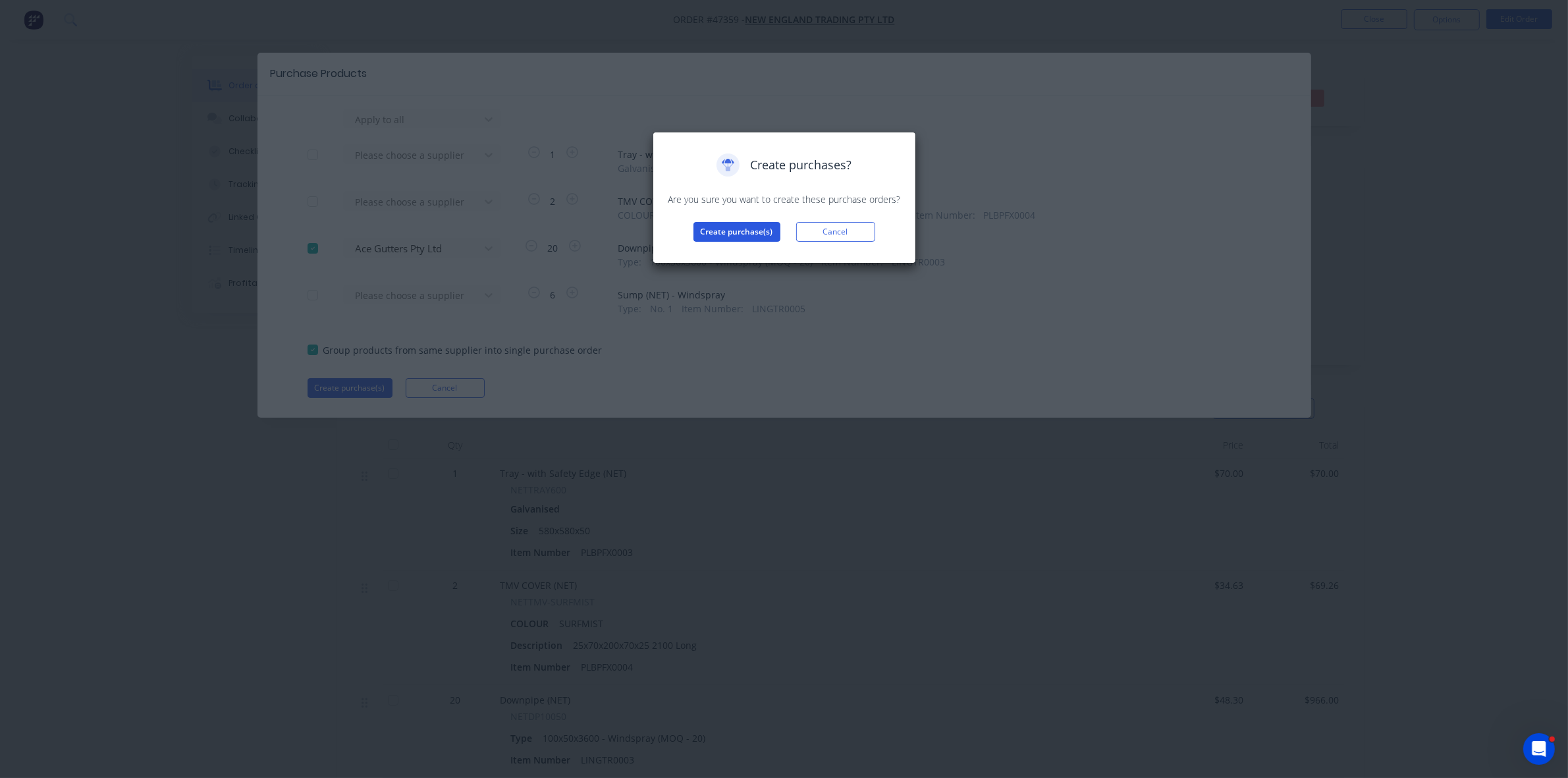
click at [732, 232] on button "Create purchase(s)" at bounding box center [737, 231] width 87 height 20
click at [738, 257] on button "View purchase(s)" at bounding box center [736, 253] width 79 height 20
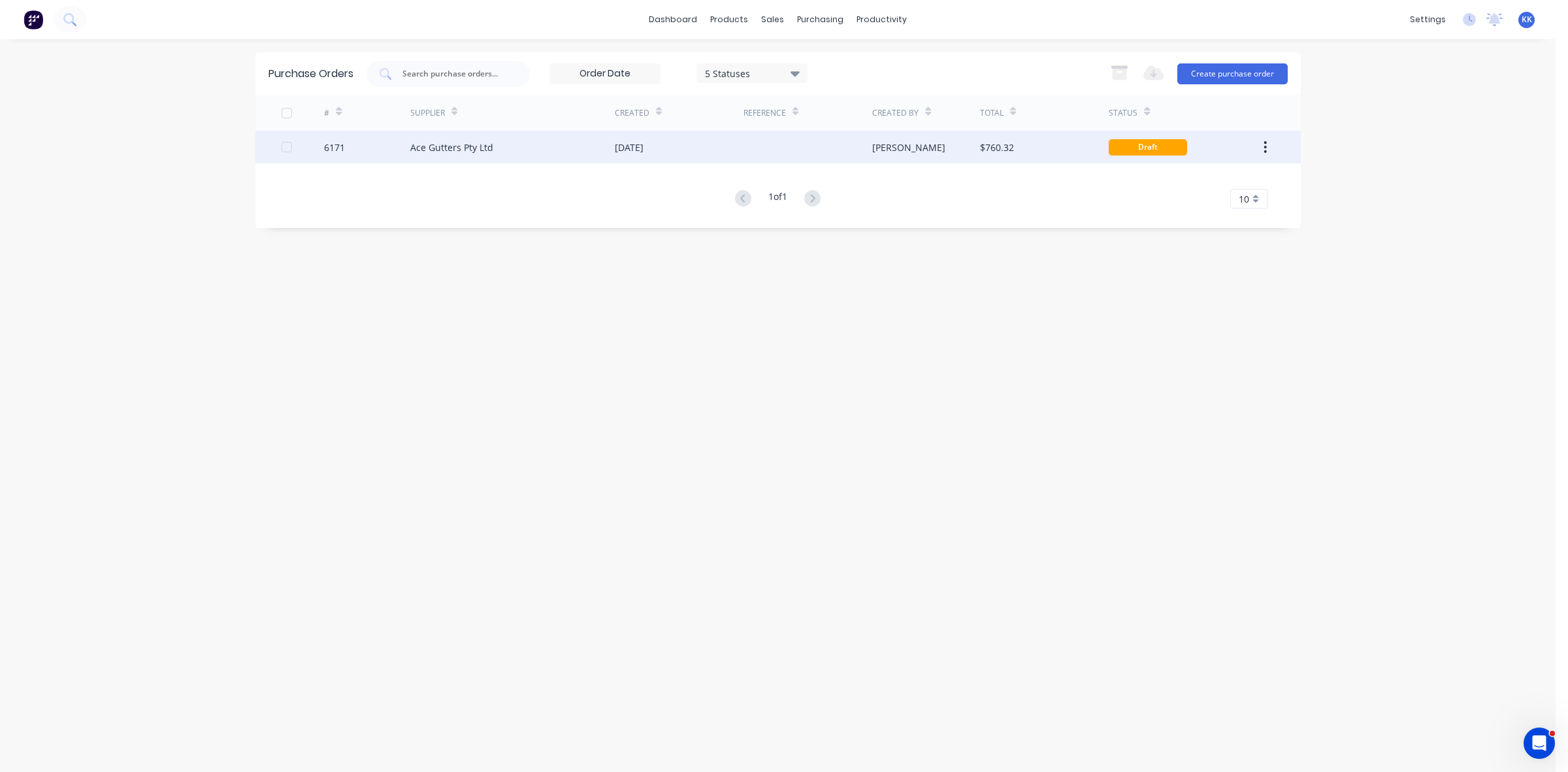
click at [926, 149] on div "[PERSON_NAME]" at bounding box center [925, 147] width 107 height 33
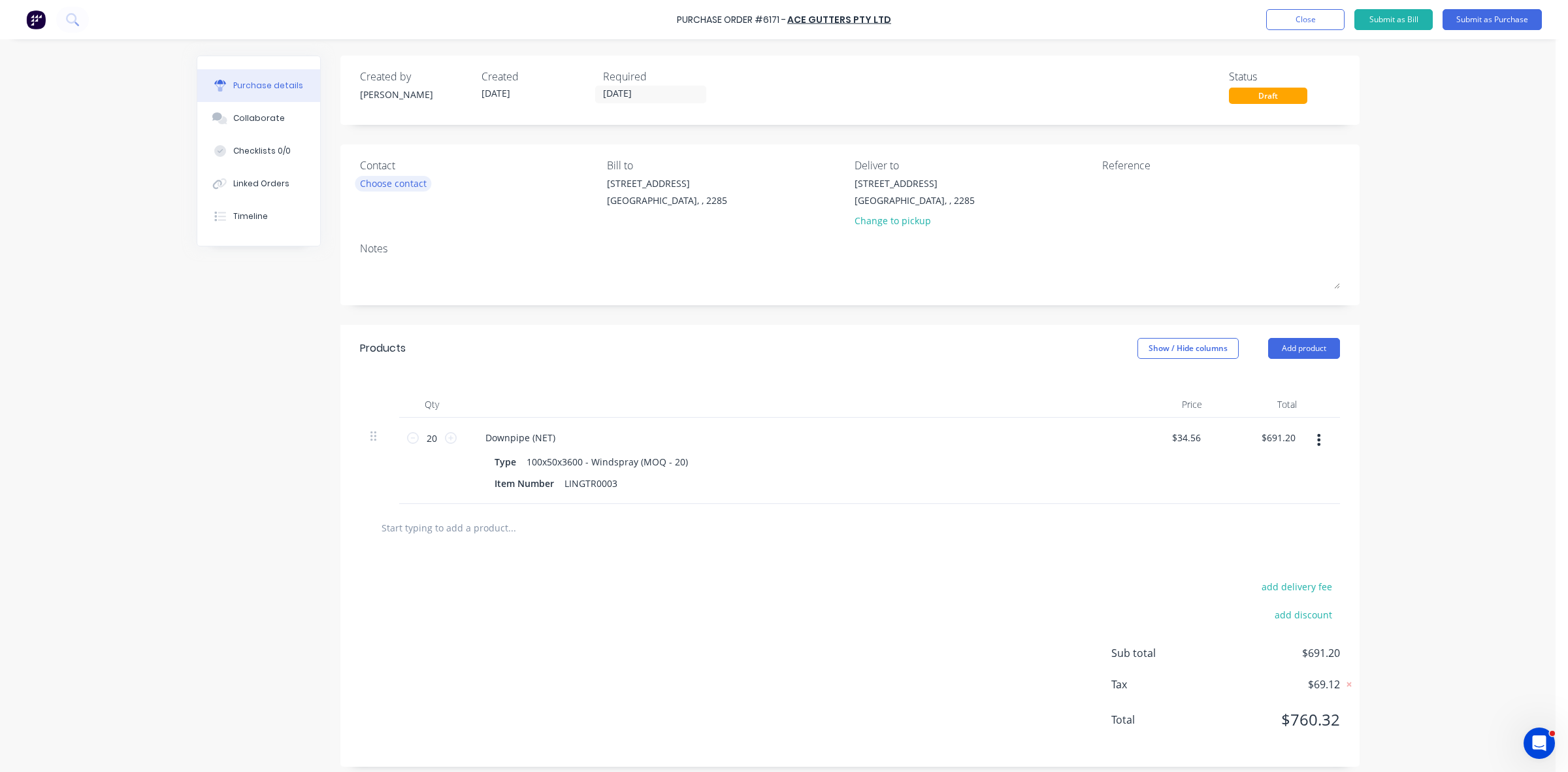
click at [360, 185] on div "Choose contact" at bounding box center [393, 183] width 67 height 14
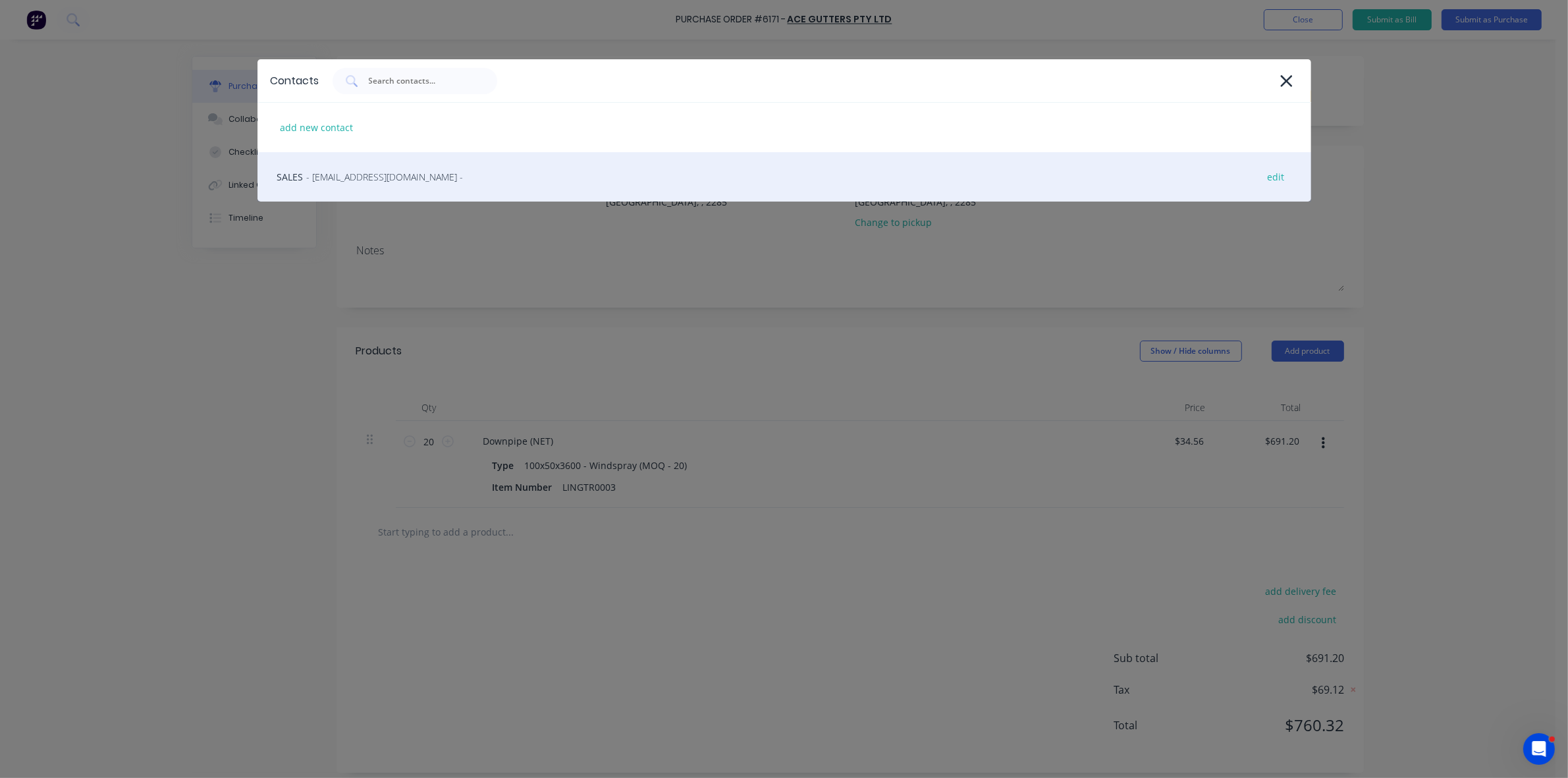
click at [363, 188] on div "SALES - [EMAIL_ADDRESS][DOMAIN_NAME] - edit" at bounding box center [784, 176] width 1054 height 49
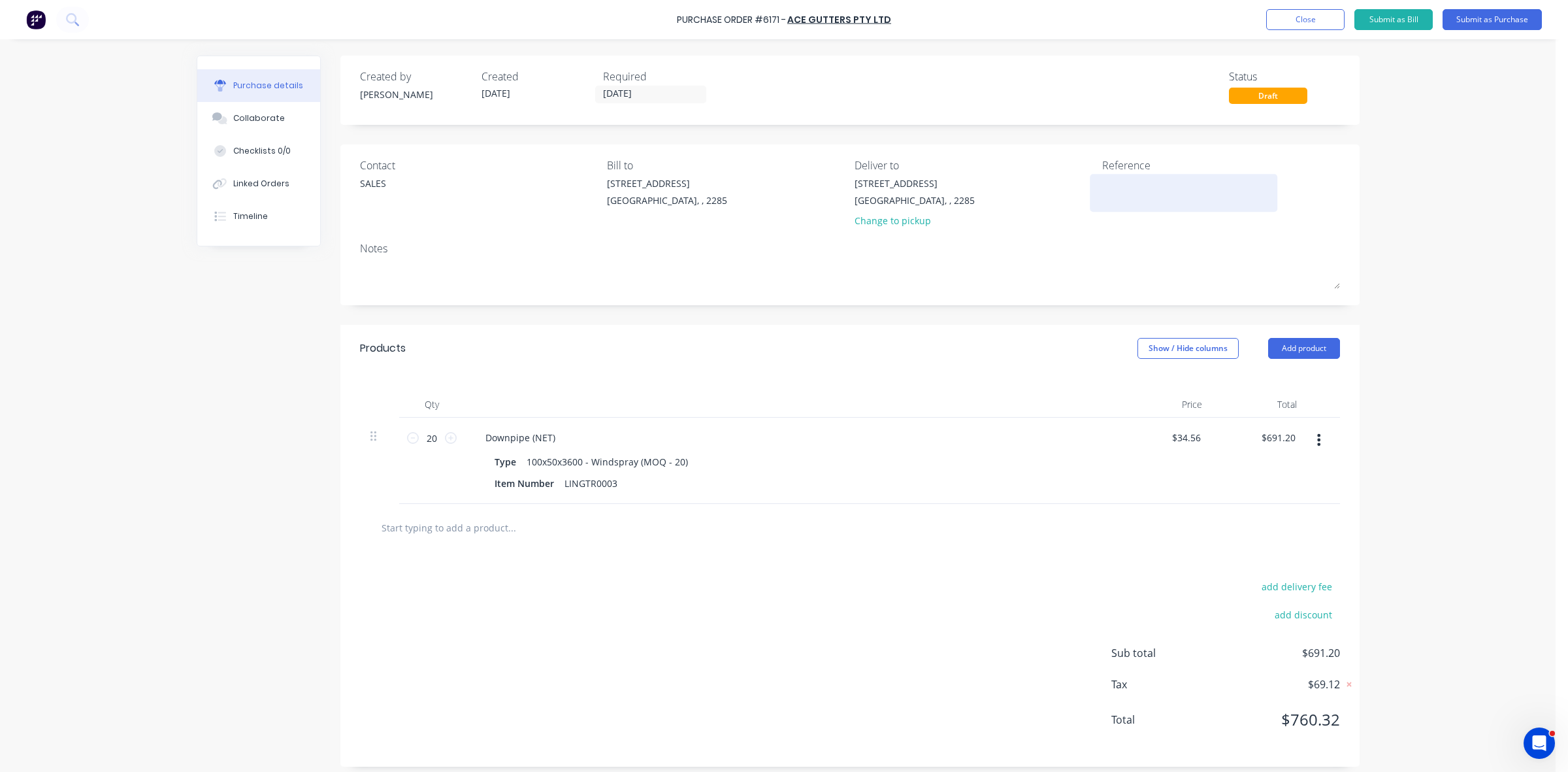
click at [1128, 186] on textarea at bounding box center [1183, 191] width 163 height 29
type textarea "x"
type textarea "#"
type textarea "x"
type textarea "#5"
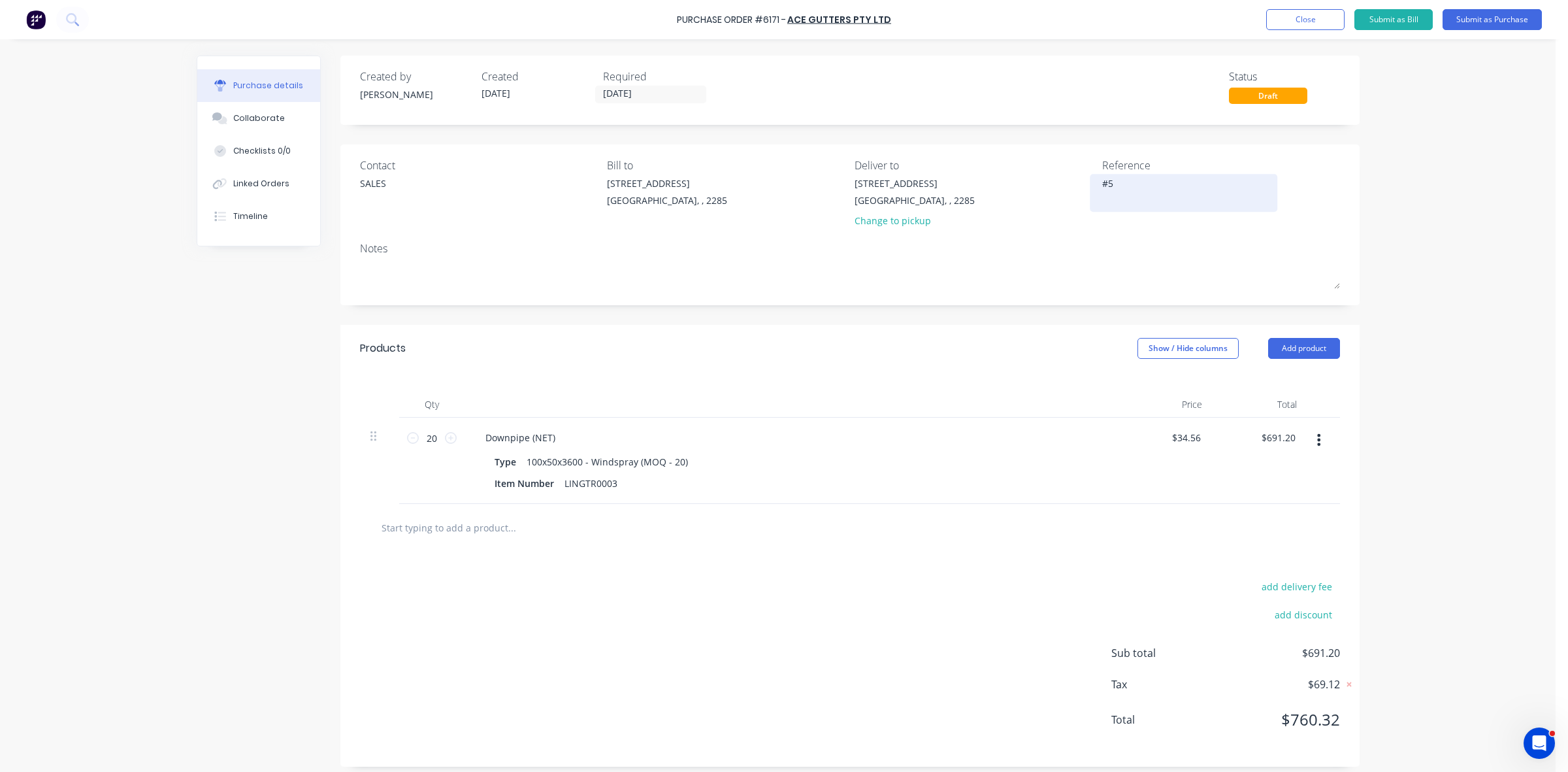
type textarea "x"
type textarea "#50"
type textarea "x"
type textarea "#501"
type textarea "x"
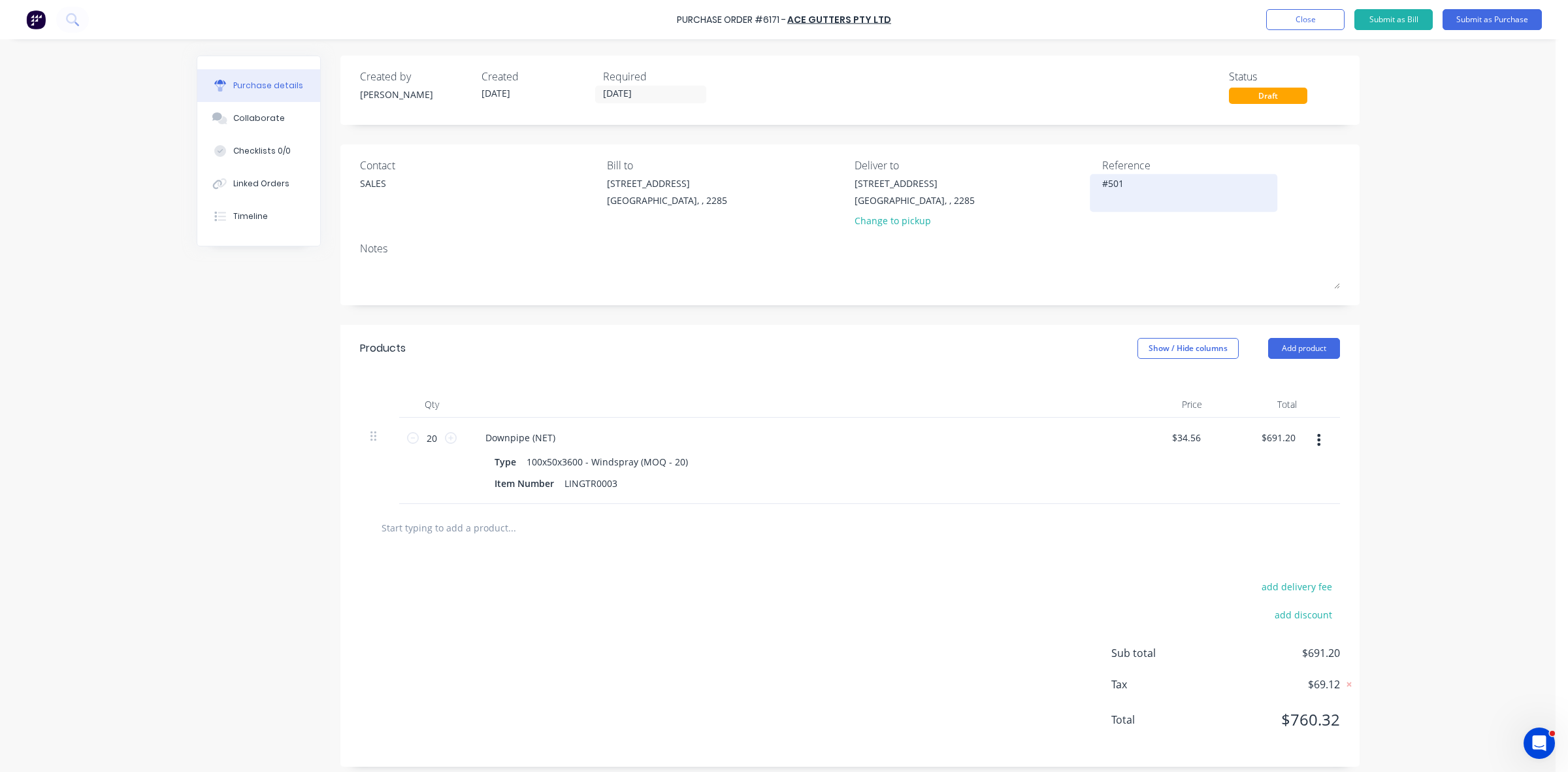
type textarea "#5016"
type textarea "x"
type textarea "#50160"
type textarea "x"
type textarea "#501600"
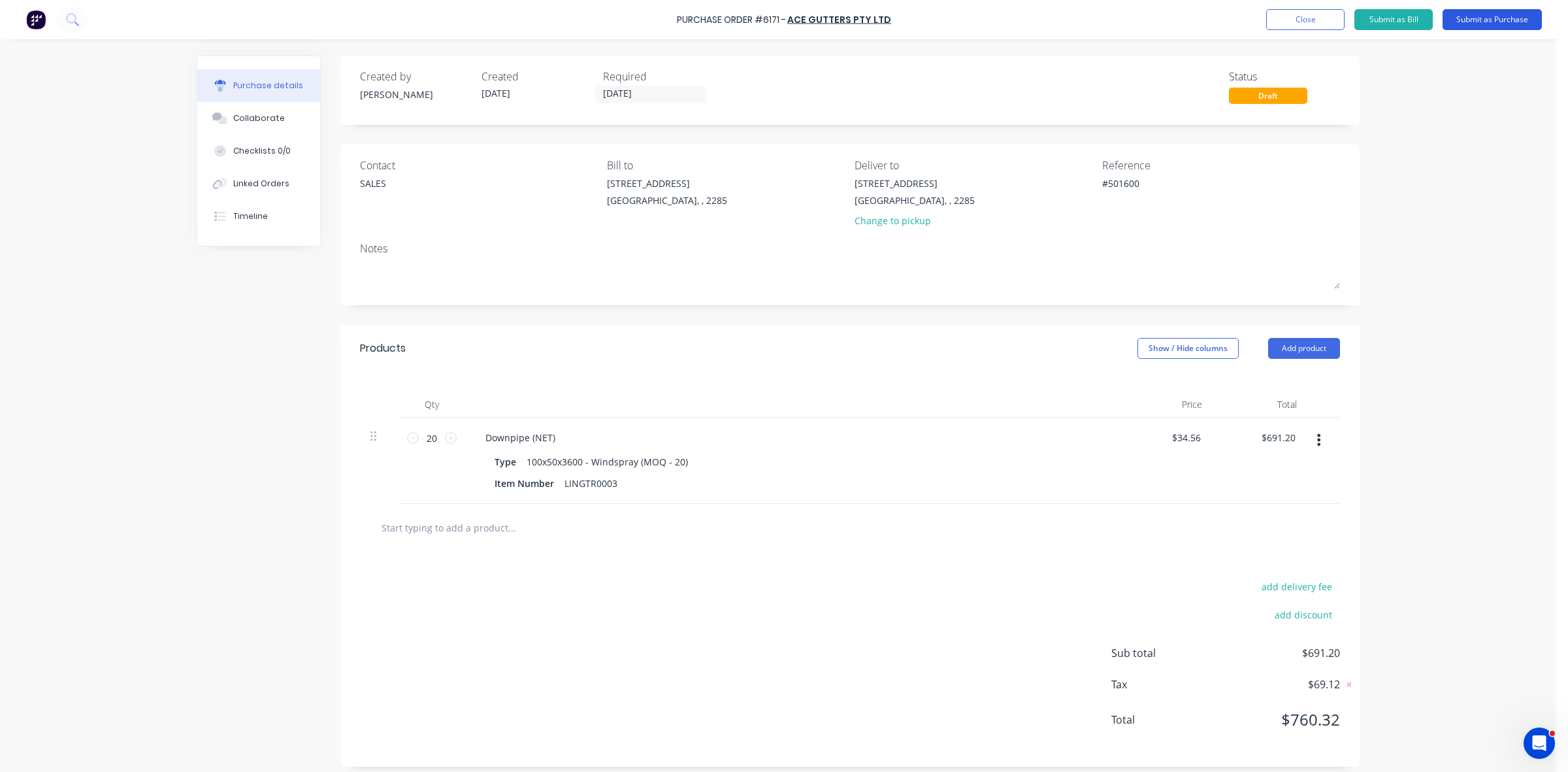
type textarea "x"
type textarea "#501600"
click at [1480, 23] on button "Submit as Purchase" at bounding box center [1492, 20] width 99 height 21
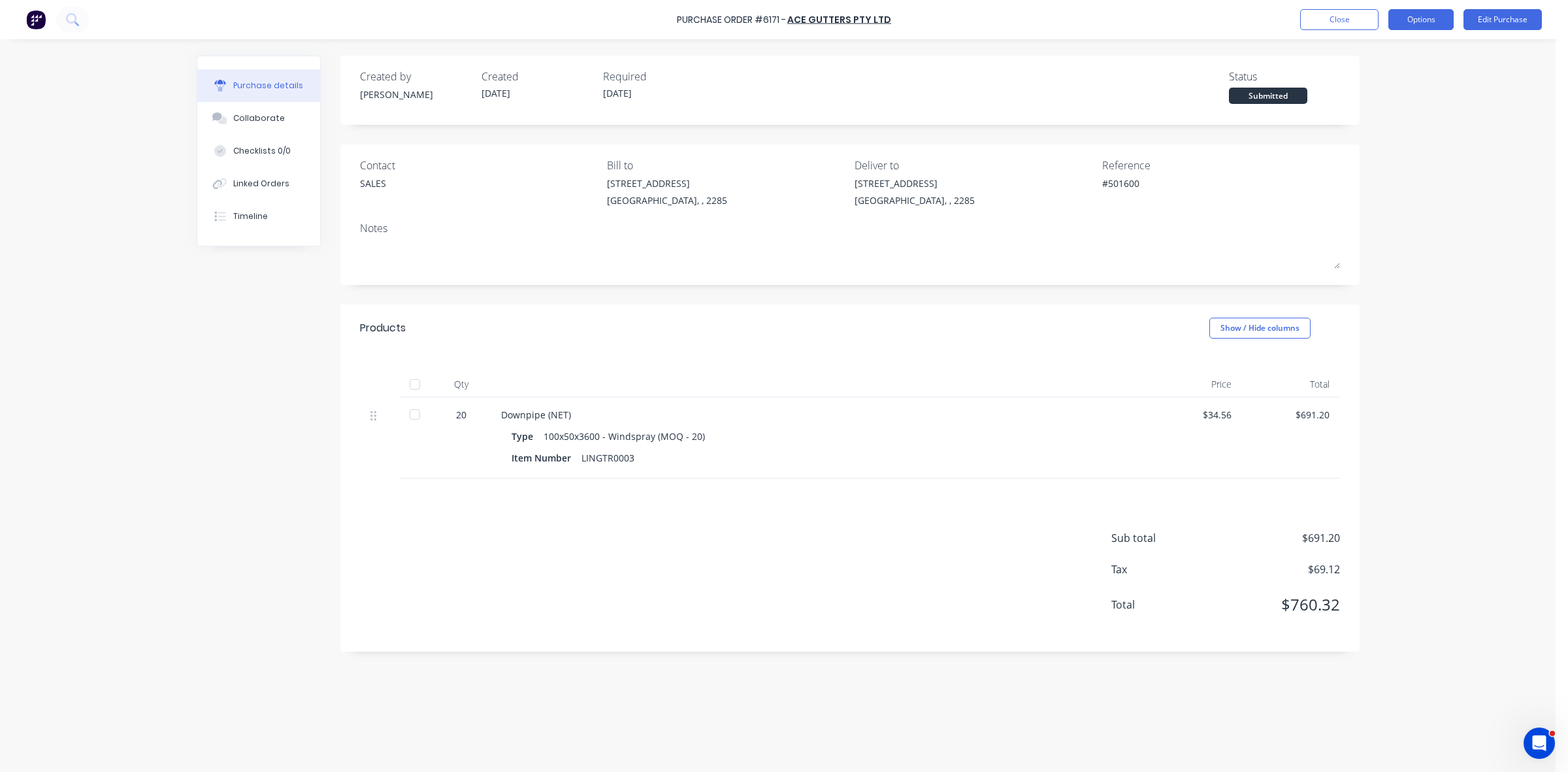
click at [1442, 12] on button "Options" at bounding box center [1420, 20] width 65 height 21
click at [1420, 45] on div "Print / Email" at bounding box center [1392, 53] width 101 height 19
click at [1392, 102] on div "Without pricing" at bounding box center [1392, 105] width 101 height 19
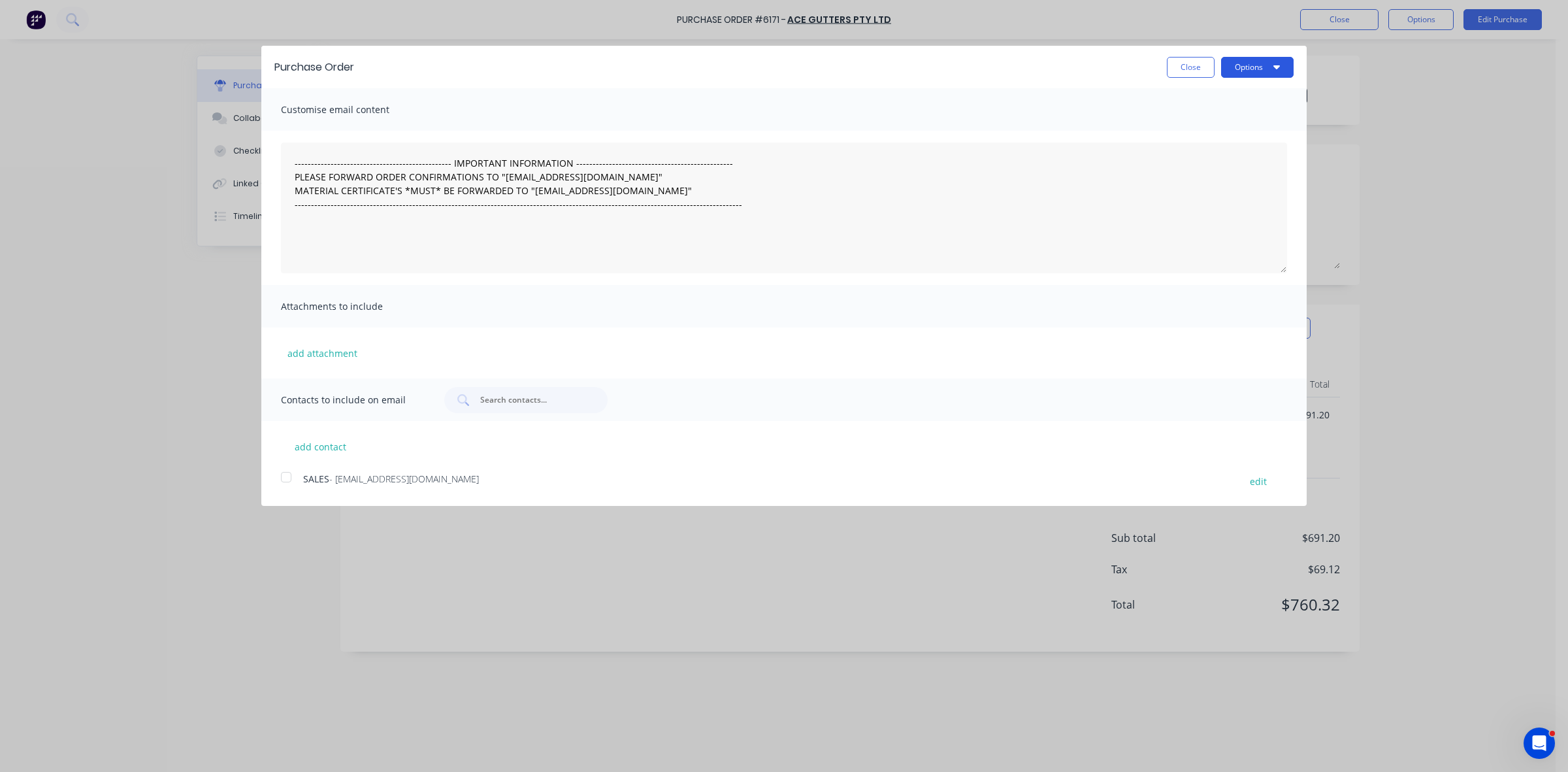
click at [1275, 69] on icon "button" at bounding box center [1276, 67] width 7 height 10
click at [1268, 98] on div "Print" at bounding box center [1232, 100] width 101 height 19
click at [1200, 57] on button "Close" at bounding box center [1190, 67] width 48 height 21
type textarea "x"
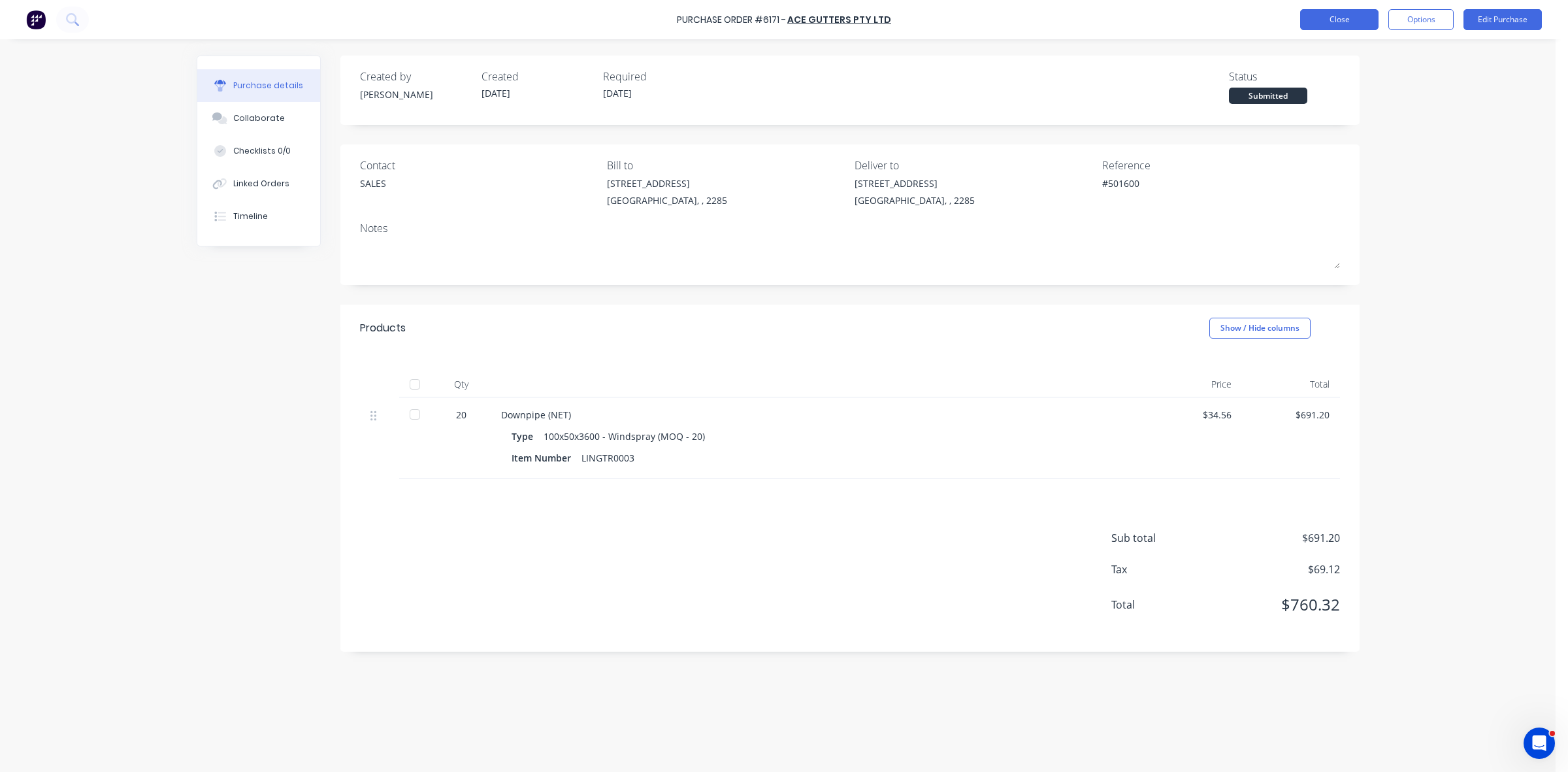
click at [1320, 24] on button "Close" at bounding box center [1339, 20] width 78 height 21
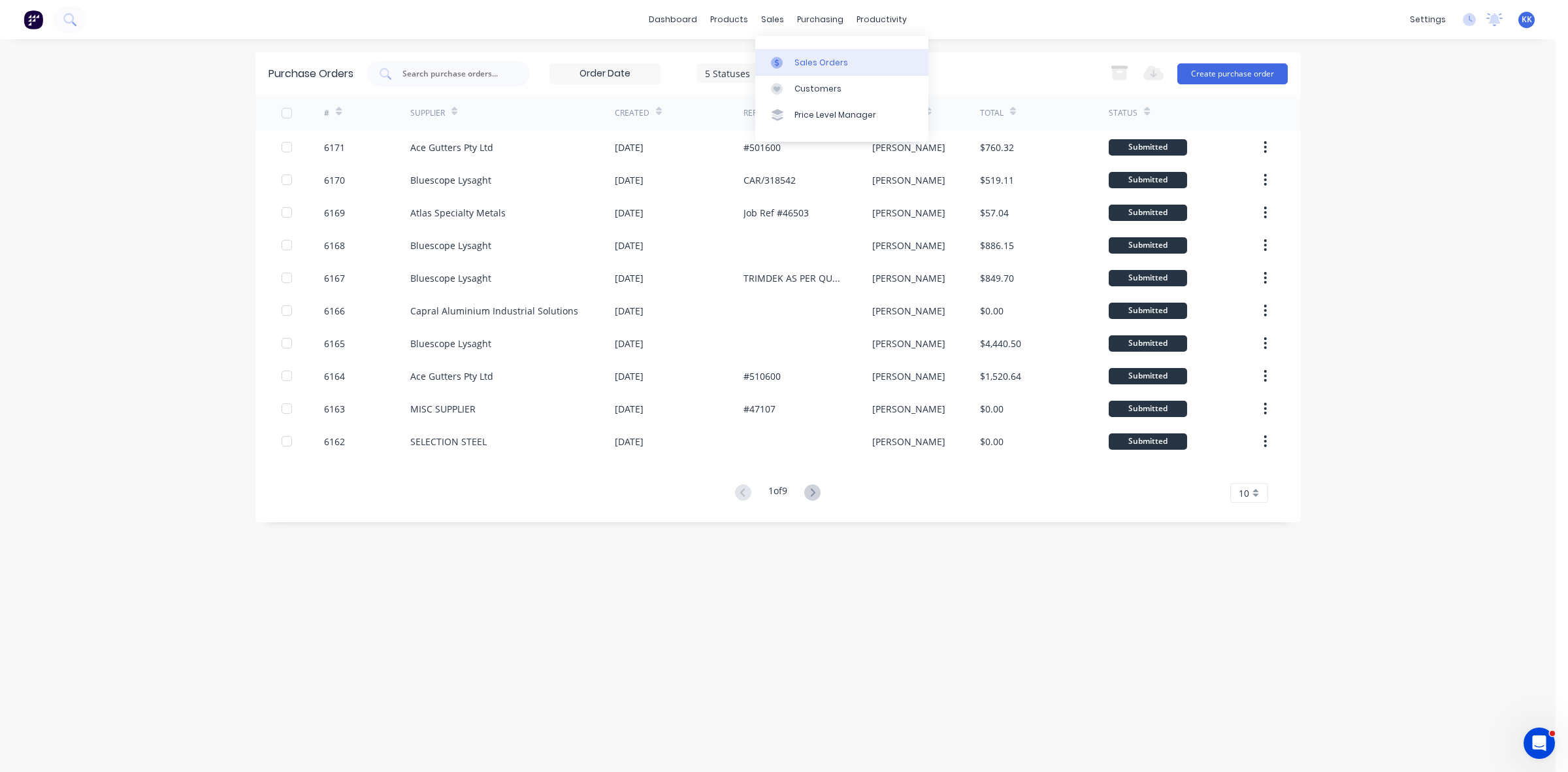
click at [800, 59] on div "Sales Orders" at bounding box center [821, 63] width 53 height 12
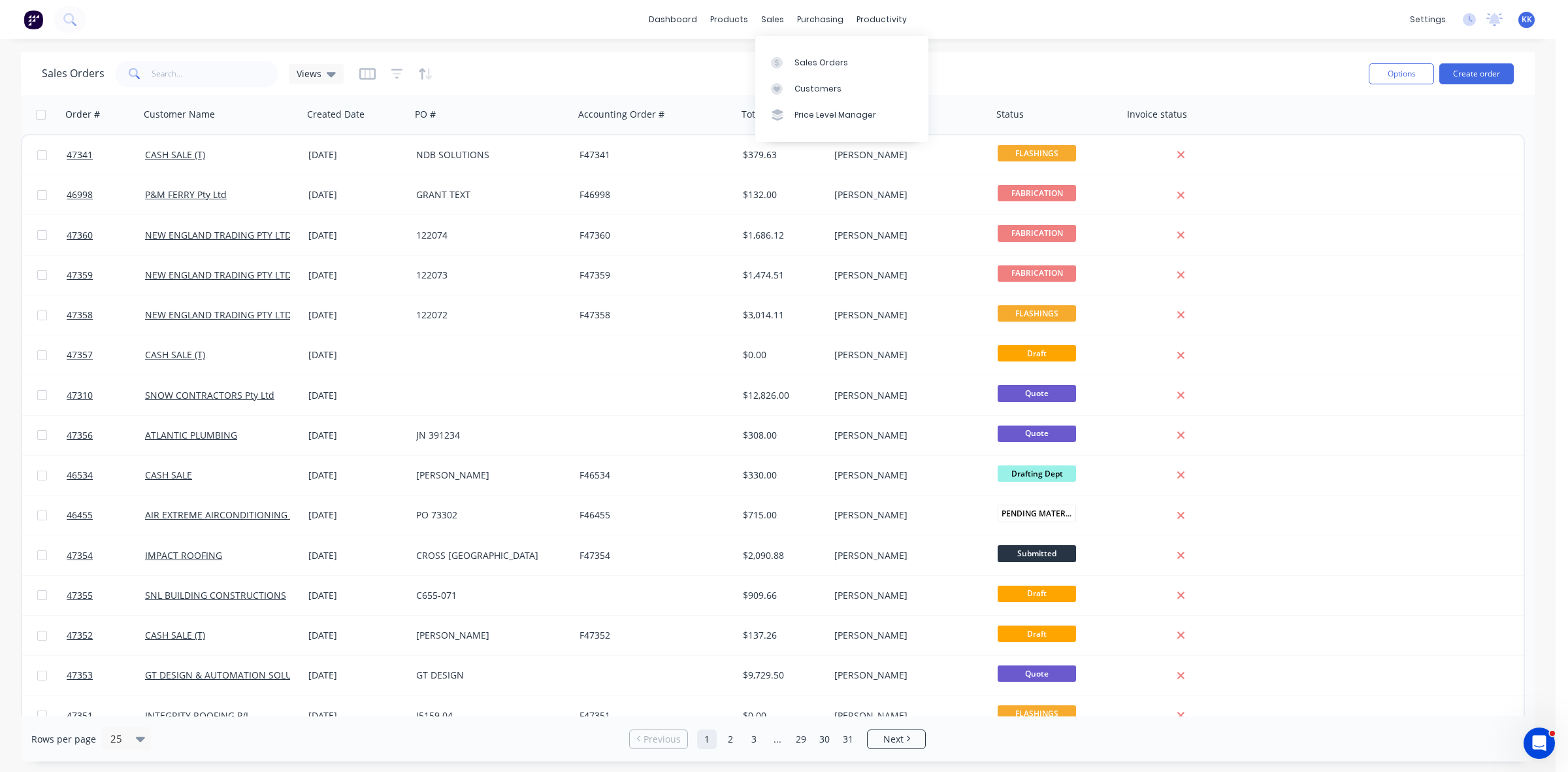
drag, startPoint x: 798, startPoint y: 59, endPoint x: 1226, endPoint y: 80, distance: 428.5
click at [798, 59] on div "Sales Orders" at bounding box center [821, 63] width 53 height 12
click at [1466, 72] on button "Create order" at bounding box center [1477, 74] width 75 height 21
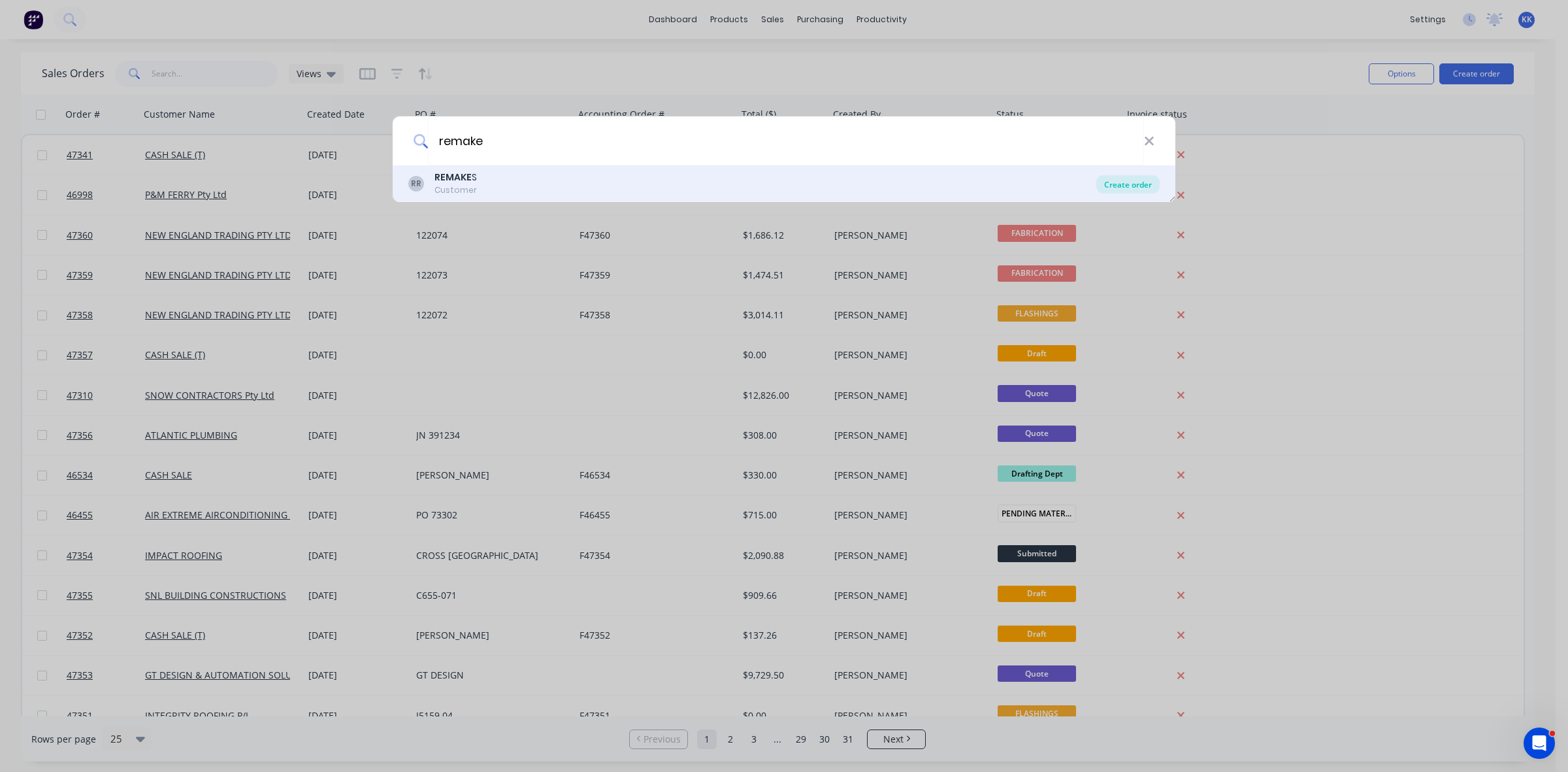
type input "remake"
click at [1132, 181] on div "Create order" at bounding box center [1128, 184] width 64 height 18
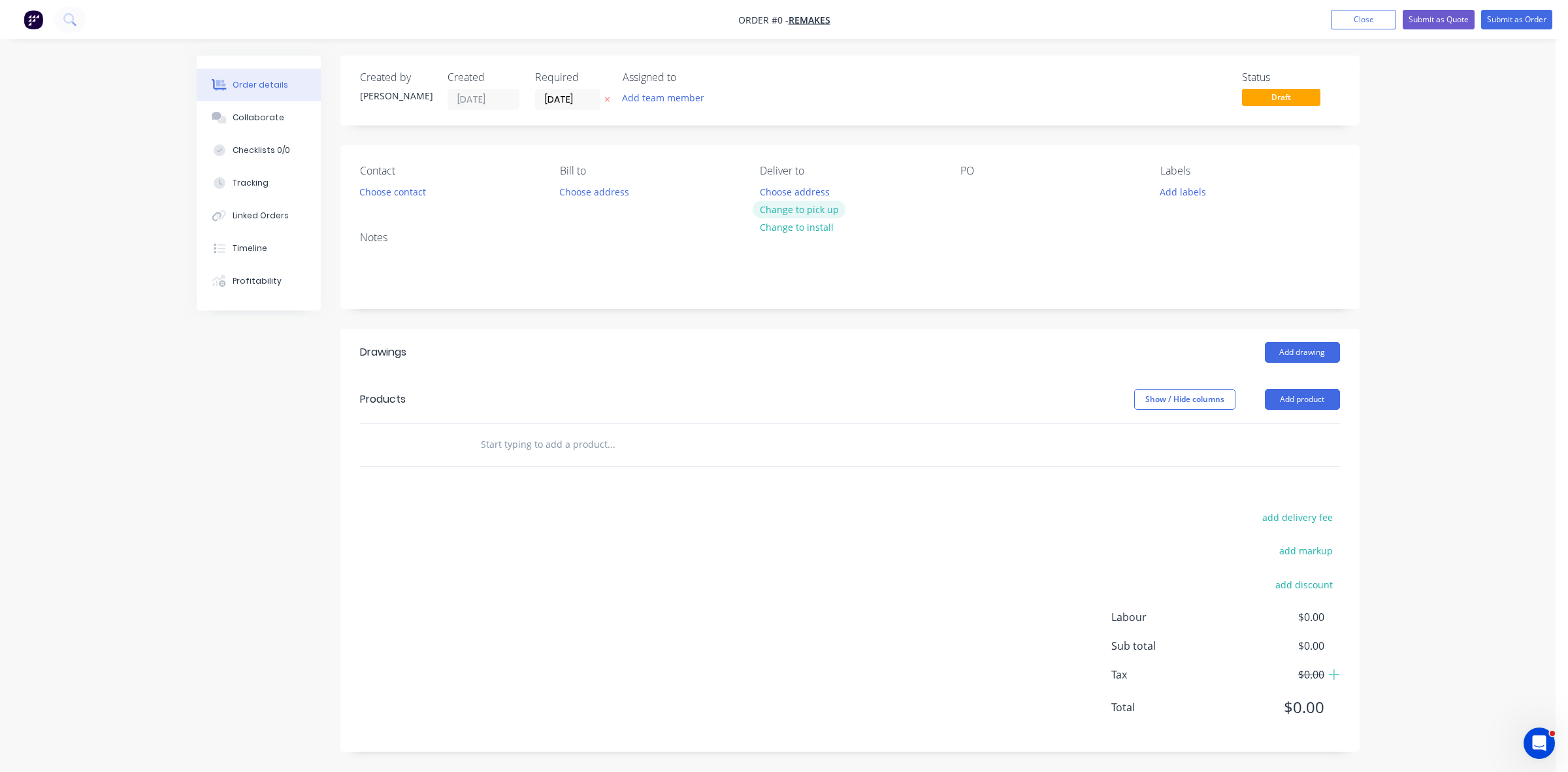
click at [820, 206] on button "Change to pick up" at bounding box center [799, 209] width 93 height 18
click at [769, 191] on div at bounding box center [770, 192] width 21 height 19
click at [550, 102] on input "[DATE]" at bounding box center [568, 99] width 64 height 20
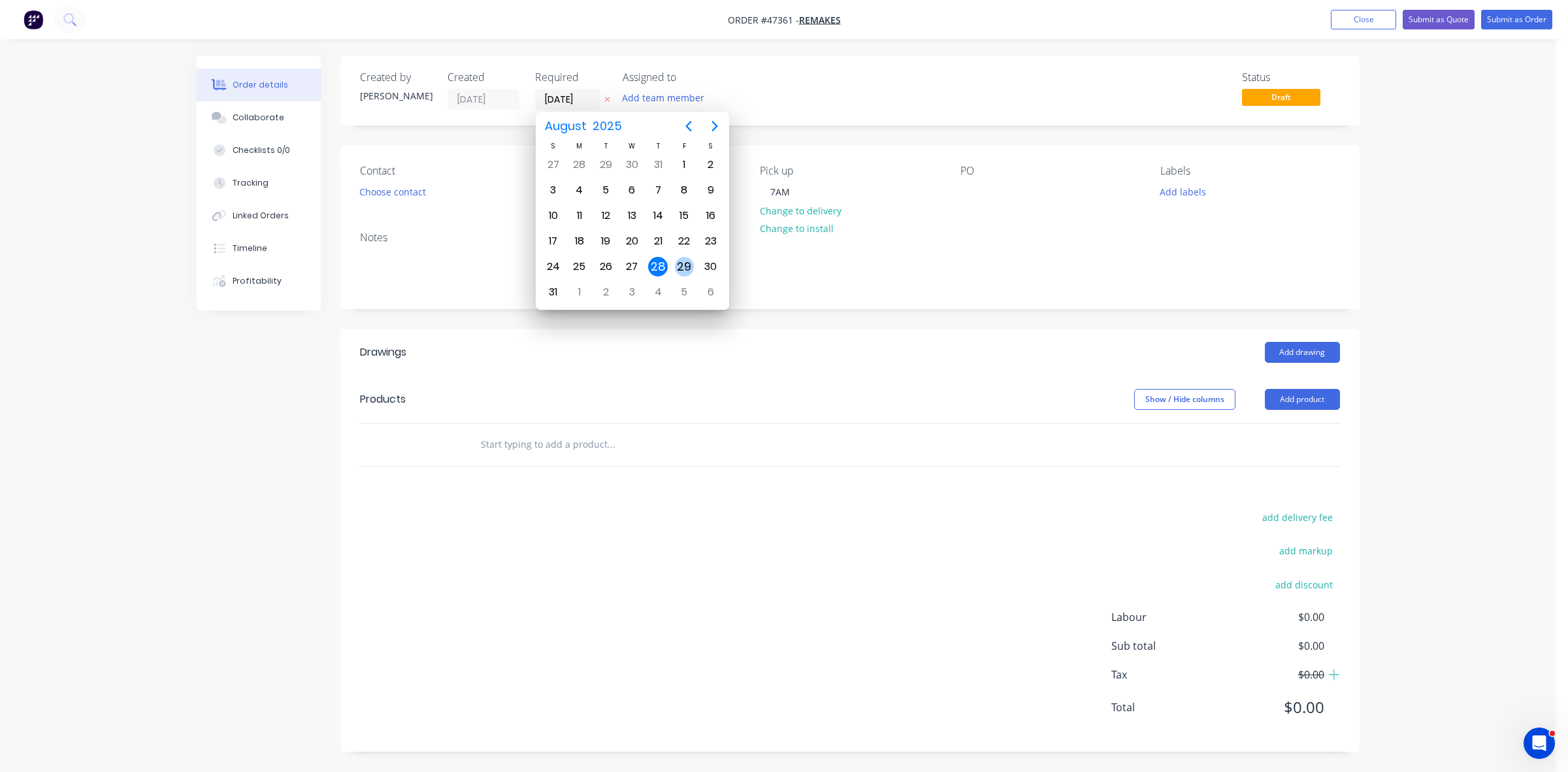
drag, startPoint x: 681, startPoint y: 263, endPoint x: 573, endPoint y: 245, distance: 109.5
click at [681, 265] on div "29" at bounding box center [684, 266] width 20 height 20
type input "[DATE]"
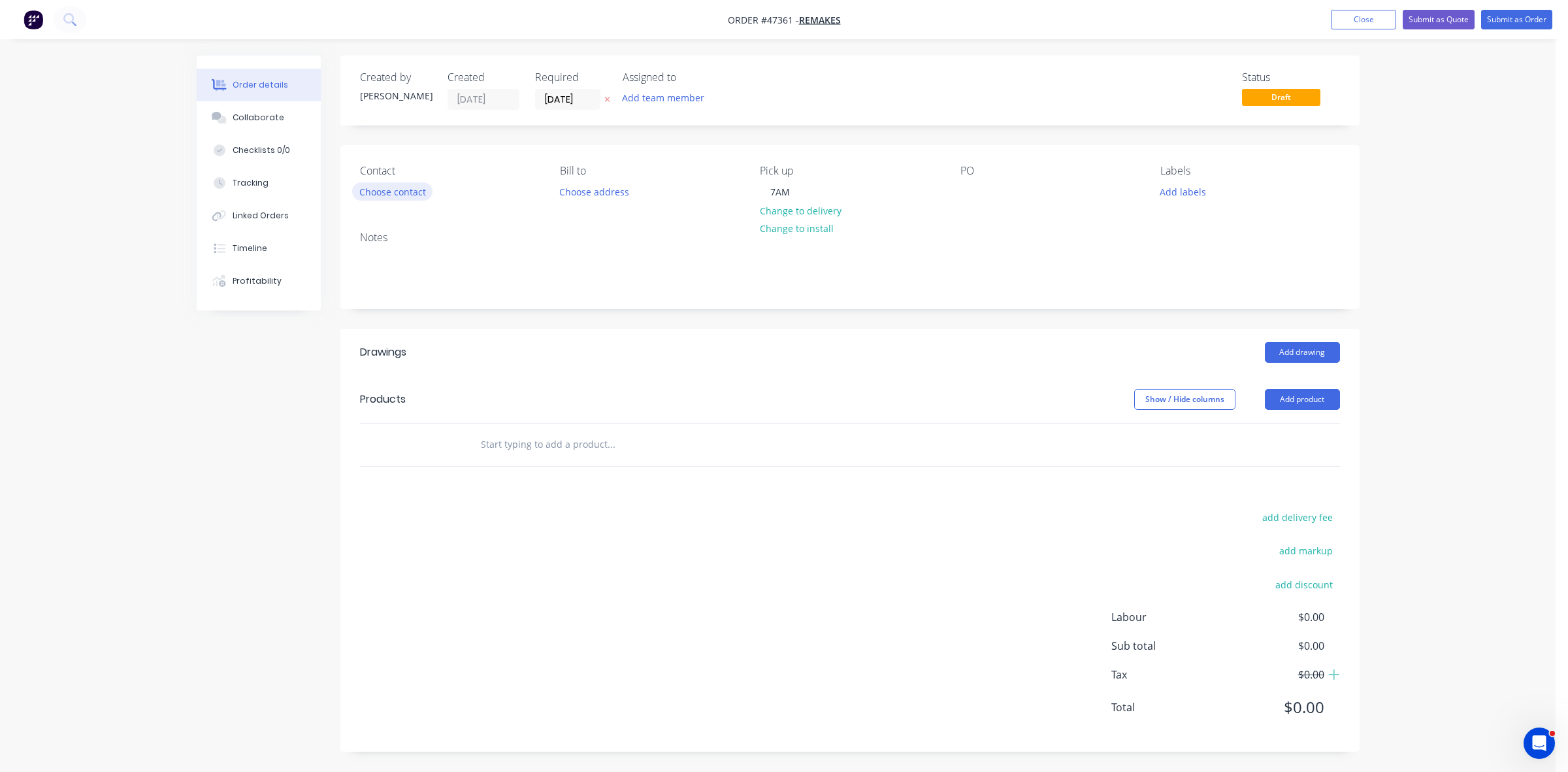
click at [418, 191] on button "Choose contact" at bounding box center [393, 191] width 80 height 18
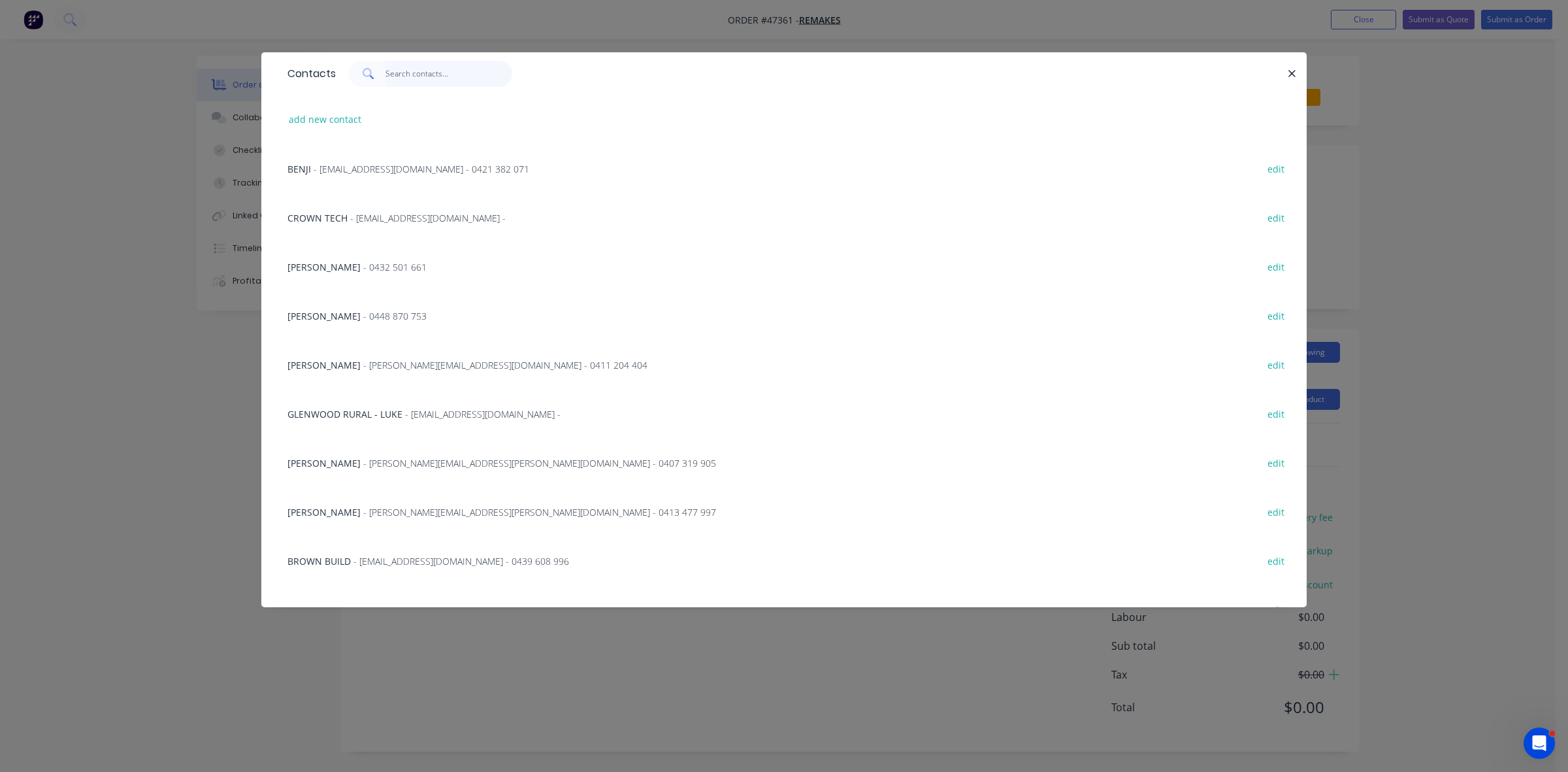
click at [409, 77] on input "text" at bounding box center [449, 74] width 127 height 26
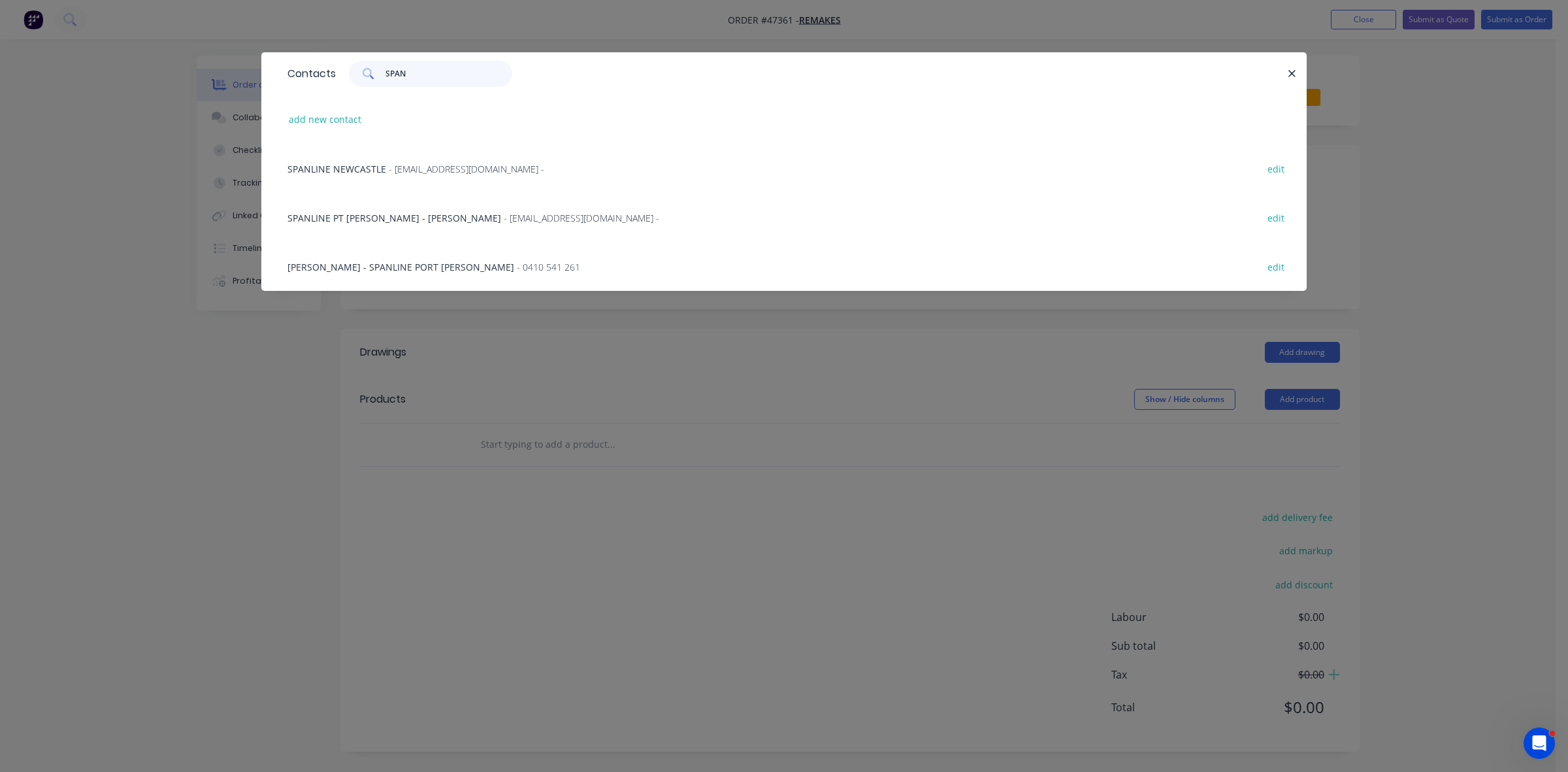
type input "SPAN"
click at [420, 169] on span "- [EMAIL_ADDRESS][DOMAIN_NAME] -" at bounding box center [466, 169] width 156 height 12
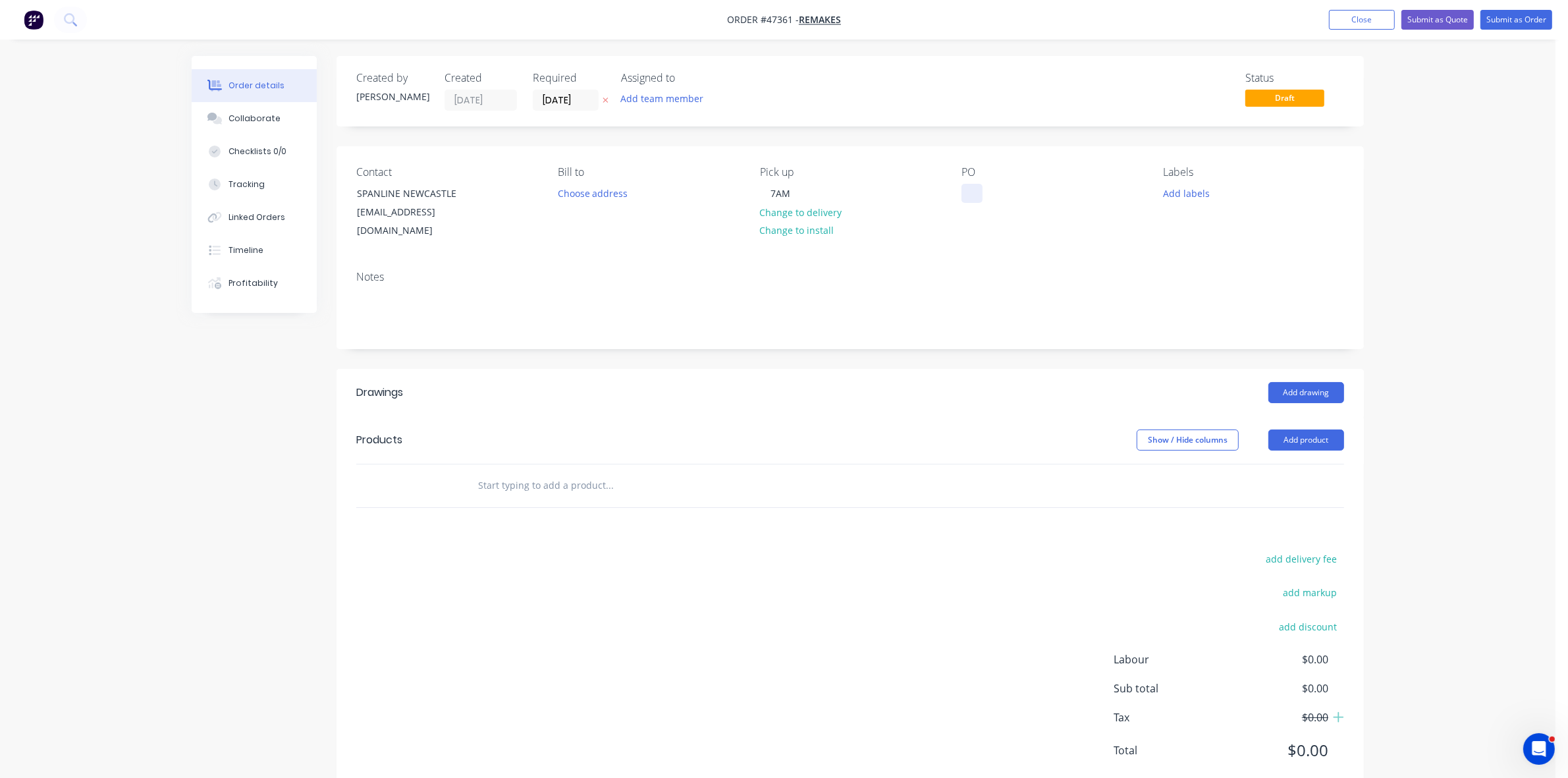
click at [965, 191] on div at bounding box center [972, 193] width 21 height 19
click at [1321, 382] on button "Add drawing" at bounding box center [1306, 392] width 76 height 21
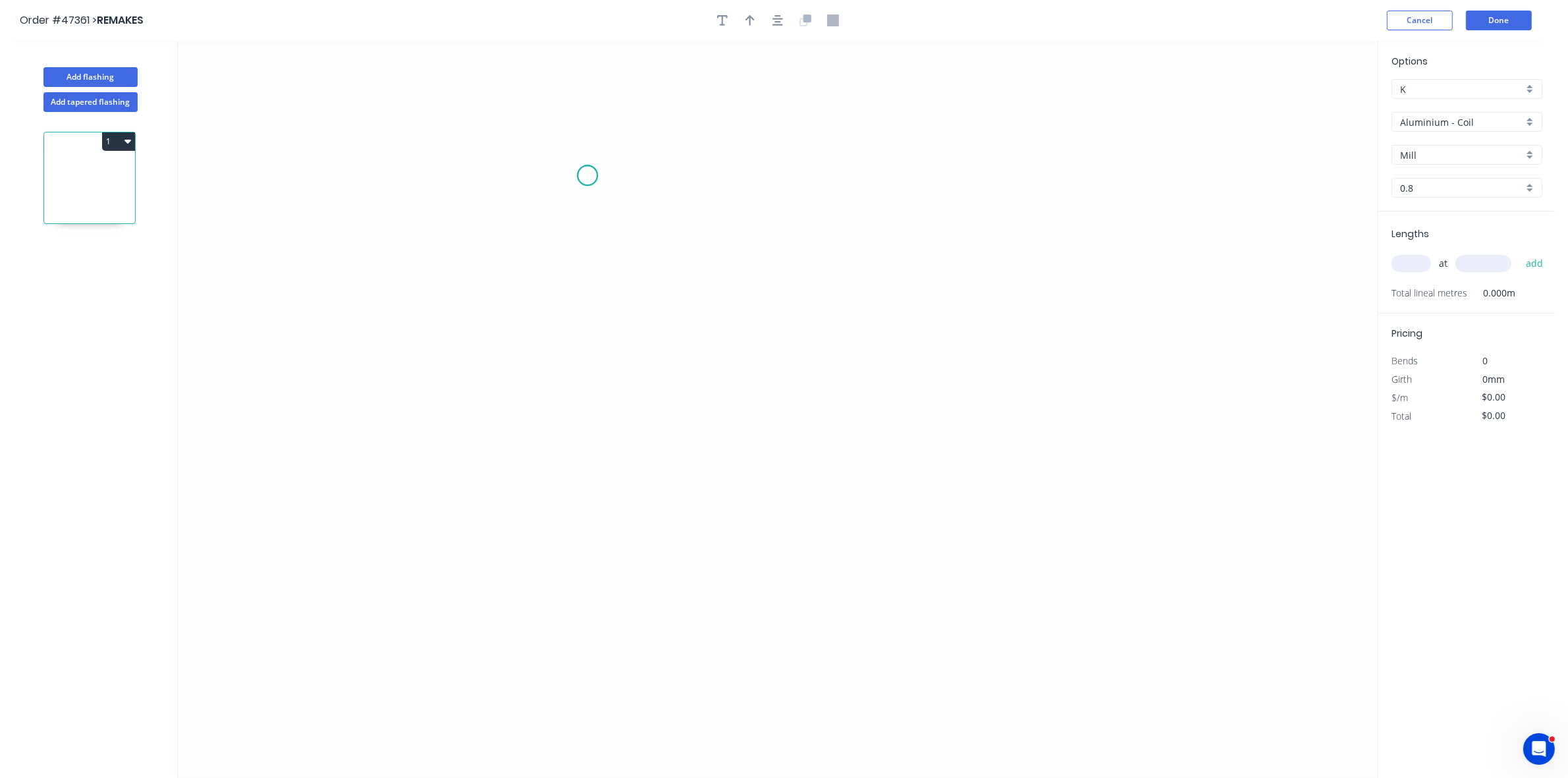
drag, startPoint x: 587, startPoint y: 176, endPoint x: 592, endPoint y: 281, distance: 105.1
click at [587, 177] on icon "0" at bounding box center [777, 409] width 1200 height 737
click at [598, 408] on icon "0" at bounding box center [777, 409] width 1200 height 737
click at [791, 428] on icon "0 ?" at bounding box center [777, 409] width 1200 height 737
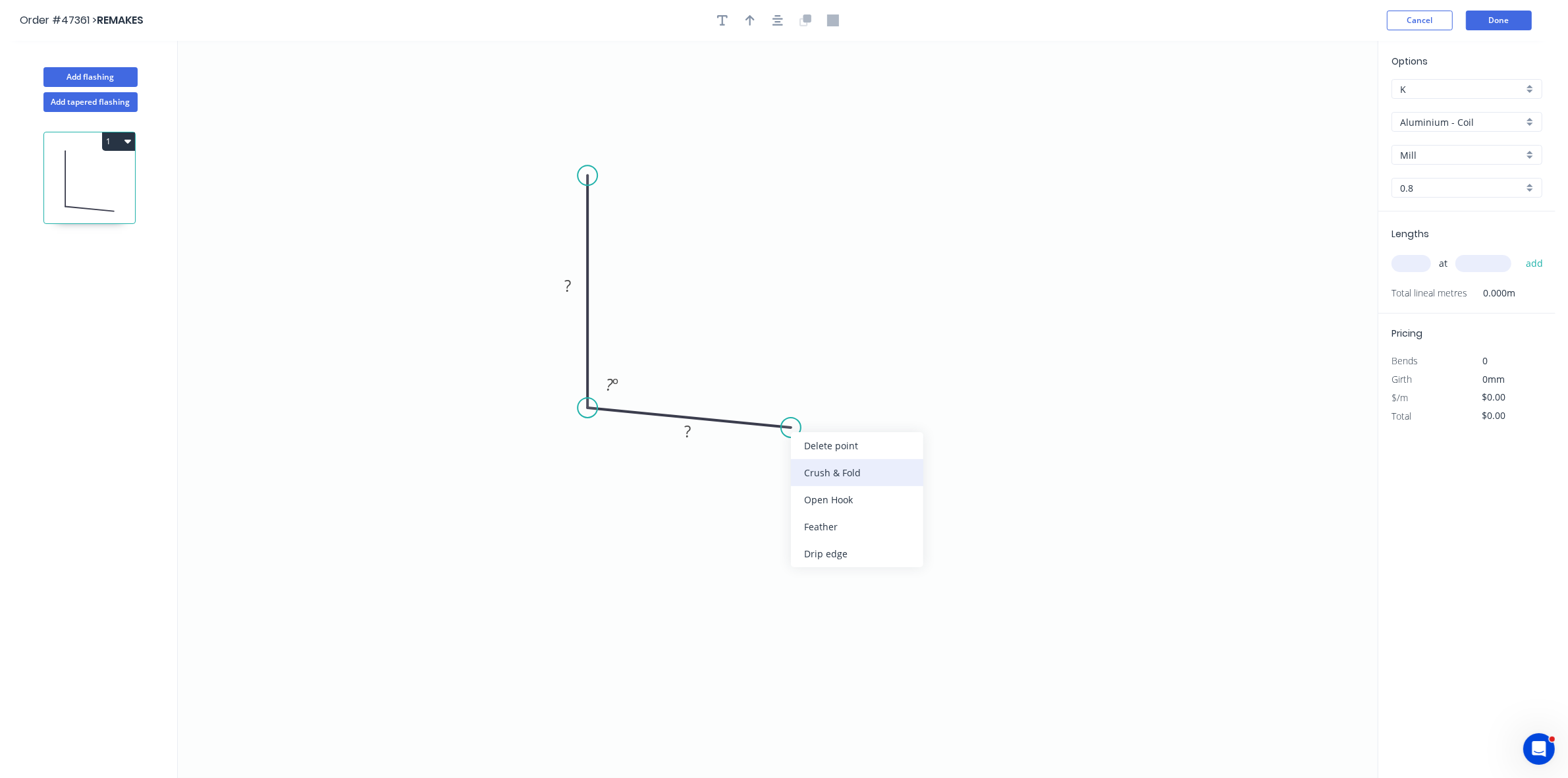
click at [804, 463] on div "Crush & Fold" at bounding box center [857, 472] width 133 height 27
click at [802, 463] on div "Flip bend" at bounding box center [858, 471] width 133 height 27
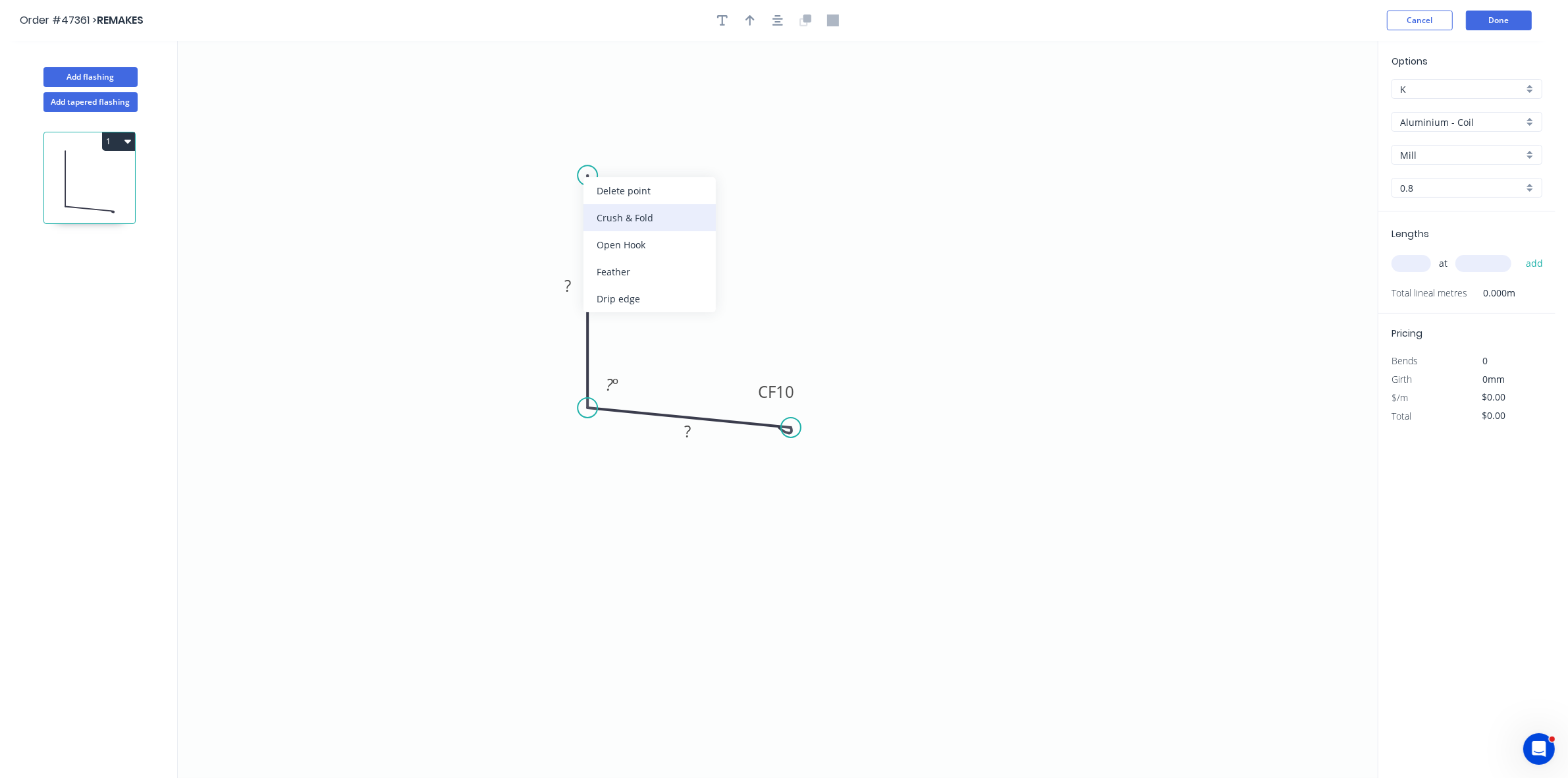
click at [614, 211] on div "Crush & Fold" at bounding box center [650, 217] width 133 height 27
click at [570, 152] on tspan "10" at bounding box center [568, 151] width 18 height 21
type input "$10.81"
click at [1404, 264] on input "text" at bounding box center [1411, 263] width 40 height 17
type input "3"
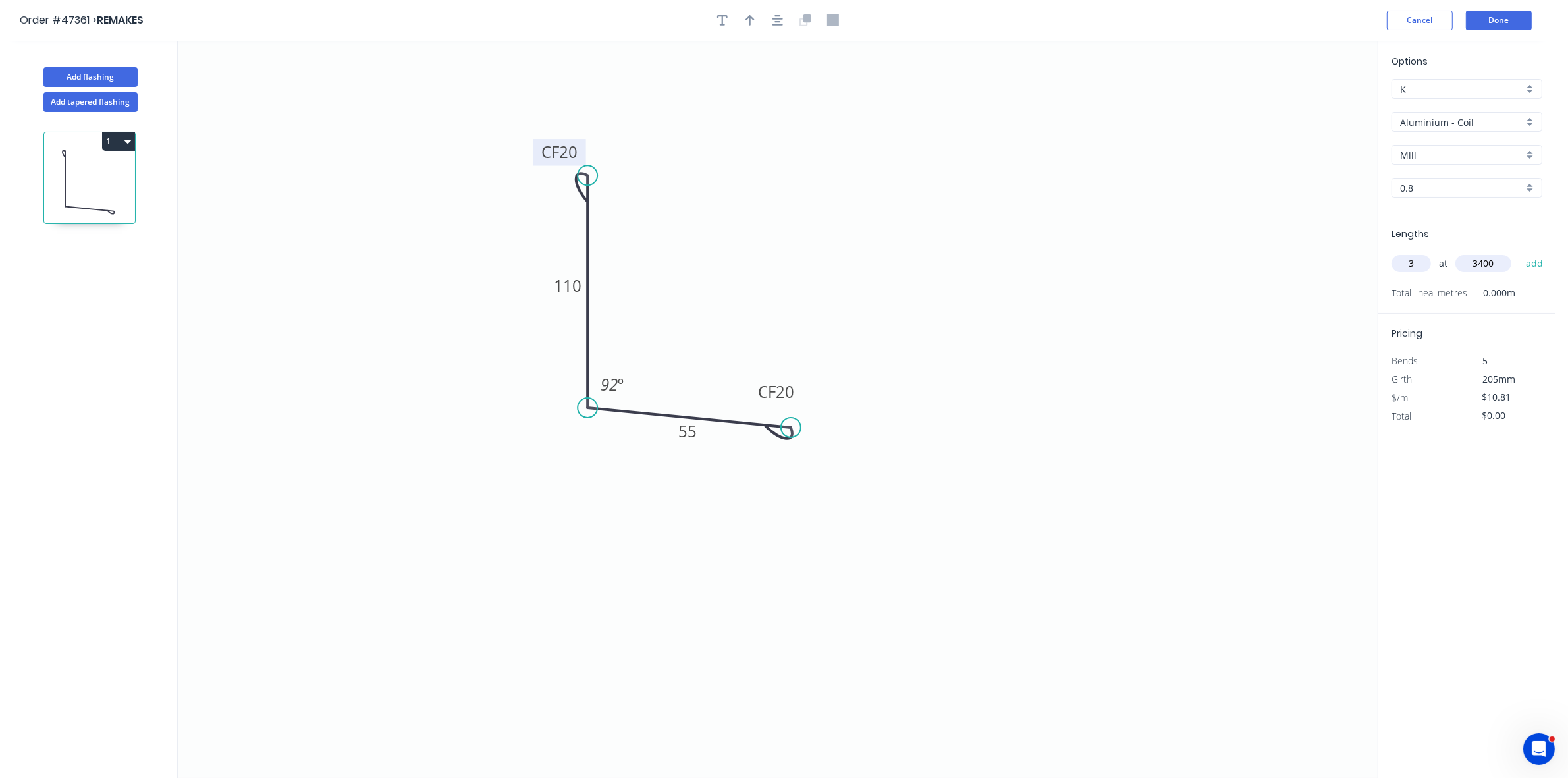
type input "3400"
click at [1519, 252] on button "add" at bounding box center [1535, 263] width 31 height 22
type input "$110.26"
type input "1"
type input "4300"
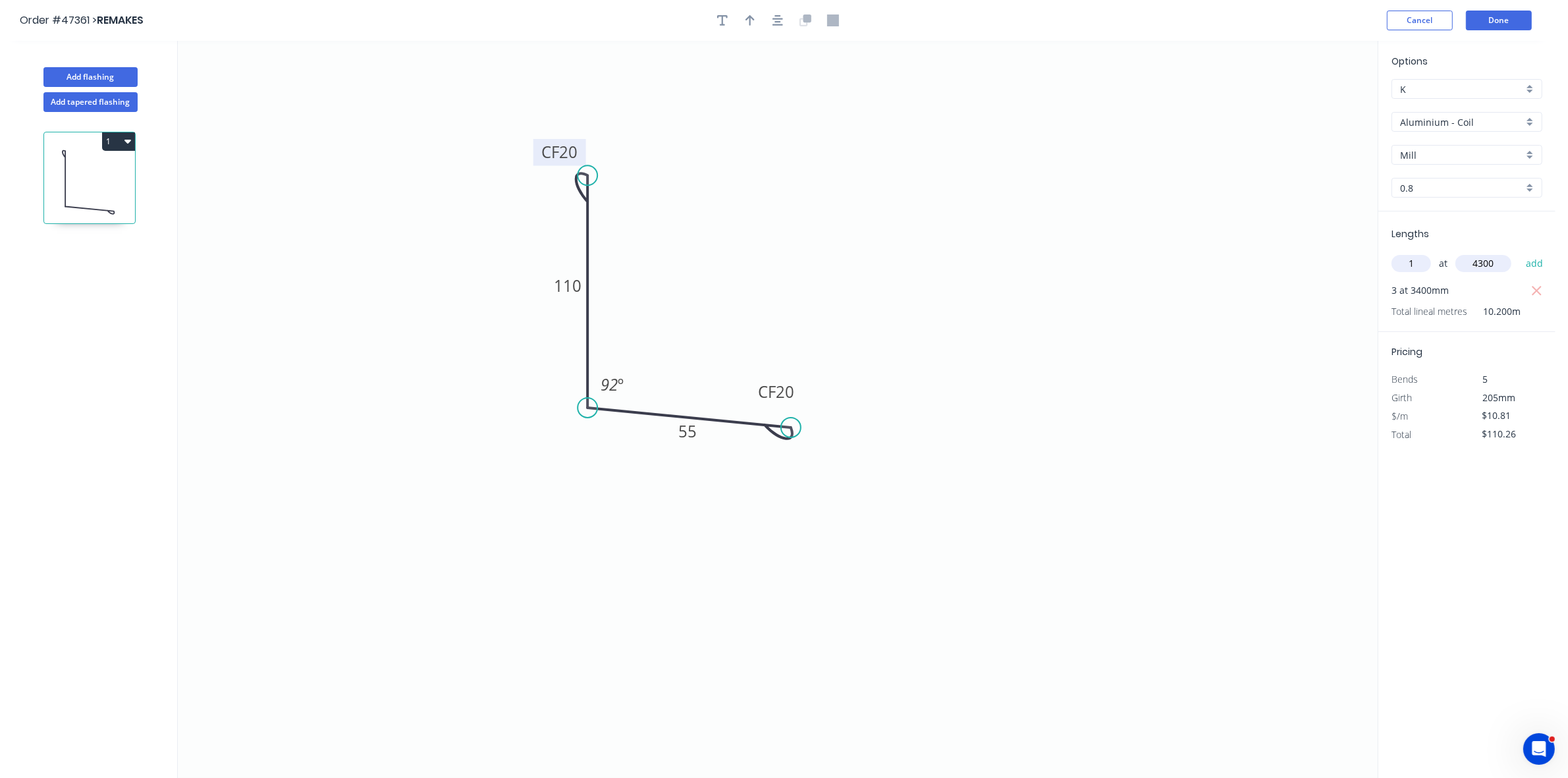
click at [1519, 252] on button "add" at bounding box center [1535, 263] width 31 height 22
type input "$156.75"
type input "1"
type input "2000"
click at [1519, 252] on button "add" at bounding box center [1535, 263] width 31 height 22
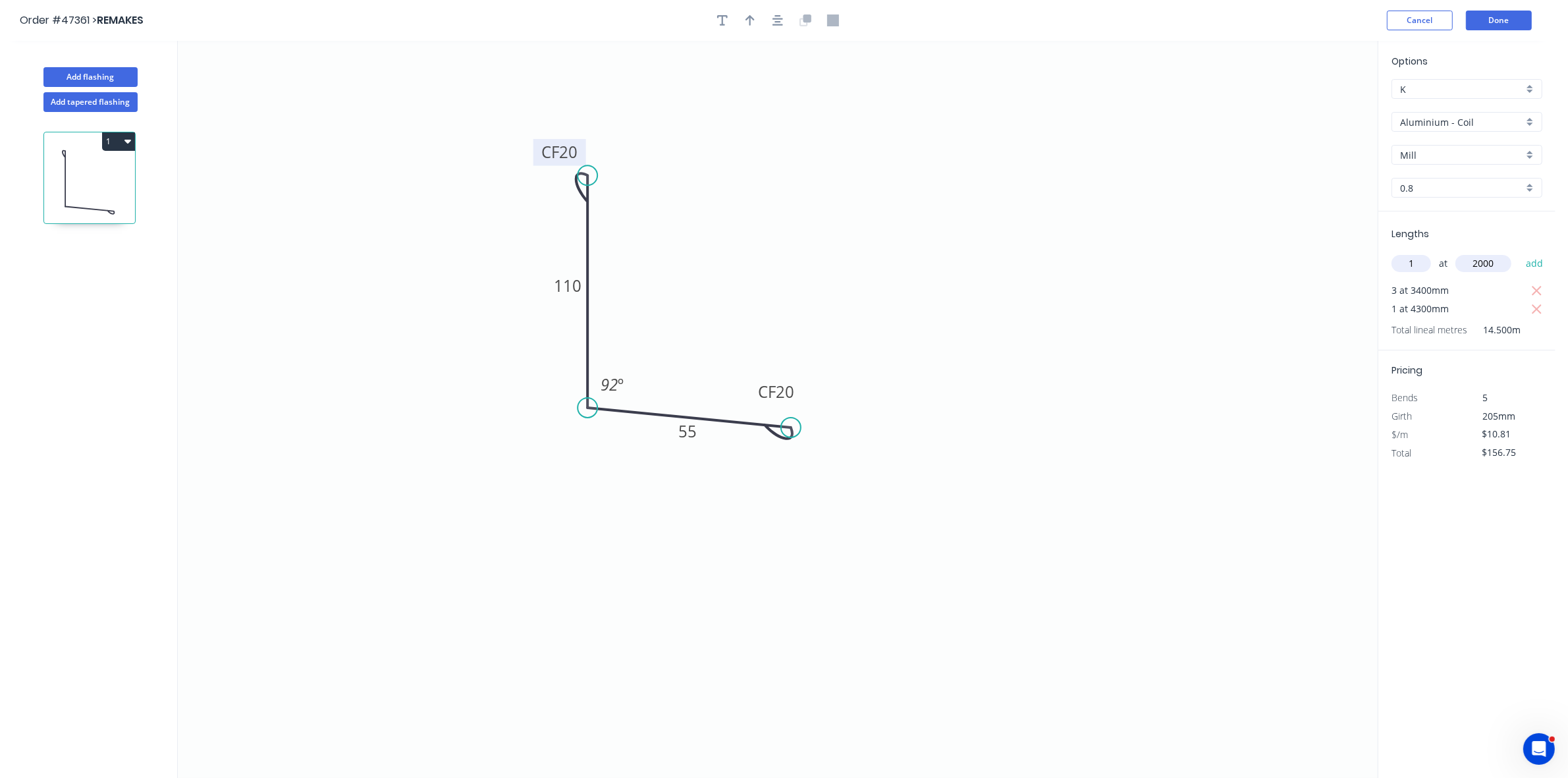
type input "$178.37"
click at [1435, 113] on div "Aluminium - Coil" at bounding box center [1466, 122] width 151 height 20
click at [1449, 222] on div "Colorbond" at bounding box center [1466, 217] width 150 height 23
type input "Colorbond"
type input "Basalt"
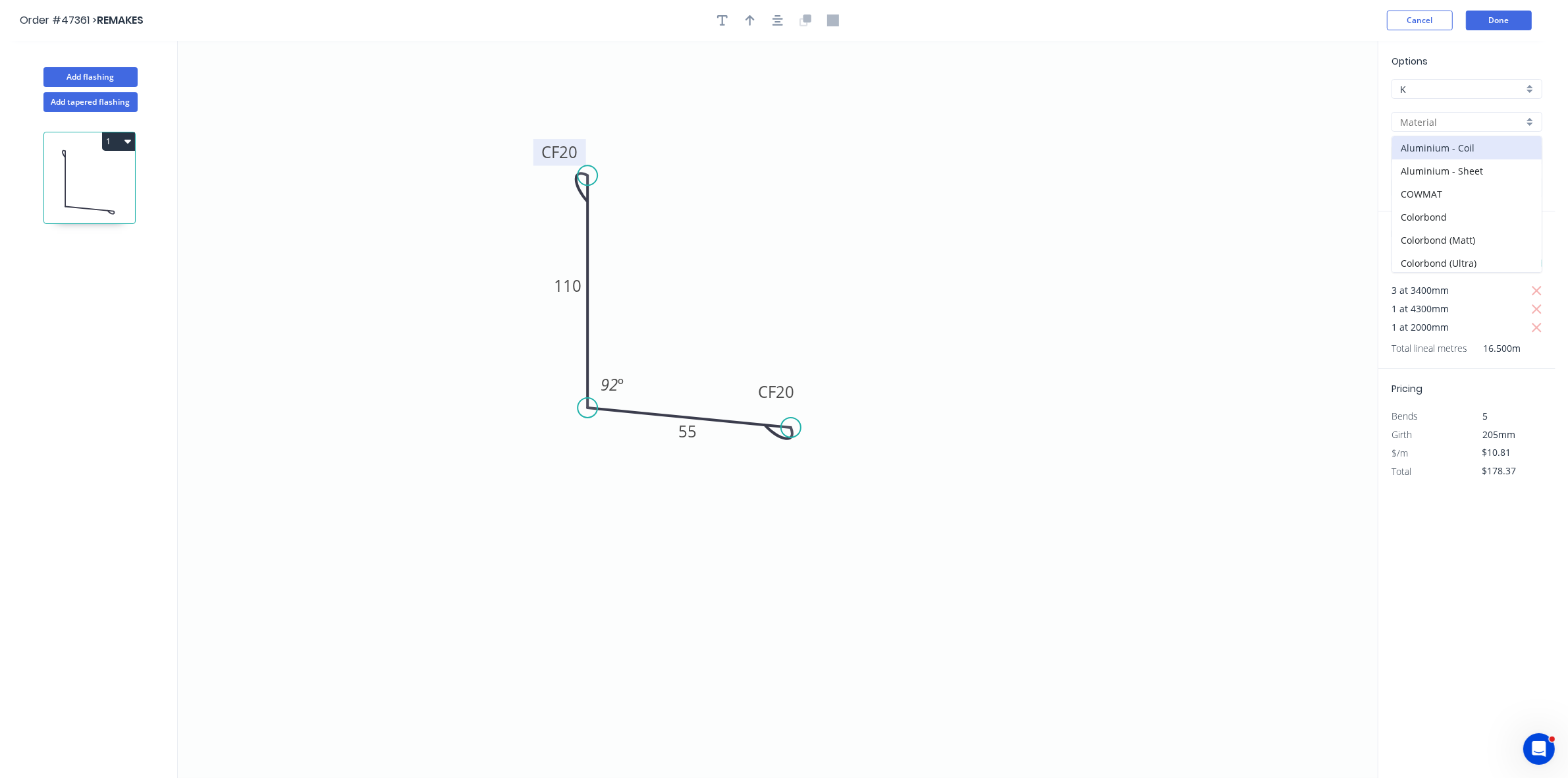
type input "0.55"
type input "$7.60"
type input "$125.40"
click at [109, 81] on button "Add flashing" at bounding box center [91, 77] width 94 height 20
type input "$0.00"
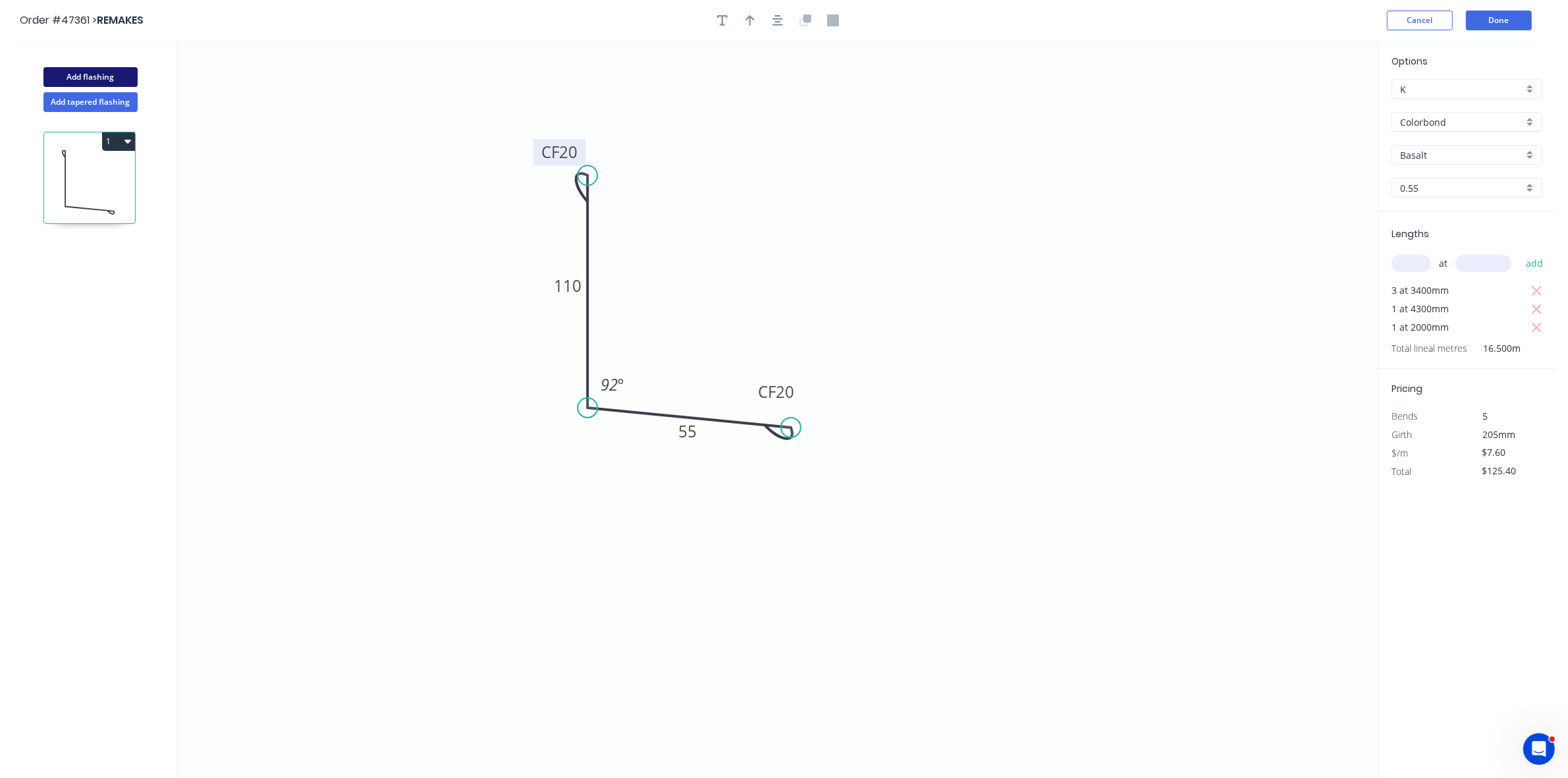
type input "$0.00"
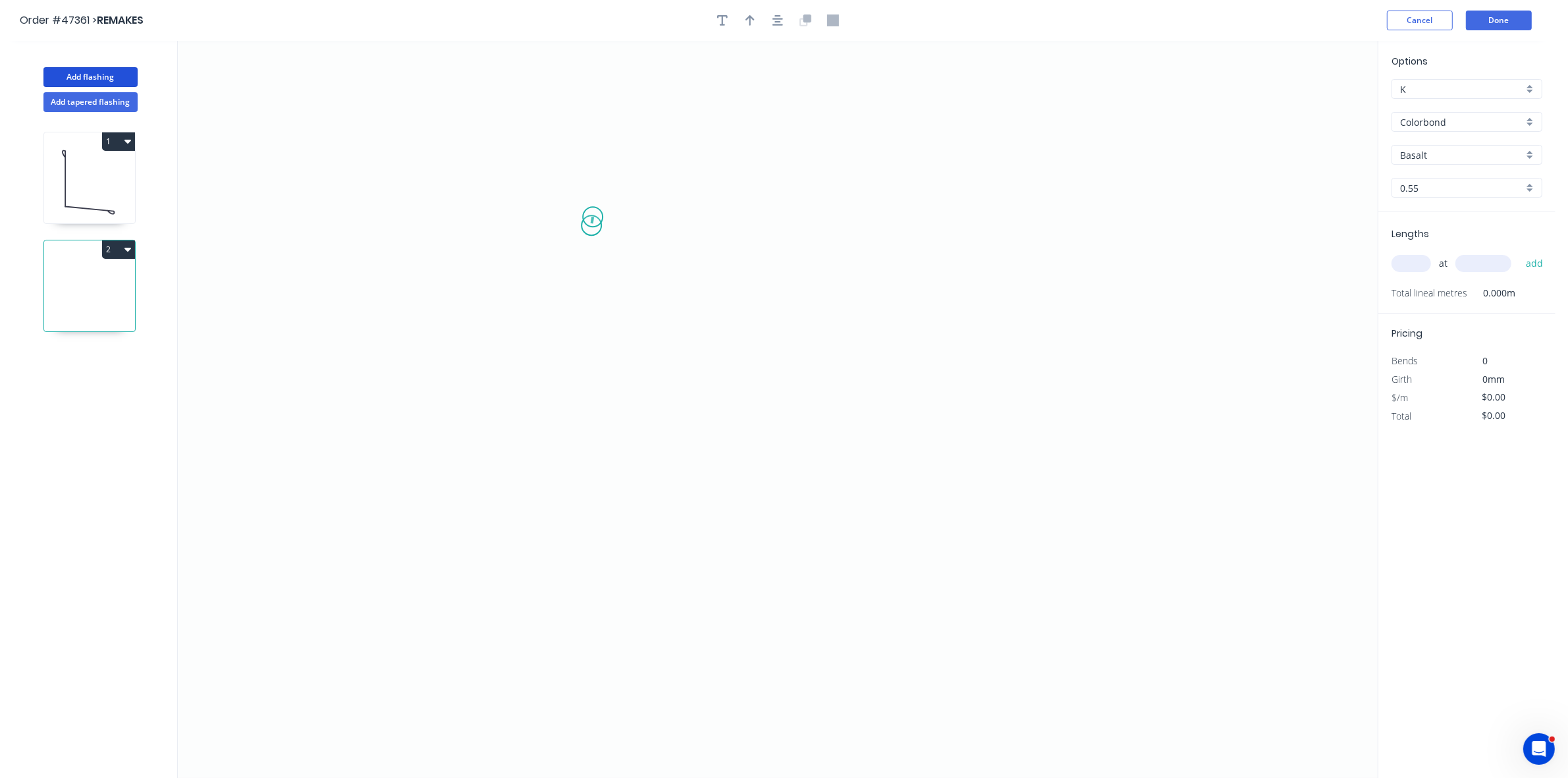
drag, startPoint x: 592, startPoint y: 217, endPoint x: 581, endPoint y: 320, distance: 103.6
click at [591, 231] on icon "0" at bounding box center [777, 409] width 1200 height 737
click at [600, 442] on icon "0 ?" at bounding box center [777, 409] width 1200 height 737
click at [778, 498] on icon "0 ? ? ? º" at bounding box center [777, 409] width 1200 height 737
click at [777, 606] on icon "0 ? ? ? ? º ? º" at bounding box center [777, 409] width 1200 height 737
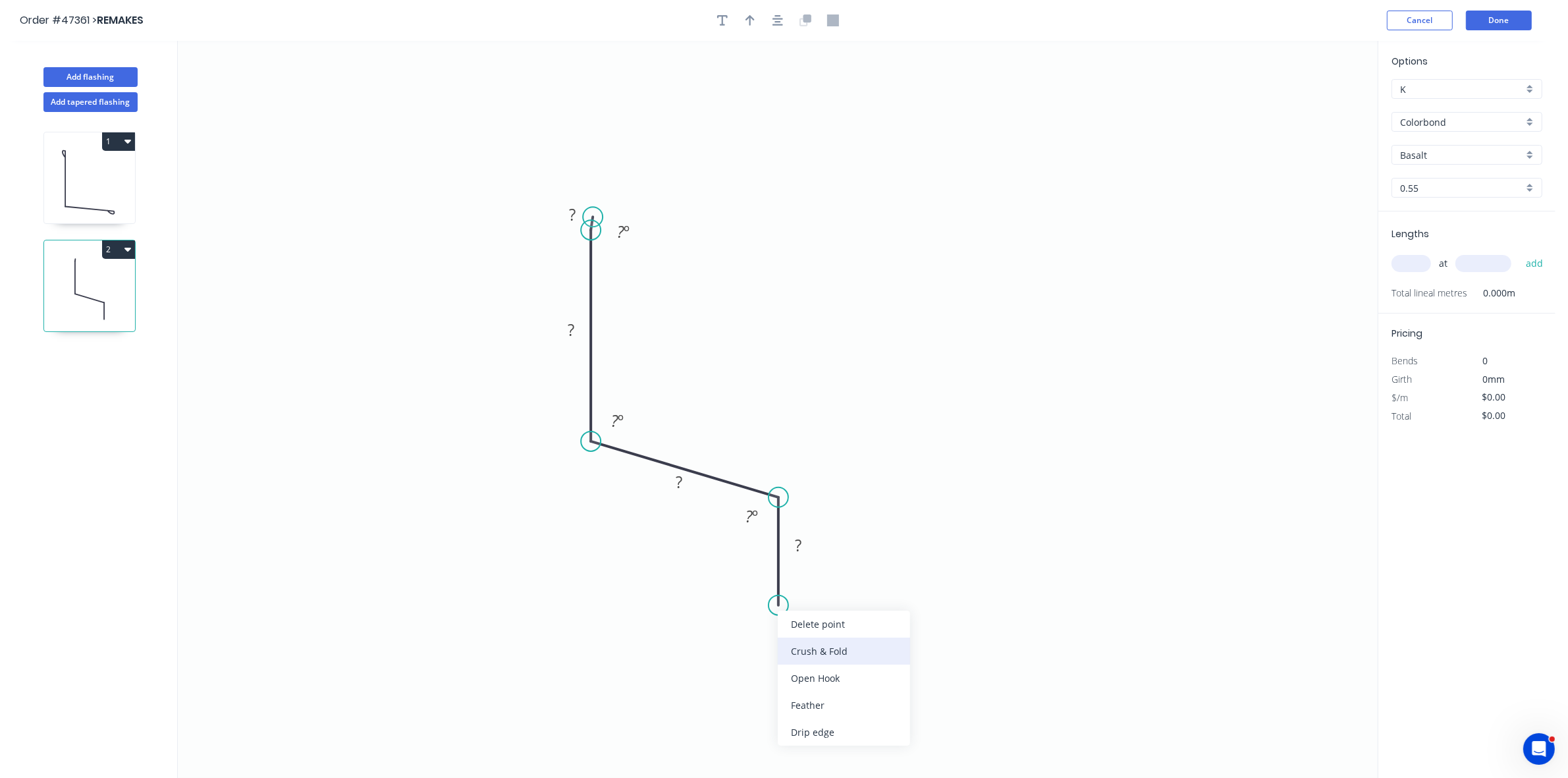
click at [802, 653] on div "Crush & Fold" at bounding box center [844, 651] width 133 height 27
drag, startPoint x: 778, startPoint y: 611, endPoint x: 795, endPoint y: 628, distance: 24.0
click at [799, 651] on div "Flip bend" at bounding box center [842, 653] width 133 height 27
click at [627, 232] on div "Delete point" at bounding box center [660, 228] width 133 height 27
click at [628, 270] on div "Crush & Fold" at bounding box center [658, 270] width 133 height 27
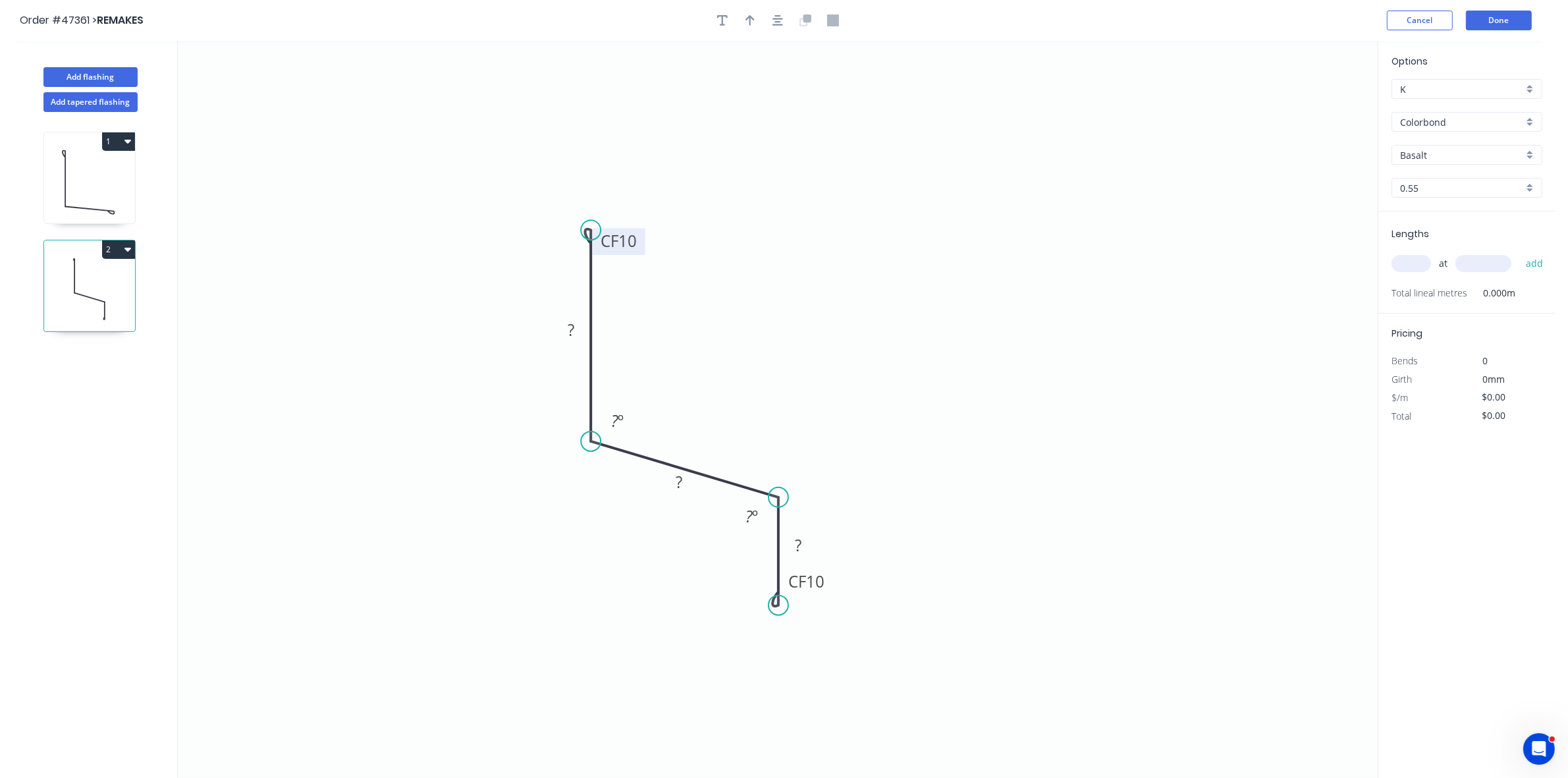
click at [630, 237] on tspan "10" at bounding box center [627, 241] width 18 height 21
type input "$9.10"
click at [741, 25] on button "button" at bounding box center [750, 20] width 20 height 20
drag, startPoint x: 1312, startPoint y: 103, endPoint x: 752, endPoint y: 456, distance: 662.0
click at [752, 456] on icon at bounding box center [752, 440] width 12 height 42
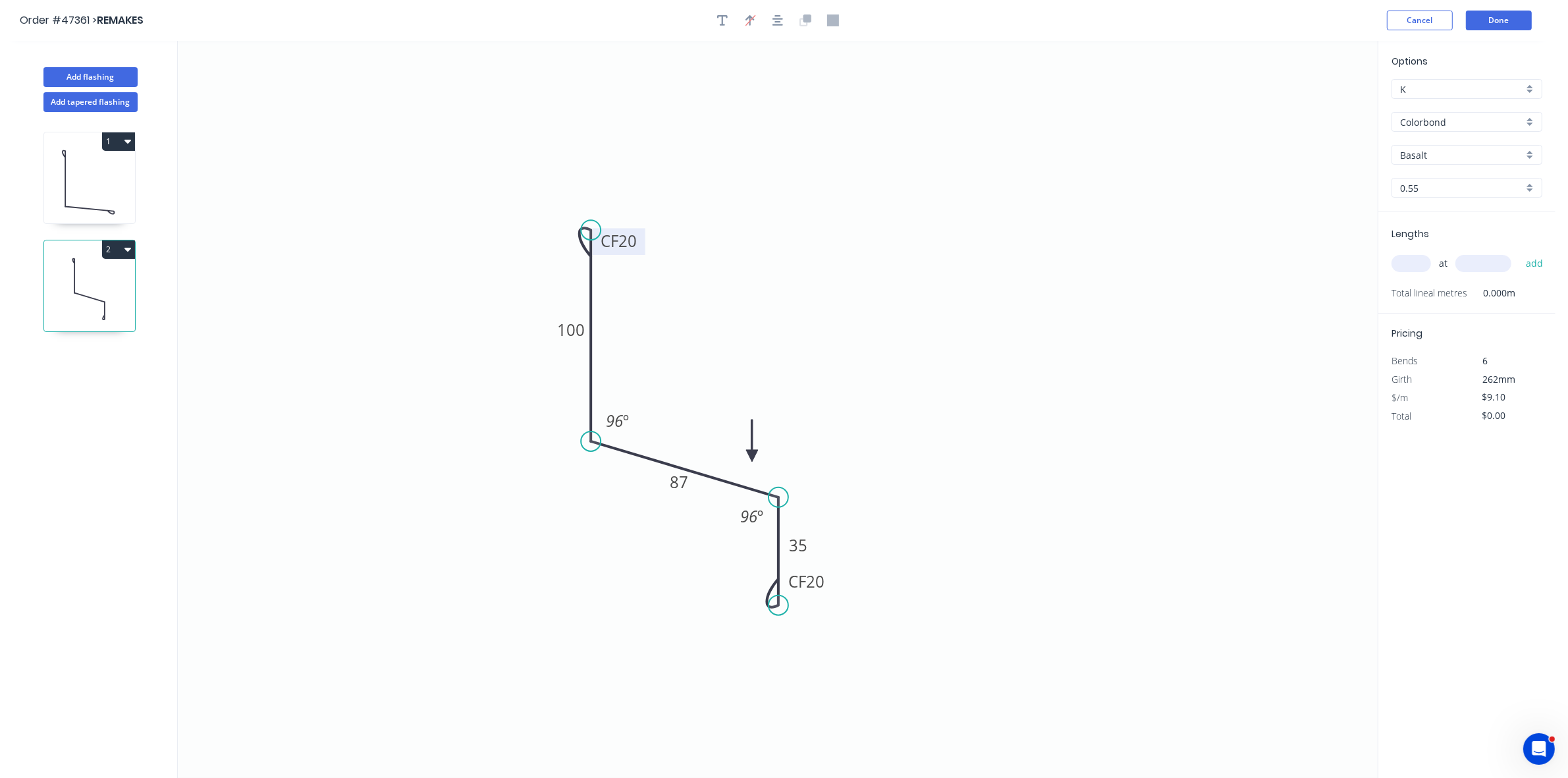
click at [752, 456] on icon at bounding box center [752, 440] width 12 height 42
click at [1416, 268] on input "text" at bounding box center [1411, 263] width 40 height 17
type input "2"
type input "4000"
click at [1519, 252] on button "add" at bounding box center [1535, 263] width 31 height 22
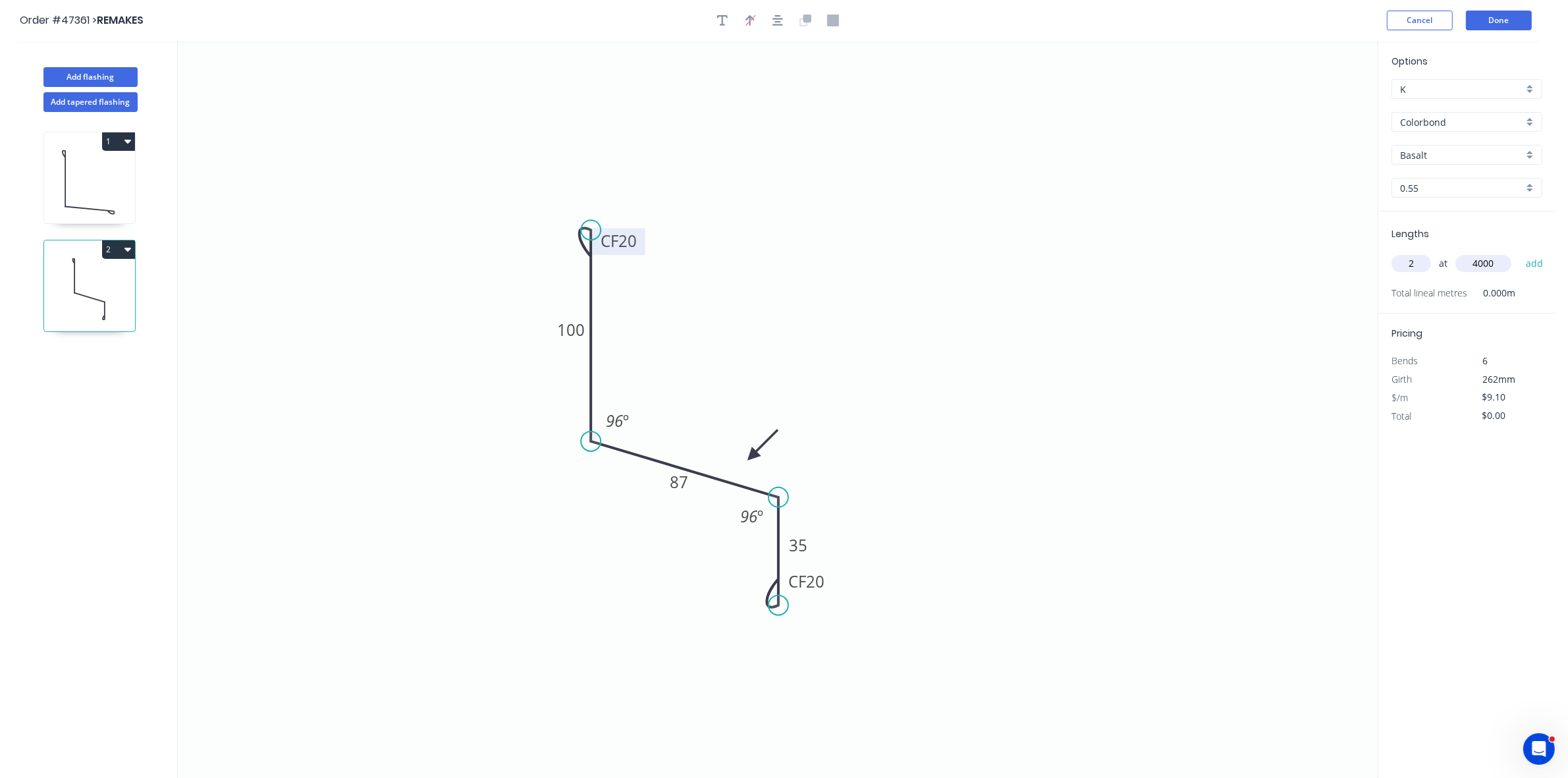
type input "$72.80"
type input "2"
type input "3000"
click at [1519, 252] on button "add" at bounding box center [1535, 263] width 31 height 22
type input "$127.40"
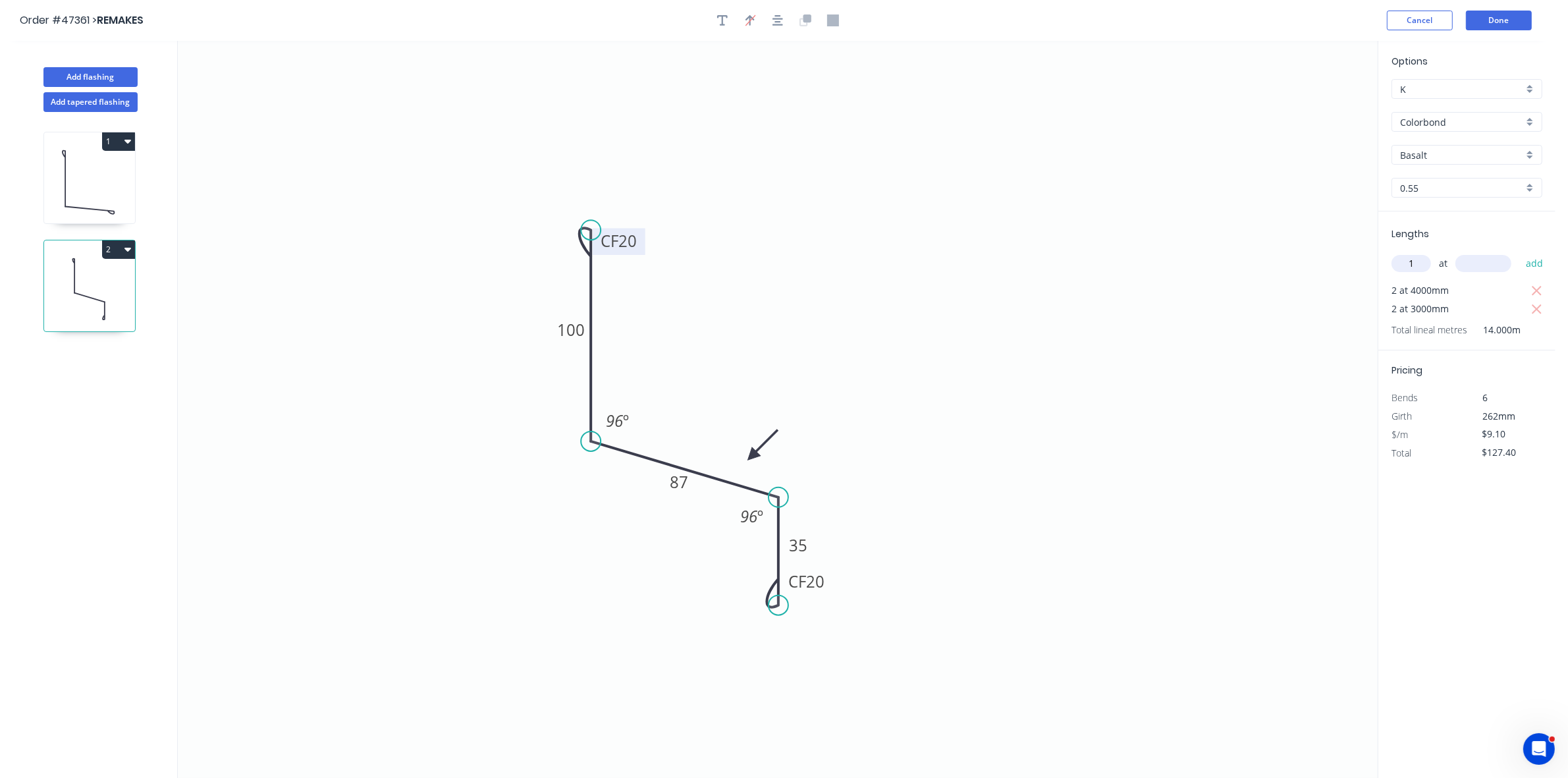
type input "1"
type input "2000"
click at [1519, 252] on button "add" at bounding box center [1535, 263] width 31 height 22
type input "$145.60"
click at [1513, 18] on button "Done" at bounding box center [1498, 20] width 66 height 20
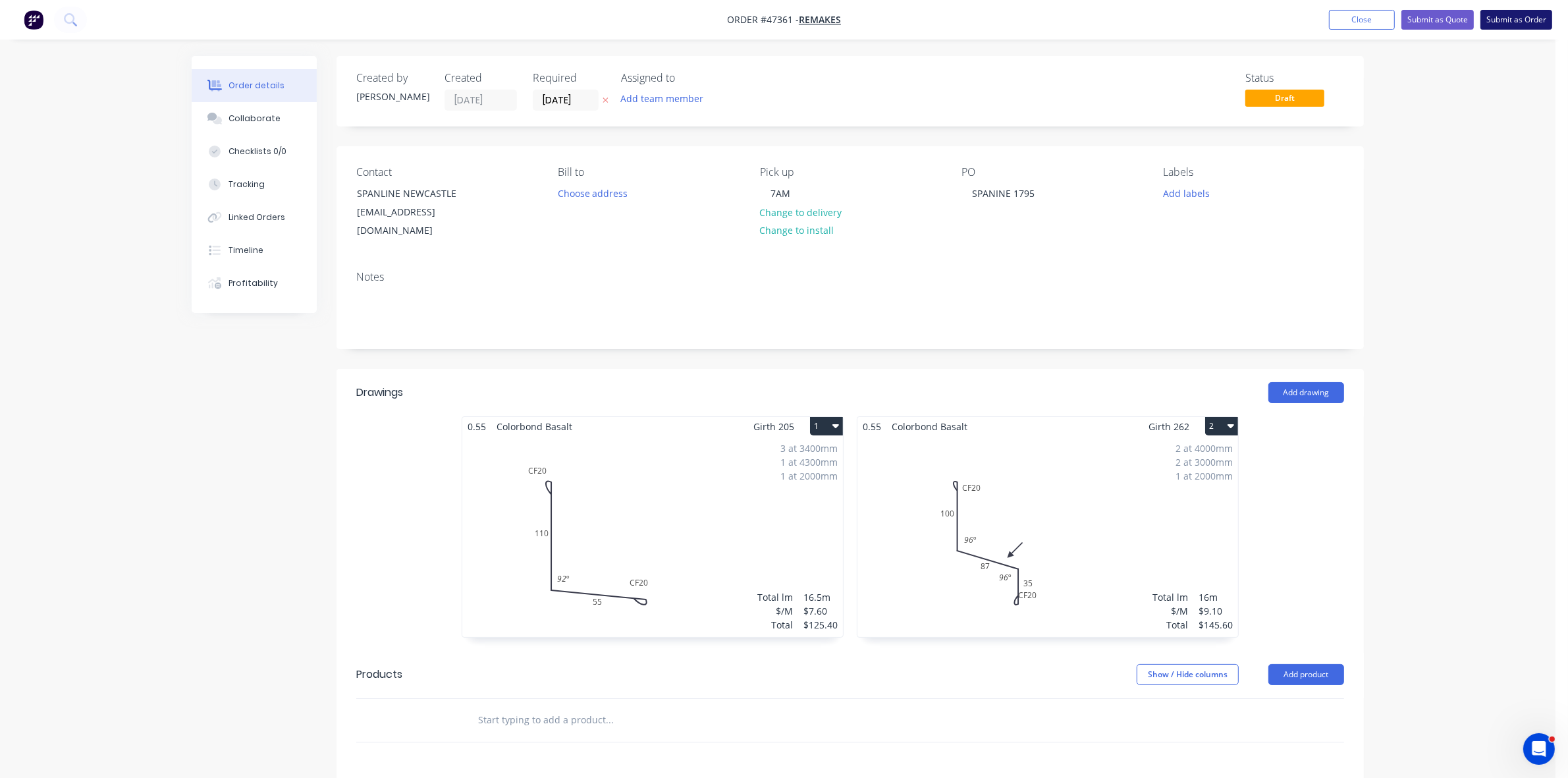
click at [1515, 23] on button "Submit as Order" at bounding box center [1516, 19] width 71 height 20
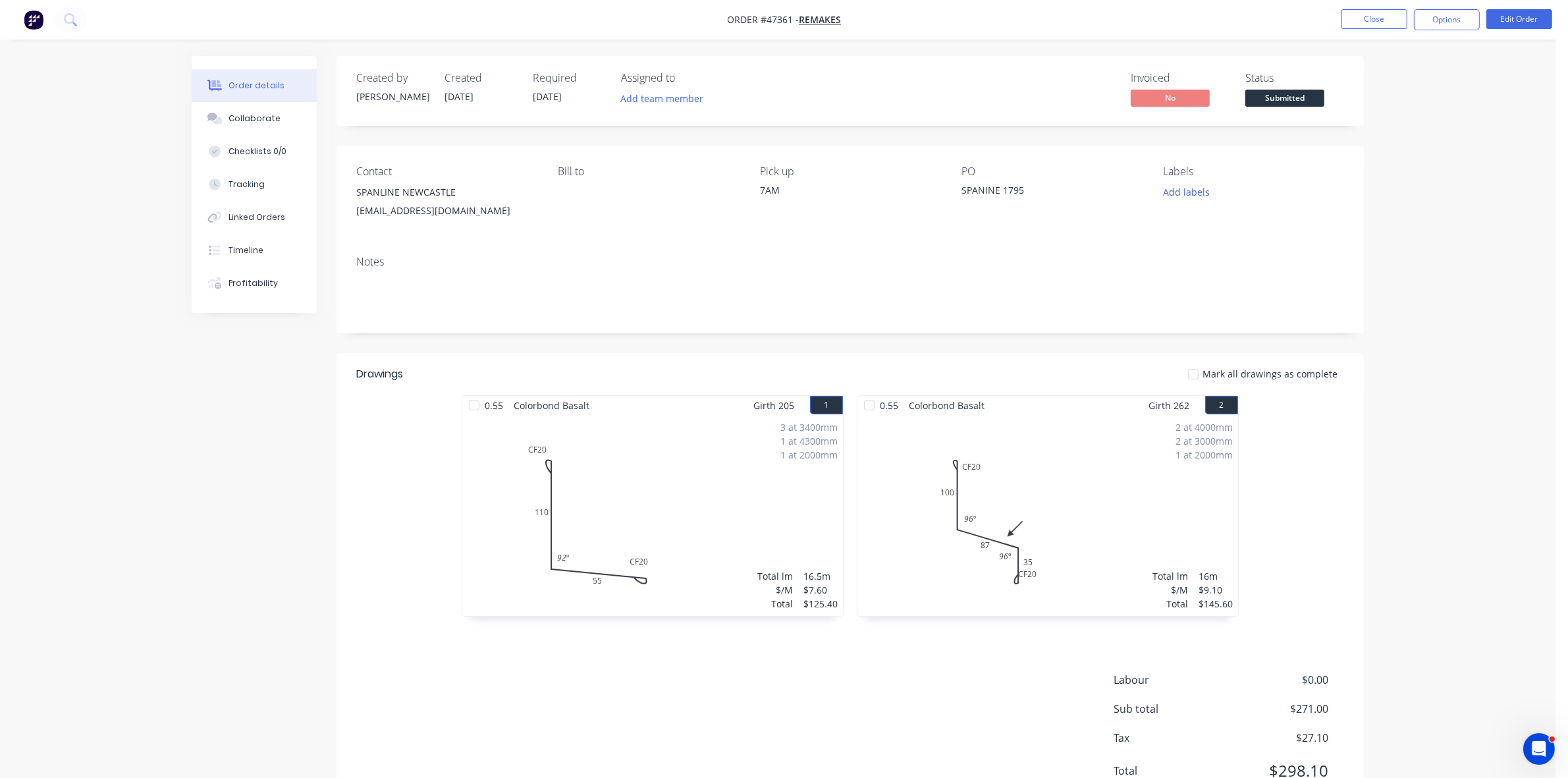
drag, startPoint x: 1443, startPoint y: 17, endPoint x: 1415, endPoint y: 34, distance: 32.8
click at [1442, 17] on button "Options" at bounding box center [1446, 20] width 66 height 21
click at [1387, 155] on div "Work Order" at bounding box center [1407, 159] width 121 height 19
click at [1386, 137] on div "Without pricing" at bounding box center [1407, 133] width 121 height 19
click at [1385, 173] on button "Delivery Docket" at bounding box center [1407, 185] width 145 height 27
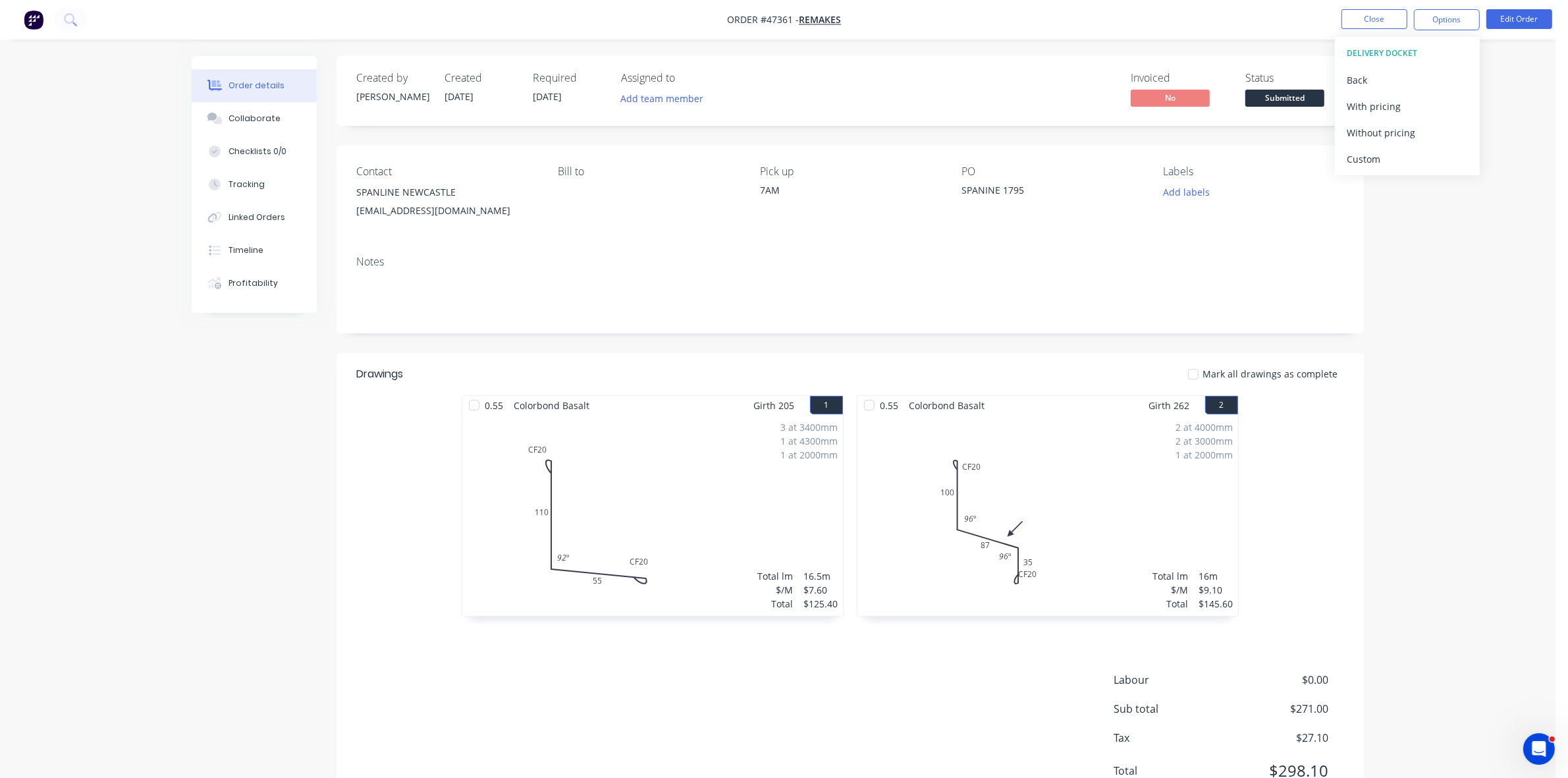
click at [1383, 130] on div "Without pricing" at bounding box center [1407, 133] width 121 height 19
click at [1305, 94] on span "Submitted" at bounding box center [1284, 98] width 79 height 16
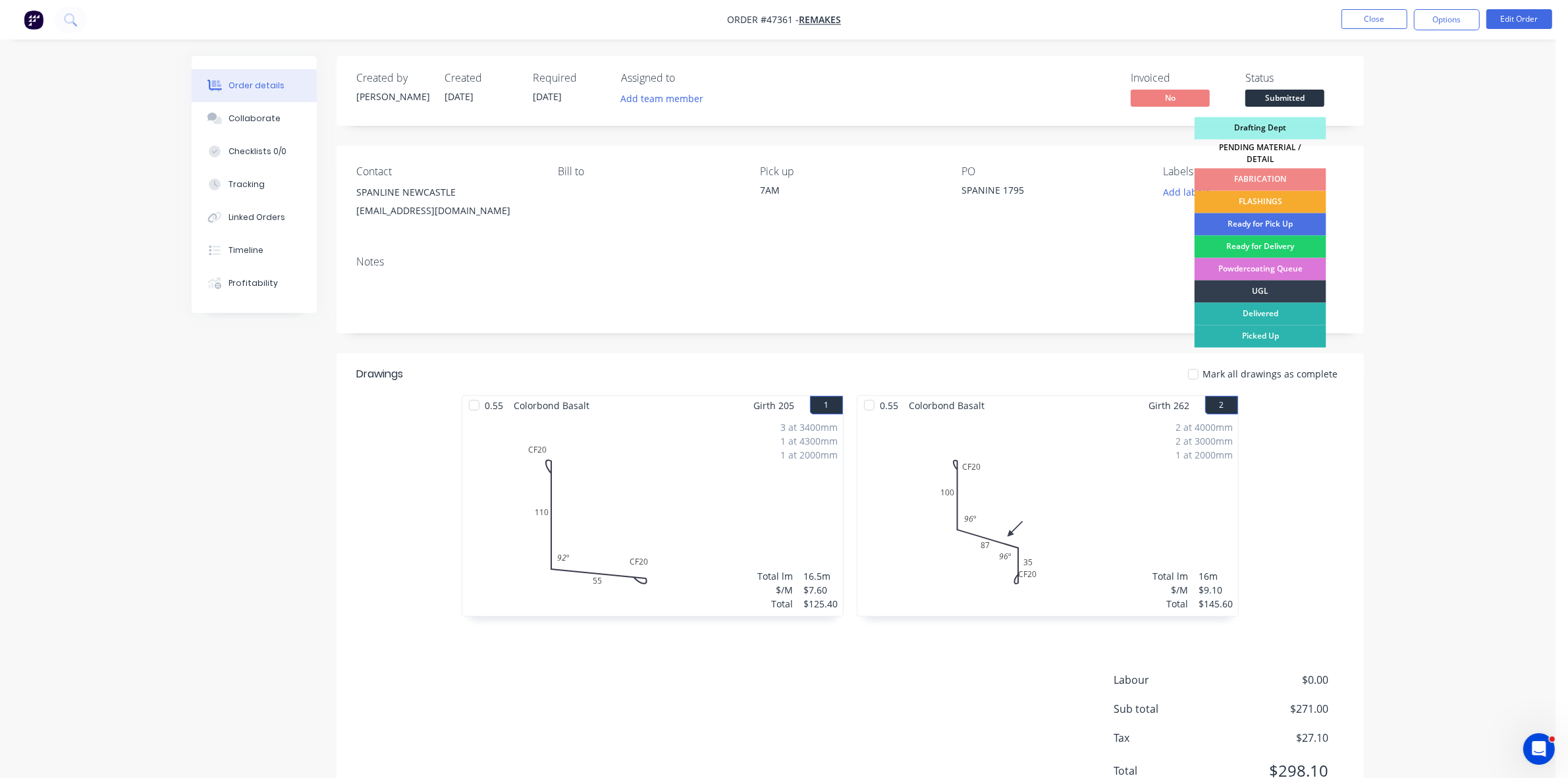
click at [1289, 196] on div "FLASHINGS" at bounding box center [1260, 202] width 132 height 22
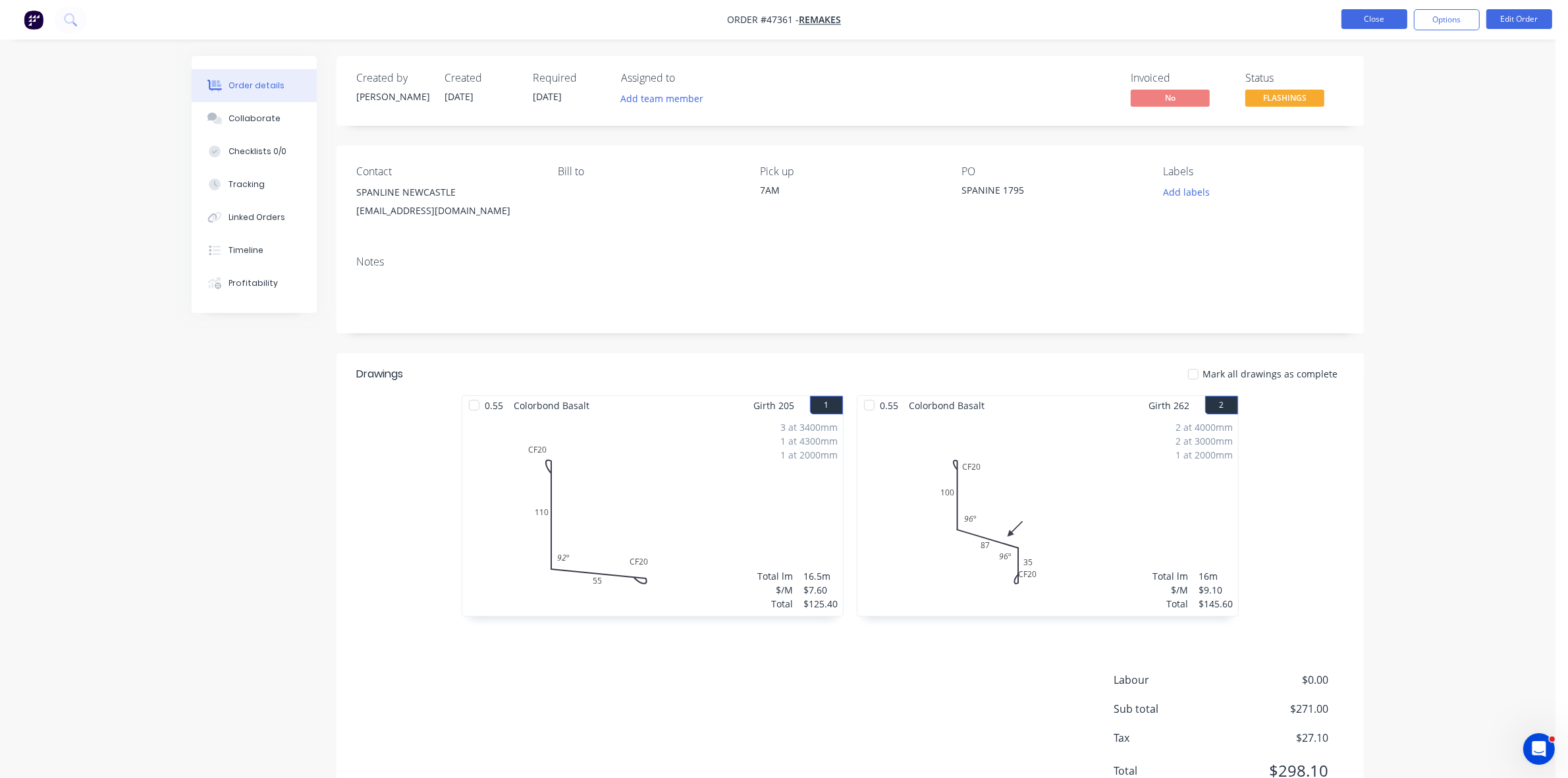
click at [1365, 24] on button "Close" at bounding box center [1374, 19] width 66 height 20
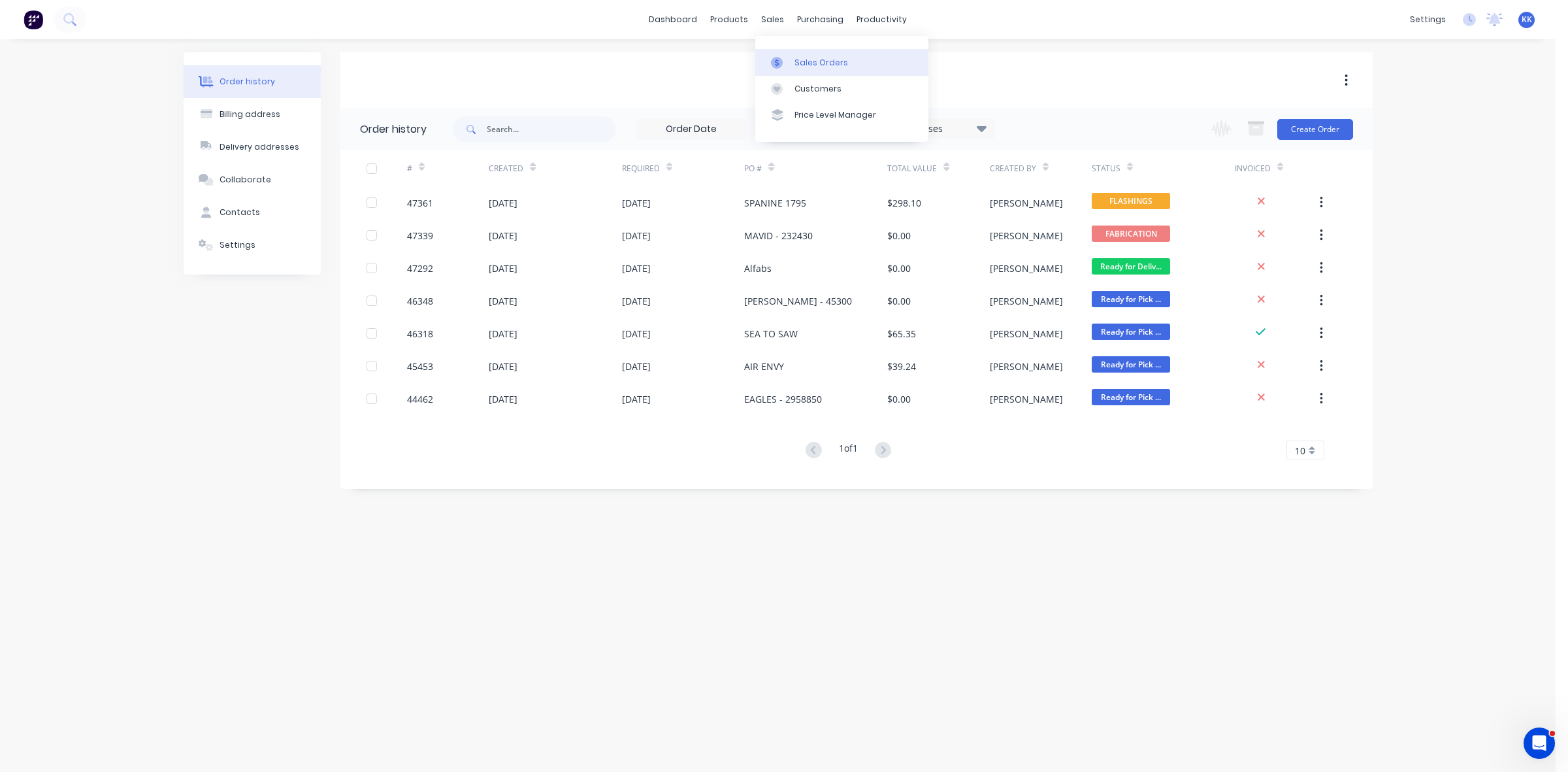
click at [803, 51] on link "Sales Orders" at bounding box center [841, 62] width 173 height 26
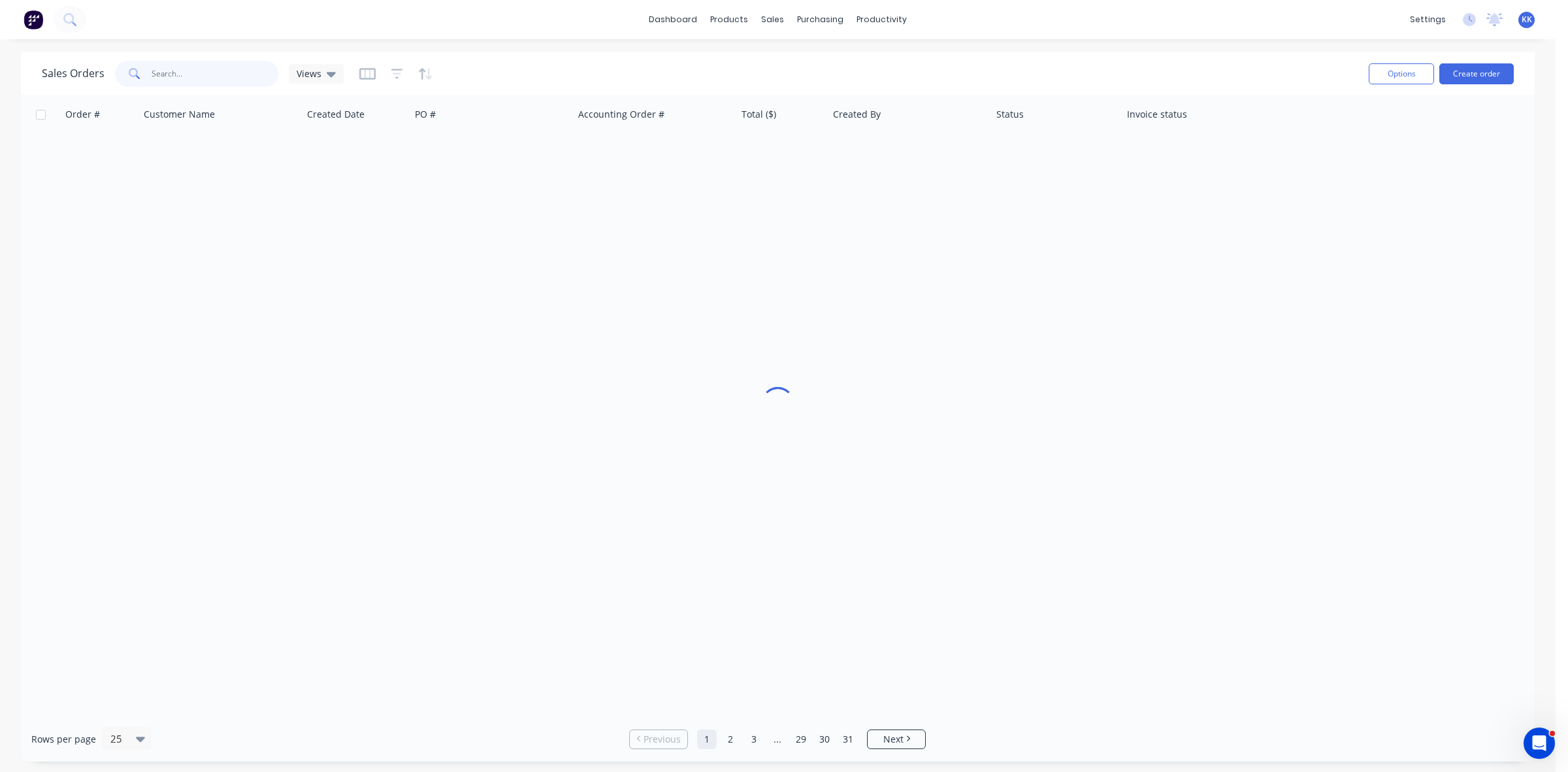
click at [186, 79] on input "text" at bounding box center [215, 74] width 127 height 26
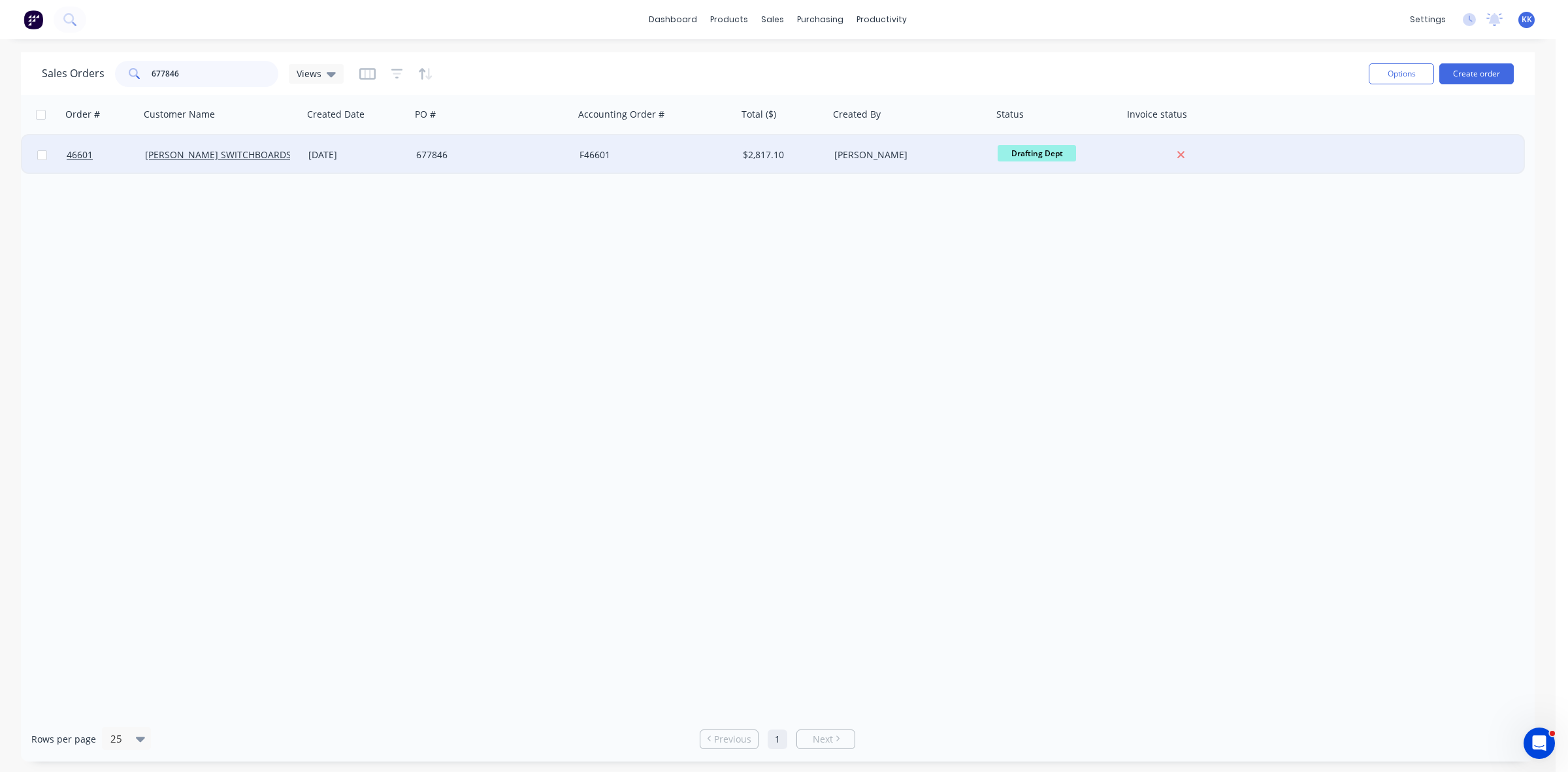
type input "677846"
click at [415, 152] on div "677846" at bounding box center [492, 155] width 163 height 39
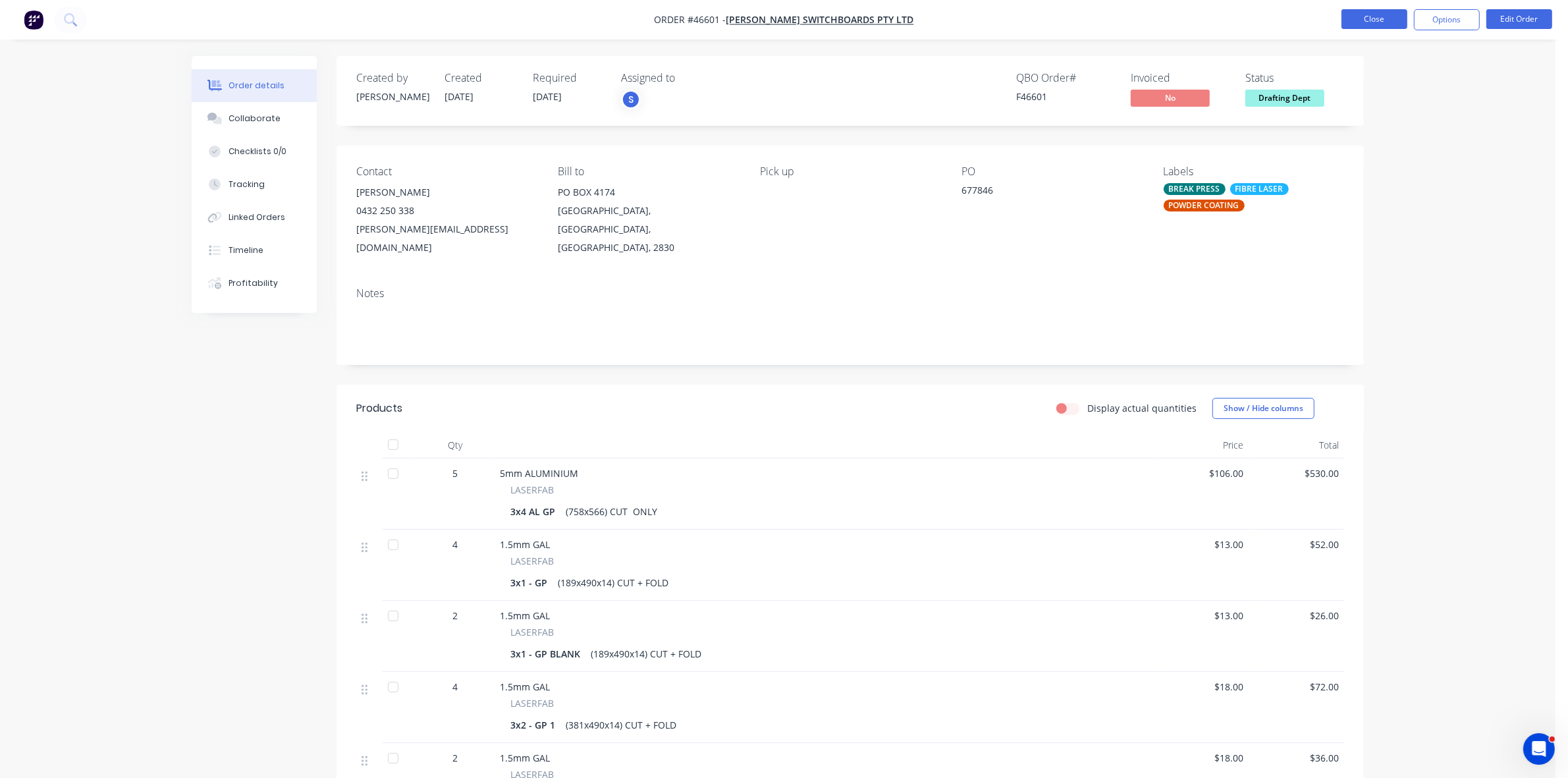
click at [1380, 24] on button "Close" at bounding box center [1374, 19] width 66 height 20
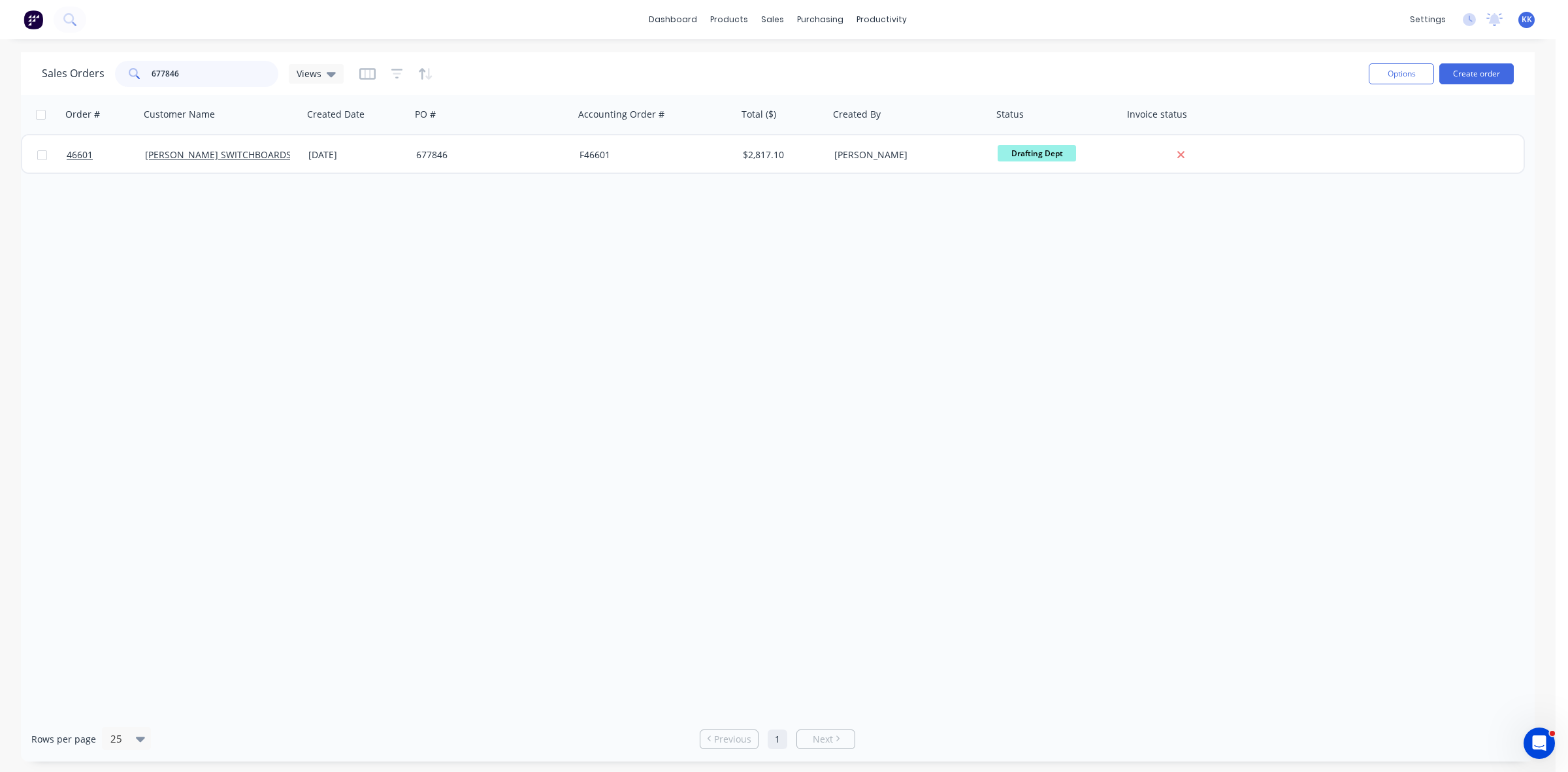
drag, startPoint x: 219, startPoint y: 77, endPoint x: 135, endPoint y: 77, distance: 84.0
click at [135, 77] on div "677846" at bounding box center [196, 74] width 163 height 26
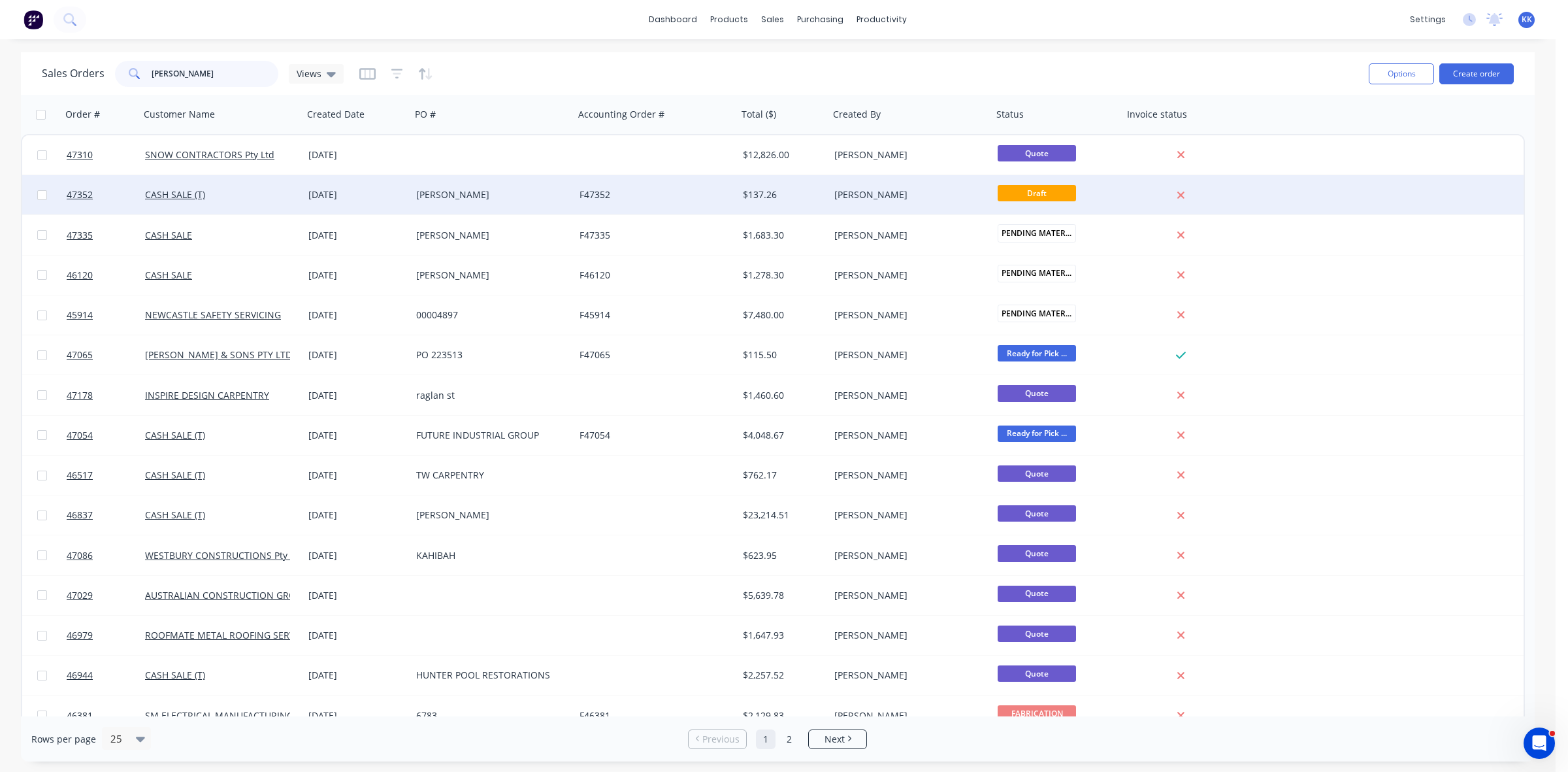
type input "[PERSON_NAME]"
click at [402, 197] on div "[DATE]" at bounding box center [357, 194] width 97 height 13
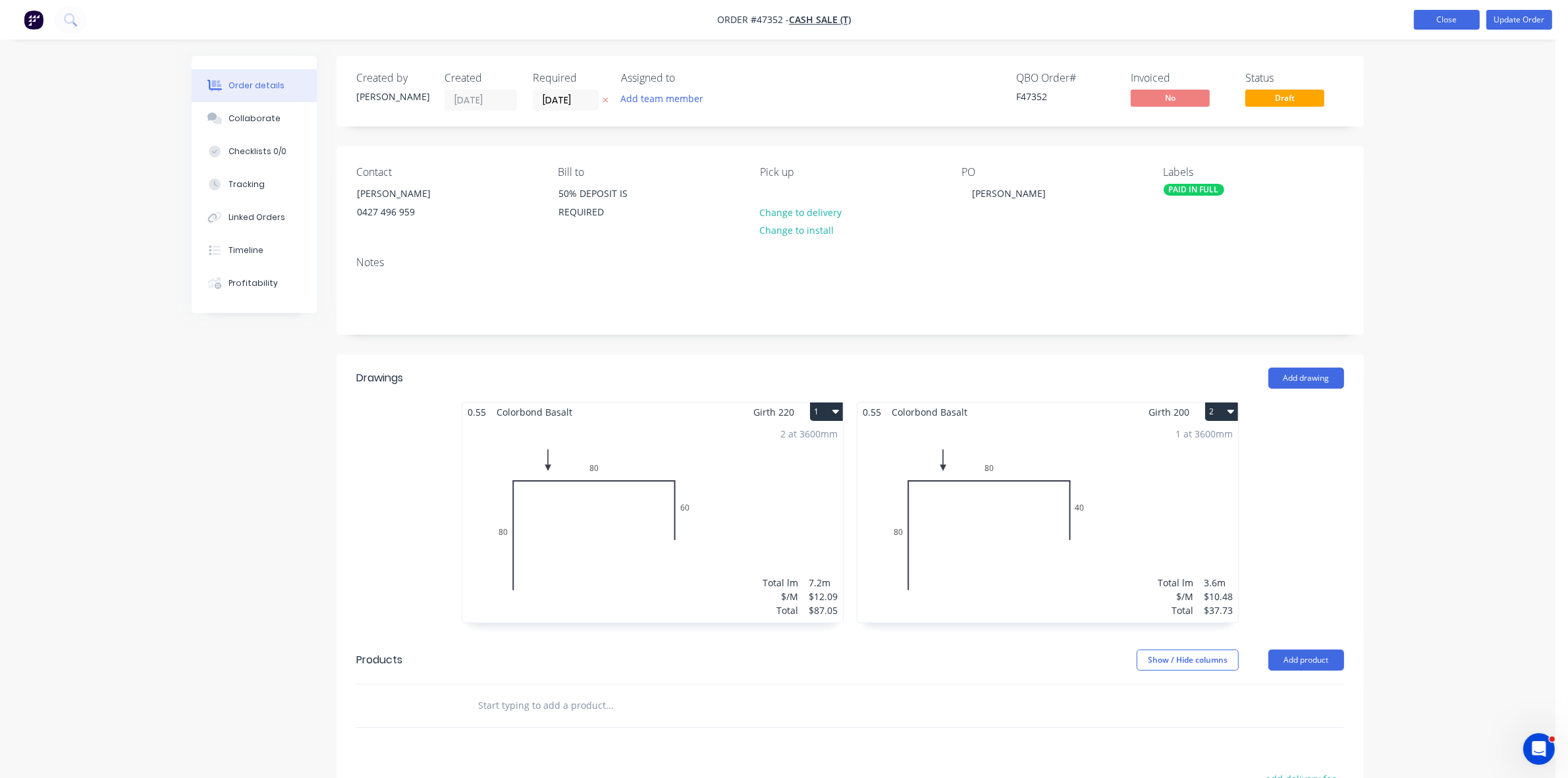
click at [1426, 24] on button "Close" at bounding box center [1446, 19] width 66 height 20
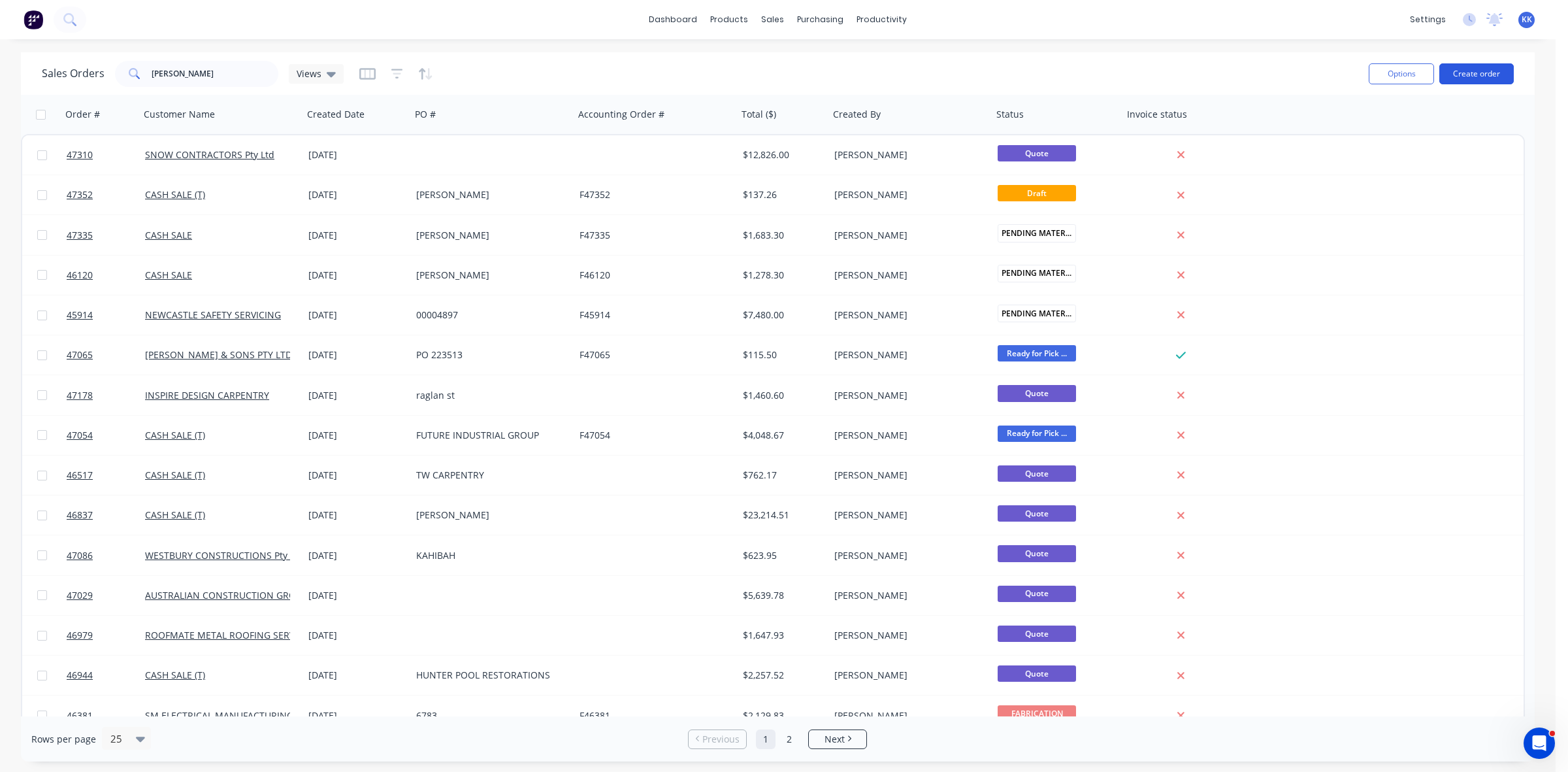
click at [1495, 79] on button "Create order" at bounding box center [1477, 74] width 75 height 21
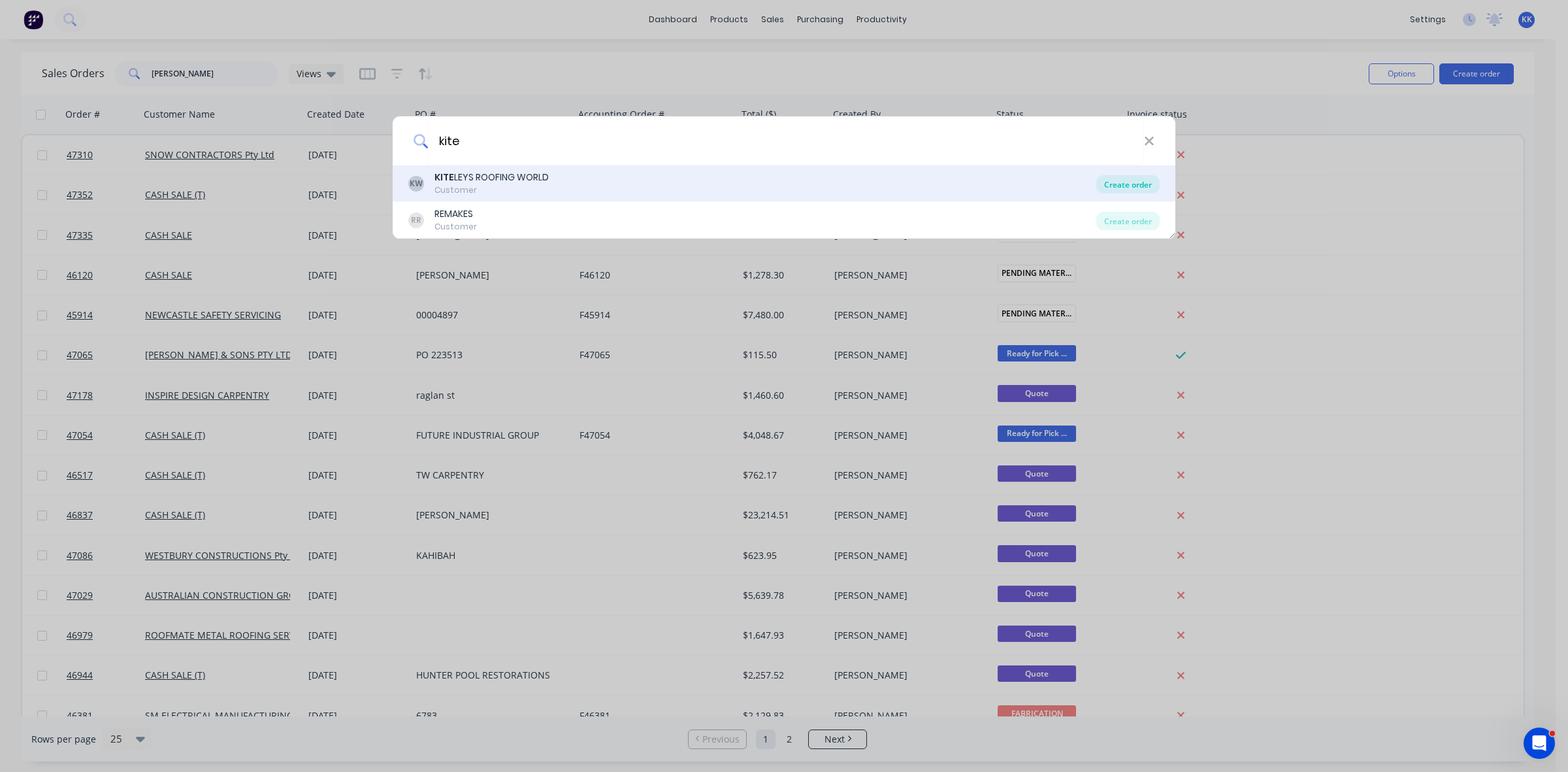
type input "kite"
click at [1132, 188] on div "Create order" at bounding box center [1128, 184] width 64 height 18
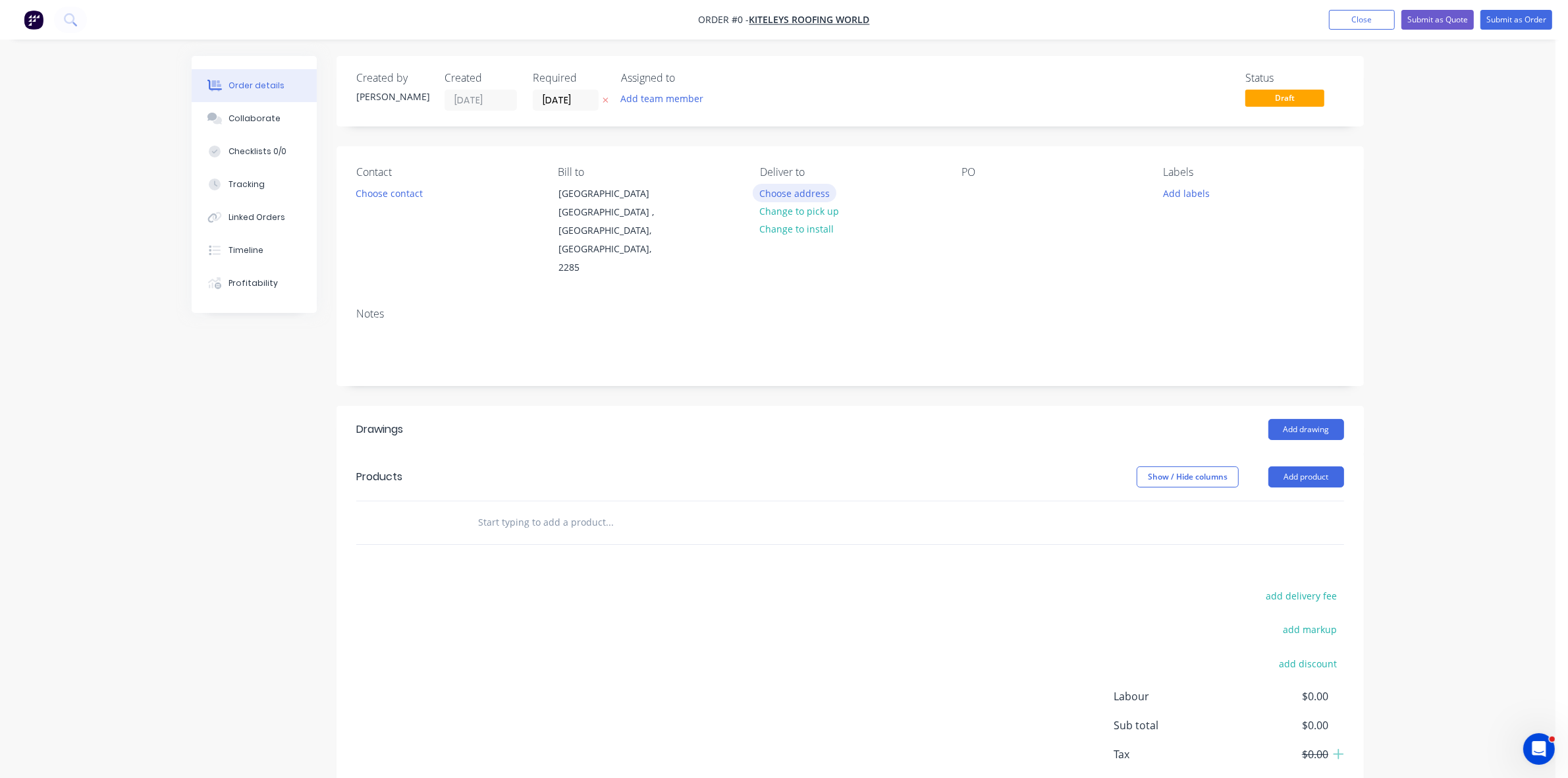
click at [822, 193] on button "Choose address" at bounding box center [795, 192] width 84 height 18
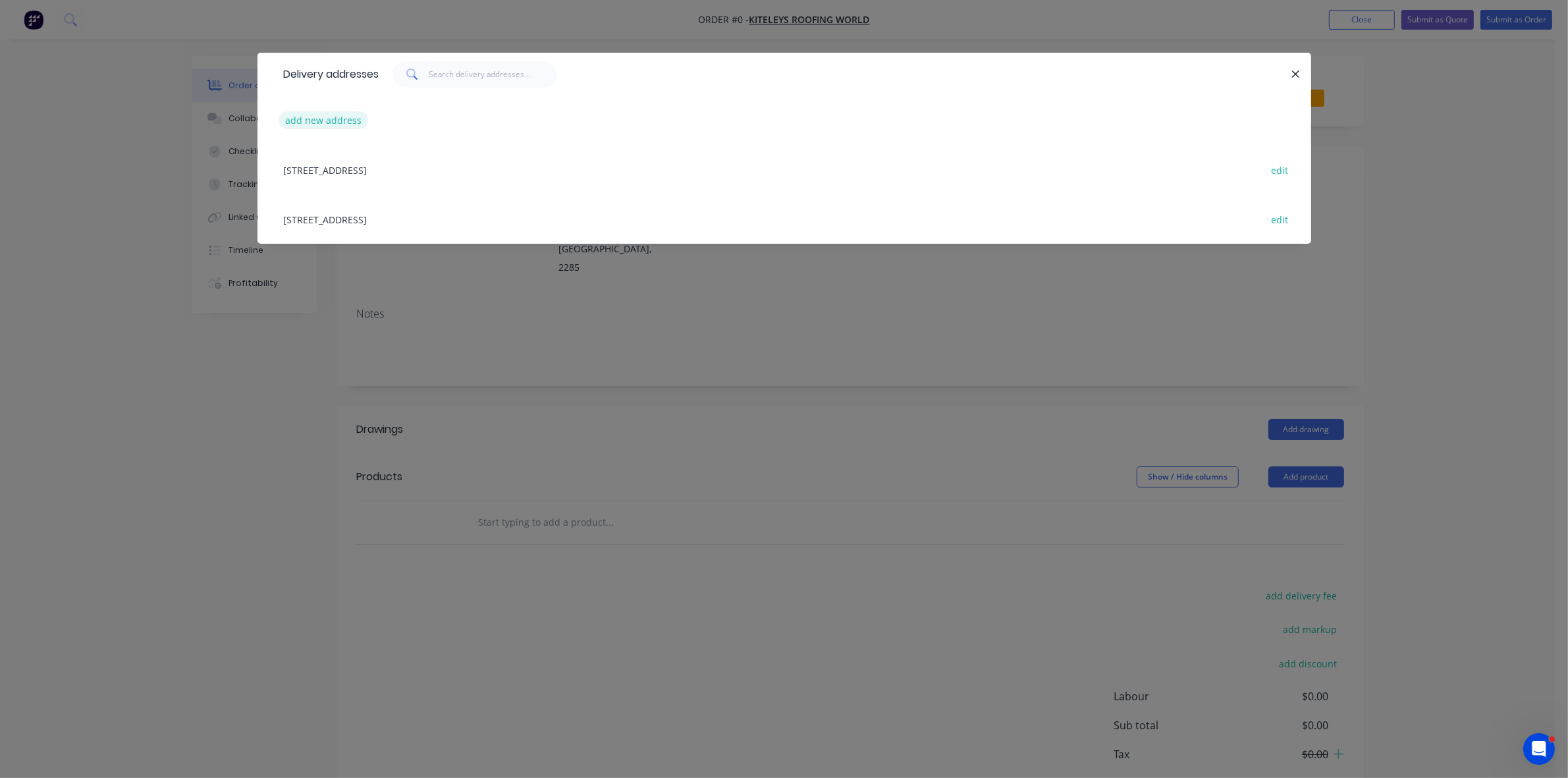
click at [295, 122] on button "add new address" at bounding box center [323, 120] width 90 height 18
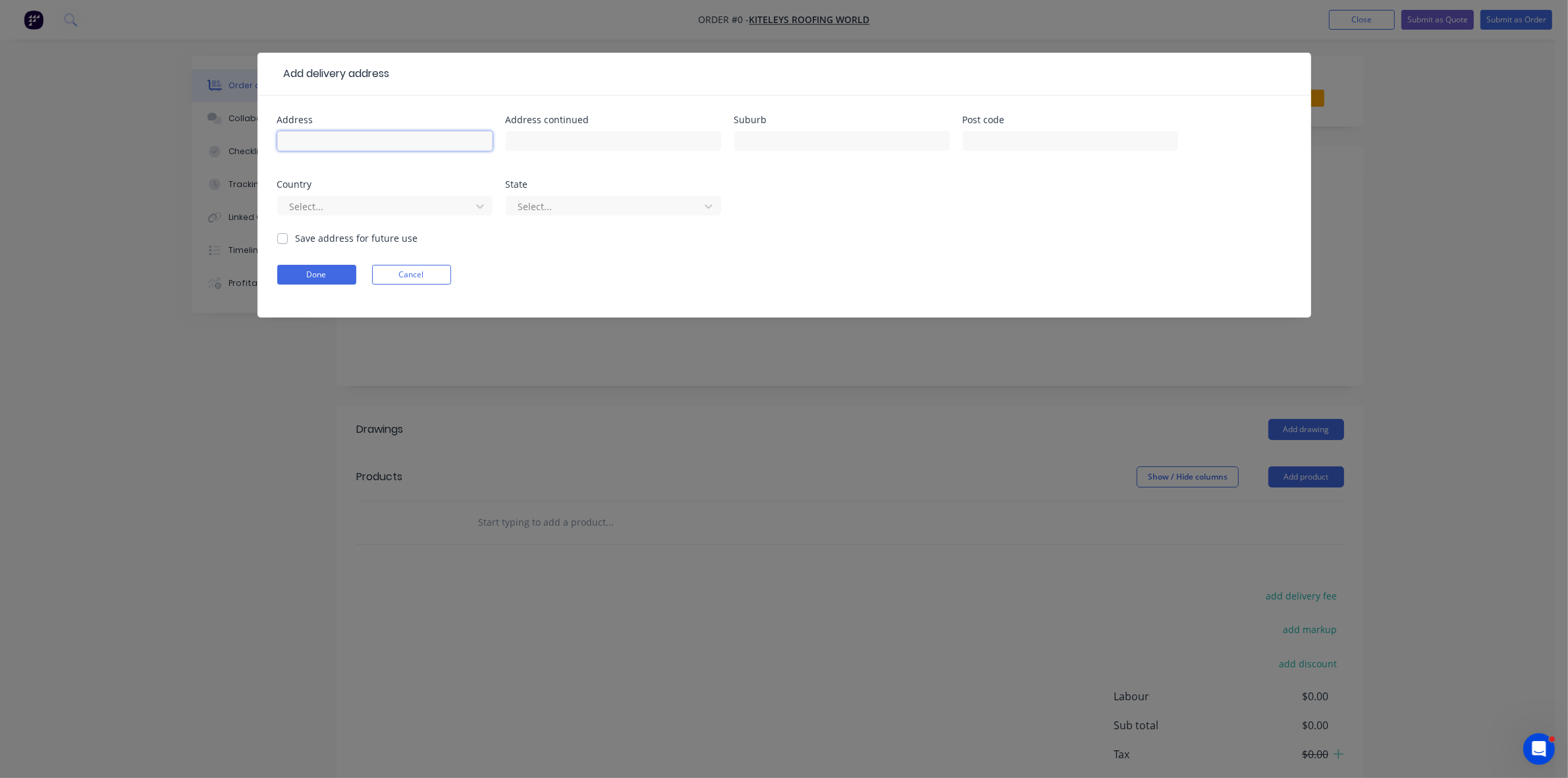
click at [326, 139] on input "text" at bounding box center [385, 141] width 215 height 20
click at [304, 142] on input "313 BUTTERWORTH" at bounding box center [385, 141] width 215 height 20
click at [415, 132] on input "313 (#79) BUTTERWORTH" at bounding box center [385, 141] width 215 height 20
type input "313 (#79) BUTTERWORTH ST"
type input "[GEOGRAPHIC_DATA]"
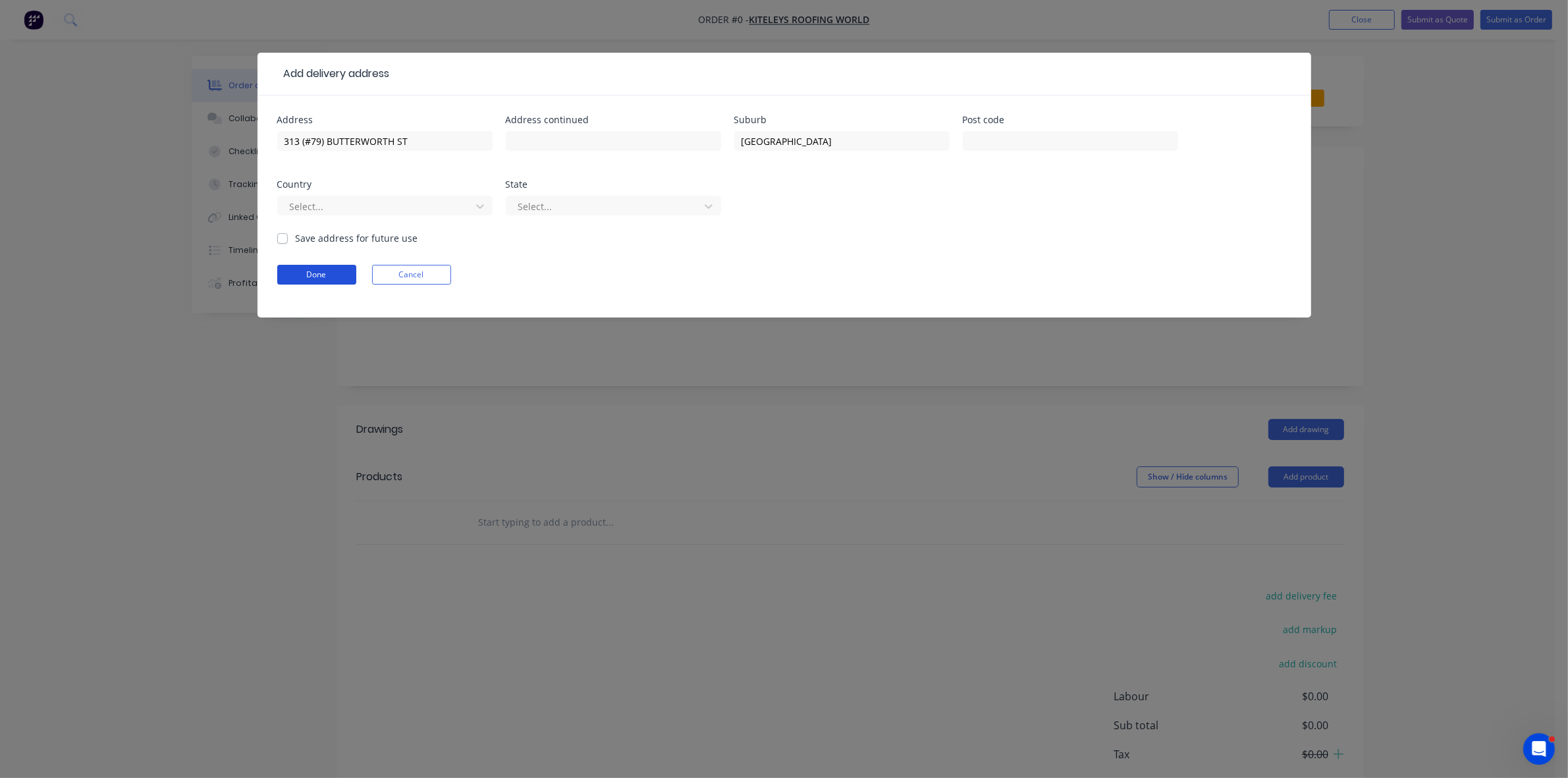
click at [341, 281] on button "Done" at bounding box center [316, 274] width 79 height 20
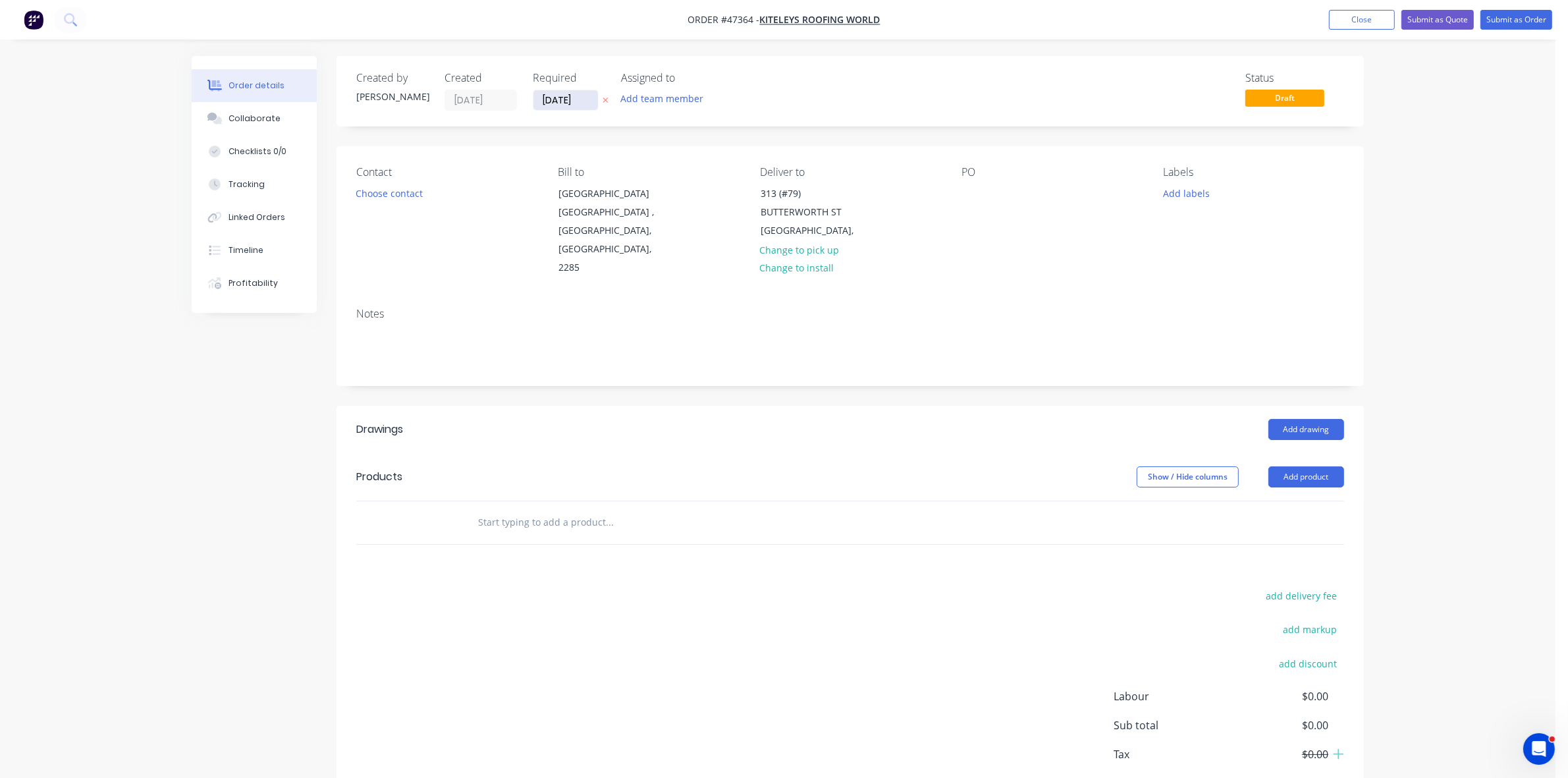
click at [567, 96] on input "[DATE]" at bounding box center [566, 99] width 65 height 20
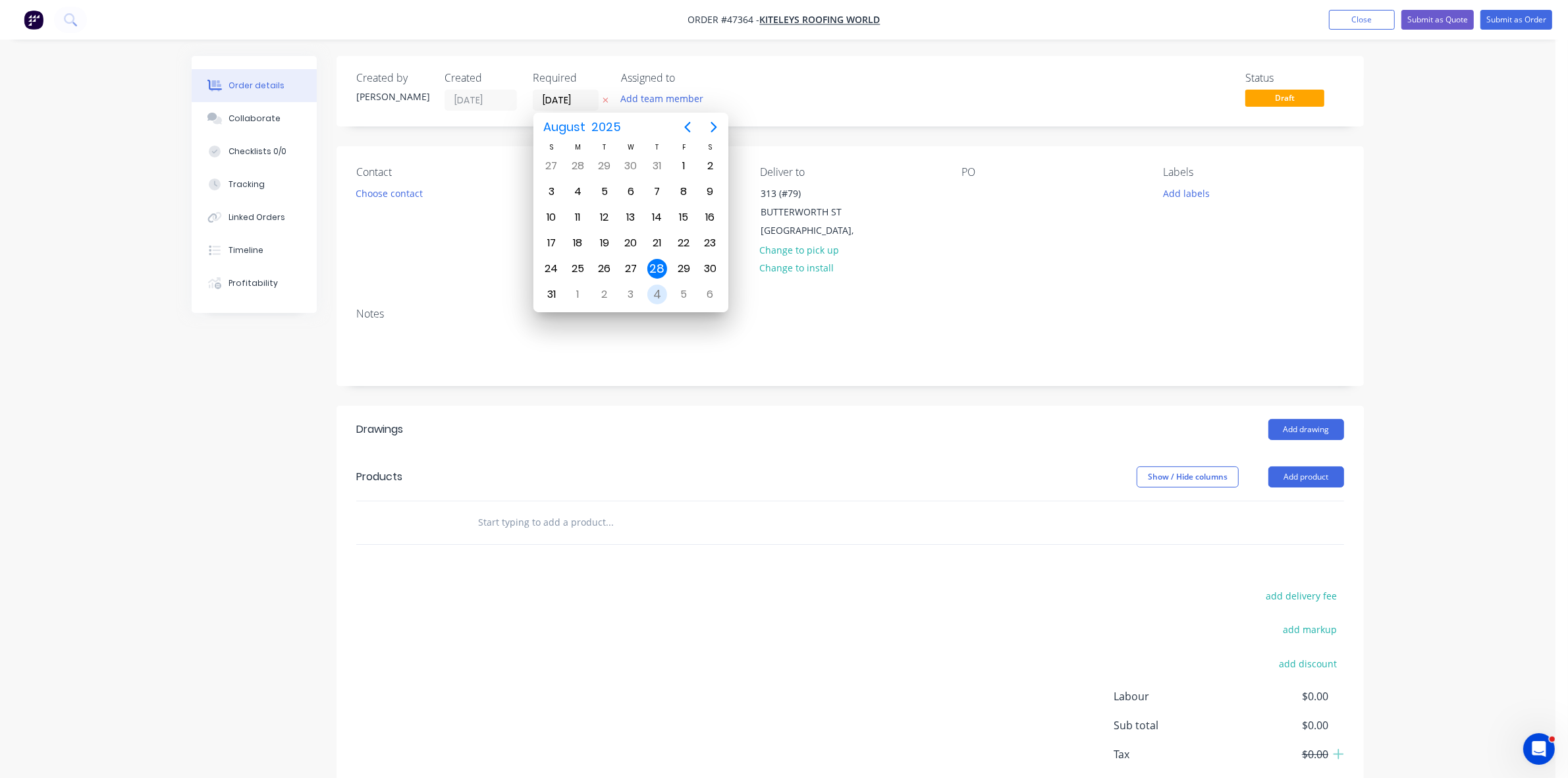
click at [652, 294] on div "4" at bounding box center [657, 294] width 20 height 20
type input "[DATE]"
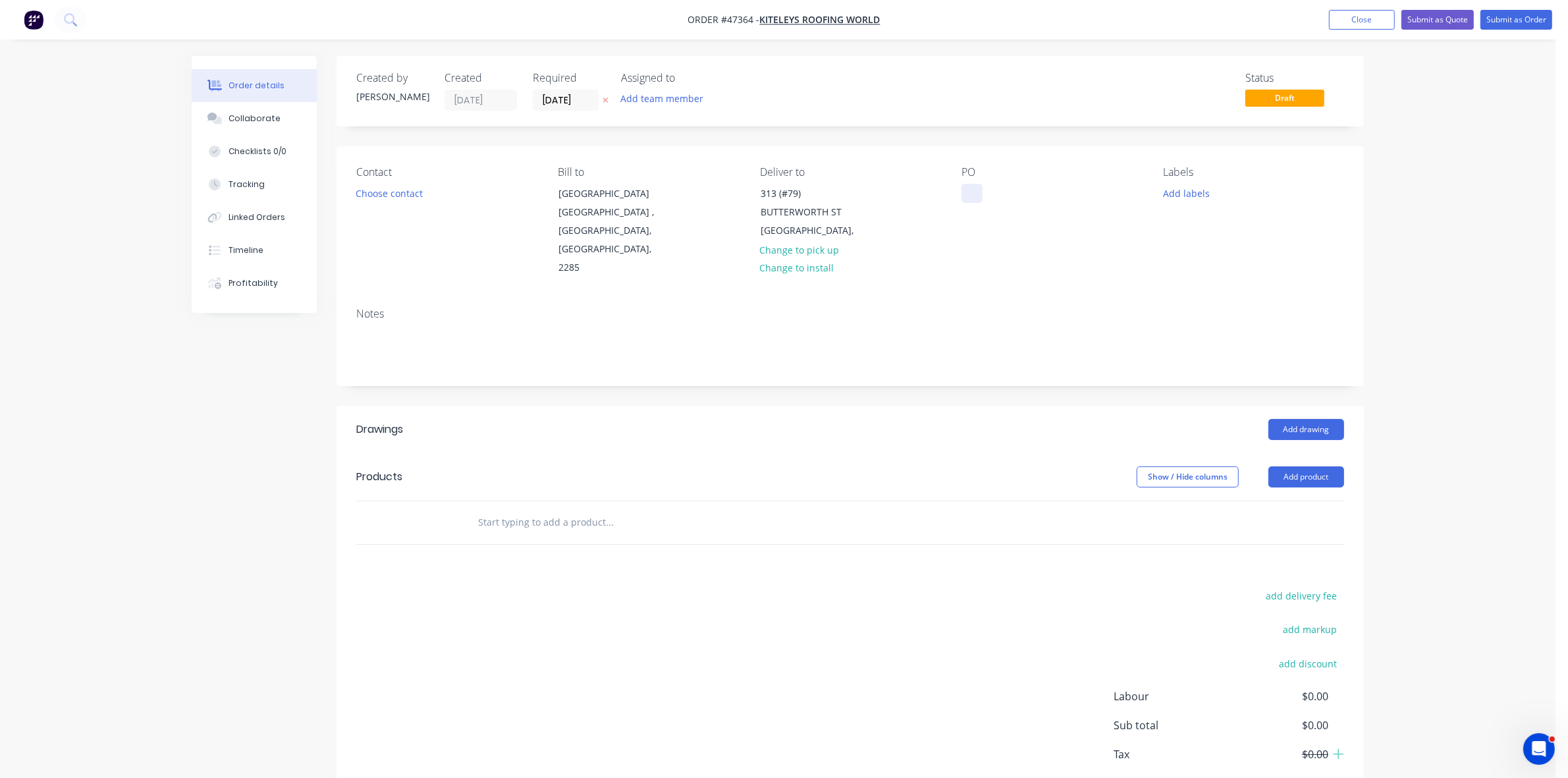
click at [968, 188] on div at bounding box center [972, 193] width 21 height 19
click at [417, 194] on button "Choose contact" at bounding box center [390, 192] width 81 height 18
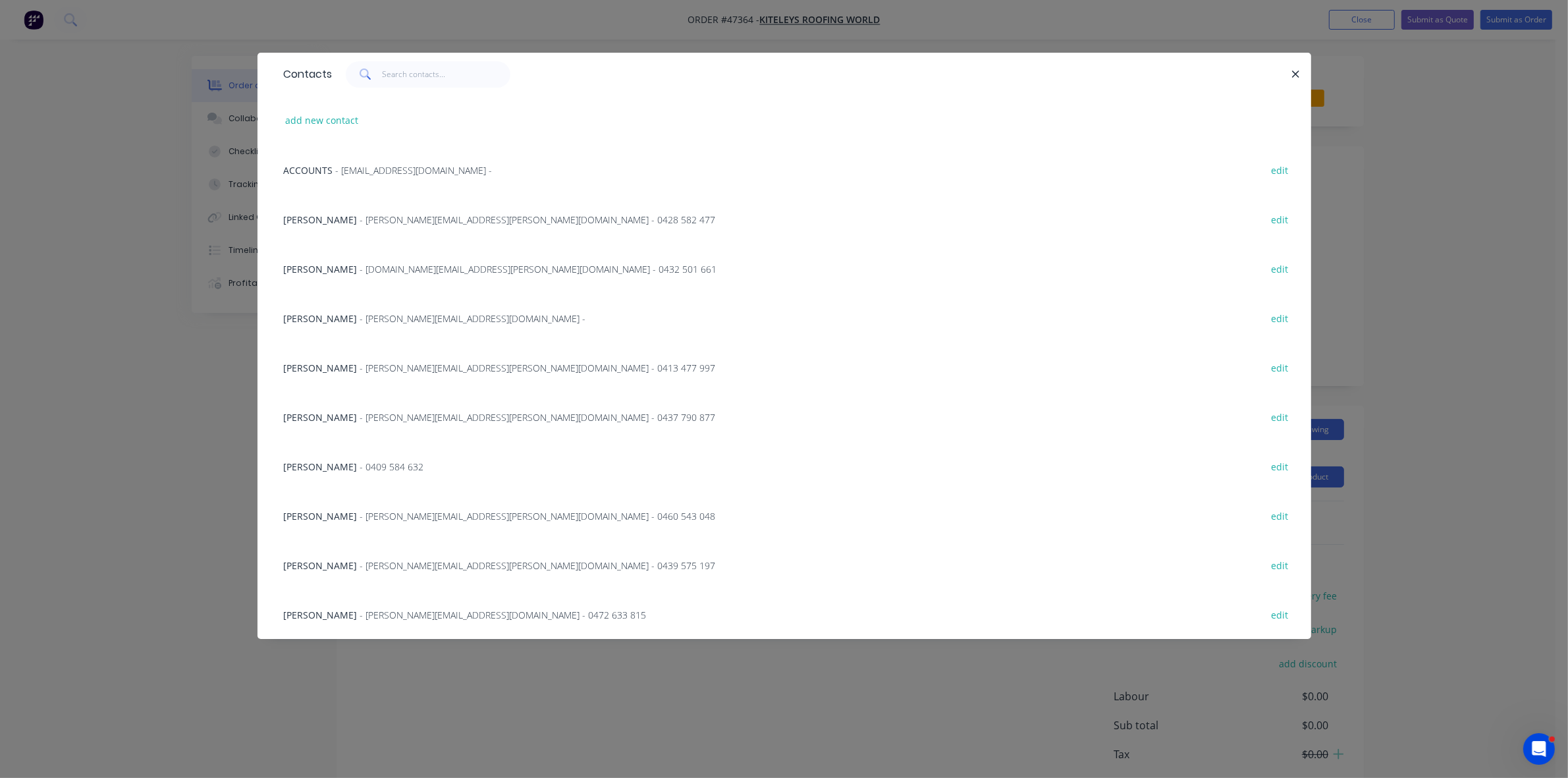
click at [377, 564] on span "- [PERSON_NAME][EMAIL_ADDRESS][PERSON_NAME][DOMAIN_NAME] - 0439 575 197" at bounding box center [538, 565] width 356 height 13
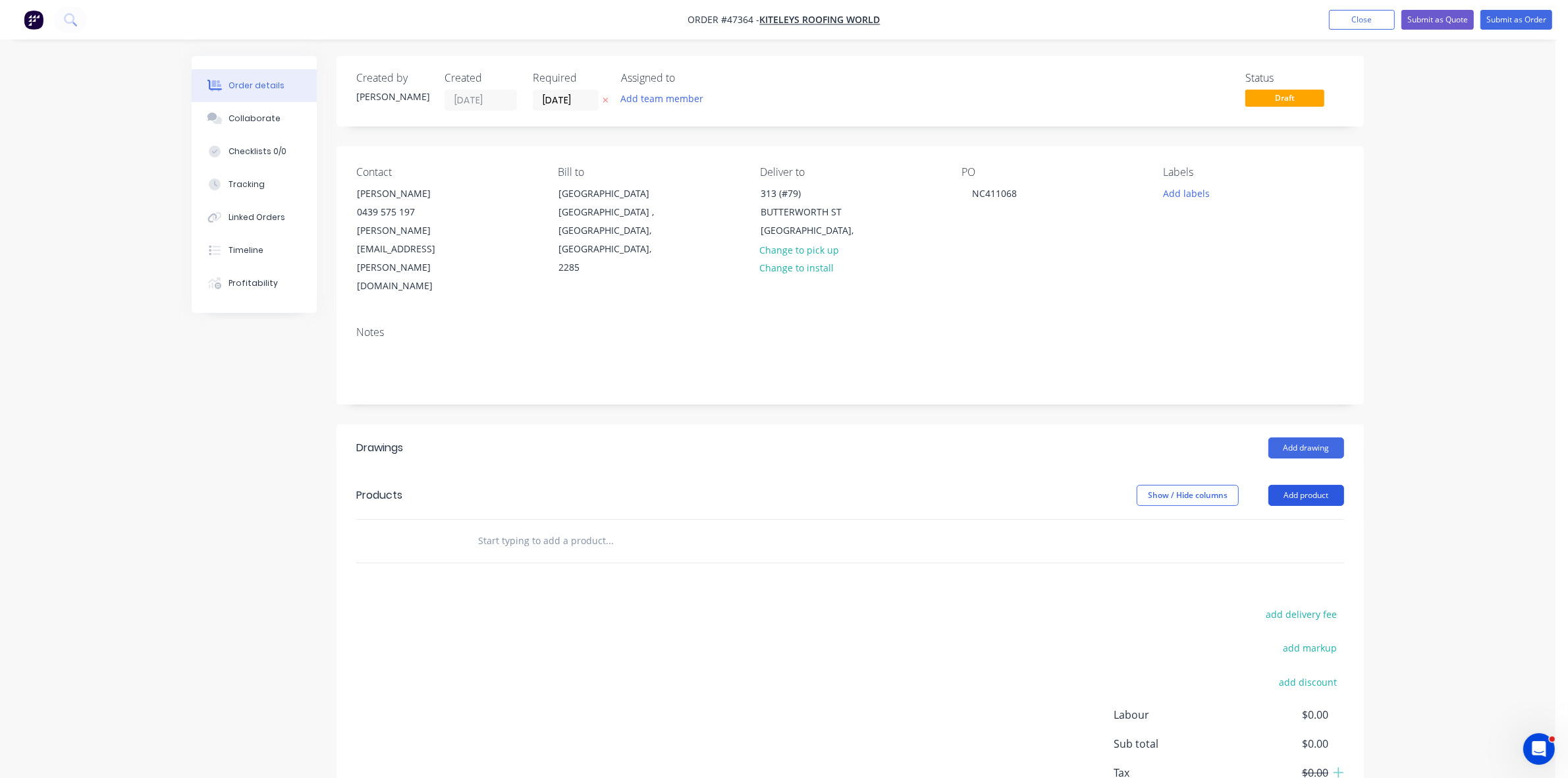
click at [1298, 485] on button "Add product" at bounding box center [1306, 495] width 76 height 21
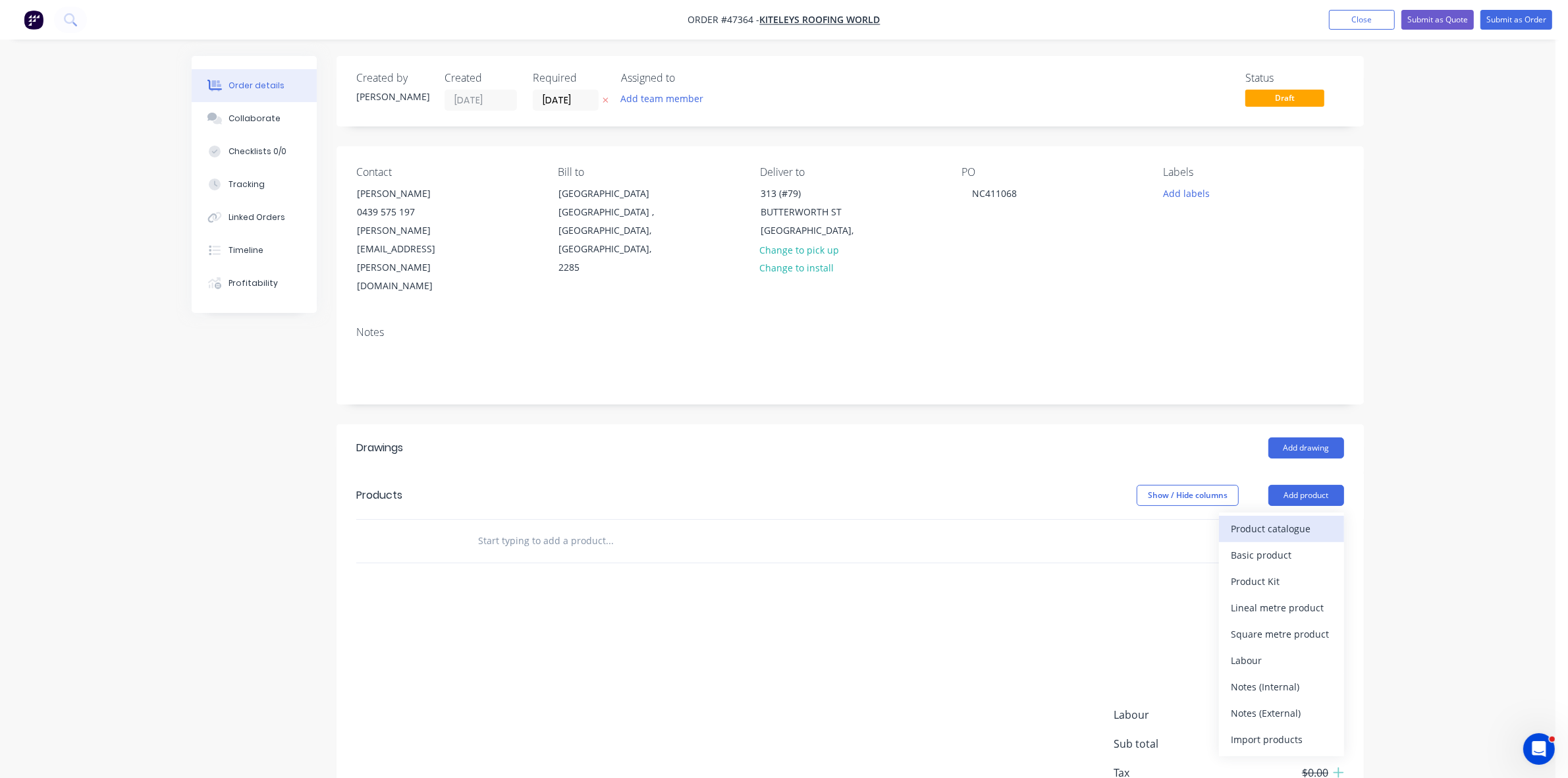
click at [1295, 519] on div "Product catalogue" at bounding box center [1281, 528] width 102 height 19
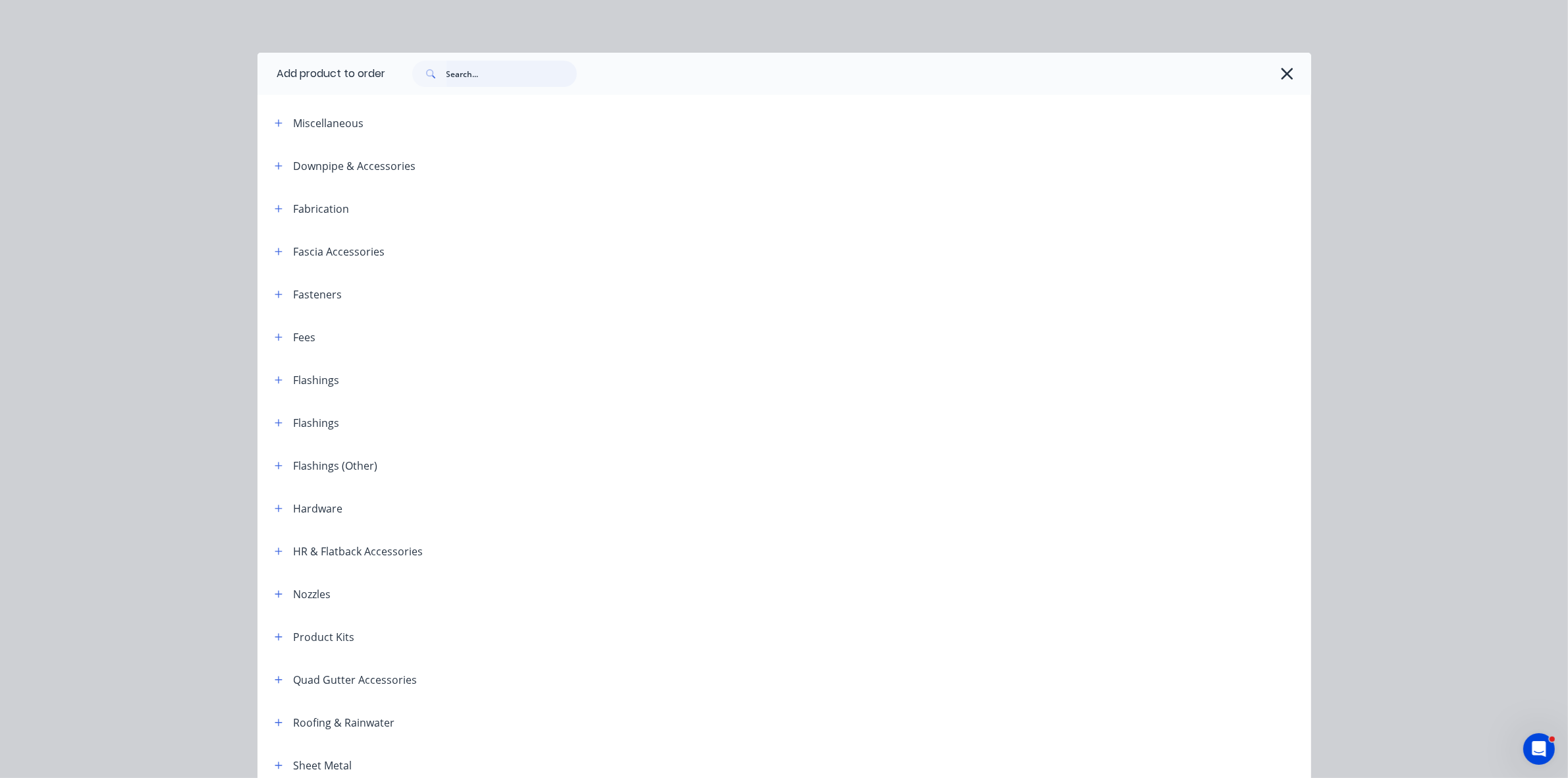
click at [555, 71] on input "text" at bounding box center [511, 74] width 130 height 27
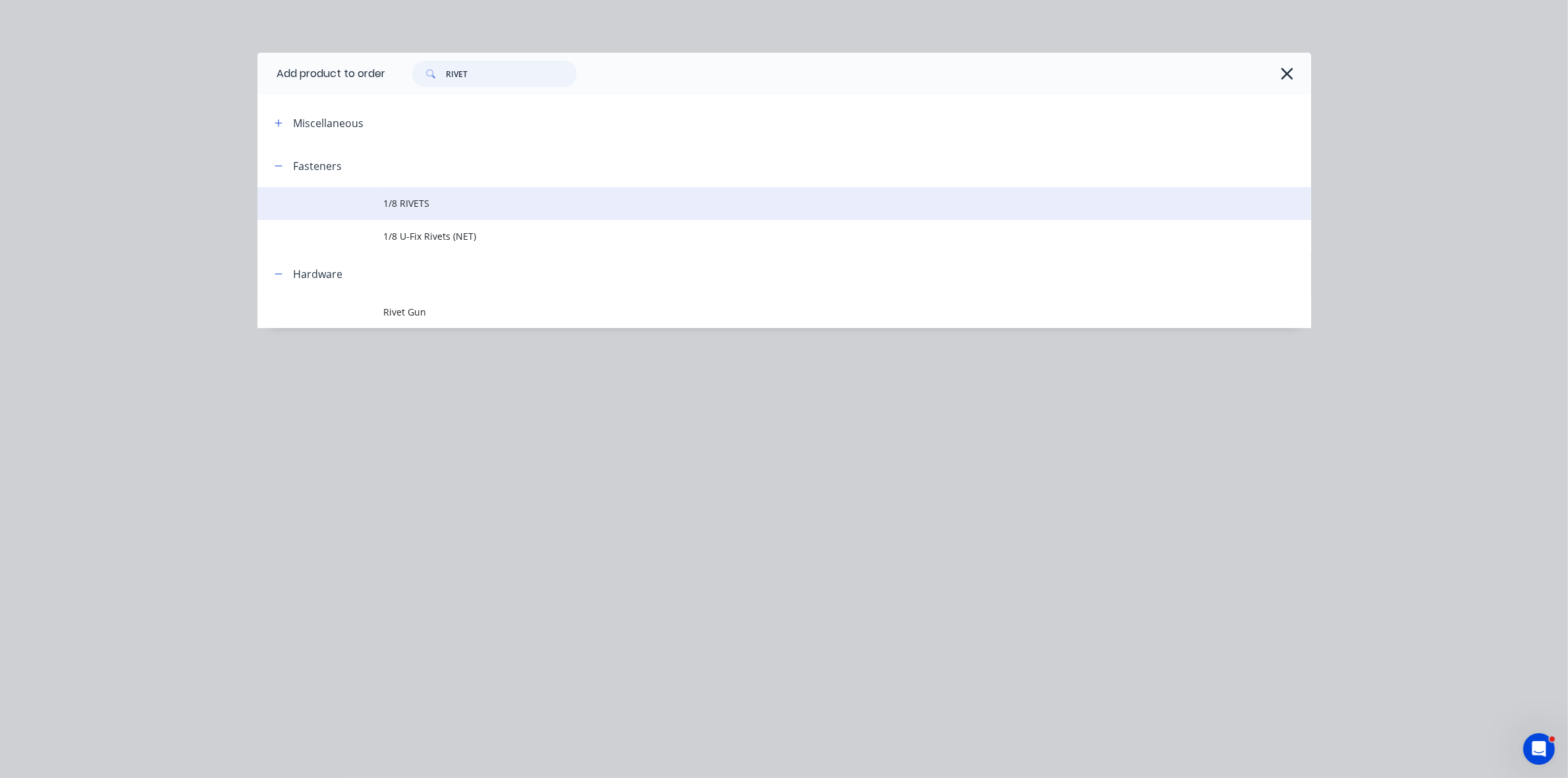
type input "RIVET"
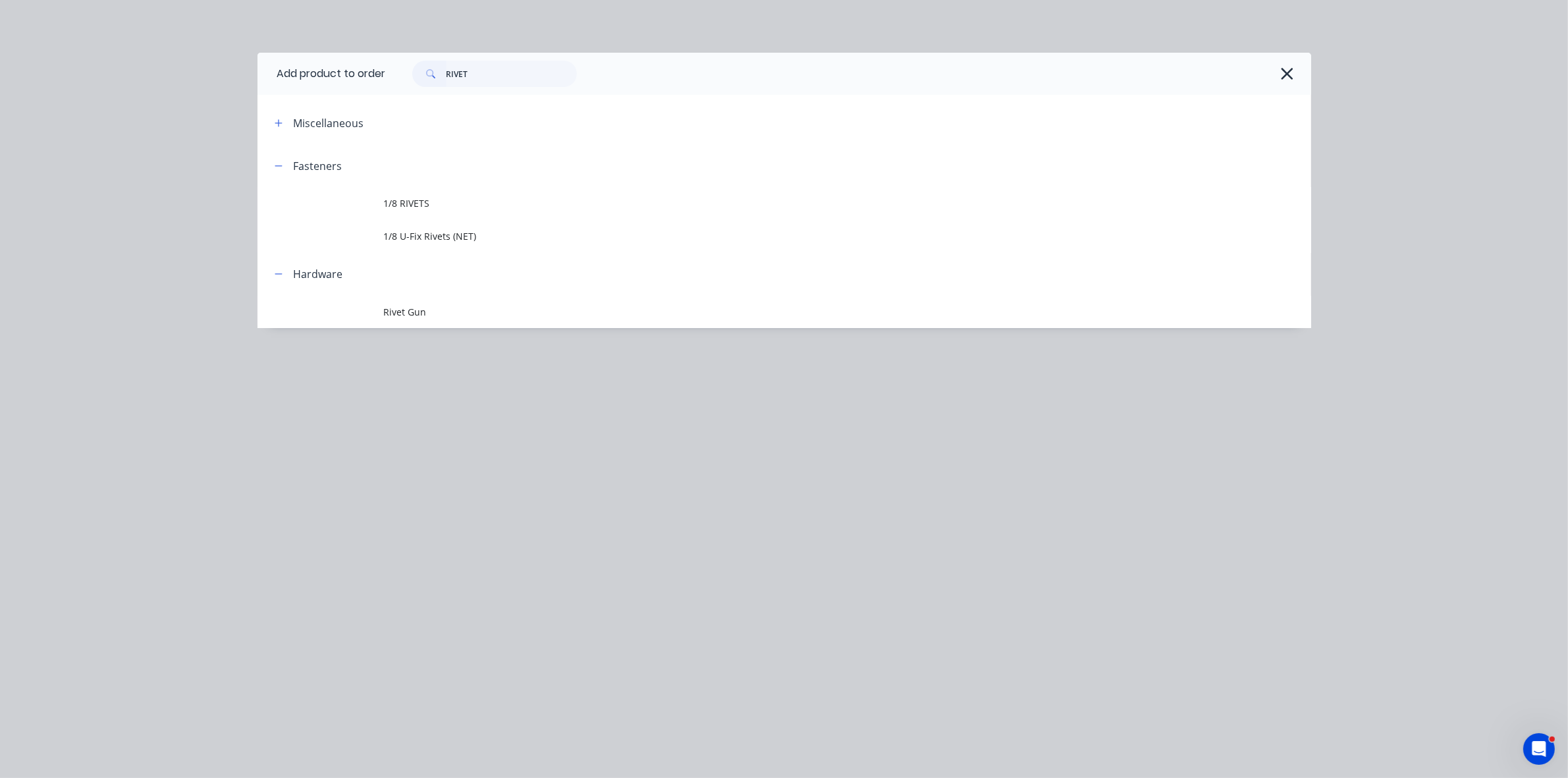
click at [469, 208] on span "1/8 RIVETS" at bounding box center [755, 203] width 741 height 14
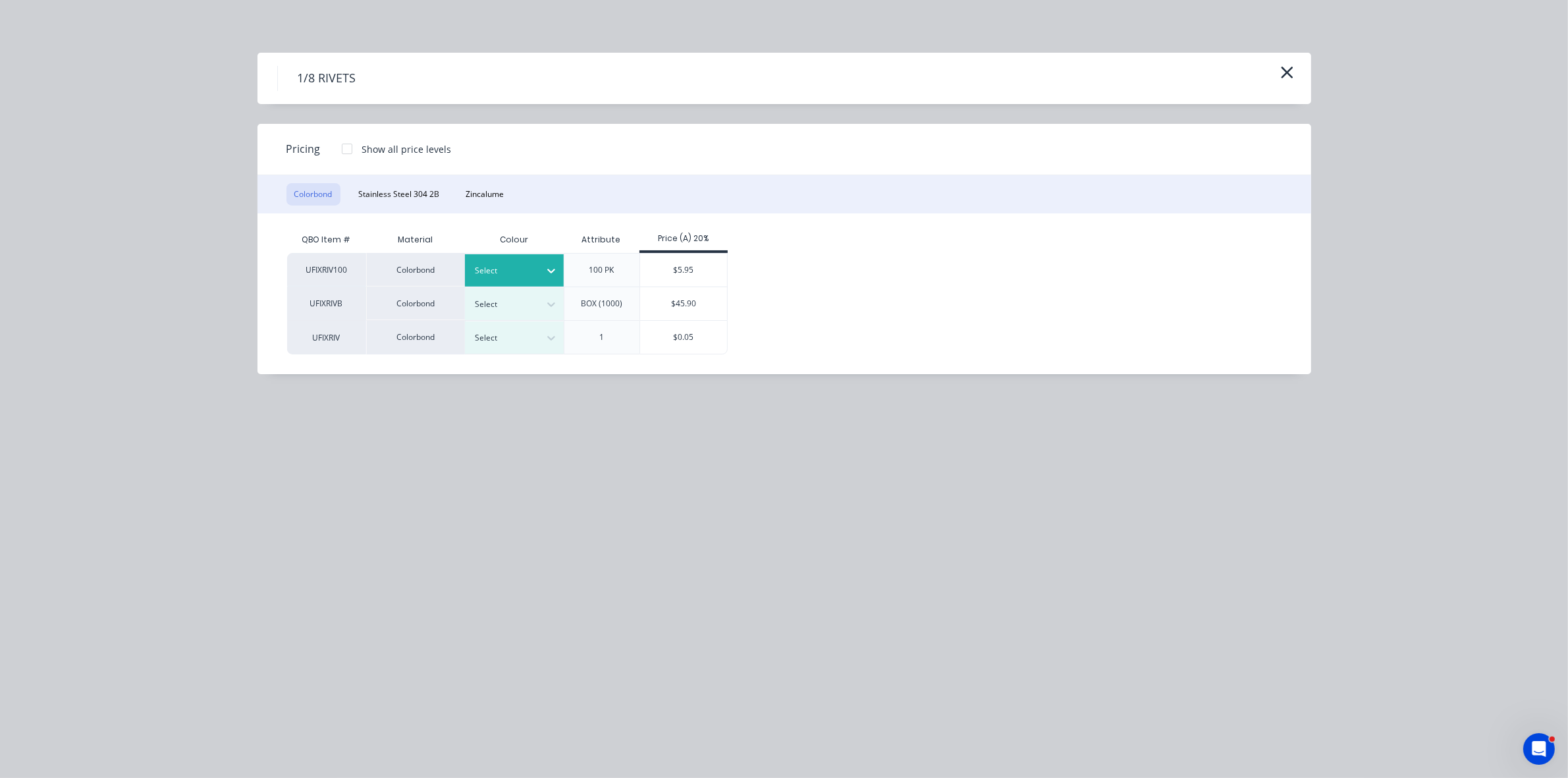
click at [528, 263] on div at bounding box center [504, 270] width 59 height 15
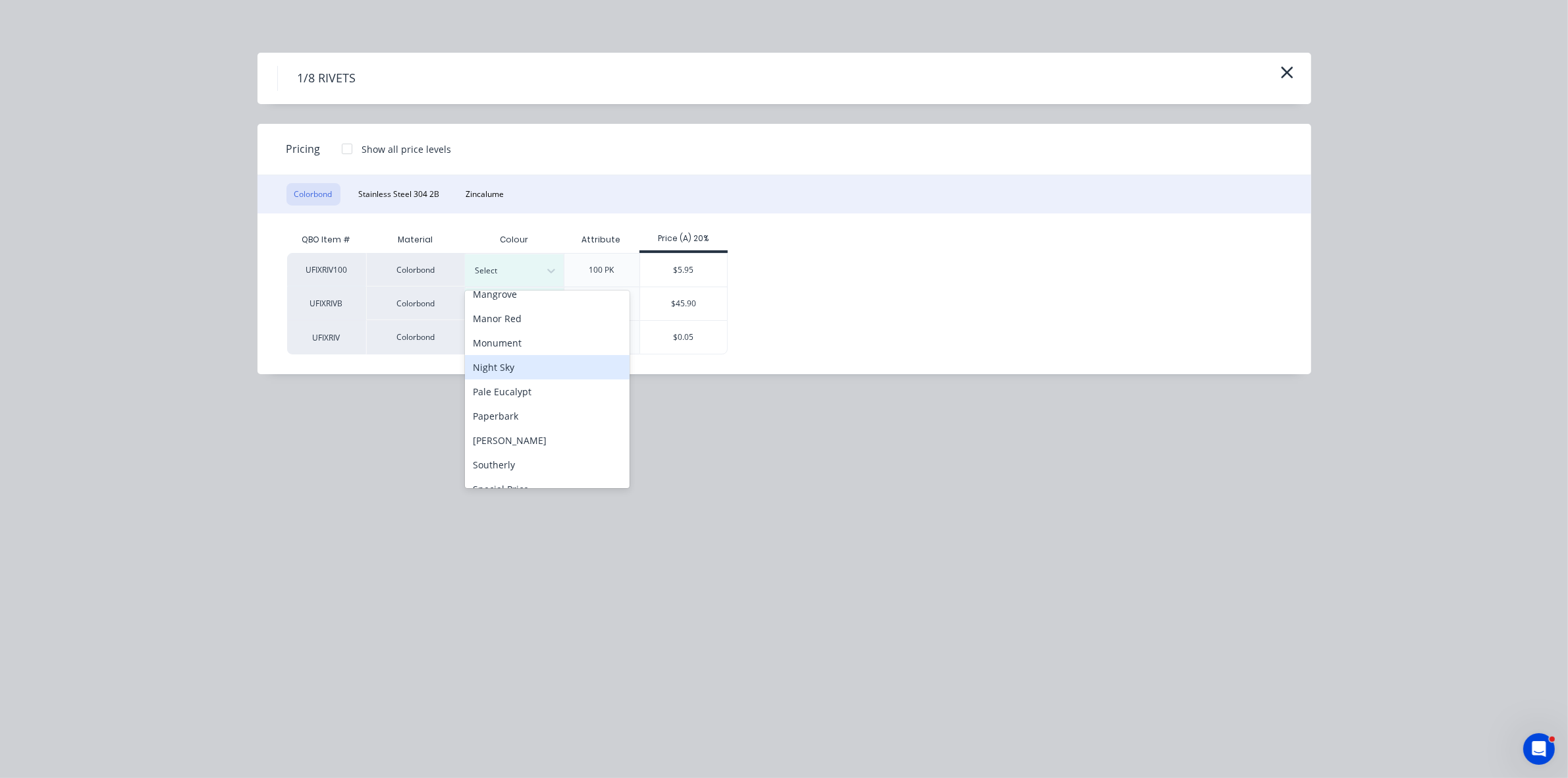
scroll to position [276, 0]
drag, startPoint x: 507, startPoint y: 368, endPoint x: 528, endPoint y: 359, distance: 22.8
click at [508, 368] on div "Monument" at bounding box center [547, 371] width 164 height 24
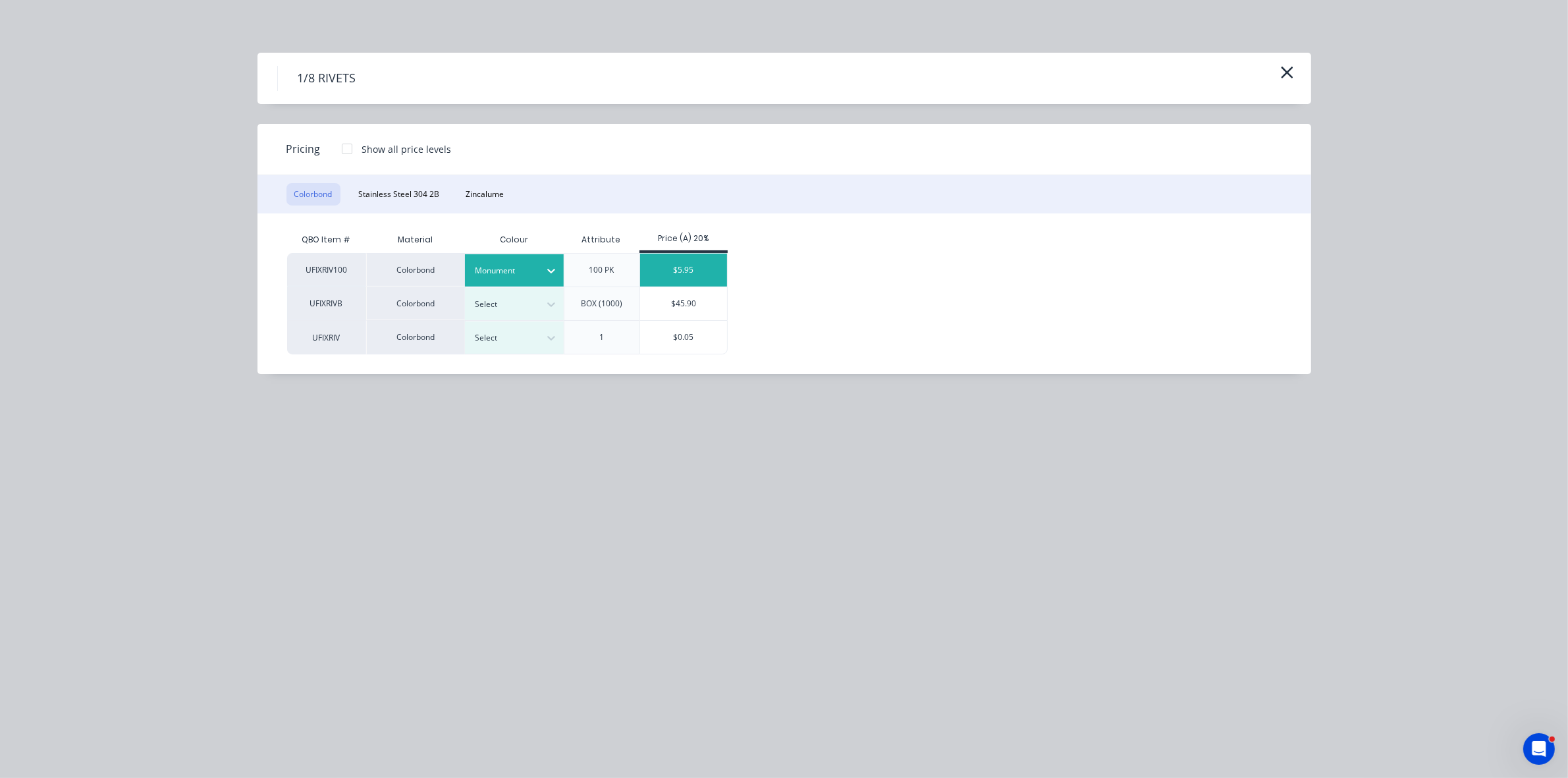
click at [673, 274] on div "$5.95" at bounding box center [684, 270] width 88 height 33
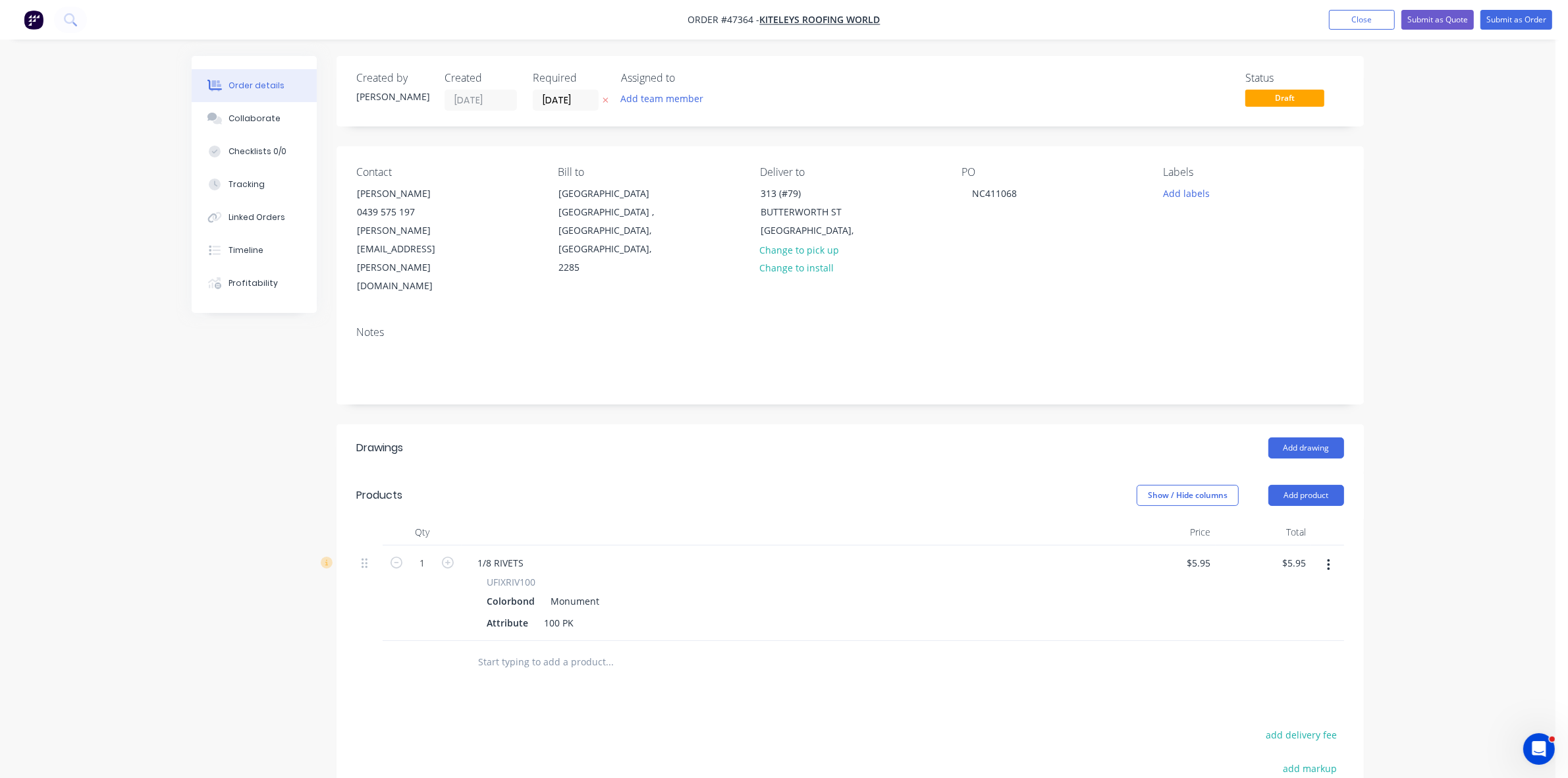
drag, startPoint x: 1305, startPoint y: 438, endPoint x: 1302, endPoint y: 455, distance: 17.3
click at [1305, 485] on button "Add product" at bounding box center [1306, 495] width 76 height 21
drag, startPoint x: 1302, startPoint y: 455, endPoint x: 1295, endPoint y: 468, distance: 14.8
click at [1295, 519] on div "Product catalogue" at bounding box center [1281, 528] width 102 height 19
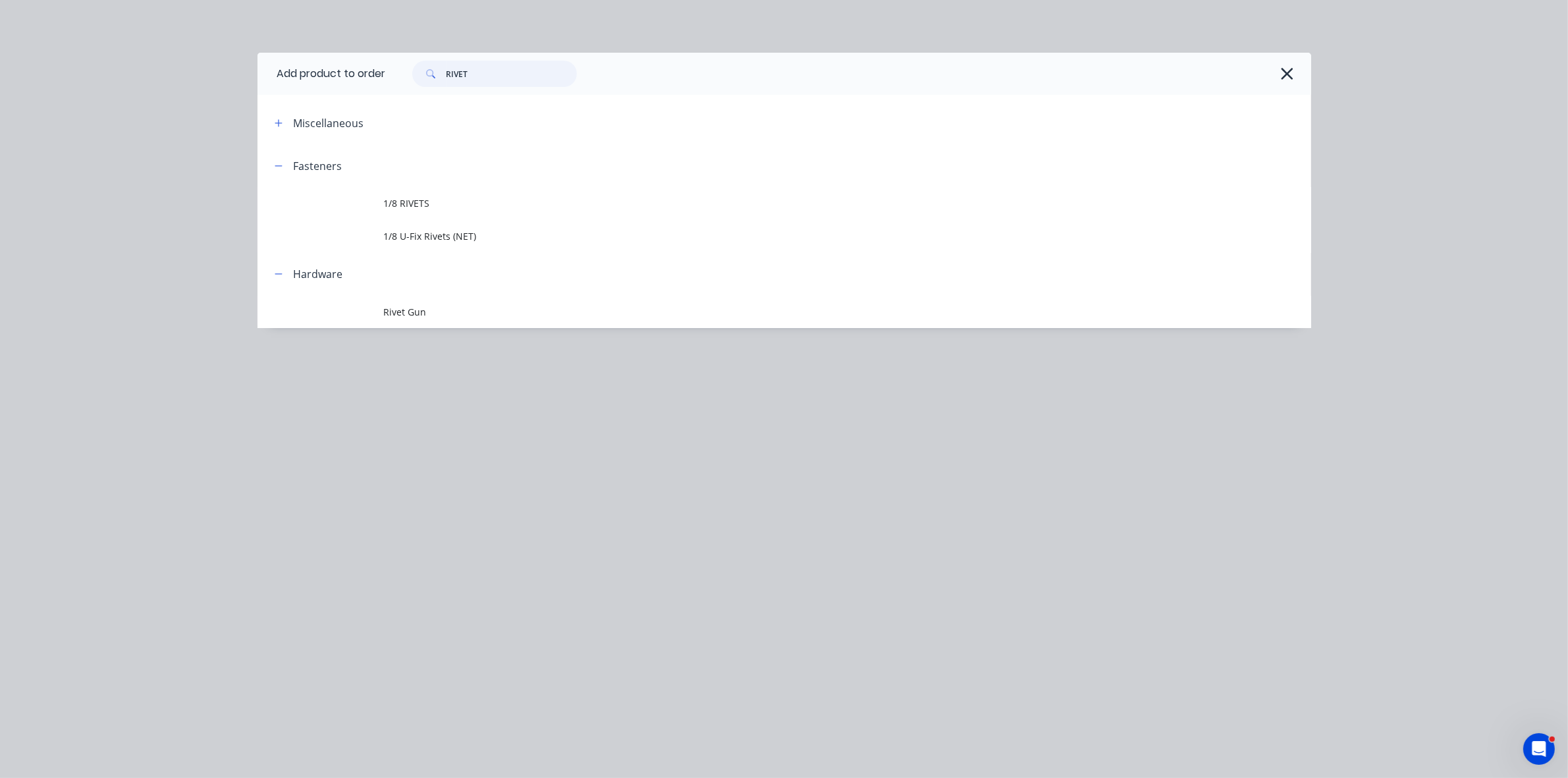
drag, startPoint x: 486, startPoint y: 74, endPoint x: 431, endPoint y: 74, distance: 55.0
click at [431, 74] on div "RIVET" at bounding box center [494, 74] width 164 height 27
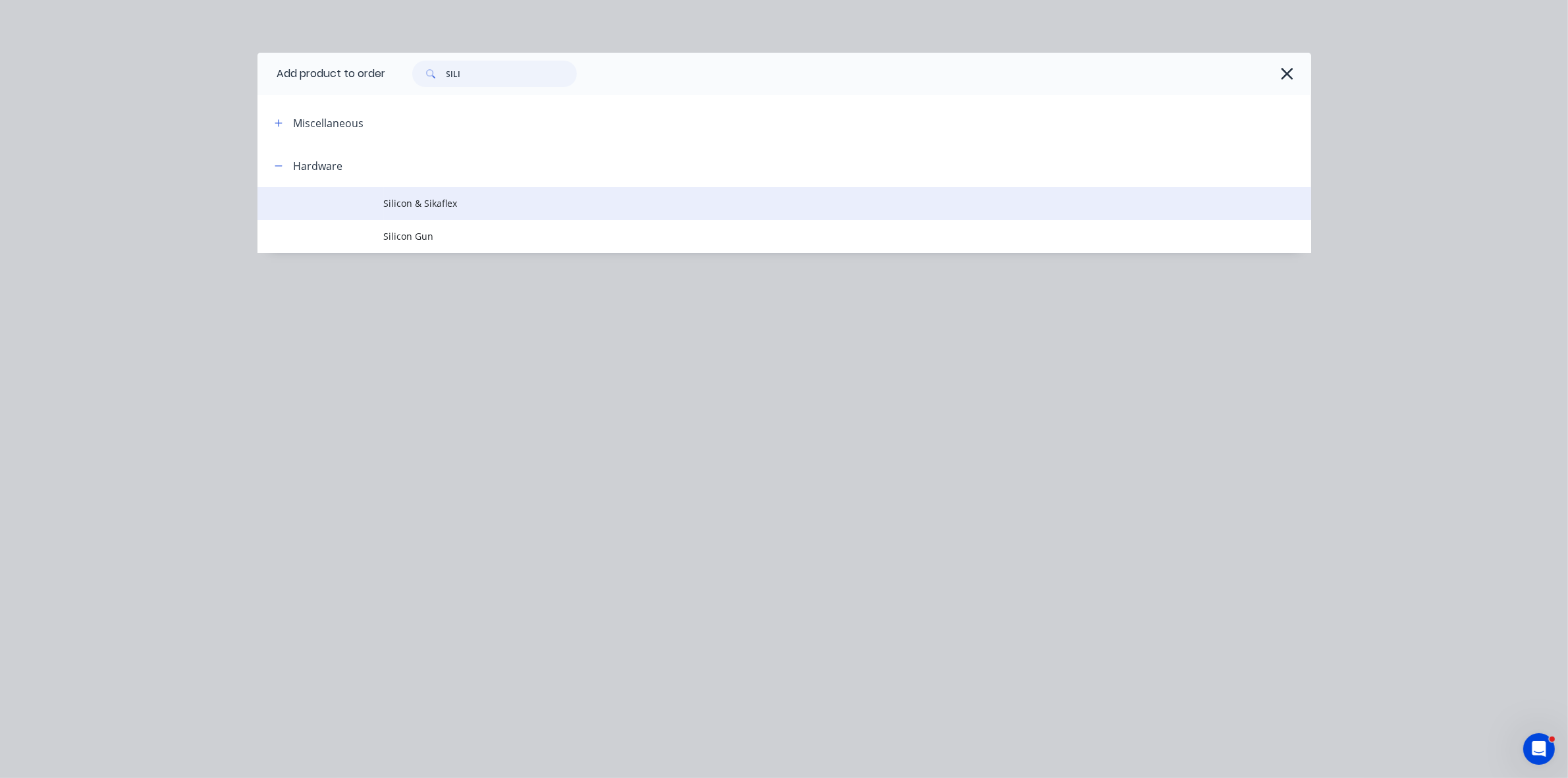
type input "SILI"
click at [474, 209] on span "Silicon & Sikaflex" at bounding box center [755, 203] width 741 height 14
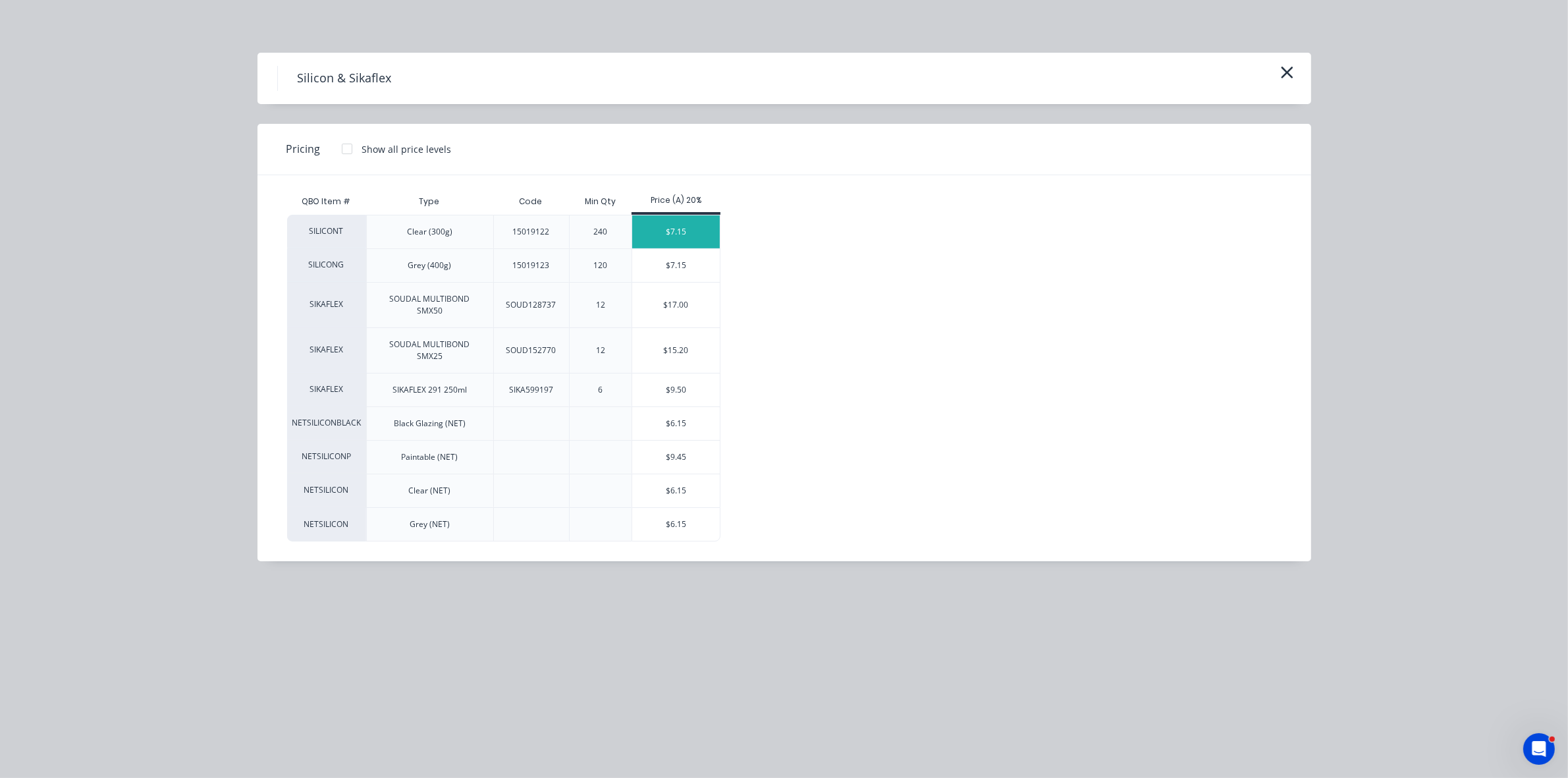
click at [663, 232] on div "$7.15" at bounding box center [676, 231] width 88 height 33
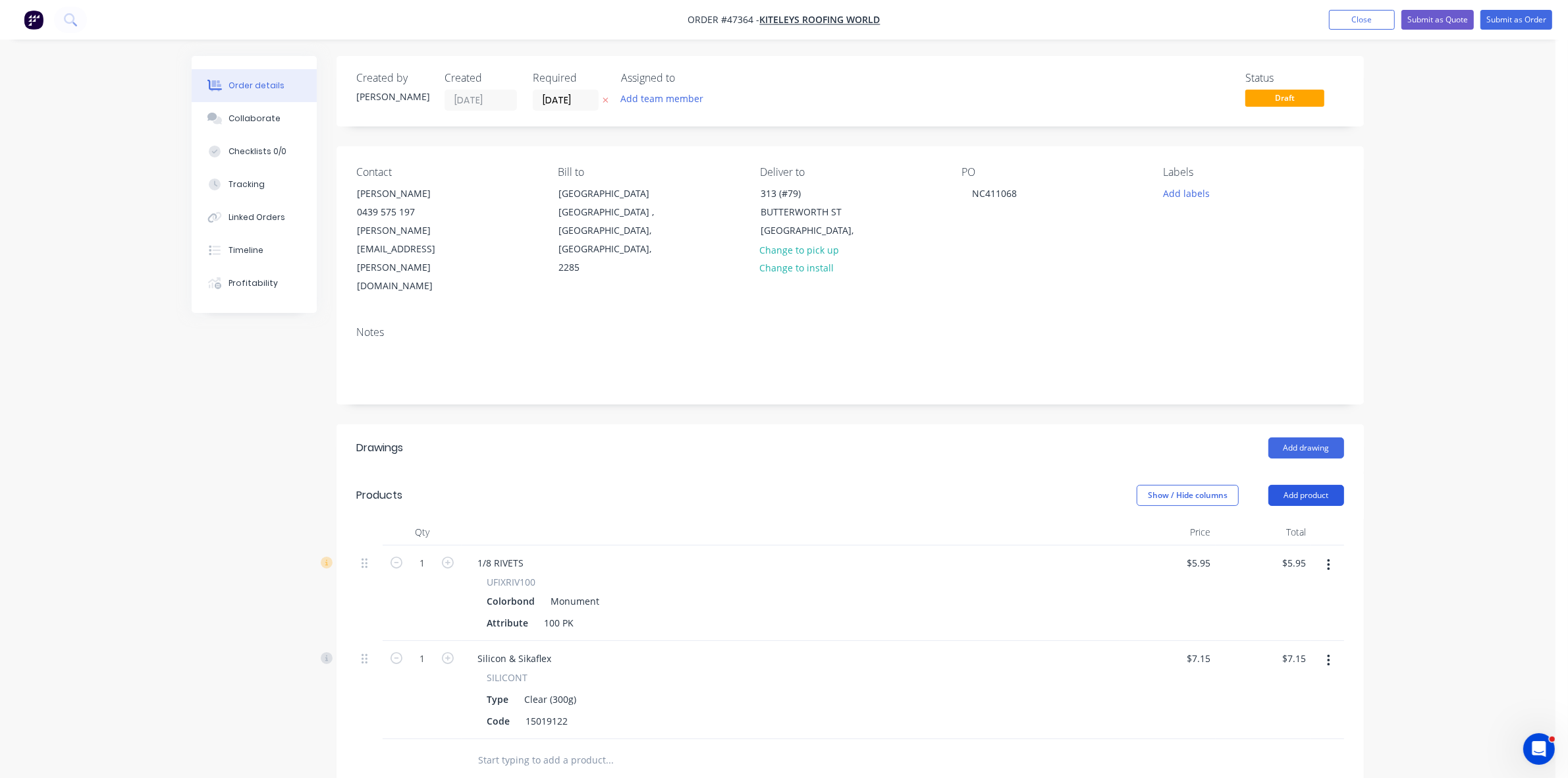
click at [1325, 485] on button "Add product" at bounding box center [1306, 495] width 76 height 21
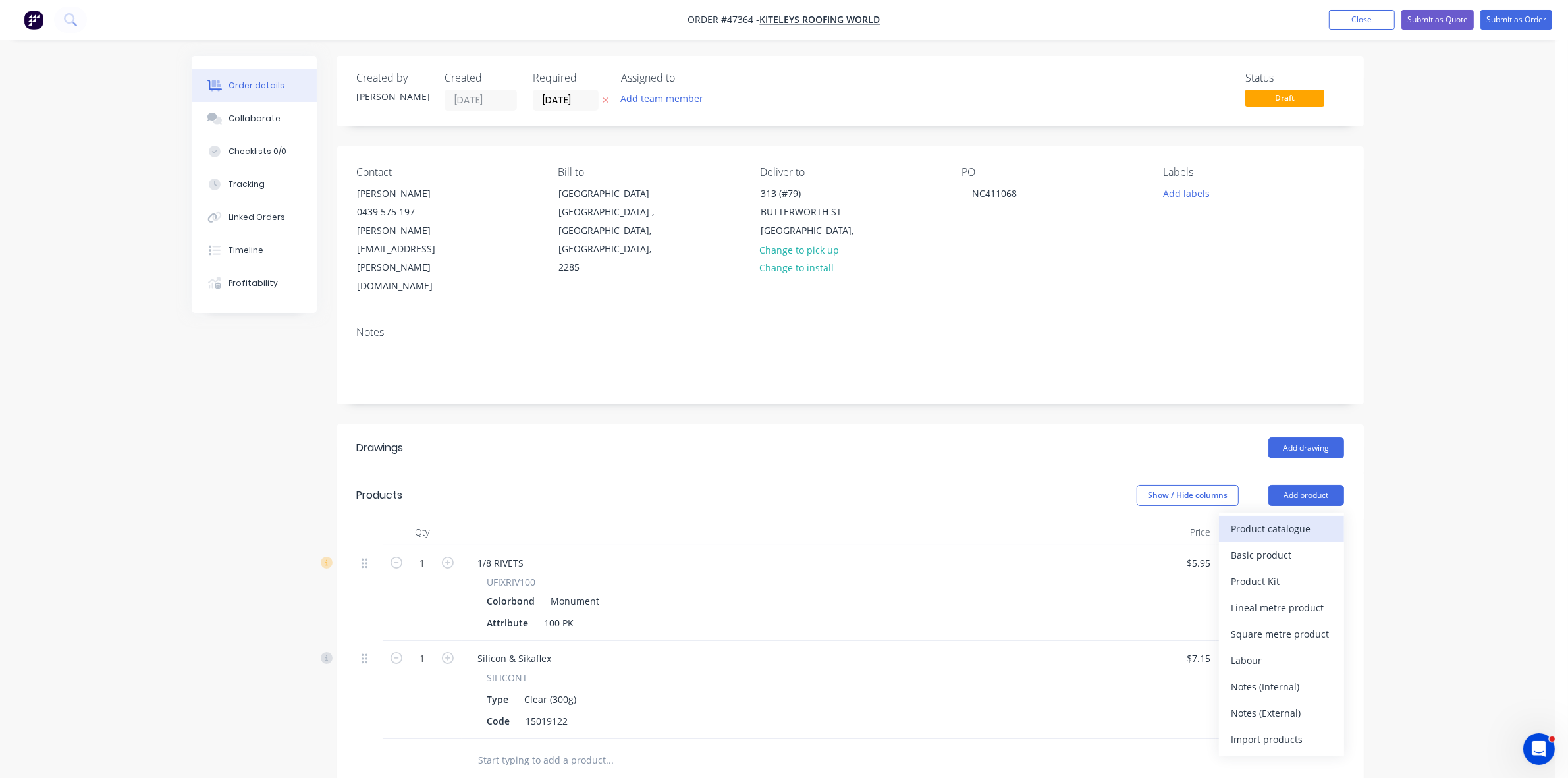
click at [1306, 519] on div "Product catalogue" at bounding box center [1281, 528] width 102 height 19
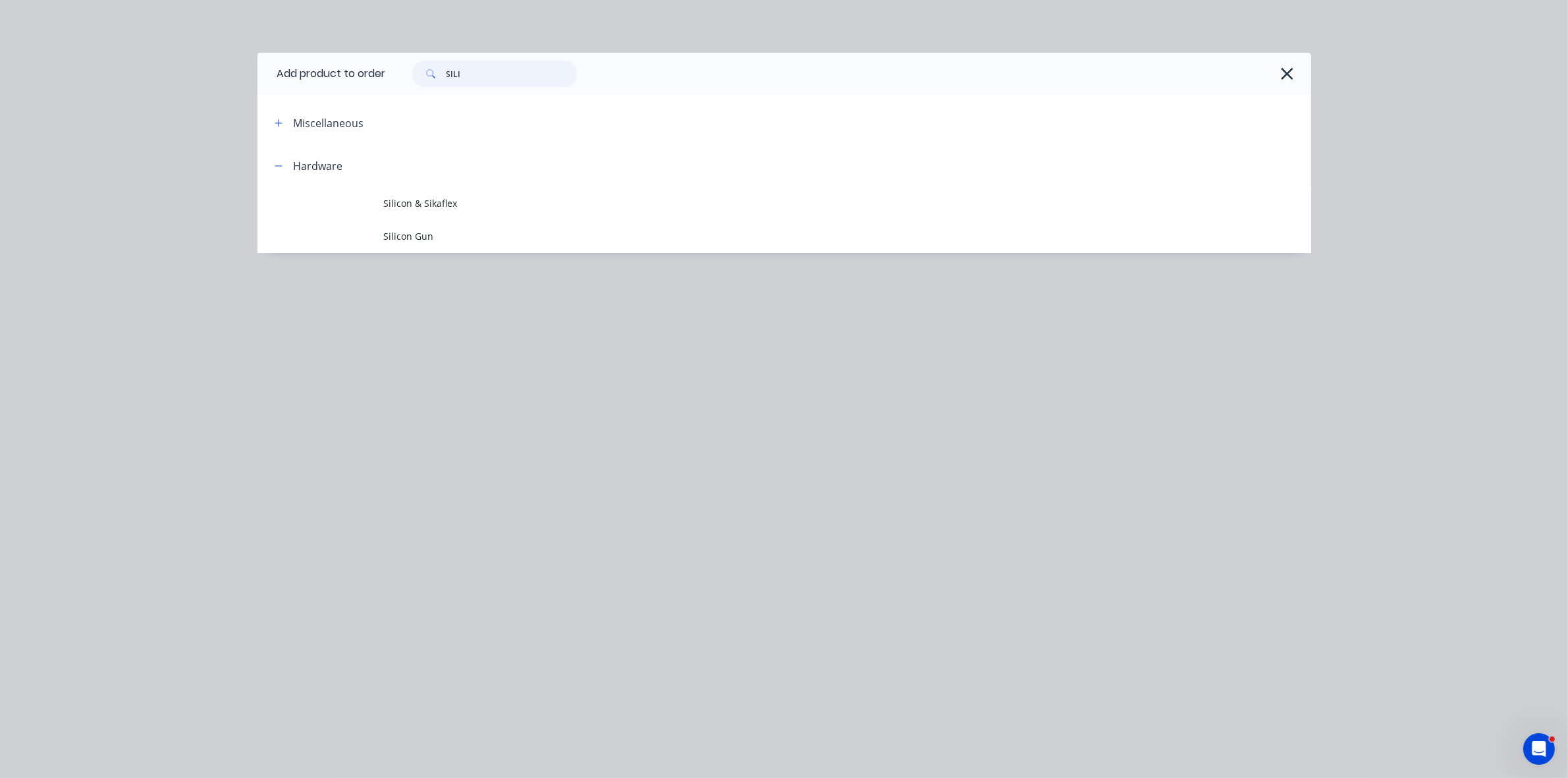
drag, startPoint x: 493, startPoint y: 72, endPoint x: 438, endPoint y: 70, distance: 55.0
click at [438, 70] on div "SILI" at bounding box center [494, 74] width 164 height 27
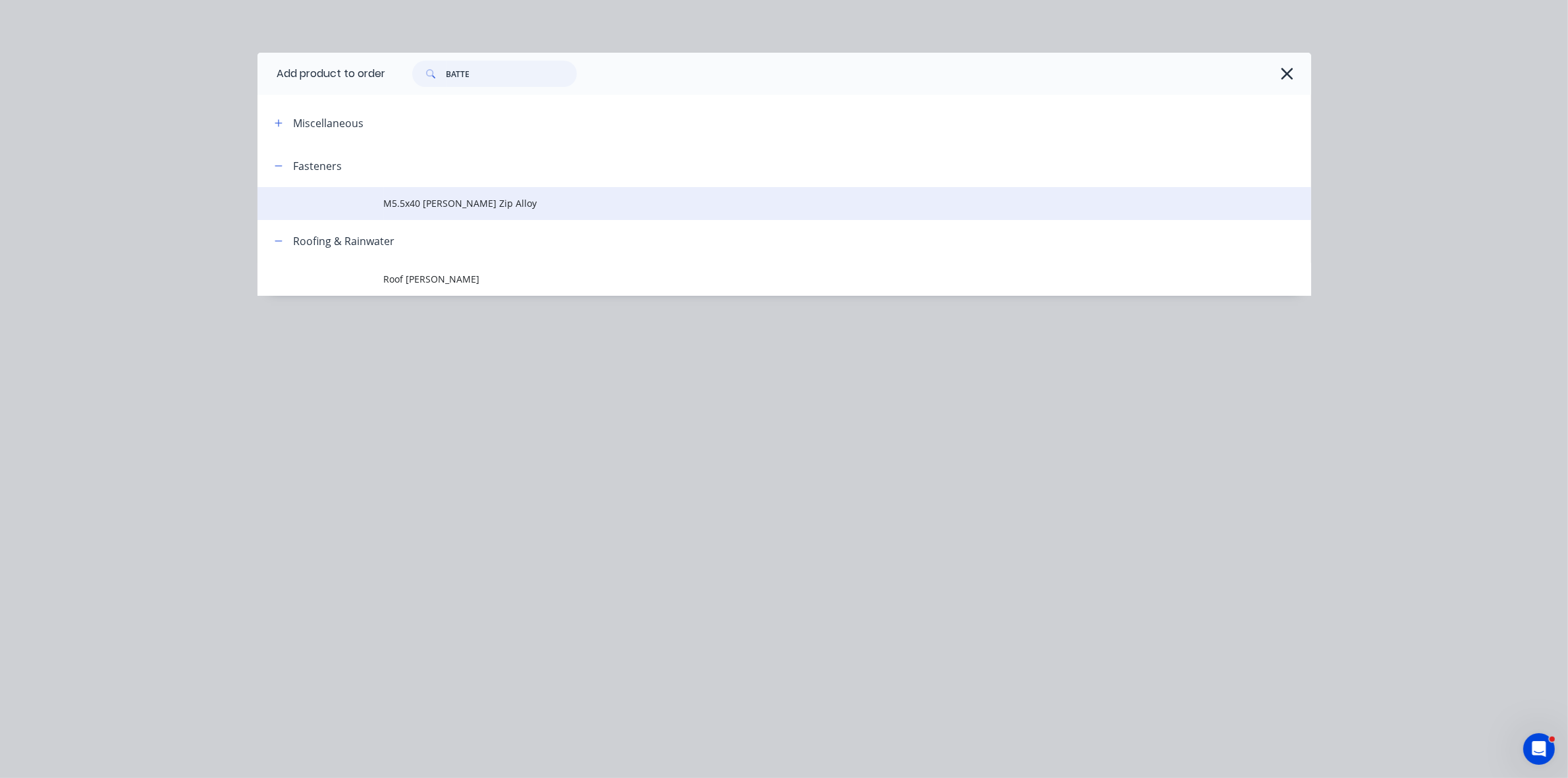
type input "BATTE"
click at [468, 208] on span "M5.5x40 [PERSON_NAME] Zip Alloy" at bounding box center [755, 203] width 741 height 14
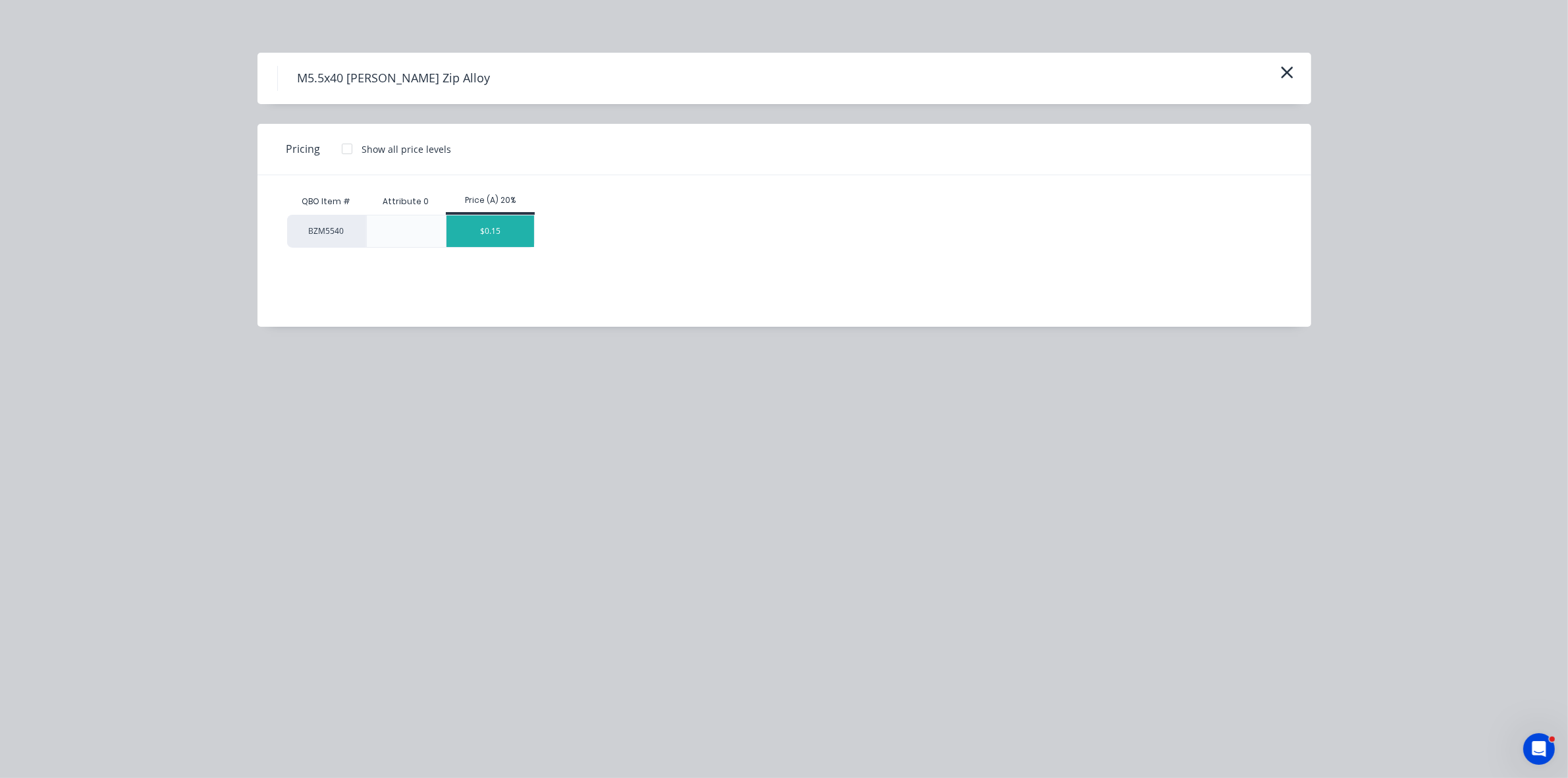
click at [493, 236] on div "$0.15" at bounding box center [490, 231] width 88 height 32
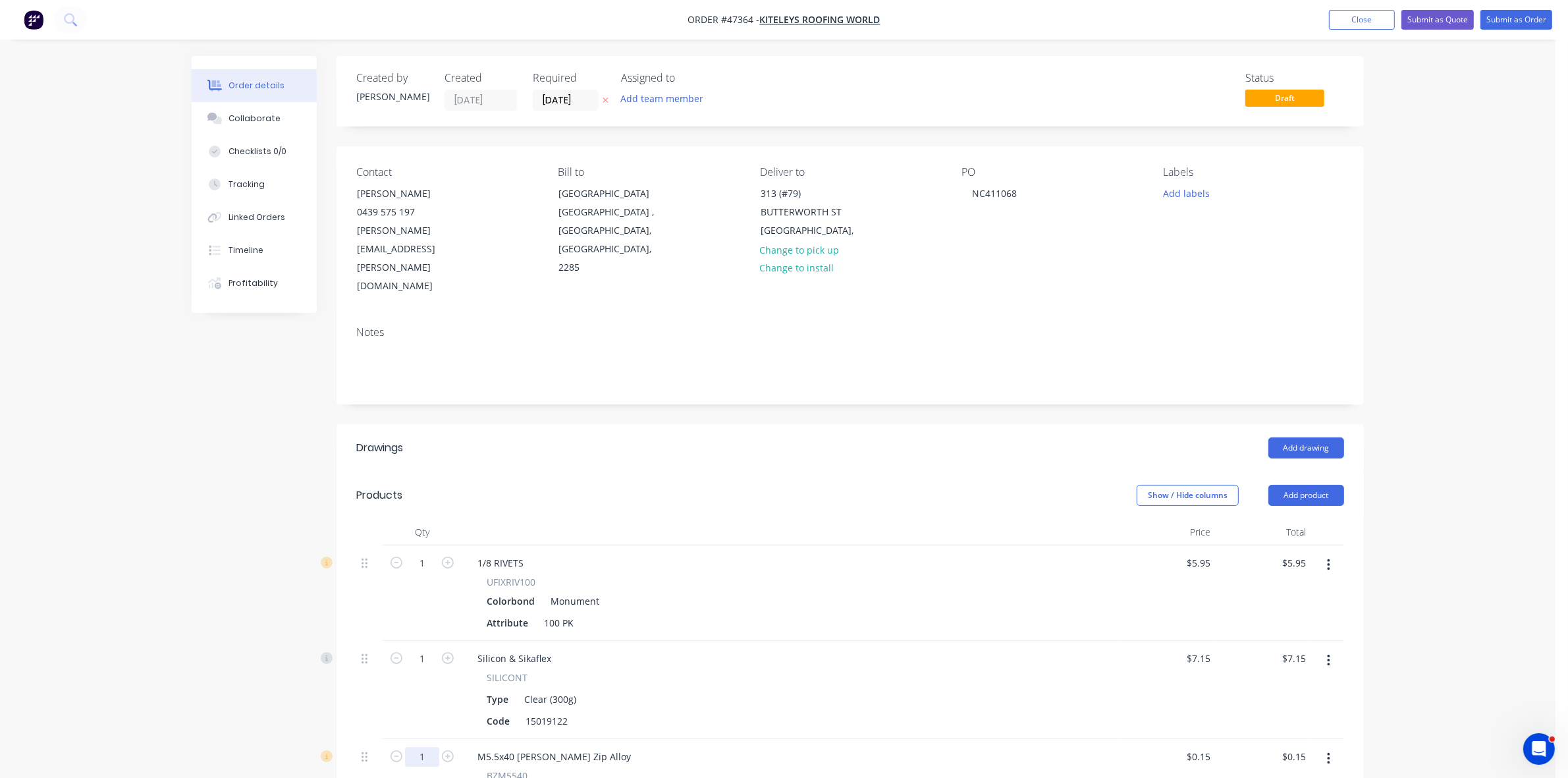
click at [423, 573] on input "1" at bounding box center [422, 563] width 34 height 20
type input "100"
type input "$15.00"
click at [724, 739] on div "M5.5x40 [PERSON_NAME] Zip Alloy BZM5540" at bounding box center [791, 766] width 659 height 55
click at [1314, 485] on button "Add product" at bounding box center [1306, 495] width 76 height 21
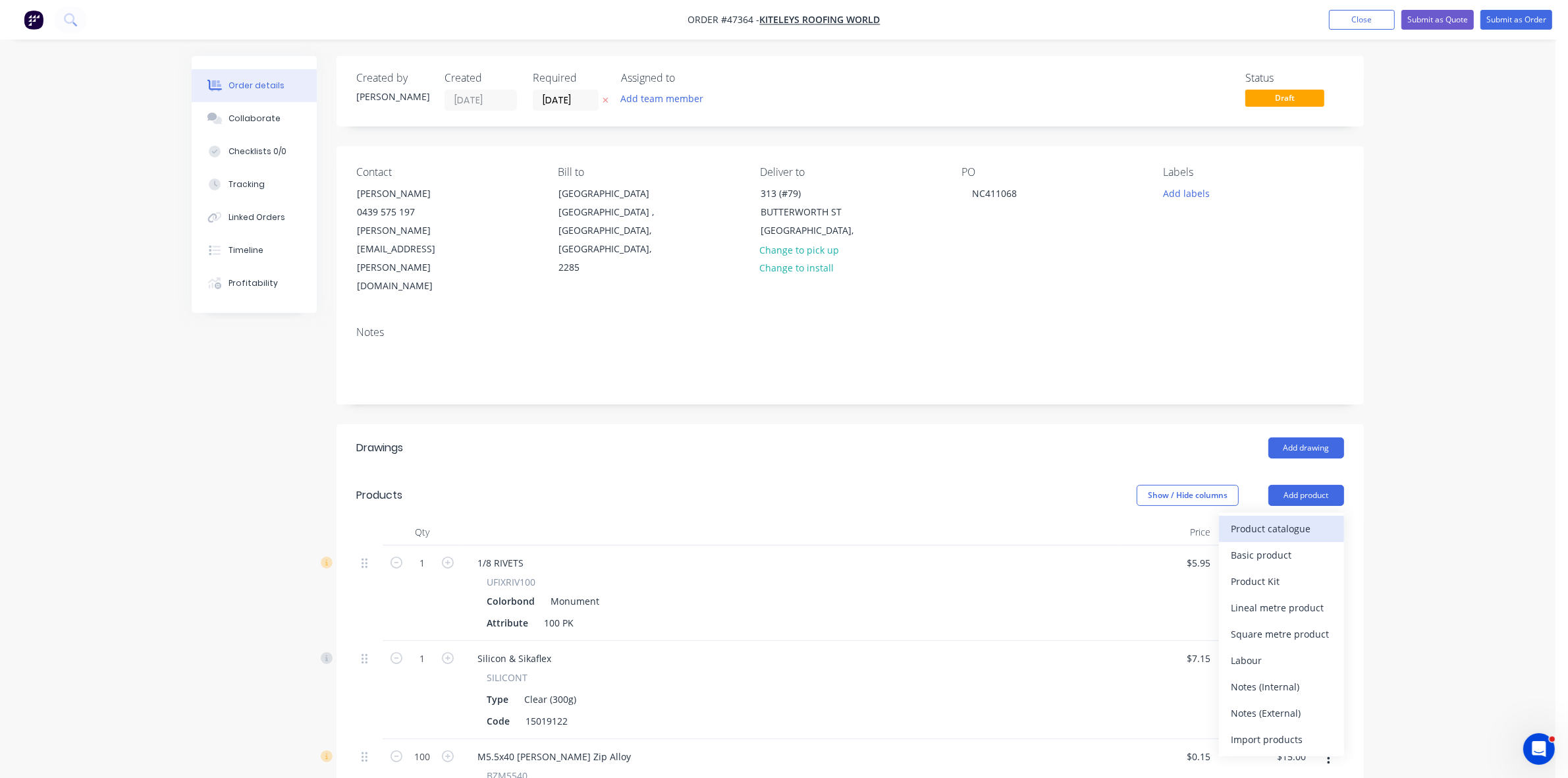
click at [1305, 519] on div "Product catalogue" at bounding box center [1281, 528] width 102 height 19
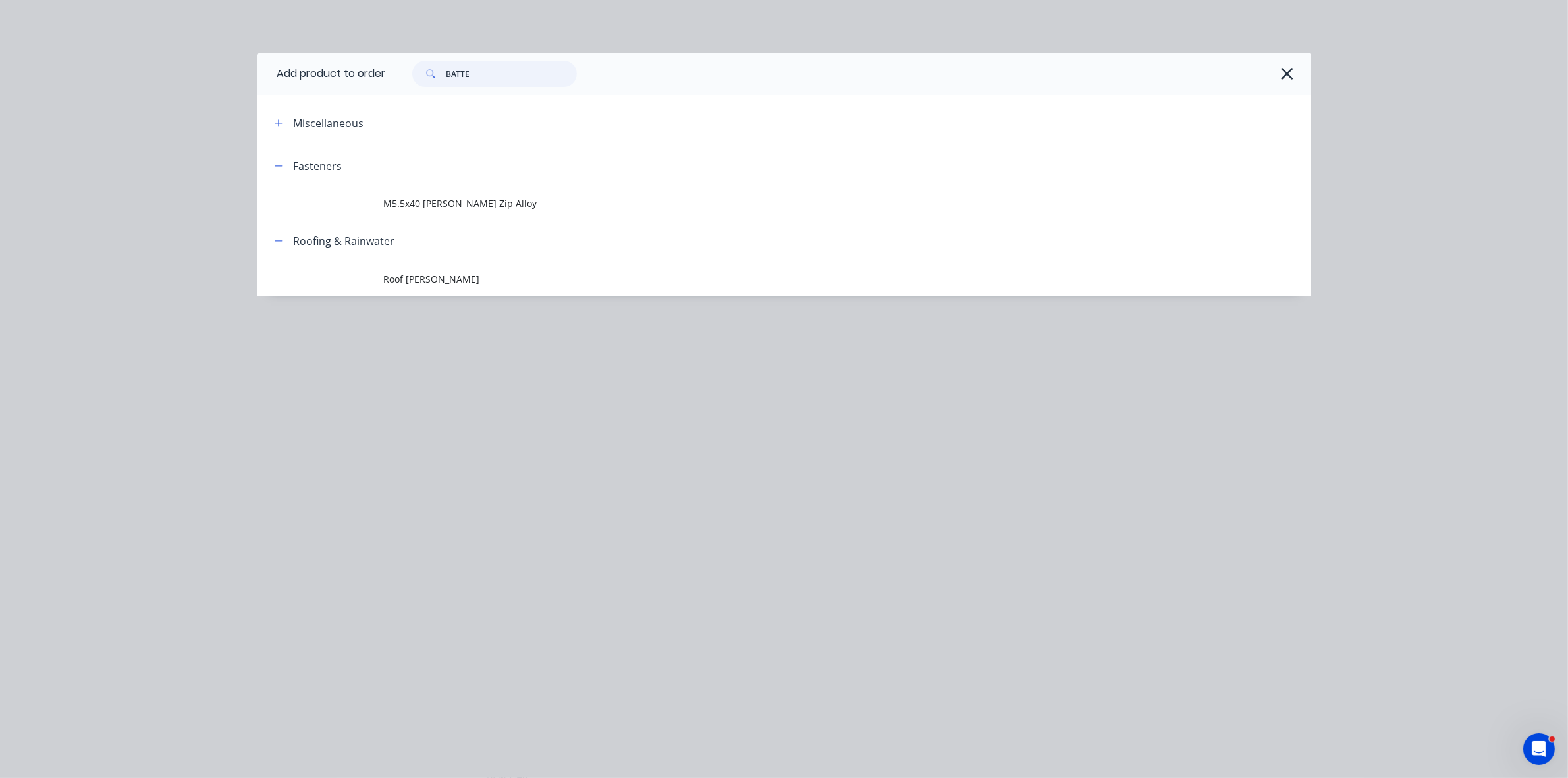
drag, startPoint x: 468, startPoint y: 76, endPoint x: 440, endPoint y: 72, distance: 28.3
click at [440, 72] on div "BATTE" at bounding box center [494, 74] width 164 height 27
type input "E"
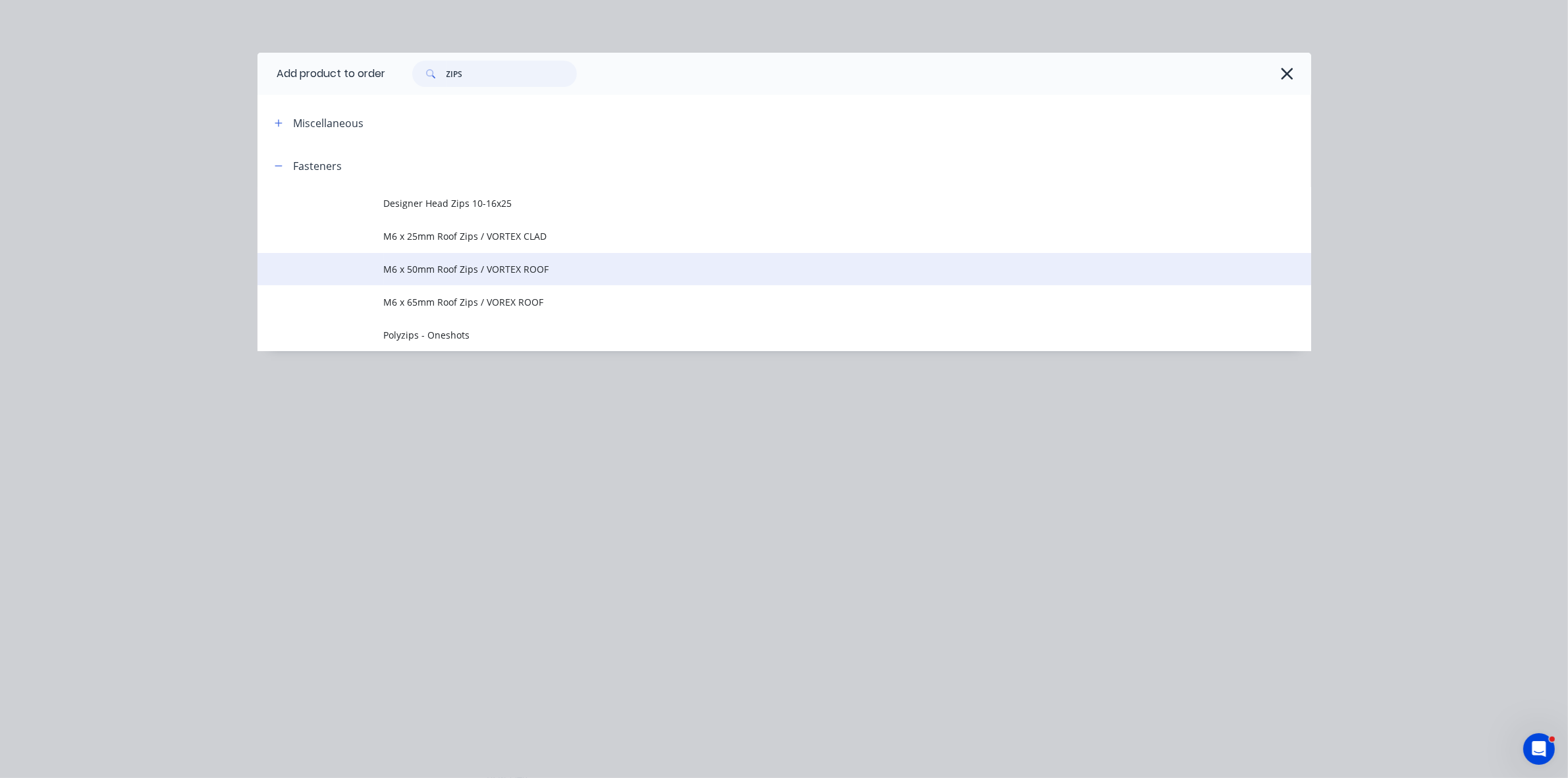
type input "ZIPS"
click at [479, 262] on span "M6 x 50mm Roof Zips / VORTEX ROOF" at bounding box center [755, 269] width 741 height 14
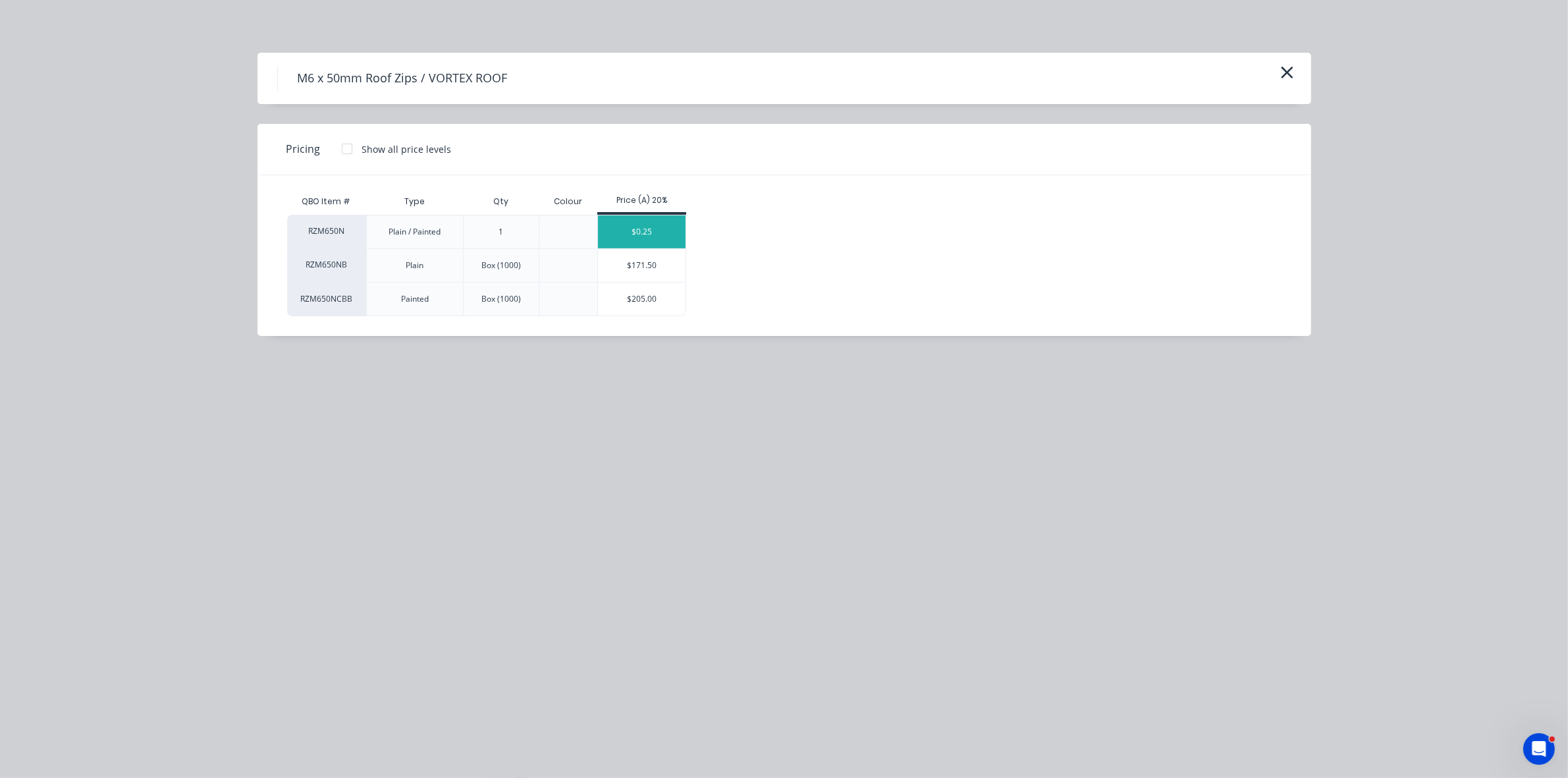
click at [640, 234] on div "$0.25" at bounding box center [642, 231] width 88 height 33
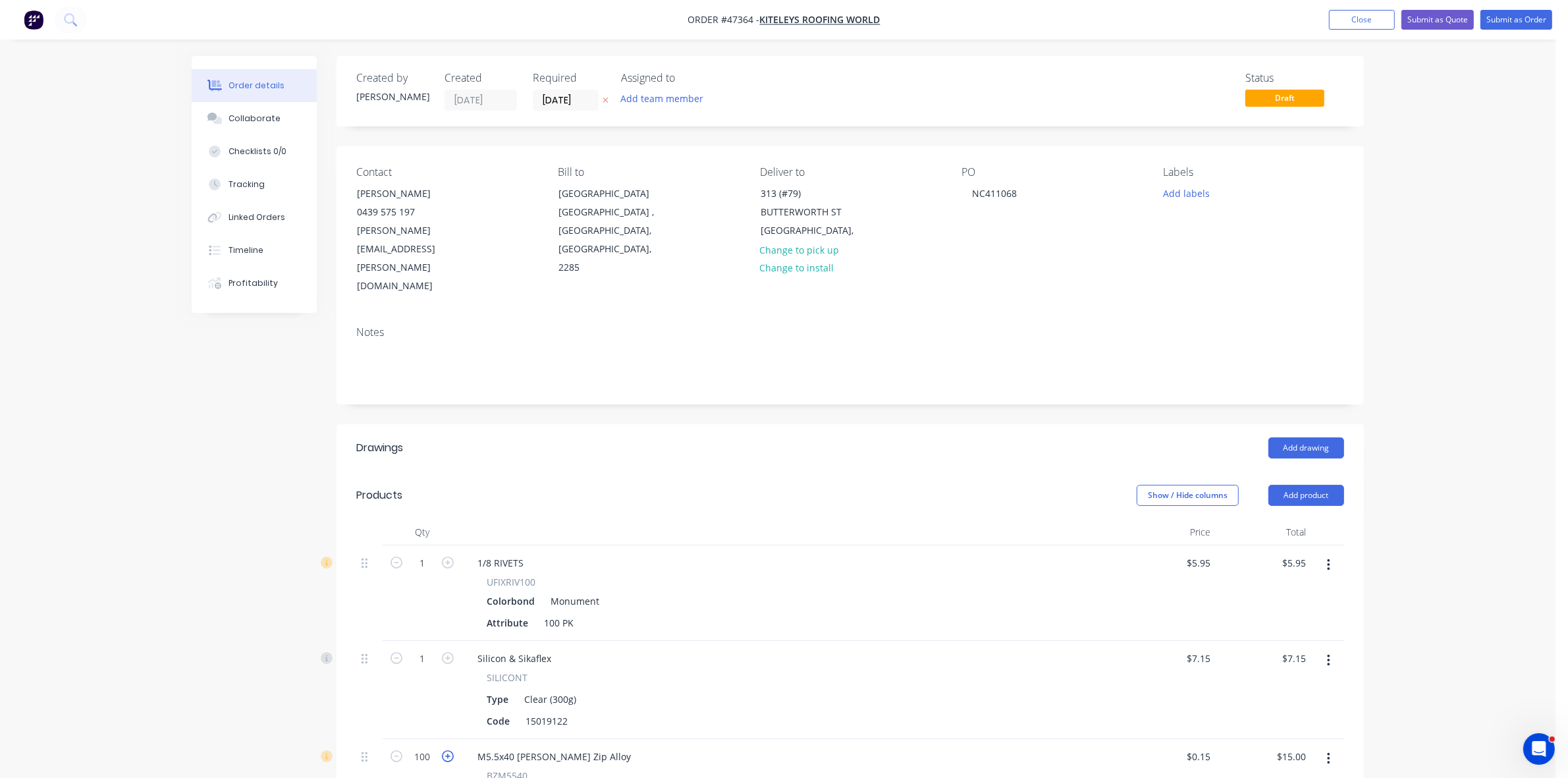
scroll to position [329, 0]
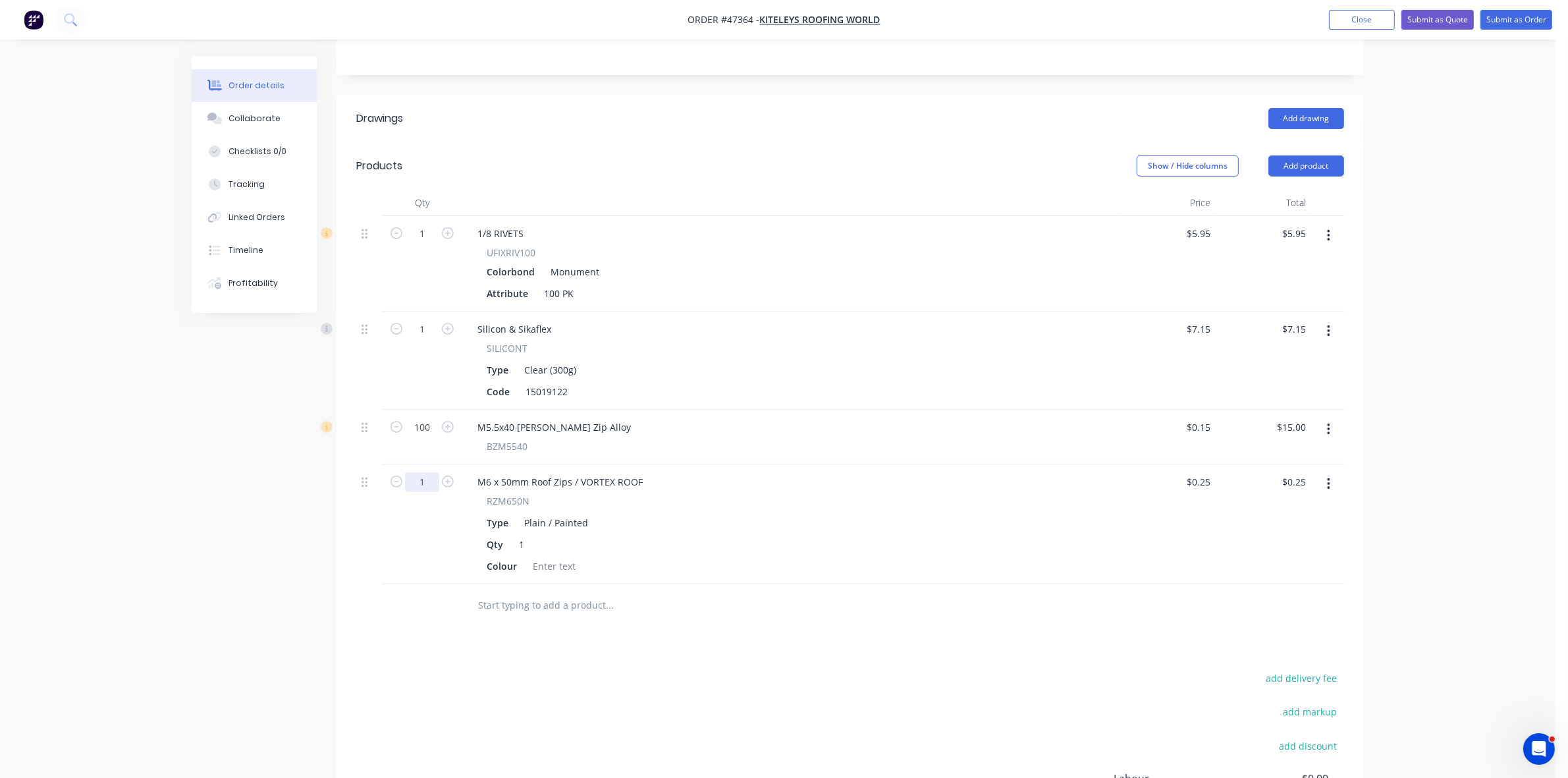
click at [433, 244] on input "1" at bounding box center [422, 234] width 34 height 20
type input "100"
type input "$25.00"
click at [539, 556] on div at bounding box center [554, 566] width 53 height 19
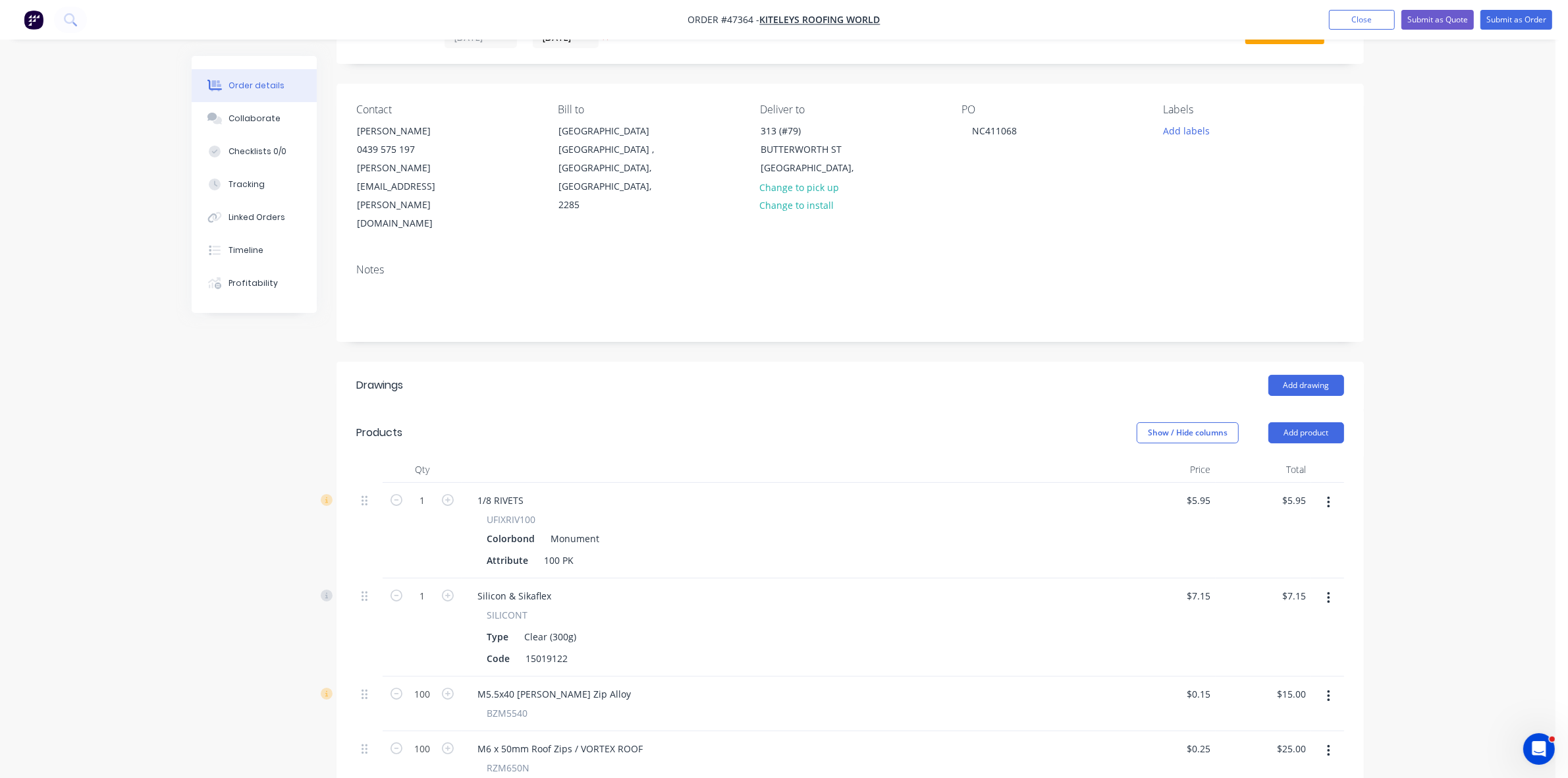
scroll to position [0, 0]
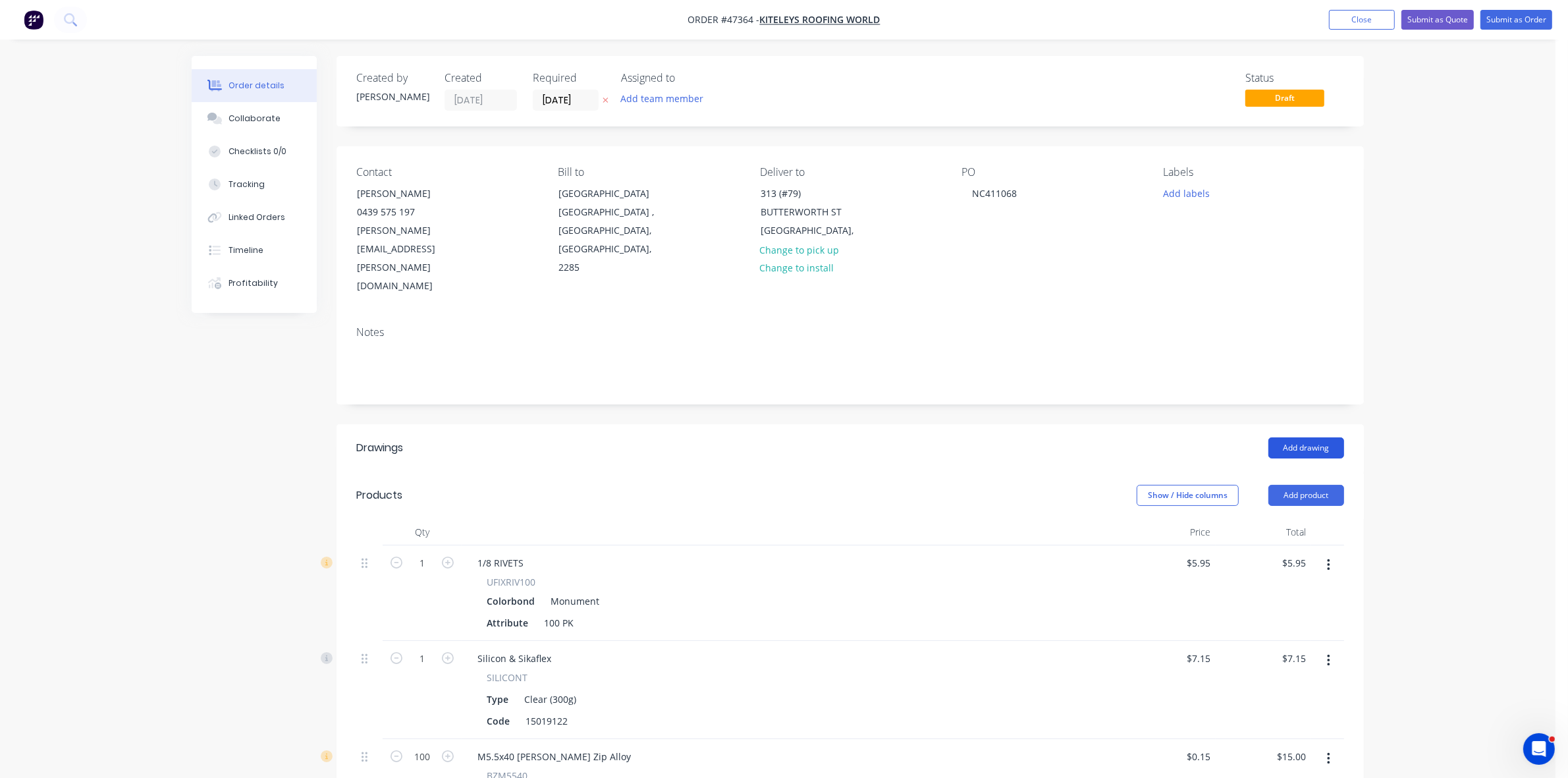
click at [1307, 437] on button "Add drawing" at bounding box center [1306, 447] width 76 height 21
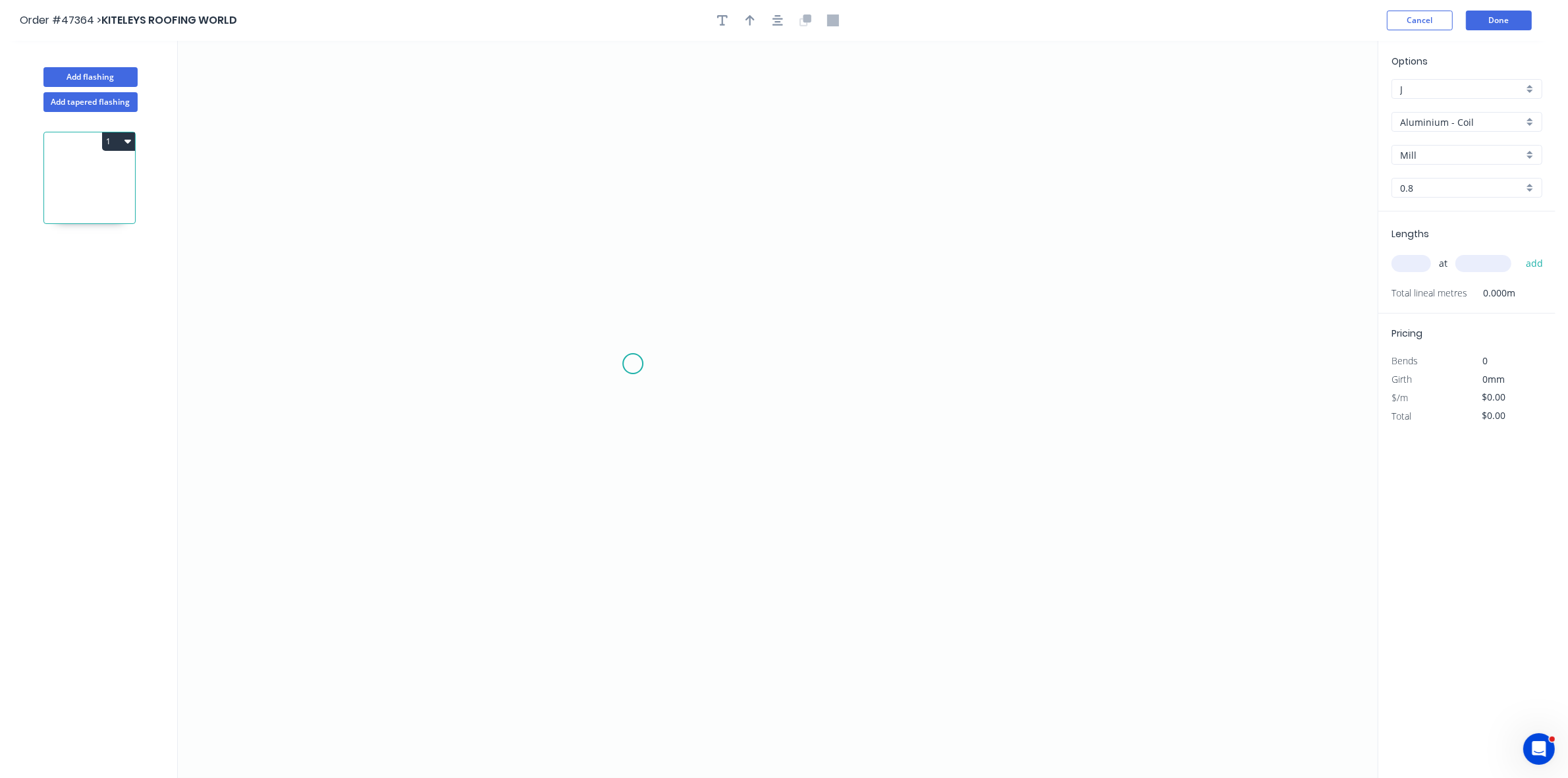
click at [631, 364] on icon "0" at bounding box center [777, 409] width 1200 height 737
drag, startPoint x: 604, startPoint y: 397, endPoint x: 610, endPoint y: 351, distance: 46.4
click at [604, 397] on icon "0" at bounding box center [777, 409] width 1200 height 737
click at [608, 238] on icon "0 ?" at bounding box center [777, 409] width 1200 height 737
click at [979, 247] on icon "0 ? ? ? º" at bounding box center [777, 409] width 1200 height 737
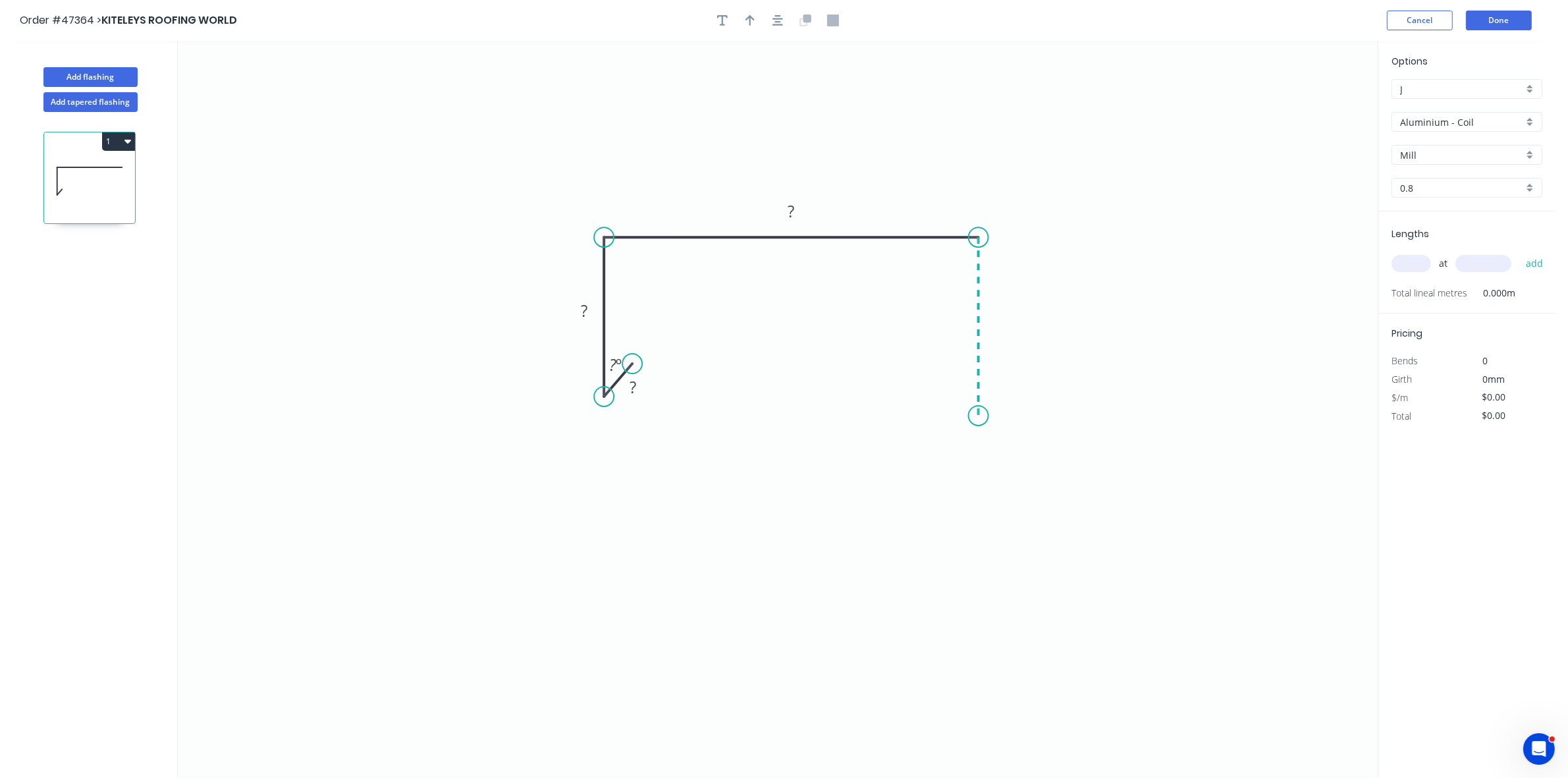
click at [973, 416] on icon "0 ? ? ? ? º" at bounding box center [777, 409] width 1200 height 737
click at [953, 390] on icon "0 ? ? ? ? ? º" at bounding box center [777, 409] width 1200 height 737
drag, startPoint x: 623, startPoint y: 436, endPoint x: 627, endPoint y: 424, distance: 12.6
click at [624, 437] on div "Hide angle" at bounding box center [667, 443] width 133 height 27
click at [641, 388] on rect at bounding box center [633, 388] width 27 height 18
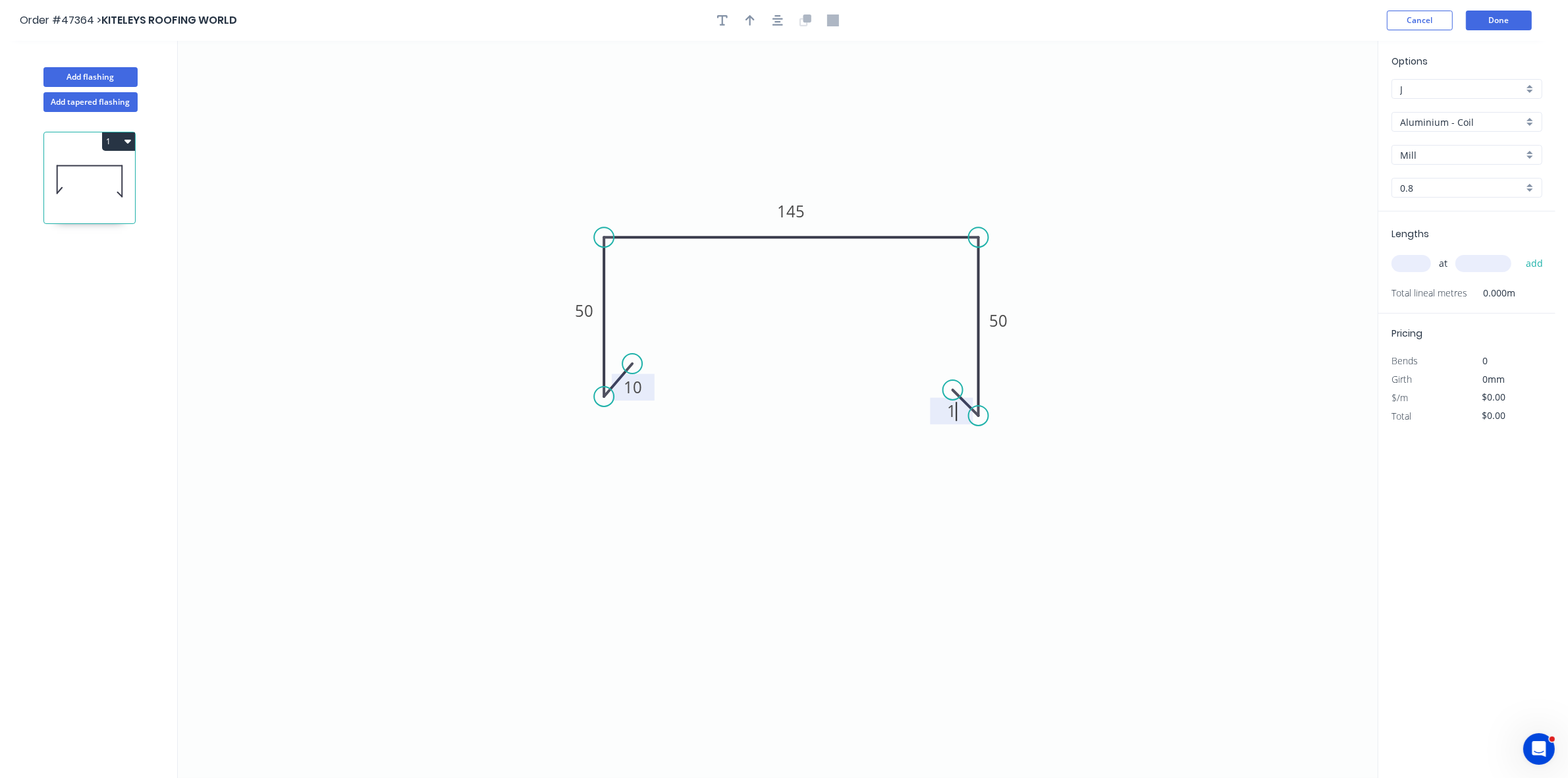
type input "$15.93"
click at [747, 24] on icon "button" at bounding box center [750, 21] width 10 height 12
drag, startPoint x: 1309, startPoint y: 108, endPoint x: 933, endPoint y: 205, distance: 388.3
click at [951, 189] on icon at bounding box center [956, 167] width 12 height 42
click at [1410, 122] on input "Aluminium - Coil" at bounding box center [1461, 122] width 123 height 14
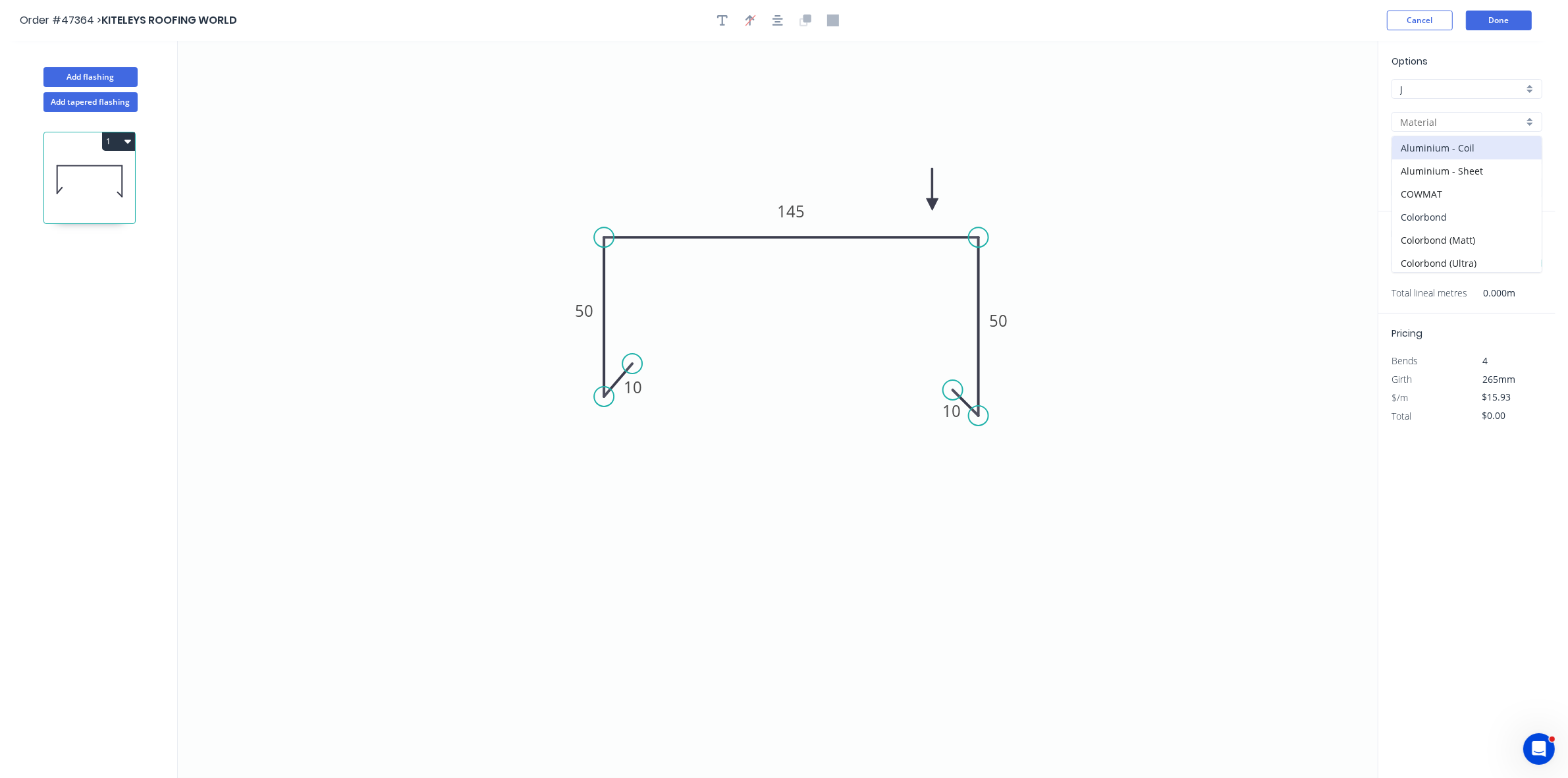
click at [1418, 218] on div "Colorbond" at bounding box center [1466, 217] width 150 height 23
type input "Colorbond"
type input "Basalt"
type input "0.55"
type input "$10.54"
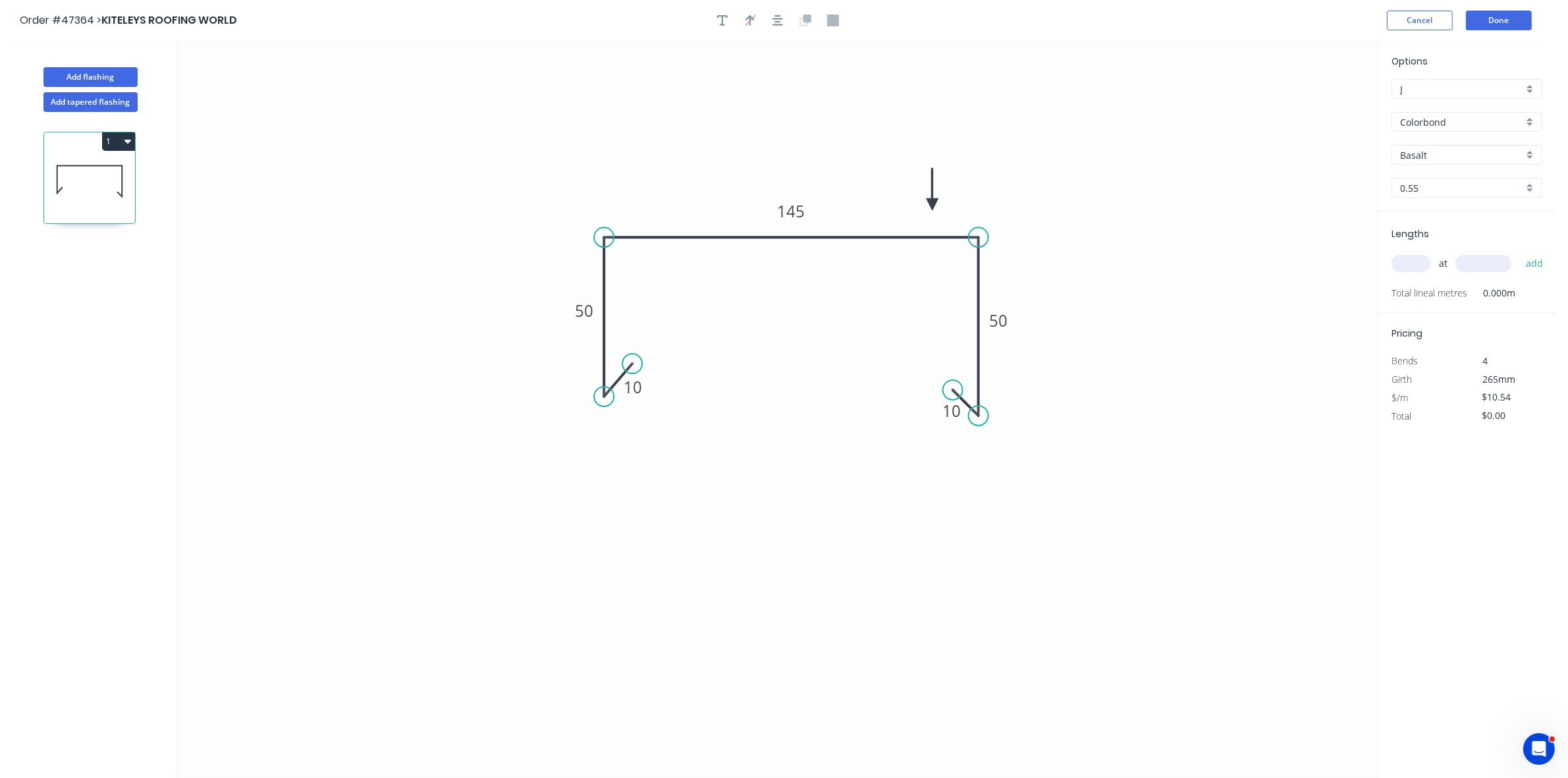
click at [1449, 159] on input "Basalt" at bounding box center [1461, 155] width 123 height 14
click at [1421, 186] on div "Monument" at bounding box center [1466, 181] width 150 height 23
type input "Monument"
drag, startPoint x: 1410, startPoint y: 258, endPoint x: 1404, endPoint y: 263, distance: 7.8
click at [1410, 260] on input "text" at bounding box center [1411, 263] width 40 height 17
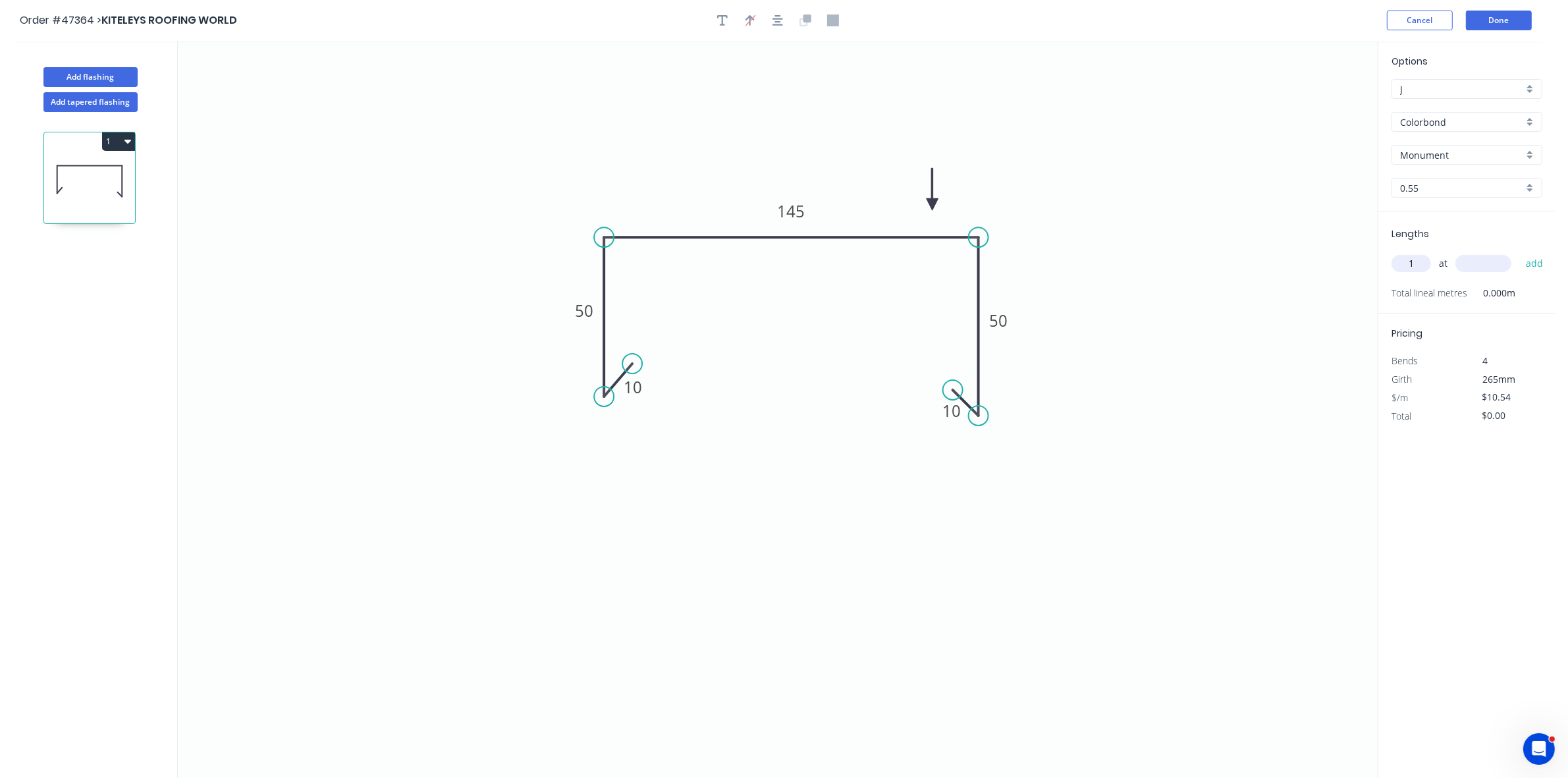
type input "1"
type input "1200"
click at [1519, 252] on button "add" at bounding box center [1535, 263] width 31 height 22
click at [125, 146] on icon "button" at bounding box center [127, 141] width 7 height 10
click at [116, 175] on div "Duplicate" at bounding box center [72, 174] width 102 height 19
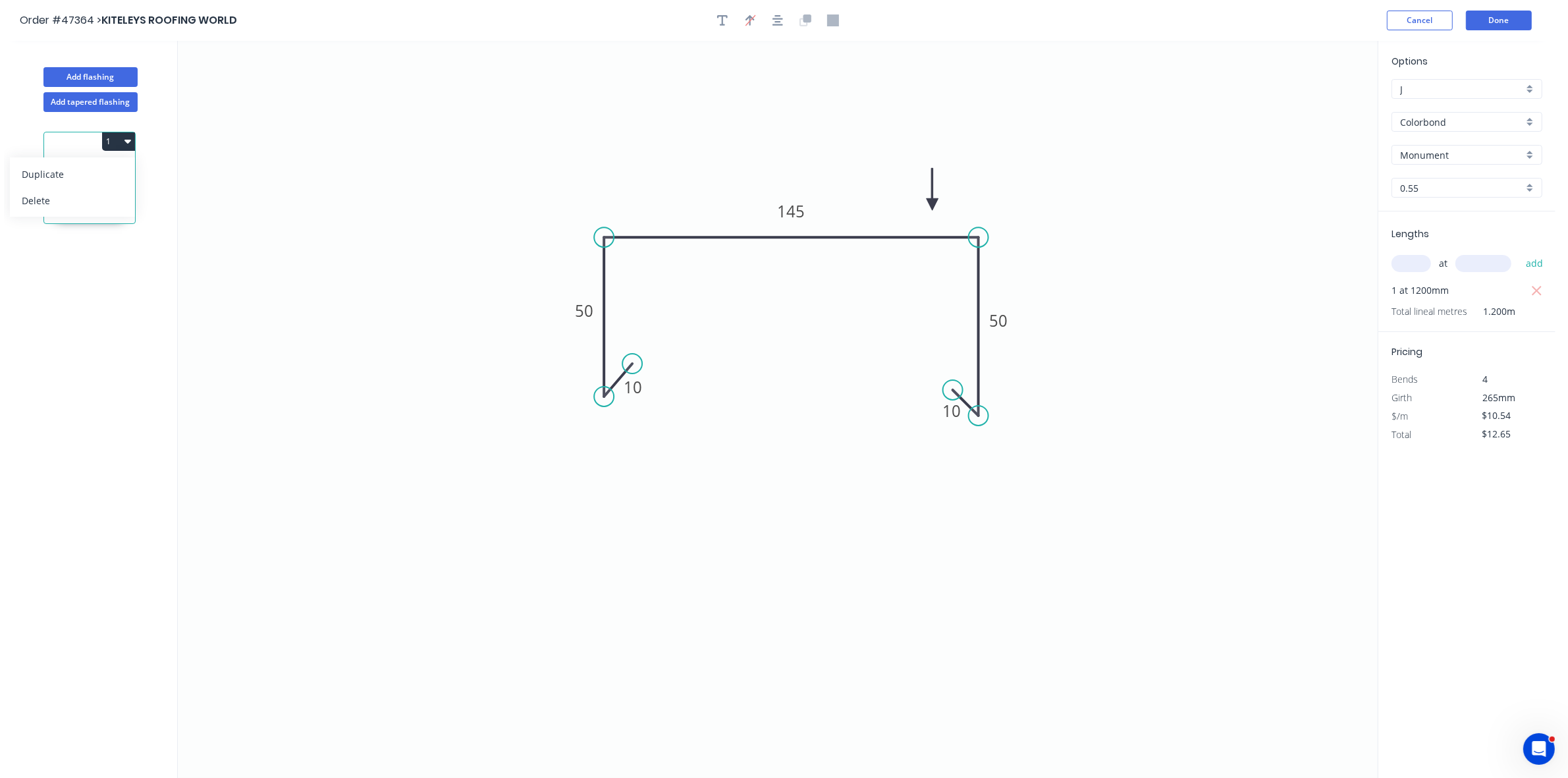
type input "$0.00"
click at [789, 217] on tspan "145" at bounding box center [791, 211] width 28 height 21
type input "$13.63"
click at [1410, 261] on input "text" at bounding box center [1411, 263] width 40 height 17
type input "2"
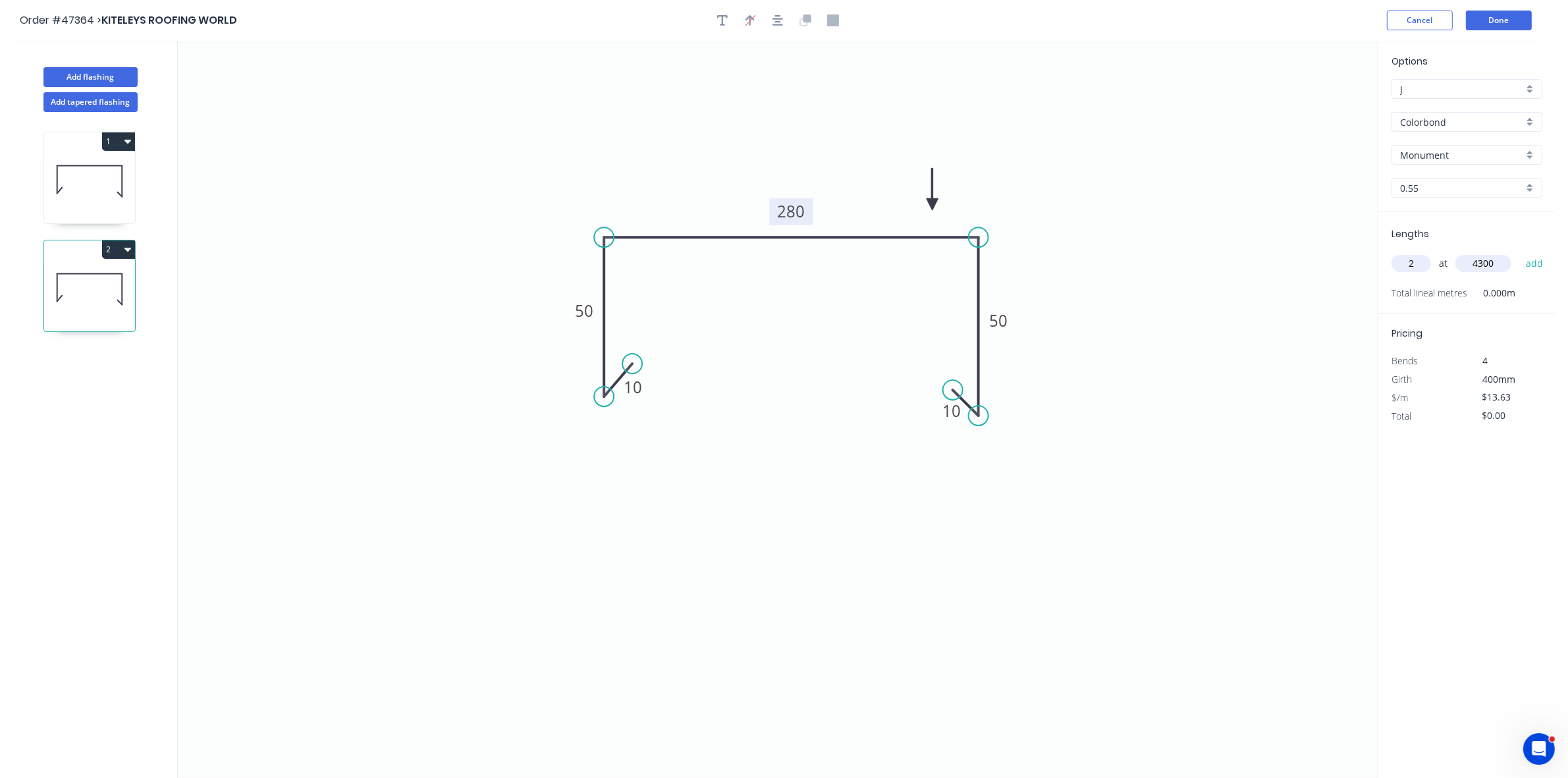
type input "4300"
click at [1519, 252] on button "add" at bounding box center [1535, 263] width 31 height 22
type input "$117.22"
click at [81, 84] on button "Add flashing" at bounding box center [91, 77] width 94 height 20
type input "$0.00"
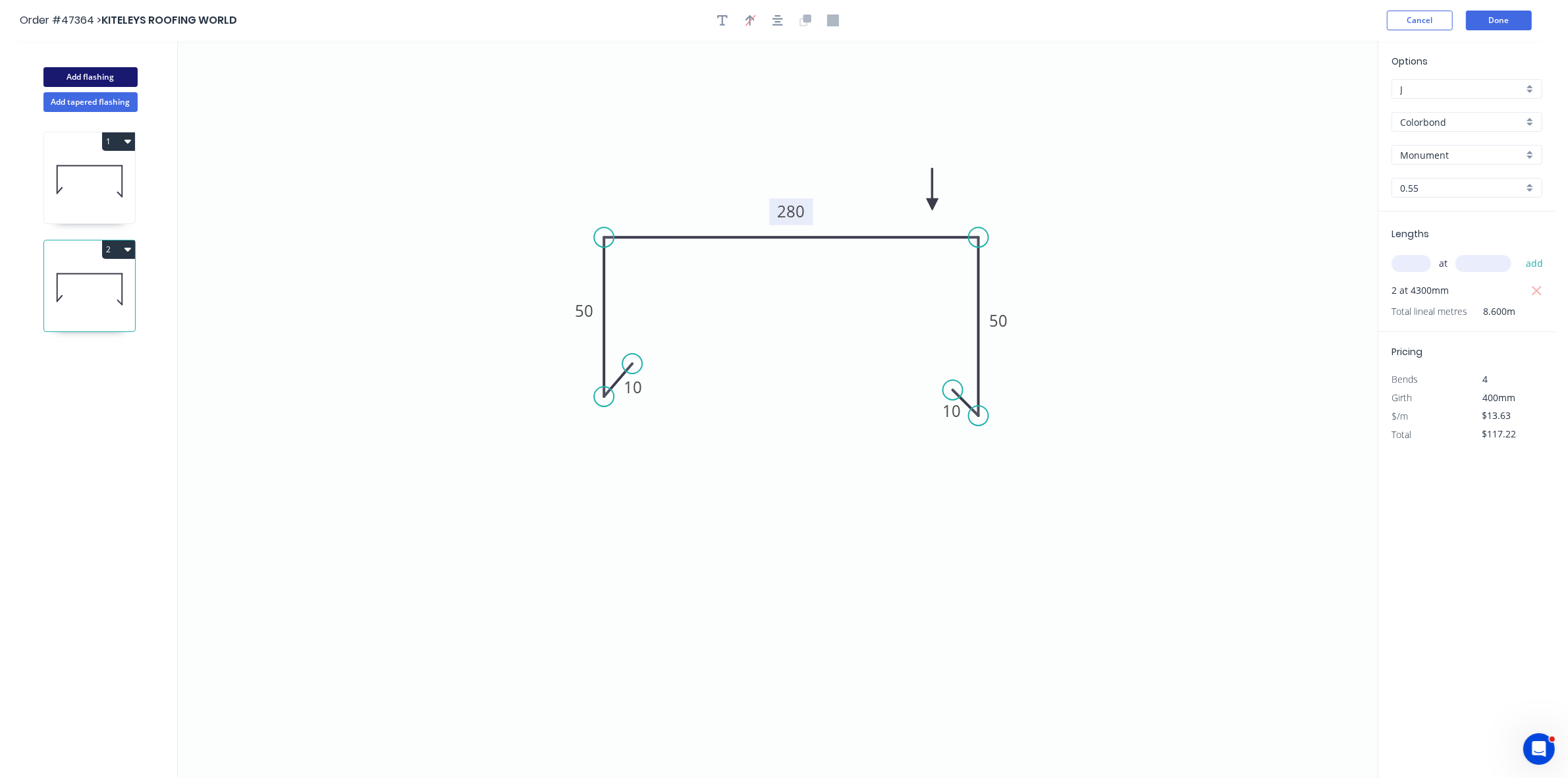
type input "$0.00"
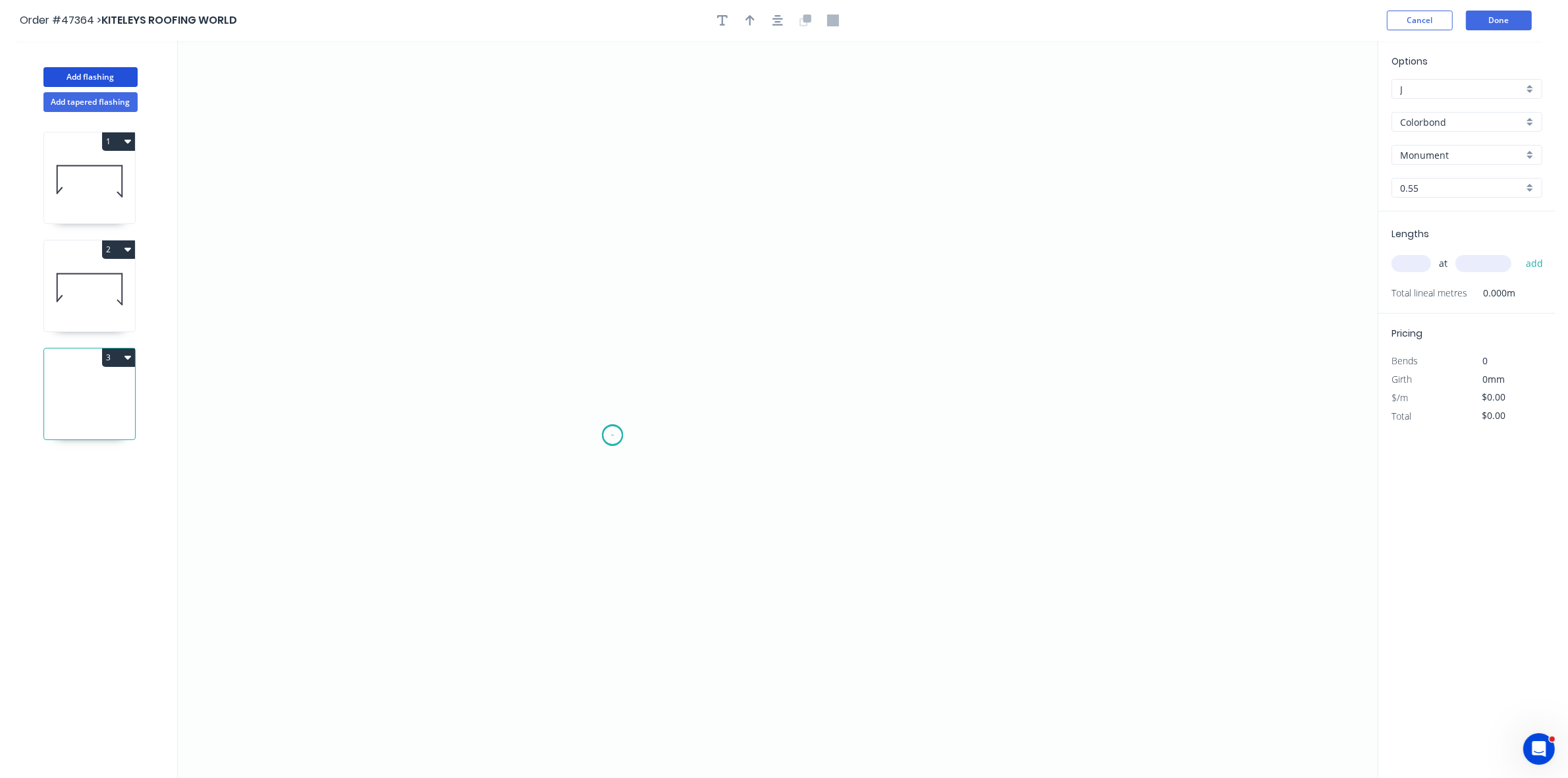
click at [613, 435] on icon "0" at bounding box center [777, 409] width 1200 height 737
click at [632, 244] on icon "0" at bounding box center [777, 409] width 1200 height 737
click at [897, 242] on icon "0 ?" at bounding box center [777, 409] width 1200 height 737
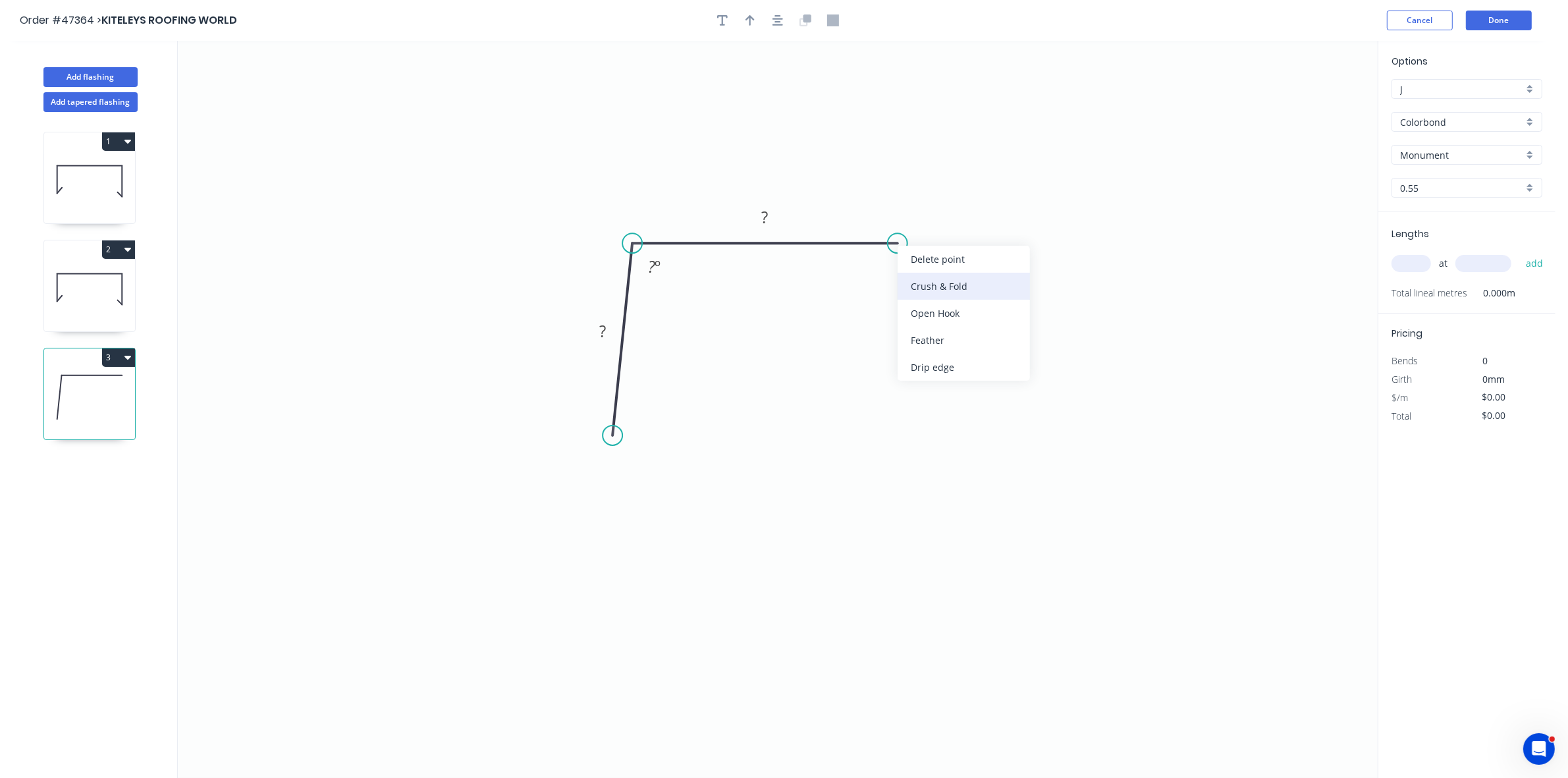
click at [926, 281] on div "Crush & Fold" at bounding box center [964, 286] width 133 height 27
drag, startPoint x: 917, startPoint y: 284, endPoint x: 875, endPoint y: 312, distance: 50.5
click at [917, 284] on div "Flip bend" at bounding box center [968, 290] width 133 height 27
click at [634, 478] on div "Crush & Fold" at bounding box center [676, 483] width 133 height 27
click at [626, 442] on circle at bounding box center [632, 441] width 20 height 20
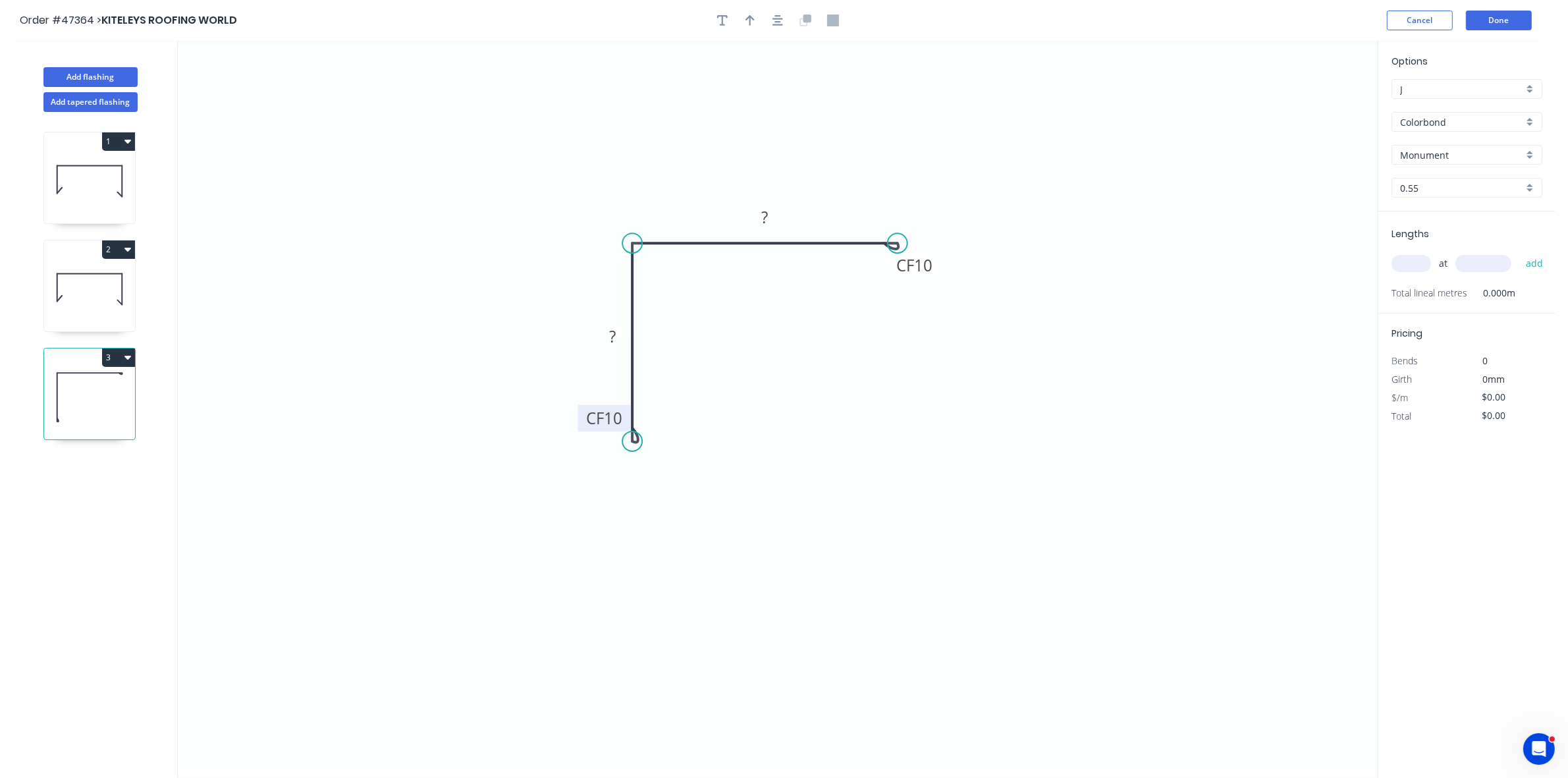
click at [613, 420] on tspan "10" at bounding box center [613, 417] width 18 height 21
type input "$7.35"
click at [753, 20] on icon "button" at bounding box center [750, 21] width 10 height 10
drag, startPoint x: 1309, startPoint y: 106, endPoint x: 710, endPoint y: 224, distance: 610.5
click at [710, 217] on icon at bounding box center [711, 195] width 12 height 42
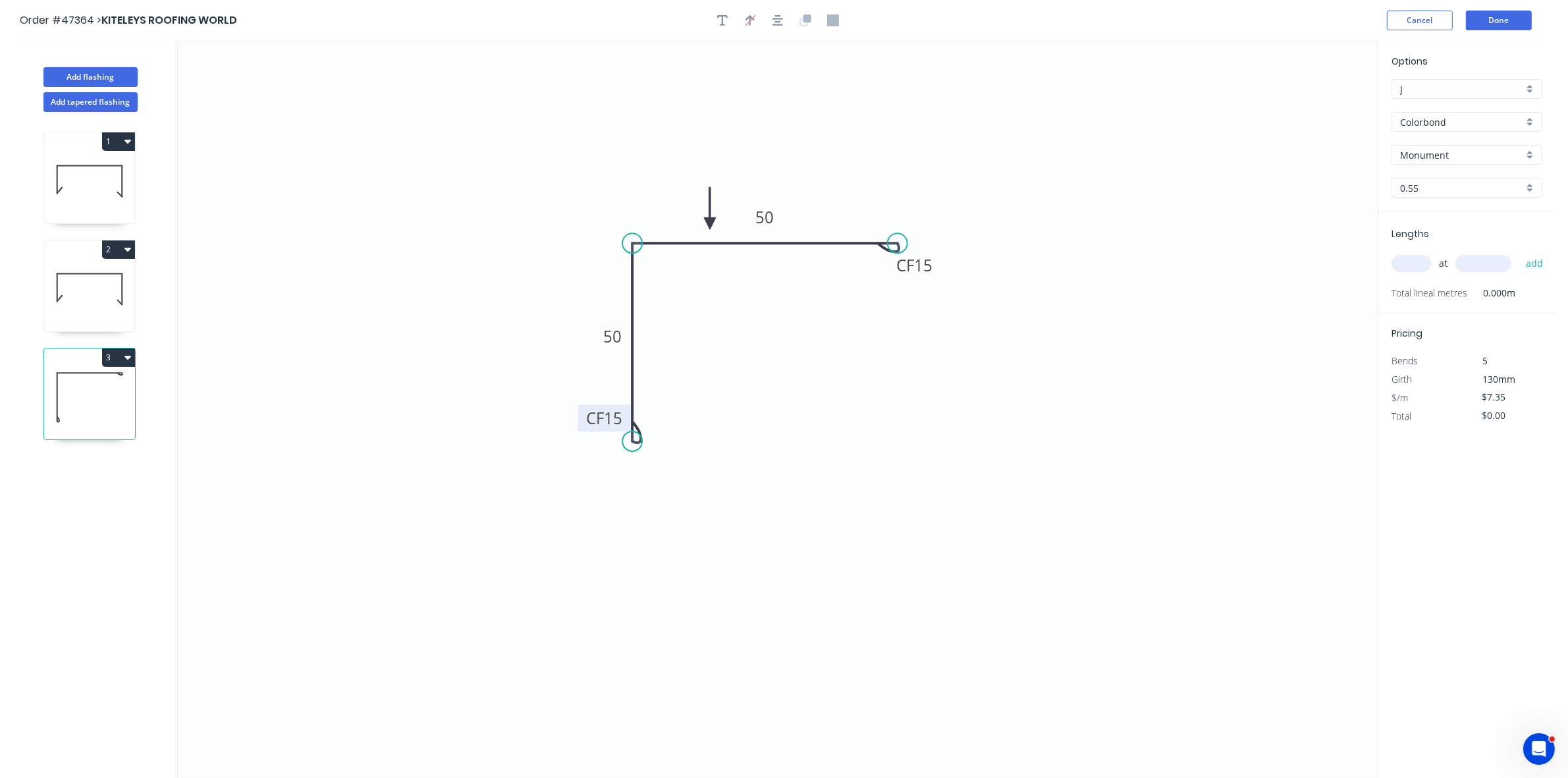
click at [1415, 262] on input "text" at bounding box center [1411, 263] width 40 height 17
type input "2"
type input "1000"
click at [1519, 252] on button "add" at bounding box center [1535, 263] width 31 height 22
type input "$14.70"
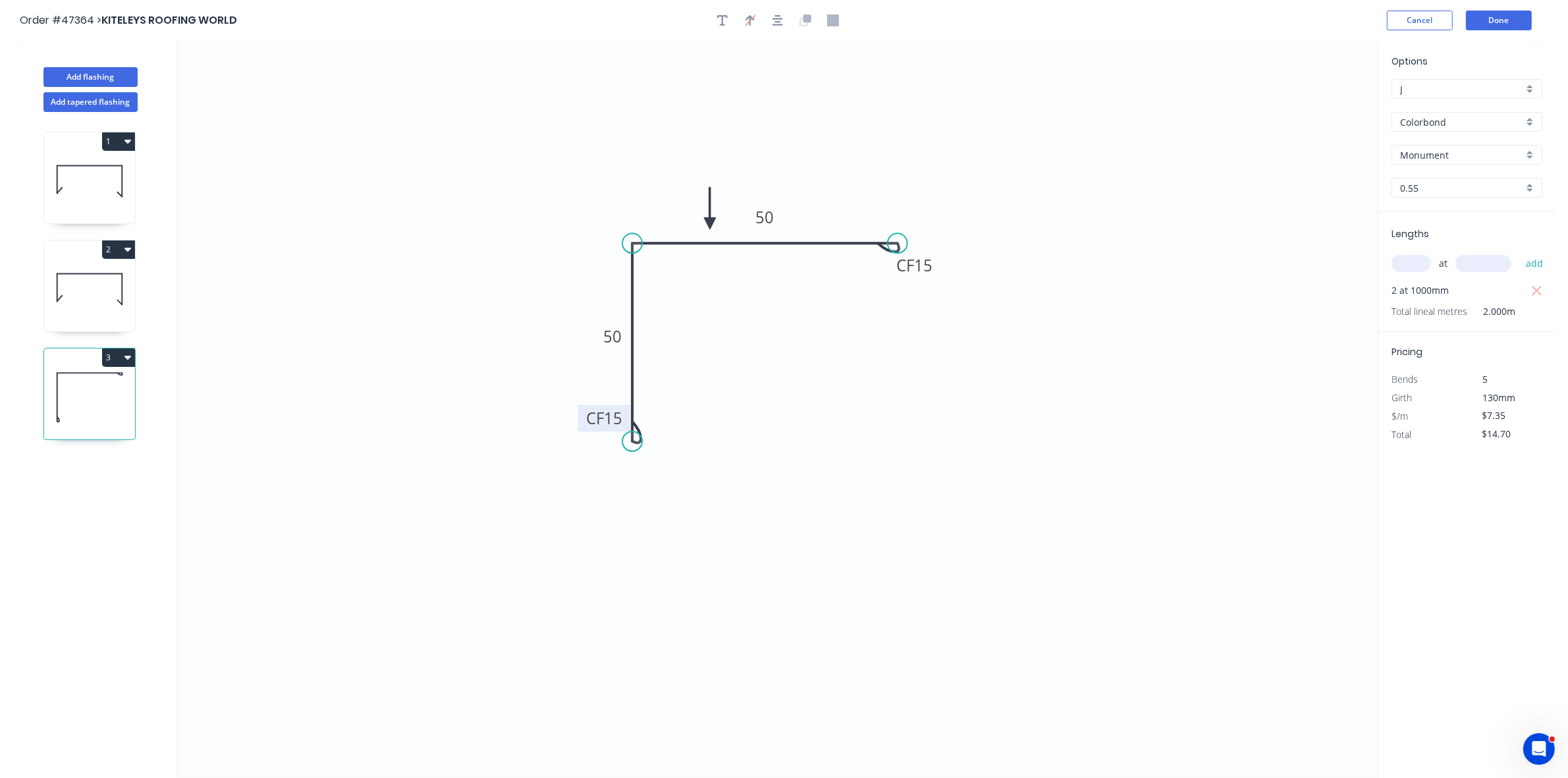
click at [126, 245] on icon "button" at bounding box center [127, 249] width 7 height 10
click at [97, 281] on div "Duplicate" at bounding box center [72, 282] width 102 height 19
type input "$13.63"
type input "$0.00"
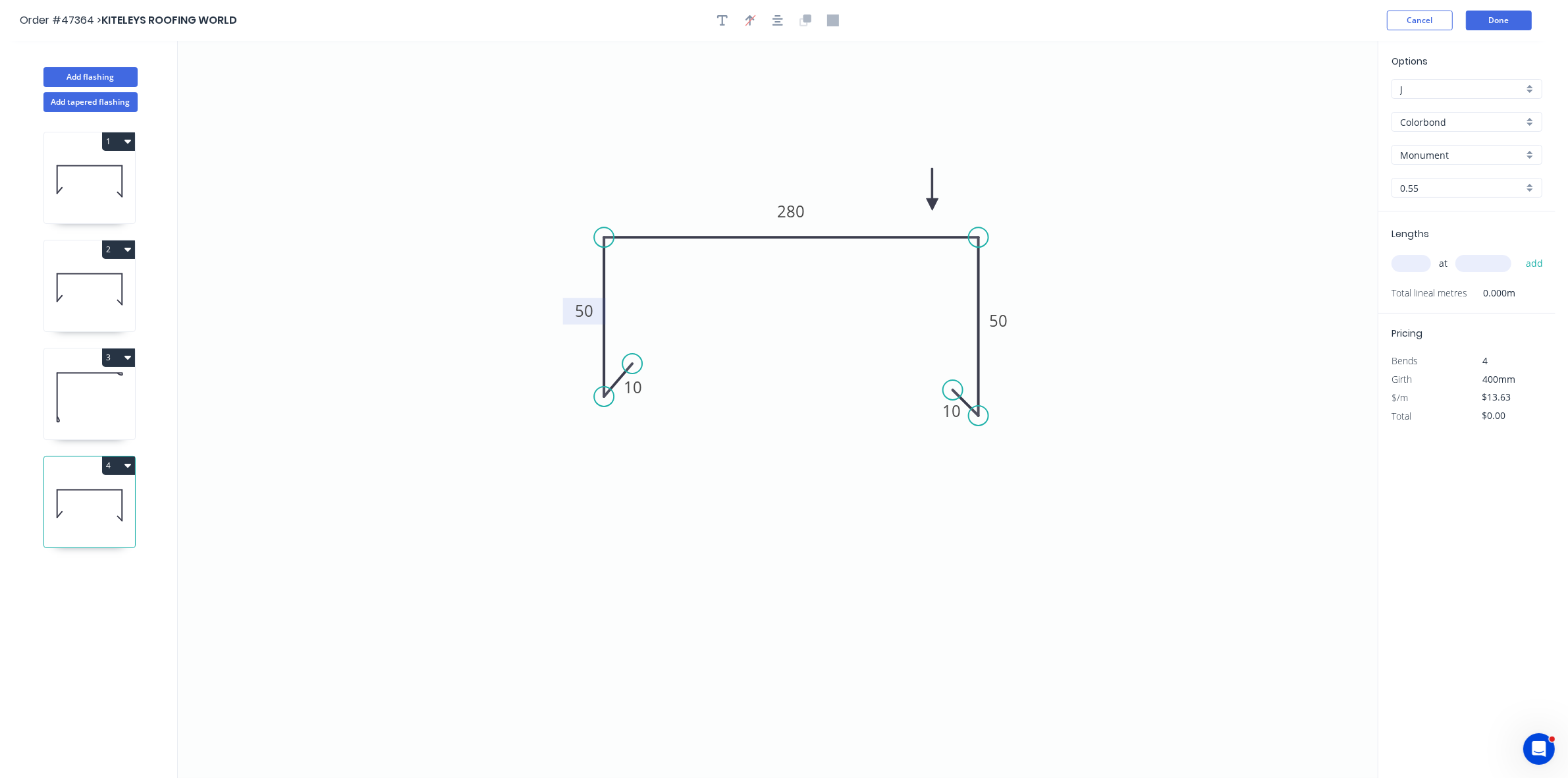
click at [585, 310] on tspan "50" at bounding box center [584, 310] width 18 height 21
click at [1410, 262] on input "text" at bounding box center [1411, 263] width 40 height 17
type input "1"
type input "1900"
click at [1519, 252] on button "add" at bounding box center [1535, 263] width 31 height 22
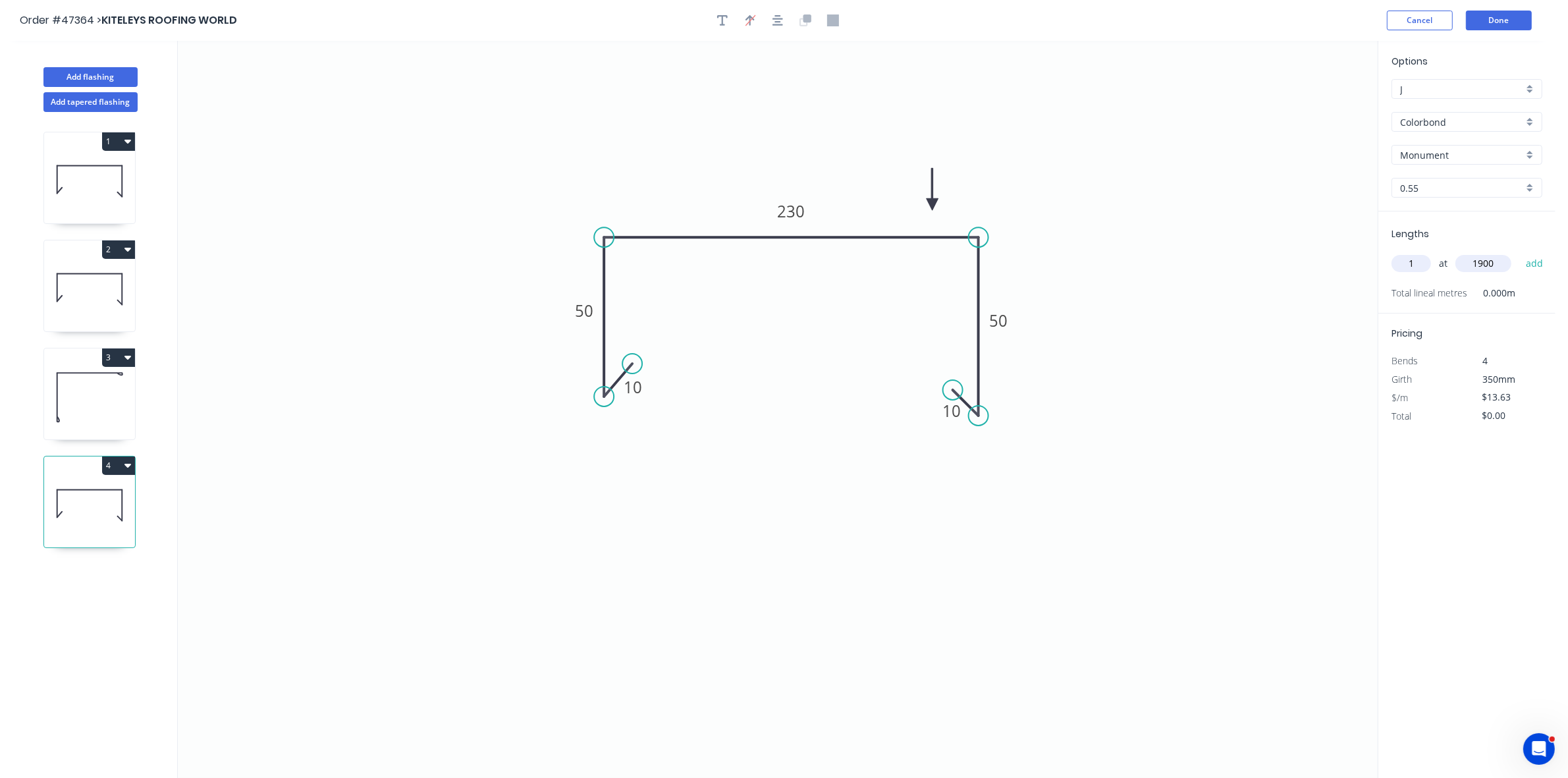
type input "$25.90"
click at [106, 67] on button "Add flashing" at bounding box center [91, 77] width 94 height 20
type input "$0.00"
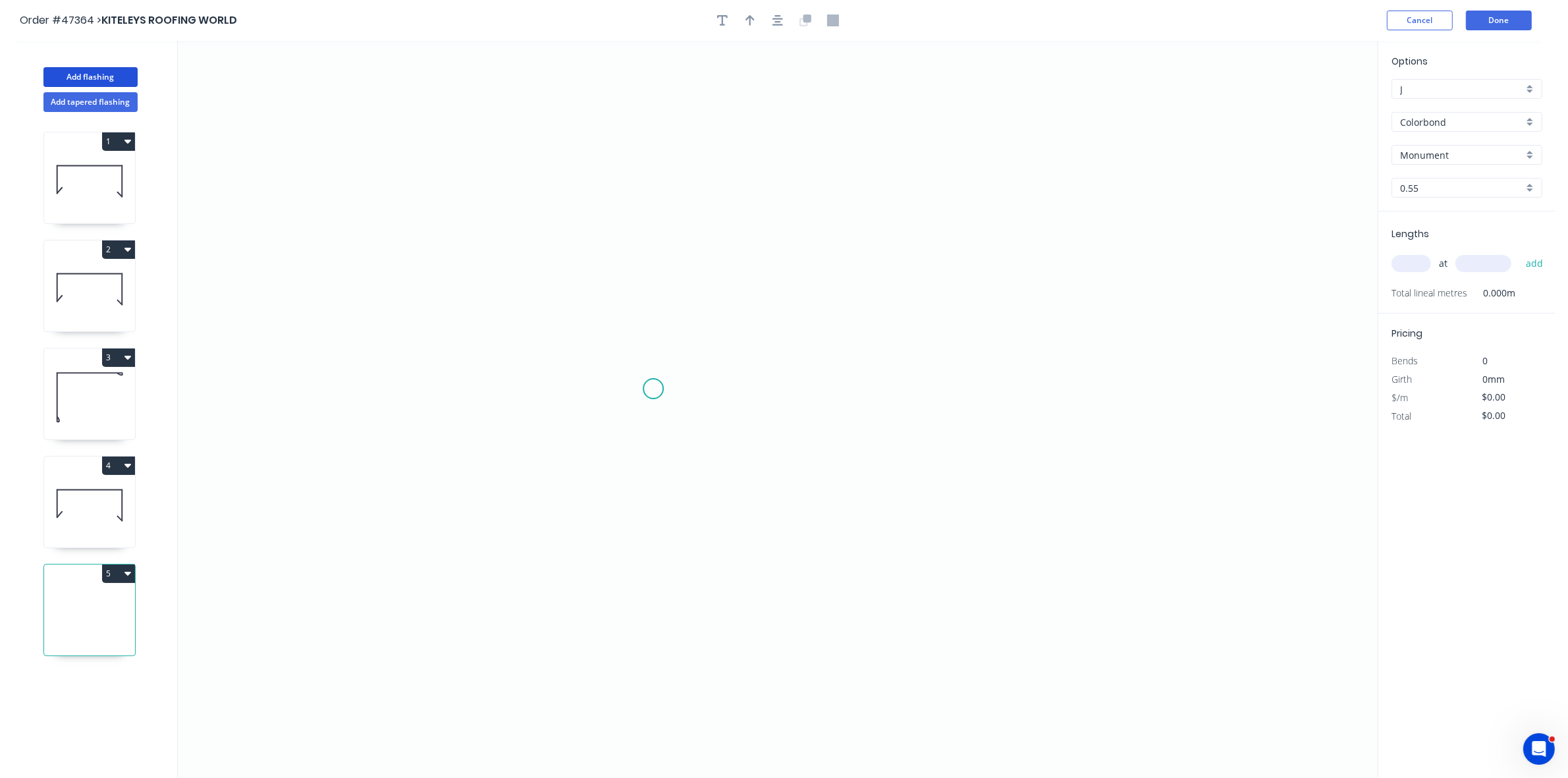
click at [649, 396] on icon "0" at bounding box center [777, 409] width 1200 height 737
click at [679, 362] on icon "0" at bounding box center [777, 409] width 1200 height 737
click at [679, 214] on icon "0 ?" at bounding box center [777, 409] width 1200 height 737
click at [841, 208] on icon "0 ? ?" at bounding box center [777, 409] width 1200 height 737
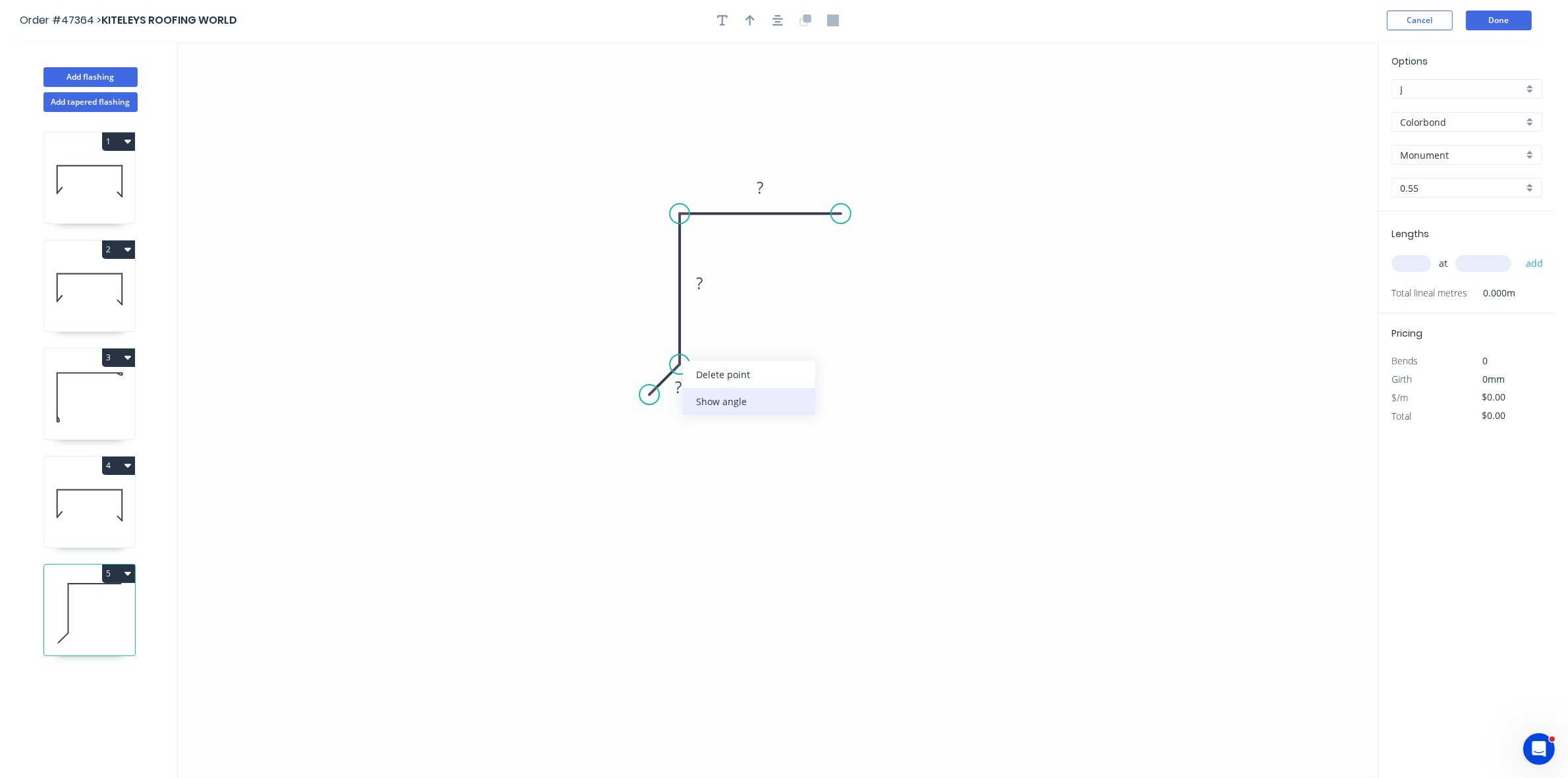
click at [705, 400] on div "Show angle" at bounding box center [749, 401] width 133 height 27
click at [649, 351] on tspan "º" at bounding box center [652, 350] width 6 height 21
click at [682, 390] on rect at bounding box center [679, 388] width 27 height 18
click at [715, 399] on div "Show angle" at bounding box center [746, 405] width 133 height 27
click at [648, 350] on tspan "?" at bounding box center [646, 350] width 7 height 21
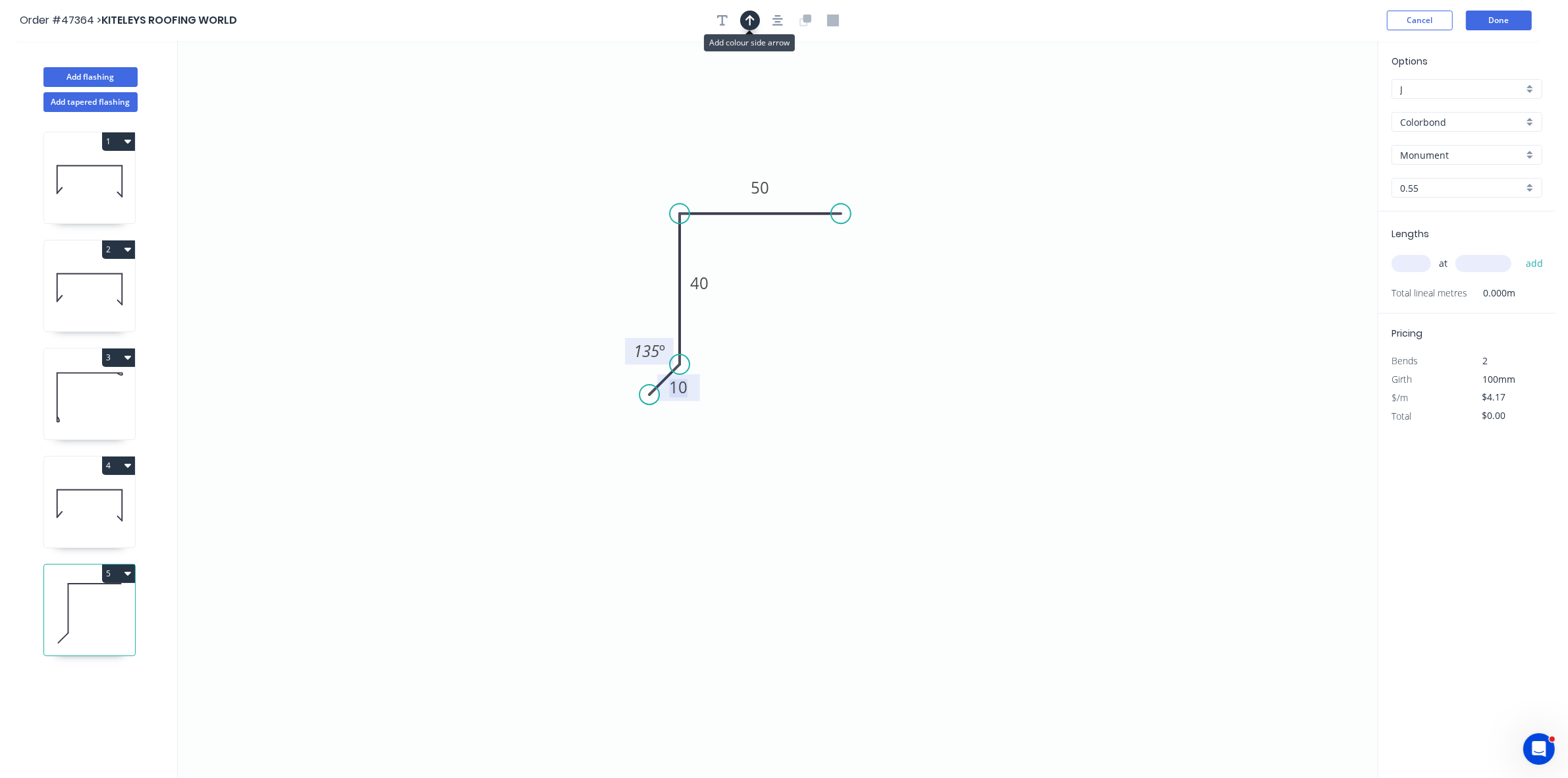
click at [746, 21] on icon "button" at bounding box center [750, 21] width 10 height 12
drag, startPoint x: 1309, startPoint y: 106, endPoint x: 709, endPoint y: 189, distance: 605.7
click at [709, 189] on icon at bounding box center [709, 173] width 12 height 42
click at [1411, 263] on input "text" at bounding box center [1411, 263] width 40 height 17
click at [1519, 252] on button "add" at bounding box center [1535, 263] width 31 height 22
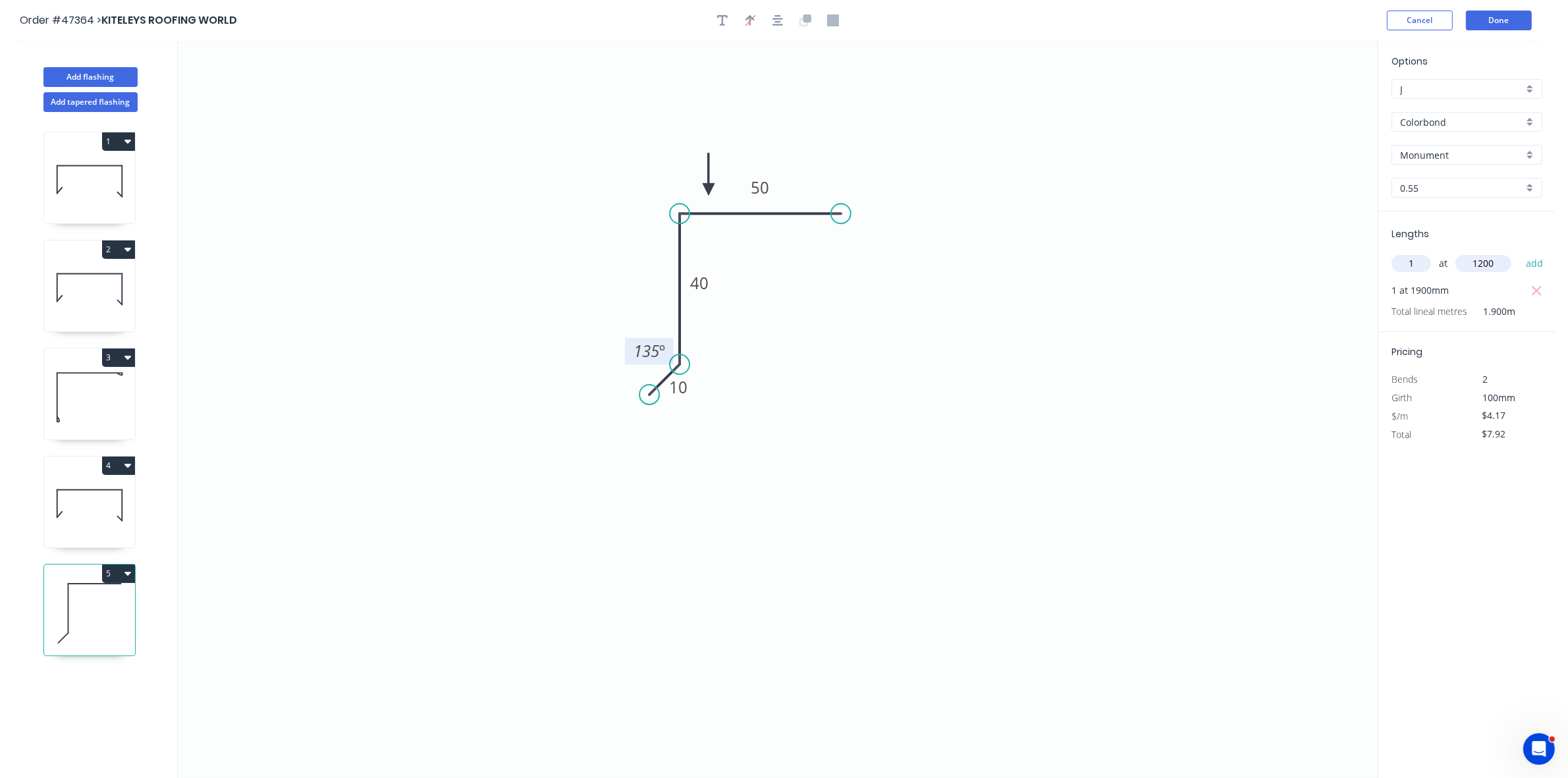
click at [1519, 252] on button "add" at bounding box center [1535, 263] width 31 height 22
click at [125, 575] on icon "button" at bounding box center [127, 572] width 7 height 10
click at [107, 608] on div "Duplicate" at bounding box center [72, 606] width 102 height 19
drag, startPoint x: 662, startPoint y: 410, endPoint x: 669, endPoint y: 403, distance: 9.9
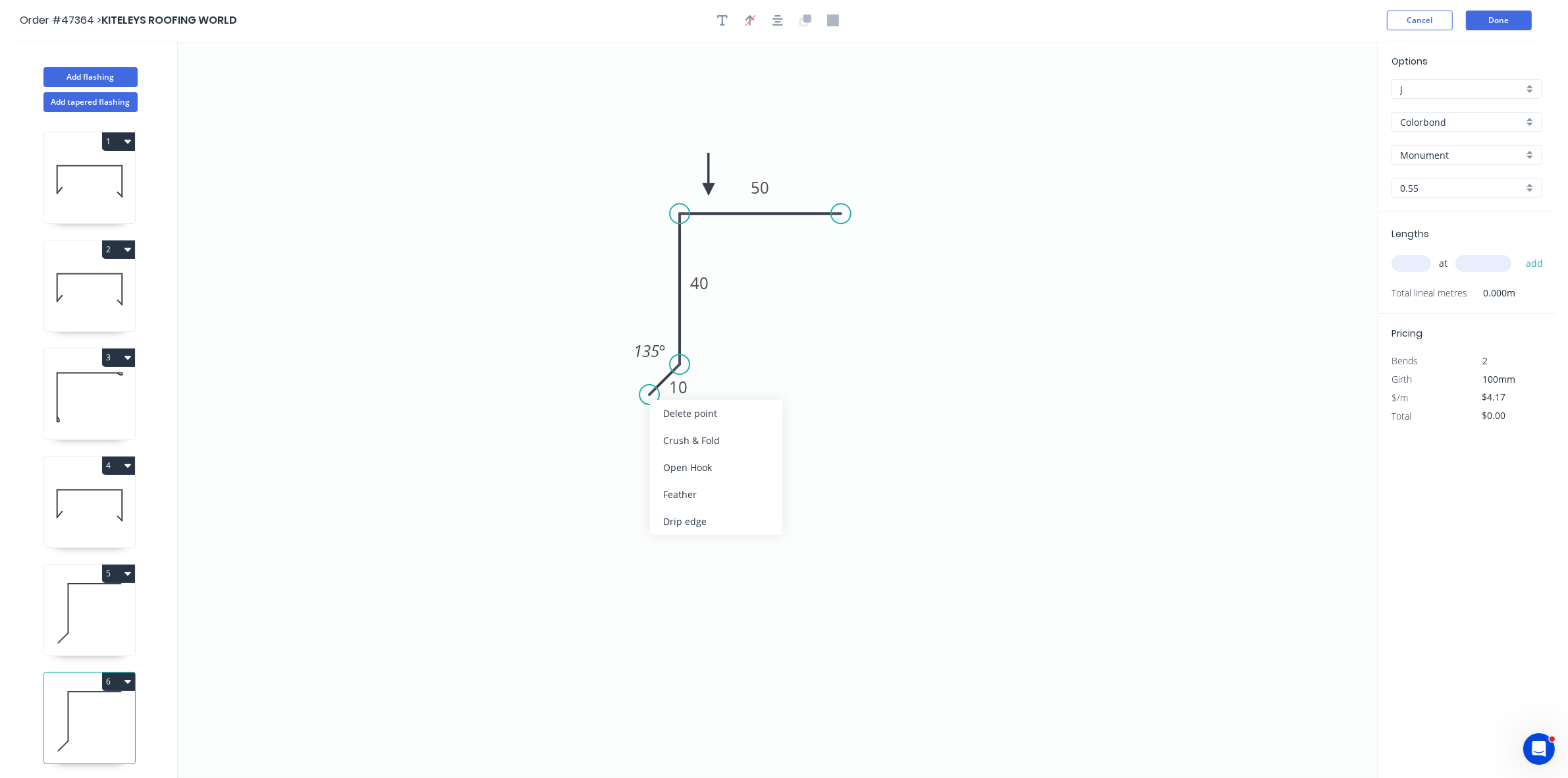
click at [663, 410] on div "Delete point" at bounding box center [716, 413] width 133 height 27
click at [861, 251] on div "Crush & Fold" at bounding box center [904, 253] width 133 height 27
drag, startPoint x: 671, startPoint y: 288, endPoint x: 665, endPoint y: 295, distance: 9.2
click at [670, 288] on rect at bounding box center [660, 284] width 27 height 18
drag, startPoint x: 843, startPoint y: 215, endPoint x: 841, endPoint y: 179, distance: 36.1
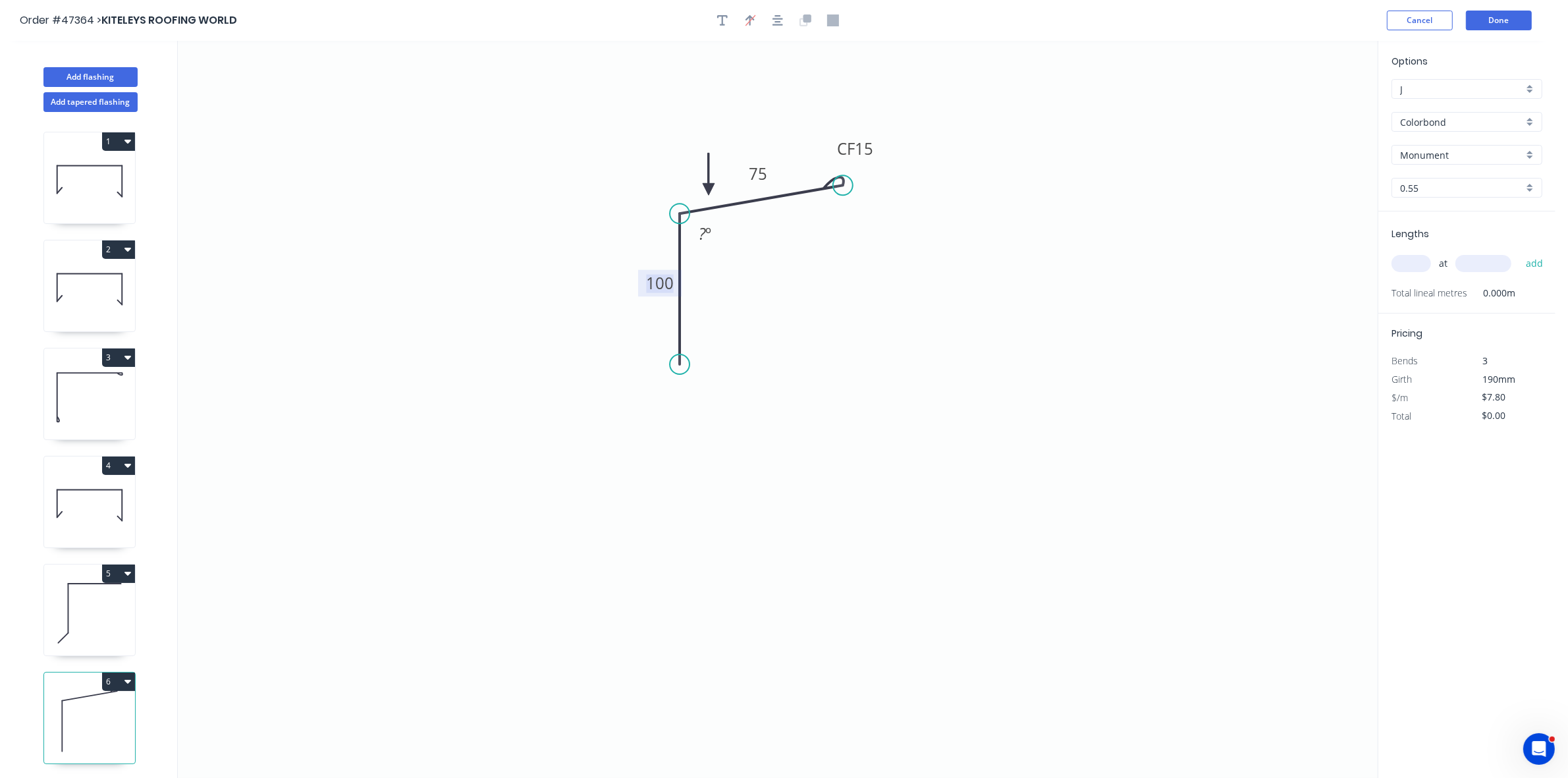
click at [843, 182] on circle at bounding box center [843, 185] width 20 height 20
drag, startPoint x: 710, startPoint y: 186, endPoint x: 699, endPoint y: 324, distance: 138.4
click at [703, 313] on icon at bounding box center [709, 292] width 12 height 42
click at [699, 324] on icon at bounding box center [699, 308] width 12 height 42
click at [699, 324] on icon at bounding box center [710, 313] width 38 height 38
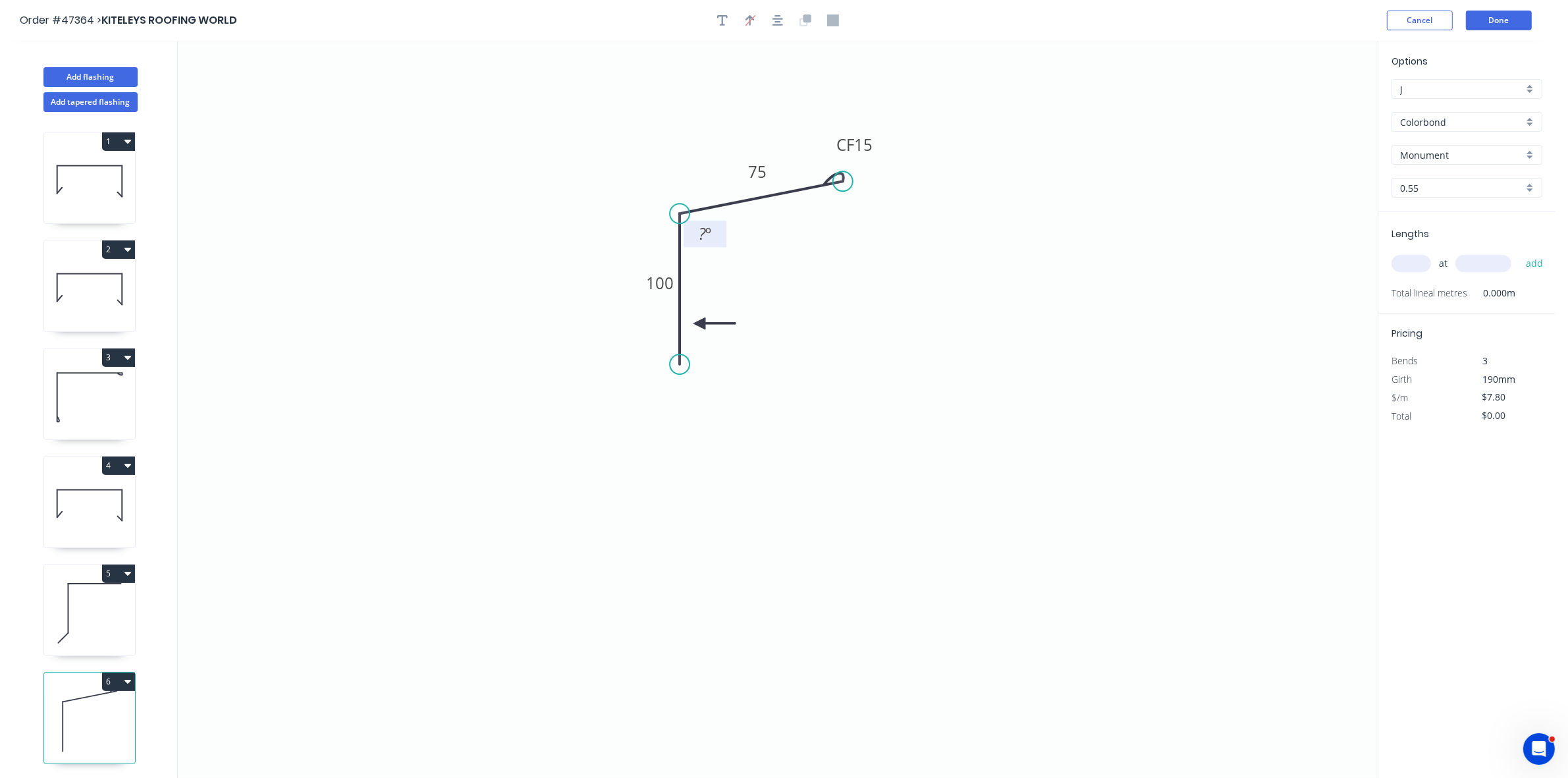
click at [701, 234] on tspan "?" at bounding box center [702, 233] width 7 height 21
click at [1415, 257] on input "text" at bounding box center [1411, 263] width 40 height 17
click at [1519, 252] on button "add" at bounding box center [1535, 263] width 31 height 22
click at [1499, 27] on button "Done" at bounding box center [1498, 20] width 66 height 20
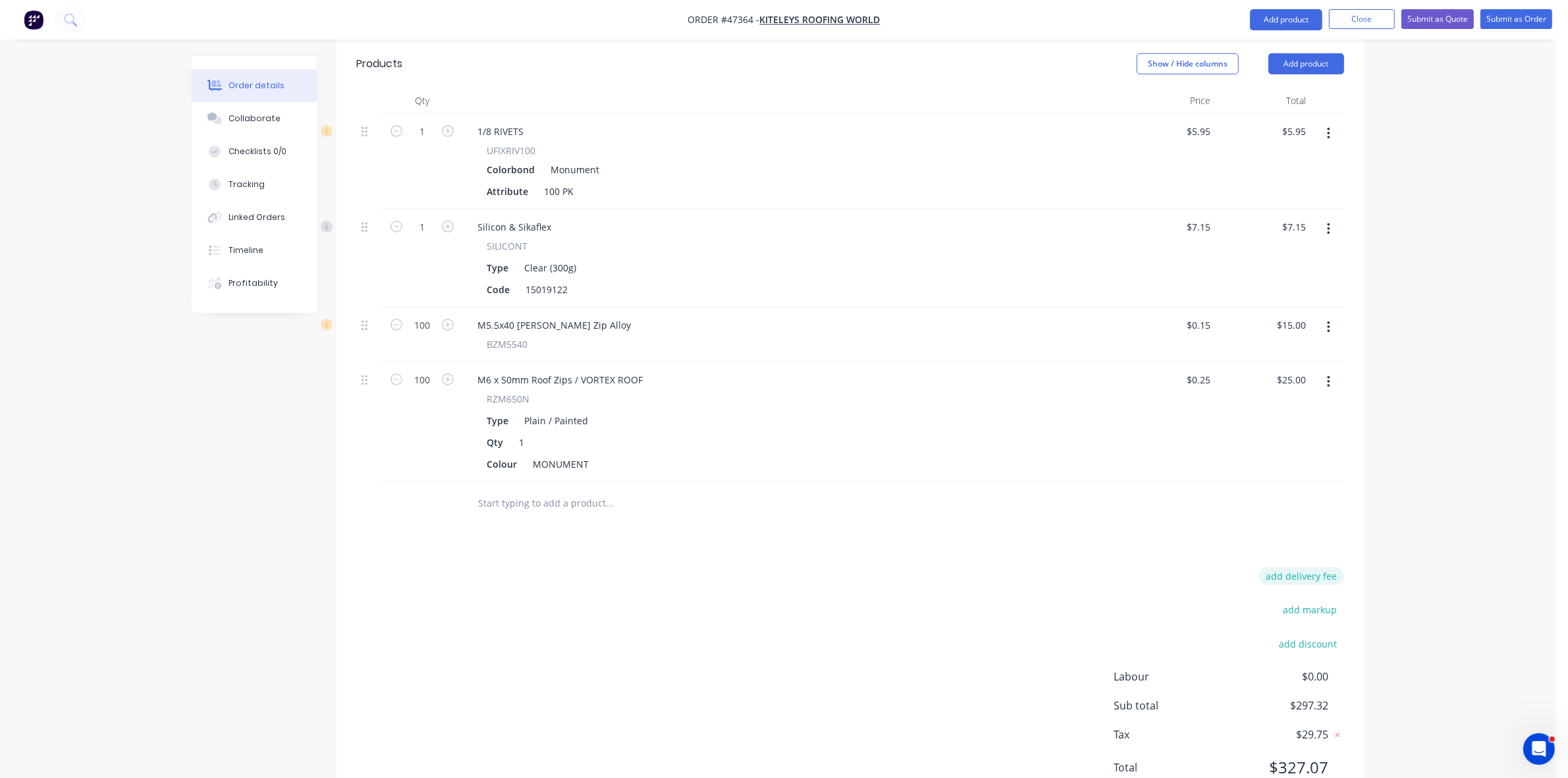
click at [1311, 567] on button "add delivery fee" at bounding box center [1301, 576] width 85 height 18
click input "submit" at bounding box center [0, 0] width 0 height 0
click at [1522, 24] on button "Submit as Order" at bounding box center [1516, 19] width 71 height 20
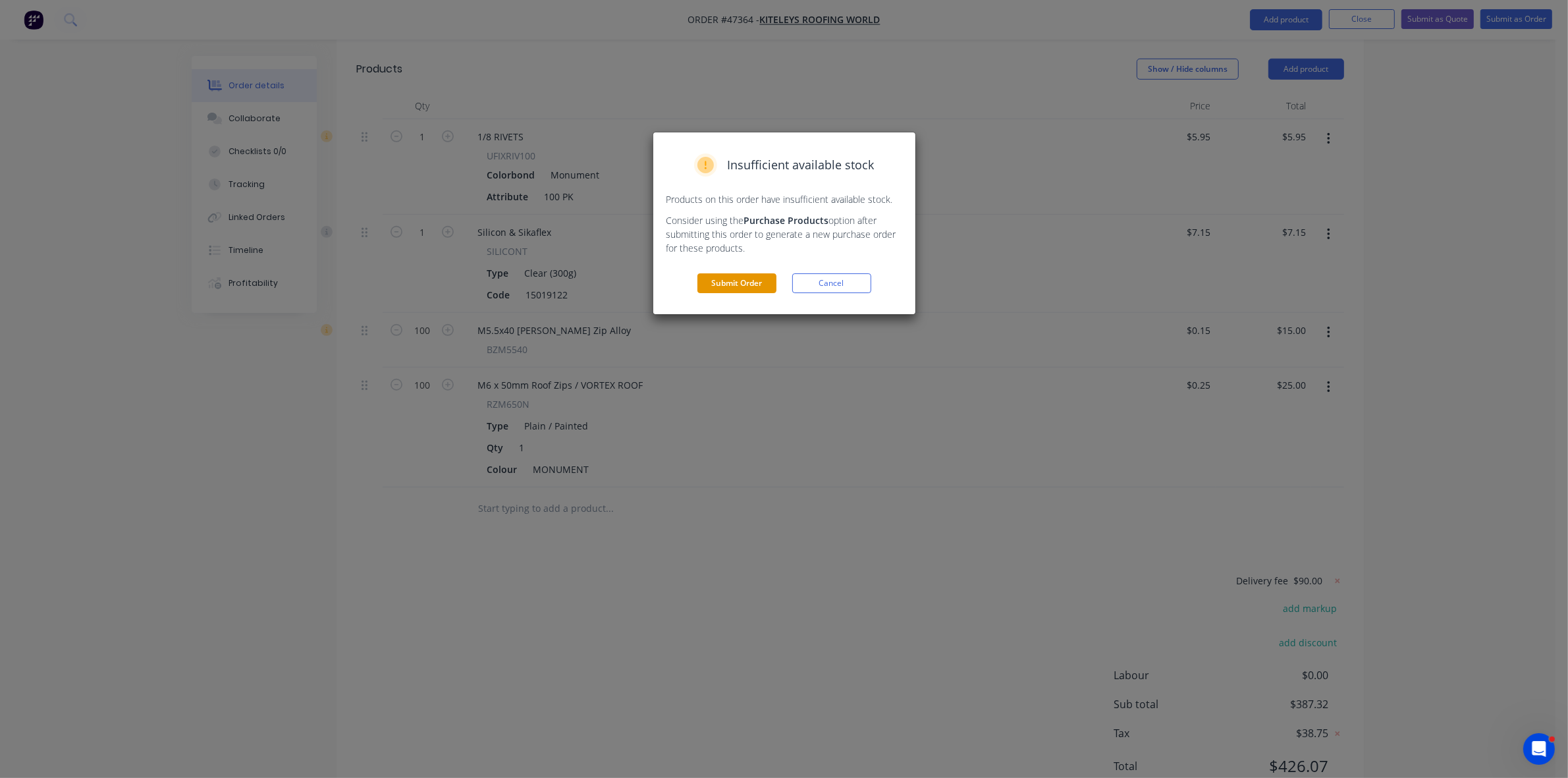
click at [713, 290] on button "Submit Order" at bounding box center [736, 283] width 79 height 20
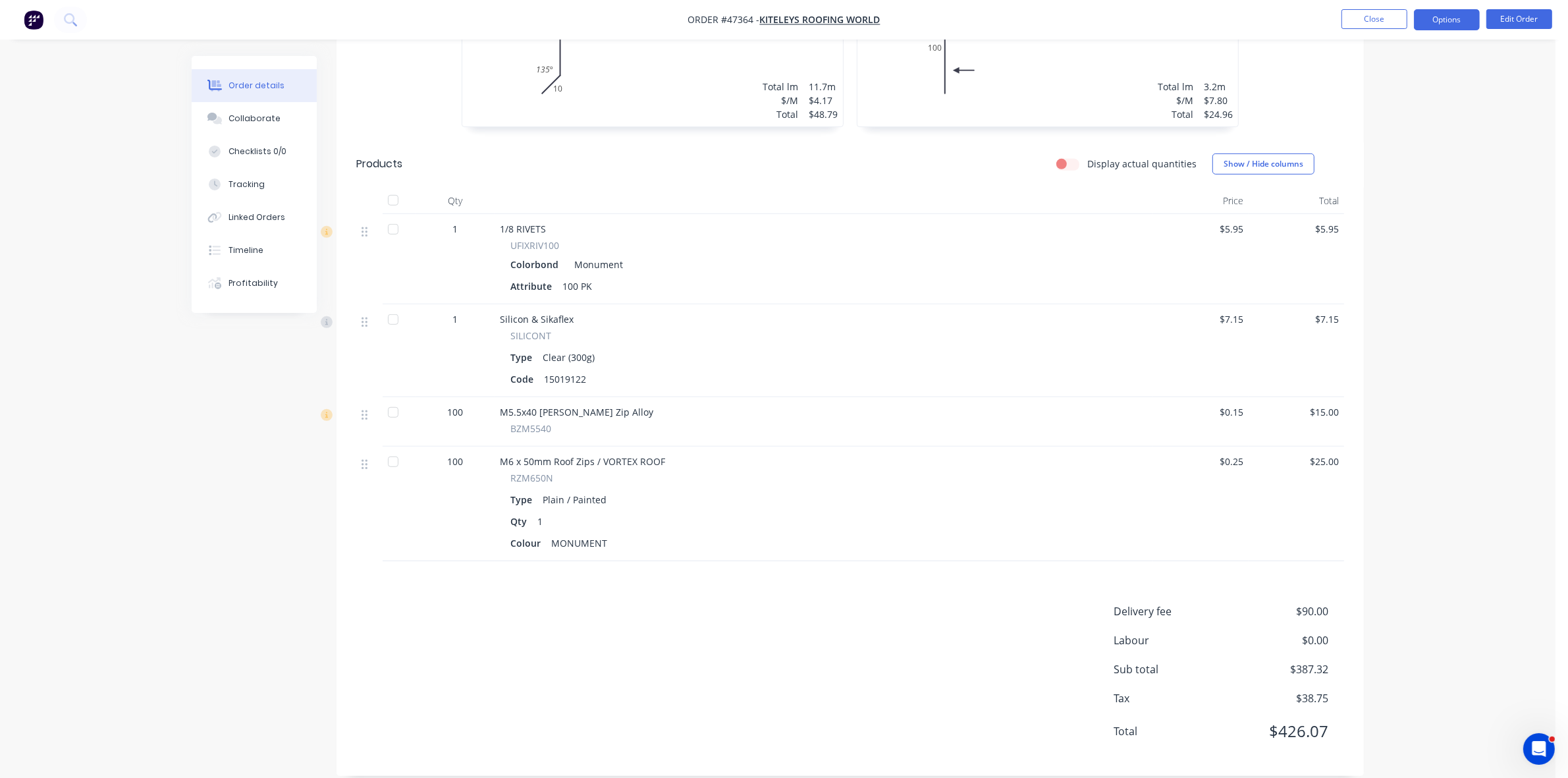
click at [1429, 24] on button "Options" at bounding box center [1446, 20] width 66 height 21
click at [1398, 169] on button "Work Order" at bounding box center [1407, 159] width 145 height 27
click at [1394, 133] on div "Without pricing" at bounding box center [1407, 133] width 121 height 19
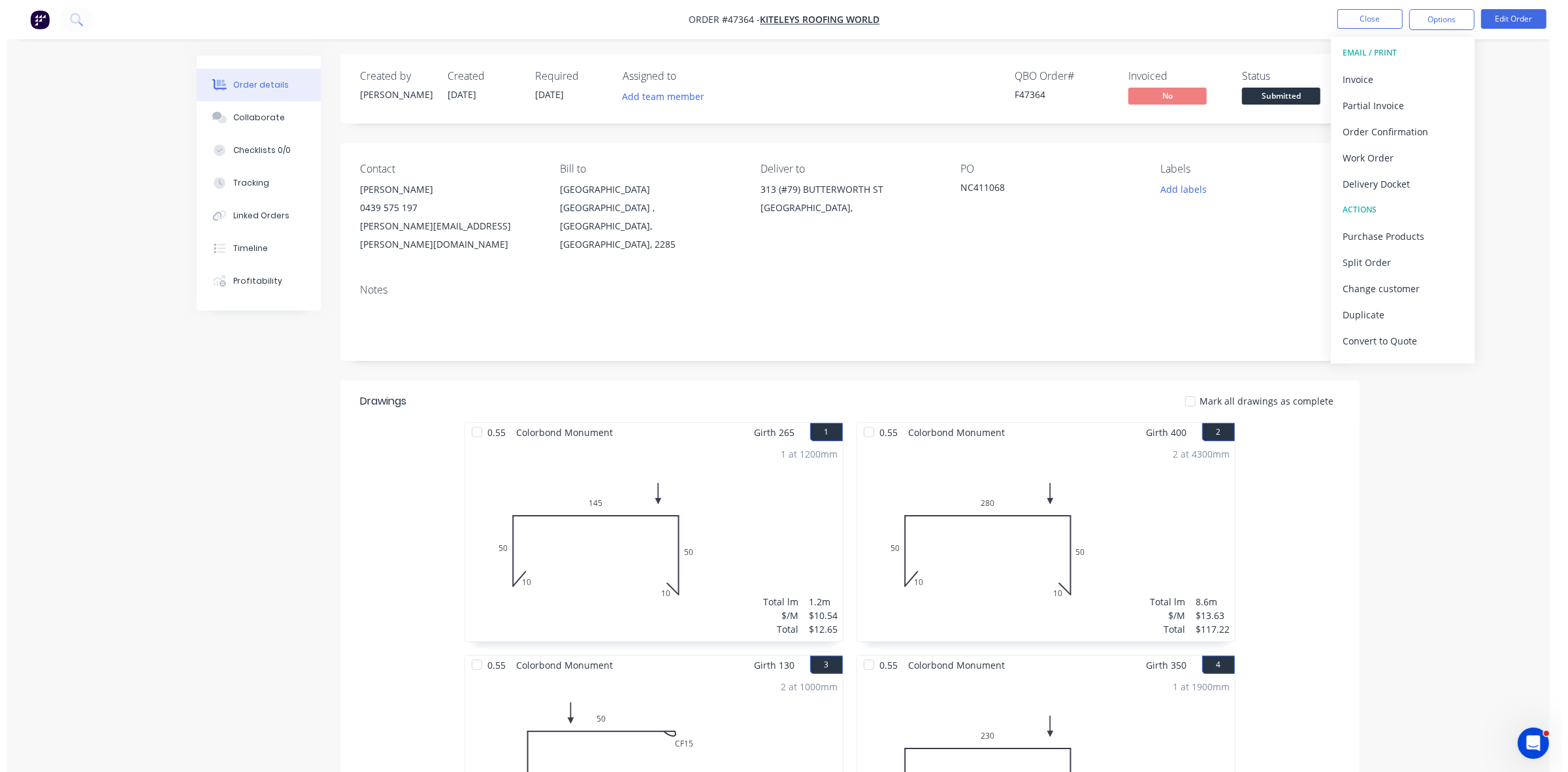
scroll to position [0, 0]
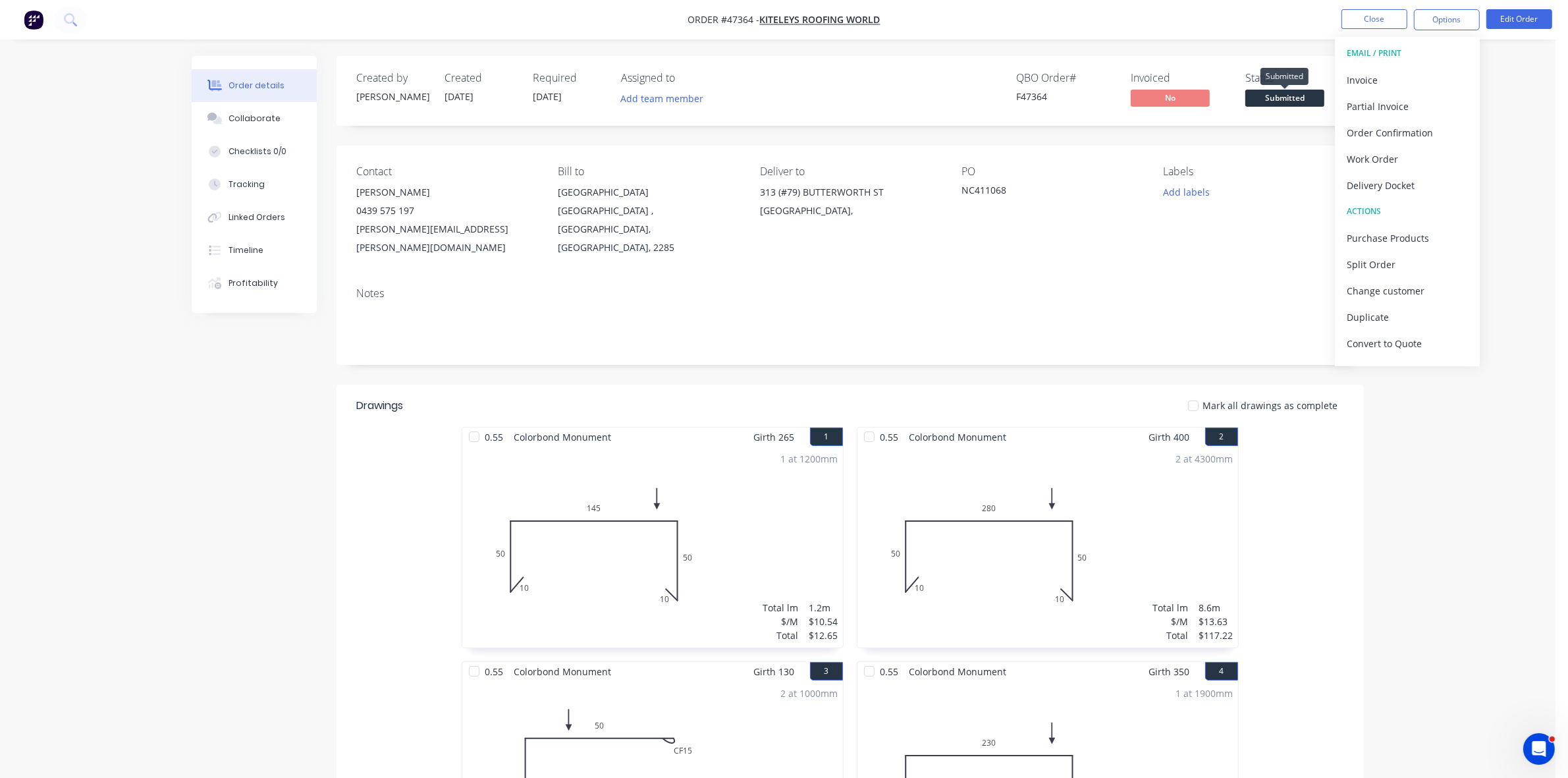
click at [1315, 90] on span "Submitted" at bounding box center [1284, 98] width 79 height 16
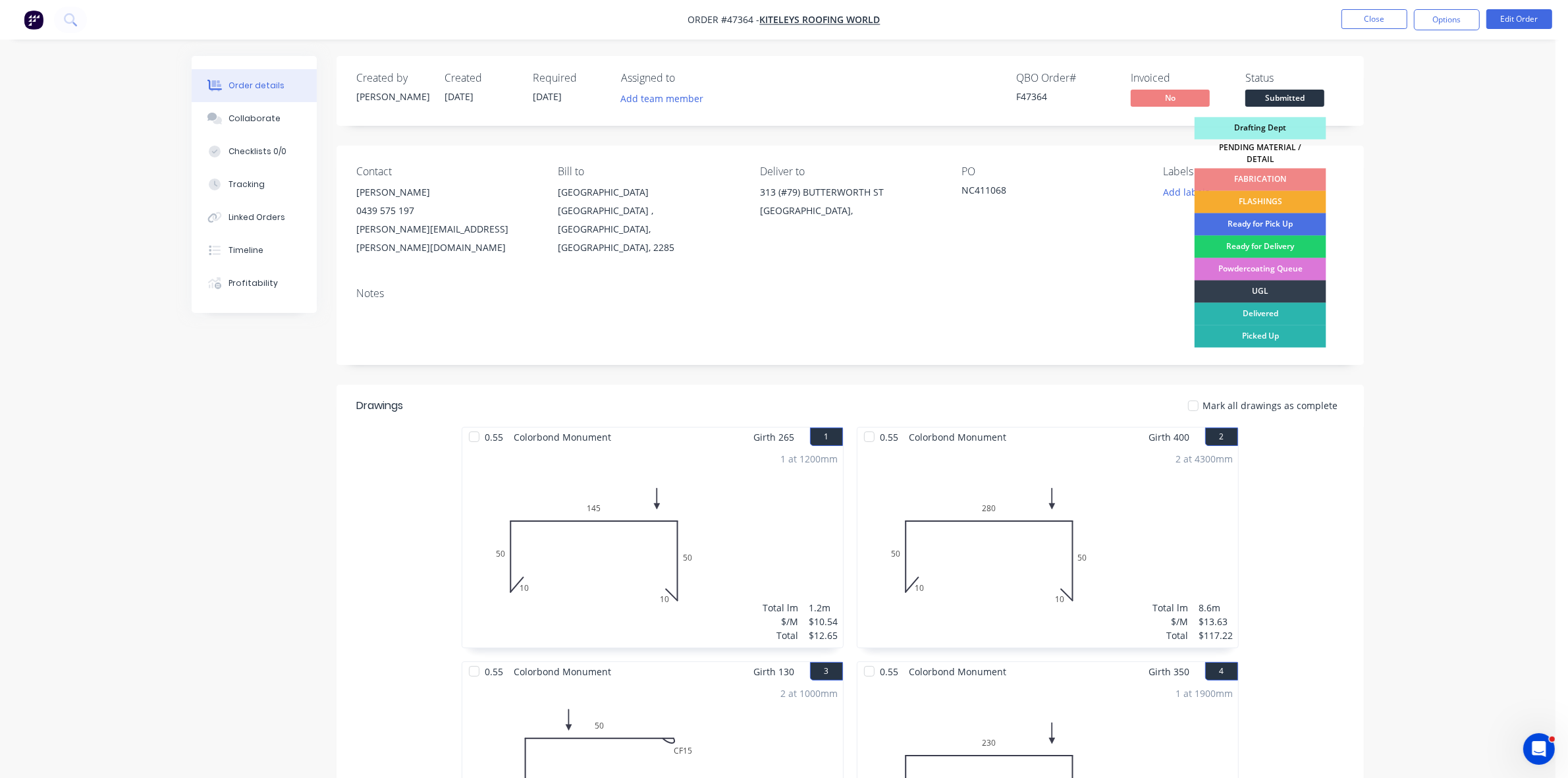
click at [1263, 195] on div "FLASHINGS" at bounding box center [1260, 202] width 132 height 22
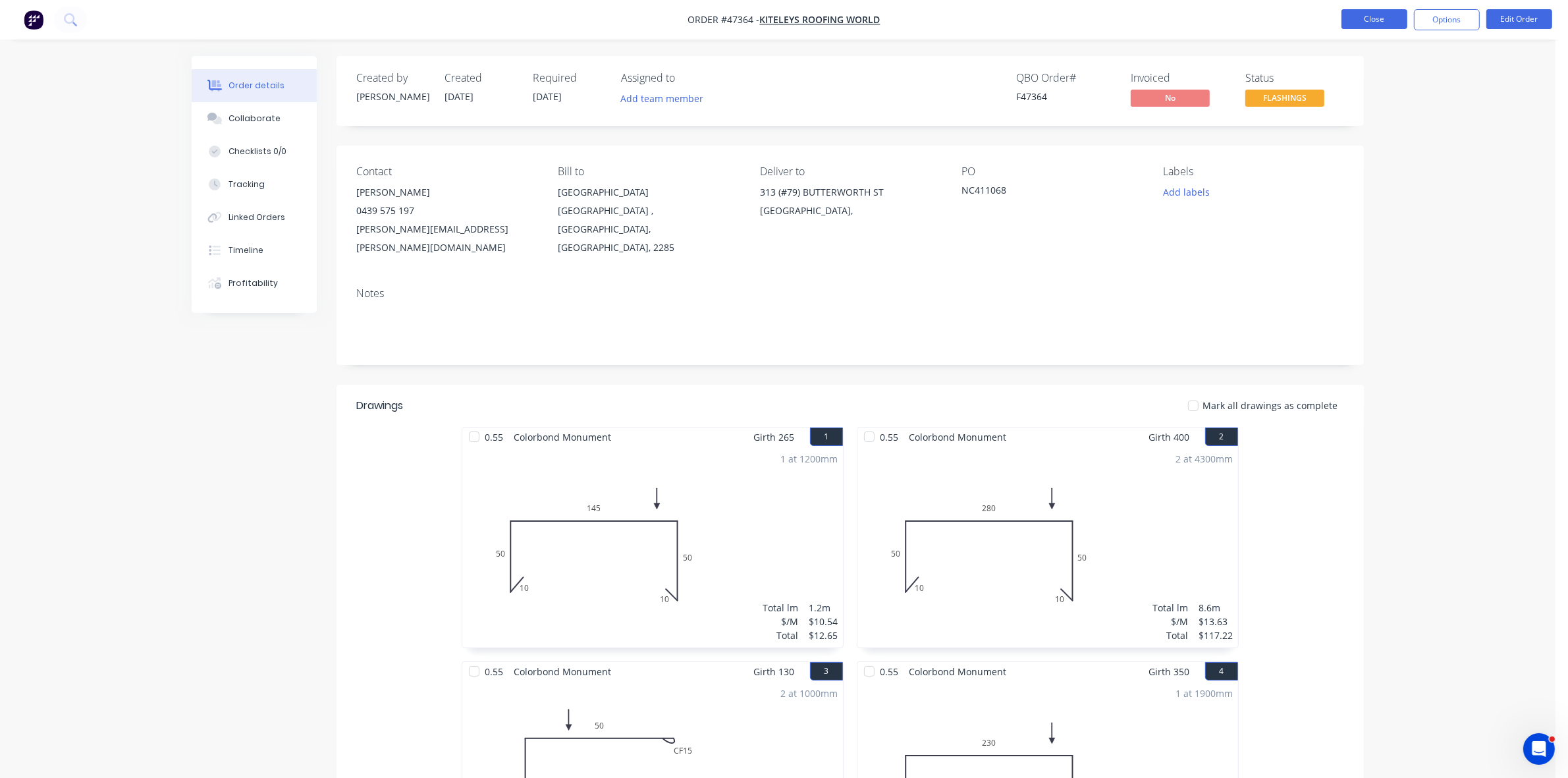
click at [1380, 24] on button "Close" at bounding box center [1374, 19] width 66 height 20
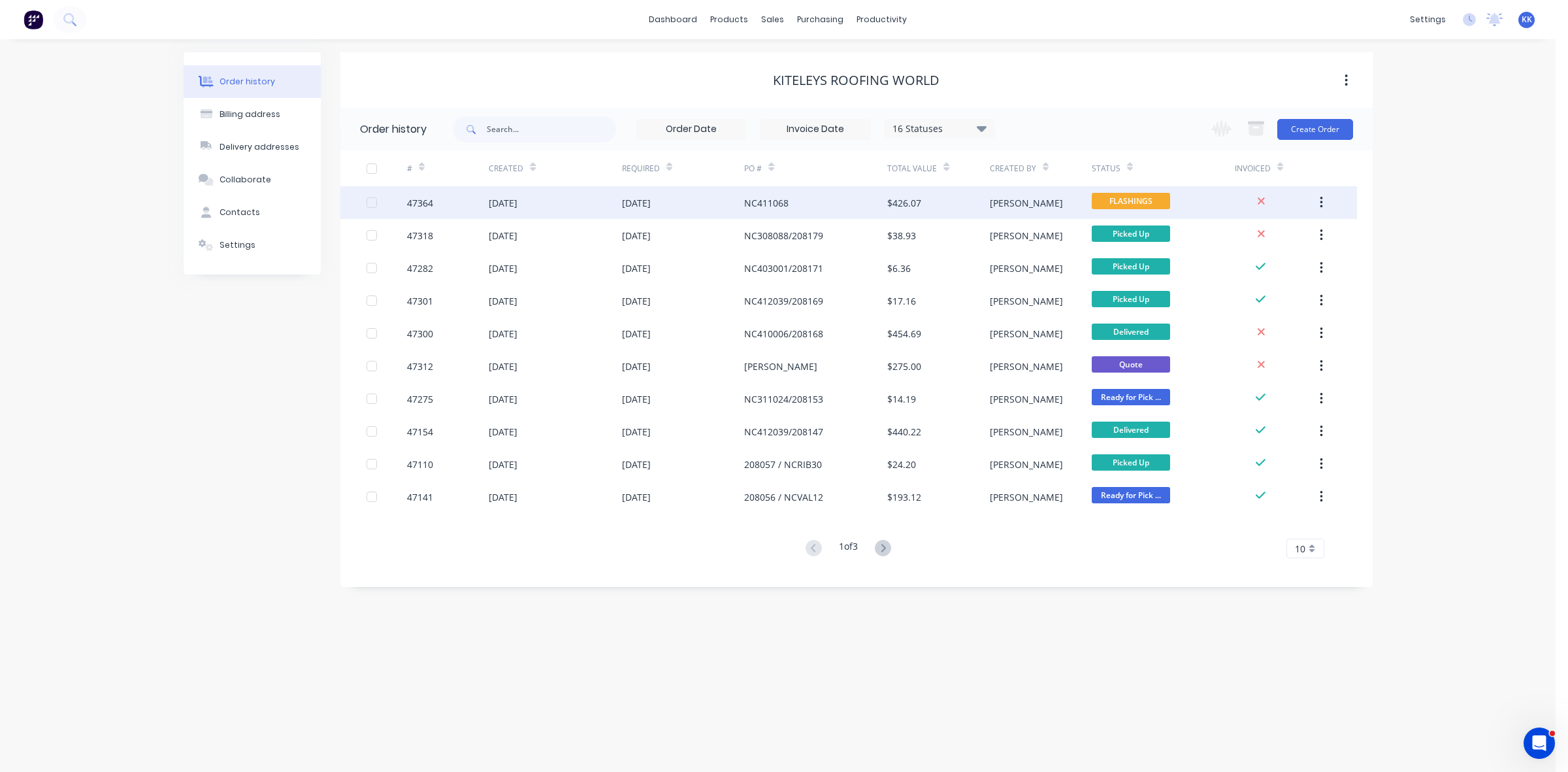
click at [916, 197] on div "$426.07" at bounding box center [904, 203] width 34 height 14
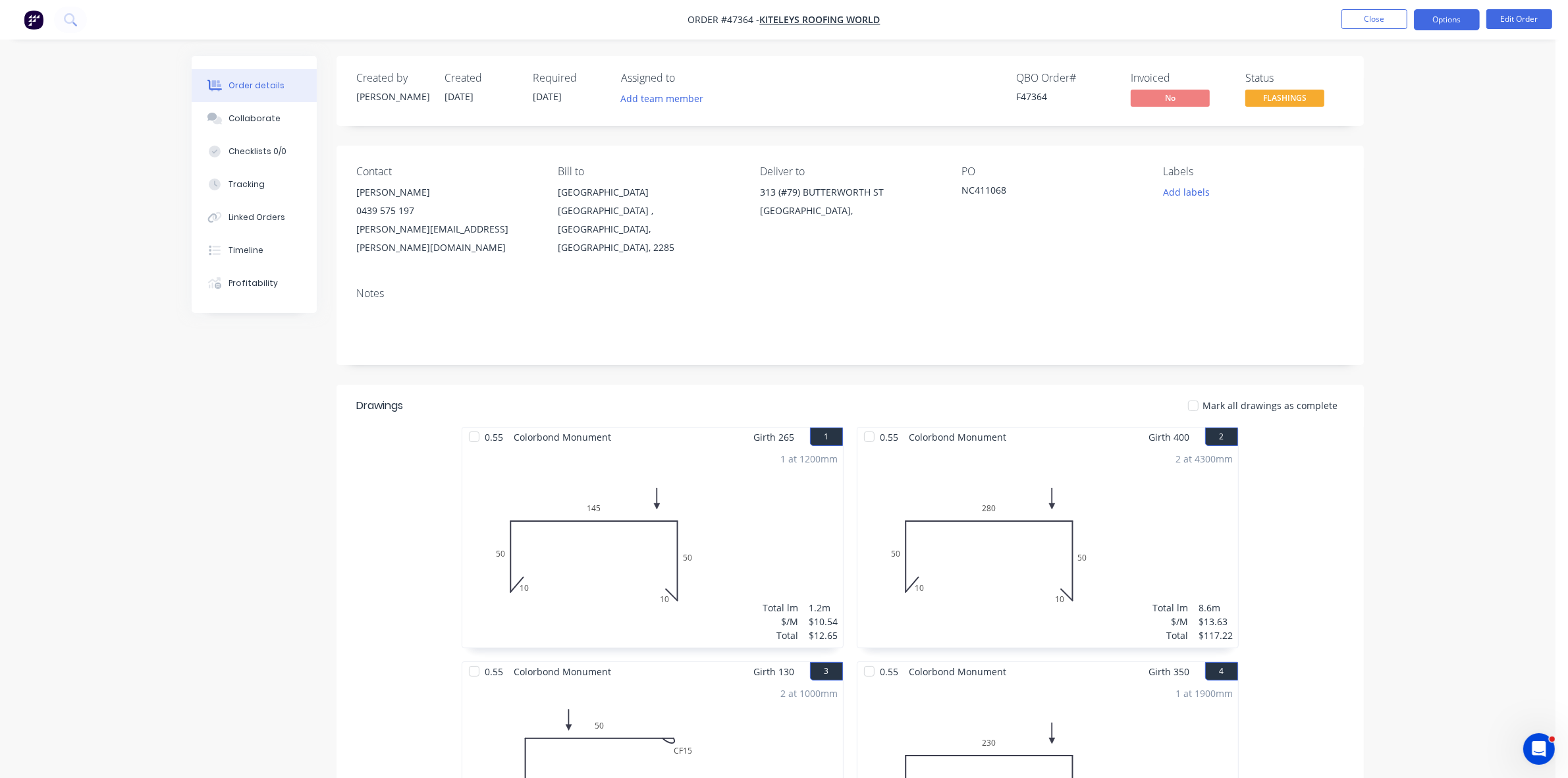
click at [1446, 13] on button "Options" at bounding box center [1446, 20] width 66 height 21
click at [1390, 183] on div "Delivery Docket" at bounding box center [1407, 186] width 121 height 19
click at [1393, 139] on div "Without pricing" at bounding box center [1407, 133] width 121 height 19
click at [1354, 21] on button "Close" at bounding box center [1374, 19] width 66 height 20
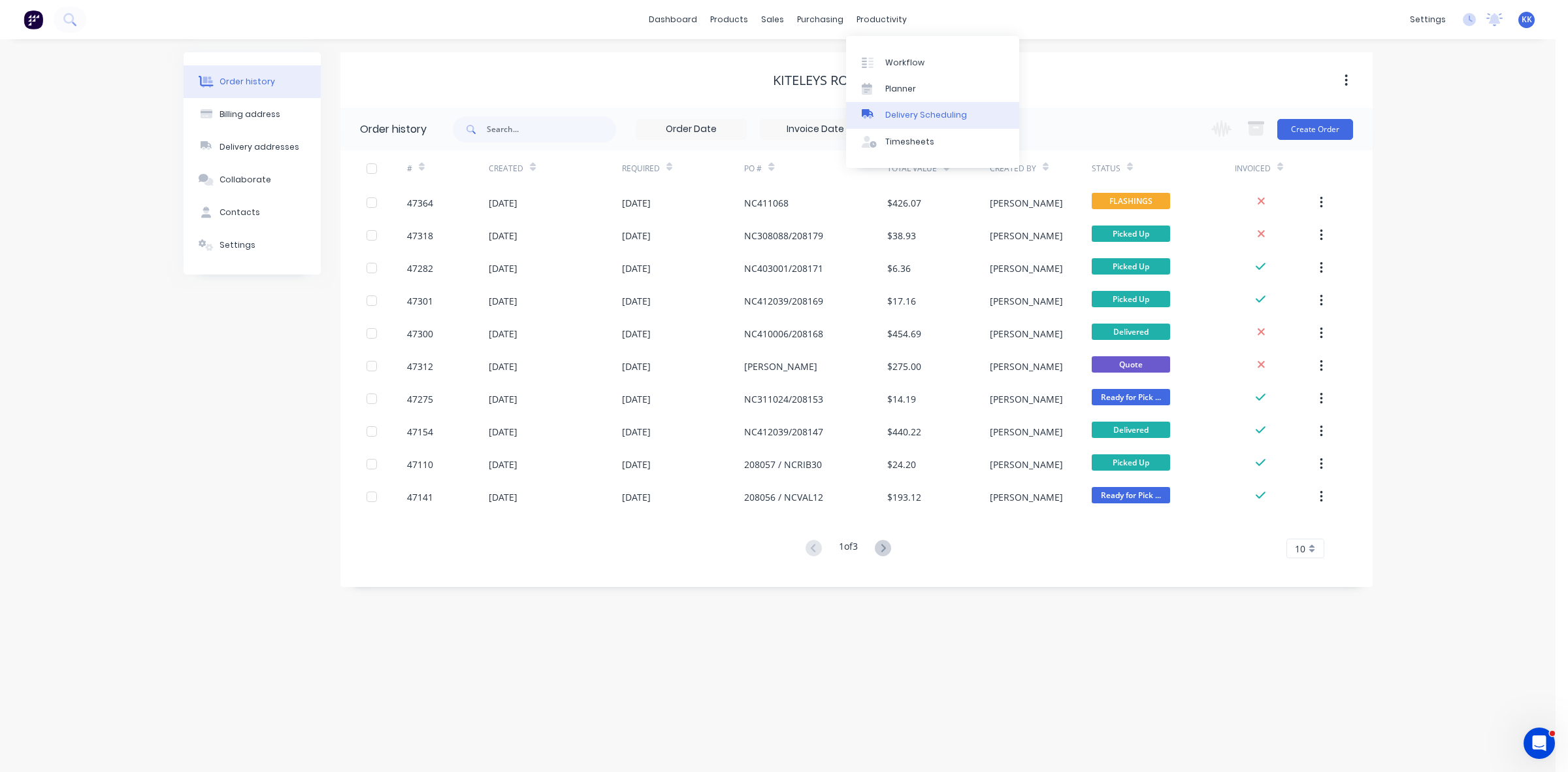
click at [945, 109] on div "Delivery Scheduling" at bounding box center [926, 115] width 82 height 12
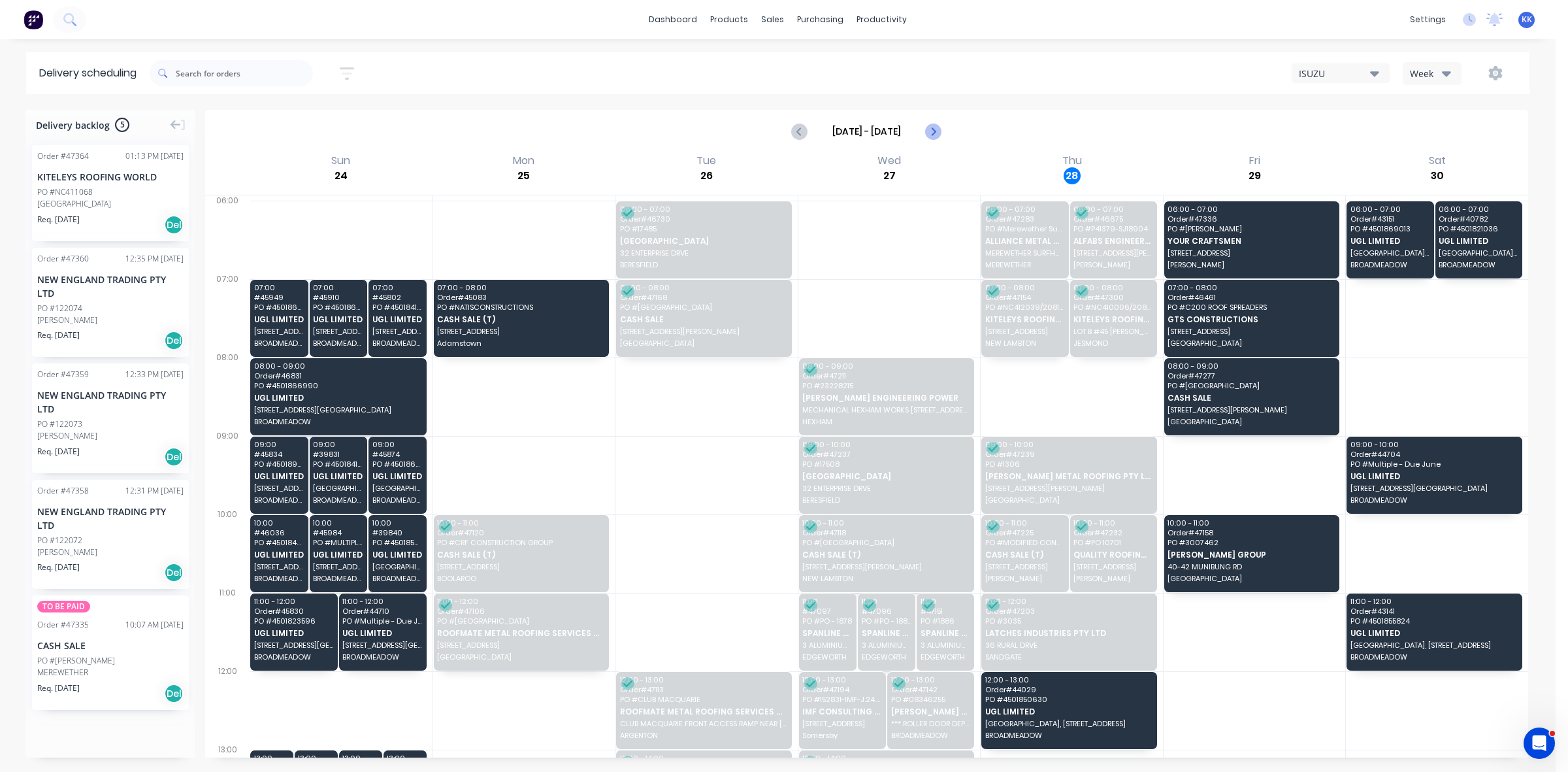
click at [936, 132] on icon "Next page" at bounding box center [933, 131] width 15 height 15
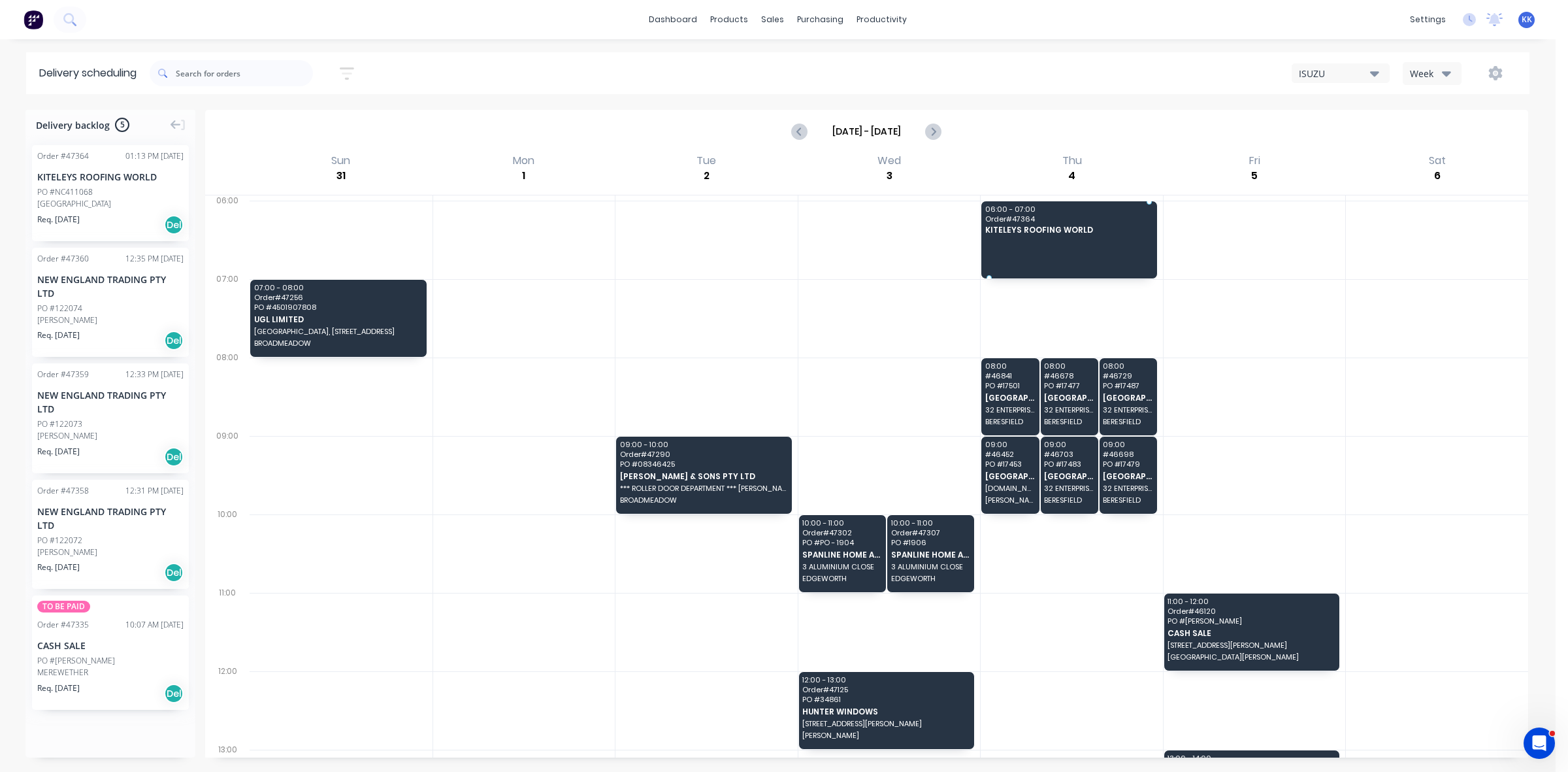
drag, startPoint x: 89, startPoint y: 211, endPoint x: 1088, endPoint y: 212, distance: 999.0
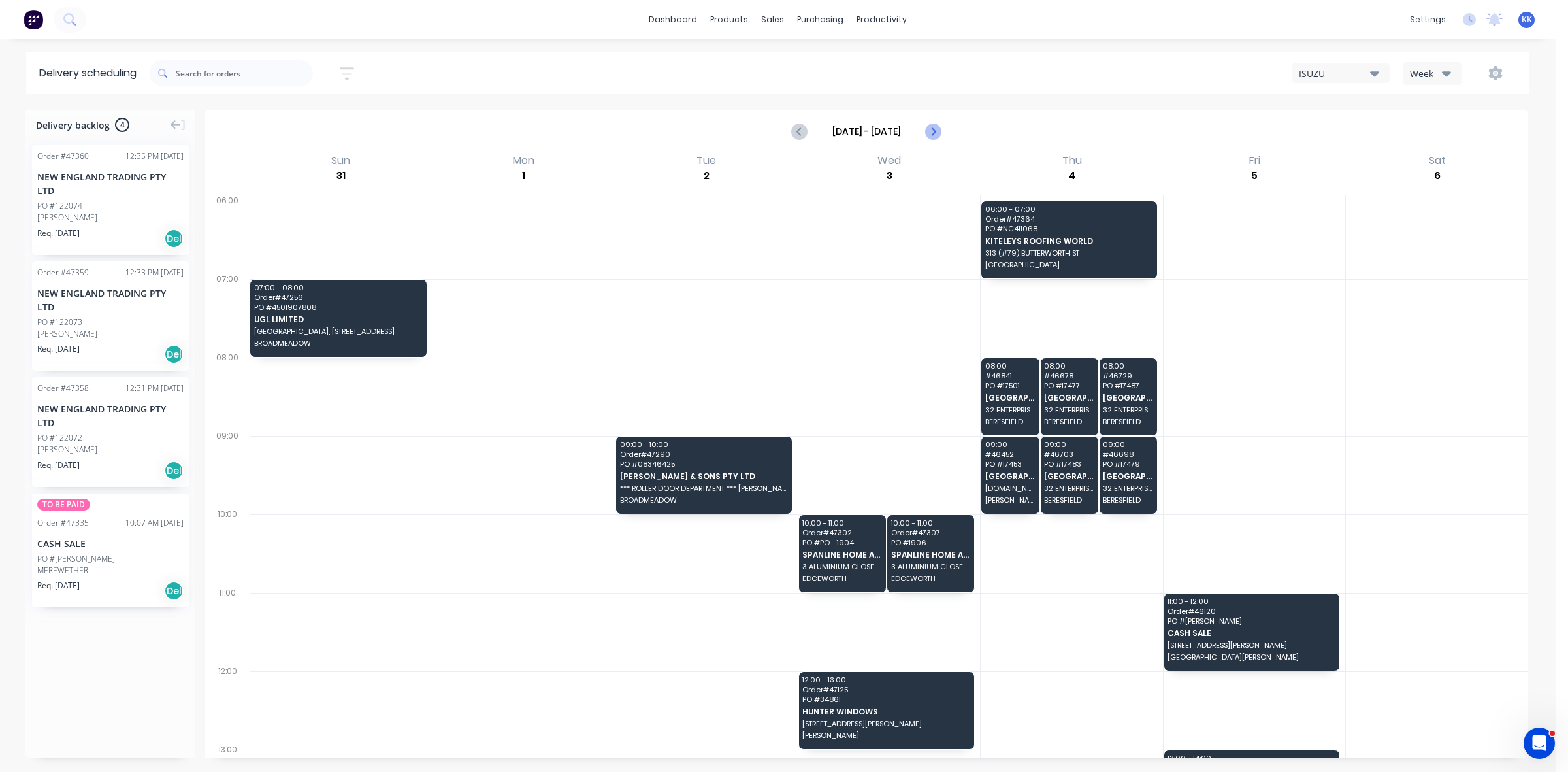
click at [943, 132] on button "Next page" at bounding box center [933, 132] width 26 height 26
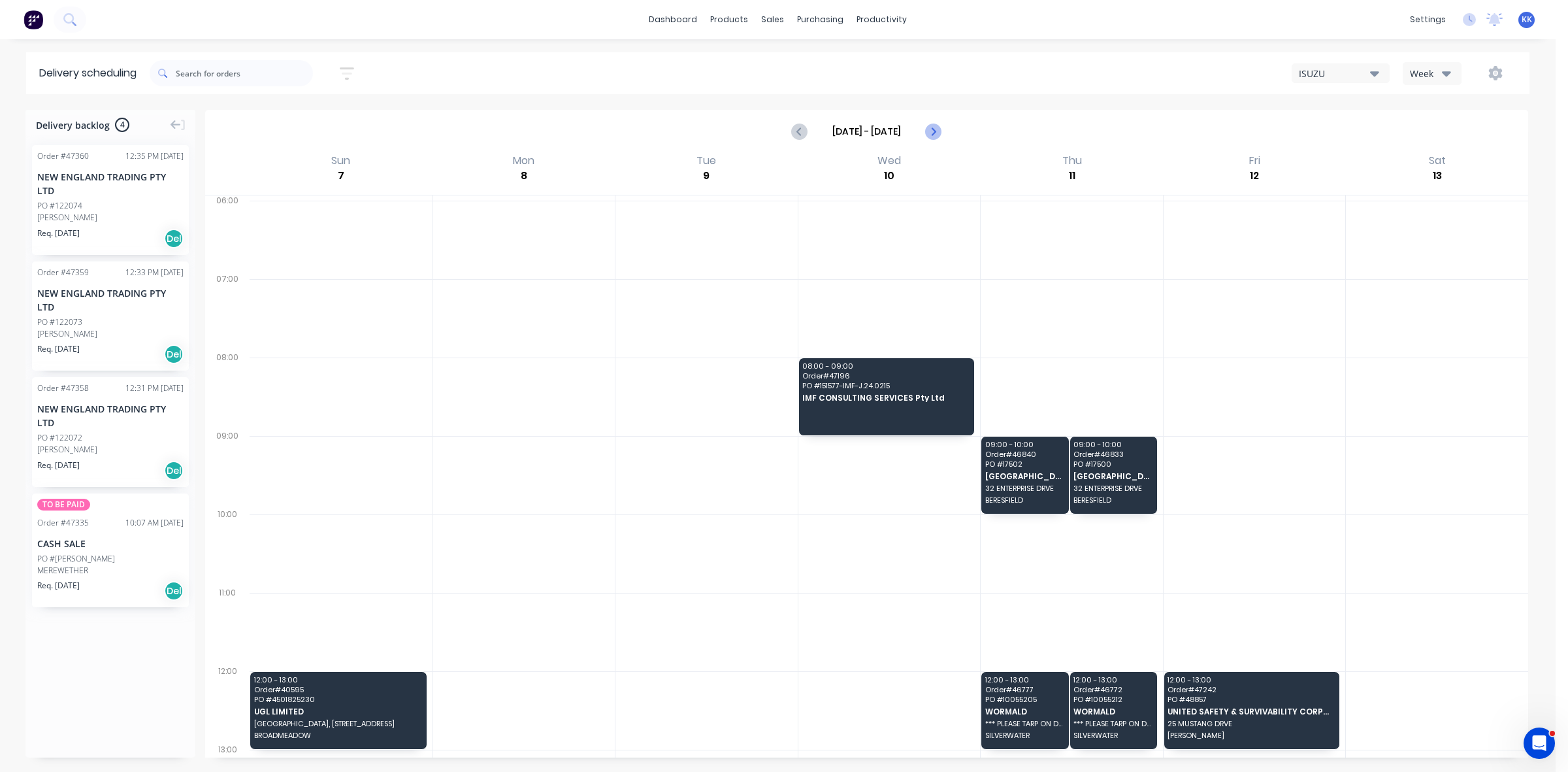
click at [935, 131] on icon "Next page" at bounding box center [933, 131] width 6 height 10
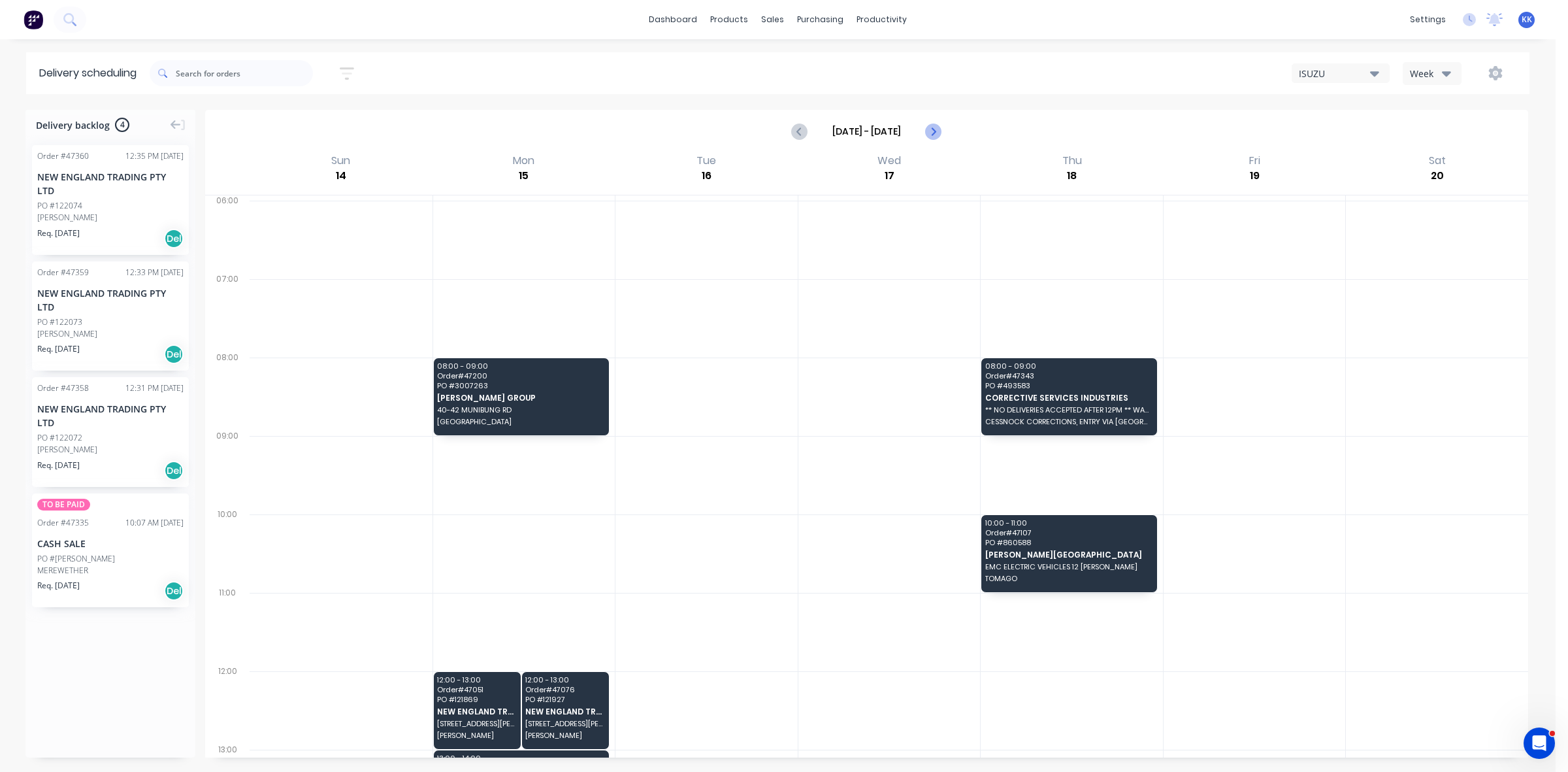
click at [935, 129] on icon "Next page" at bounding box center [933, 131] width 15 height 15
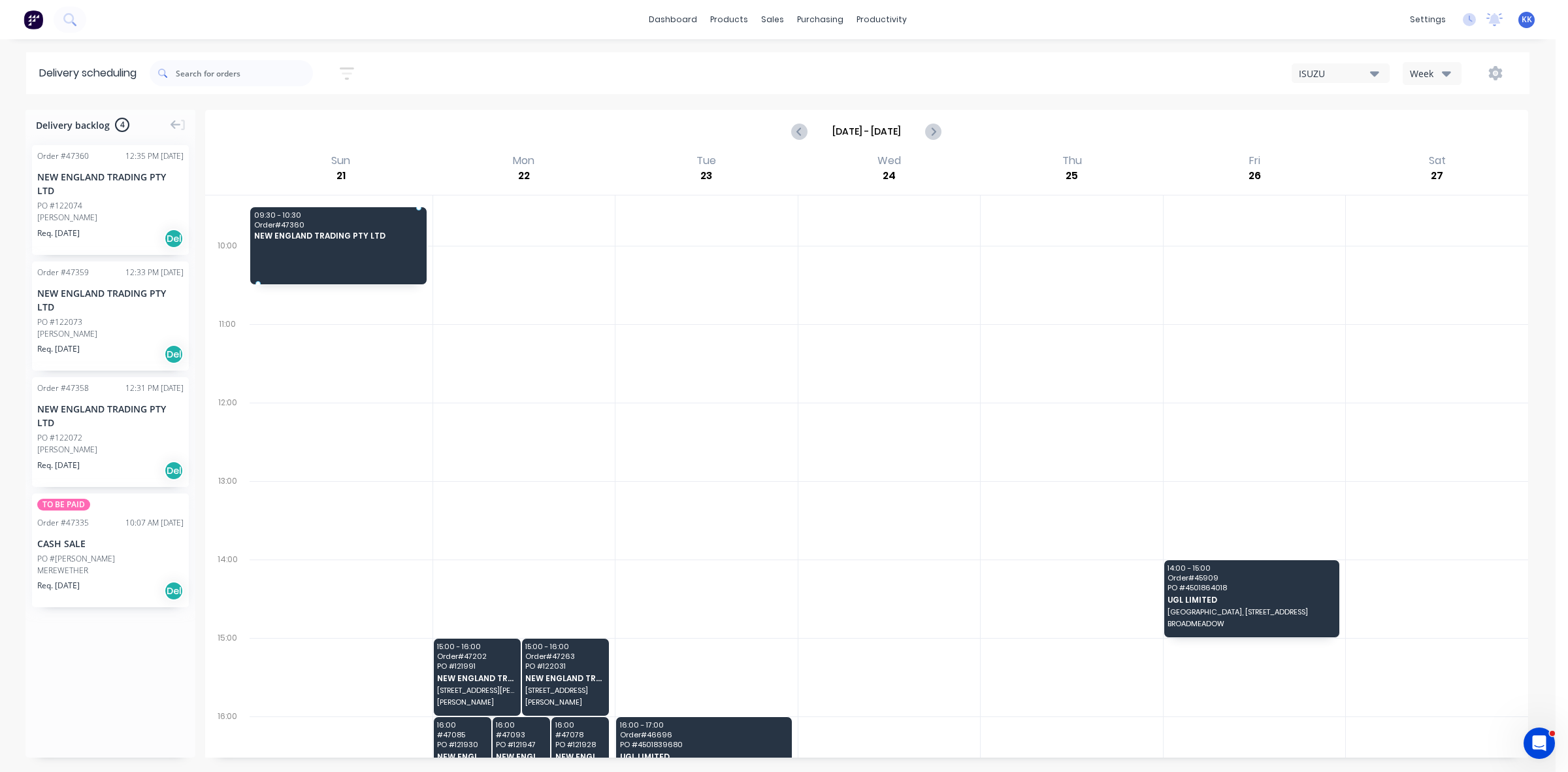
scroll to position [262, 0]
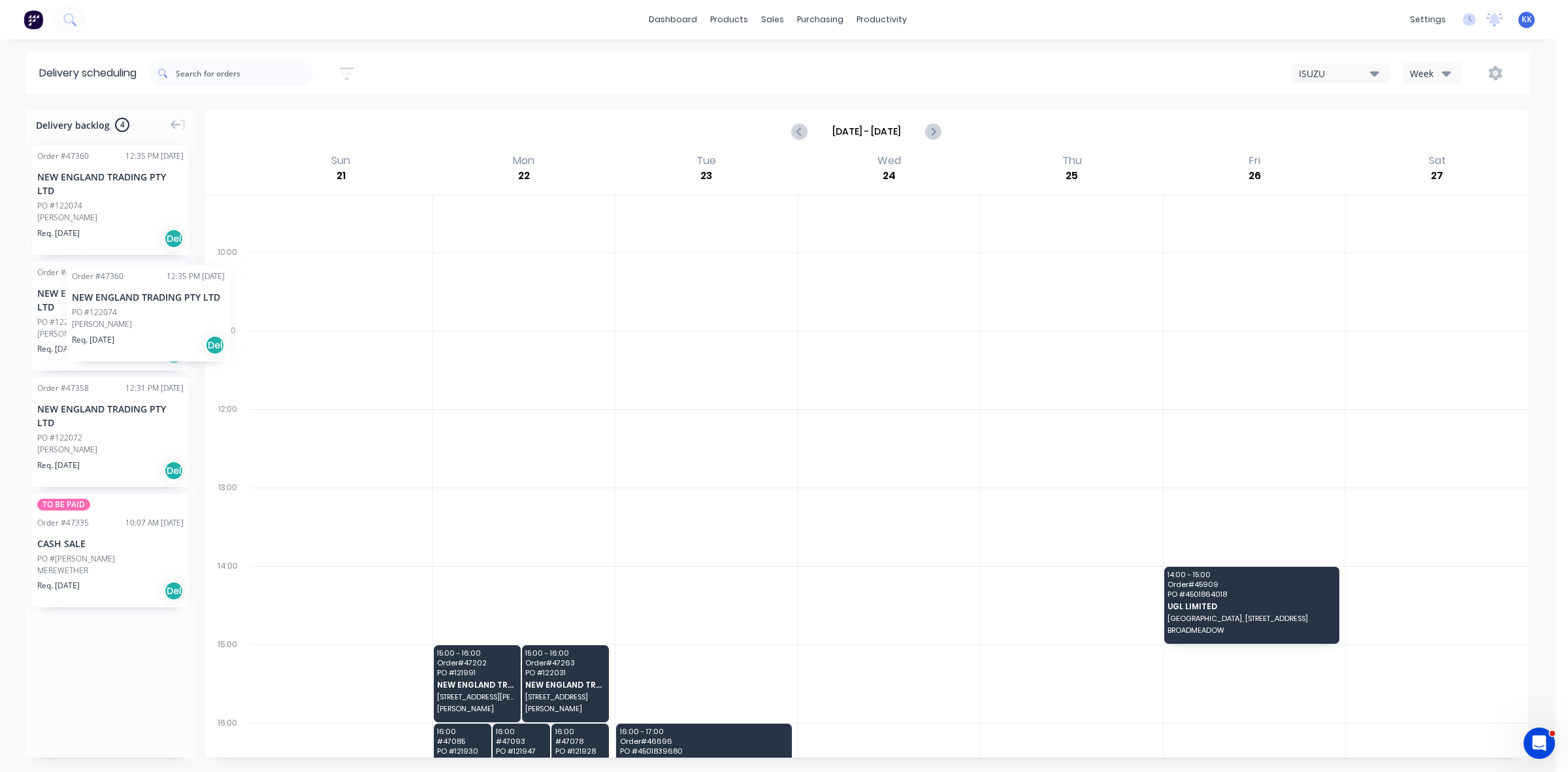
drag, startPoint x: 74, startPoint y: 219, endPoint x: 56, endPoint y: 260, distance: 44.8
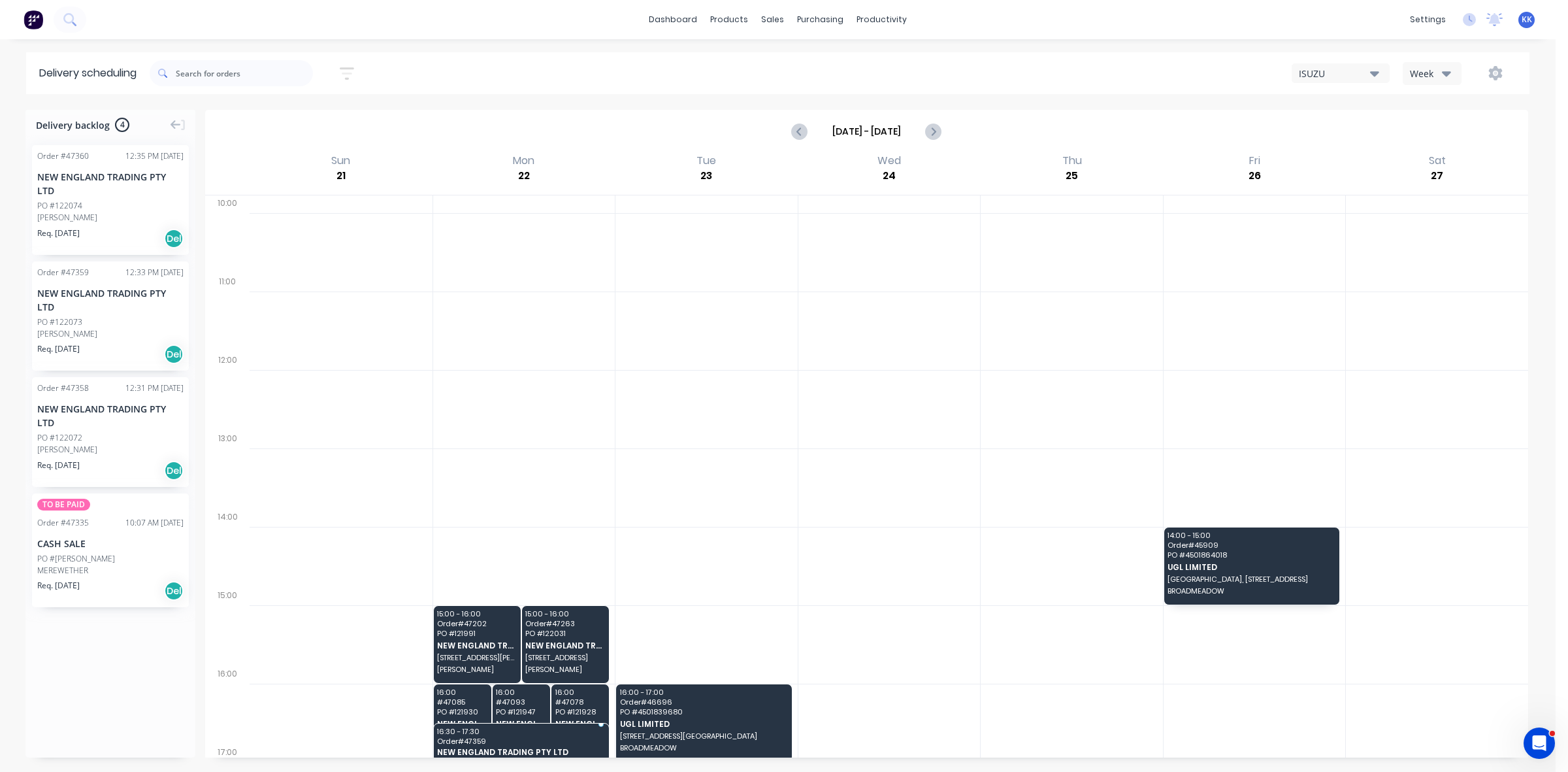
scroll to position [311, 0]
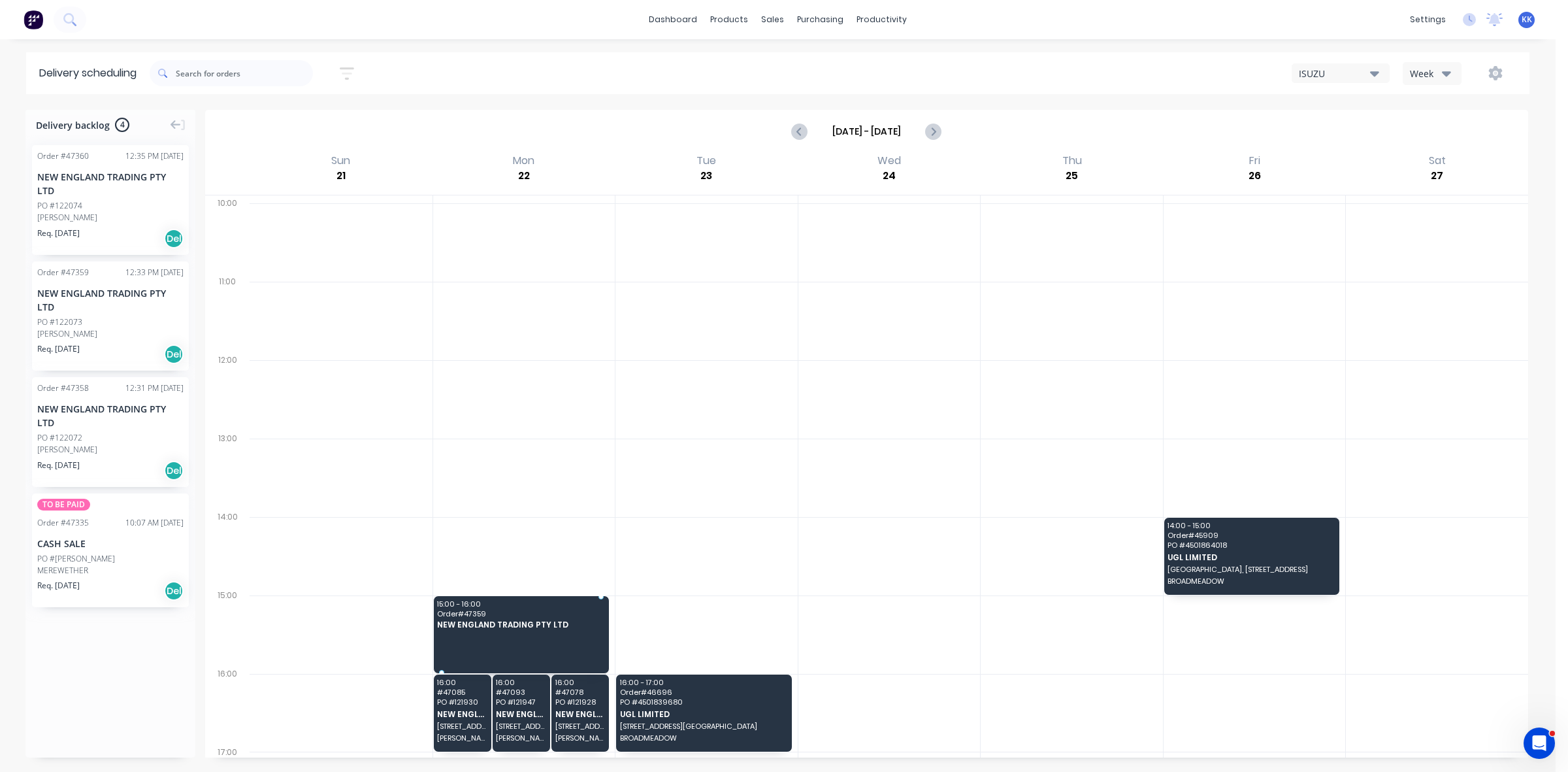
drag, startPoint x: 73, startPoint y: 333, endPoint x: 521, endPoint y: 624, distance: 534.2
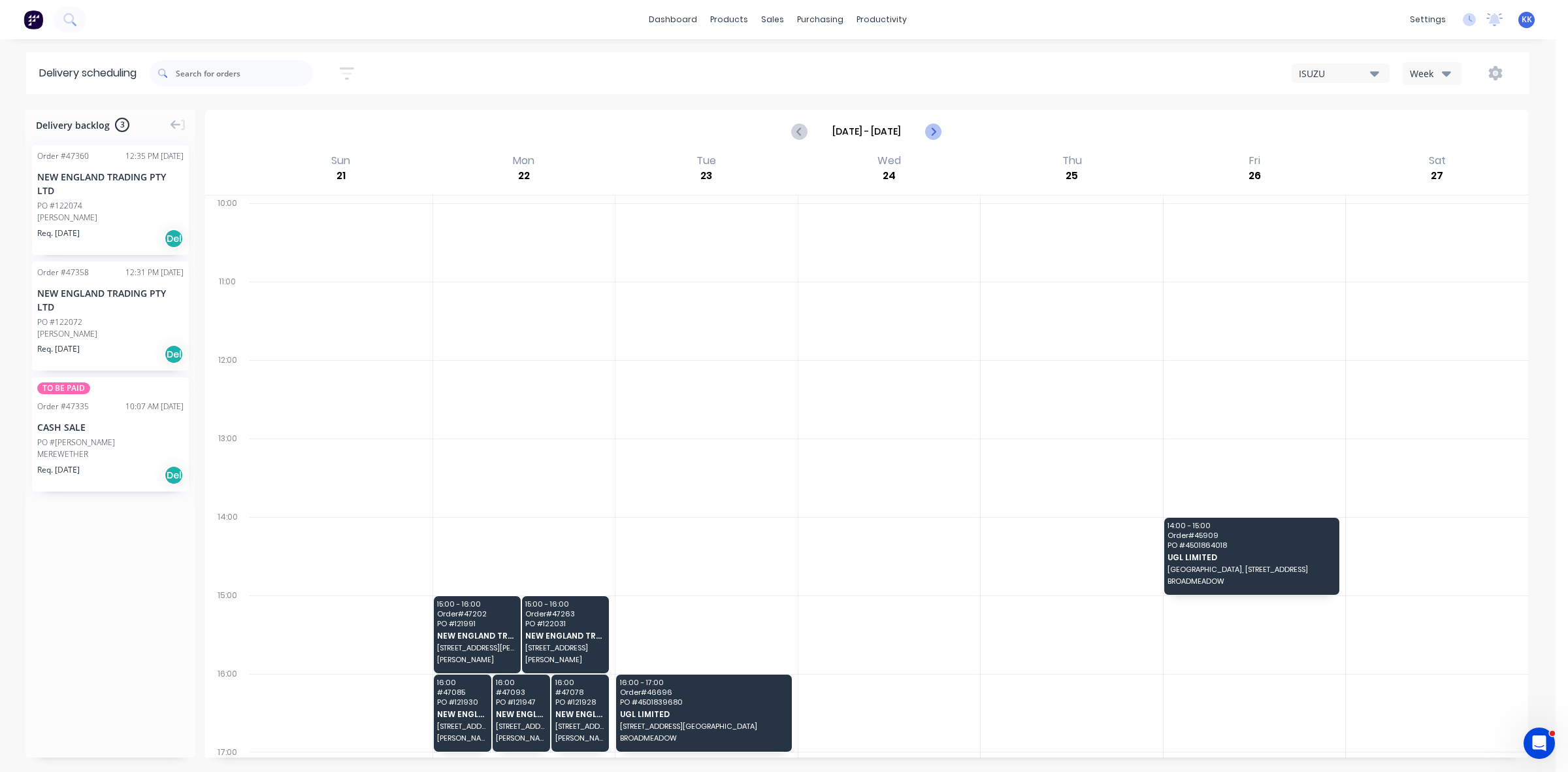
click at [936, 132] on icon "Next page" at bounding box center [933, 131] width 15 height 15
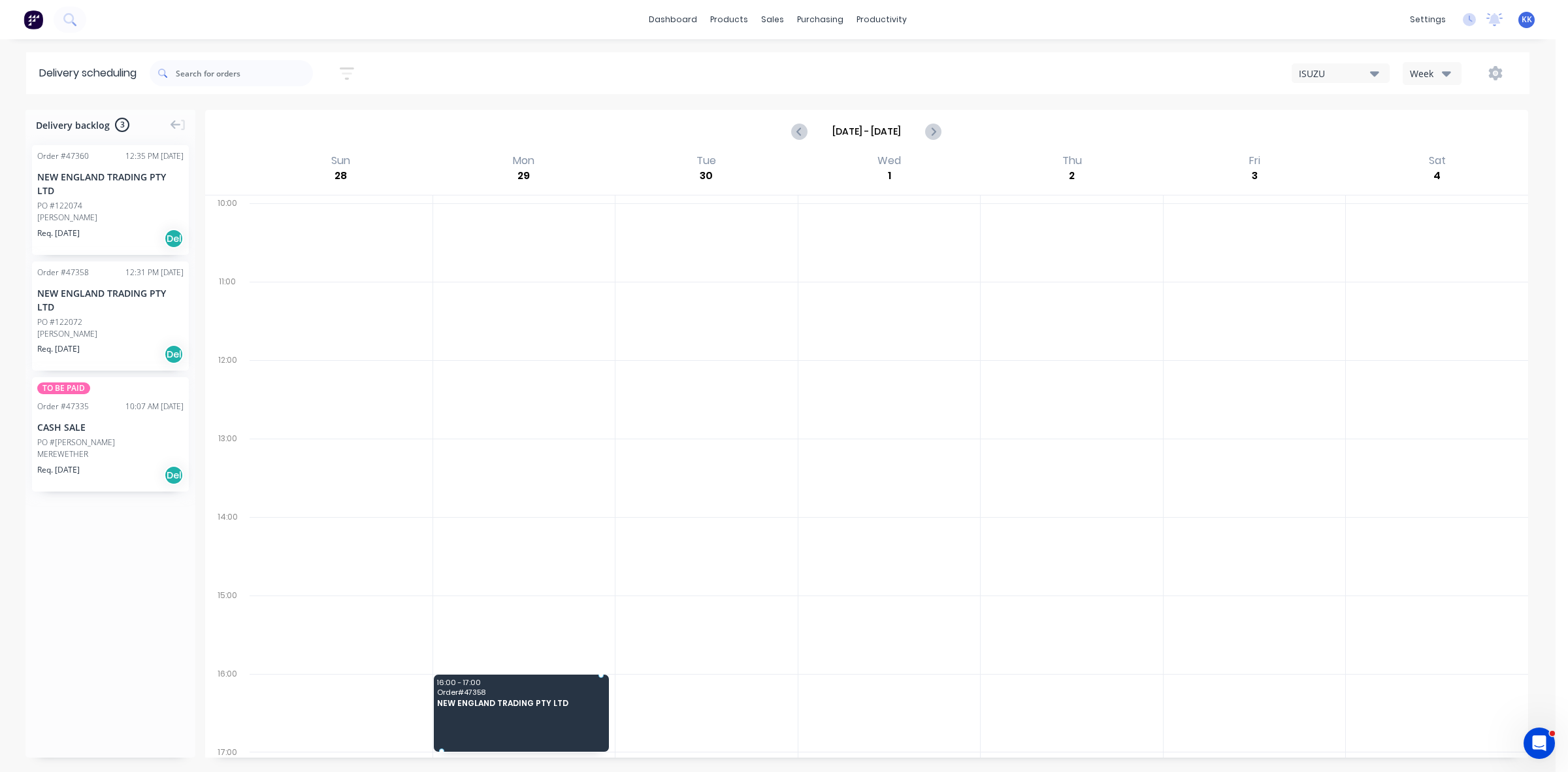
drag, startPoint x: 72, startPoint y: 324, endPoint x: 531, endPoint y: 710, distance: 599.7
drag, startPoint x: 92, startPoint y: 212, endPoint x: 533, endPoint y: 689, distance: 649.6
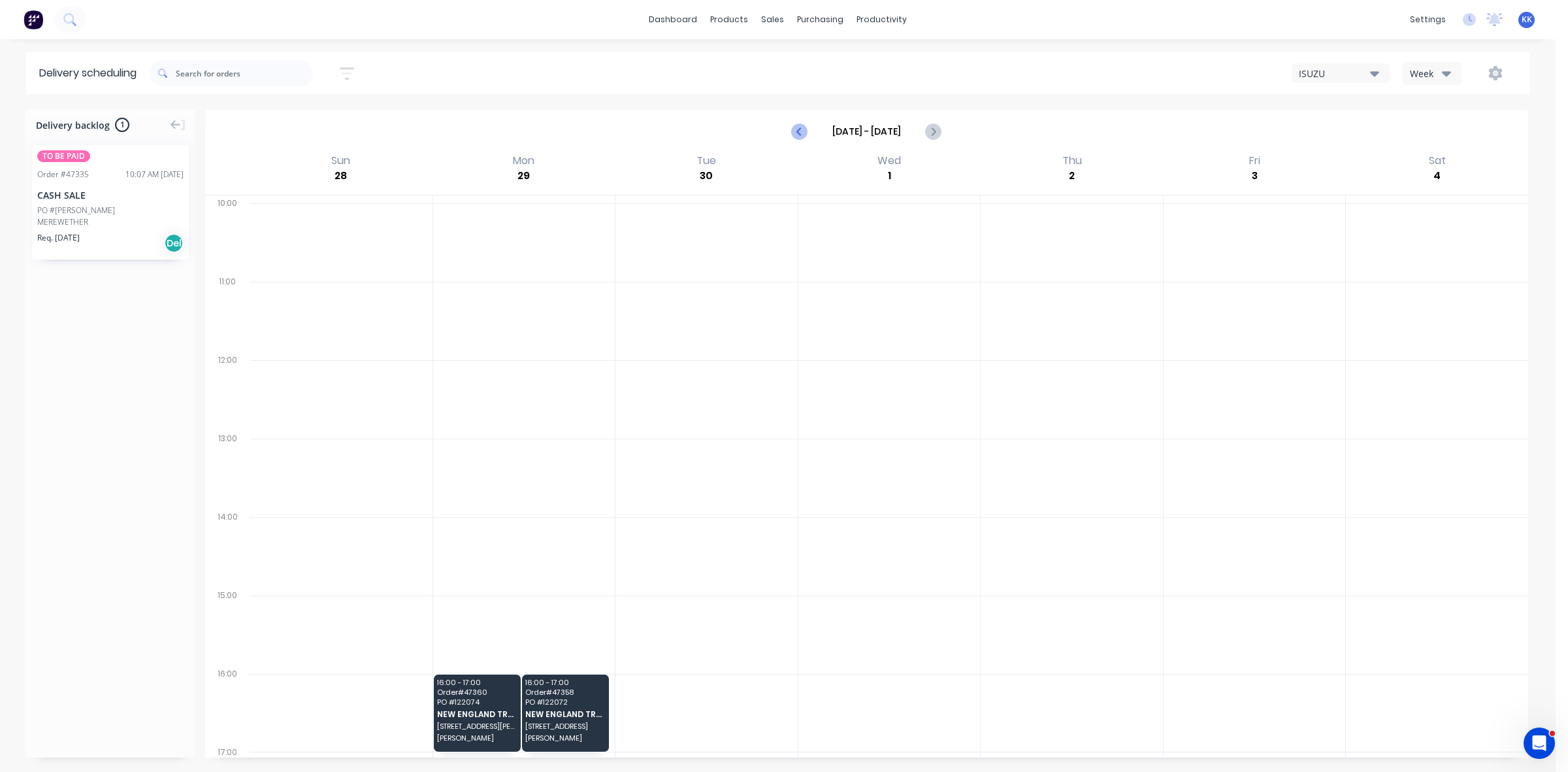
click at [798, 134] on icon "Previous page" at bounding box center [800, 131] width 15 height 15
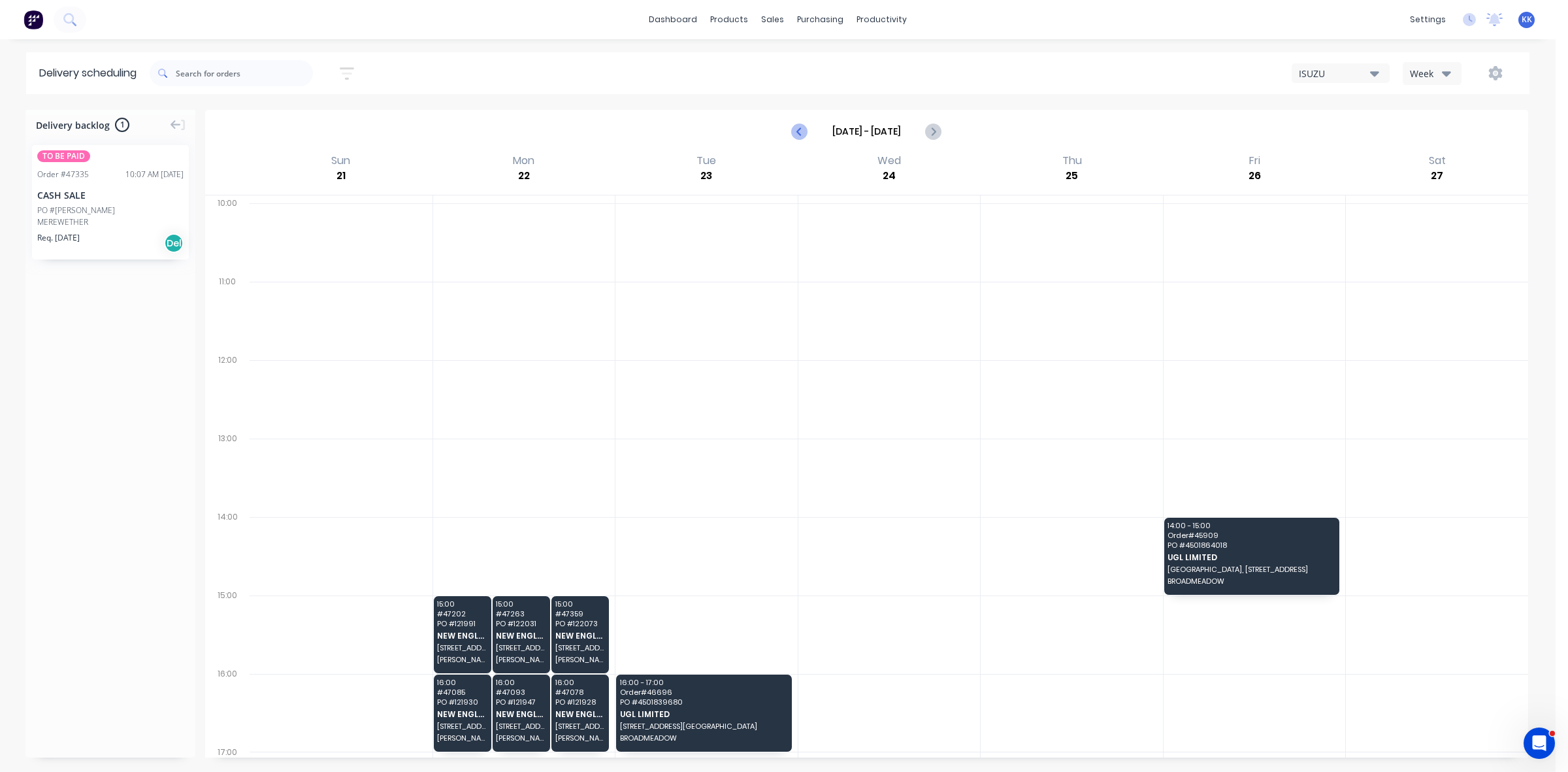
click at [798, 134] on icon "Previous page" at bounding box center [800, 131] width 15 height 15
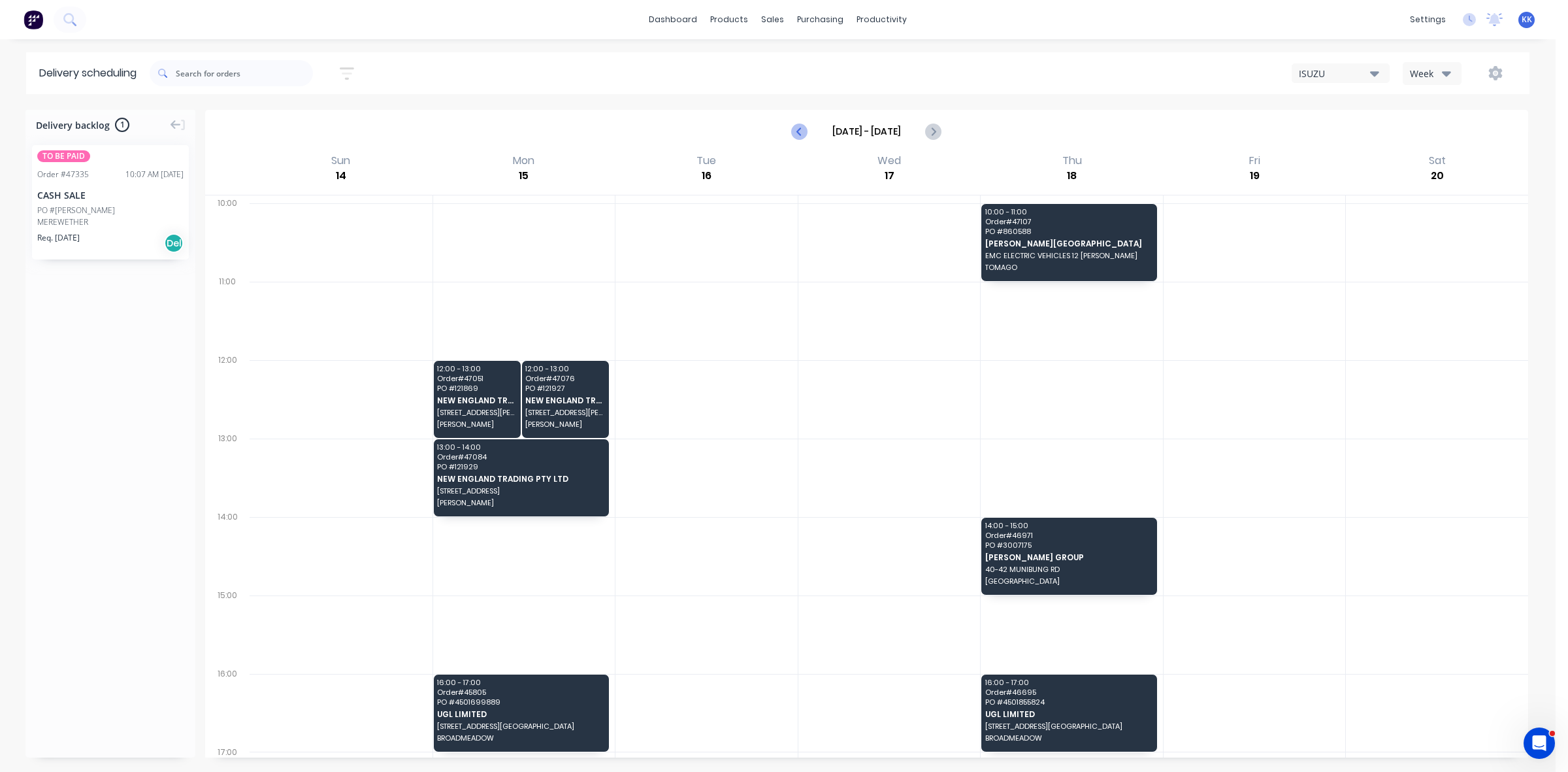
click at [798, 134] on icon "Previous page" at bounding box center [800, 131] width 15 height 15
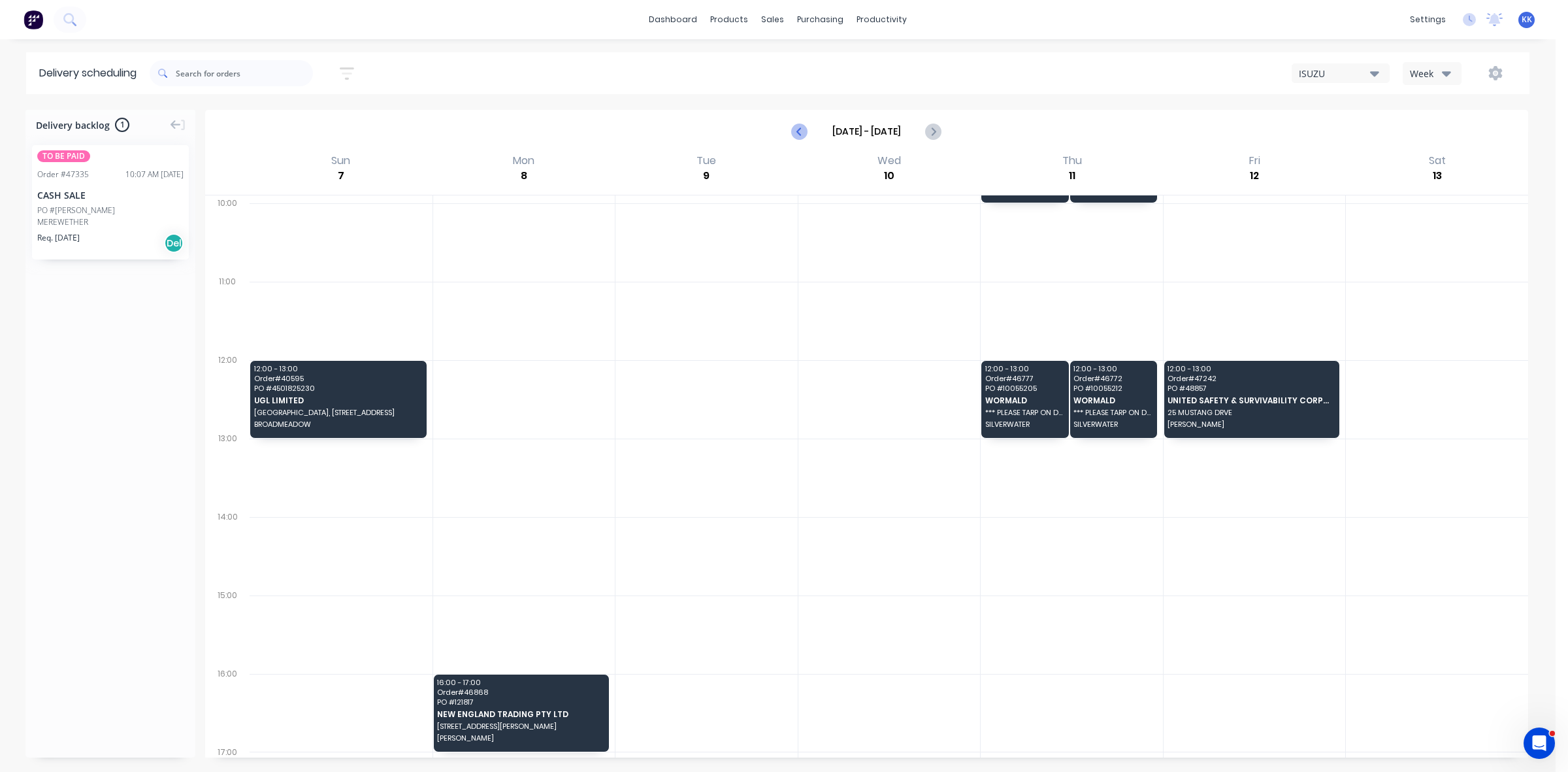
click at [801, 134] on icon "Previous page" at bounding box center [800, 131] width 15 height 15
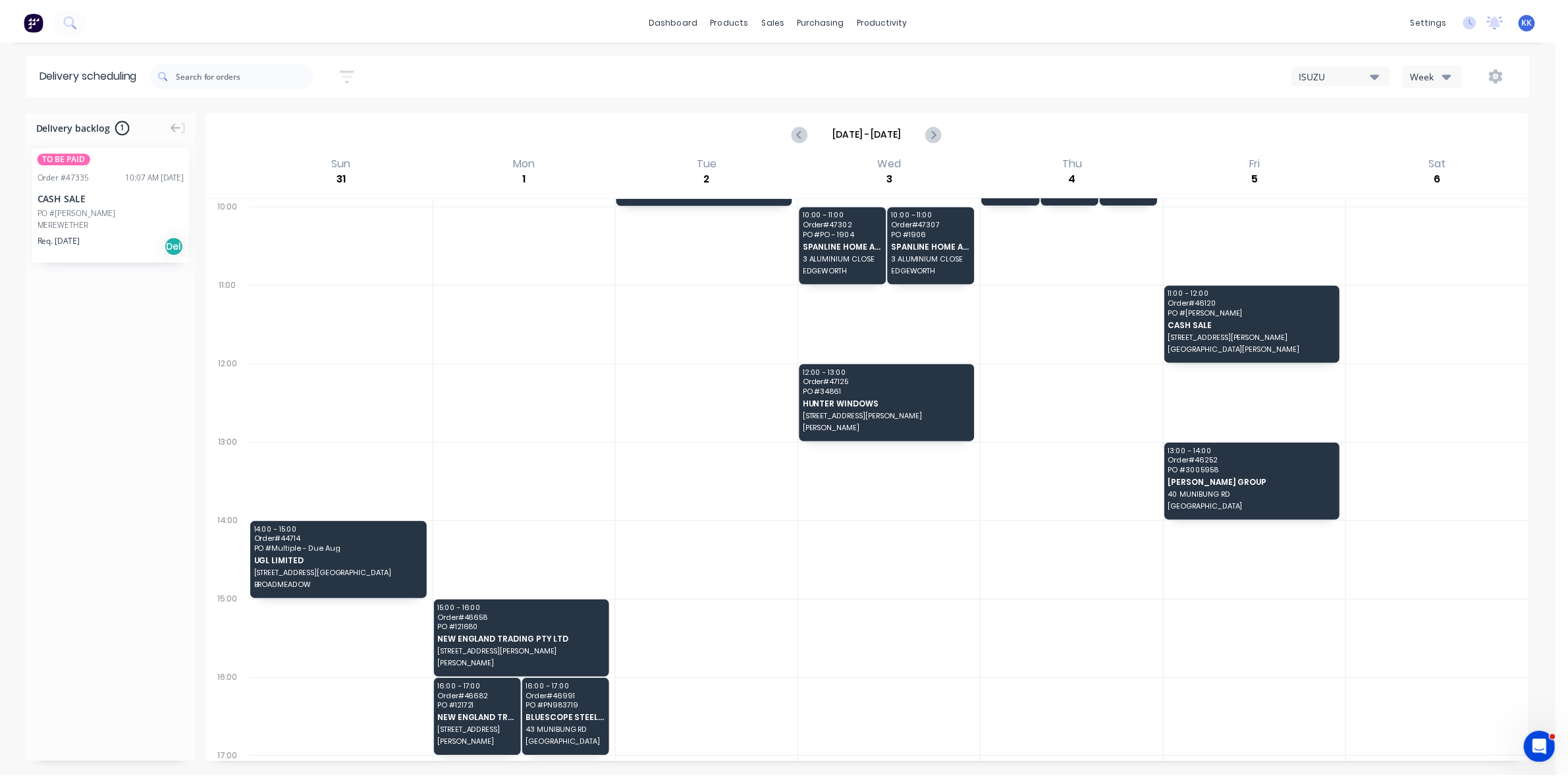
scroll to position [0, 0]
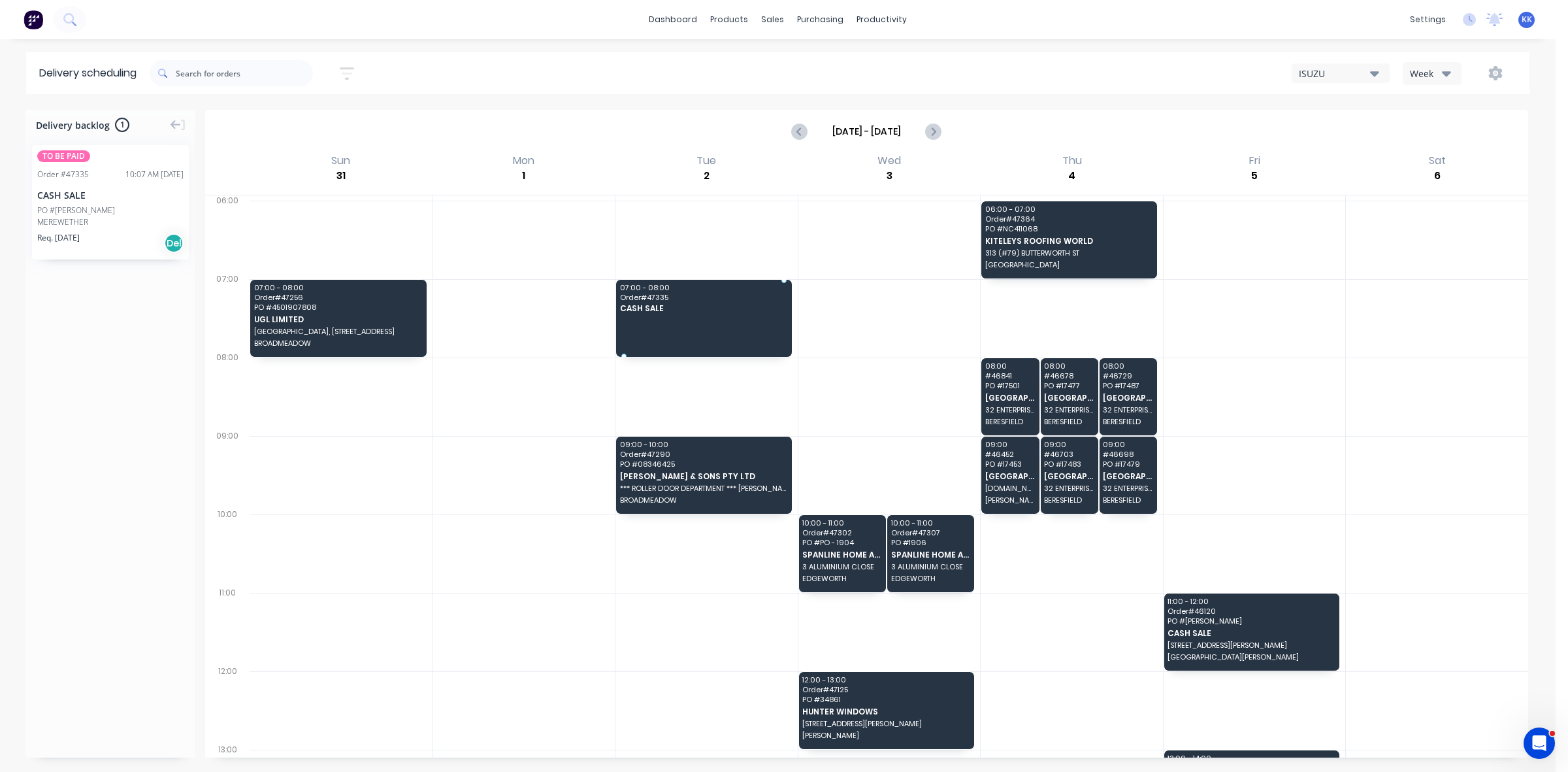
drag, startPoint x: 69, startPoint y: 213, endPoint x: 691, endPoint y: 304, distance: 628.6
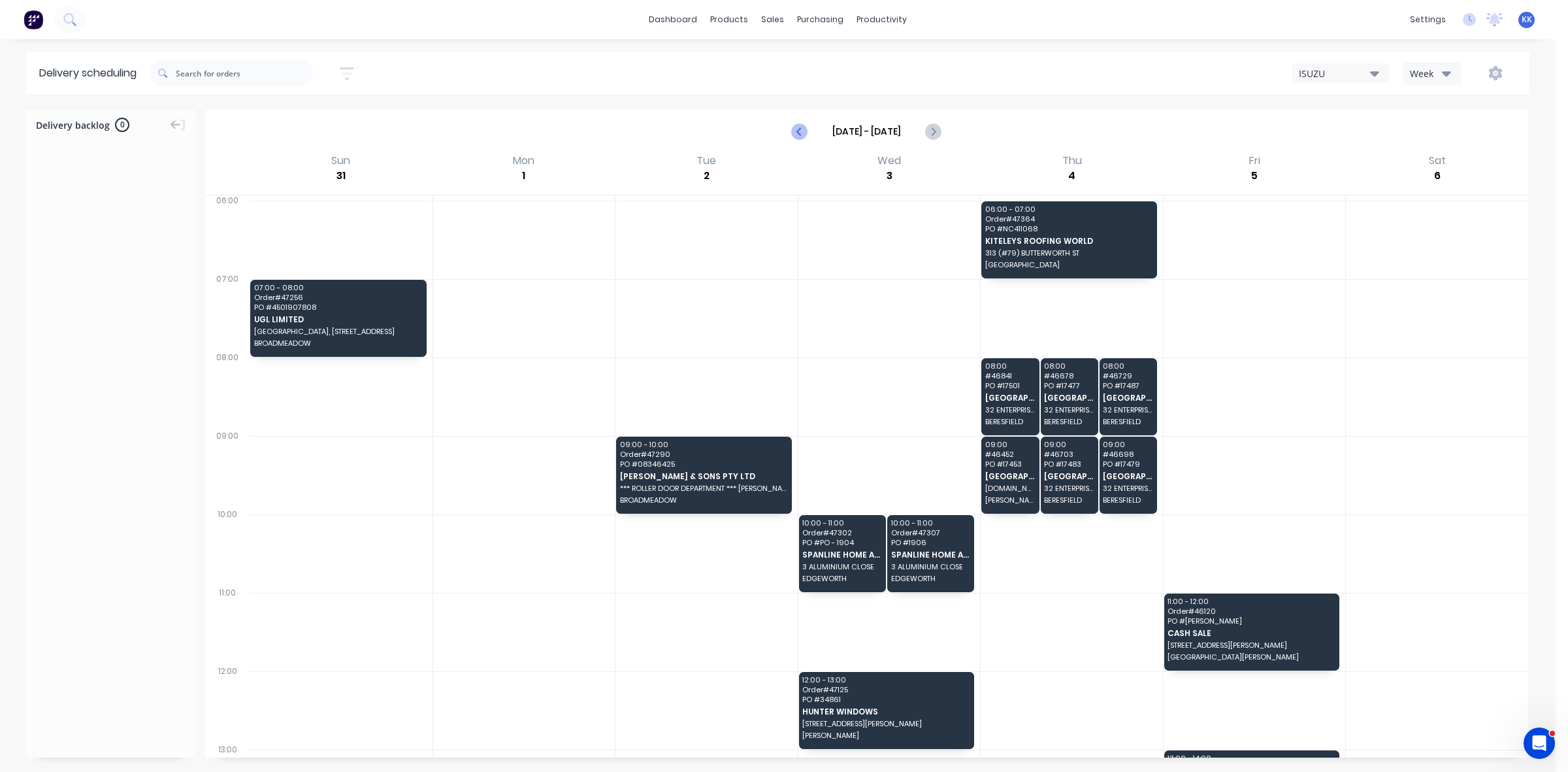
click at [798, 136] on icon "Previous page" at bounding box center [800, 131] width 15 height 15
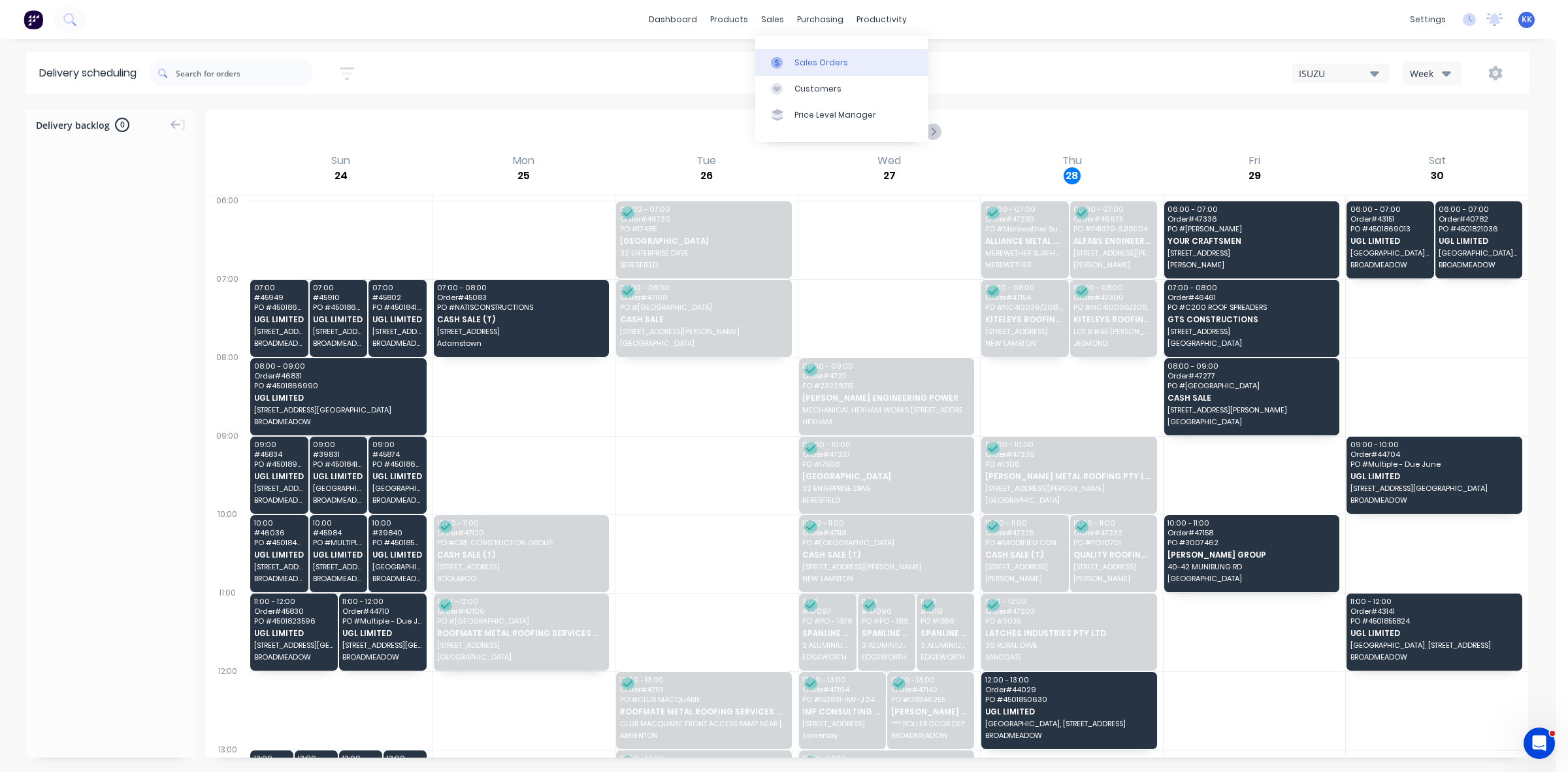
click at [787, 56] on link "Sales Orders" at bounding box center [841, 62] width 173 height 26
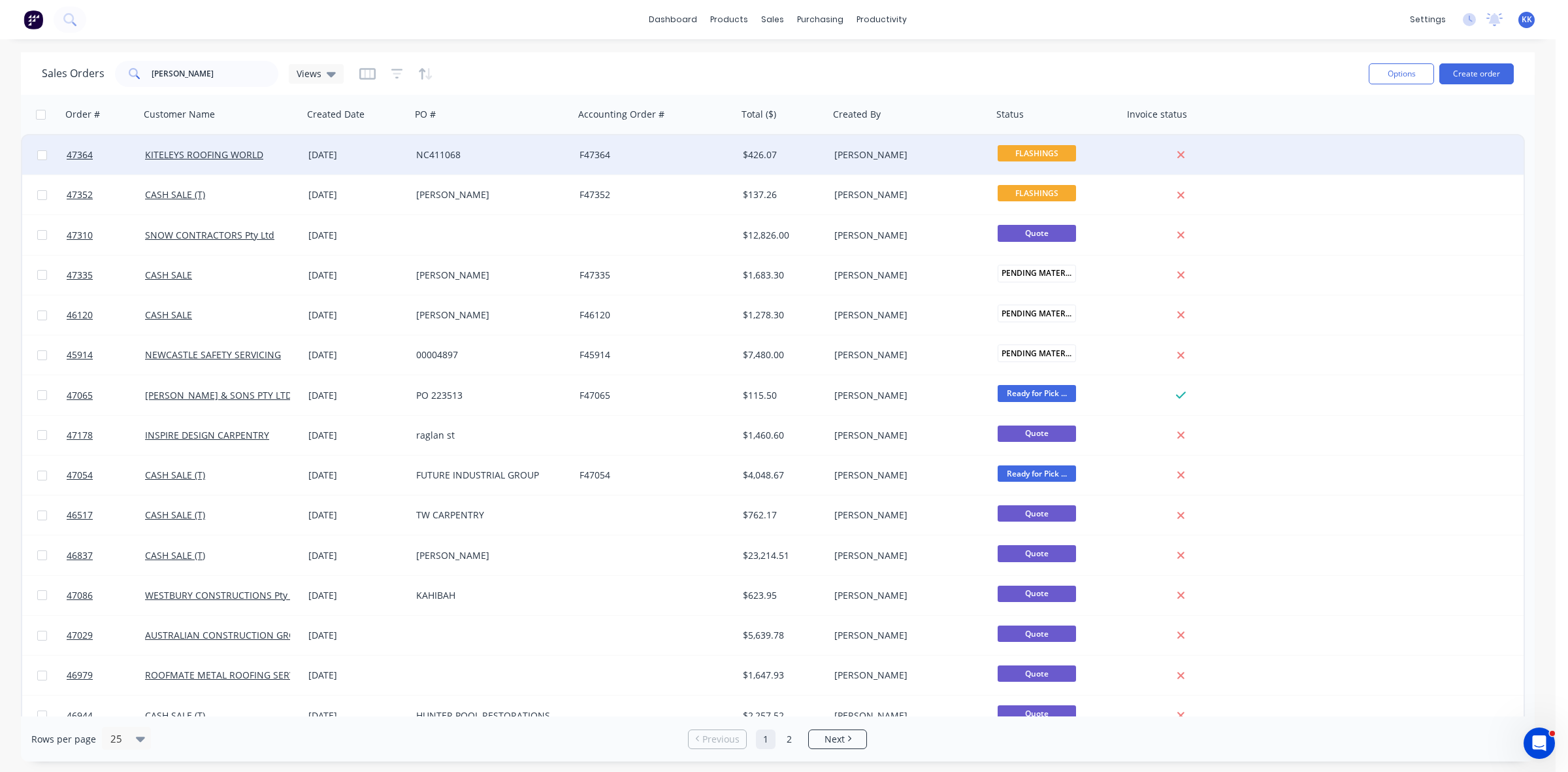
click at [536, 147] on div "NC411068" at bounding box center [492, 155] width 163 height 39
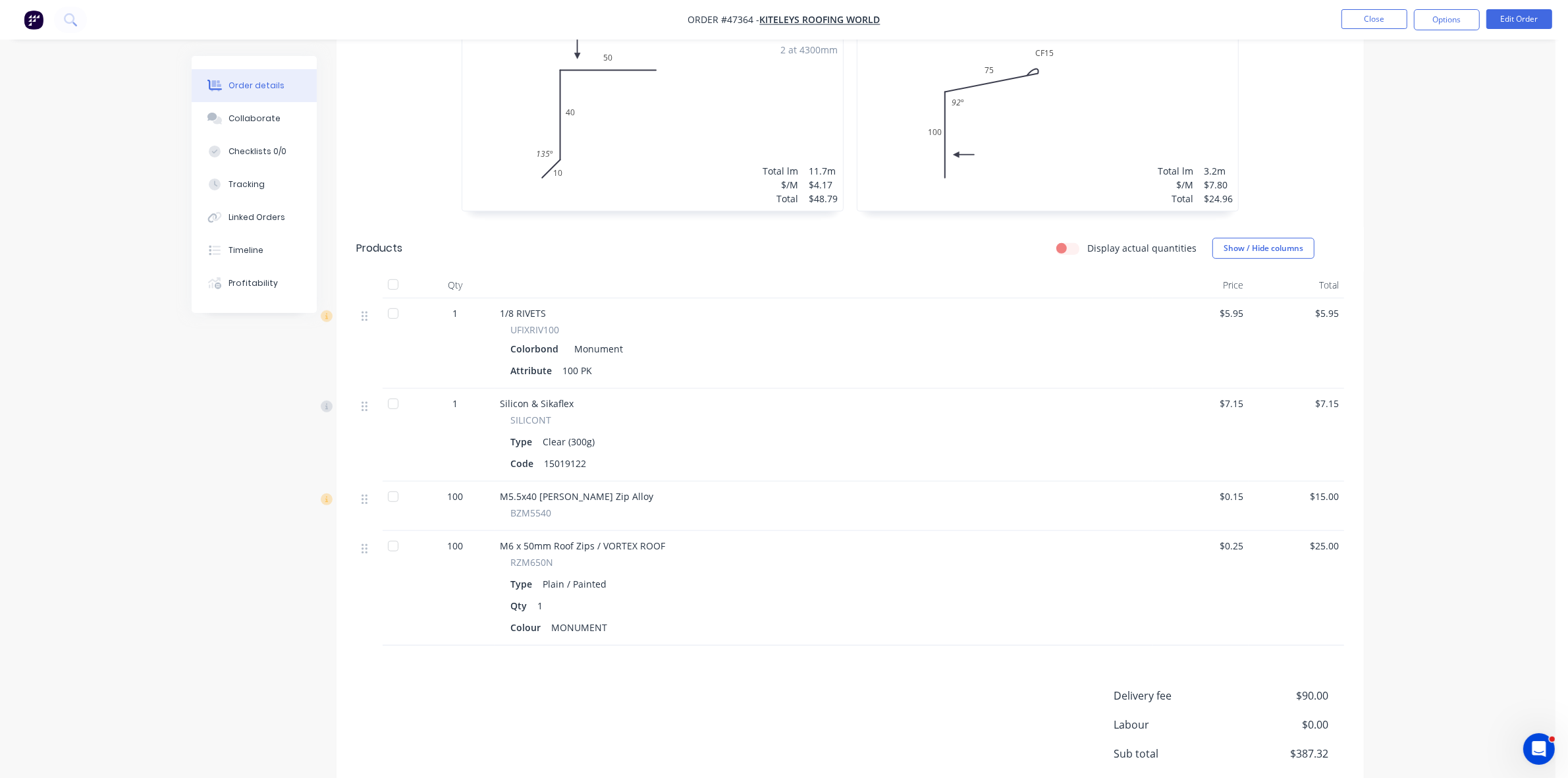
scroll to position [989, 0]
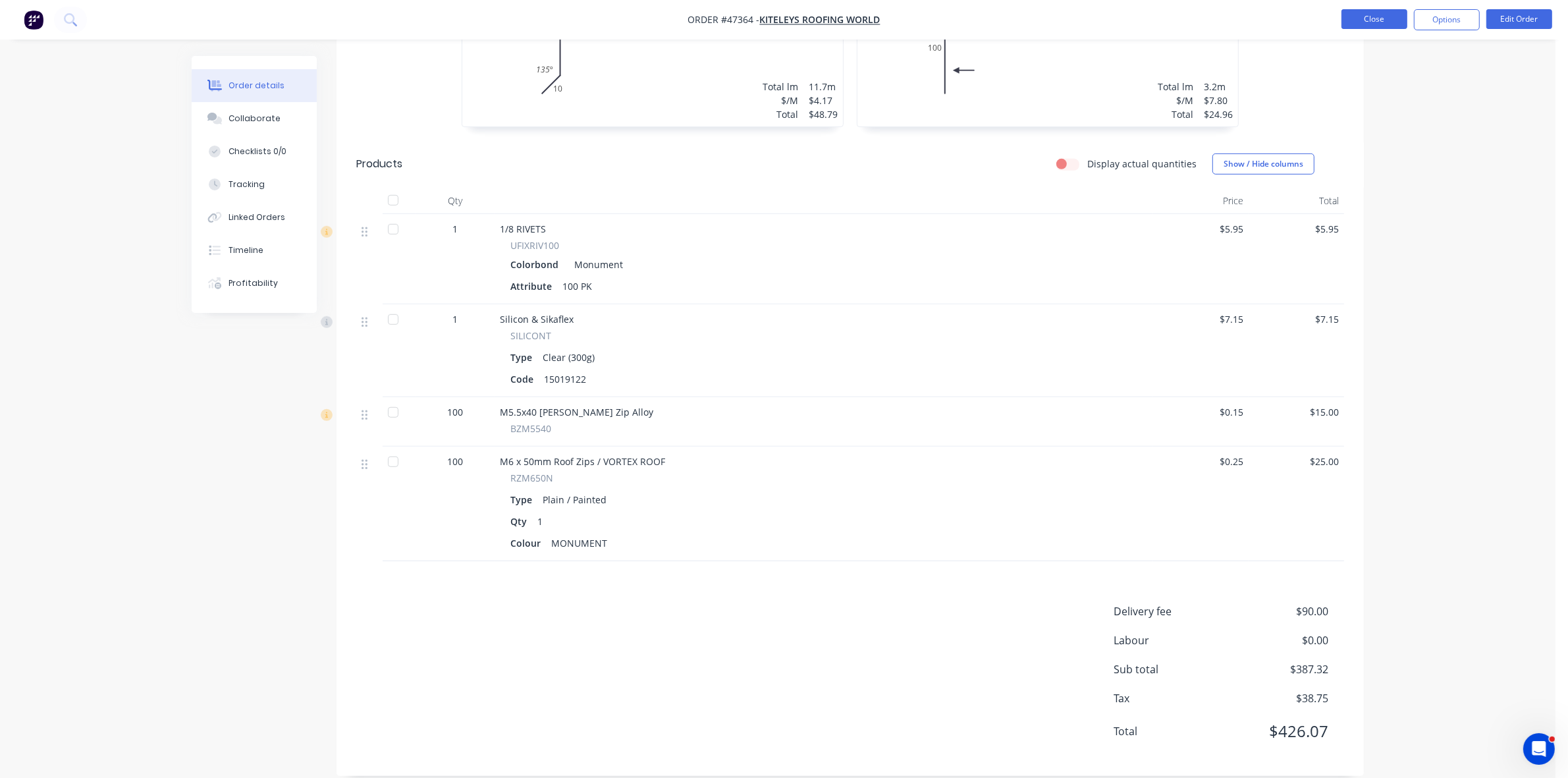
click at [1367, 24] on button "Close" at bounding box center [1374, 19] width 66 height 20
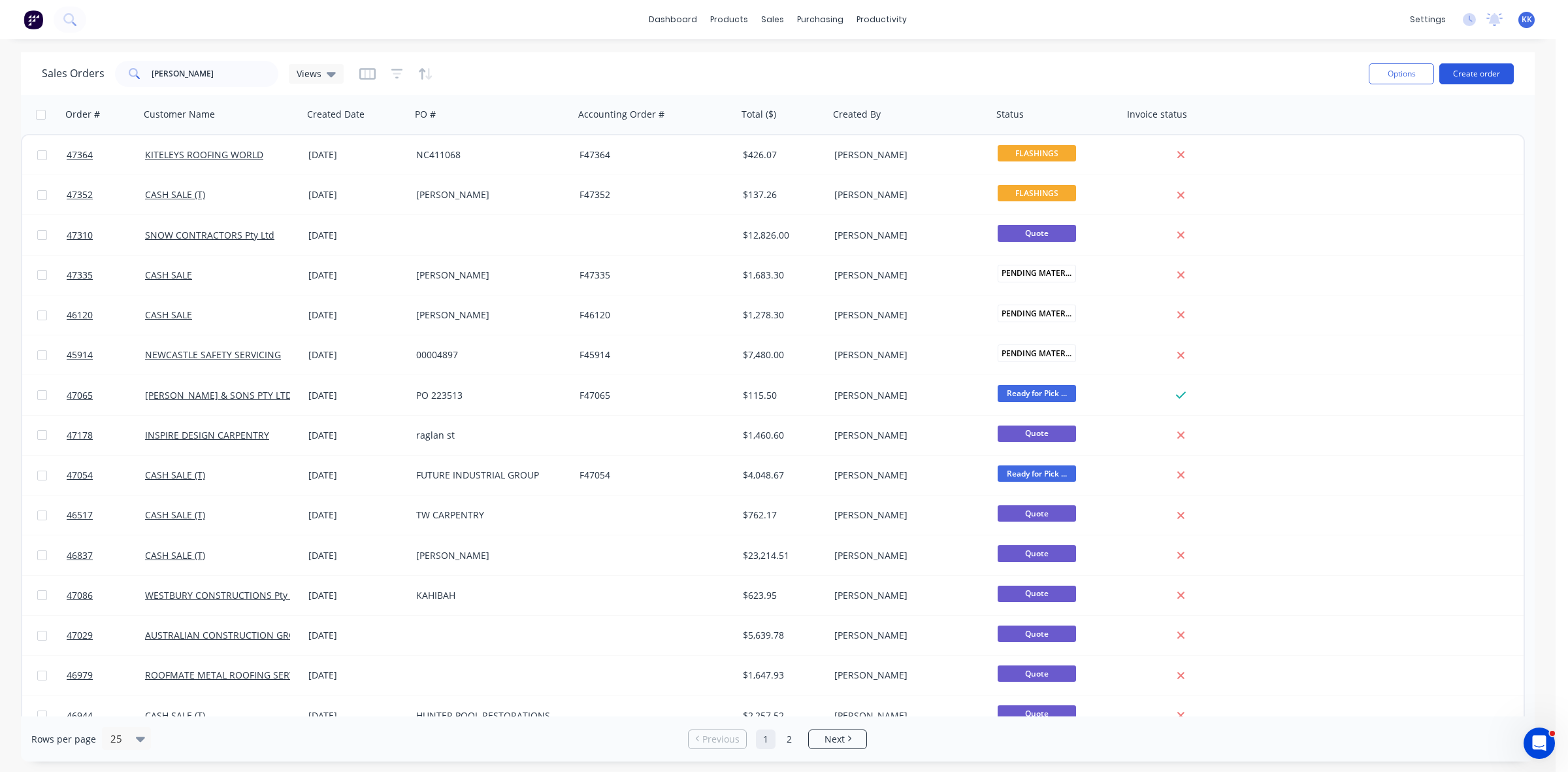
click at [1481, 75] on button "Create order" at bounding box center [1477, 74] width 75 height 21
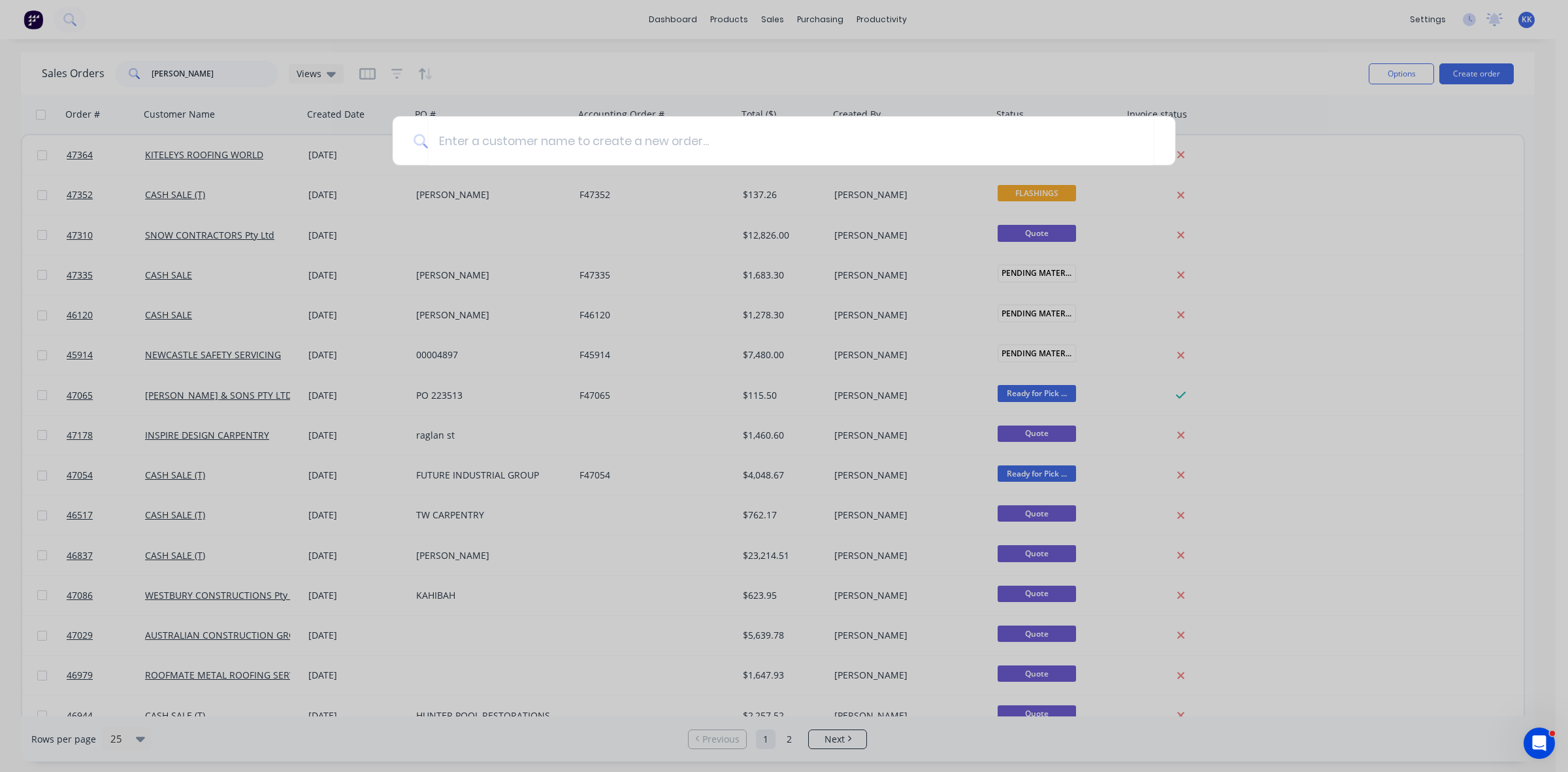
drag, startPoint x: 200, startPoint y: 63, endPoint x: 177, endPoint y: 64, distance: 23.0
click at [177, 63] on div at bounding box center [784, 386] width 1568 height 772
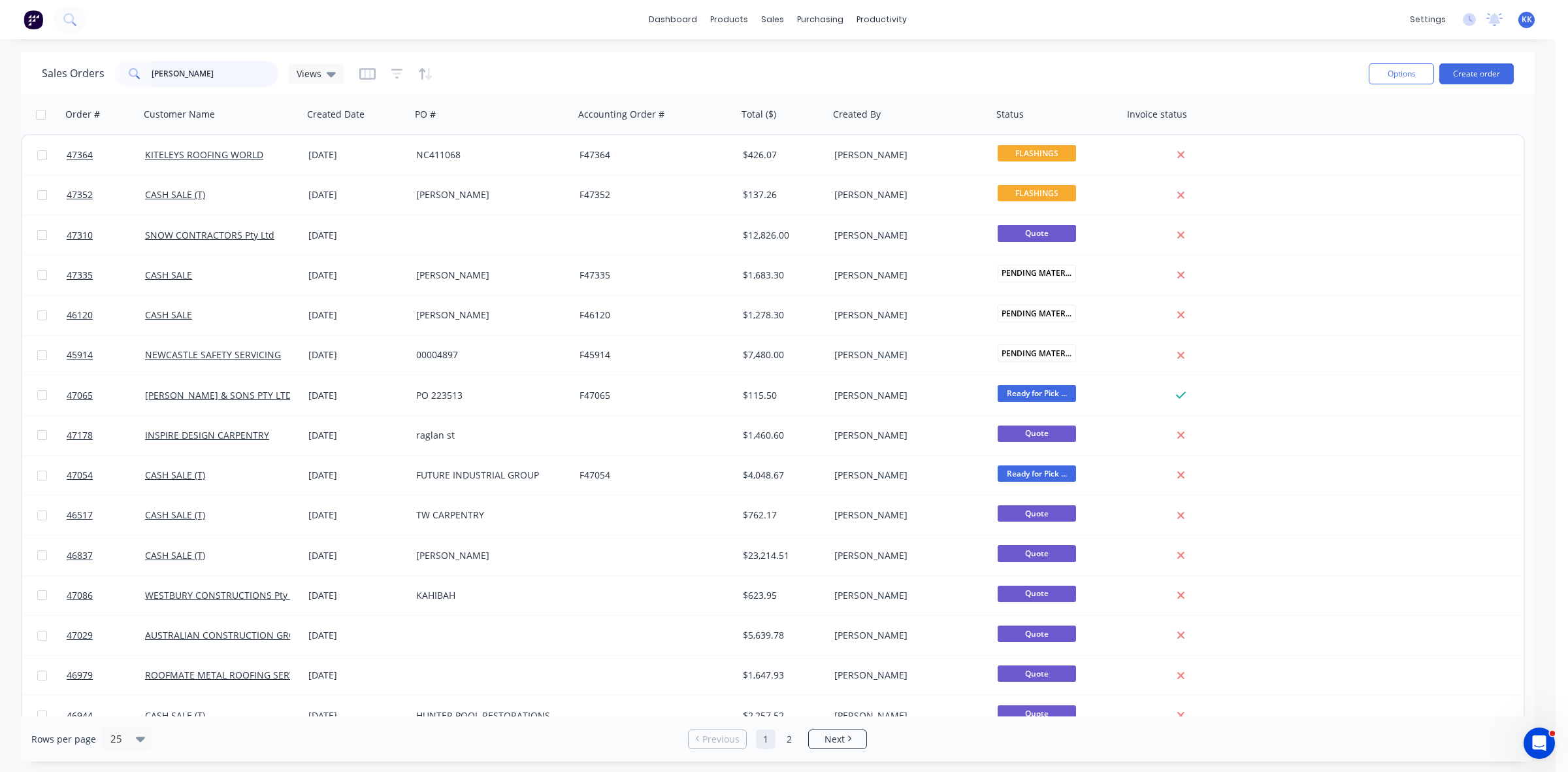
click at [177, 72] on input "[PERSON_NAME]" at bounding box center [215, 74] width 127 height 26
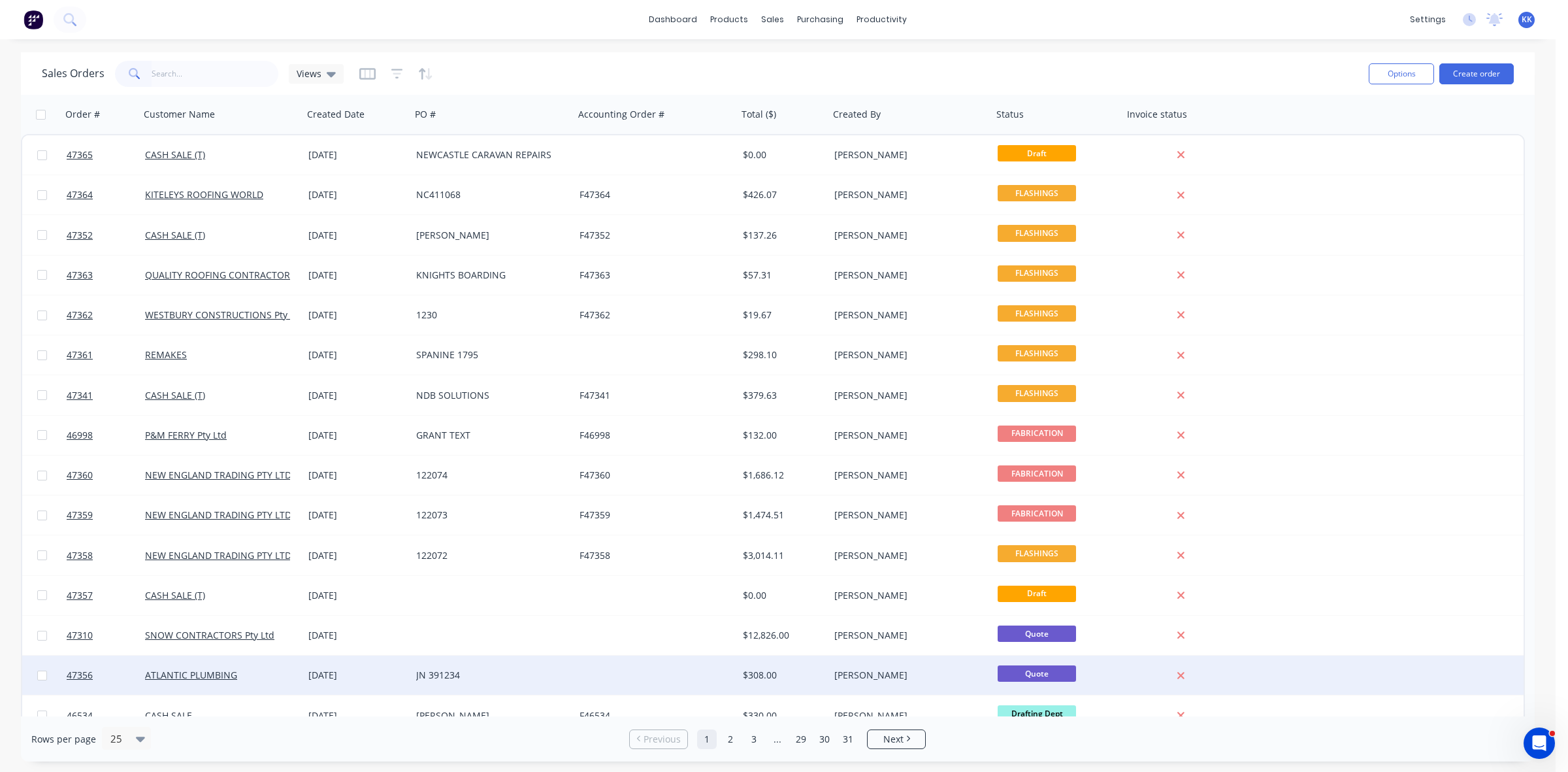
click at [487, 677] on div "JN 391234" at bounding box center [488, 675] width 145 height 13
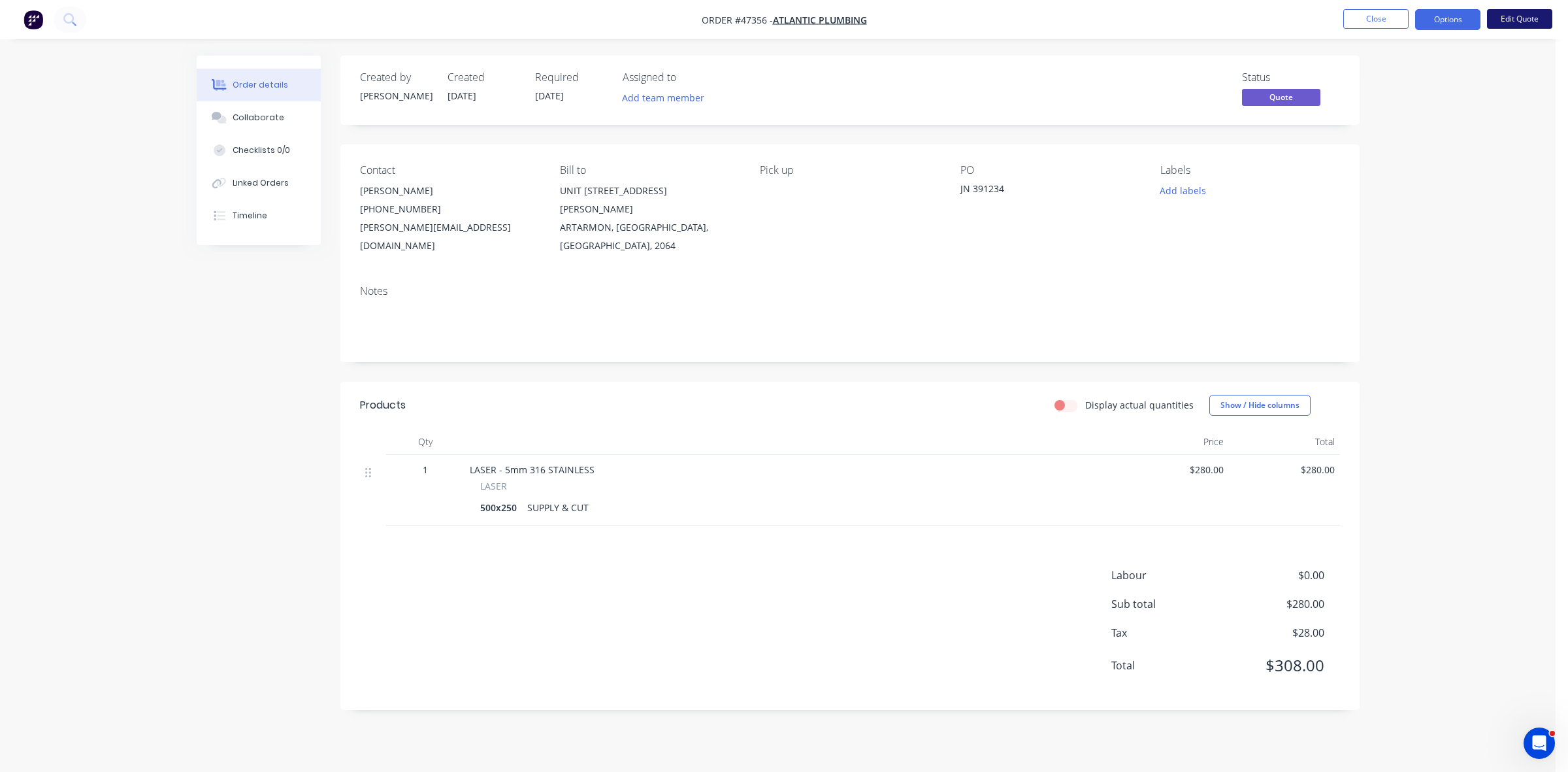
click at [1510, 23] on button "Edit Quote" at bounding box center [1519, 19] width 65 height 20
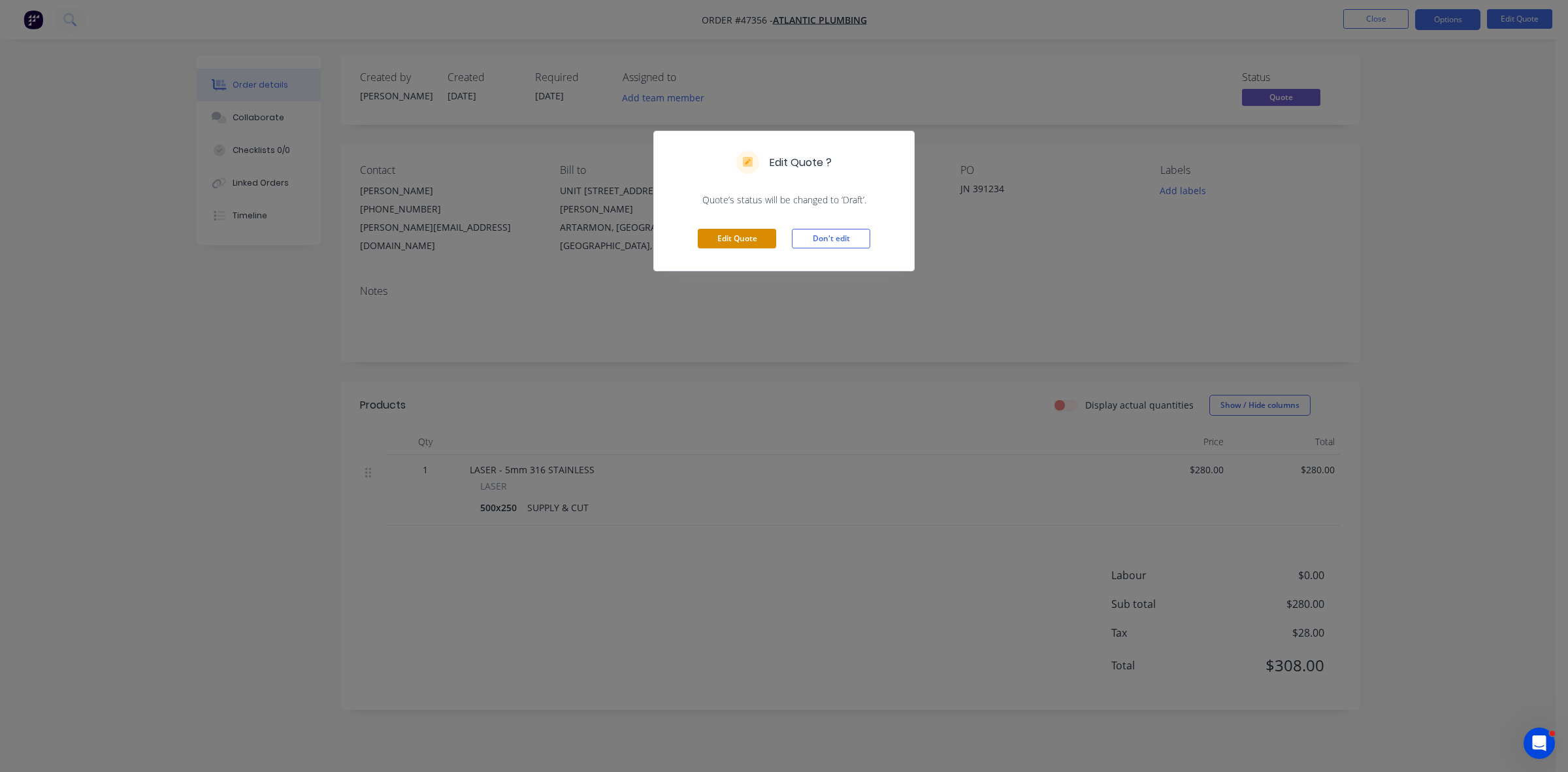
click at [753, 236] on button "Edit Quote" at bounding box center [737, 238] width 78 height 20
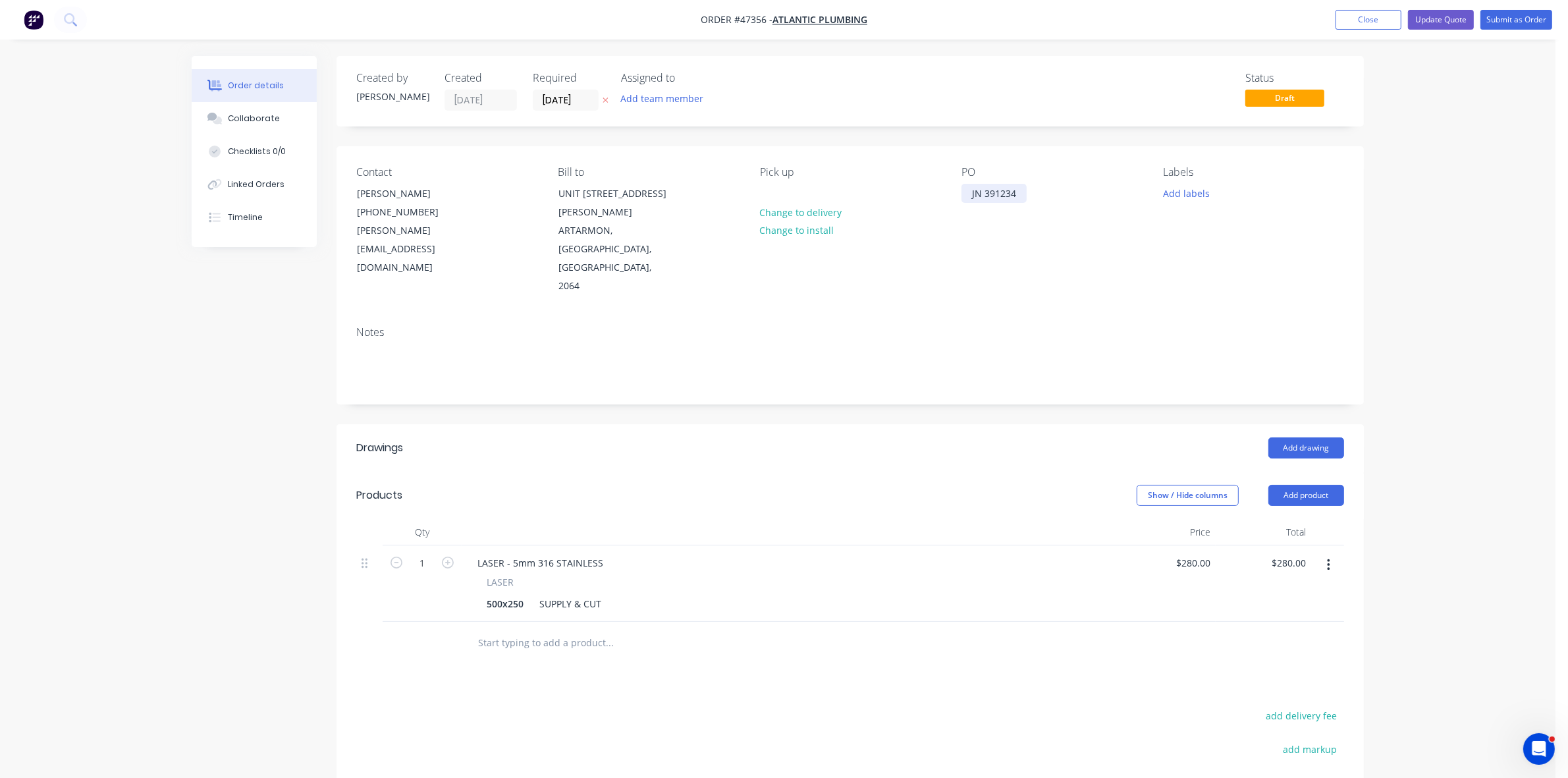
click at [970, 189] on div "JN 391234" at bounding box center [994, 193] width 65 height 19
click at [551, 101] on input "[DATE]" at bounding box center [566, 99] width 65 height 20
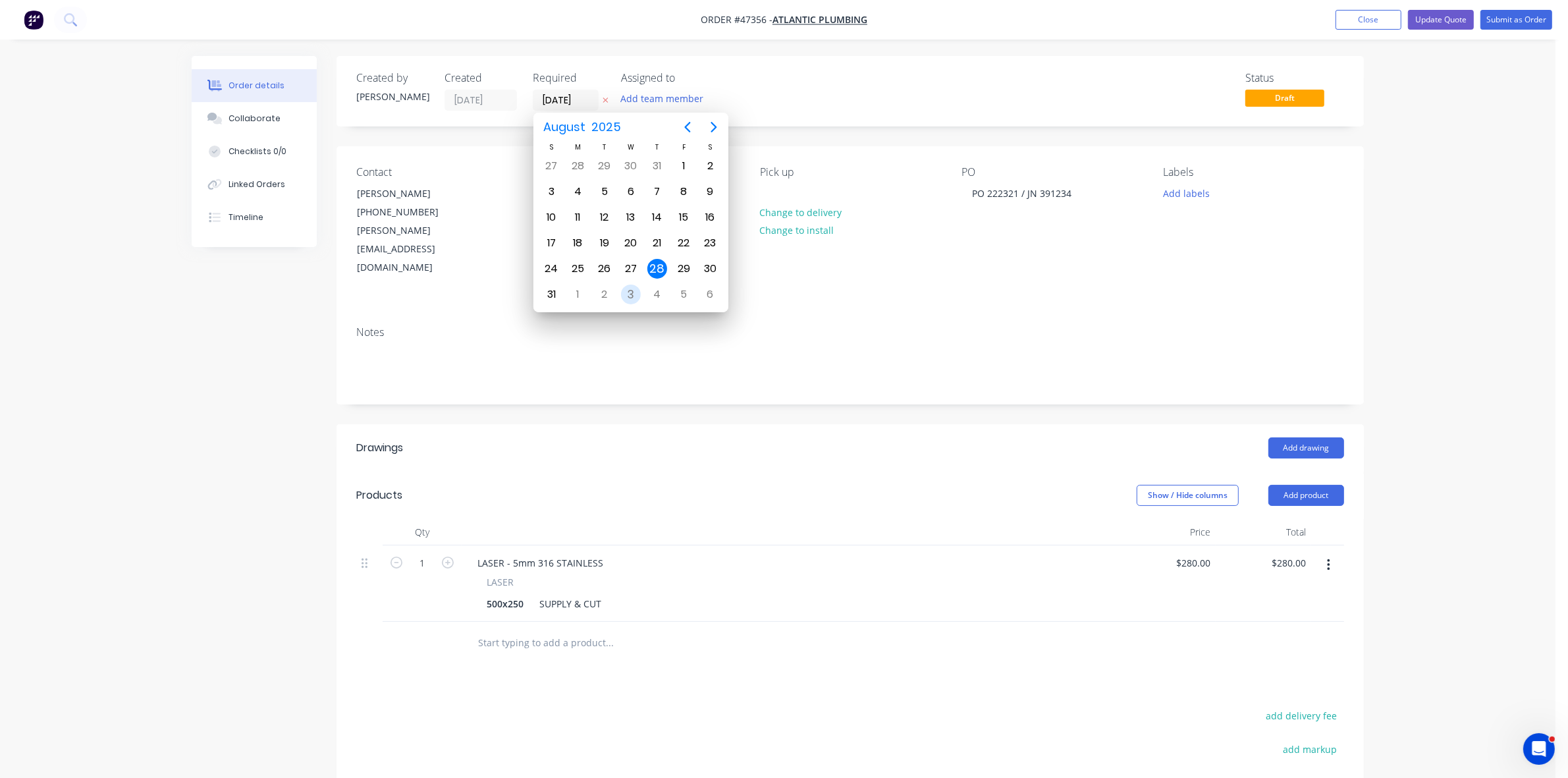
click at [628, 295] on div "3" at bounding box center [631, 294] width 20 height 20
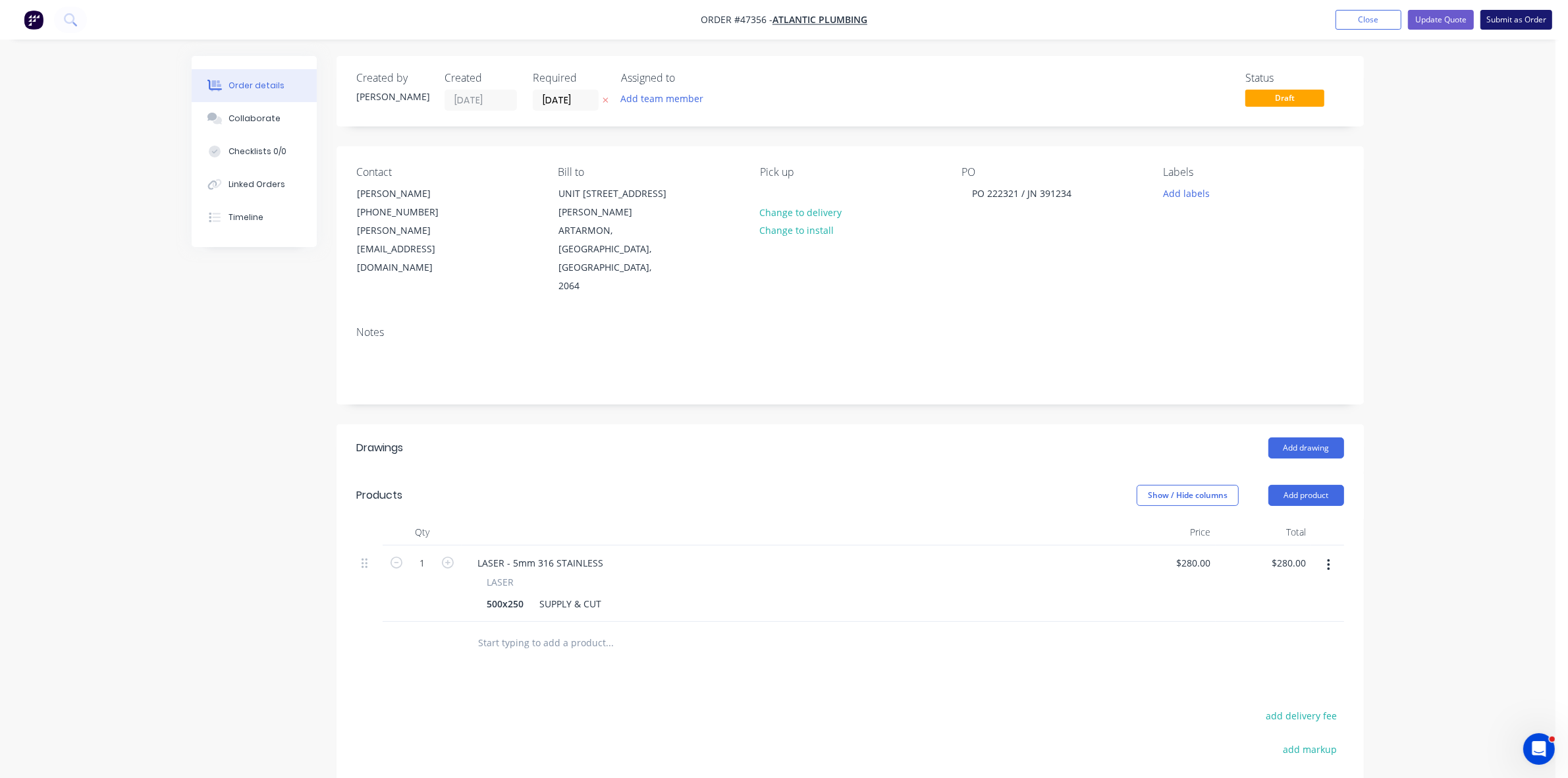
click at [1519, 23] on button "Submit as Order" at bounding box center [1516, 19] width 71 height 20
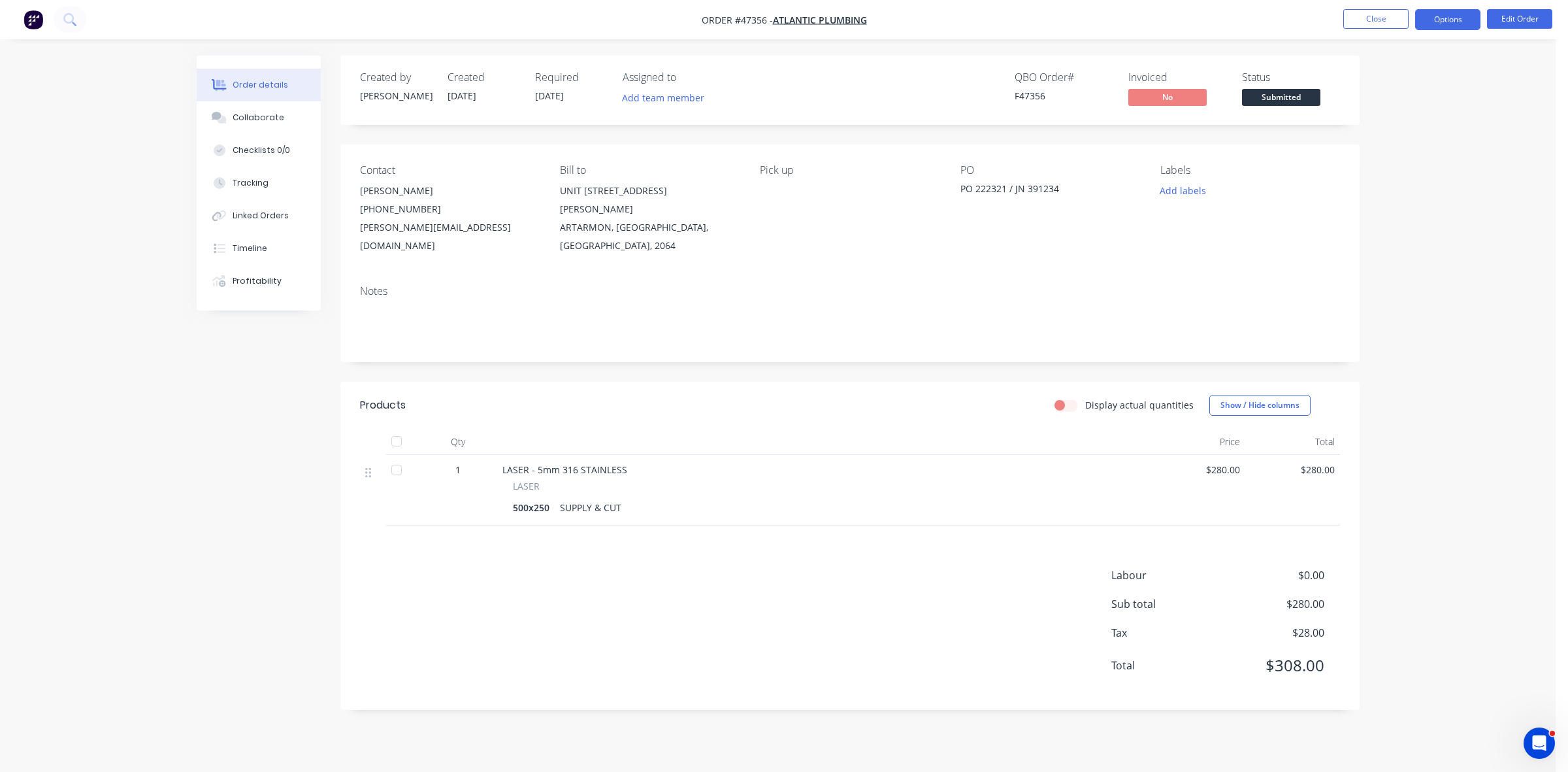
click at [1455, 26] on button "Options" at bounding box center [1447, 20] width 65 height 21
click at [1385, 161] on div "Work Order" at bounding box center [1409, 158] width 120 height 19
click at [1389, 129] on div "Without pricing" at bounding box center [1409, 132] width 120 height 19
click at [1286, 95] on span "Submitted" at bounding box center [1281, 97] width 78 height 16
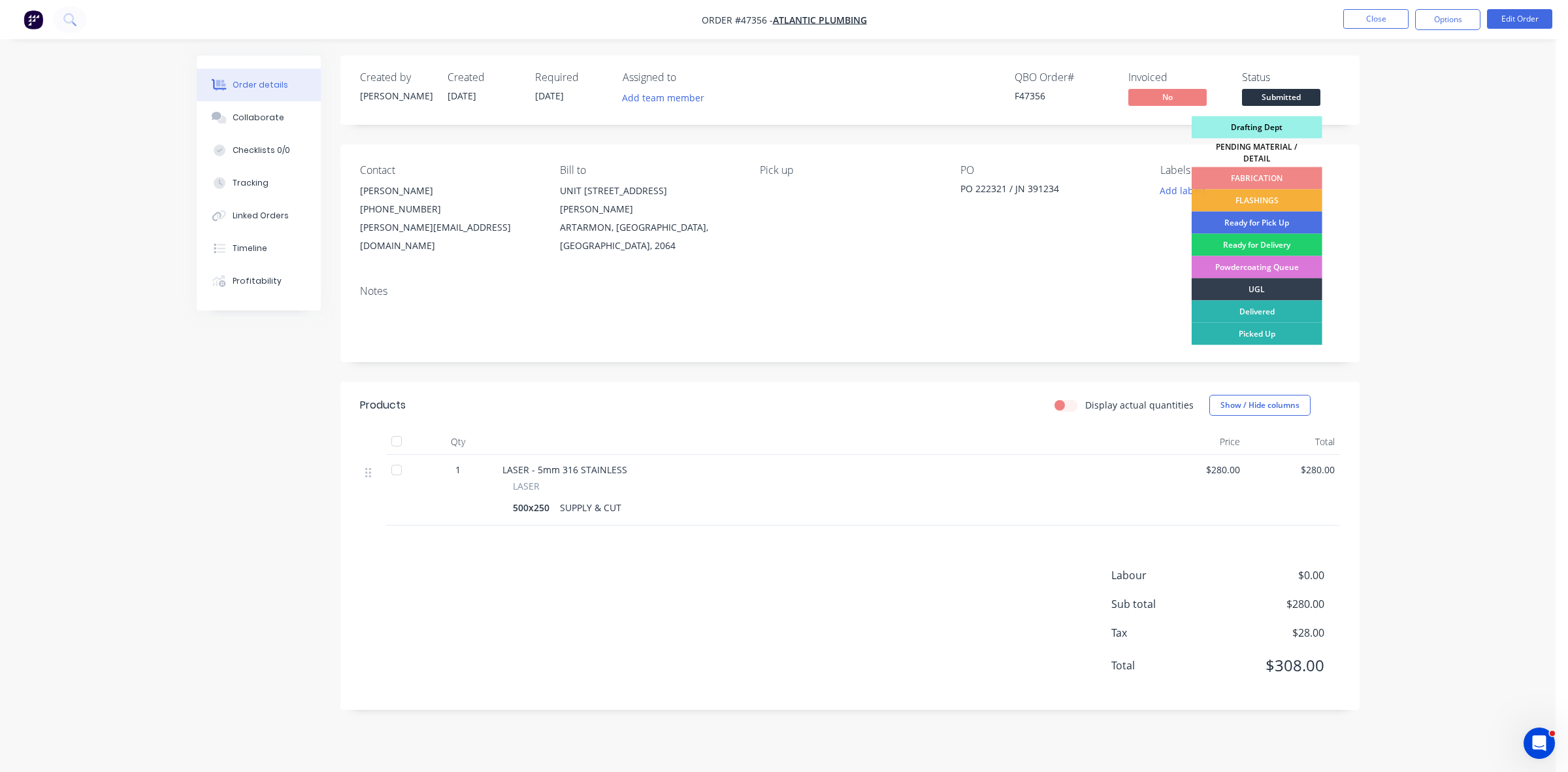
click at [1299, 126] on div "Drafting Dept" at bounding box center [1257, 127] width 131 height 22
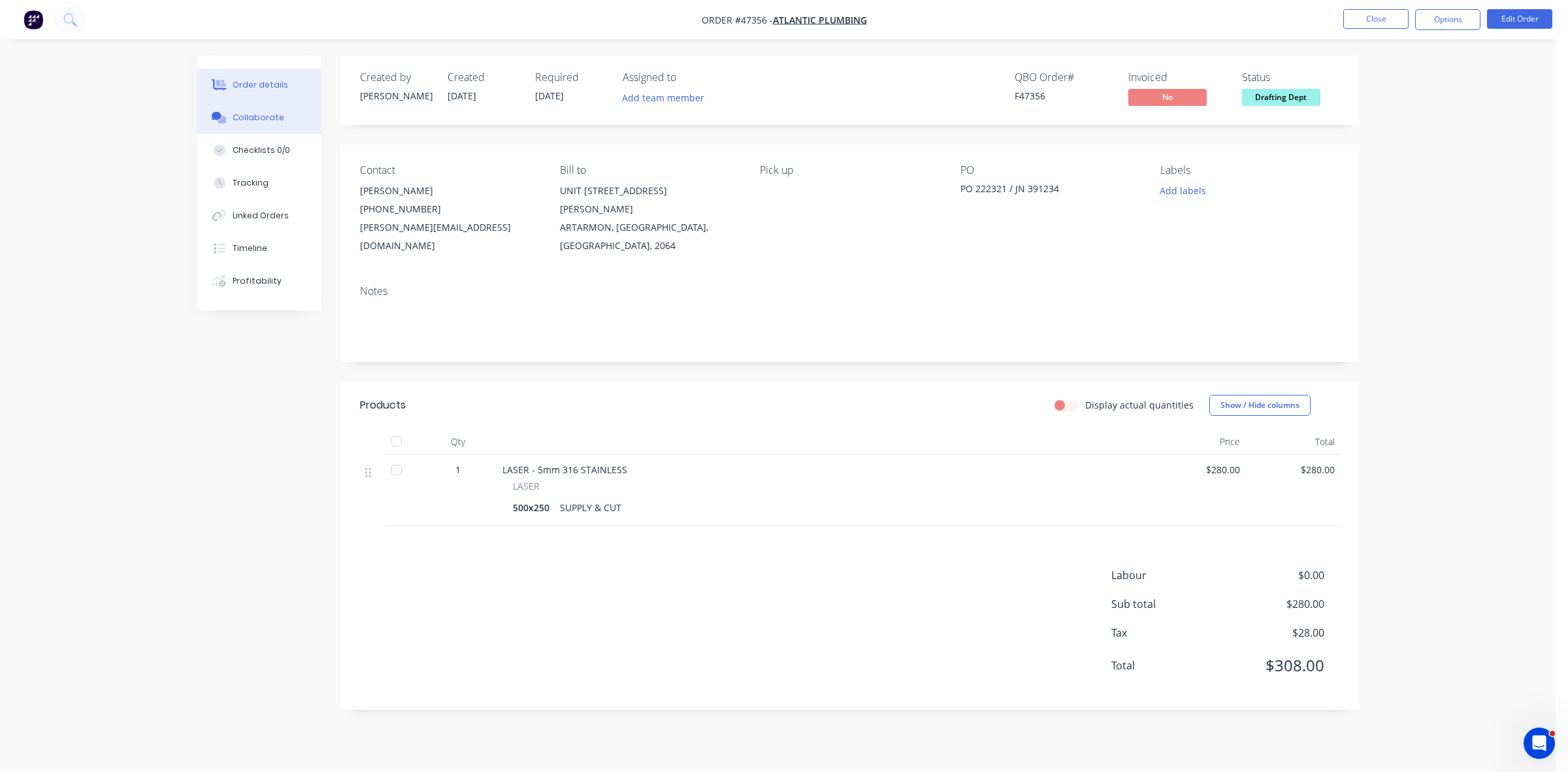
click at [260, 113] on div "Collaborate" at bounding box center [258, 118] width 52 height 12
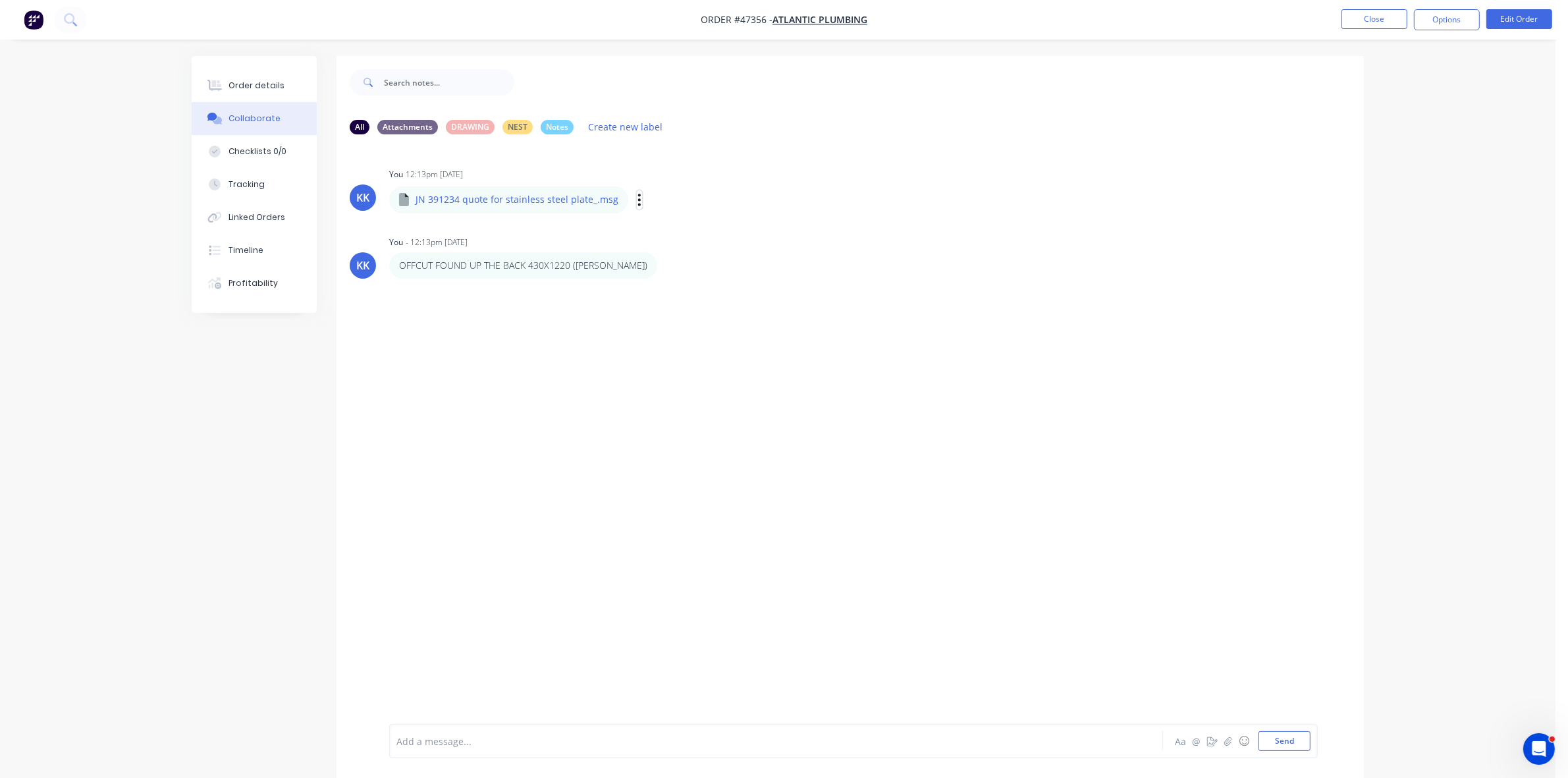
click at [638, 199] on icon "button" at bounding box center [640, 200] width 3 height 12
click at [692, 237] on button "Download" at bounding box center [727, 235] width 148 height 29
click at [259, 80] on div "Order details" at bounding box center [256, 85] width 56 height 12
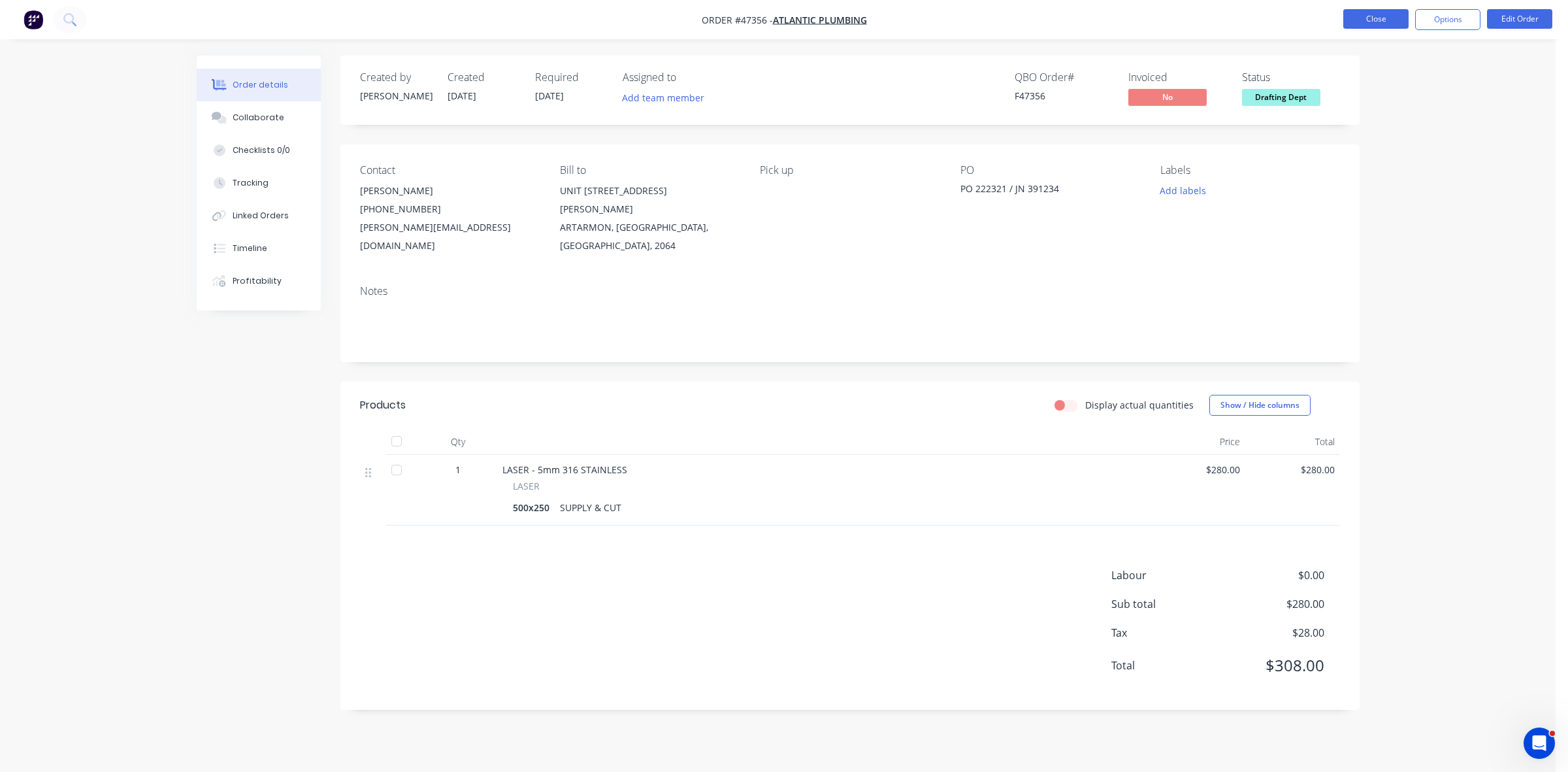
click at [1389, 23] on button "Close" at bounding box center [1376, 19] width 65 height 20
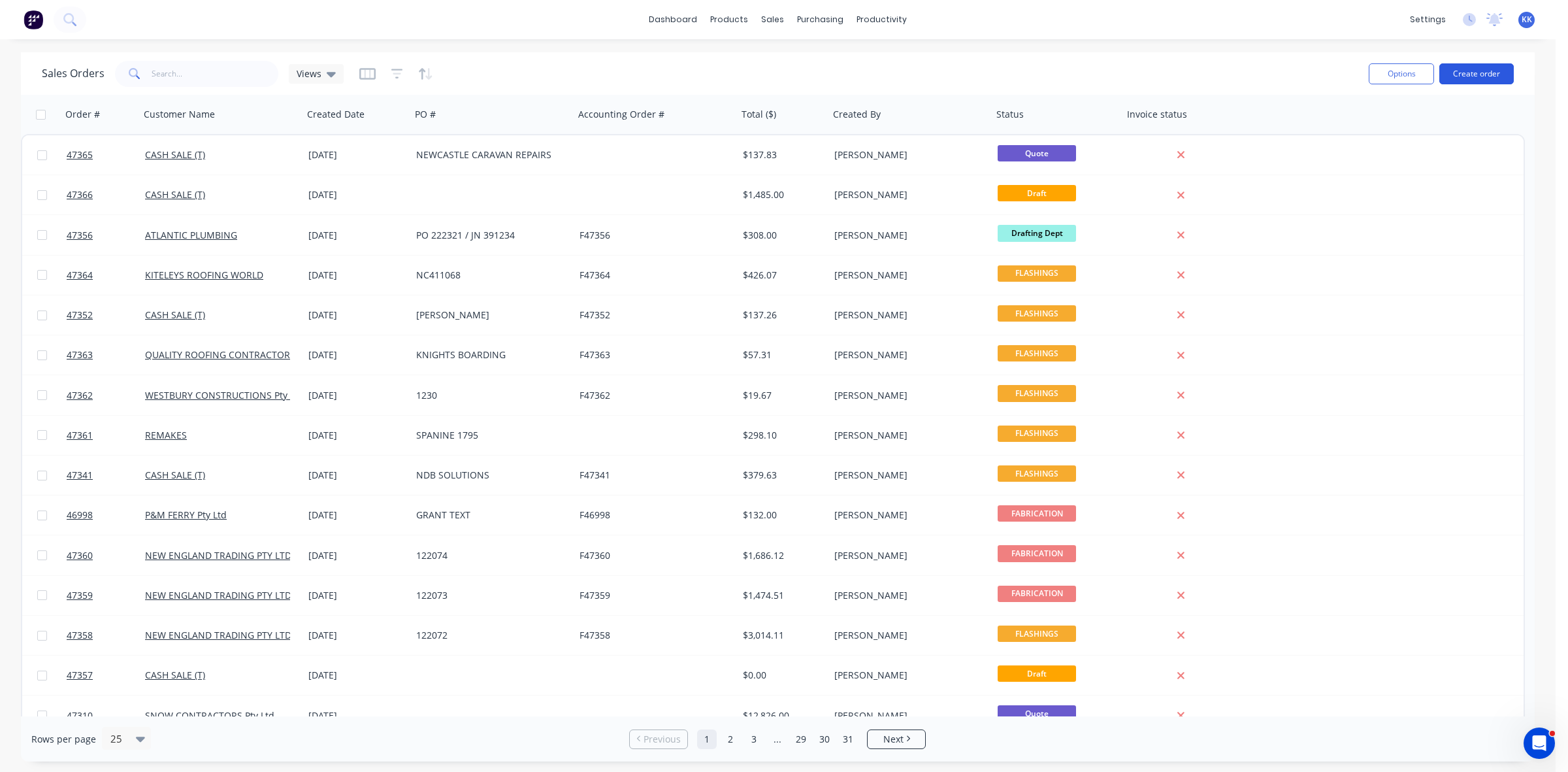
click at [1466, 67] on button "Create order" at bounding box center [1477, 74] width 75 height 21
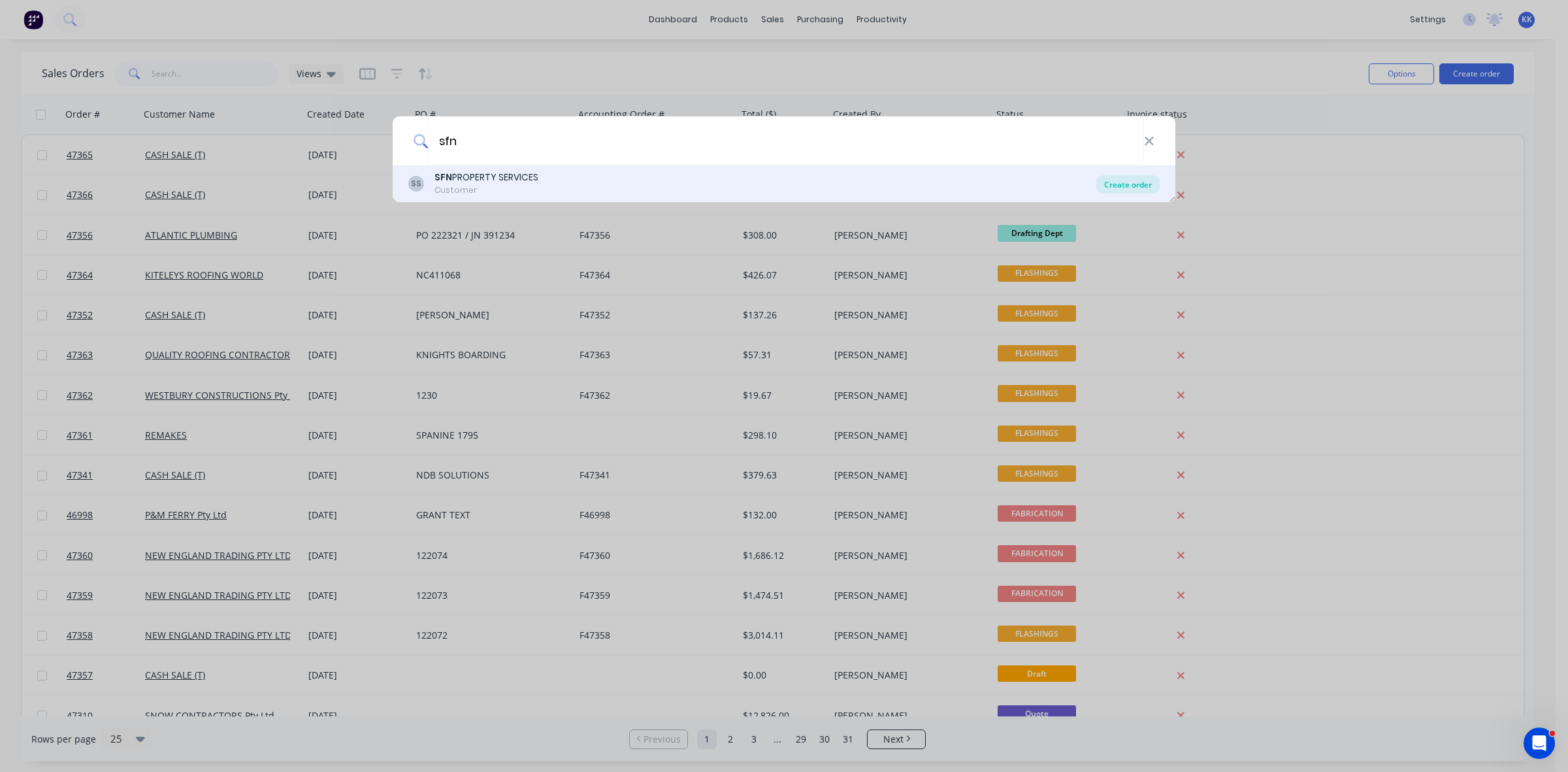
click at [1117, 183] on div "Create order" at bounding box center [1128, 184] width 64 height 18
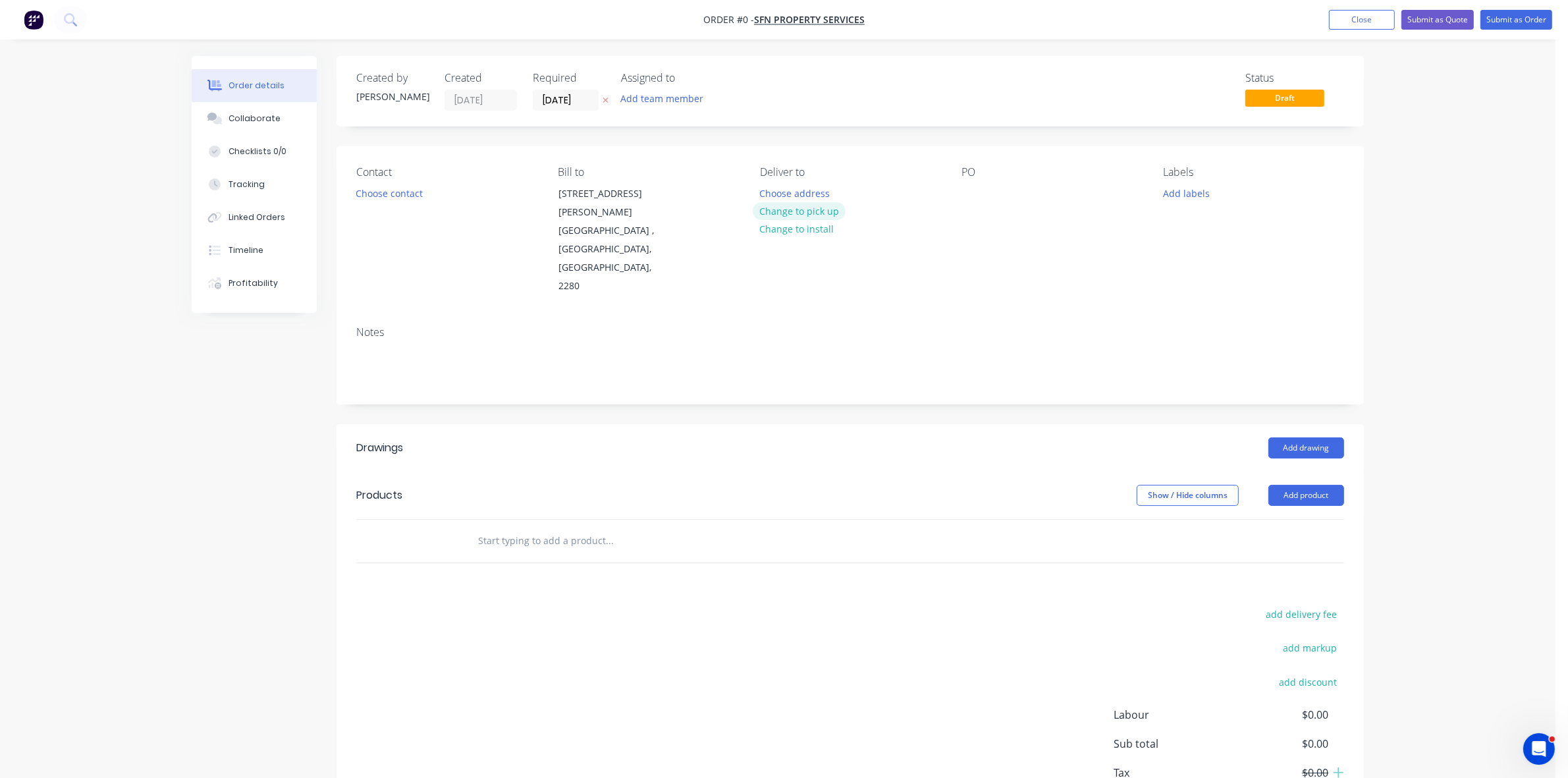
click at [828, 206] on button "Change to pick up" at bounding box center [799, 211] width 94 height 18
click at [396, 195] on button "Choose contact" at bounding box center [390, 192] width 81 height 18
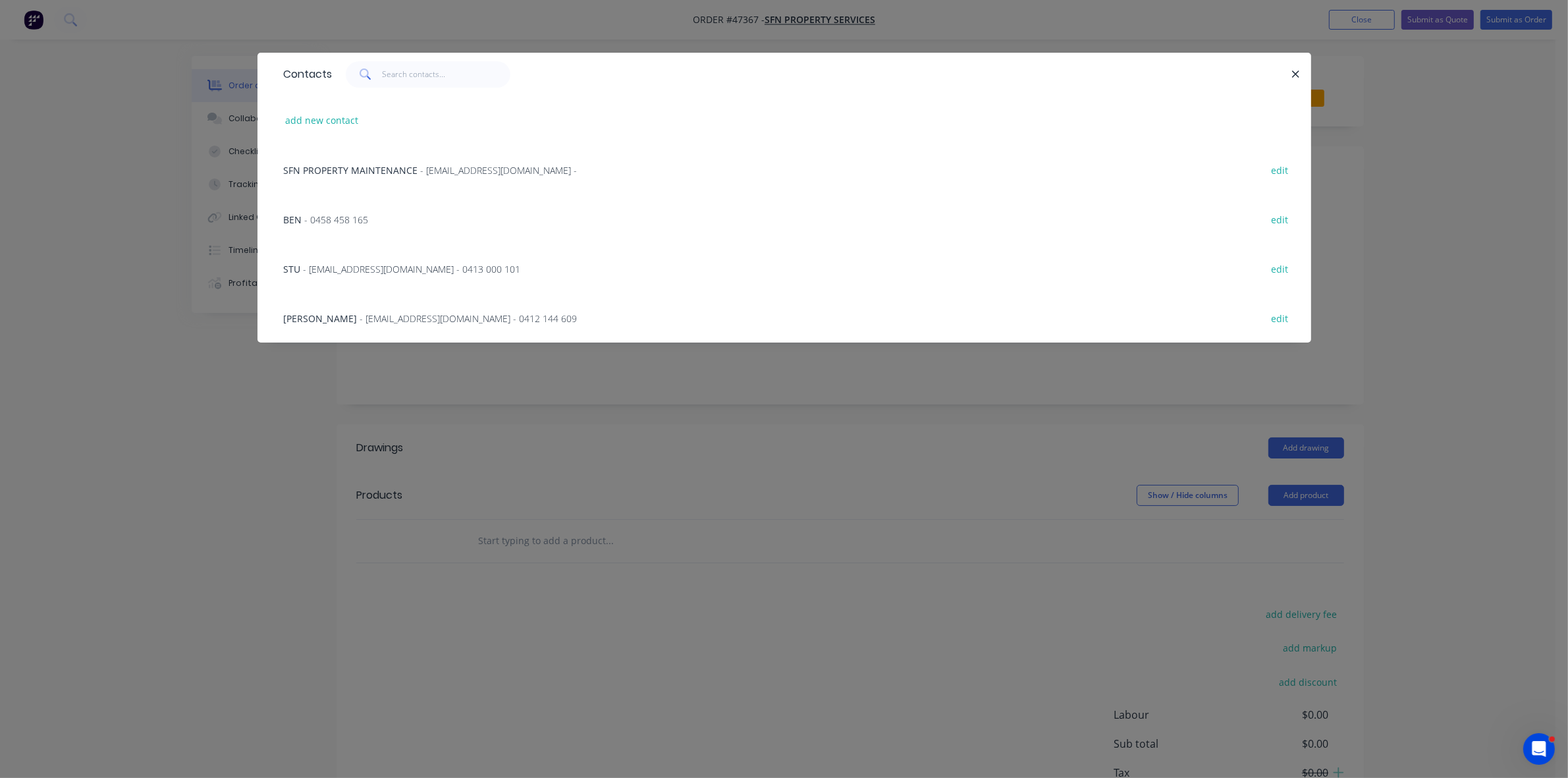
click at [334, 257] on div "STU - [EMAIL_ADDRESS][DOMAIN_NAME] - 0413 000 101 edit" at bounding box center [784, 268] width 1014 height 49
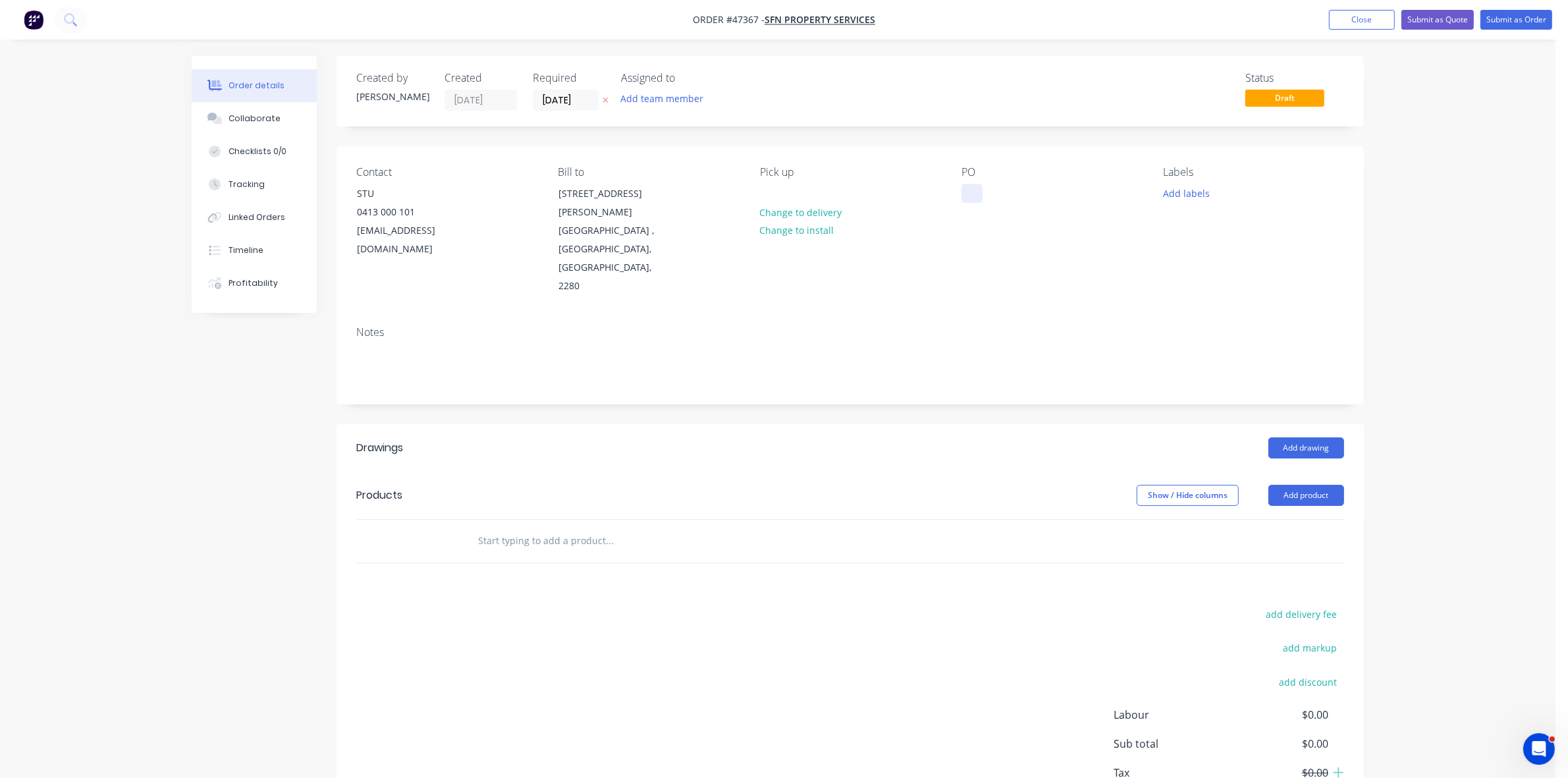
click at [969, 191] on div at bounding box center [972, 193] width 21 height 19
click at [553, 99] on input "[DATE]" at bounding box center [566, 99] width 65 height 20
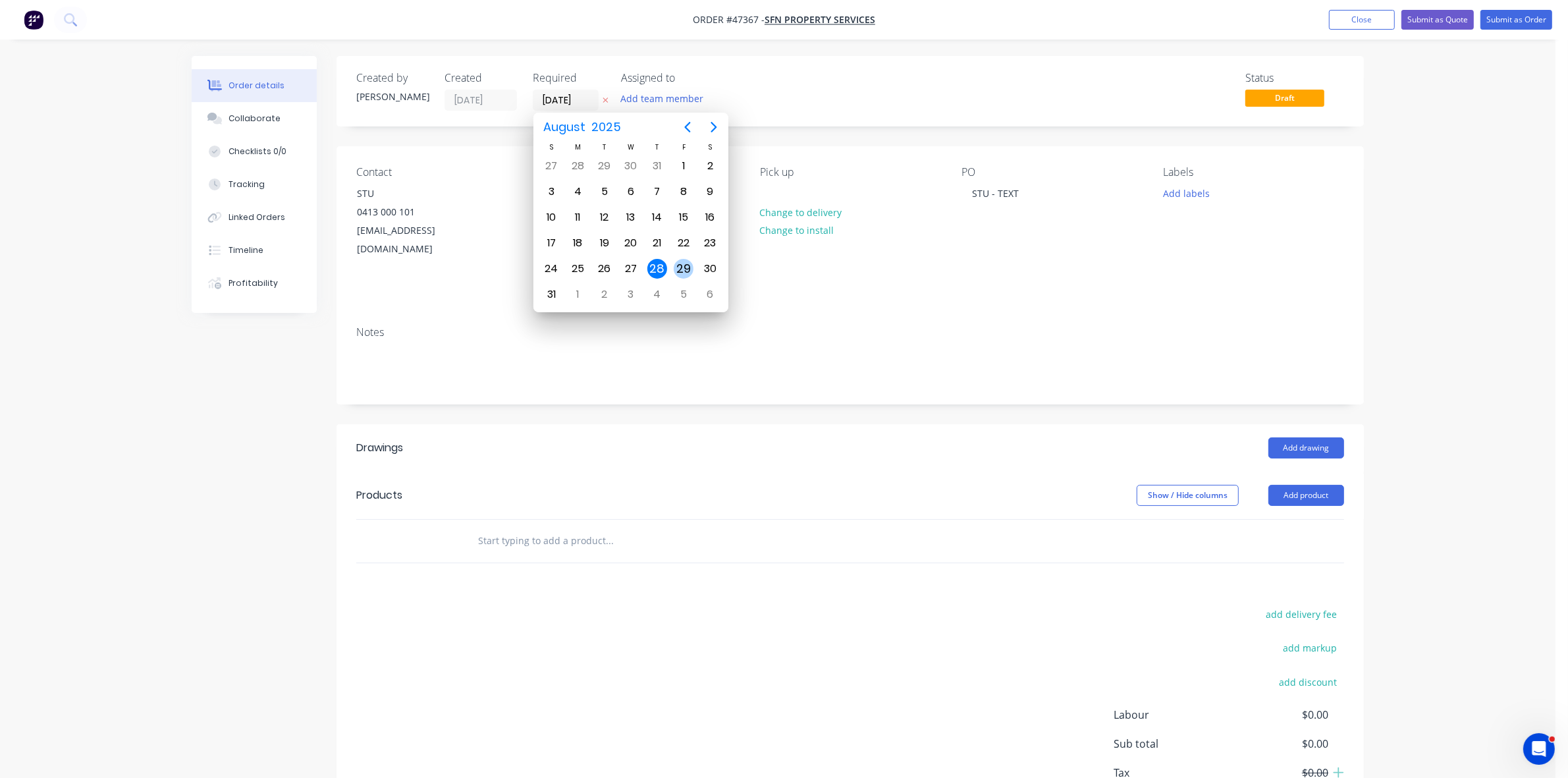
click at [682, 265] on div "29" at bounding box center [683, 268] width 20 height 20
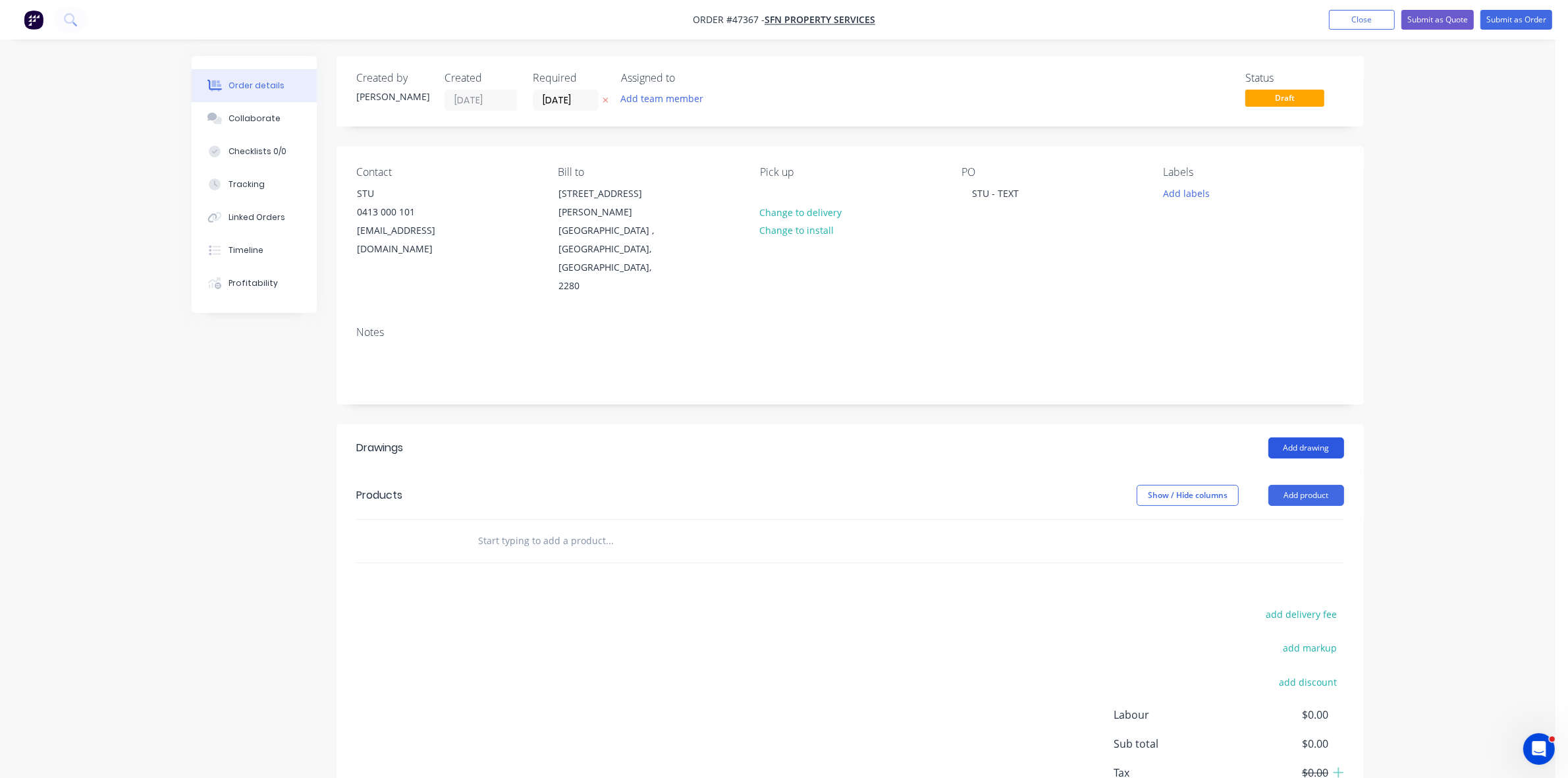
click at [1309, 437] on button "Add drawing" at bounding box center [1306, 447] width 76 height 21
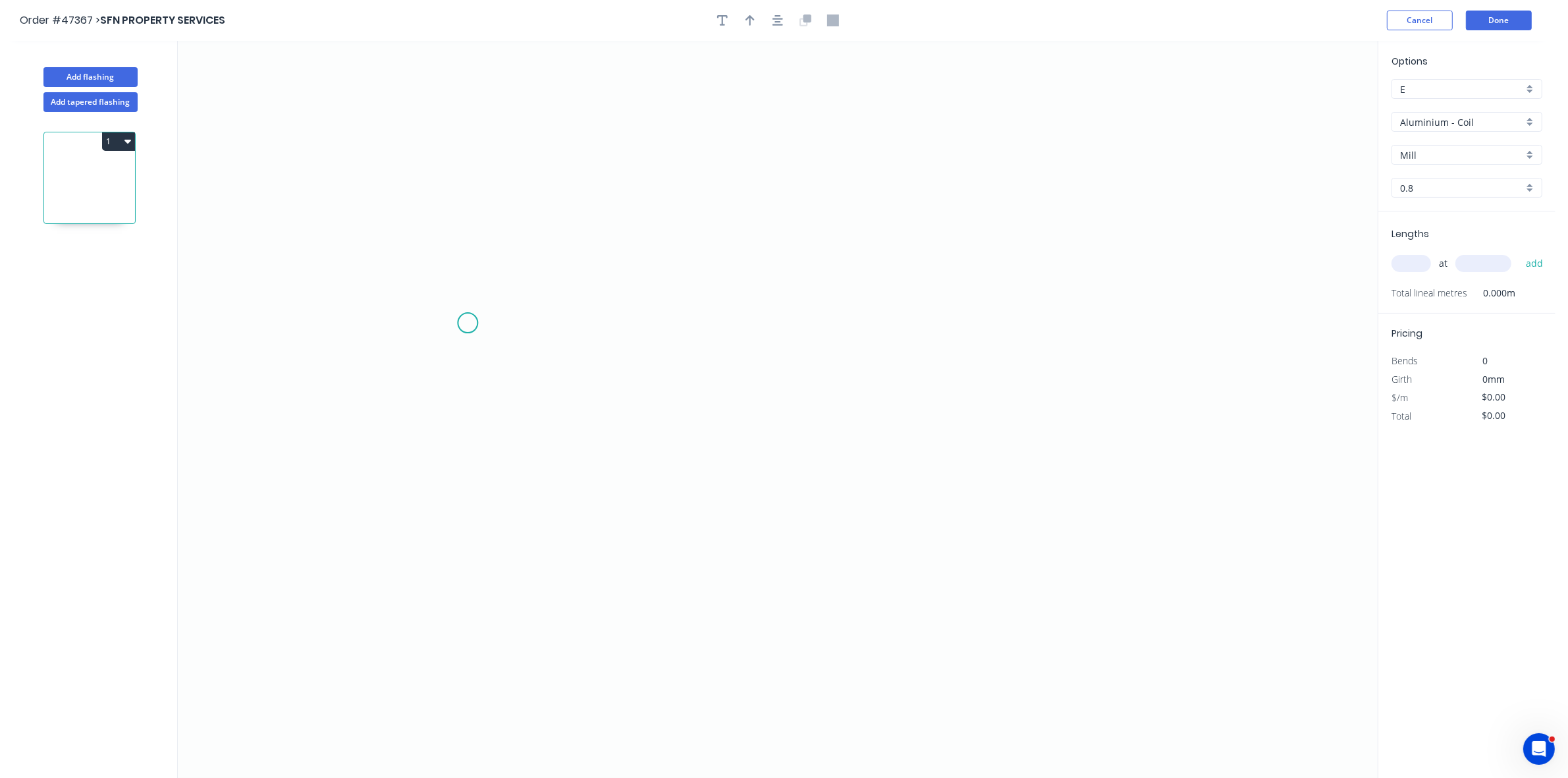
click at [464, 323] on icon "0" at bounding box center [777, 409] width 1200 height 737
click at [479, 303] on icon "0" at bounding box center [777, 409] width 1200 height 737
click at [919, 306] on icon "0 ?" at bounding box center [777, 409] width 1200 height 737
click at [939, 320] on icon "0 ? ? ? º" at bounding box center [777, 409] width 1200 height 737
click at [752, 18] on icon "button" at bounding box center [750, 21] width 10 height 10
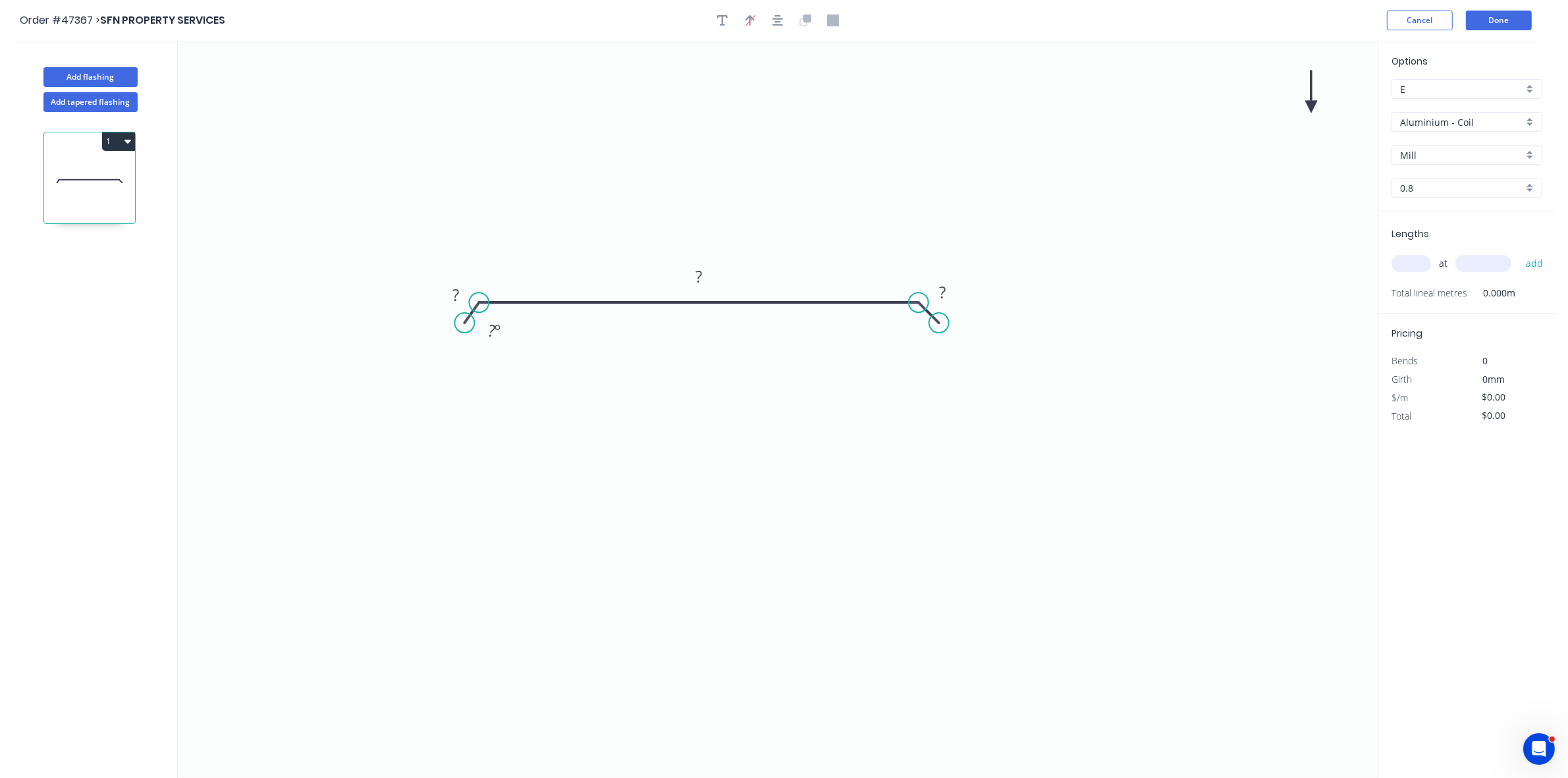
drag, startPoint x: 1308, startPoint y: 109, endPoint x: 940, endPoint y: 222, distance: 385.0
click at [940, 222] on icon "0 ? ? ? ? º" at bounding box center [777, 409] width 1200 height 737
drag, startPoint x: 1311, startPoint y: 102, endPoint x: 819, endPoint y: 281, distance: 523.6
click at [889, 263] on icon at bounding box center [895, 242] width 12 height 42
click at [505, 346] on div "Hide angle" at bounding box center [542, 348] width 133 height 27
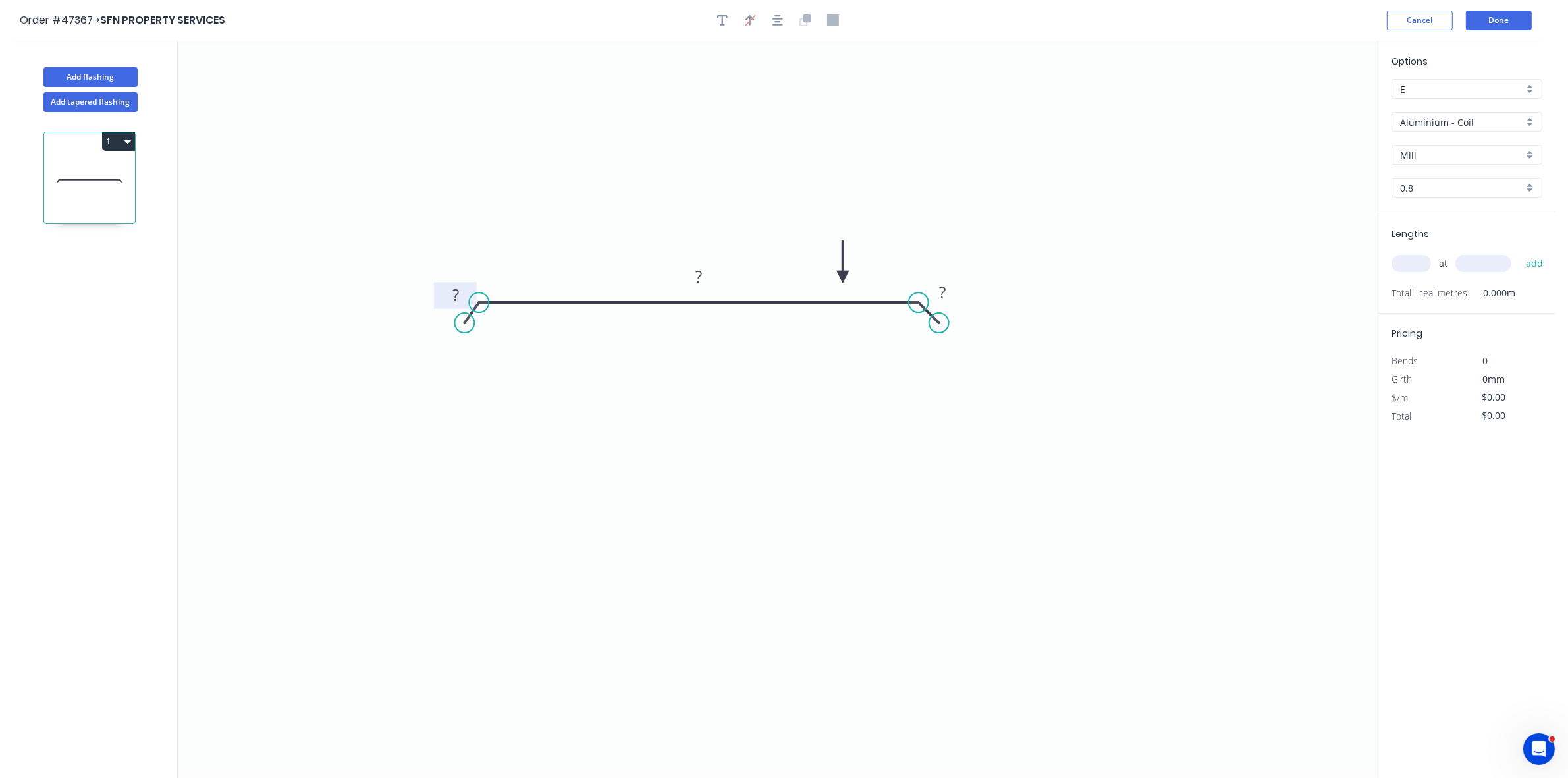
click at [460, 295] on rect at bounding box center [456, 295] width 27 height 18
click at [1421, 258] on input "text" at bounding box center [1411, 263] width 40 height 17
click at [1519, 252] on button "add" at bounding box center [1535, 263] width 31 height 22
click at [1449, 121] on input "Aluminium - Coil" at bounding box center [1461, 122] width 123 height 14
click at [1460, 214] on div "Colorbond" at bounding box center [1466, 217] width 150 height 23
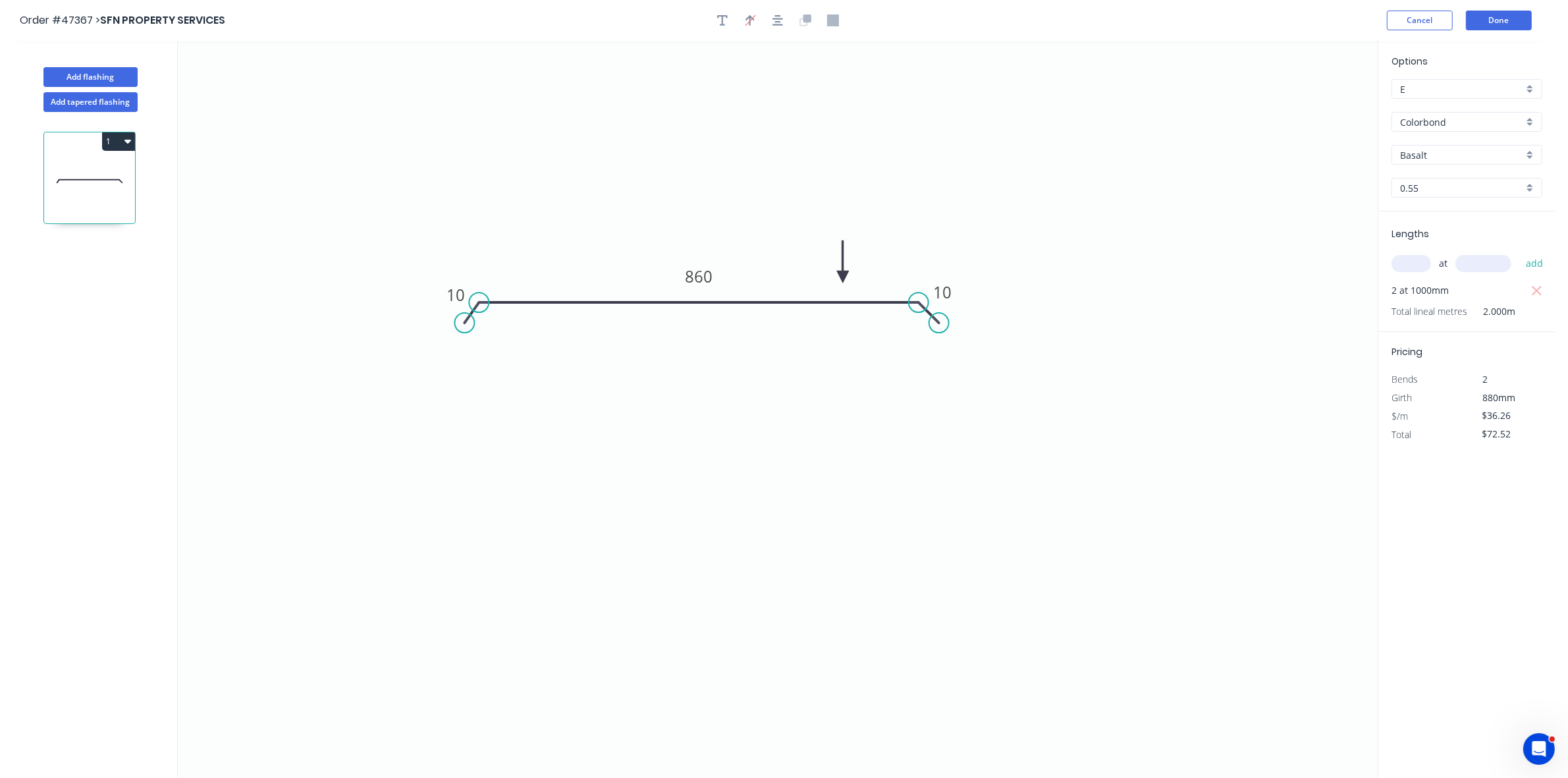
click at [1450, 148] on input "Basalt" at bounding box center [1461, 155] width 123 height 14
click at [1452, 242] on div "Cottage Green" at bounding box center [1466, 250] width 150 height 23
click at [85, 79] on button "Add flashing" at bounding box center [91, 77] width 94 height 20
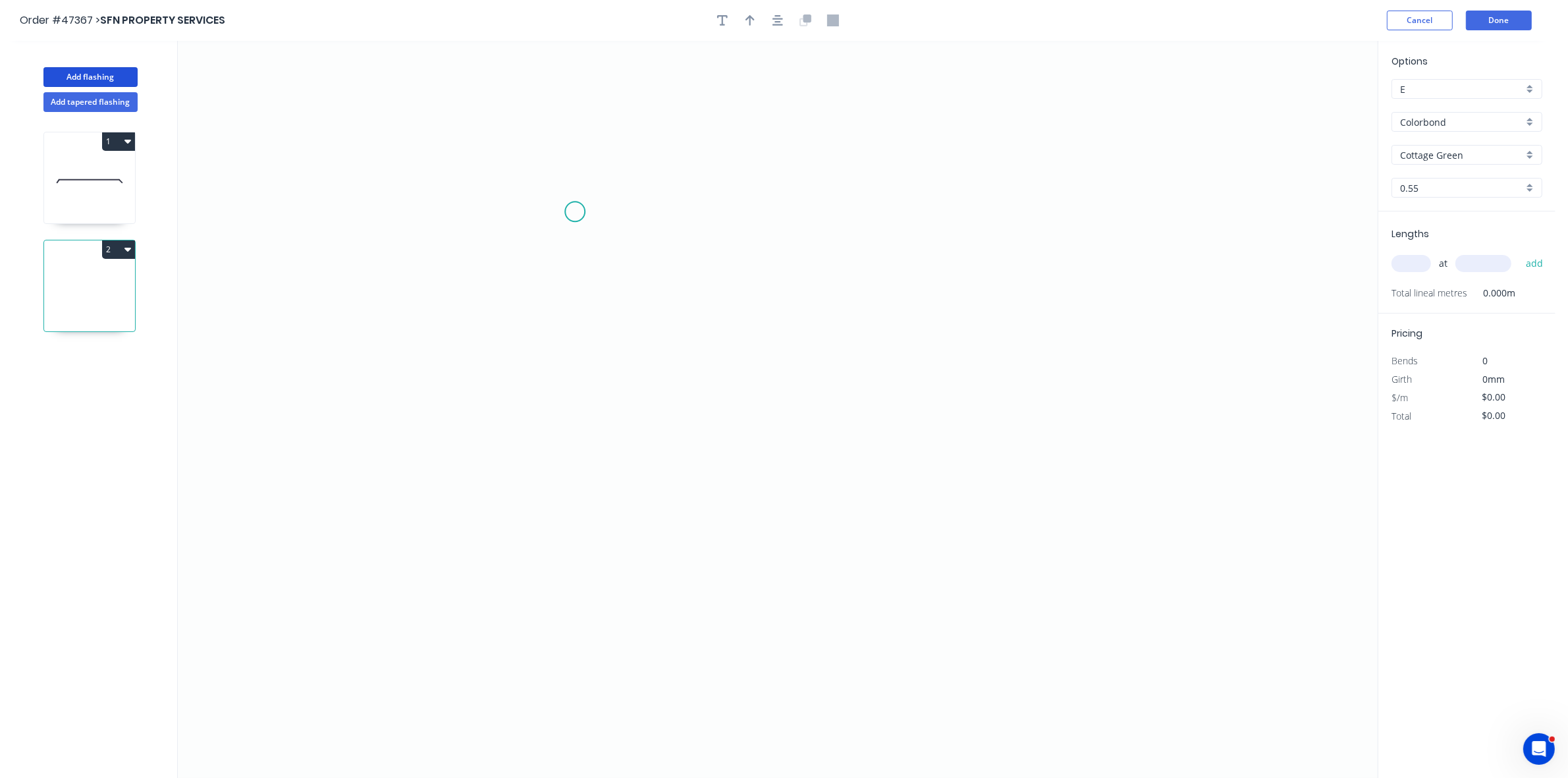
click at [576, 217] on icon "0" at bounding box center [777, 409] width 1200 height 737
click at [574, 323] on icon "0" at bounding box center [777, 409] width 1200 height 737
drag, startPoint x: 866, startPoint y: 332, endPoint x: 877, endPoint y: 341, distance: 14.2
click at [867, 332] on icon "0 ?" at bounding box center [777, 409] width 1200 height 737
click at [880, 343] on icon "0 ? ?" at bounding box center [777, 409] width 1200 height 737
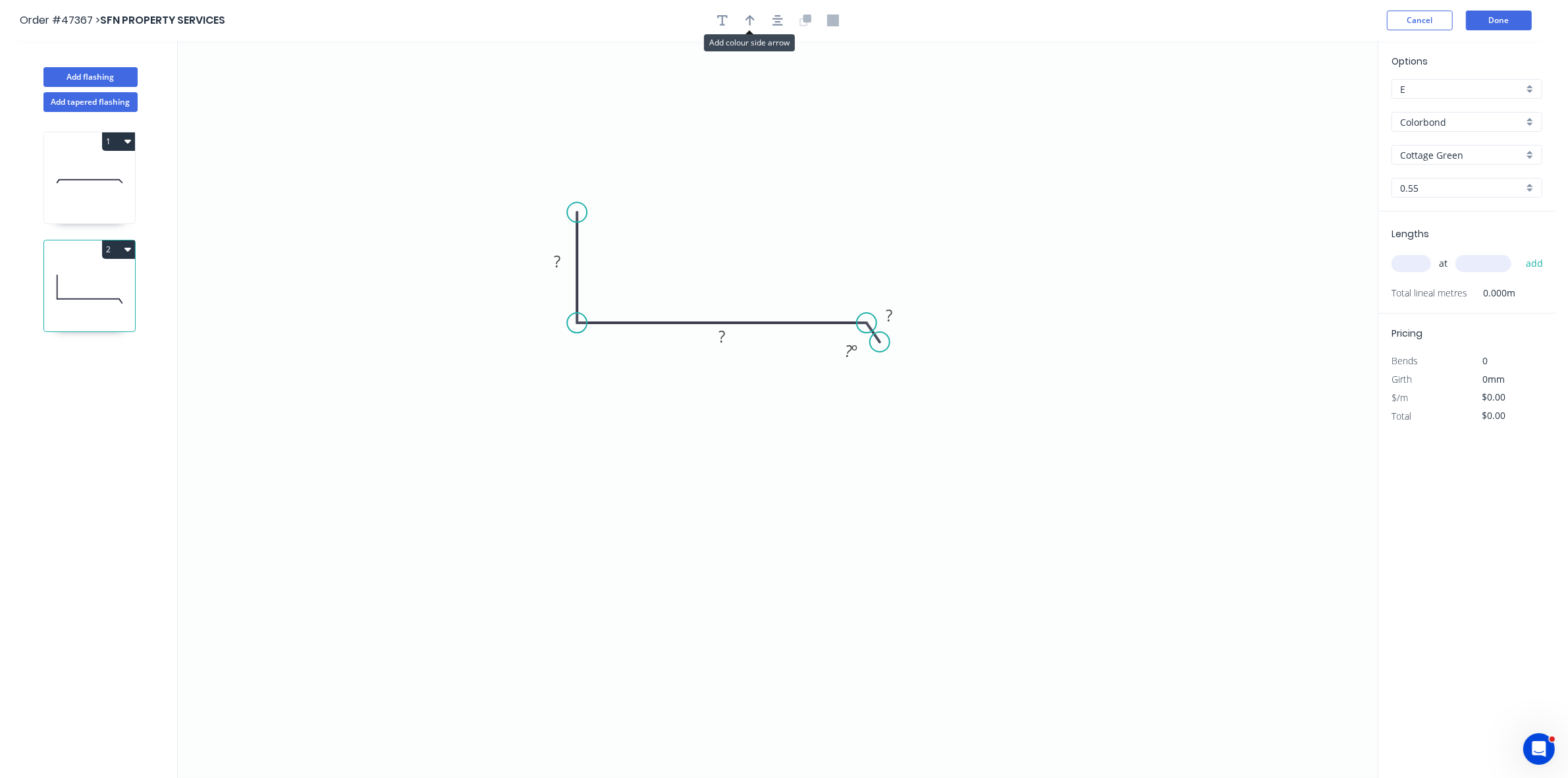
drag, startPoint x: 752, startPoint y: 24, endPoint x: 1015, endPoint y: 99, distance: 273.5
click at [755, 27] on button "button" at bounding box center [750, 20] width 20 height 20
drag, startPoint x: 1311, startPoint y: 104, endPoint x: 672, endPoint y: 288, distance: 665.0
click at [706, 270] on icon at bounding box center [712, 249] width 12 height 42
click at [884, 357] on div "Hide angle" at bounding box center [932, 363] width 133 height 27
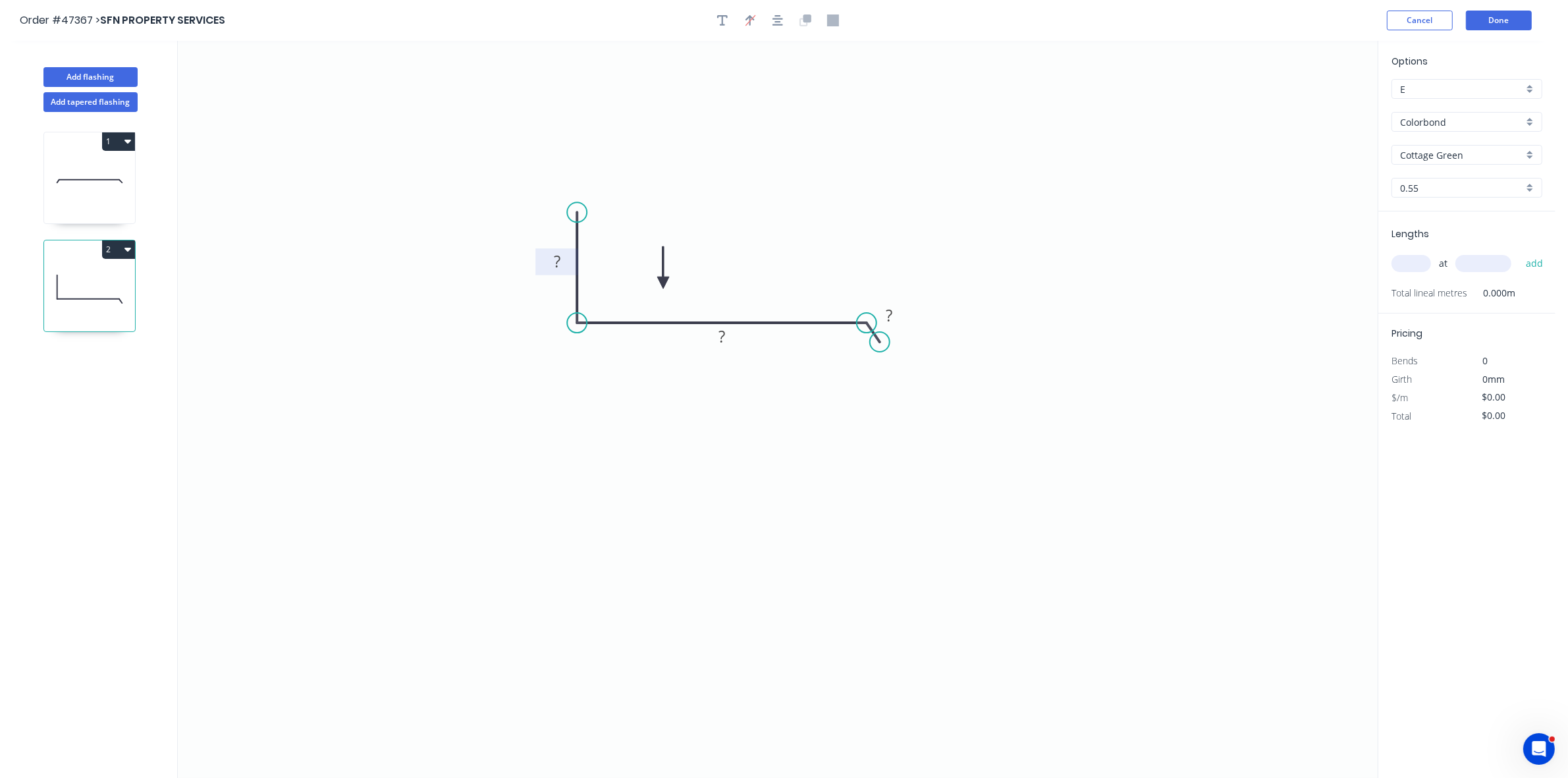
click at [564, 262] on rect at bounding box center [557, 262] width 27 height 18
click at [1415, 263] on input "text" at bounding box center [1411, 263] width 40 height 17
click at [1519, 252] on button "add" at bounding box center [1535, 263] width 31 height 22
click at [133, 247] on button "2" at bounding box center [119, 249] width 33 height 18
click at [113, 273] on button "Duplicate" at bounding box center [72, 282] width 125 height 27
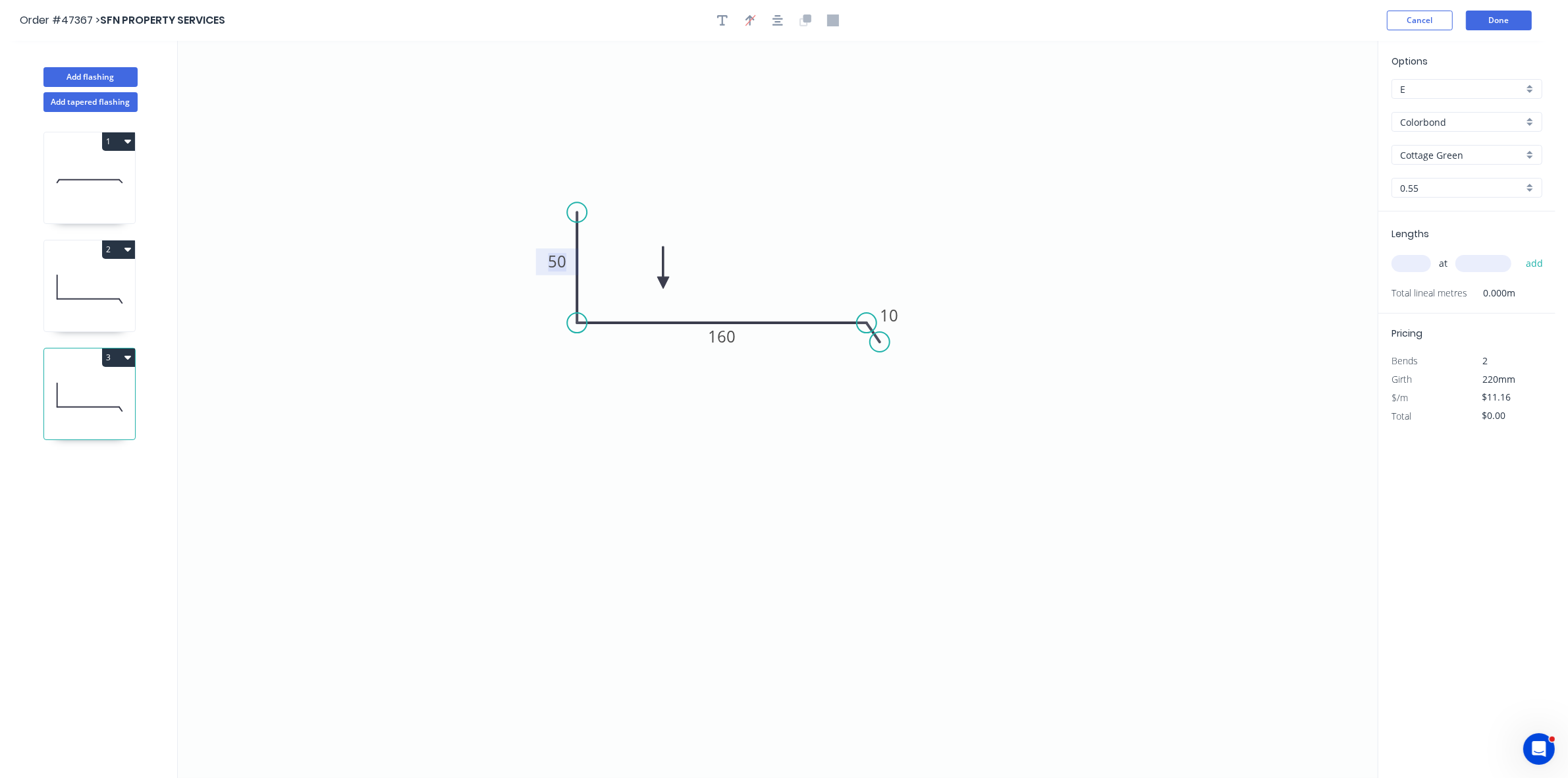
click at [563, 269] on tspan "50" at bounding box center [557, 261] width 18 height 21
click at [1404, 259] on input "text" at bounding box center [1411, 263] width 40 height 17
click at [1406, 259] on input "1" at bounding box center [1411, 263] width 40 height 17
click at [1519, 252] on button "add" at bounding box center [1535, 263] width 31 height 22
click at [119, 74] on button "Add flashing" at bounding box center [91, 77] width 94 height 20
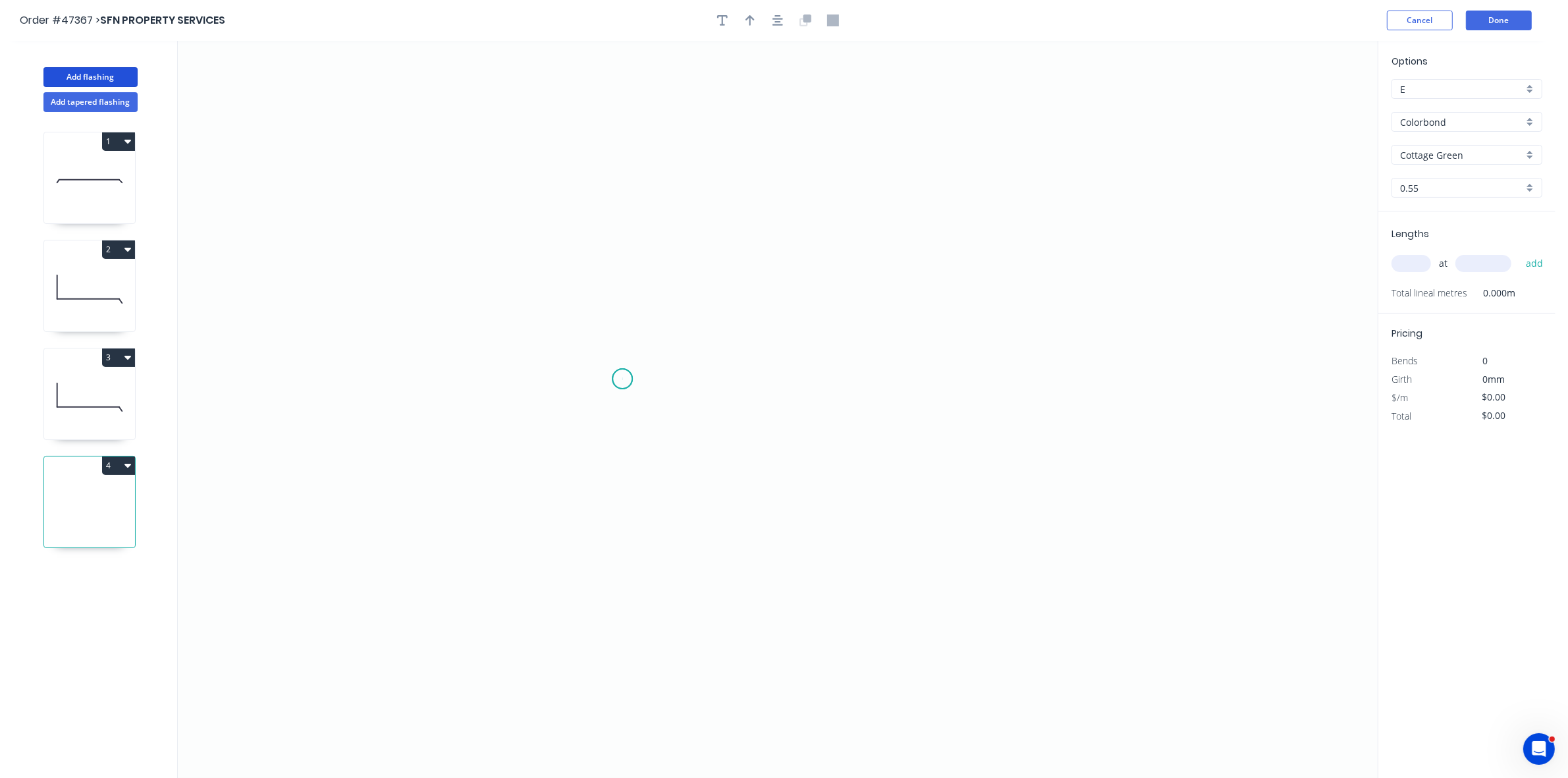
drag, startPoint x: 623, startPoint y: 379, endPoint x: 606, endPoint y: 262, distance: 118.2
click at [617, 370] on icon "0" at bounding box center [777, 409] width 1200 height 737
drag, startPoint x: 623, startPoint y: 175, endPoint x: 657, endPoint y: 176, distance: 34.0
click at [623, 175] on icon "0" at bounding box center [777, 409] width 1200 height 737
drag, startPoint x: 735, startPoint y: 175, endPoint x: 741, endPoint y: 199, distance: 24.7
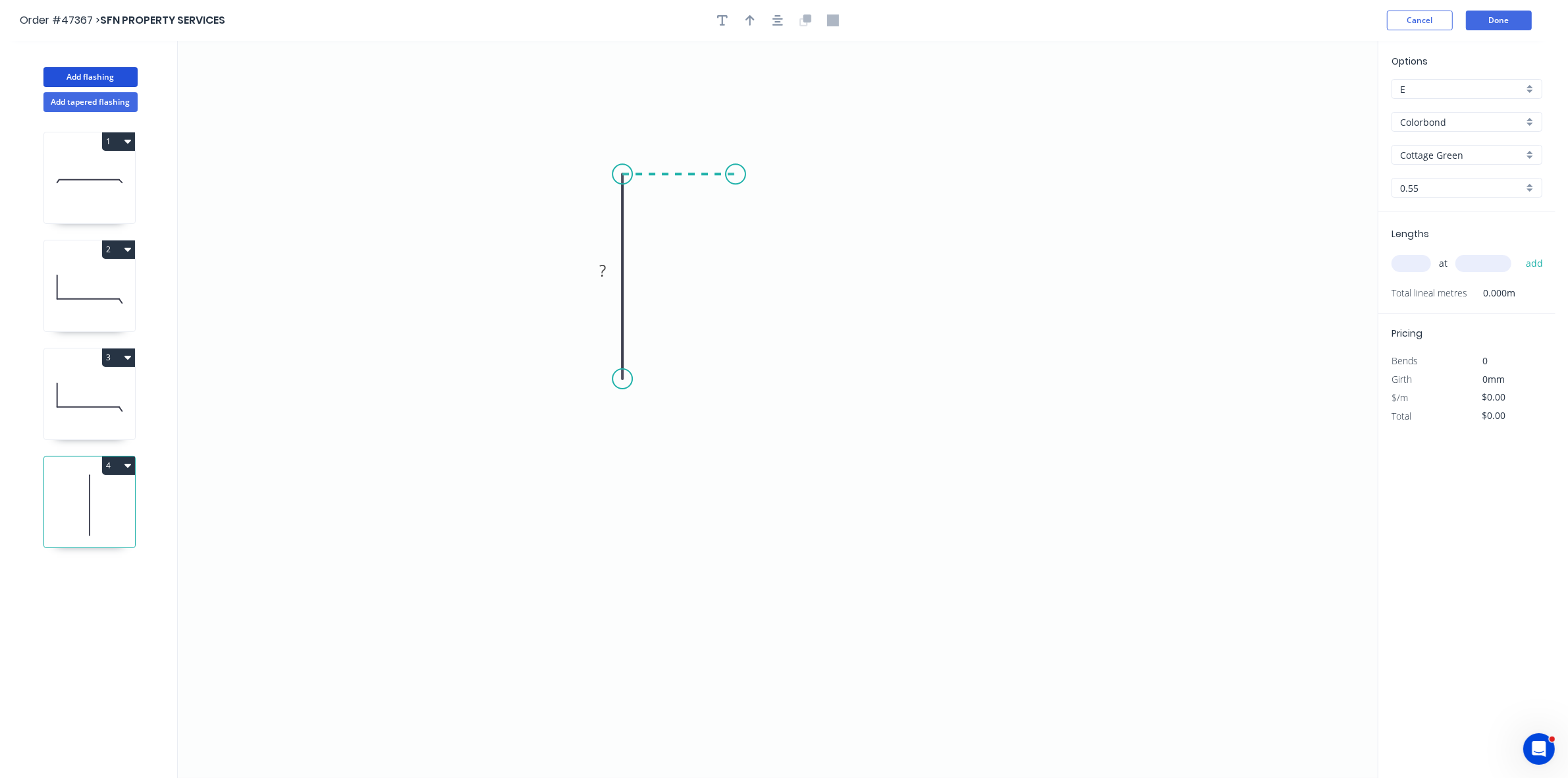
click at [736, 175] on icon "0 ?" at bounding box center [777, 409] width 1200 height 737
click at [735, 253] on icon "0 ? ?" at bounding box center [777, 409] width 1200 height 737
click at [759, 295] on div "Crush & Fold" at bounding box center [802, 298] width 133 height 27
click at [759, 291] on div "Flip bend" at bounding box center [805, 295] width 133 height 27
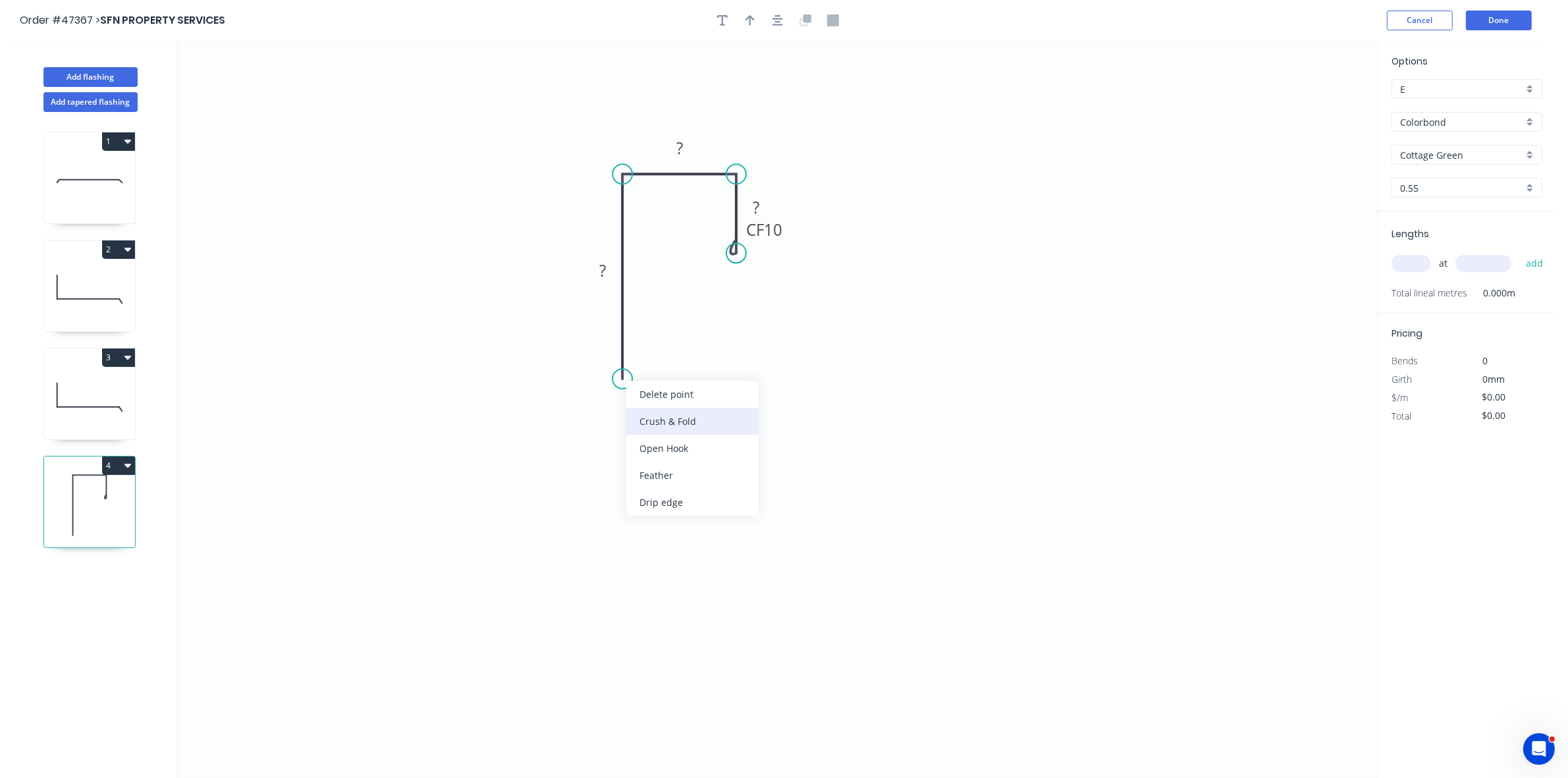
click at [655, 429] on div "Crush & Fold" at bounding box center [693, 421] width 133 height 27
click at [606, 362] on tspan "10" at bounding box center [603, 354] width 18 height 21
click at [752, 20] on icon "button" at bounding box center [750, 21] width 10 height 12
drag, startPoint x: 1312, startPoint y: 106, endPoint x: 715, endPoint y: 147, distance: 598.4
click at [715, 147] on icon at bounding box center [715, 130] width 12 height 42
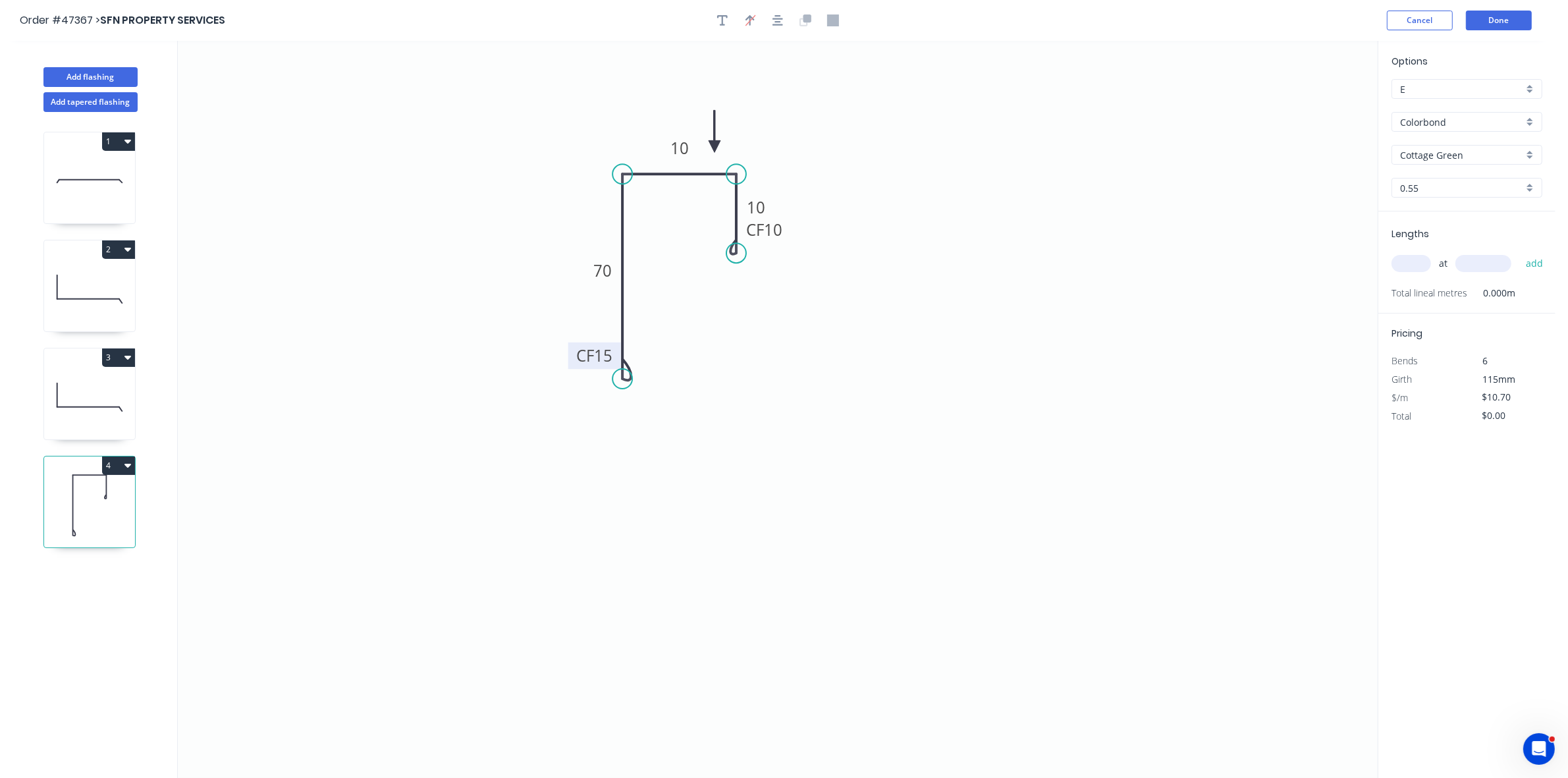
click at [1404, 252] on div "at add" at bounding box center [1468, 263] width 153 height 22
click at [1411, 273] on div "at add" at bounding box center [1468, 263] width 153 height 22
click at [1406, 256] on input "text" at bounding box center [1411, 263] width 40 height 17
click at [1519, 252] on button "add" at bounding box center [1535, 263] width 31 height 22
click at [1484, 24] on button "Done" at bounding box center [1498, 20] width 66 height 20
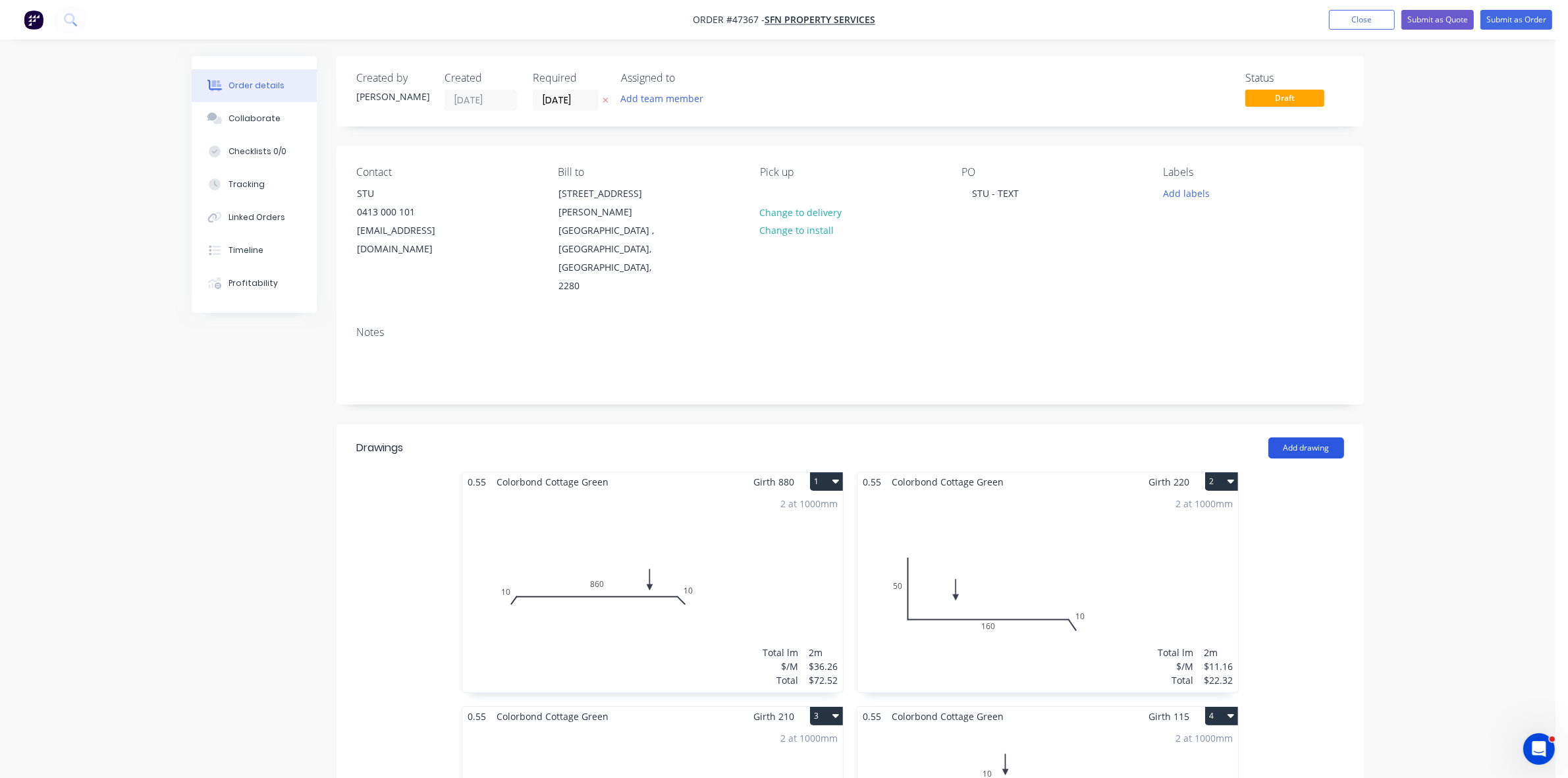
click at [1312, 437] on button "Add drawing" at bounding box center [1306, 447] width 76 height 21
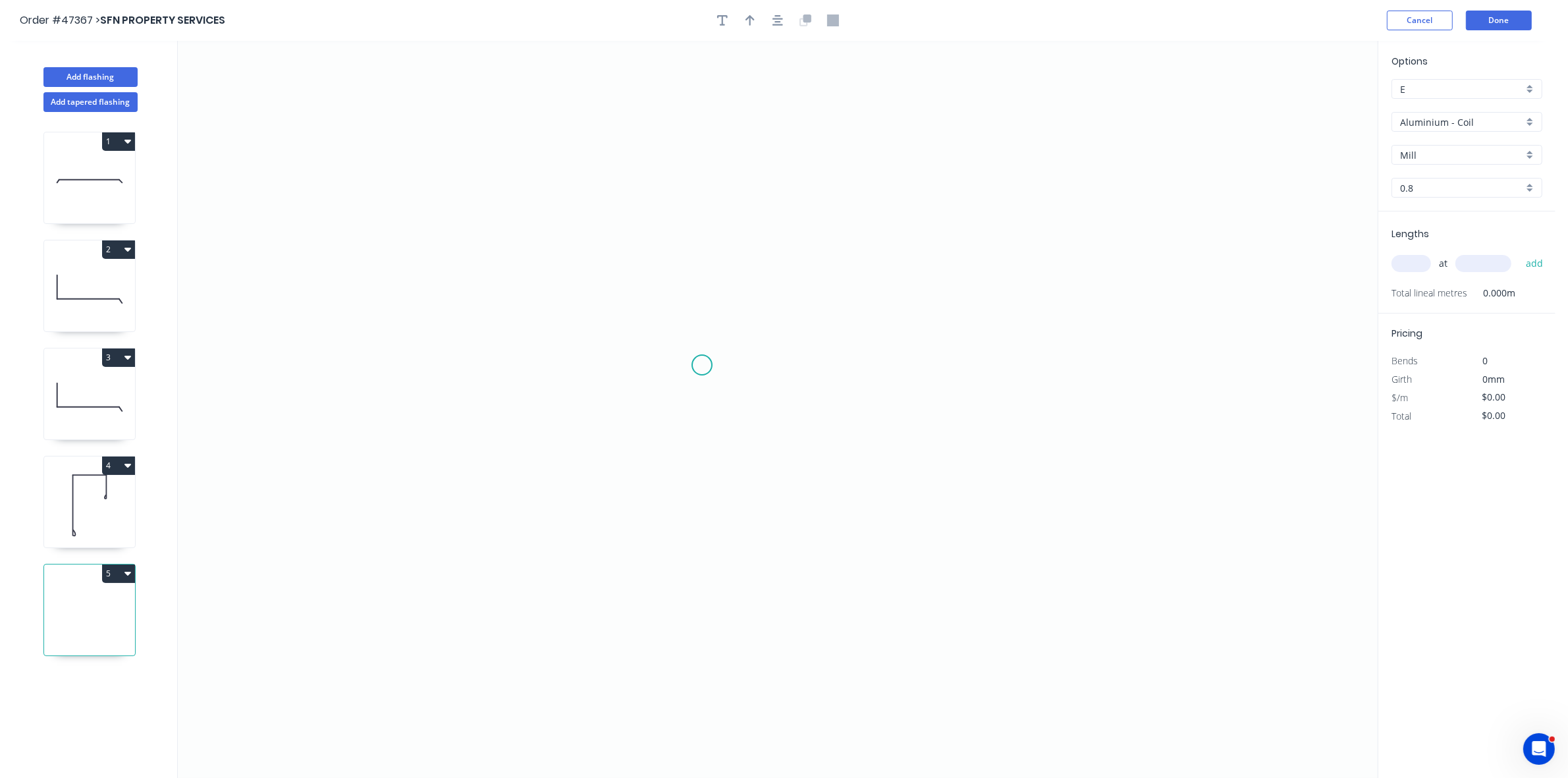
click at [697, 362] on icon "0" at bounding box center [777, 409] width 1200 height 737
click at [934, 357] on icon "0" at bounding box center [777, 409] width 1200 height 737
click at [822, 375] on rect at bounding box center [816, 376] width 27 height 18
drag, startPoint x: 1410, startPoint y: 265, endPoint x: 1387, endPoint y: 267, distance: 23.1
click at [1410, 267] on input "text" at bounding box center [1411, 263] width 40 height 17
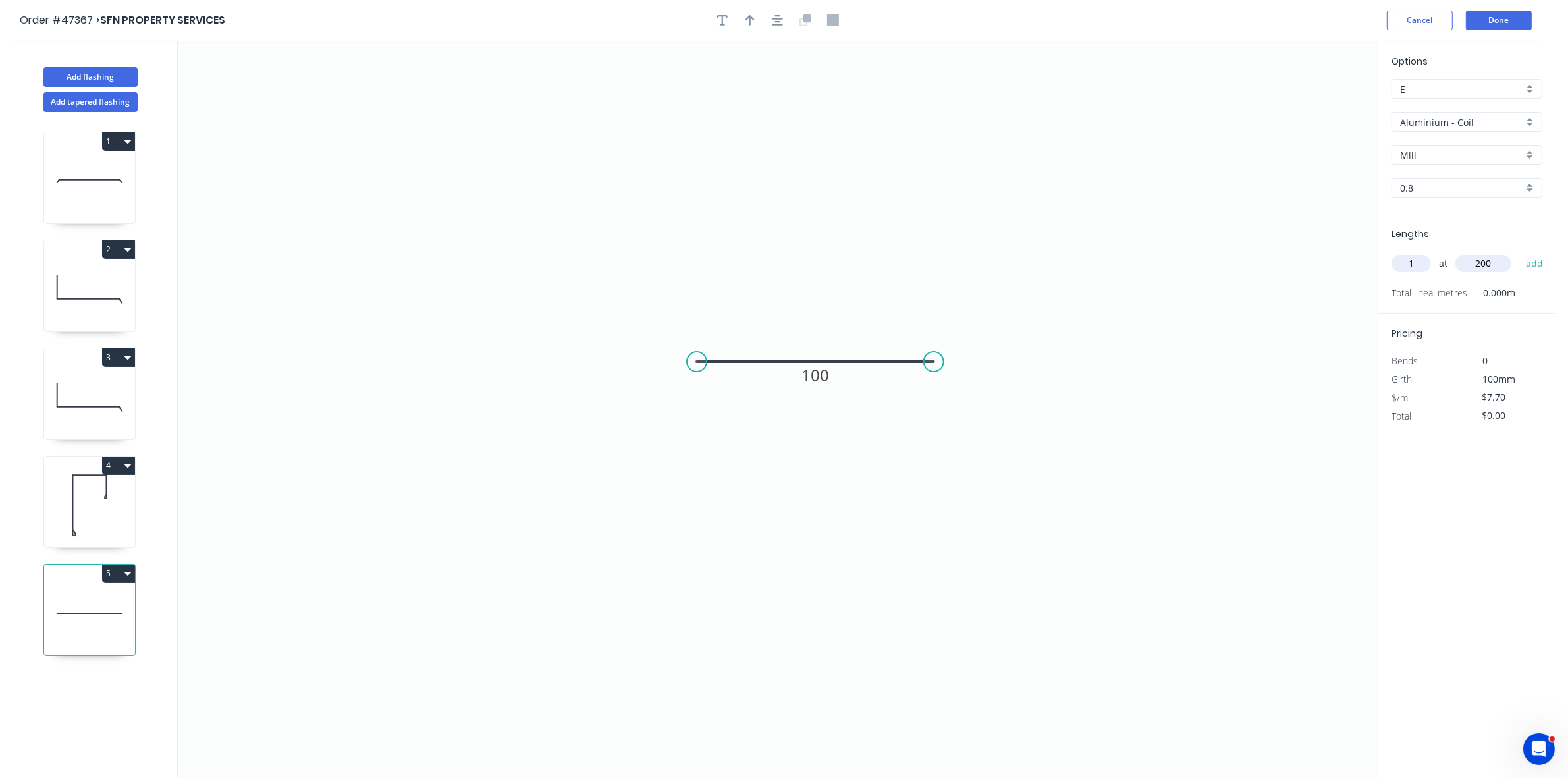
click at [1519, 252] on button "add" at bounding box center [1535, 263] width 31 height 22
click at [1508, 122] on input "Aluminium - Coil" at bounding box center [1461, 122] width 123 height 14
click at [1467, 209] on div "Colorbond" at bounding box center [1466, 217] width 150 height 23
click at [1439, 152] on input "Basalt" at bounding box center [1461, 155] width 123 height 14
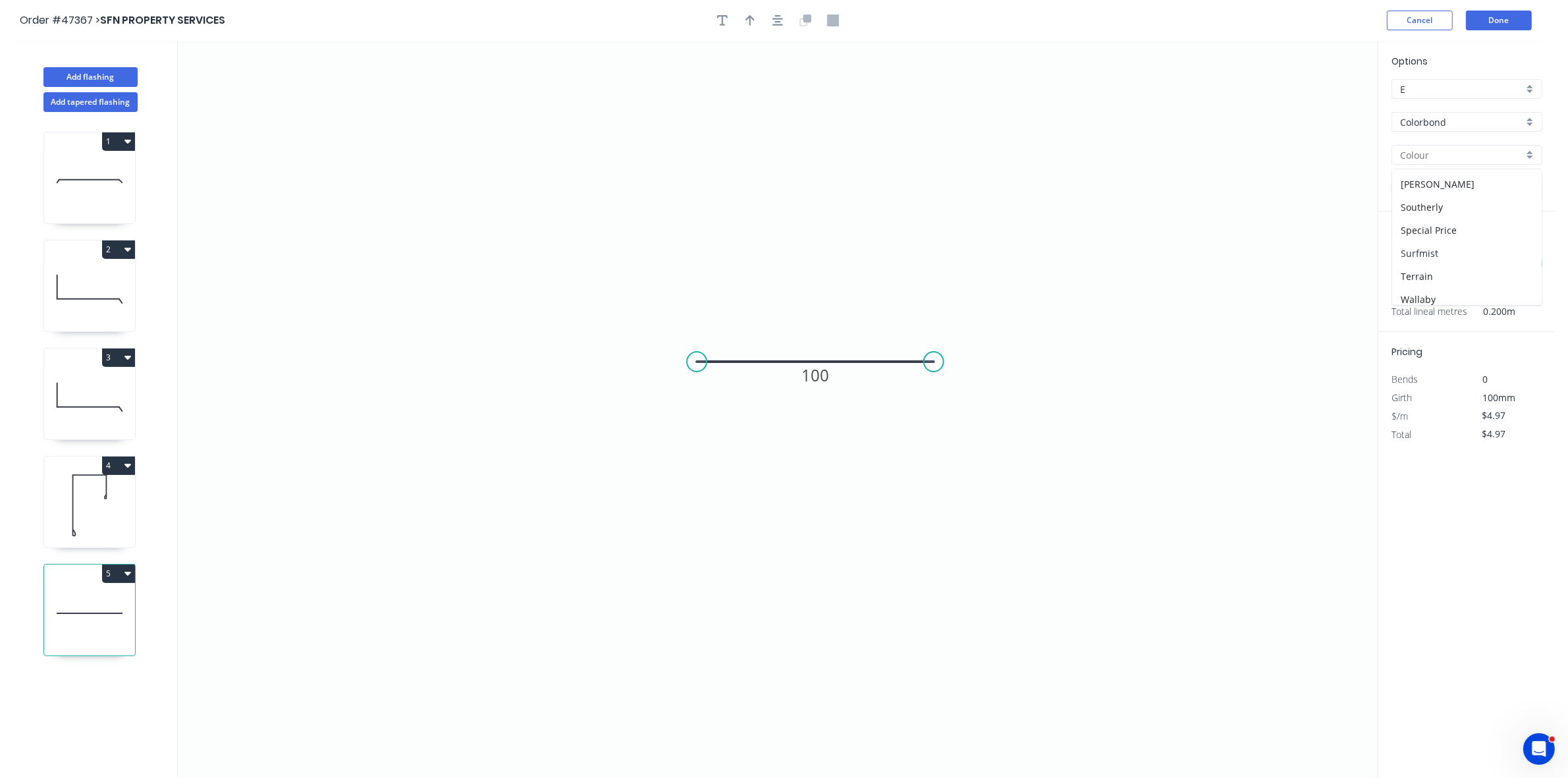
click at [1431, 254] on div "Surfmist" at bounding box center [1466, 253] width 150 height 23
click at [1505, 20] on button "Done" at bounding box center [1498, 20] width 66 height 20
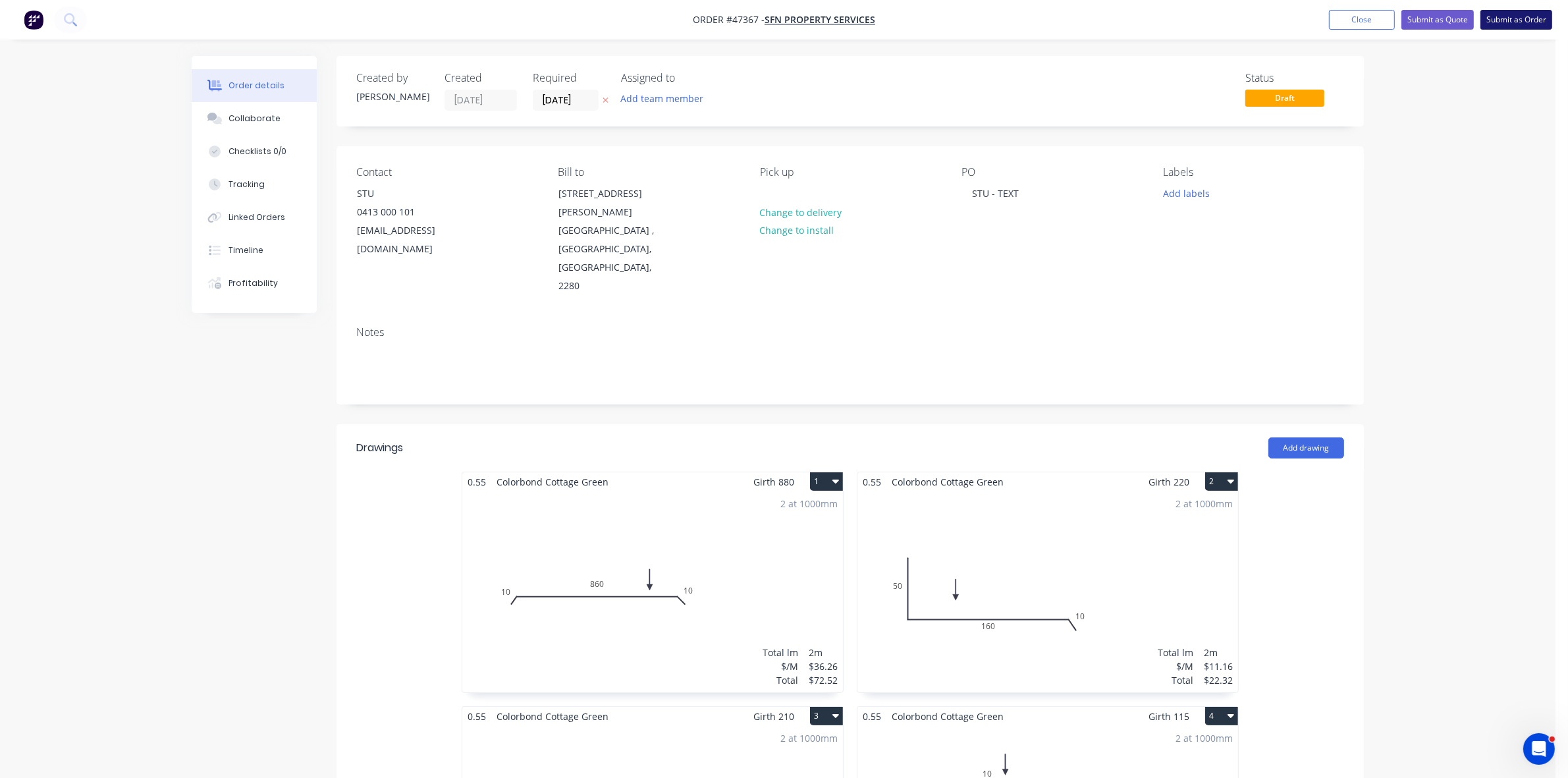
click at [1519, 10] on button "Submit as Order" at bounding box center [1516, 19] width 71 height 20
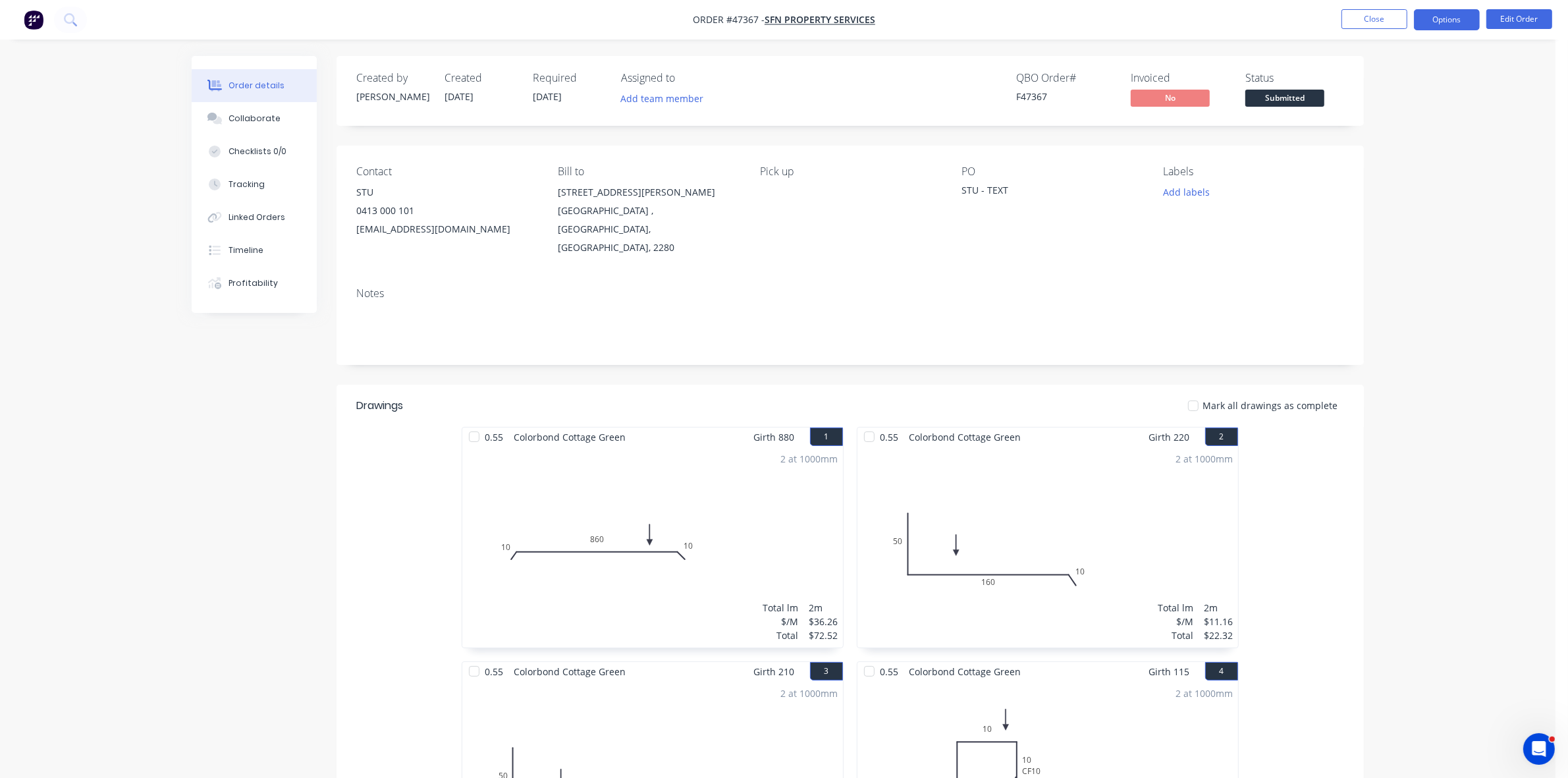
click at [1437, 28] on button "Options" at bounding box center [1446, 20] width 66 height 21
click at [1386, 164] on div "Work Order" at bounding box center [1407, 159] width 121 height 19
click at [1385, 139] on div "Without pricing" at bounding box center [1407, 133] width 121 height 19
click at [1273, 101] on span "Submitted" at bounding box center [1284, 98] width 79 height 16
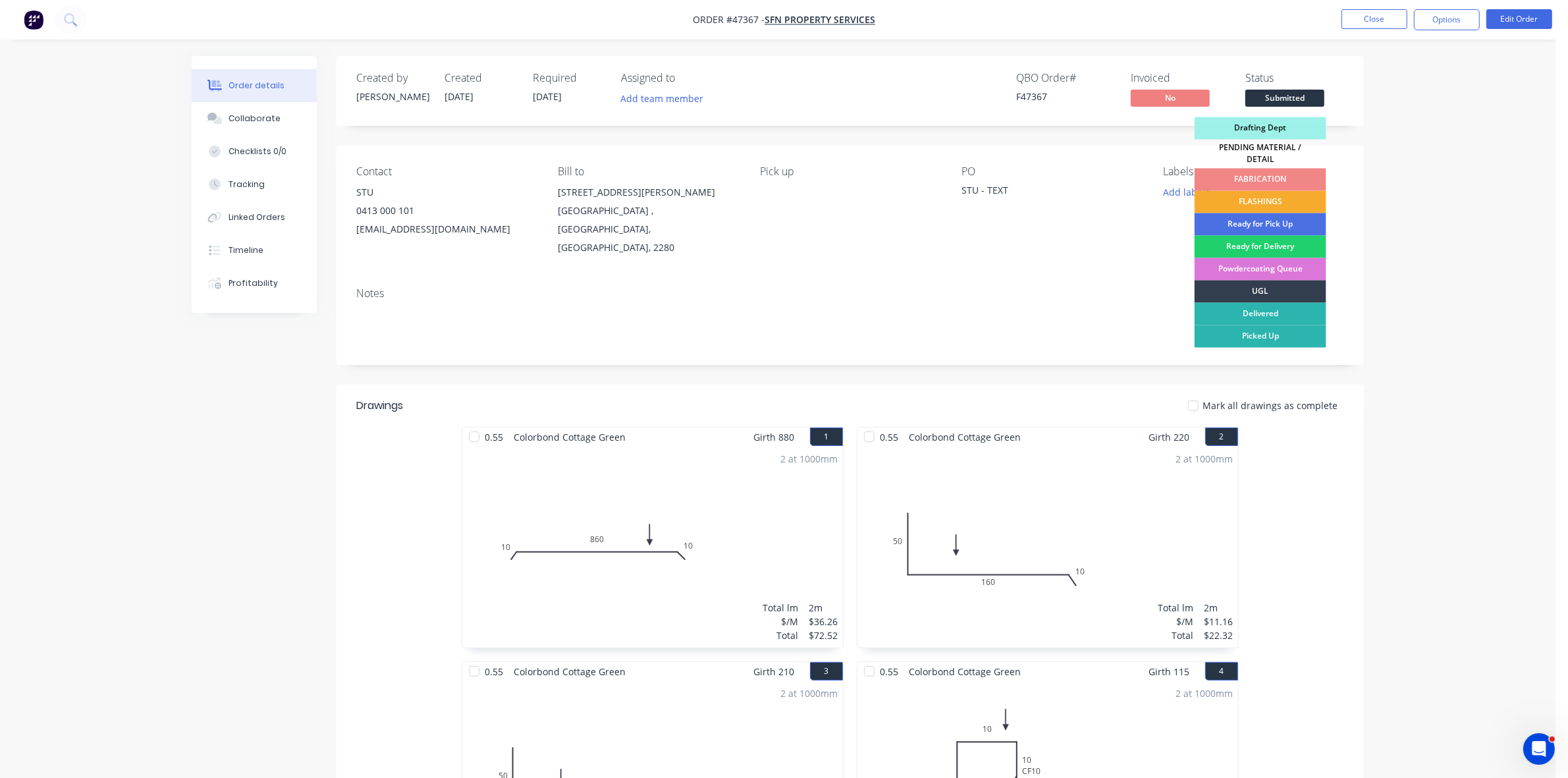
click at [1279, 199] on div "FLASHINGS" at bounding box center [1260, 202] width 132 height 22
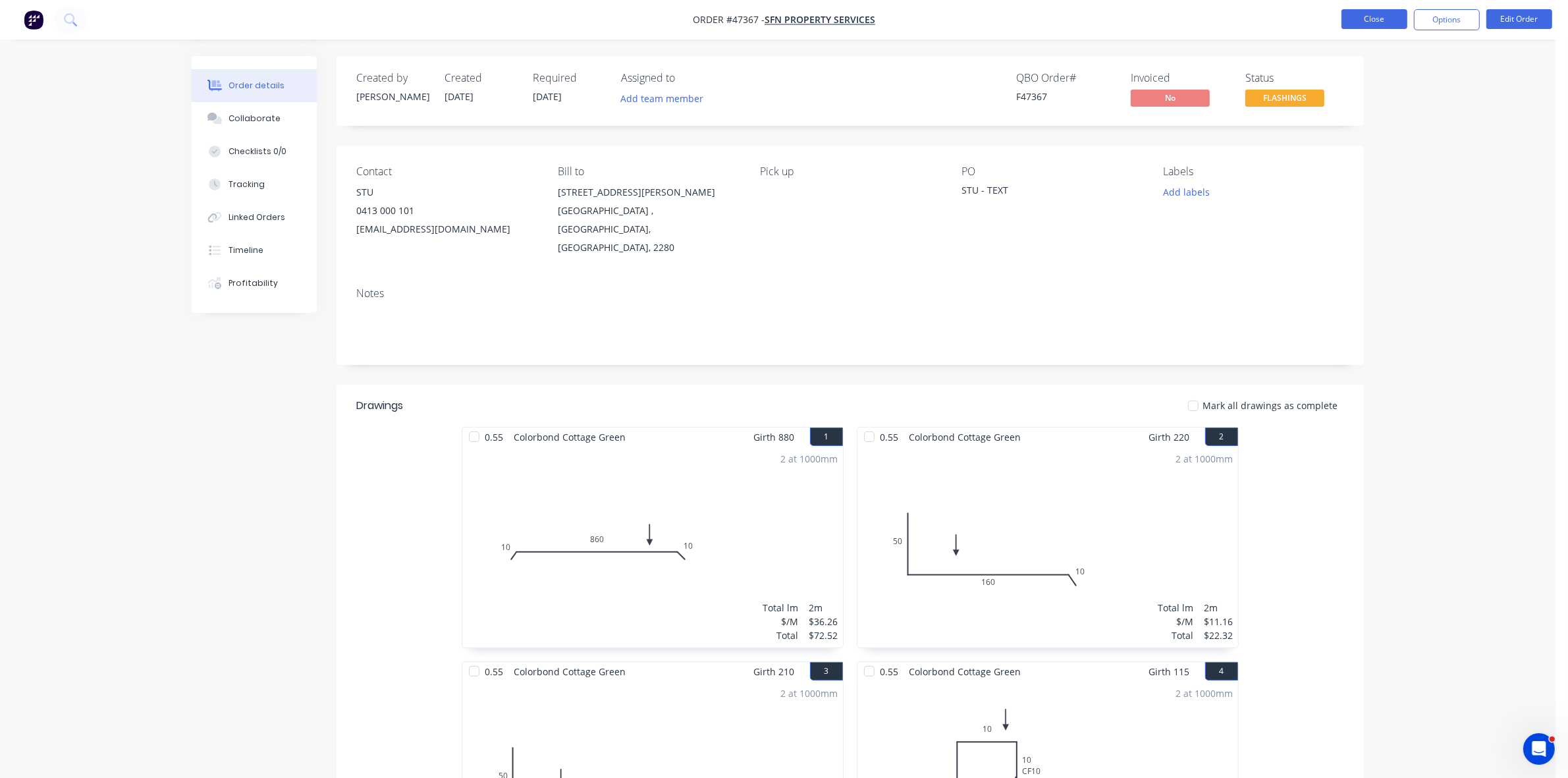
click at [1372, 15] on button "Close" at bounding box center [1374, 19] width 66 height 20
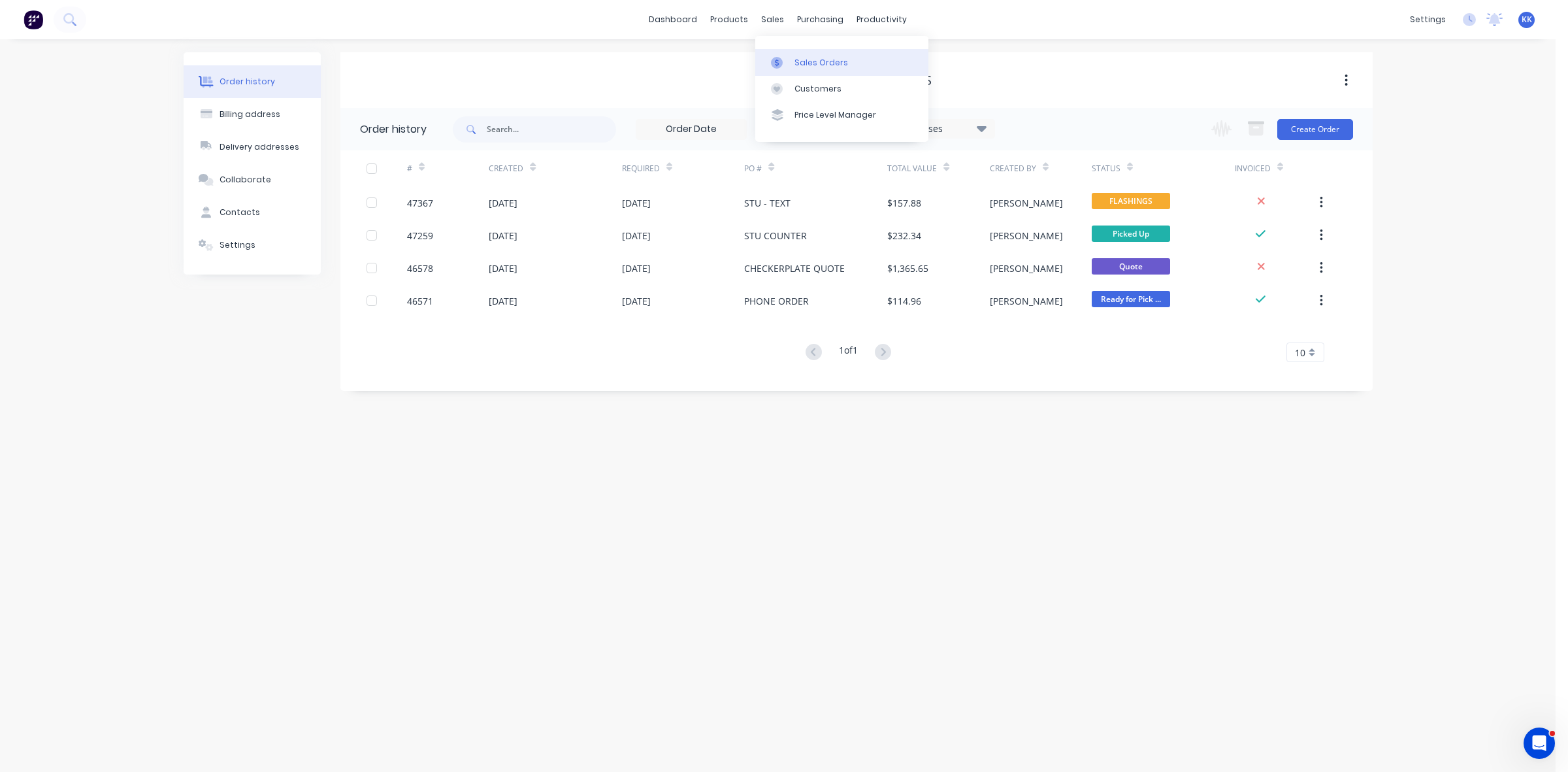
click at [800, 64] on div "Sales Orders" at bounding box center [821, 63] width 53 height 12
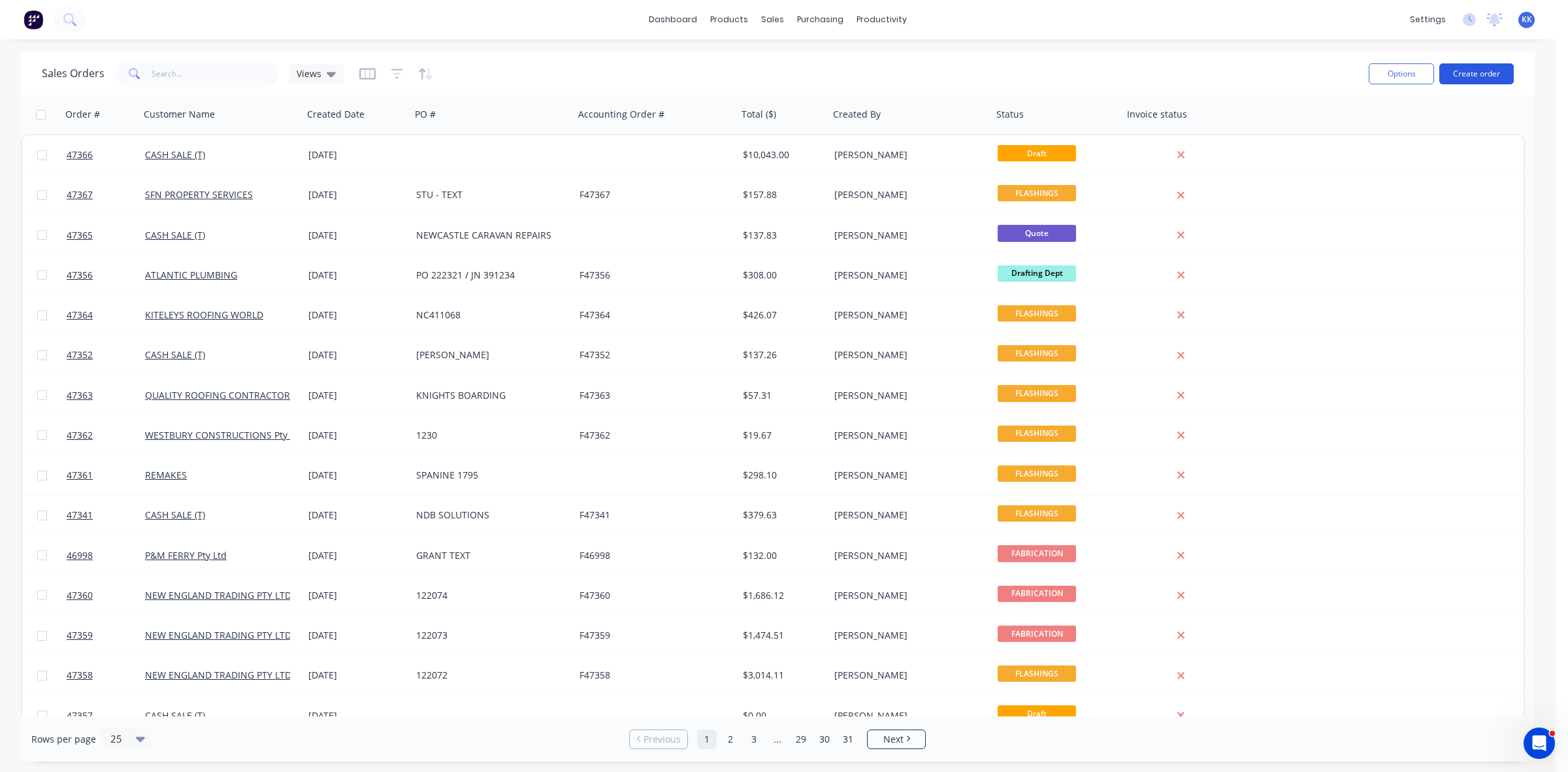
click at [1481, 72] on button "Create order" at bounding box center [1477, 74] width 75 height 21
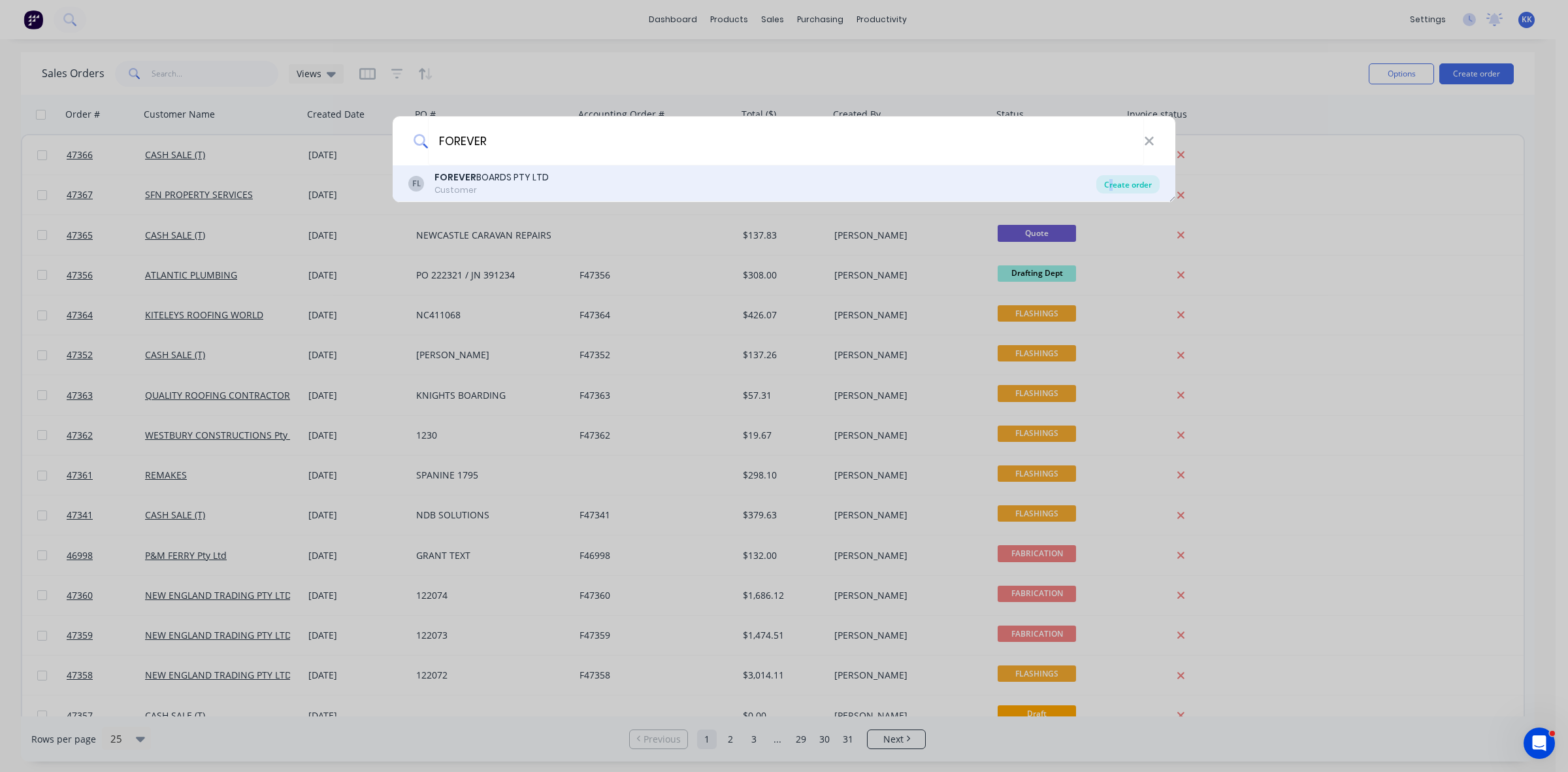
click at [1110, 181] on div "Create order" at bounding box center [1128, 184] width 64 height 18
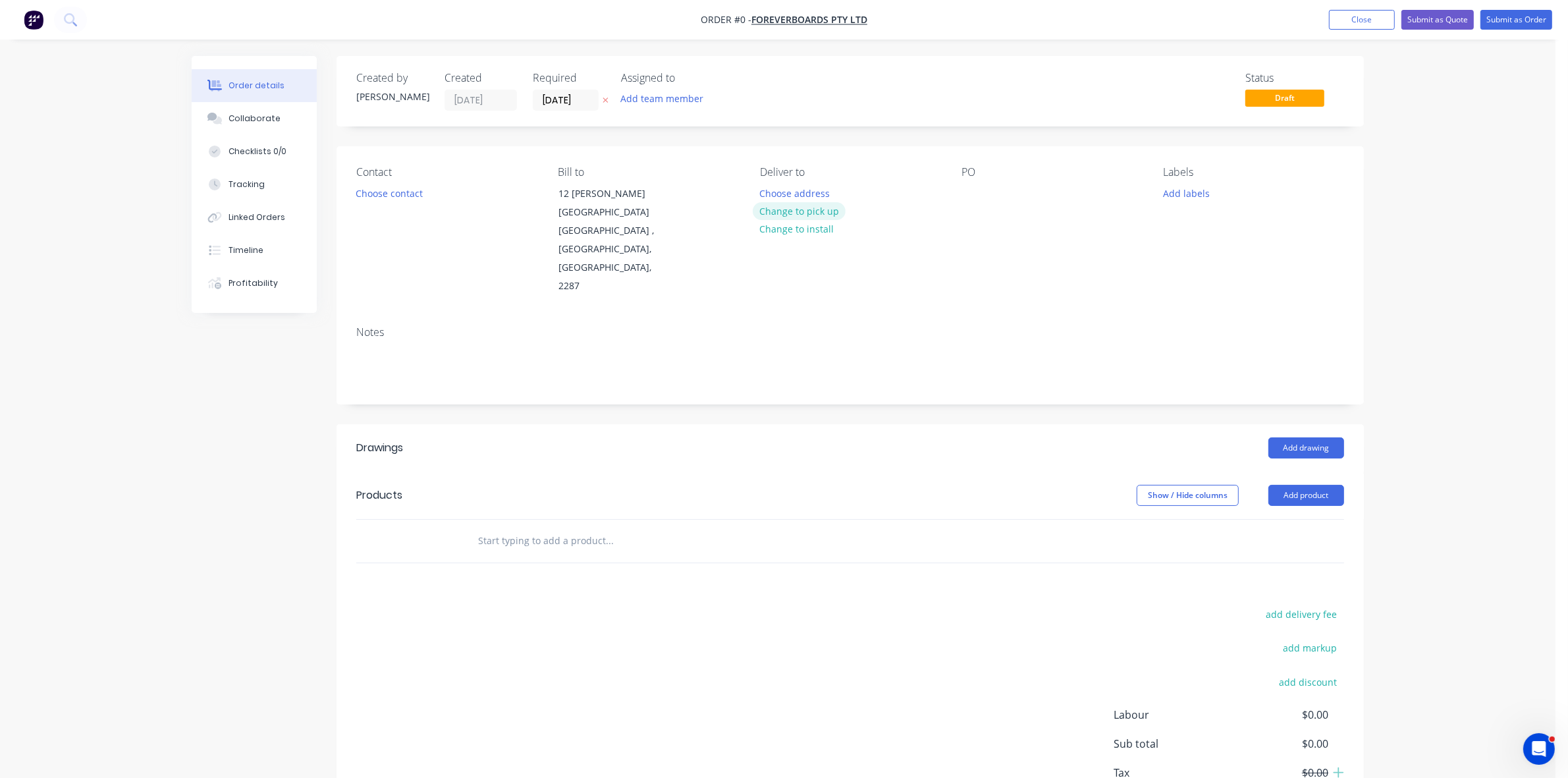
click at [820, 206] on button "Change to pick up" at bounding box center [799, 211] width 94 height 18
click at [405, 197] on button "Choose contact" at bounding box center [390, 192] width 81 height 18
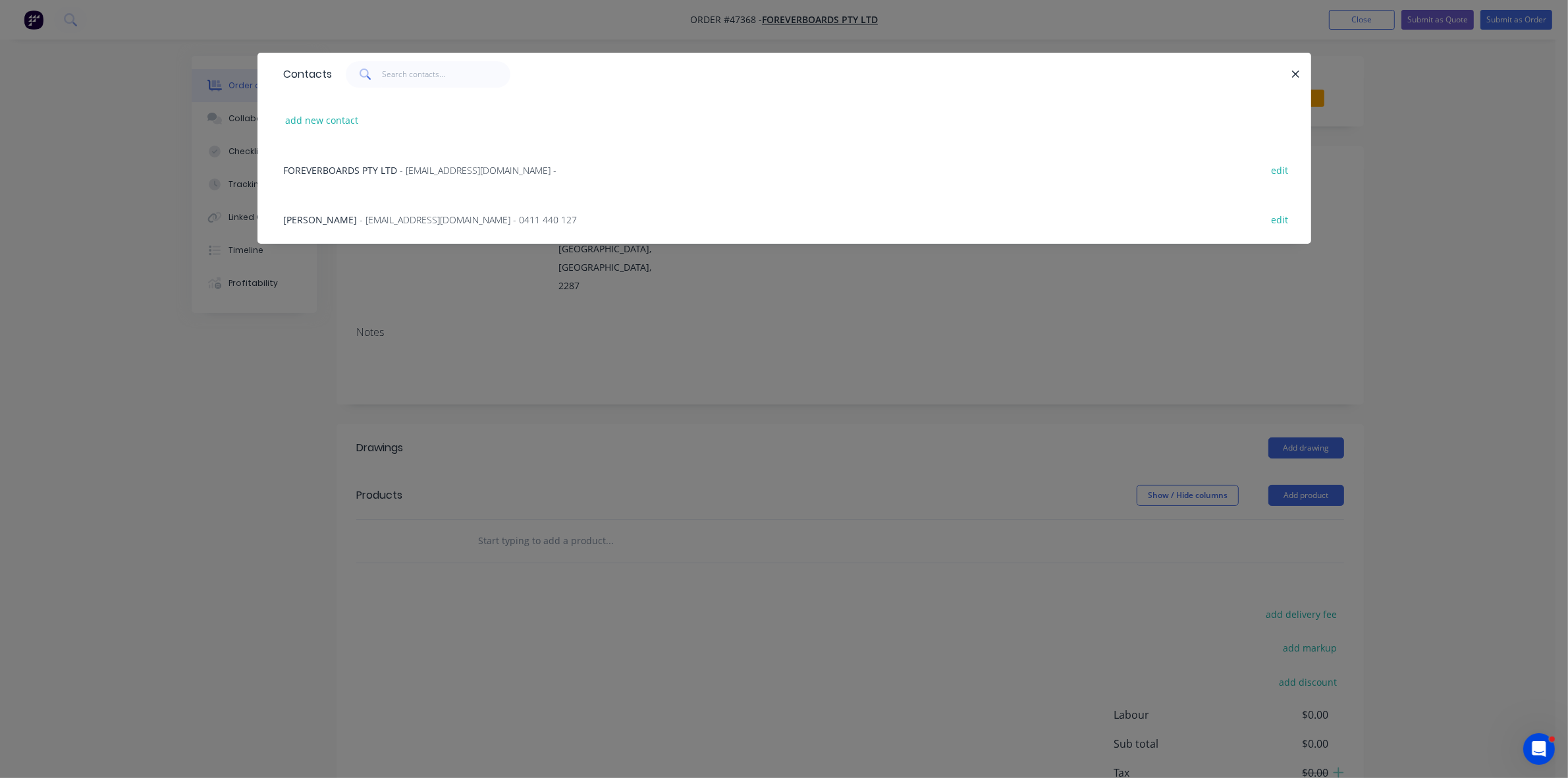
click at [374, 216] on span "- [EMAIL_ADDRESS][DOMAIN_NAME] - 0411 440 127" at bounding box center [469, 220] width 217 height 13
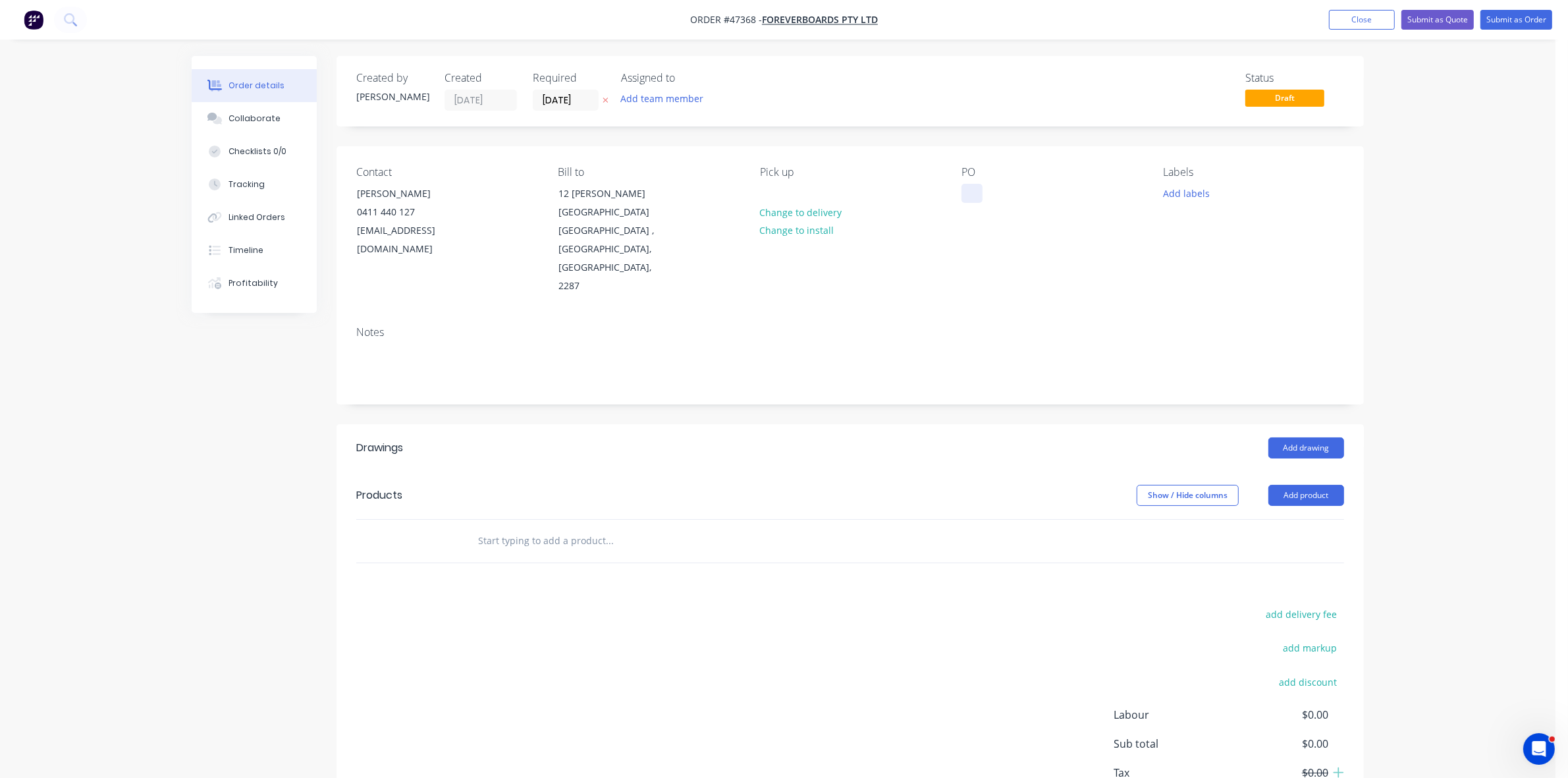
click at [973, 192] on div at bounding box center [972, 193] width 21 height 19
click at [561, 83] on div "Required" at bounding box center [569, 77] width 72 height 13
click at [559, 93] on input "[DATE]" at bounding box center [566, 99] width 65 height 20
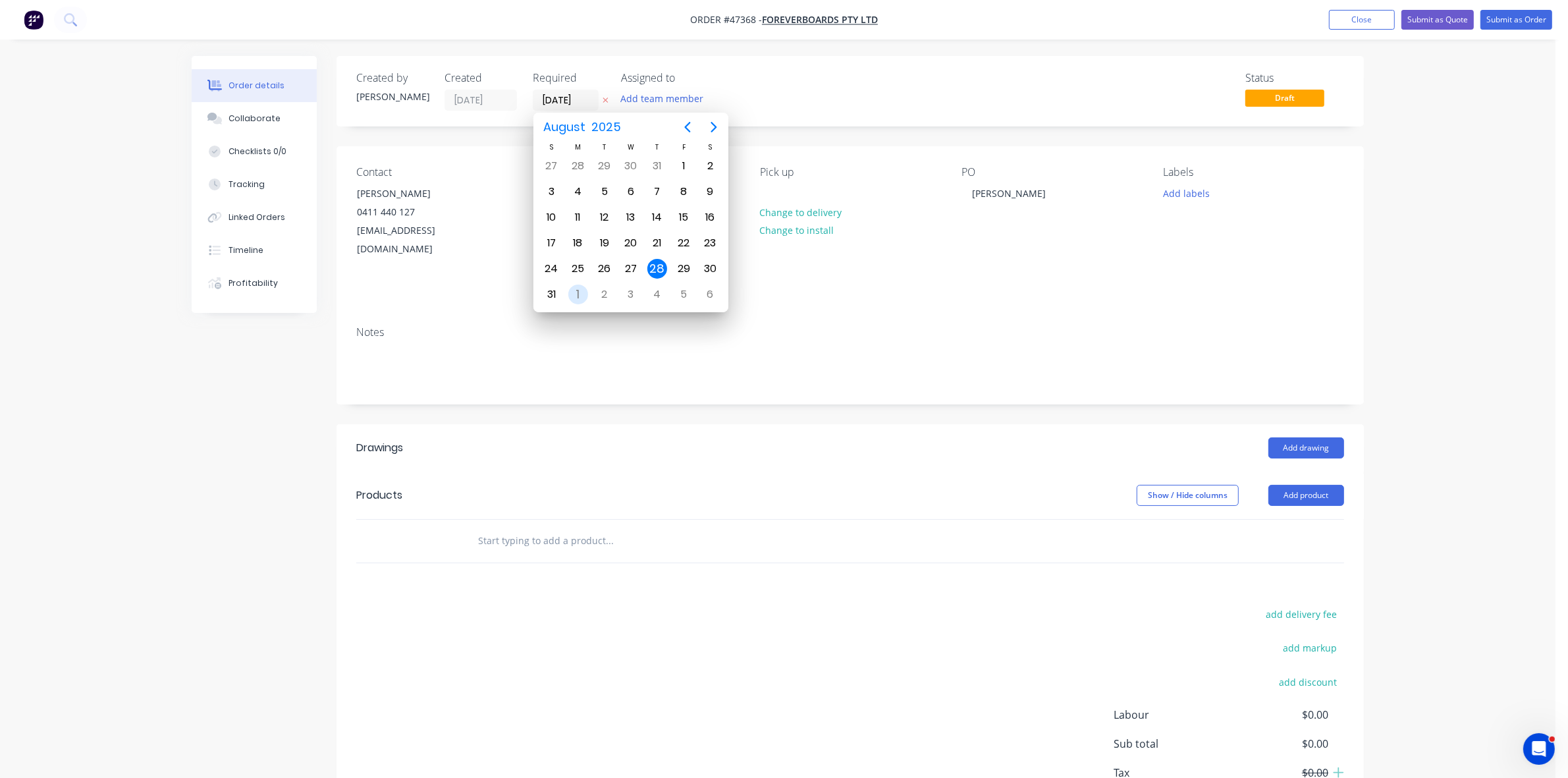
click at [579, 282] on div "[DATE]" at bounding box center [578, 295] width 27 height 25
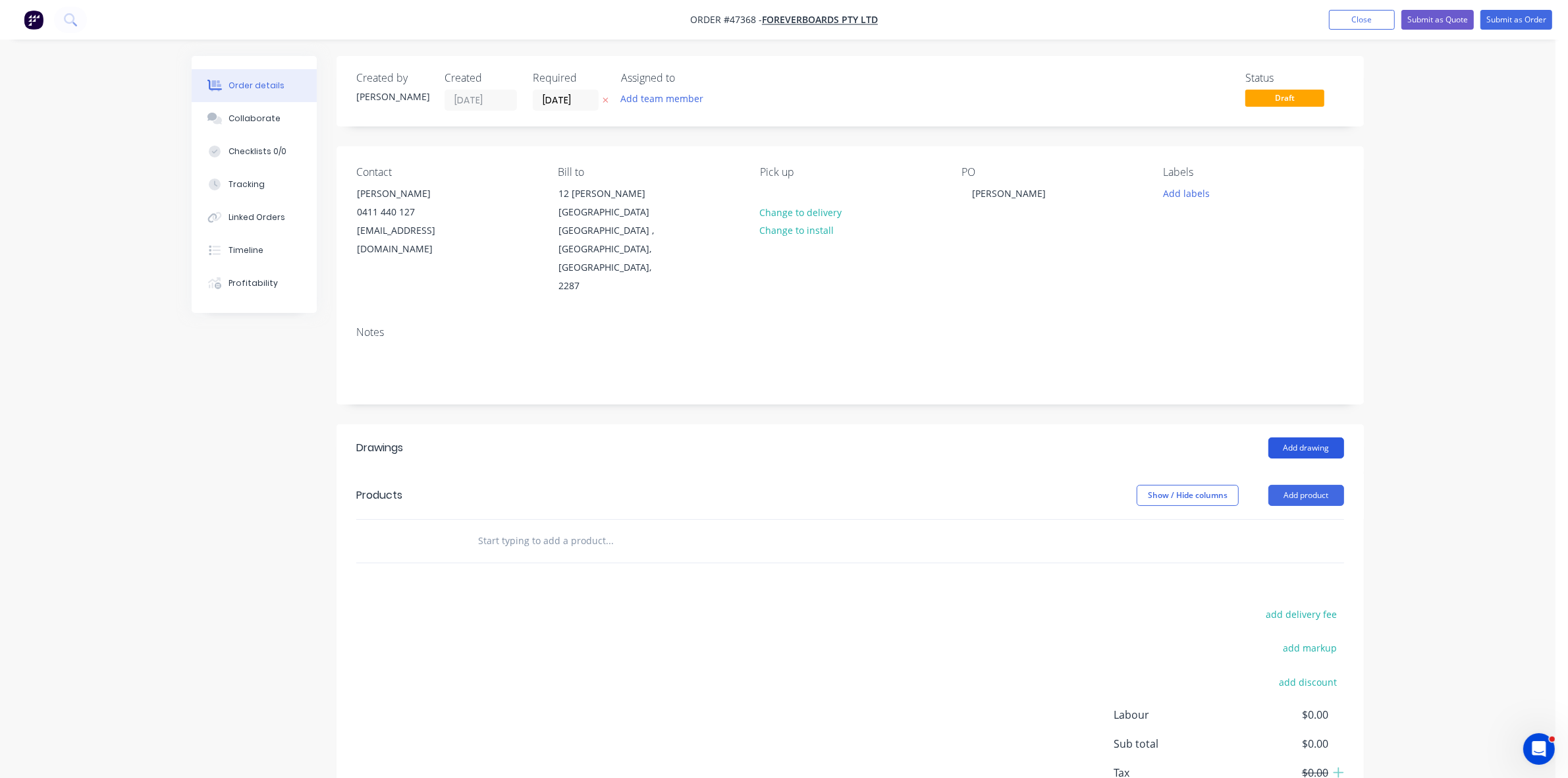
click at [1298, 437] on button "Add drawing" at bounding box center [1306, 447] width 76 height 21
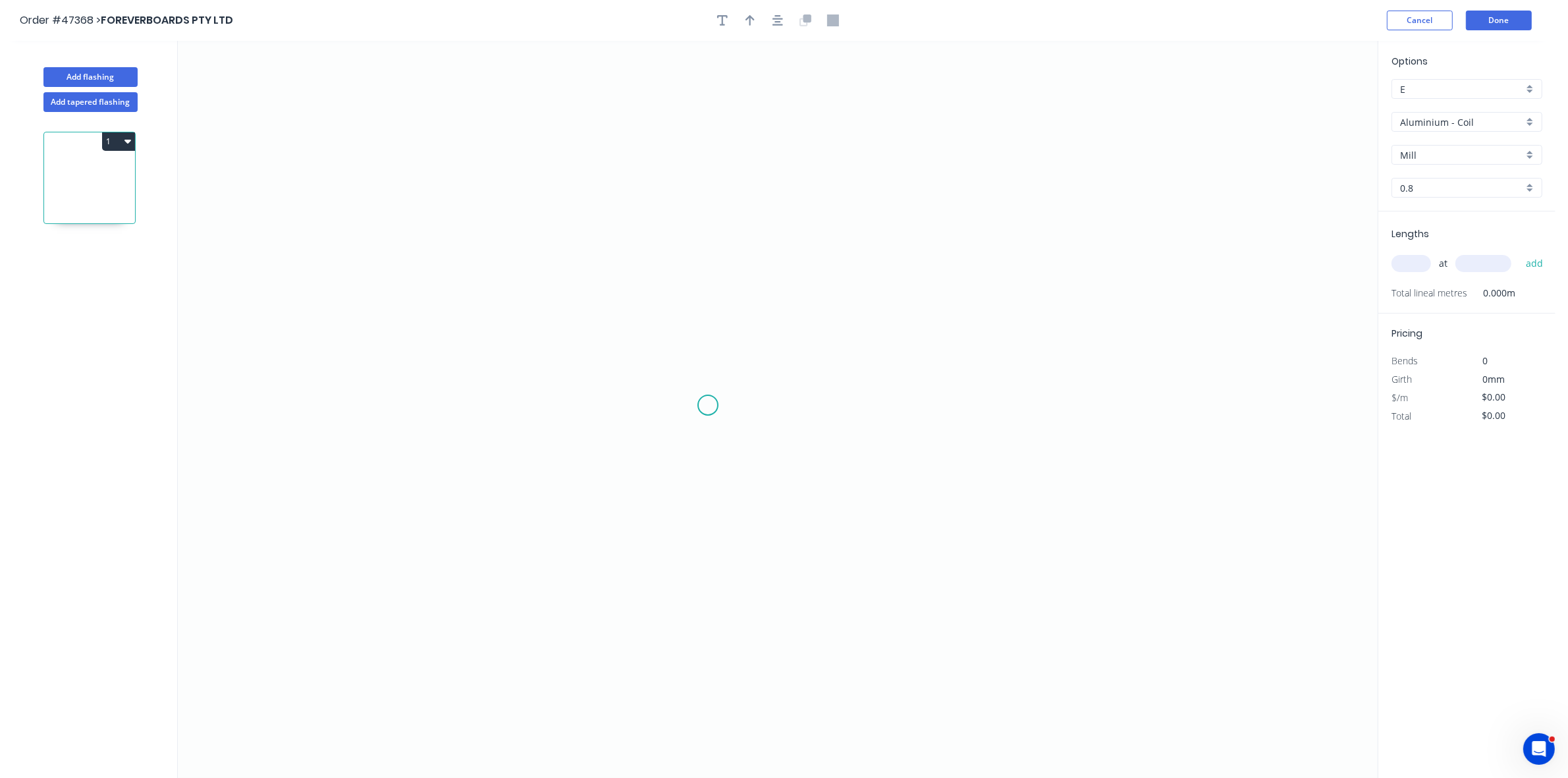
click at [648, 405] on icon "0" at bounding box center [777, 409] width 1200 height 737
click at [642, 343] on icon "0" at bounding box center [777, 409] width 1200 height 737
click at [934, 349] on icon "0 ?" at bounding box center [777, 409] width 1200 height 737
click at [934, 390] on icon "0 ? ? ? º" at bounding box center [777, 409] width 1200 height 737
drag, startPoint x: 651, startPoint y: 402, endPoint x: 643, endPoint y: 402, distance: 8.0
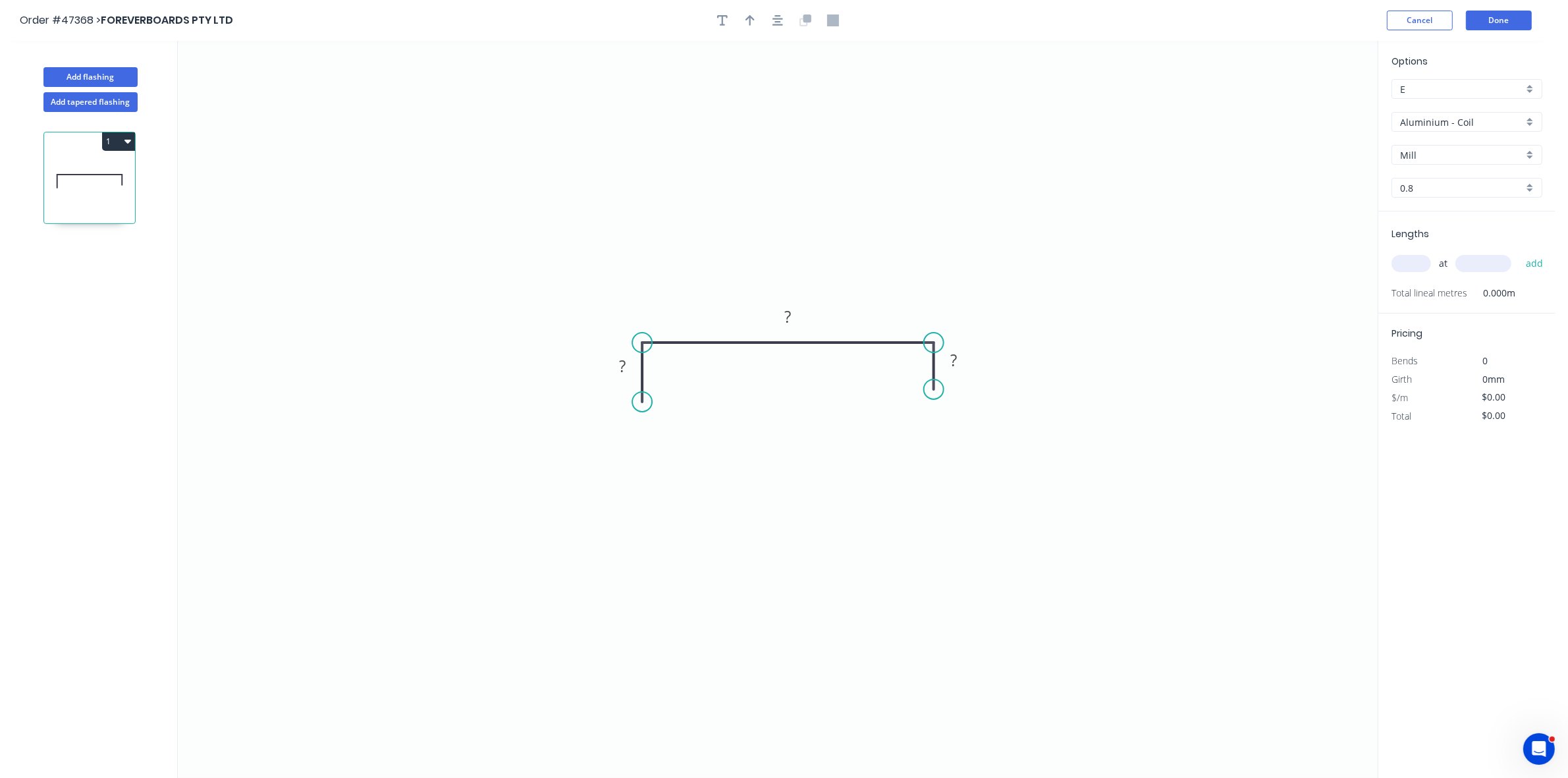
click at [643, 402] on circle at bounding box center [642, 402] width 20 height 20
click at [626, 364] on tspan "?" at bounding box center [622, 365] width 7 height 21
click at [755, 23] on button "button" at bounding box center [750, 20] width 20 height 20
drag, startPoint x: 1309, startPoint y: 106, endPoint x: 956, endPoint y: 313, distance: 409.2
click at [887, 319] on icon at bounding box center [887, 302] width 12 height 42
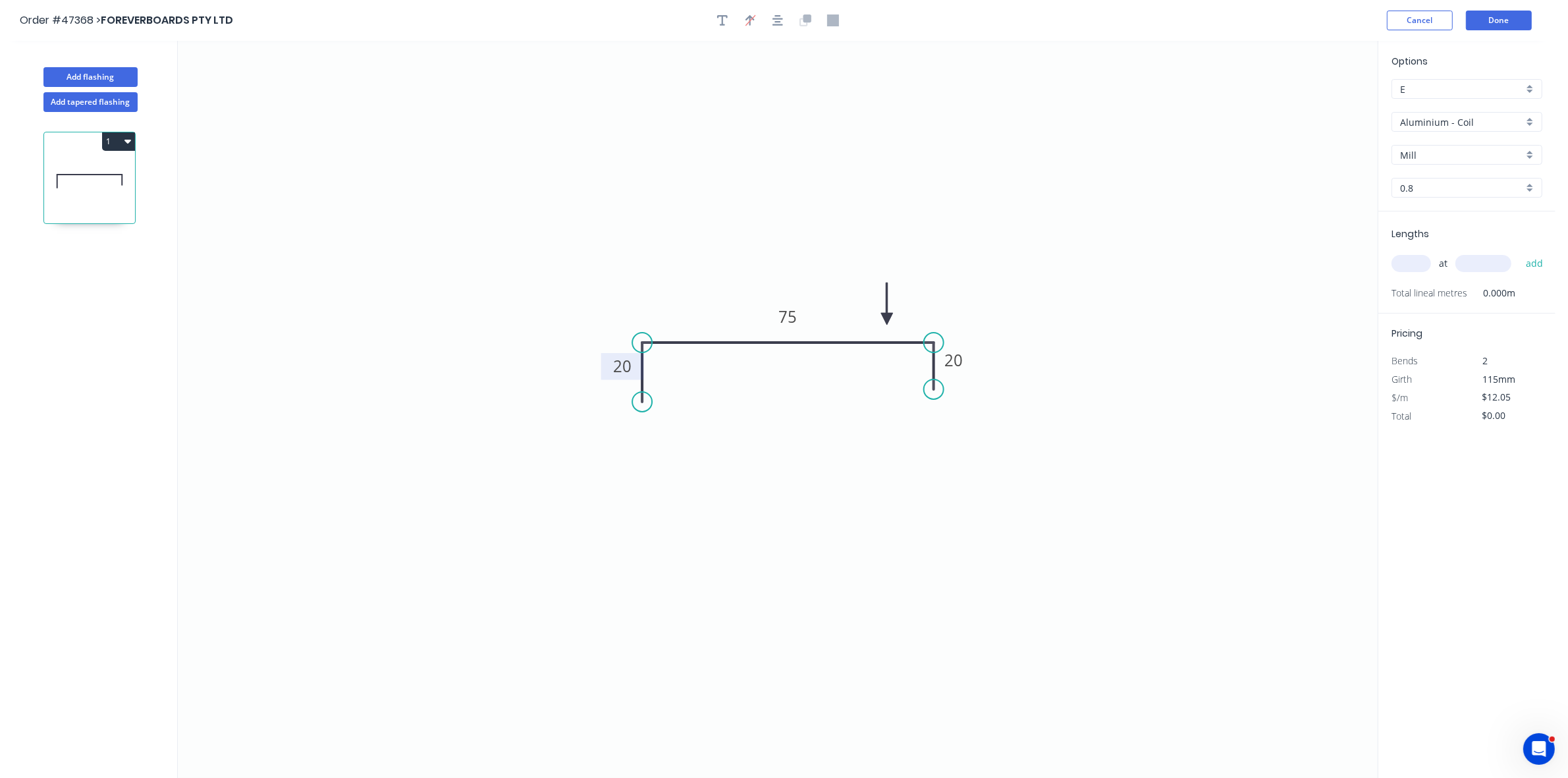
click at [1484, 127] on input "Aluminium - Coil" at bounding box center [1461, 122] width 123 height 14
click at [1454, 221] on div "Colorbond" at bounding box center [1466, 217] width 150 height 23
click at [1446, 157] on input "Basalt" at bounding box center [1461, 155] width 123 height 14
click at [1424, 184] on div "Southerly" at bounding box center [1466, 181] width 150 height 23
click at [1410, 259] on input "text" at bounding box center [1411, 263] width 40 height 17
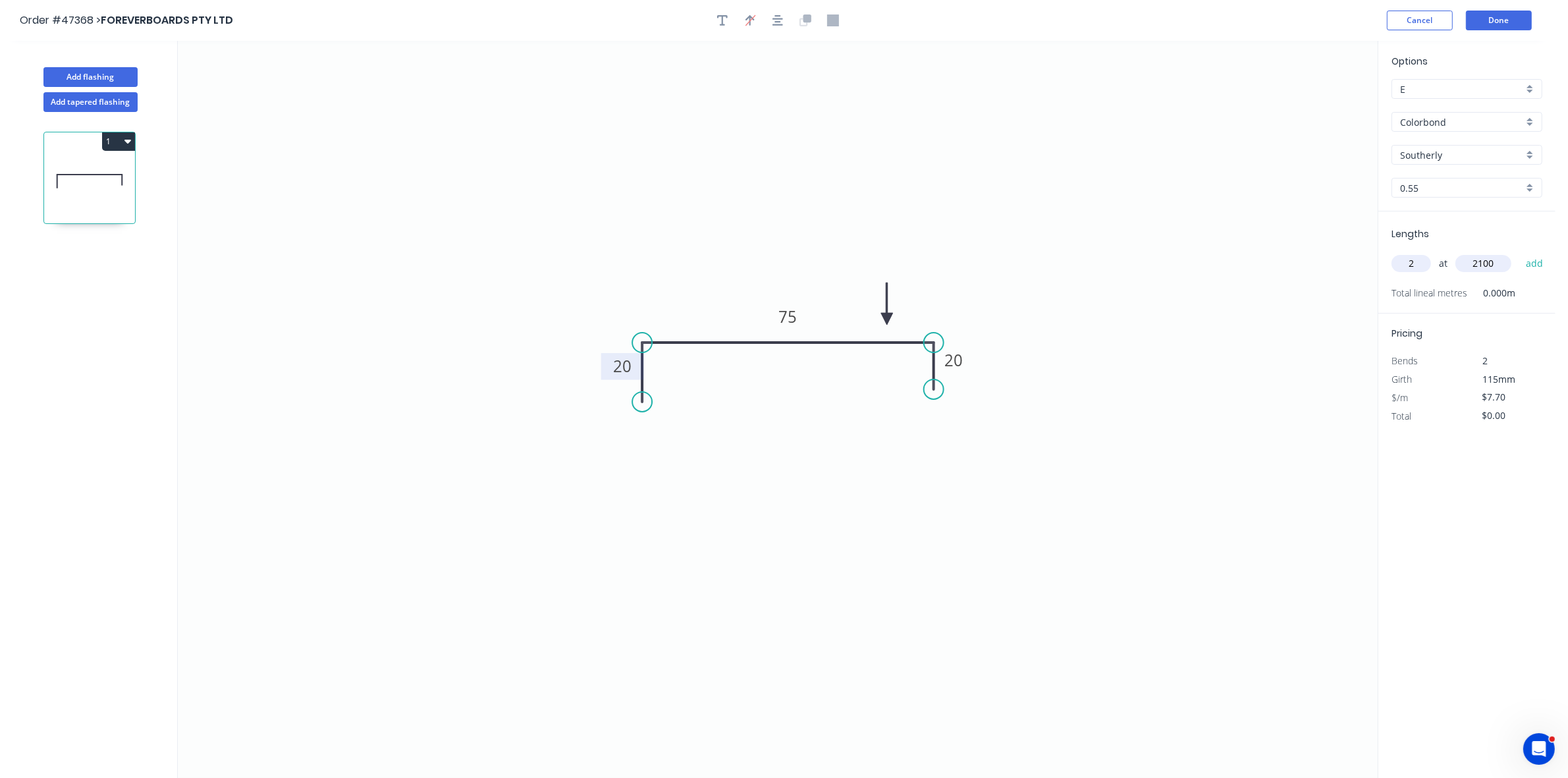
click at [1519, 252] on button "add" at bounding box center [1535, 263] width 31 height 22
click at [125, 142] on icon "button" at bounding box center [127, 141] width 7 height 10
drag, startPoint x: 120, startPoint y: 168, endPoint x: 141, endPoint y: 181, distance: 24.7
click at [120, 169] on div "Duplicate" at bounding box center [72, 174] width 102 height 19
click at [800, 313] on rect at bounding box center [788, 317] width 27 height 18
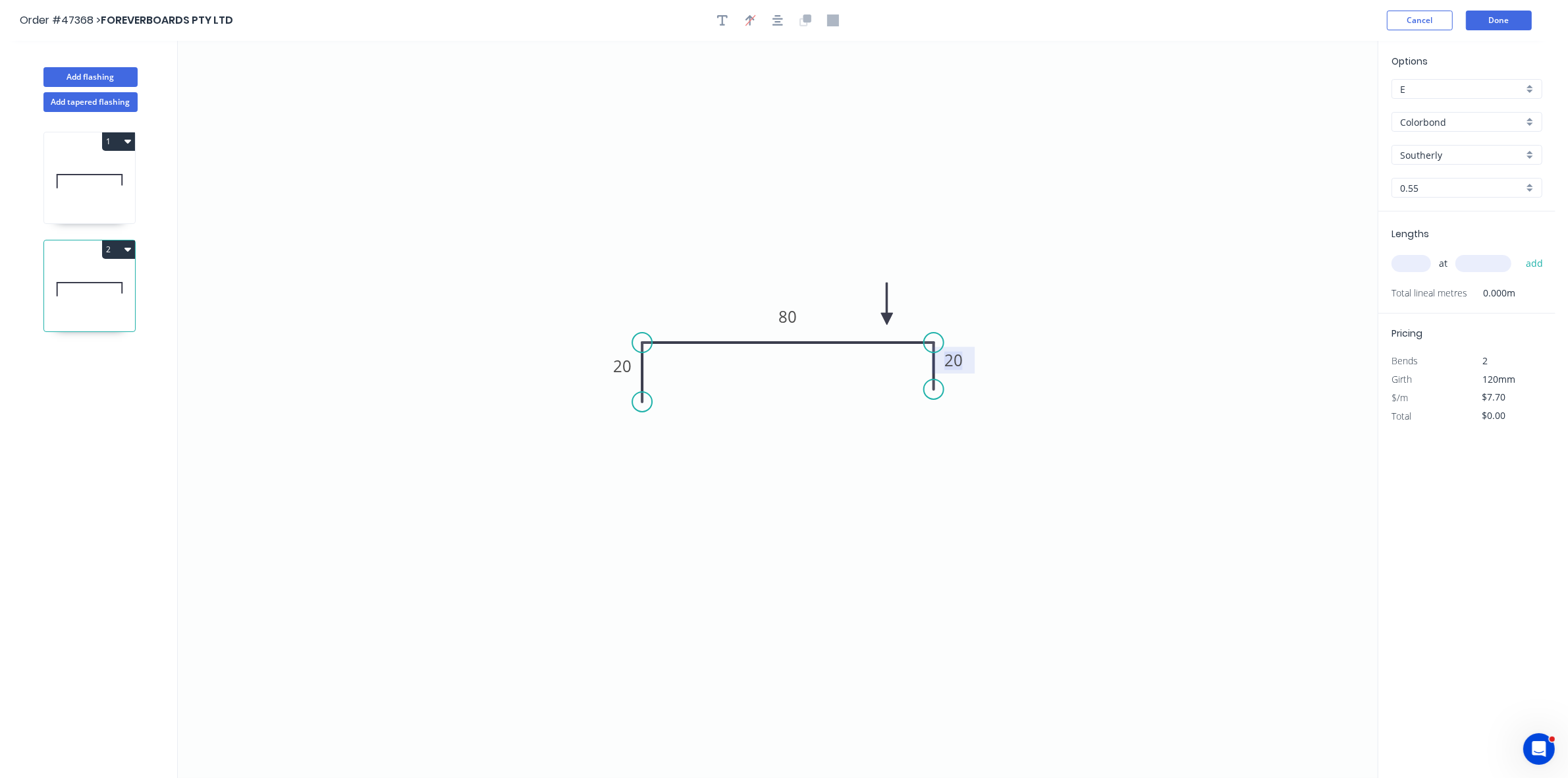
click at [1410, 259] on input "text" at bounding box center [1411, 263] width 40 height 17
click at [1519, 252] on button "add" at bounding box center [1535, 263] width 31 height 22
click at [117, 257] on button "2" at bounding box center [119, 249] width 33 height 18
click at [105, 283] on div "Duplicate" at bounding box center [72, 282] width 102 height 19
click at [792, 315] on tspan "80" at bounding box center [787, 316] width 18 height 21
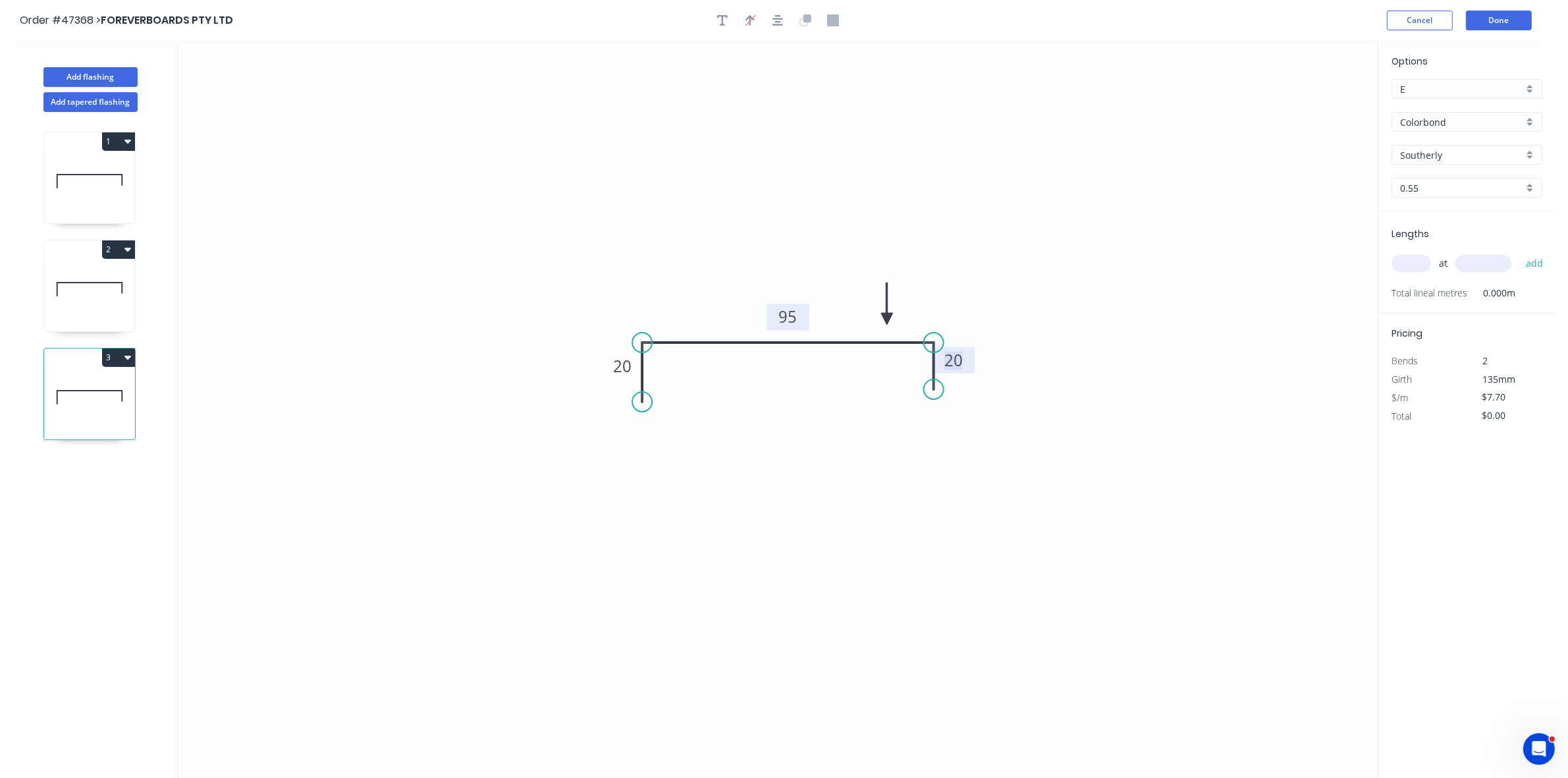
click at [1404, 267] on input "text" at bounding box center [1411, 263] width 40 height 17
click at [1519, 252] on button "add" at bounding box center [1535, 263] width 31 height 22
click at [126, 367] on button "3" at bounding box center [119, 357] width 33 height 18
click at [111, 387] on div "Duplicate" at bounding box center [72, 390] width 102 height 19
click at [613, 364] on g "20" at bounding box center [623, 365] width 27 height 21
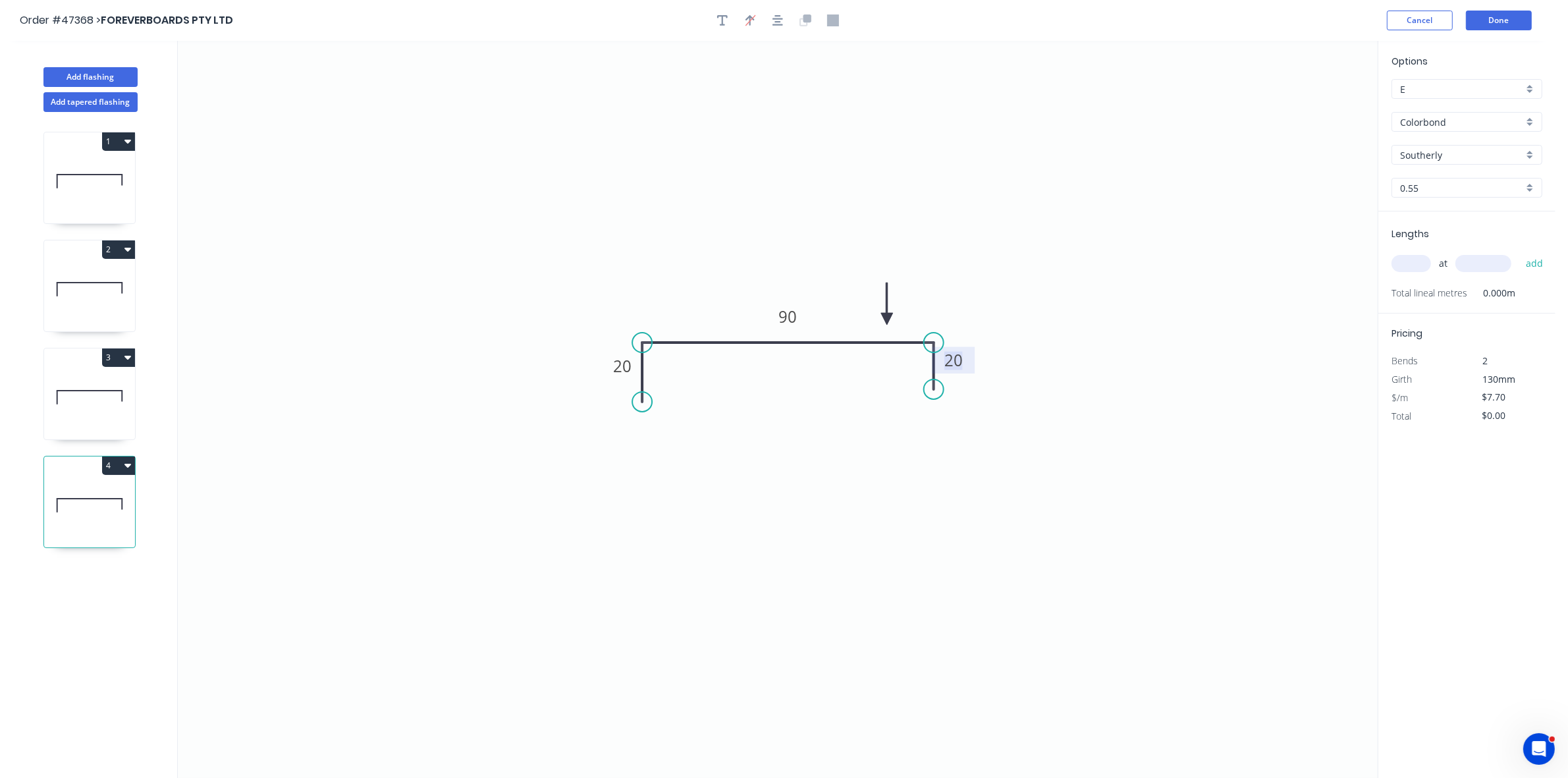
click at [1418, 261] on input "text" at bounding box center [1411, 263] width 40 height 17
click at [1519, 252] on button "add" at bounding box center [1535, 263] width 31 height 22
click at [1491, 18] on button "Done" at bounding box center [1498, 20] width 66 height 20
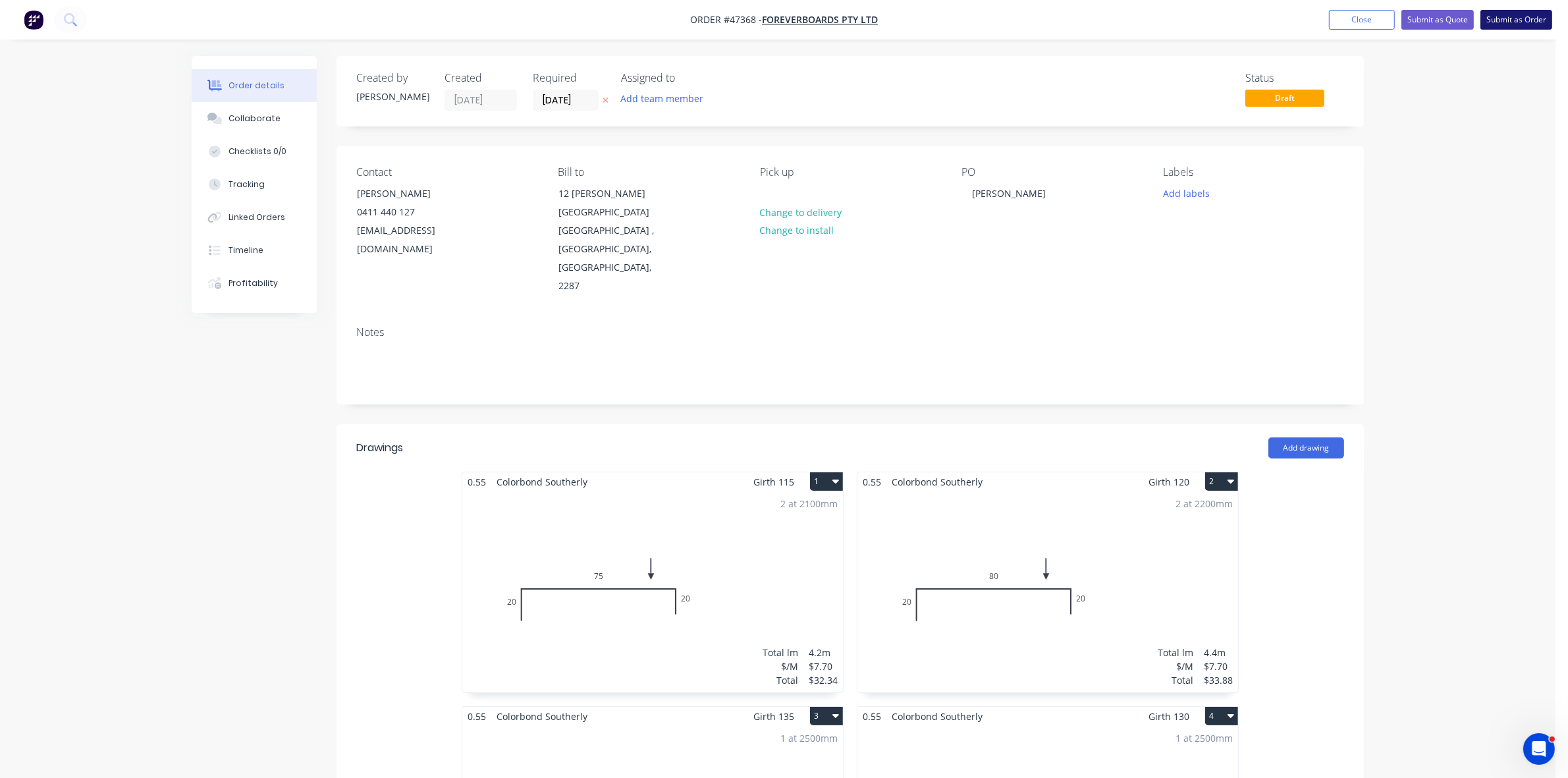
click at [1505, 11] on button "Submit as Order" at bounding box center [1516, 19] width 71 height 20
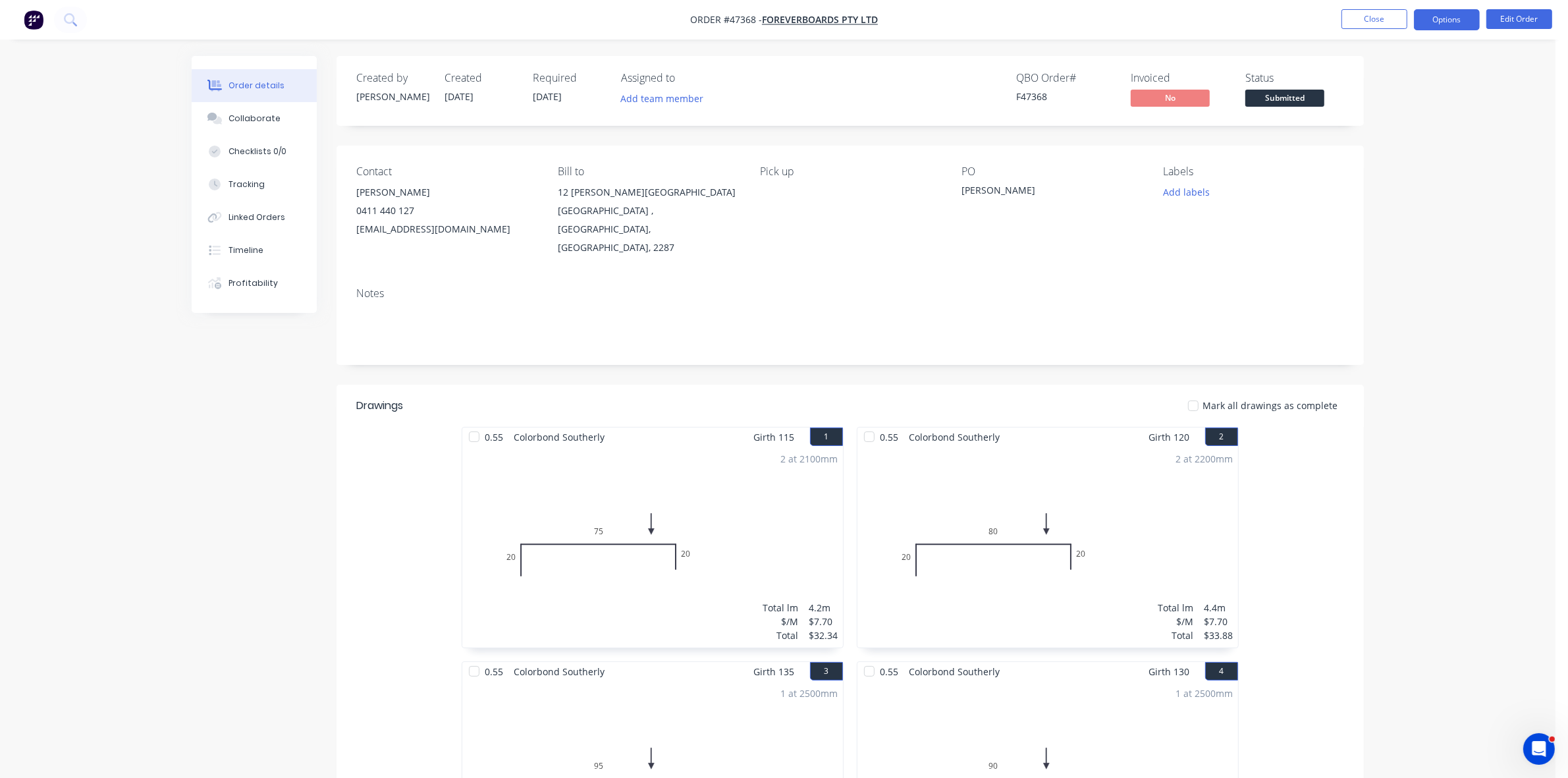
click at [1446, 21] on button "Options" at bounding box center [1446, 20] width 66 height 21
click at [1407, 163] on div "Work Order" at bounding box center [1407, 159] width 121 height 19
click at [1404, 141] on div "Without pricing" at bounding box center [1407, 133] width 121 height 19
click at [1279, 94] on span "Submitted" at bounding box center [1284, 98] width 79 height 16
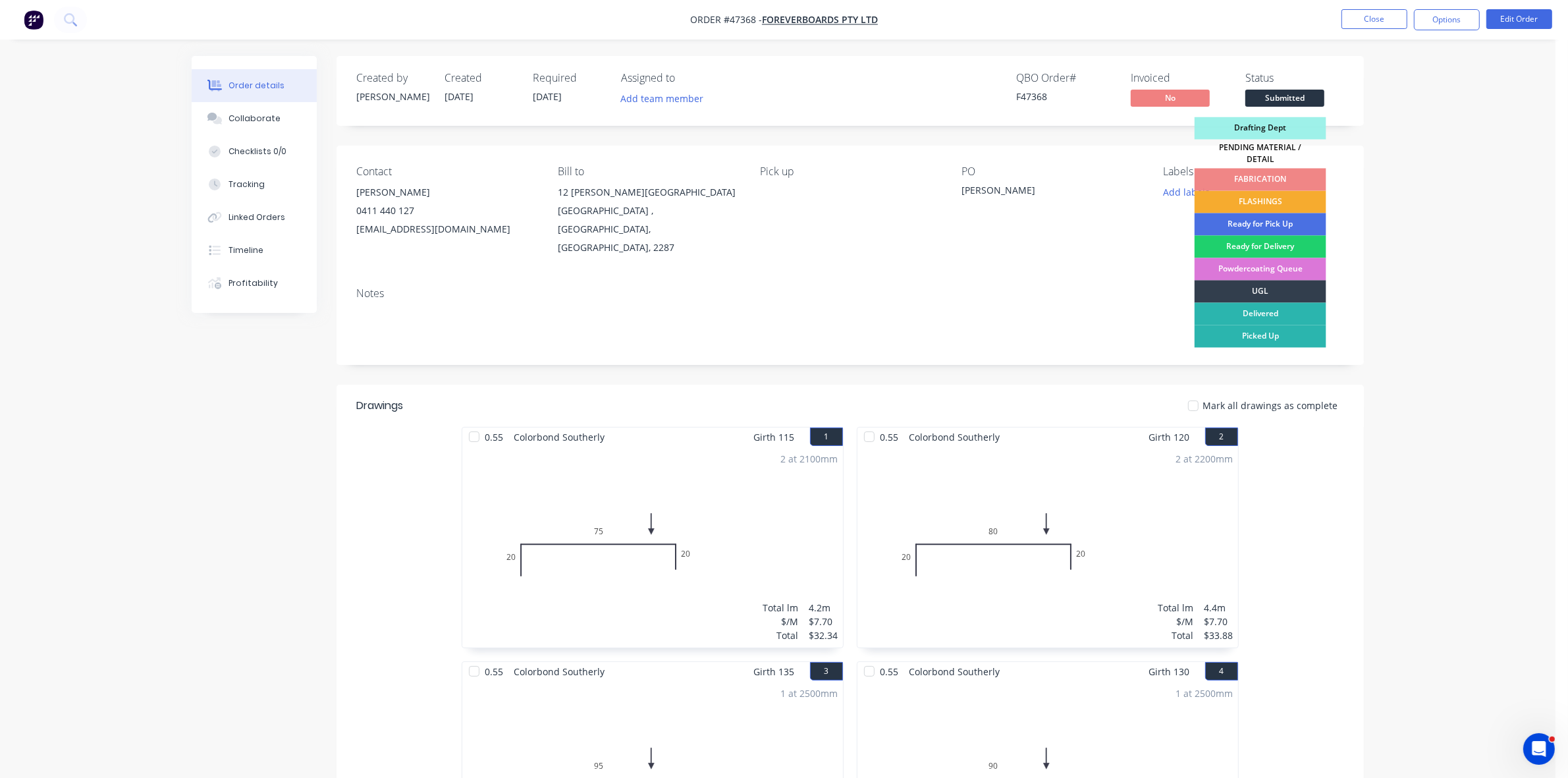
click at [1286, 195] on div "FLASHINGS" at bounding box center [1260, 202] width 132 height 22
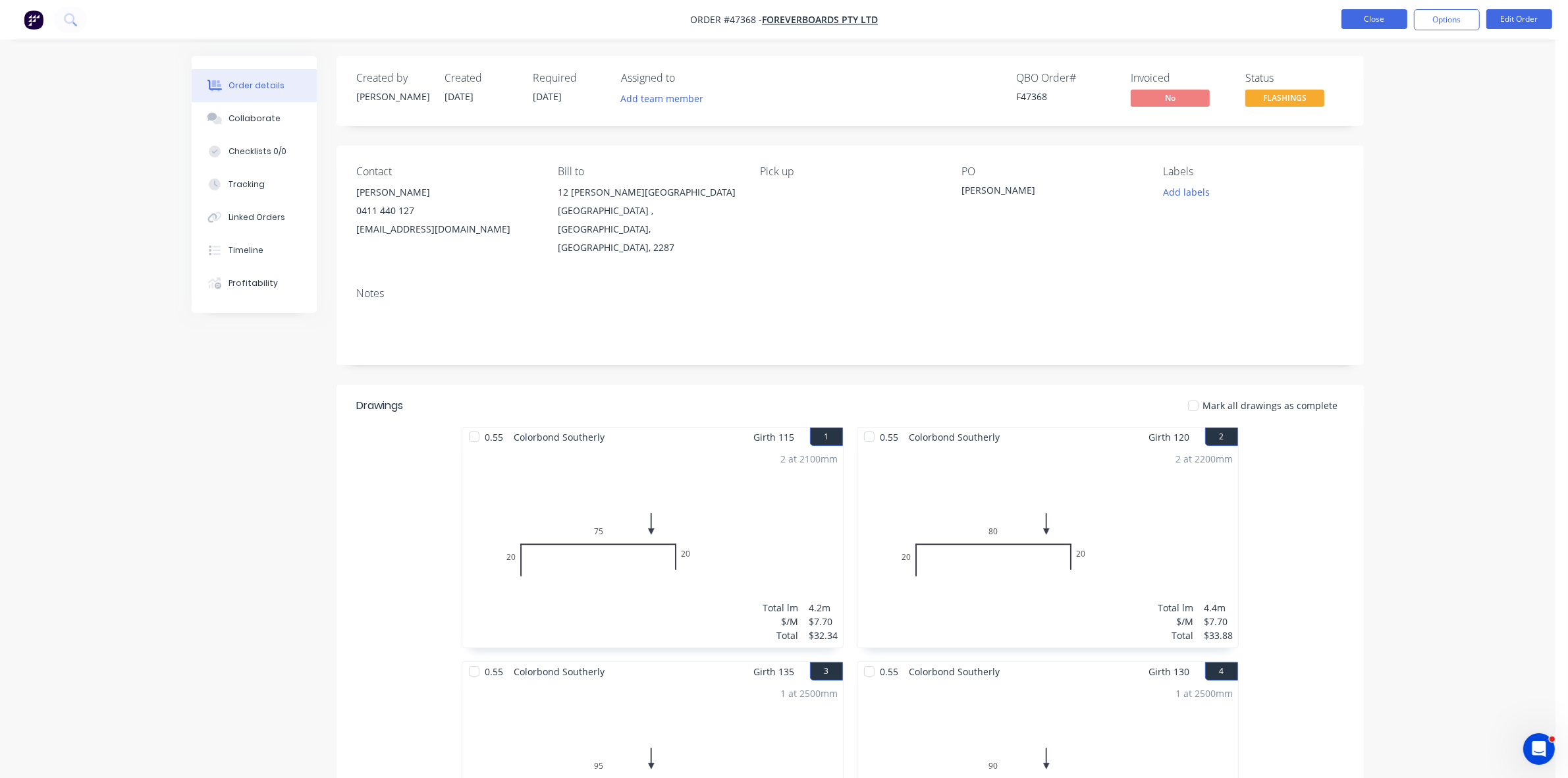
drag, startPoint x: 1370, startPoint y: 21, endPoint x: 1348, endPoint y: 21, distance: 22.0
click at [1348, 21] on button "Close" at bounding box center [1374, 19] width 66 height 20
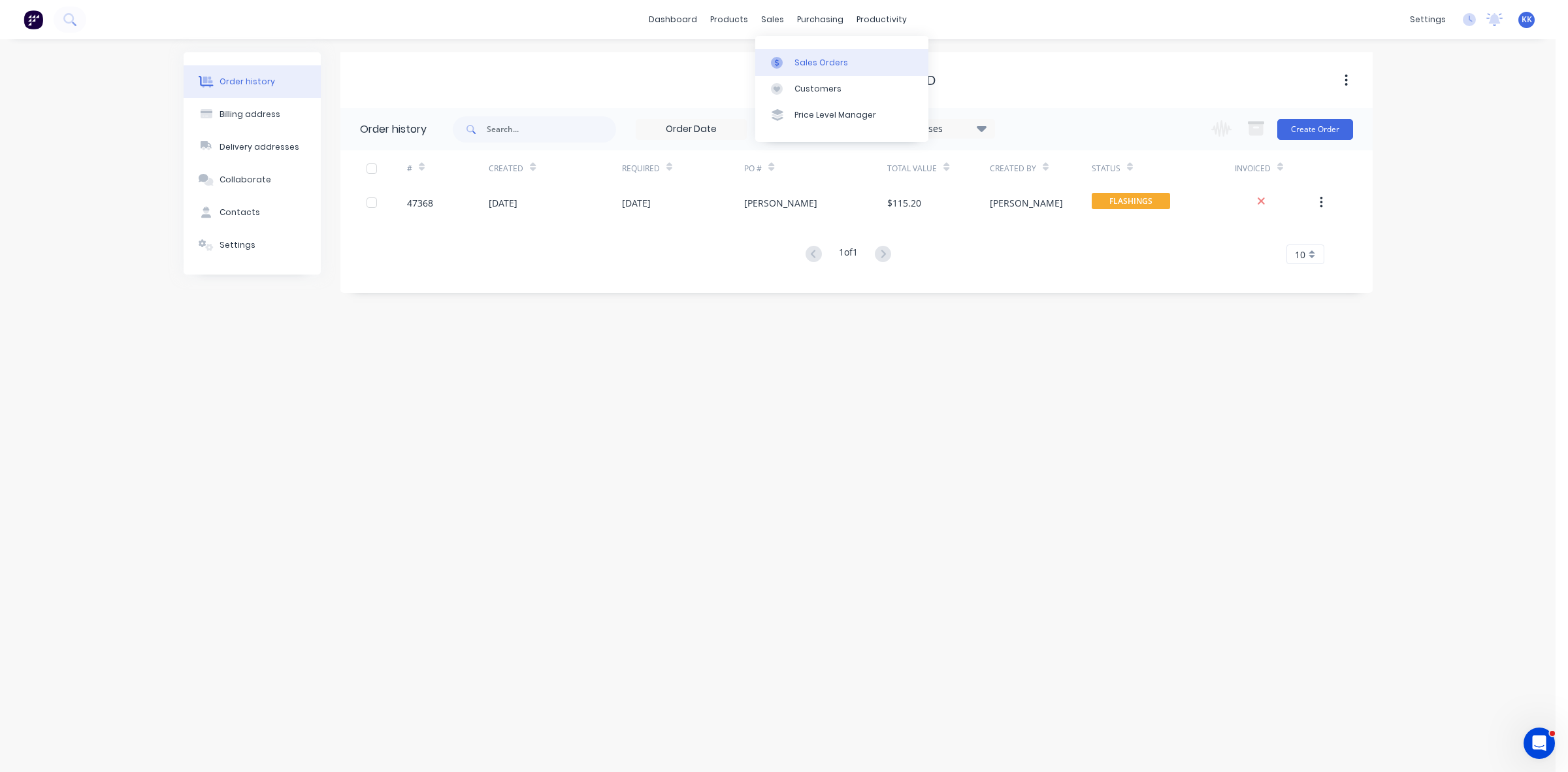
click at [779, 58] on icon at bounding box center [777, 63] width 12 height 12
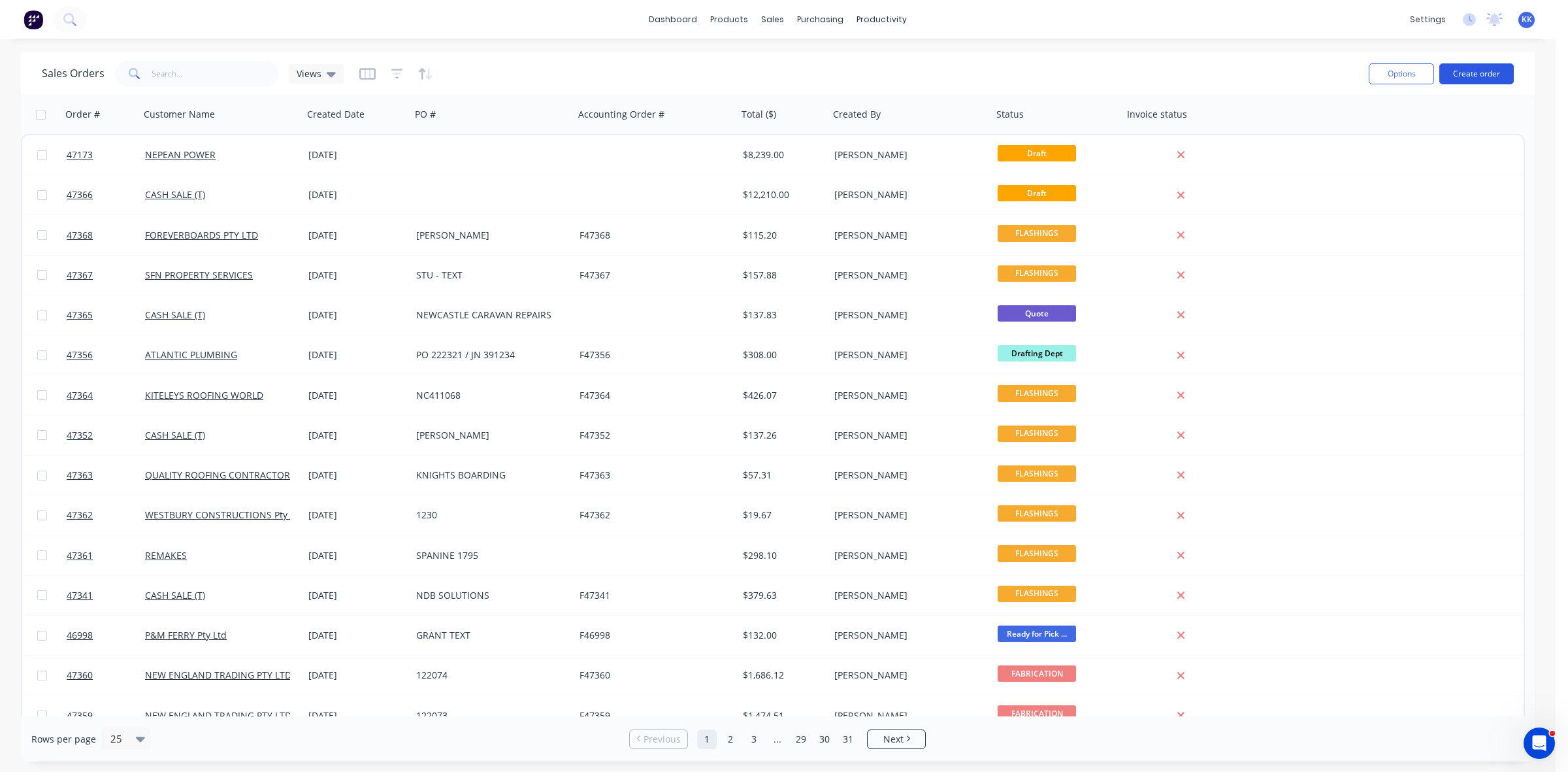
click at [1448, 67] on button "Create order" at bounding box center [1477, 74] width 75 height 21
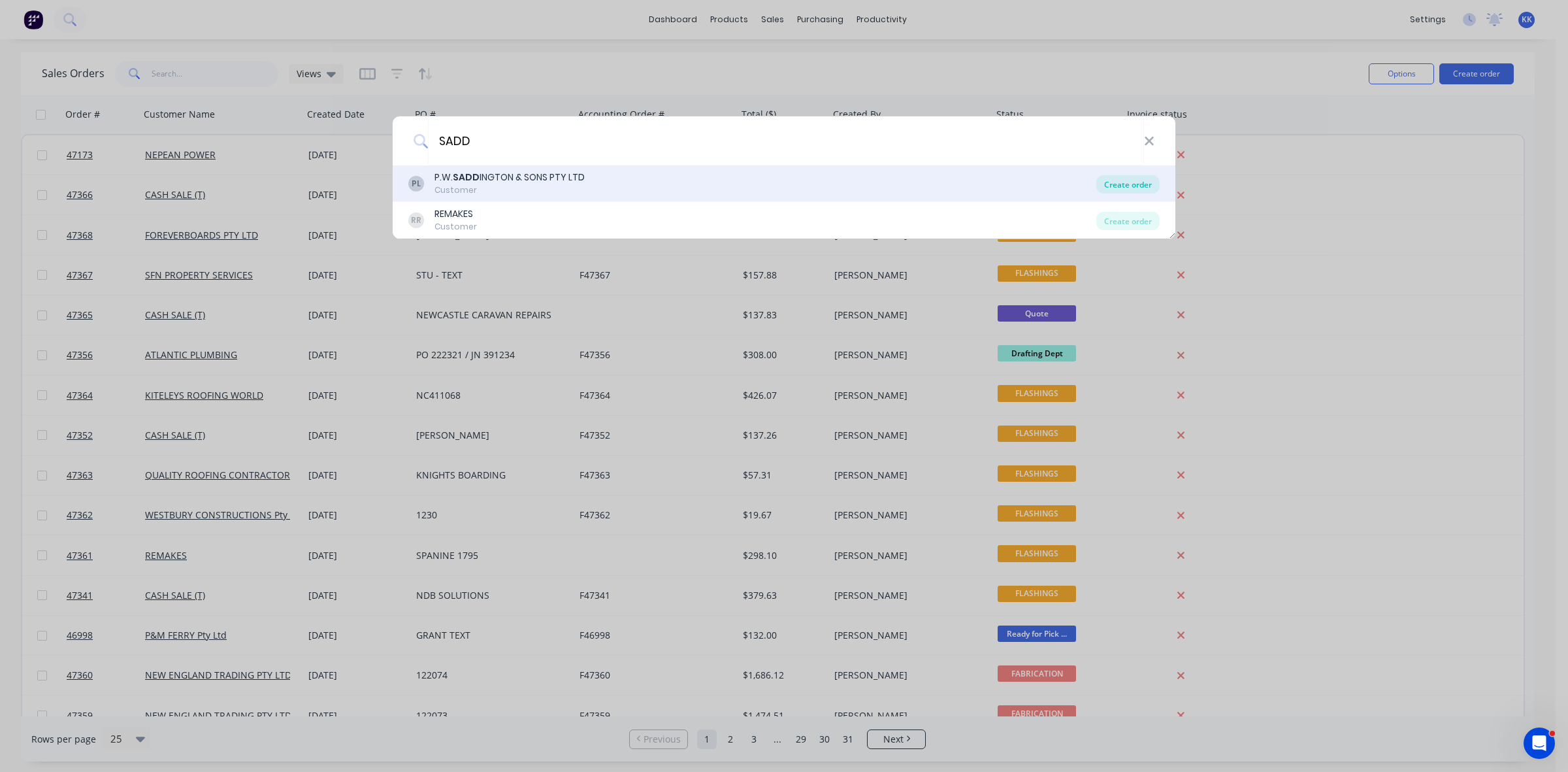
click at [1150, 185] on div "Create order" at bounding box center [1128, 184] width 64 height 18
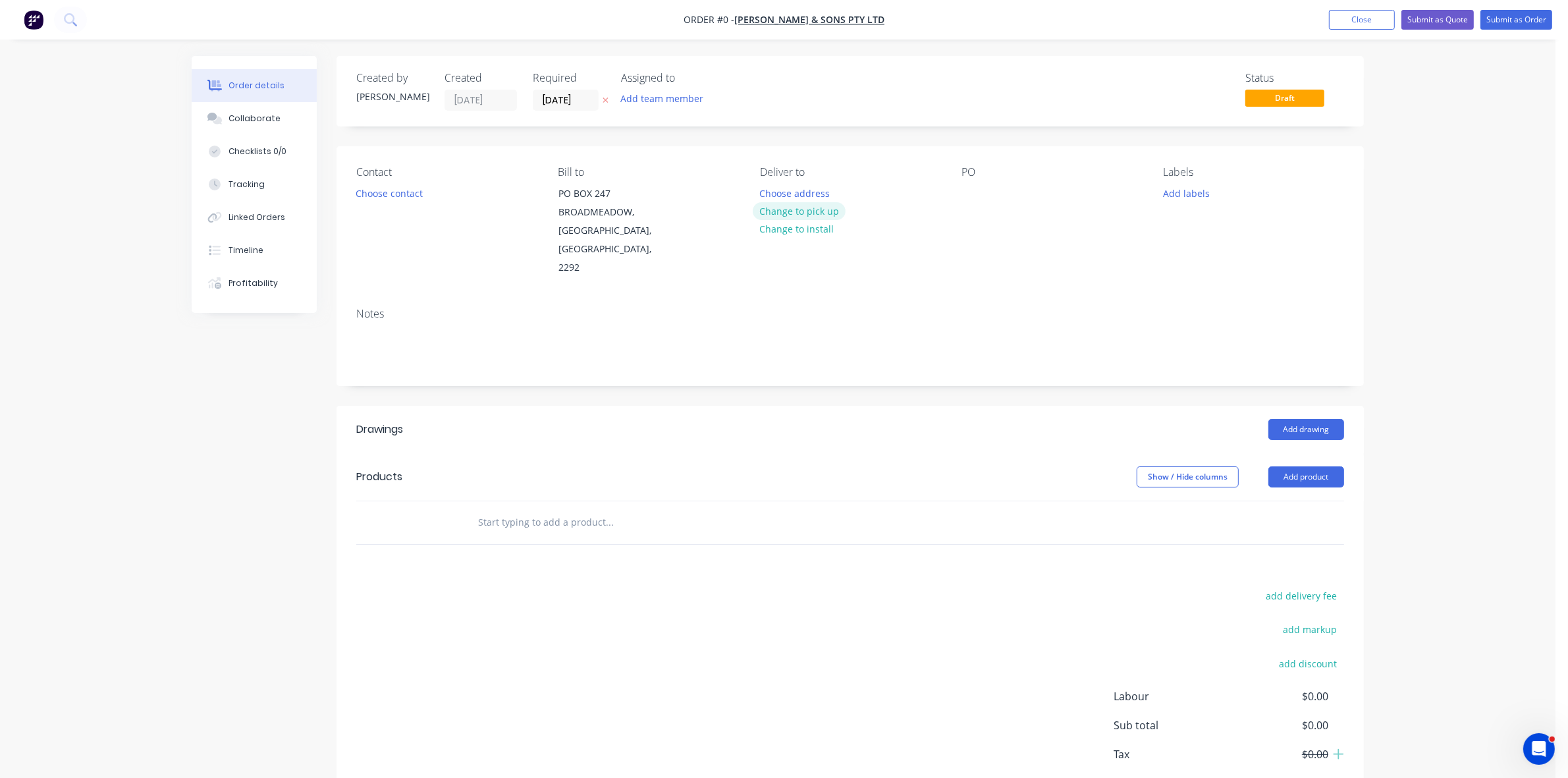
click at [825, 213] on button "Change to pick up" at bounding box center [799, 211] width 94 height 18
click at [805, 213] on button "Change to delivery" at bounding box center [801, 211] width 96 height 18
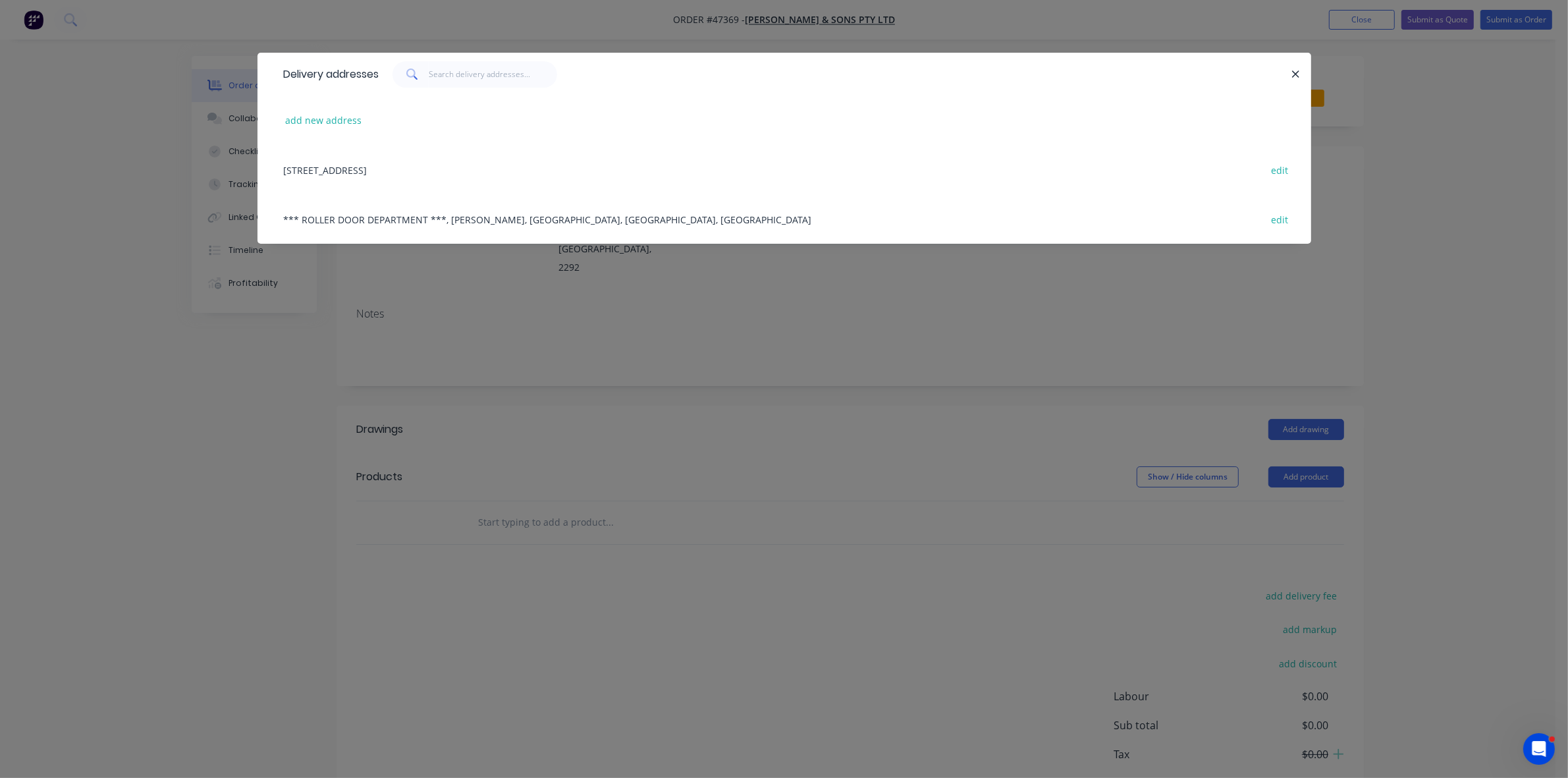
click at [528, 215] on div "*** ROLLER DOOR DEPARTMENT ***, [PERSON_NAME], BROADMEADOW, [GEOGRAPHIC_DATA], …" at bounding box center [784, 219] width 1014 height 49
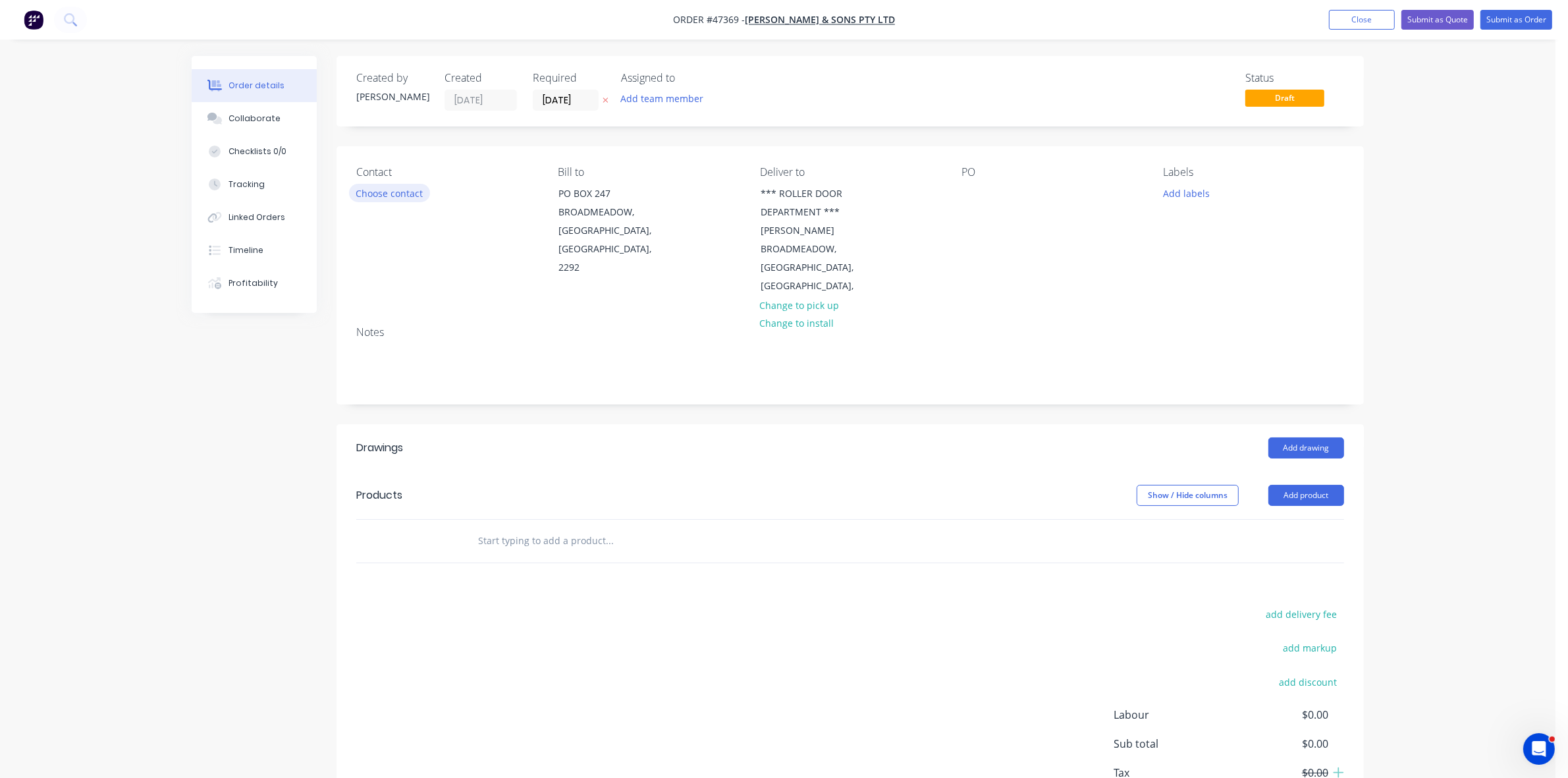
click at [396, 188] on button "Choose contact" at bounding box center [390, 192] width 81 height 18
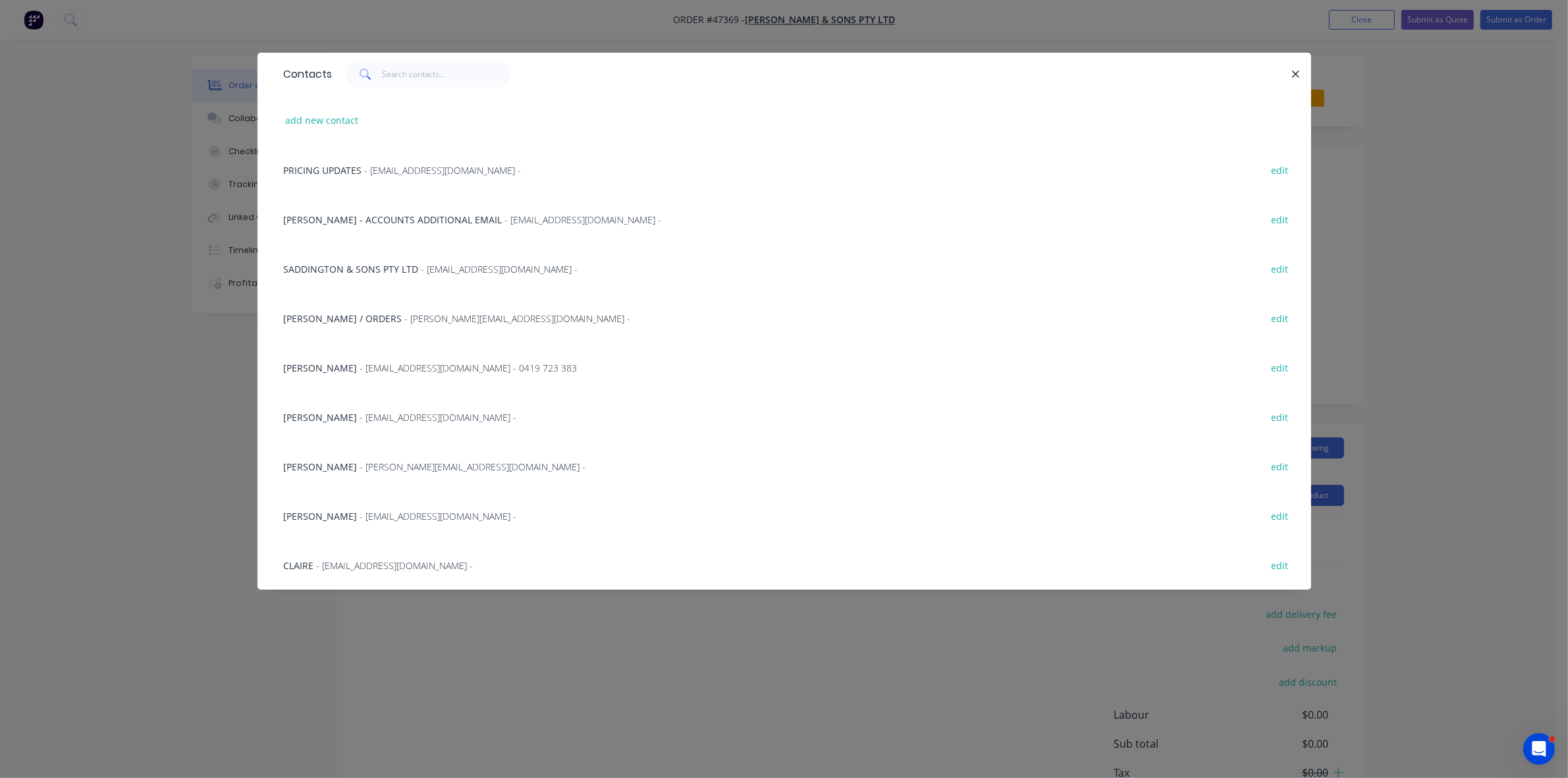
click at [336, 371] on span "[PERSON_NAME]" at bounding box center [321, 368] width 74 height 13
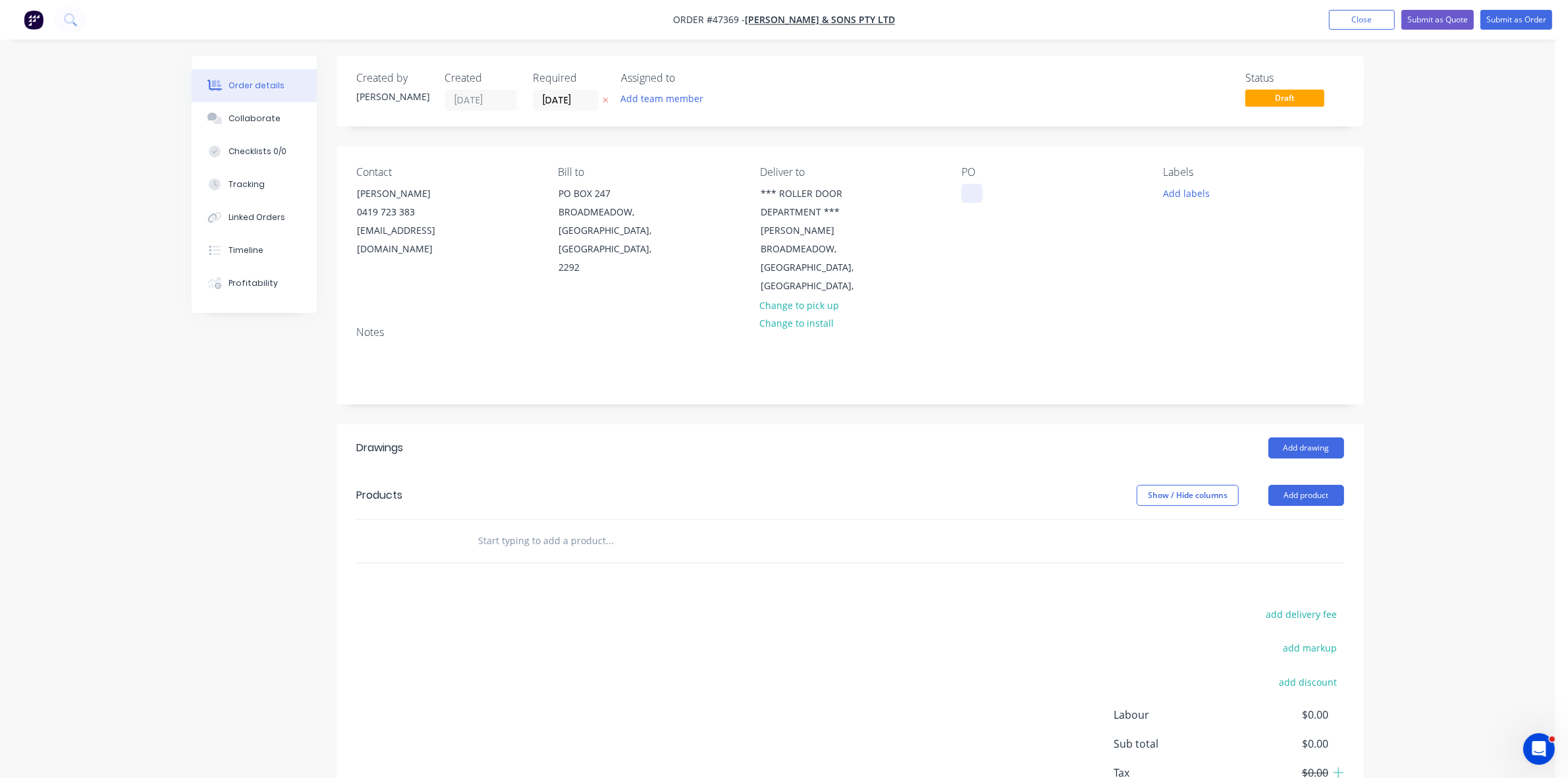
click at [972, 195] on div at bounding box center [972, 193] width 21 height 19
click at [995, 199] on div "5976868" at bounding box center [990, 193] width 58 height 19
click at [1295, 485] on button "Add product" at bounding box center [1306, 495] width 76 height 21
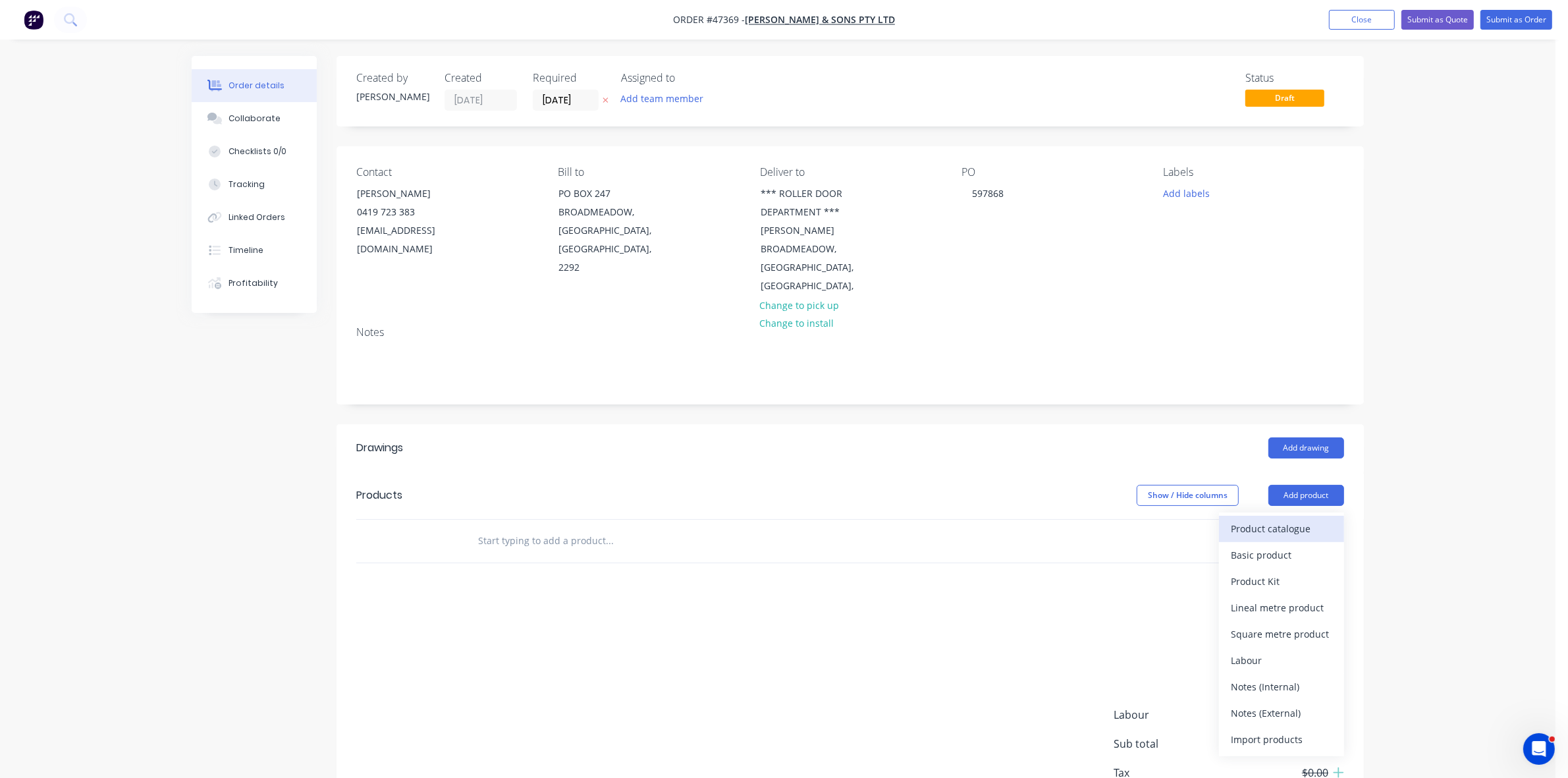
click at [1307, 519] on div "Product catalogue" at bounding box center [1281, 528] width 102 height 19
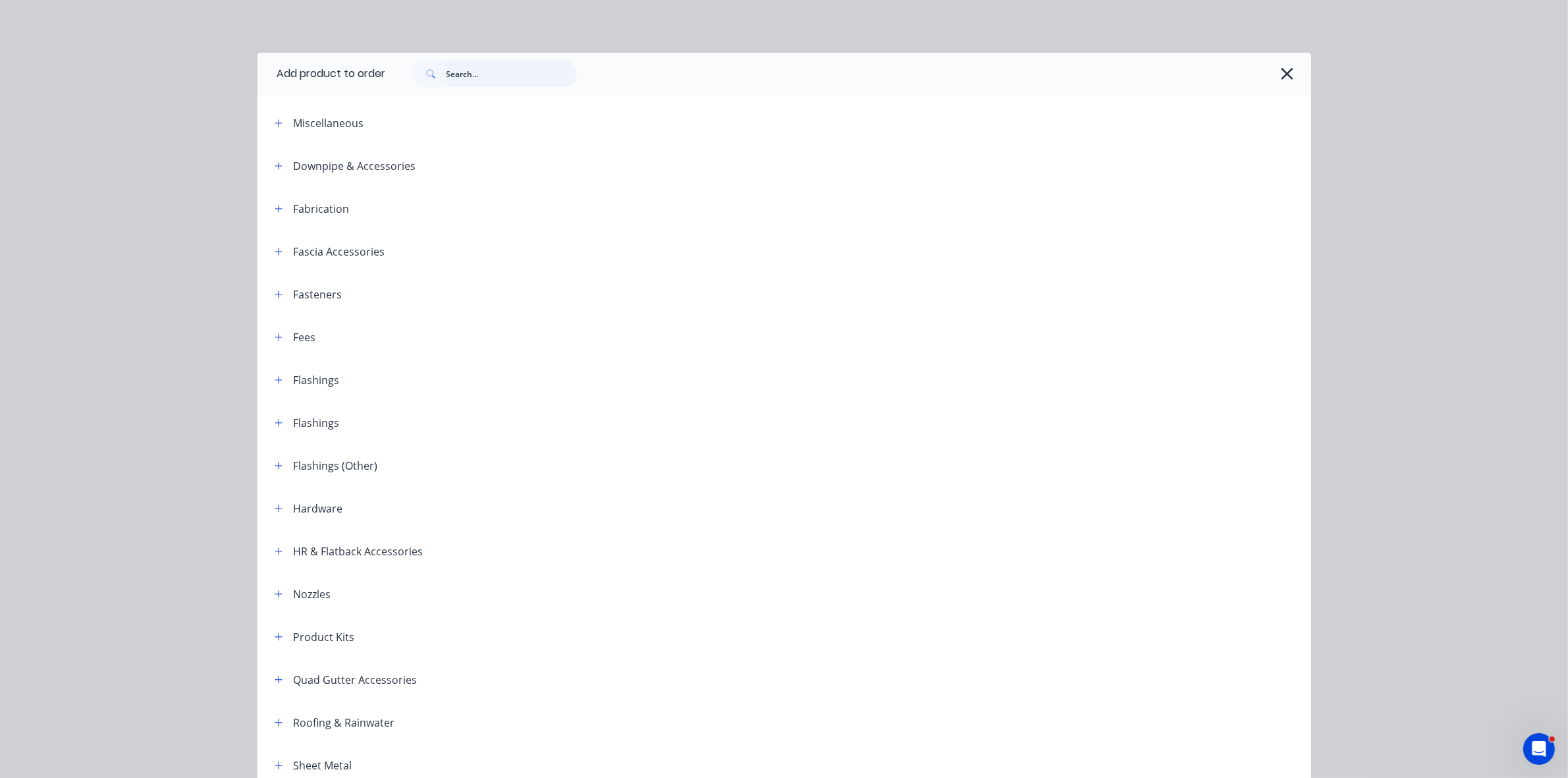
click at [525, 77] on input "text" at bounding box center [511, 74] width 130 height 27
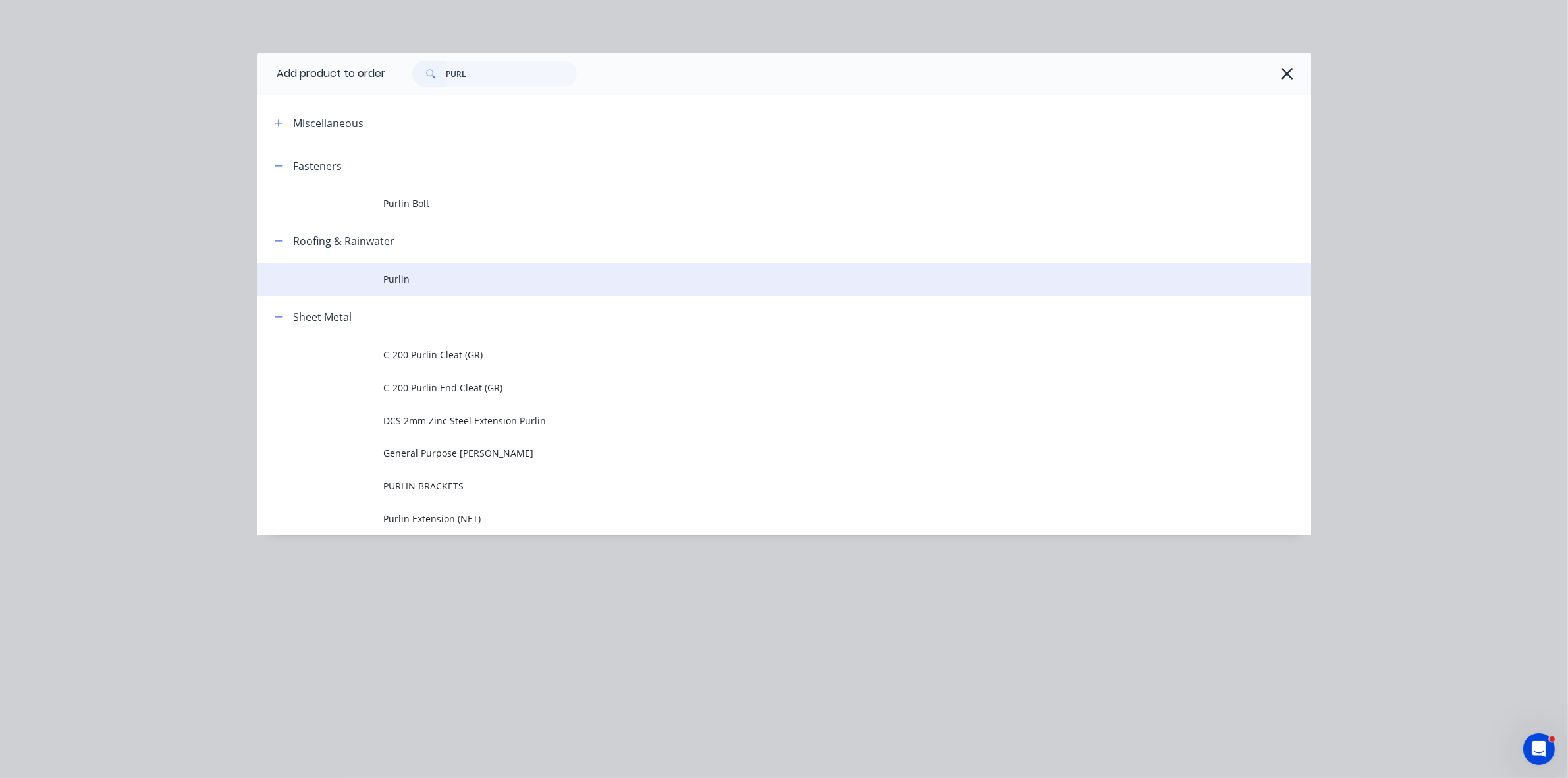
click at [472, 281] on span "Purlin" at bounding box center [755, 278] width 741 height 14
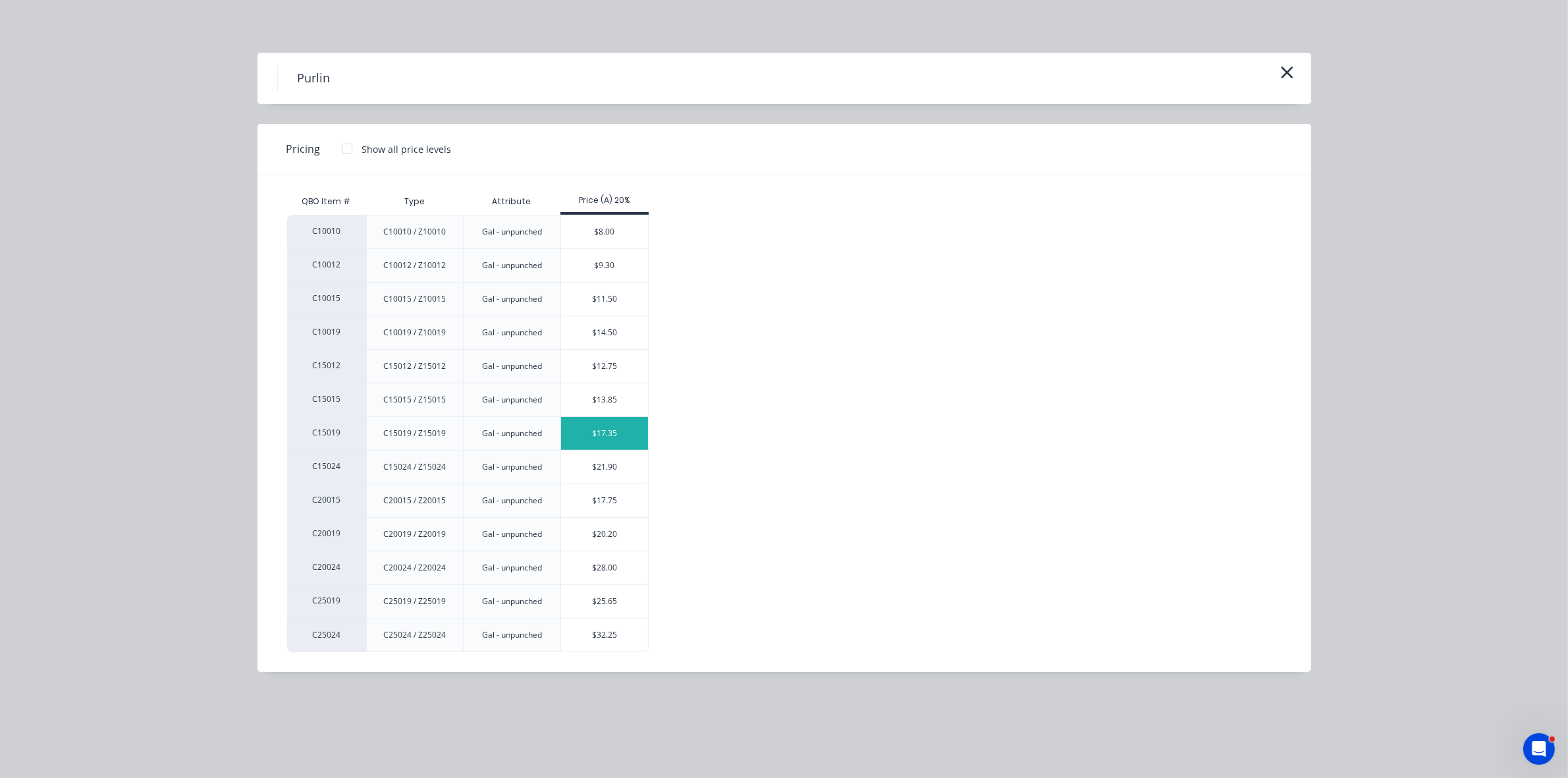
click at [608, 436] on div "$17.35" at bounding box center [604, 433] width 88 height 33
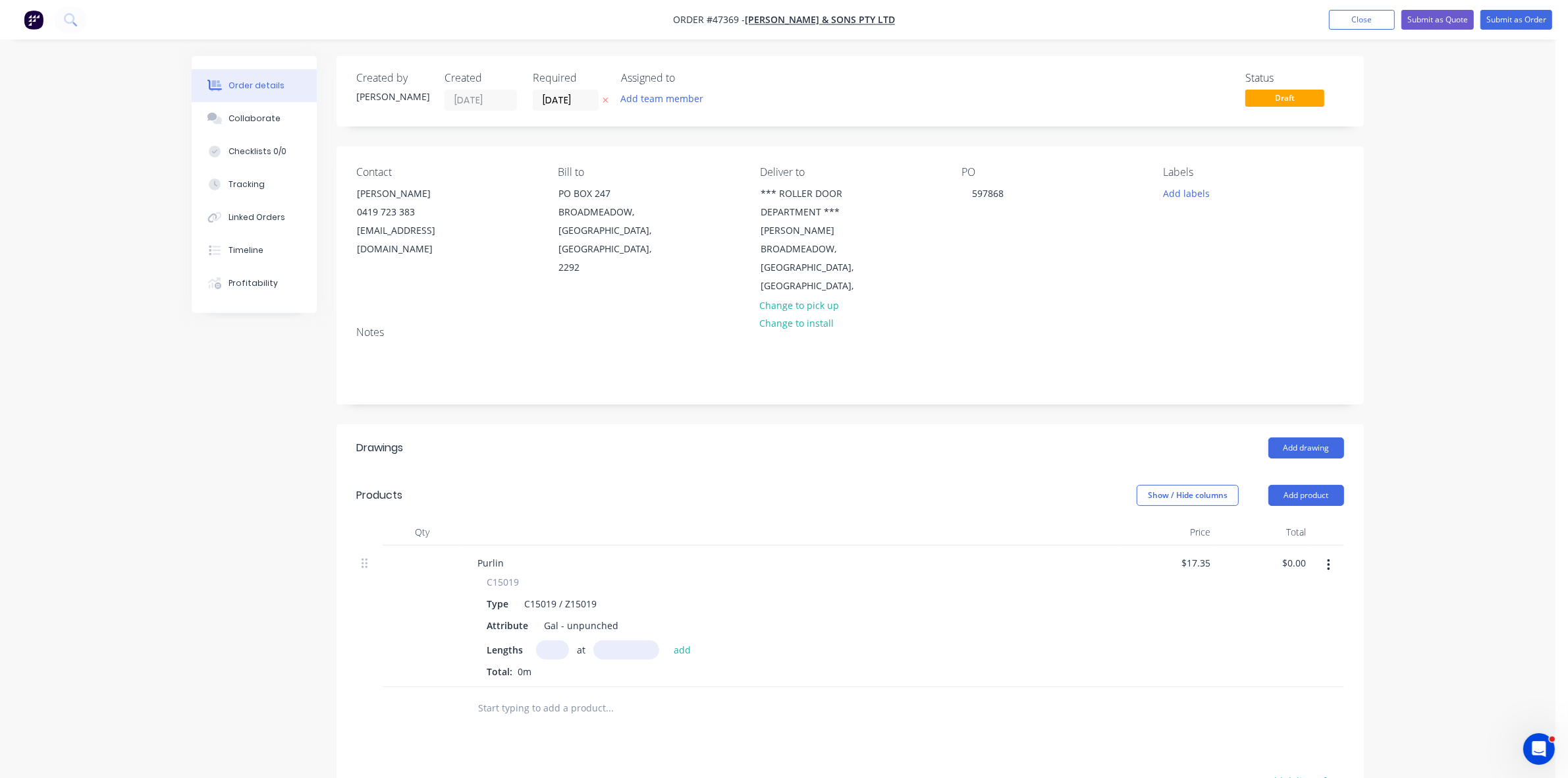
click at [555, 640] on input "text" at bounding box center [553, 650] width 33 height 19
click at [667, 640] on button "add" at bounding box center [682, 649] width 31 height 18
click at [547, 594] on div "C15019 / Z15019" at bounding box center [560, 603] width 83 height 19
click at [1308, 485] on button "Add product" at bounding box center [1306, 495] width 76 height 21
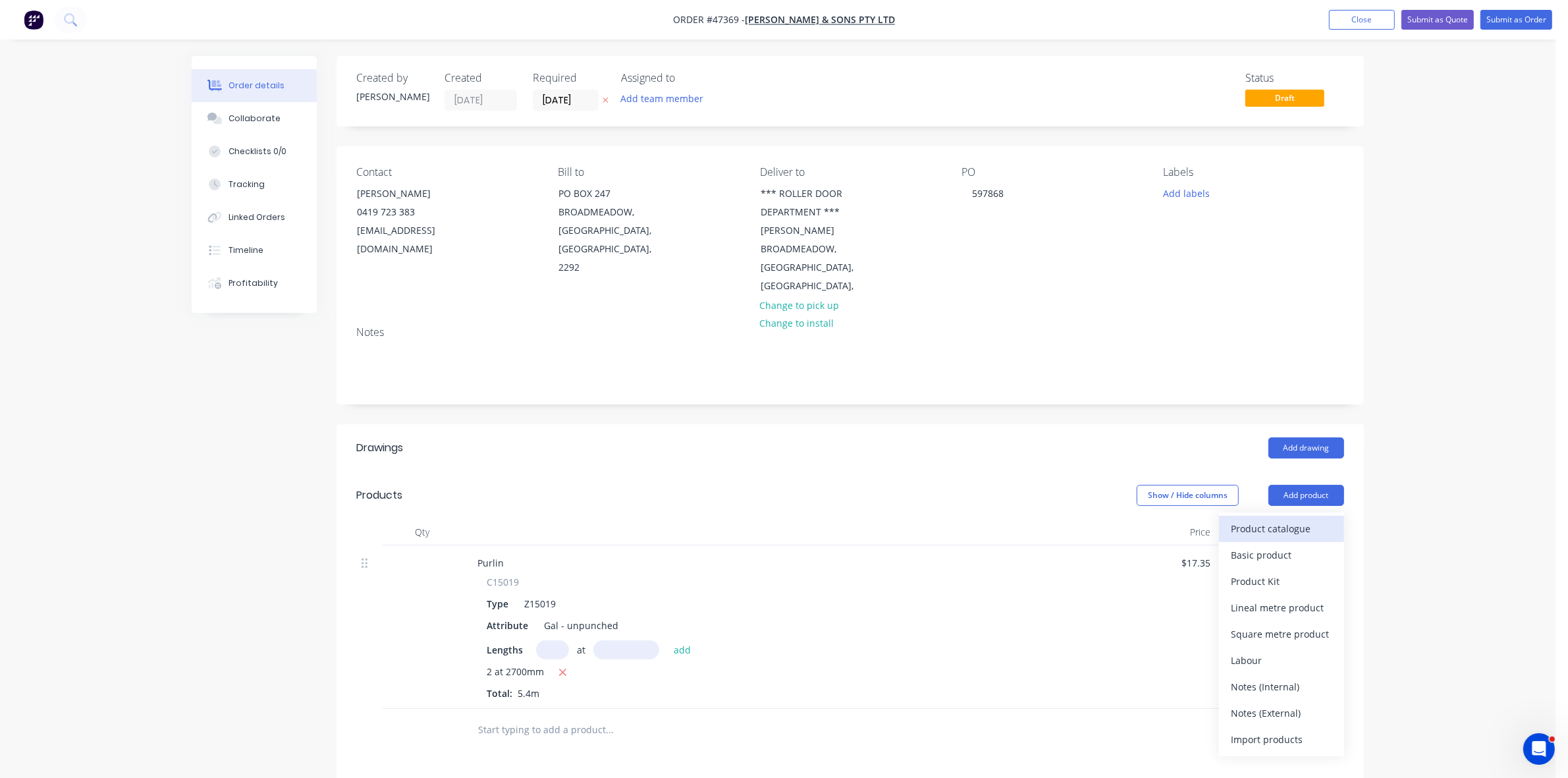
click at [1292, 519] on div "Product catalogue" at bounding box center [1281, 528] width 102 height 19
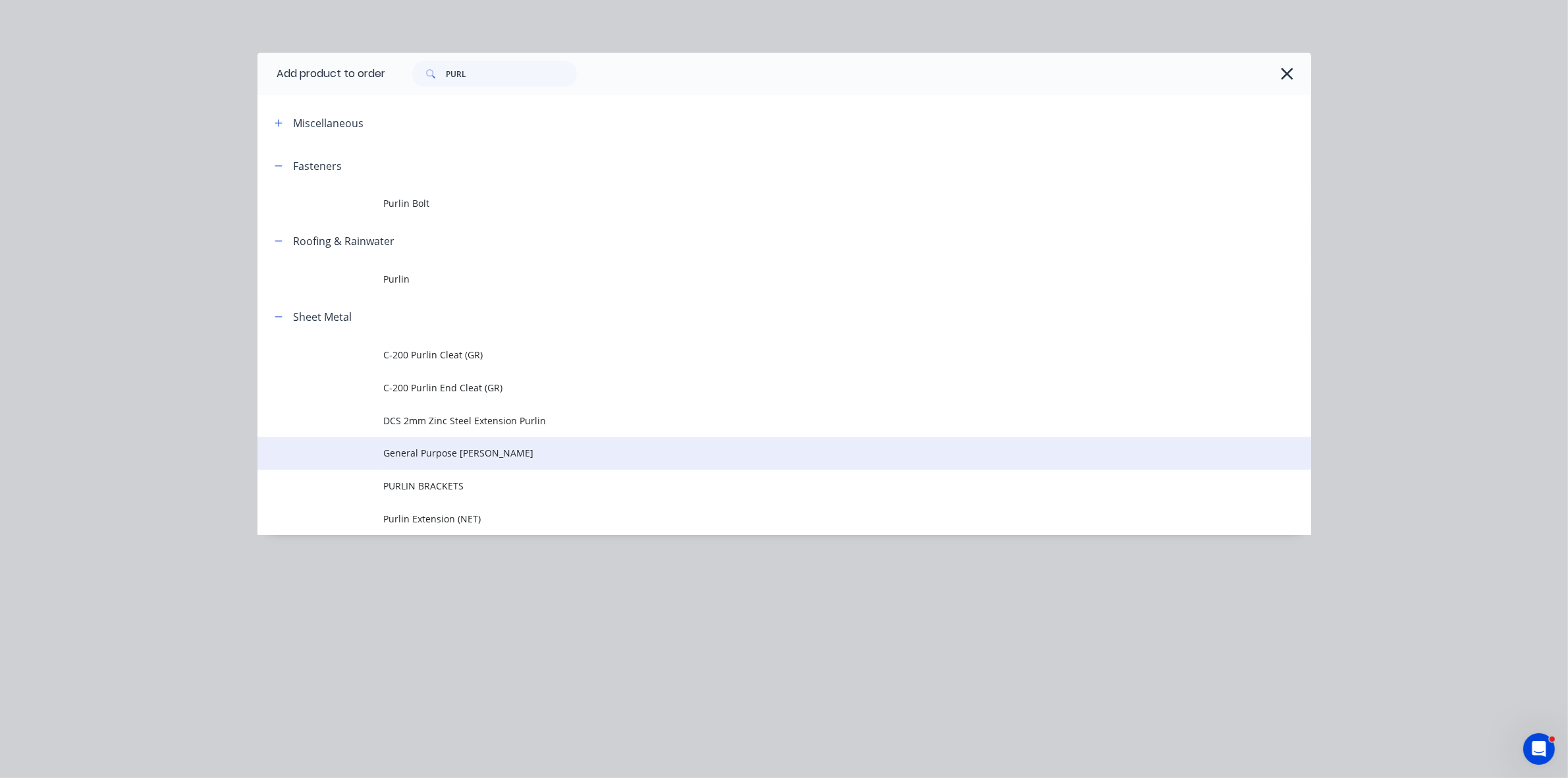
click at [499, 453] on span "General Purpose [PERSON_NAME]" at bounding box center [755, 452] width 741 height 14
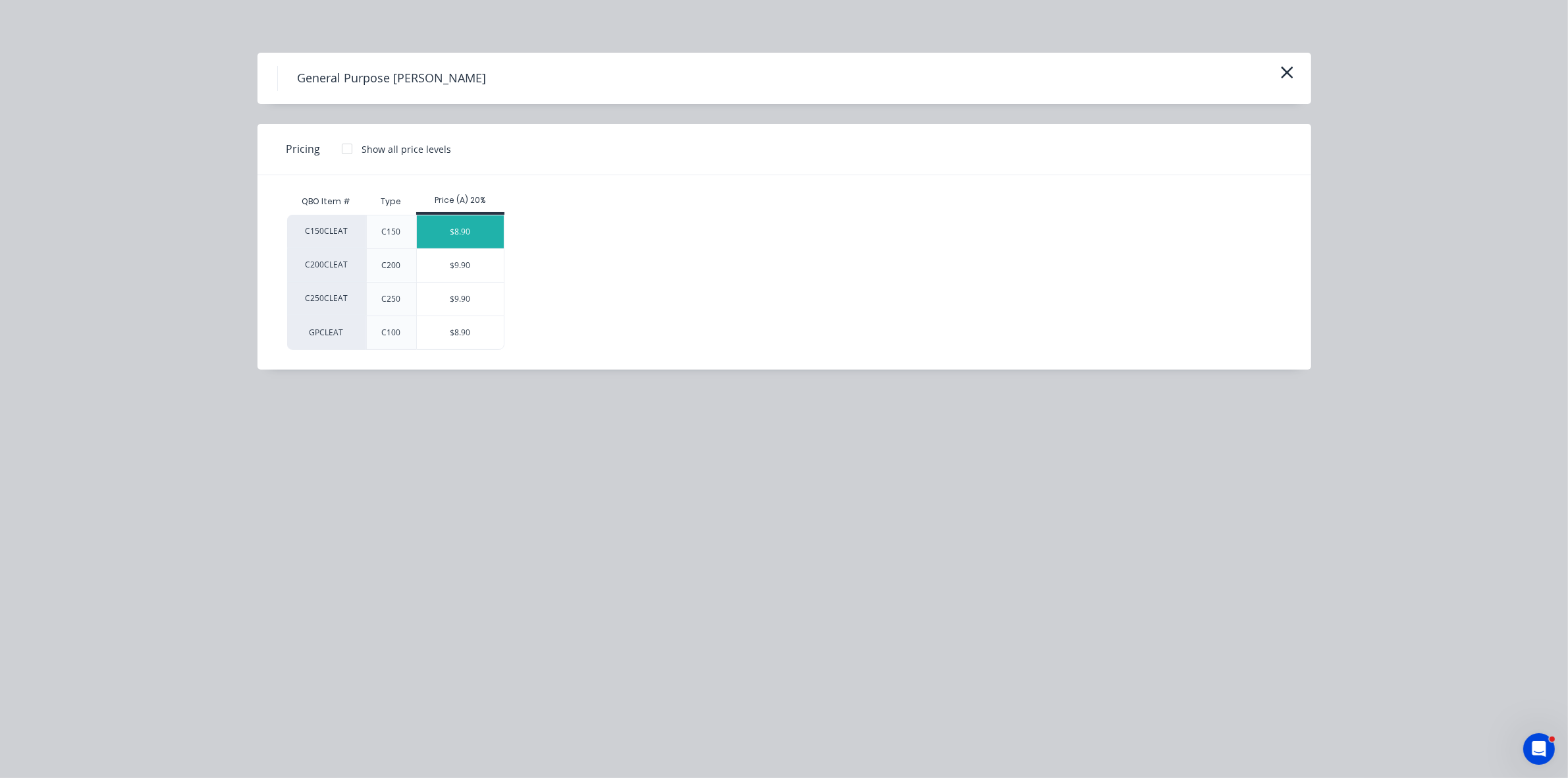
click at [455, 239] on div "$8.90" at bounding box center [461, 231] width 88 height 33
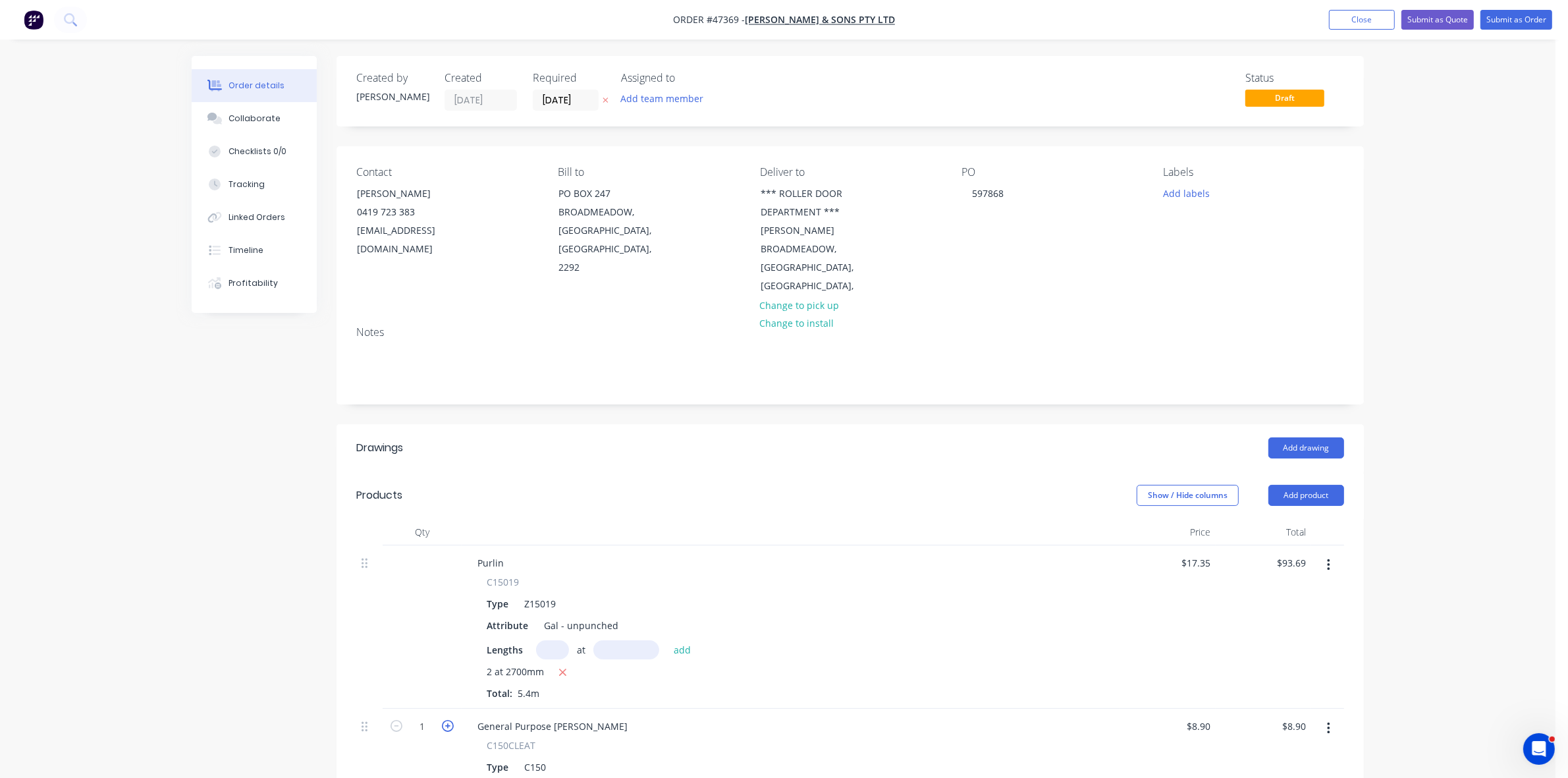
click at [449, 720] on icon "button" at bounding box center [448, 726] width 12 height 12
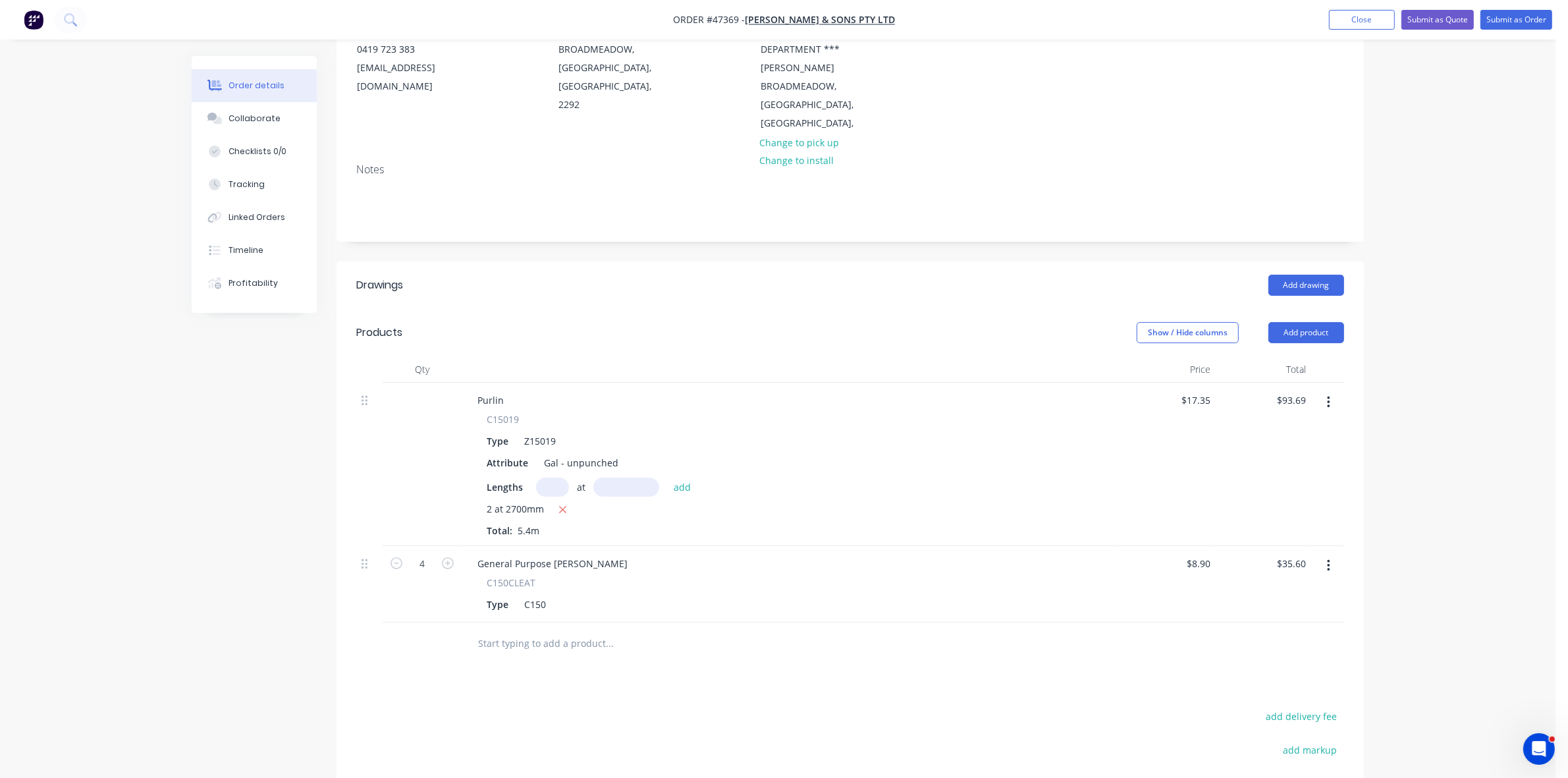
scroll to position [164, 0]
click at [1292, 705] on button "add delivery fee" at bounding box center [1301, 714] width 85 height 18
click input "submit" at bounding box center [0, 0] width 0 height 0
click at [275, 115] on div "Collaborate" at bounding box center [254, 119] width 52 height 12
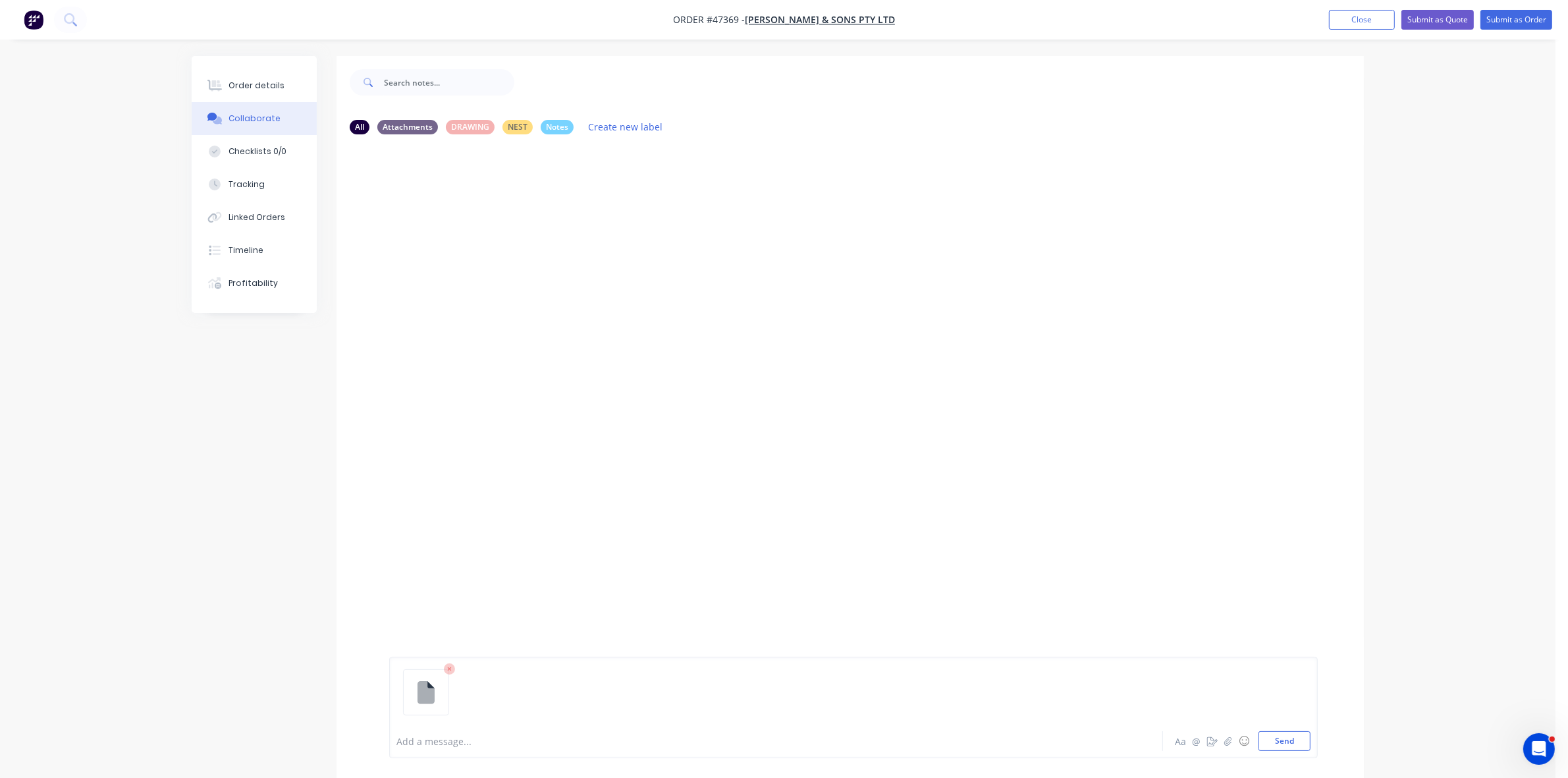
click at [444, 736] on div at bounding box center [739, 741] width 685 height 14
drag, startPoint x: 253, startPoint y: 80, endPoint x: 312, endPoint y: 84, distance: 59.1
click at [254, 80] on div "Order details" at bounding box center [256, 85] width 56 height 12
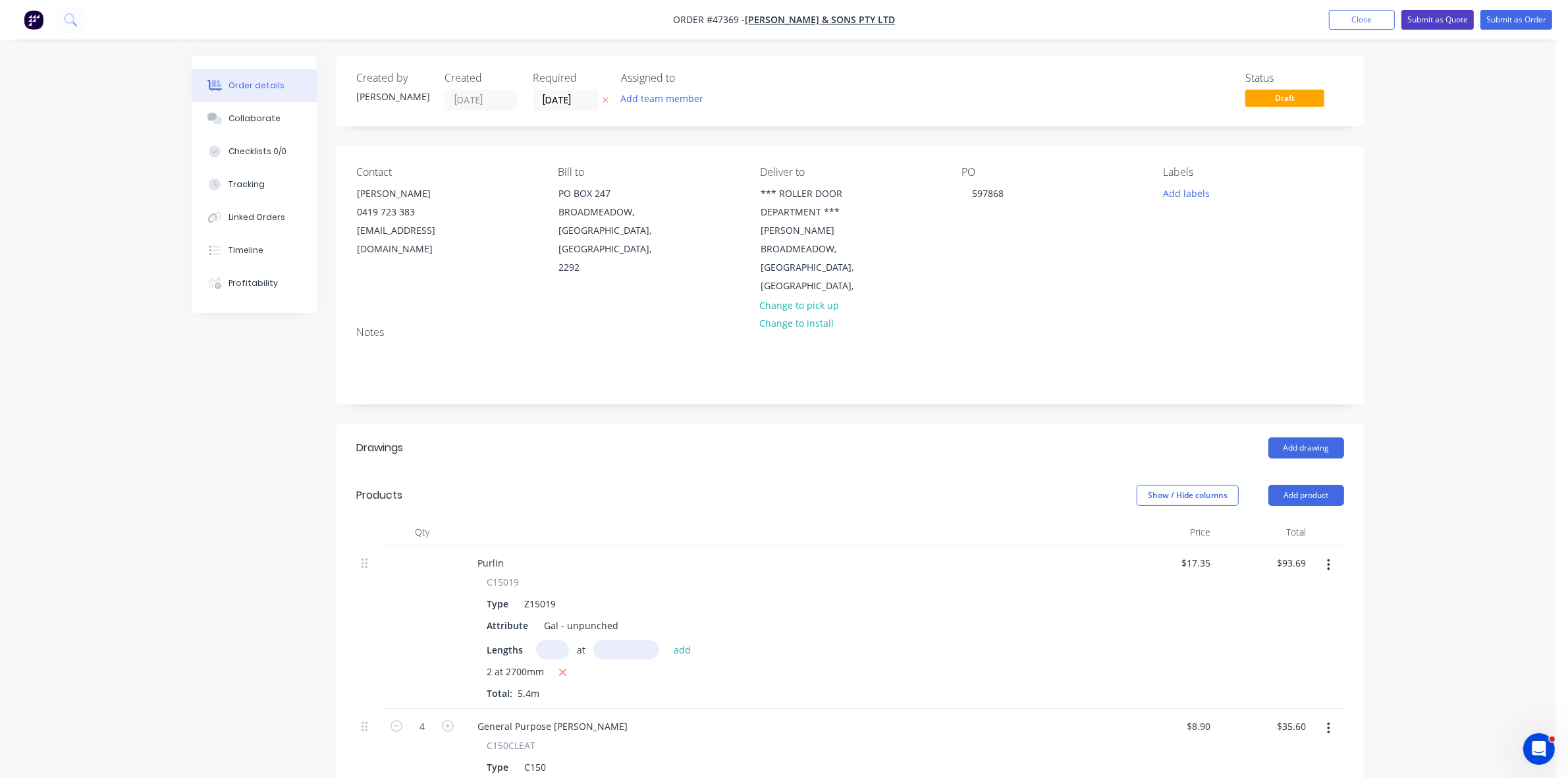
click at [1457, 17] on button "Submit as Quote" at bounding box center [1438, 19] width 72 height 20
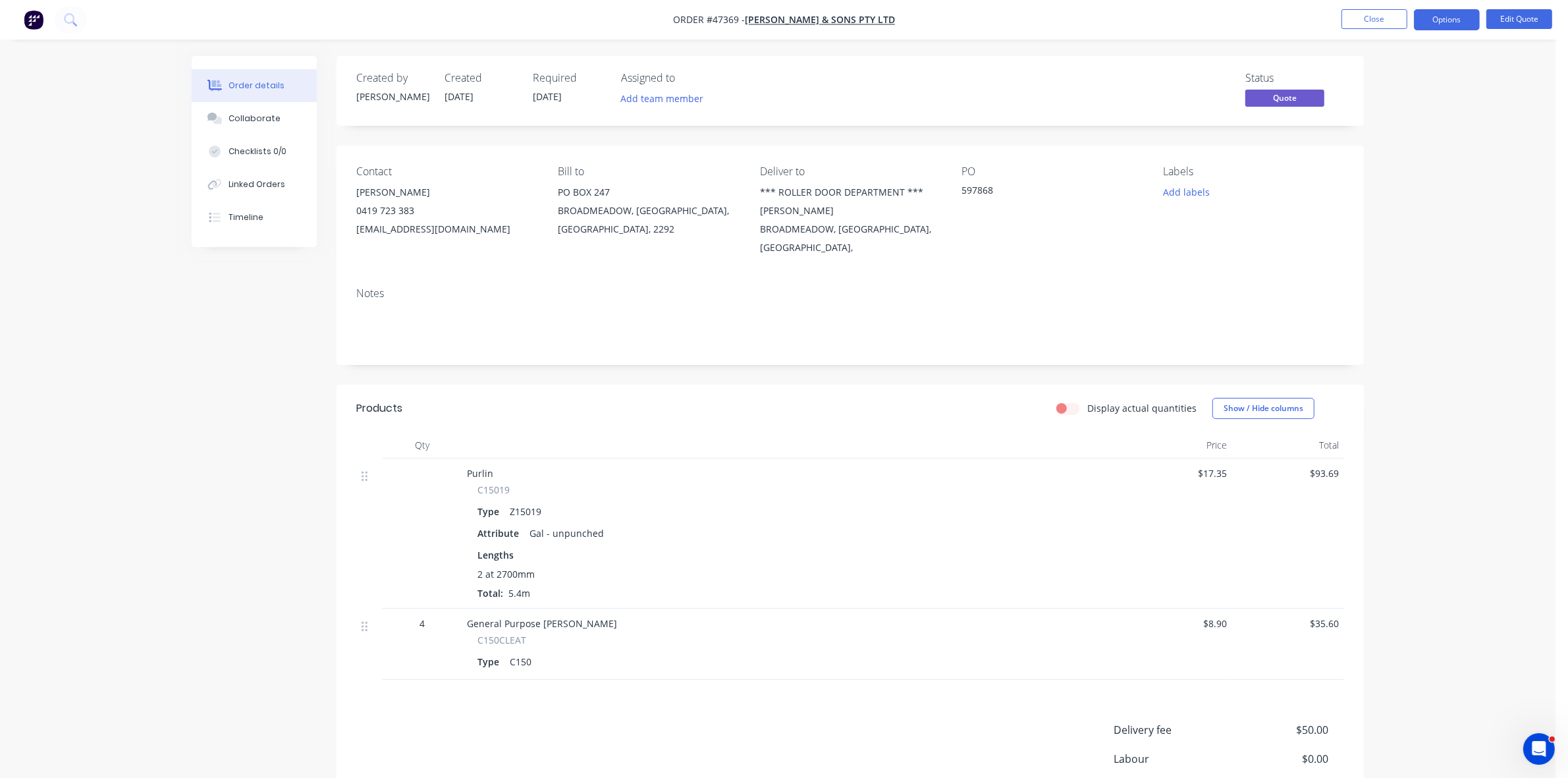
drag, startPoint x: 1440, startPoint y: 24, endPoint x: 1413, endPoint y: 31, distance: 27.9
click at [1441, 24] on button "Options" at bounding box center [1446, 20] width 66 height 21
click at [1360, 71] on div "Quote" at bounding box center [1407, 80] width 121 height 19
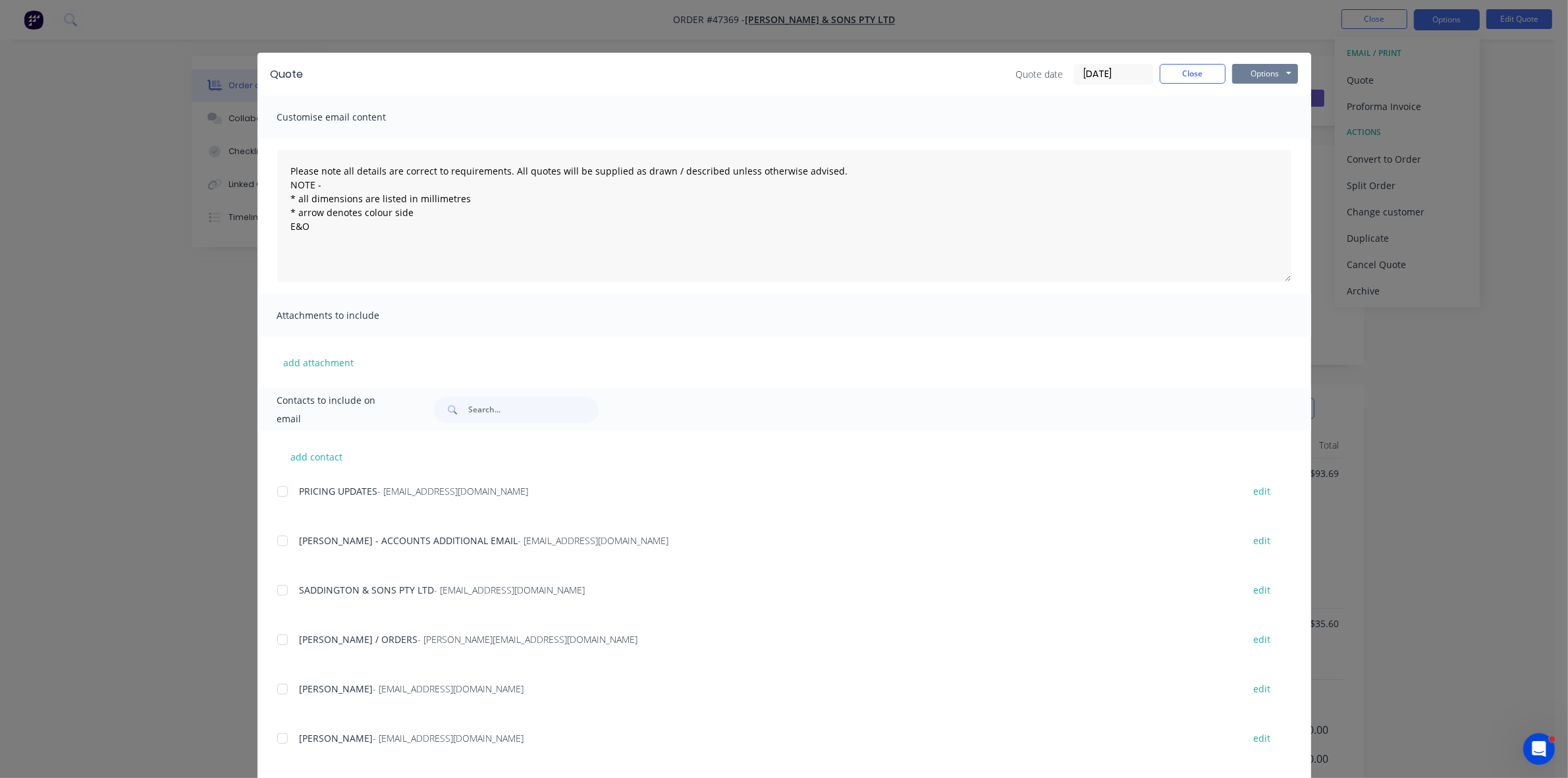
click at [1253, 74] on button "Options" at bounding box center [1264, 74] width 66 height 20
click at [1251, 115] on button "Print" at bounding box center [1274, 119] width 84 height 21
drag, startPoint x: 1203, startPoint y: 72, endPoint x: 1220, endPoint y: 66, distance: 18.0
click at [1205, 72] on button "Close" at bounding box center [1192, 74] width 66 height 20
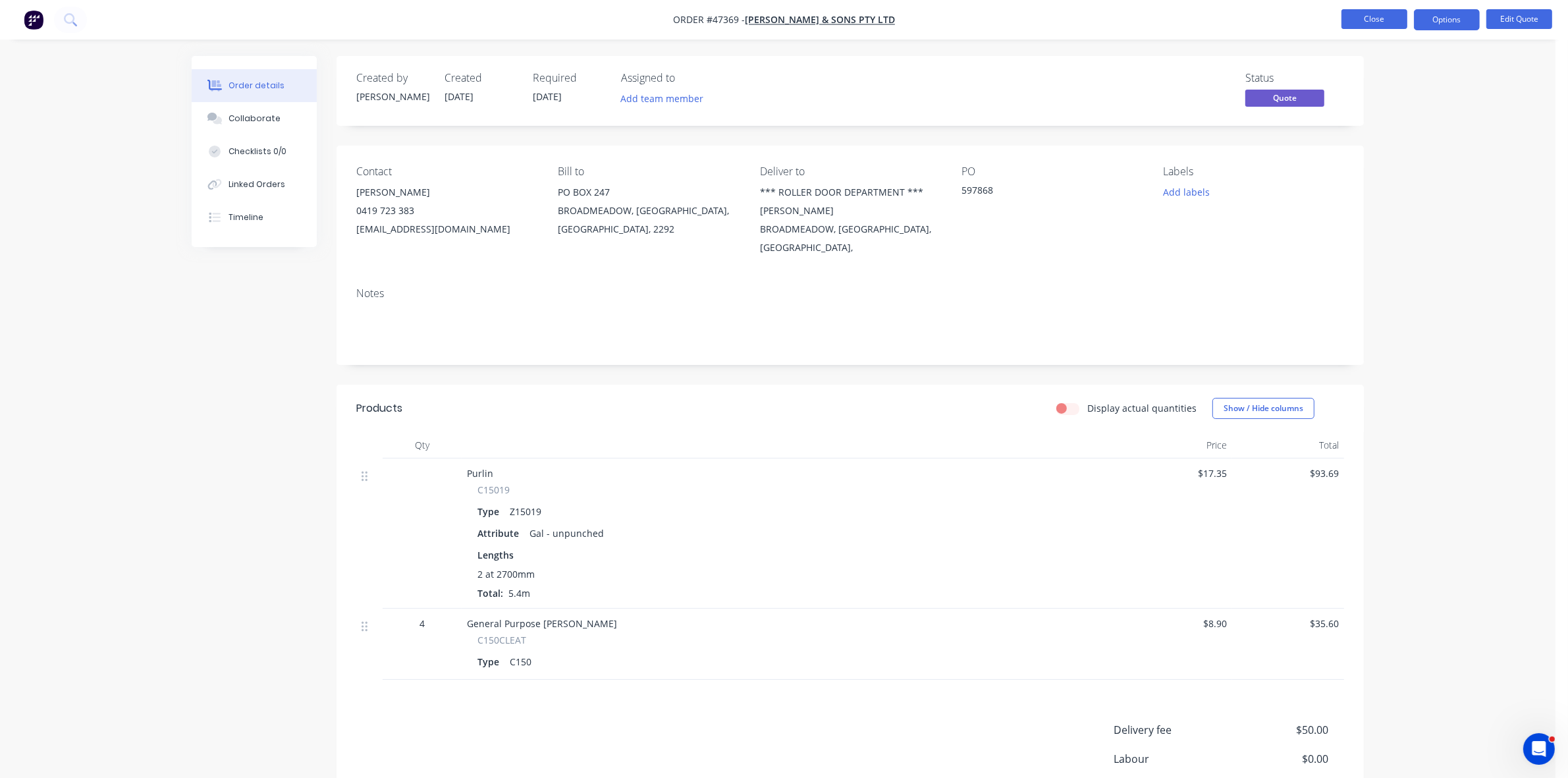
click at [1372, 10] on button "Close" at bounding box center [1374, 19] width 66 height 20
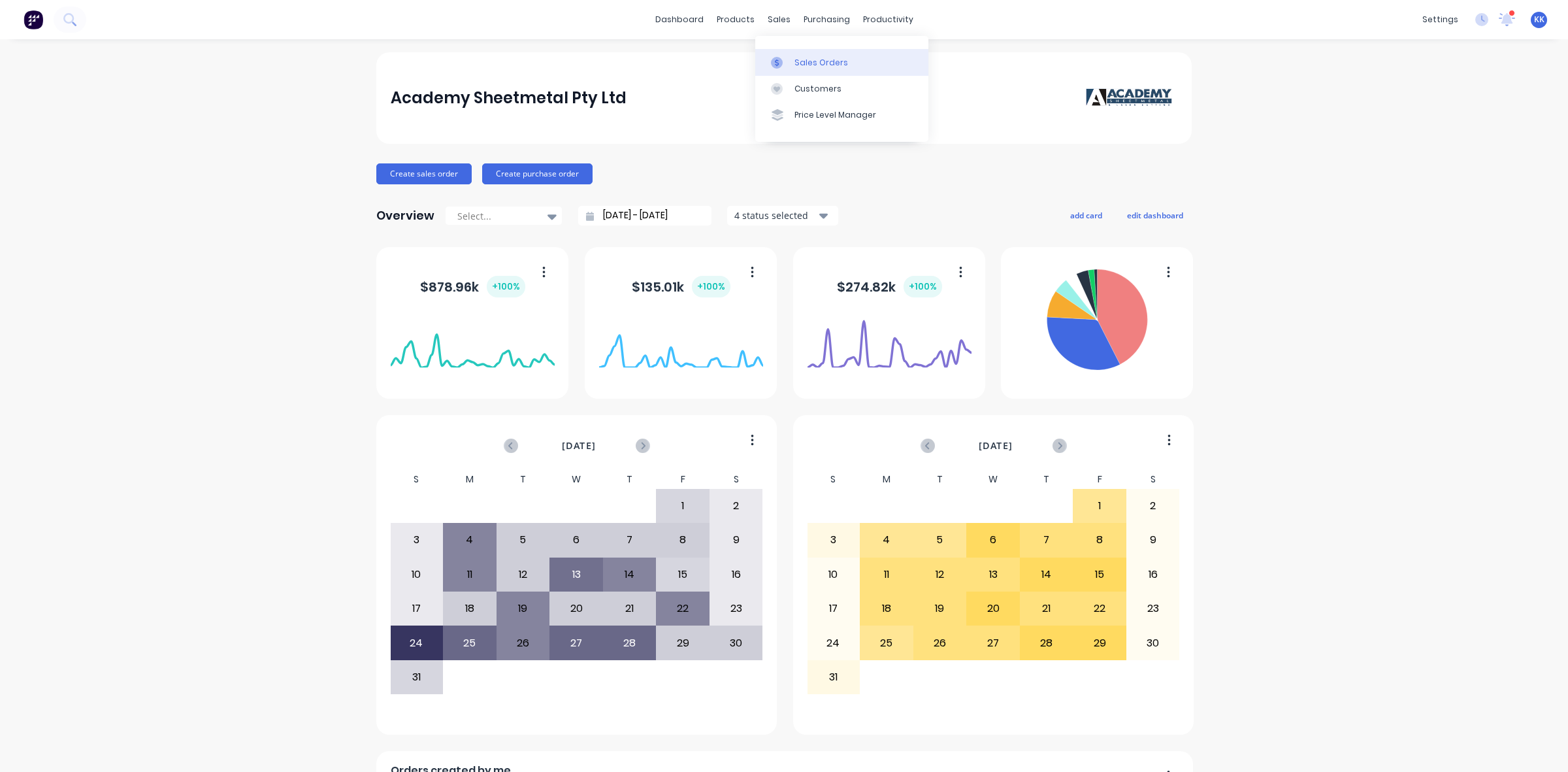
drag, startPoint x: 0, startPoint y: 0, endPoint x: 795, endPoint y: 59, distance: 797.2
click at [795, 59] on div "Sales Orders" at bounding box center [821, 63] width 53 height 12
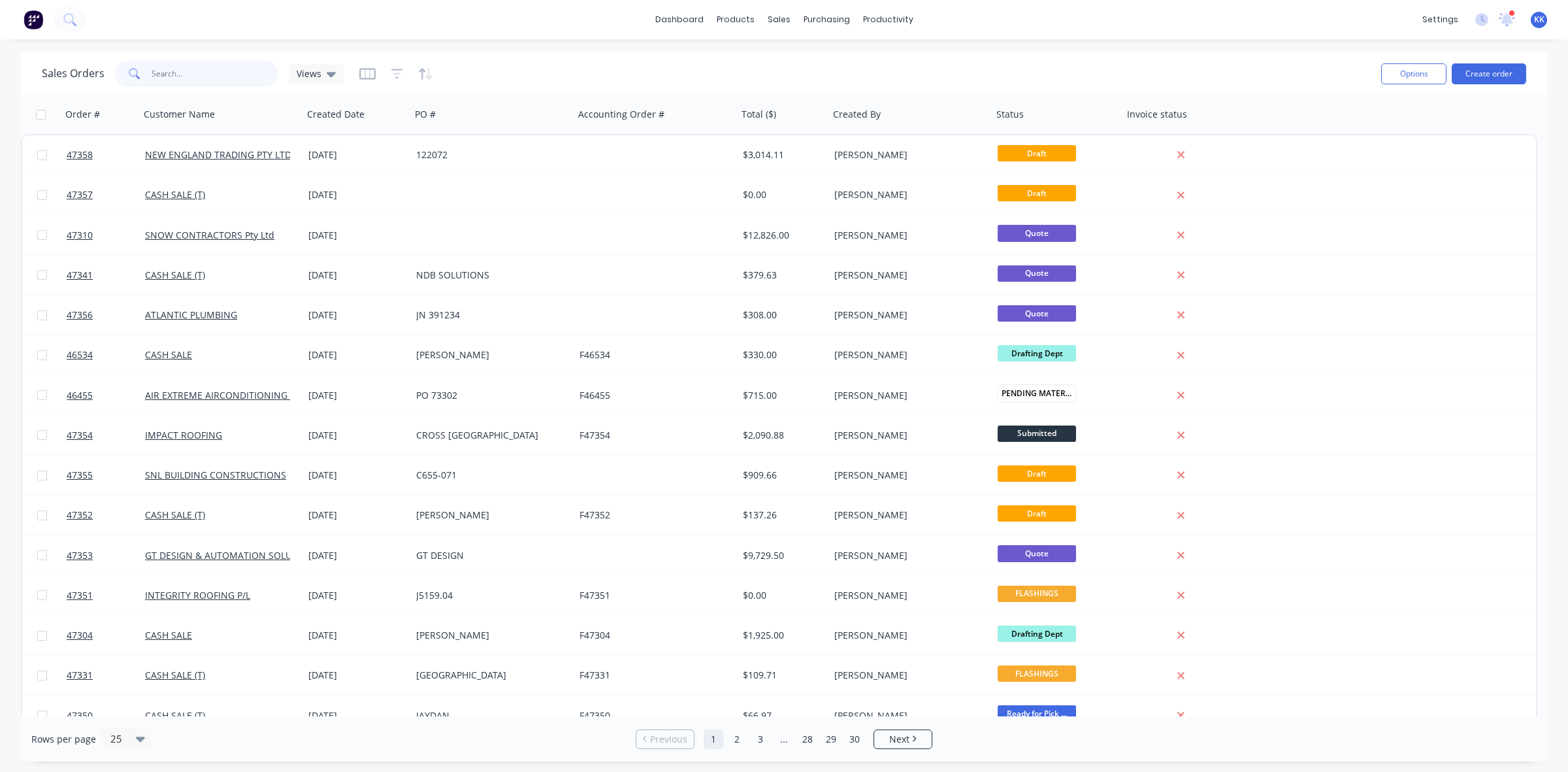
click at [201, 83] on input "text" at bounding box center [215, 74] width 127 height 26
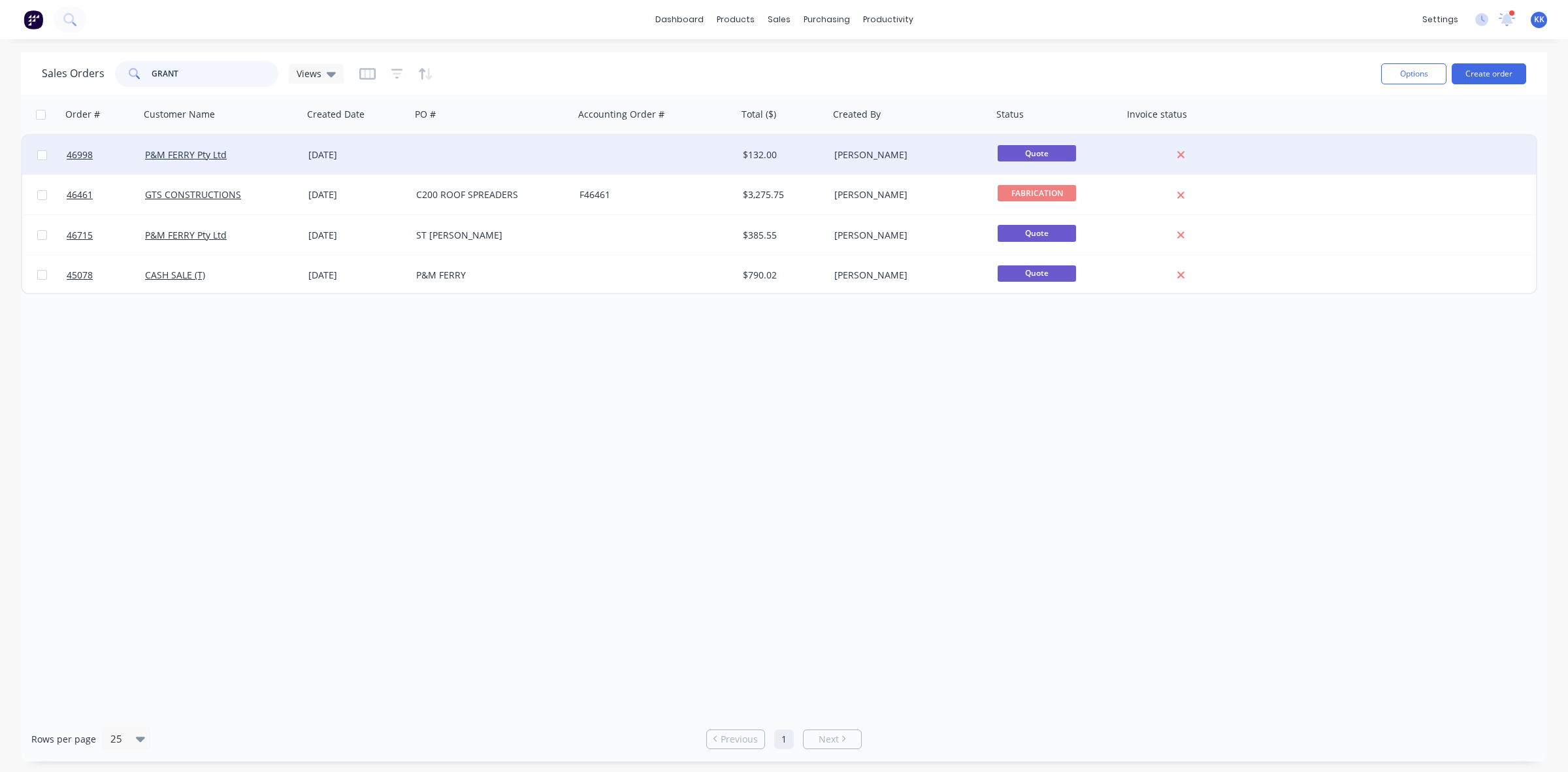
type input "GRANT"
click at [552, 165] on div at bounding box center [492, 155] width 163 height 39
